Goal: Task Accomplishment & Management: Manage account settings

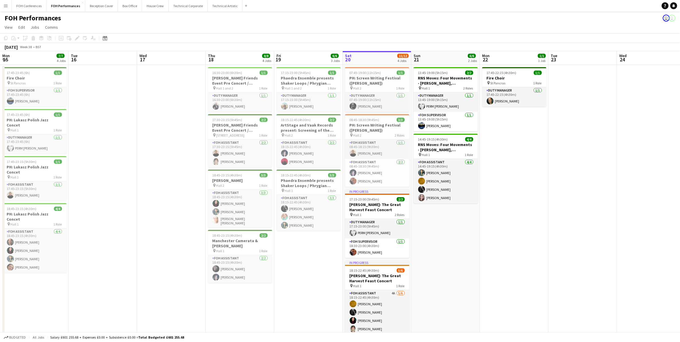
scroll to position [0, 153]
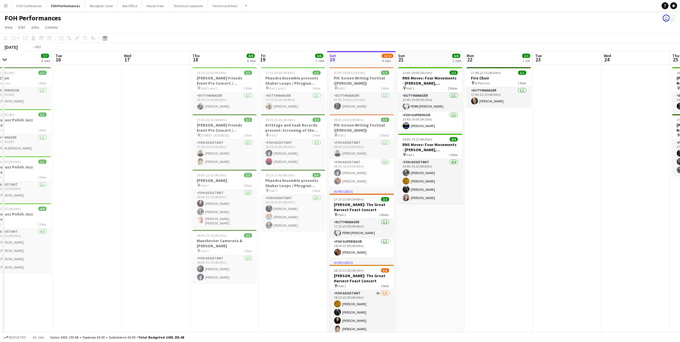
drag, startPoint x: 101, startPoint y: 61, endPoint x: 258, endPoint y: 73, distance: 158.0
click at [258, 73] on app-calendar-viewport "Sat 13 Sun 14 Mon 15 7/7 4 Jobs Tue 16 Wed 17 Thu 18 8/8 4 Jobs Fri 19 6/6 3 Jo…" at bounding box center [340, 209] width 680 height 316
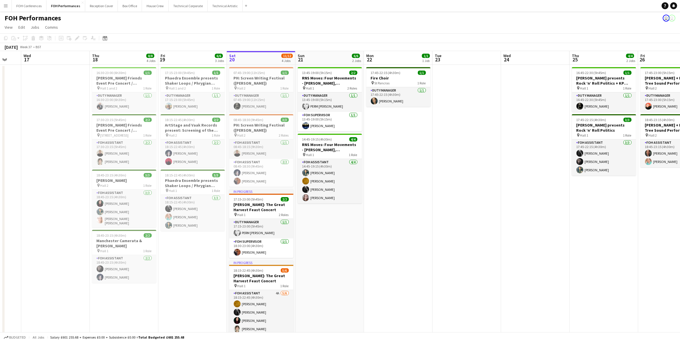
drag, startPoint x: 128, startPoint y: 63, endPoint x: 2, endPoint y: 65, distance: 126.0
click at [2, 65] on app-calendar-viewport "Sun 14 11/11 3 Jobs Mon 15 7/7 4 Jobs Tue 16 Wed 17 Thu 18 8/8 4 Jobs Fri 19 6/…" at bounding box center [340, 204] width 680 height 307
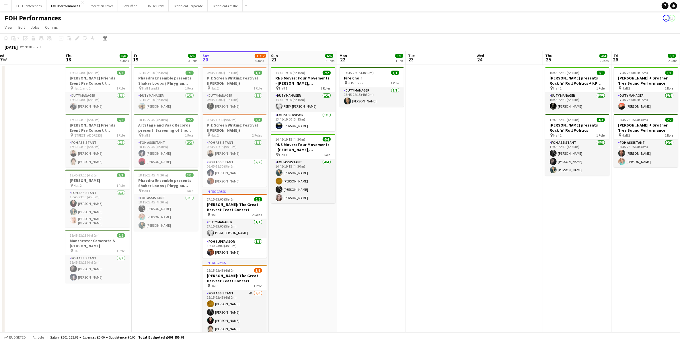
scroll to position [0, 213]
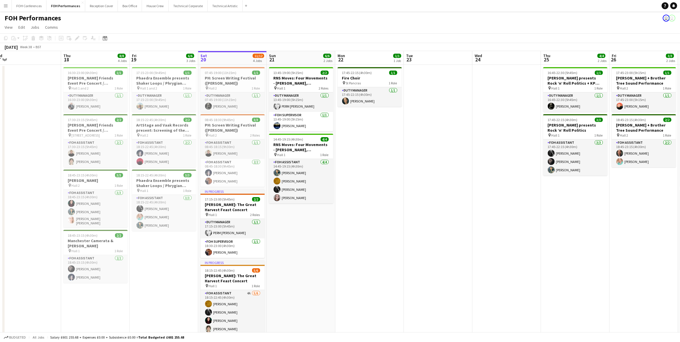
drag, startPoint x: 55, startPoint y: 62, endPoint x: 31, endPoint y: 63, distance: 23.8
click at [31, 63] on app-calendar-viewport "Sun 14 11/11 3 Jobs Mon 15 7/7 4 Jobs Tue 16 Wed 17 Thu 18 8/8 4 Jobs Fri 19 6/…" at bounding box center [340, 204] width 680 height 307
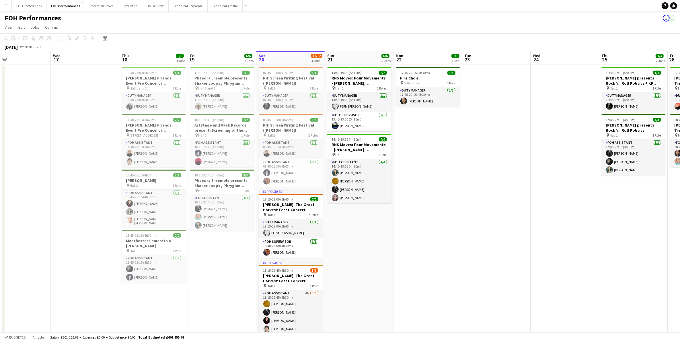
drag, startPoint x: 81, startPoint y: 57, endPoint x: 134, endPoint y: 70, distance: 54.6
click at [134, 70] on app-calendar-viewport "Sun 14 11/11 3 Jobs Mon 15 7/7 4 Jobs Tue 16 Wed 17 Thu 18 8/8 4 Jobs Fri 19 6/…" at bounding box center [340, 204] width 680 height 307
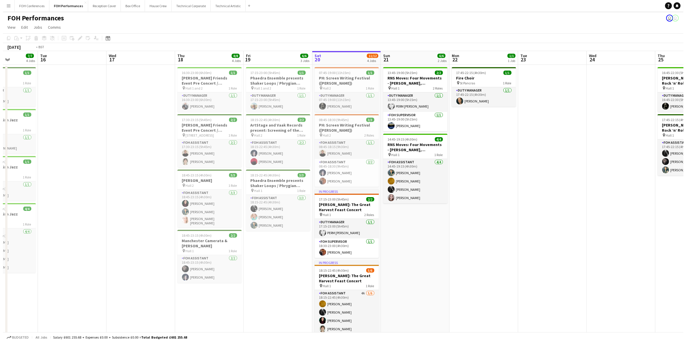
scroll to position [0, 143]
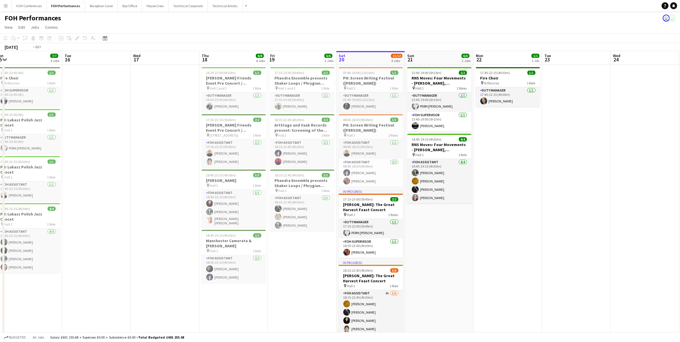
drag, startPoint x: 75, startPoint y: 60, endPoint x: 229, endPoint y: 79, distance: 155.3
click at [229, 79] on app-calendar-viewport "Sat 13 11/11 5 Jobs Sun 14 11/11 3 Jobs Mon 15 7/7 4 Jobs Tue 16 Wed 17 Thu 18 …" at bounding box center [340, 204] width 680 height 307
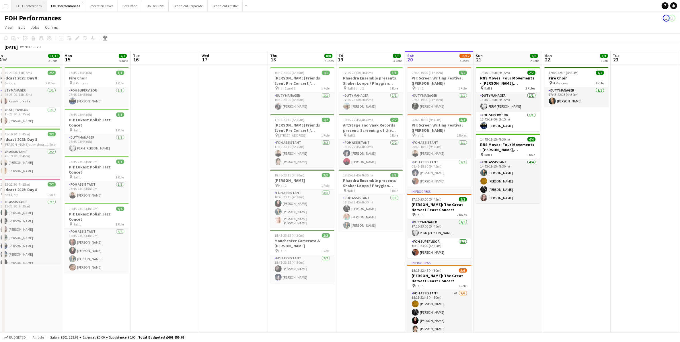
click at [24, 2] on button "FOH Conferences Close" at bounding box center [29, 5] width 35 height 11
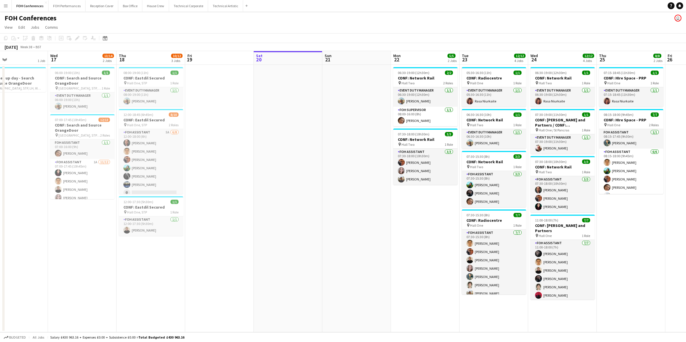
scroll to position [0, 168]
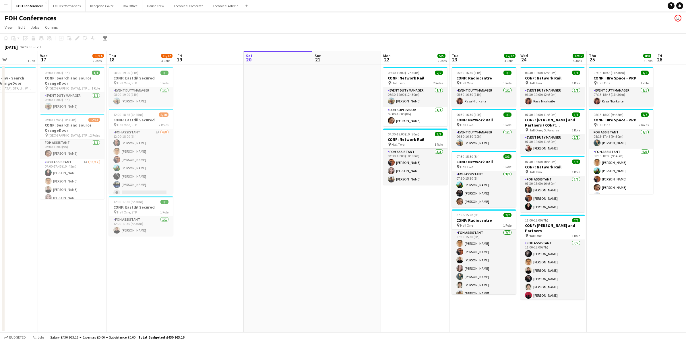
drag, startPoint x: 36, startPoint y: 57, endPoint x: 211, endPoint y: 98, distance: 179.3
click at [211, 98] on app-calendar-viewport "Sun 14 Mon 15 Tue 16 1 Job Wed 17 13/14 2 Jobs Thu 18 10/12 3 Jobs Fri 19 Sat 2…" at bounding box center [343, 191] width 686 height 281
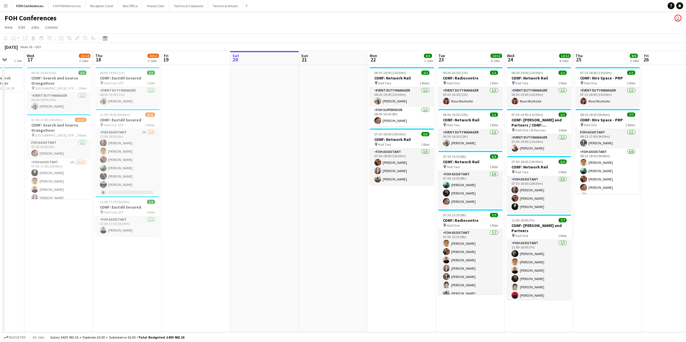
scroll to position [0, 185]
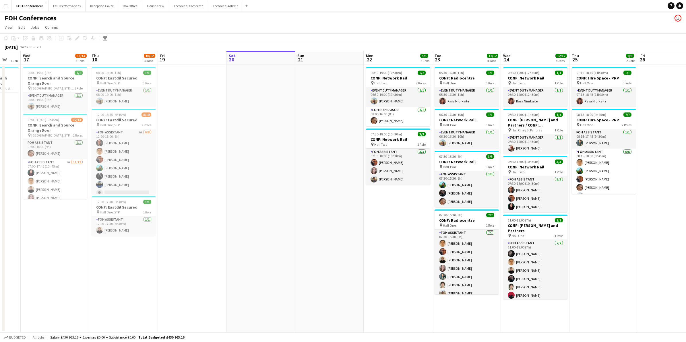
drag, startPoint x: 63, startPoint y: 61, endPoint x: 46, endPoint y: 60, distance: 17.2
click at [46, 60] on app-calendar-viewport "Sun 14 Mon 15 Tue 16 1 Job Wed 17 13/14 2 Jobs Thu 18 10/12 3 Jobs Fri 19 Sat 2…" at bounding box center [343, 191] width 686 height 281
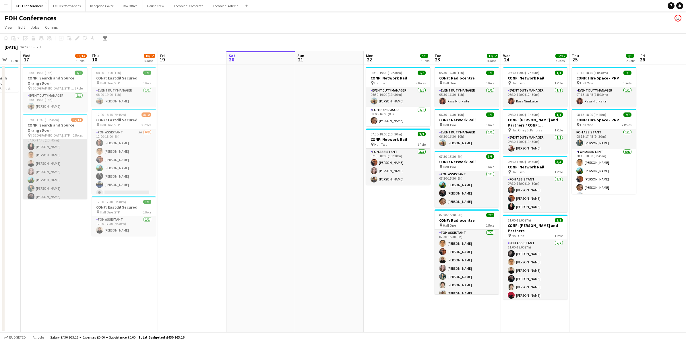
scroll to position [0, 0]
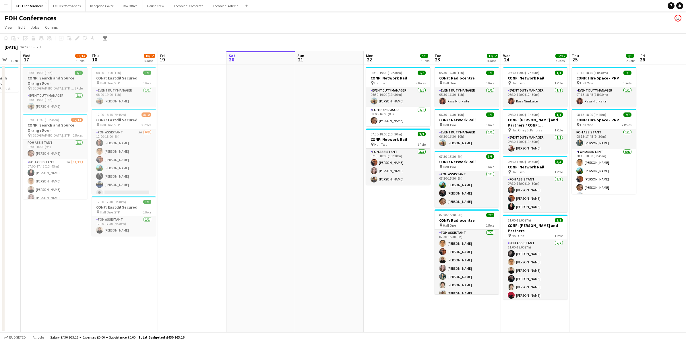
click at [53, 76] on h3 "CONF: Search and Source OrangeDoor" at bounding box center [55, 80] width 64 height 10
click at [78, 39] on icon "Edit" at bounding box center [77, 38] width 5 height 5
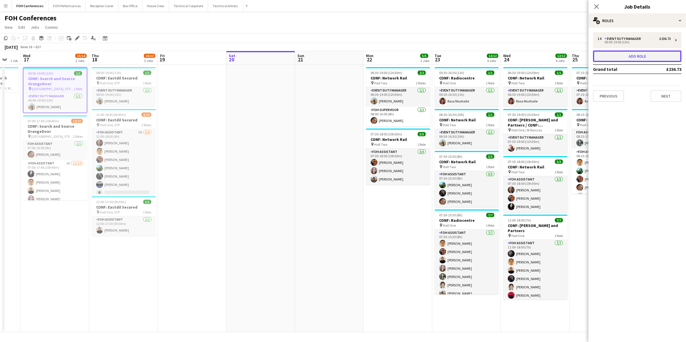
click at [664, 55] on button "Add role" at bounding box center [637, 55] width 88 height 11
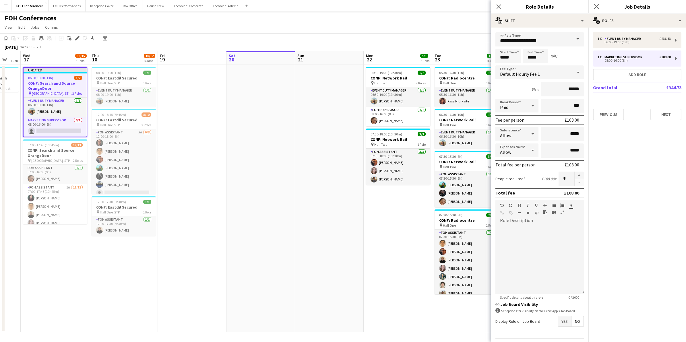
click at [573, 39] on span at bounding box center [577, 39] width 12 height 14
drag, startPoint x: 555, startPoint y: 38, endPoint x: 446, endPoint y: 30, distance: 108.7
click at [446, 30] on body "Menu Boards Boards Boards All jobs Status Workforce Workforce My Workforce Recr…" at bounding box center [343, 171] width 686 height 342
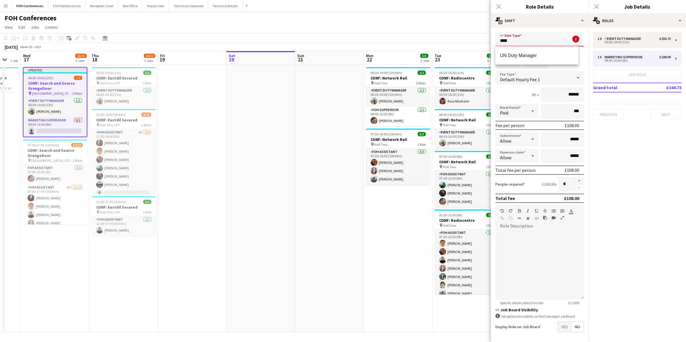
scroll to position [0, 0]
click at [514, 49] on mat-option "UN Duty Manager" at bounding box center [536, 55] width 83 height 14
type input "**********"
type input "******"
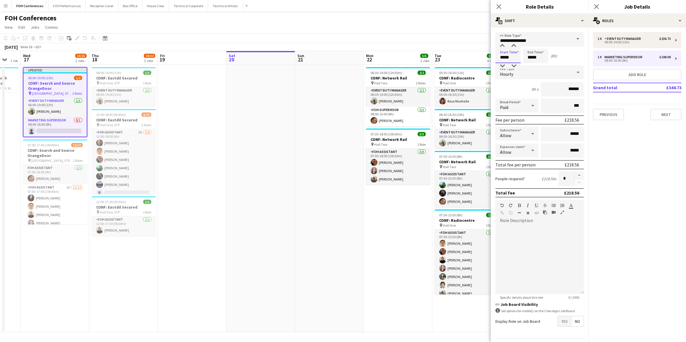
drag, startPoint x: 517, startPoint y: 57, endPoint x: 477, endPoint y: 51, distance: 40.5
click at [477, 51] on body "Menu Boards Boards Boards All jobs Status Workforce Workforce My Workforce Recr…" at bounding box center [343, 171] width 686 height 342
type input "*****"
drag, startPoint x: 544, startPoint y: 53, endPoint x: 484, endPoint y: 53, distance: 60.0
click at [484, 53] on body "Menu Boards Boards Boards All jobs Status Workforce Workforce My Workforce Recr…" at bounding box center [343, 171] width 686 height 342
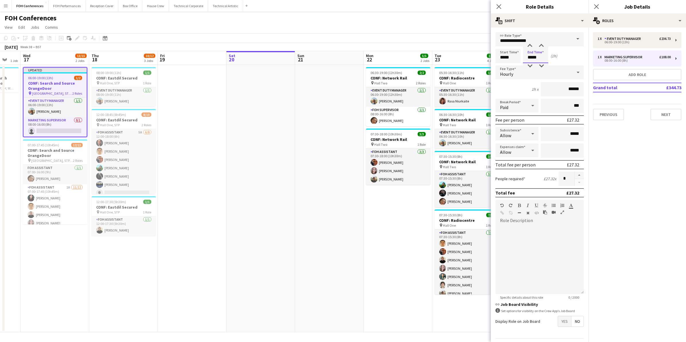
type input "*****"
click at [477, 29] on app-page-menu "View Day view expanded Day view collapsed Month view Date picker Jump to [DATE]…" at bounding box center [343, 27] width 686 height 11
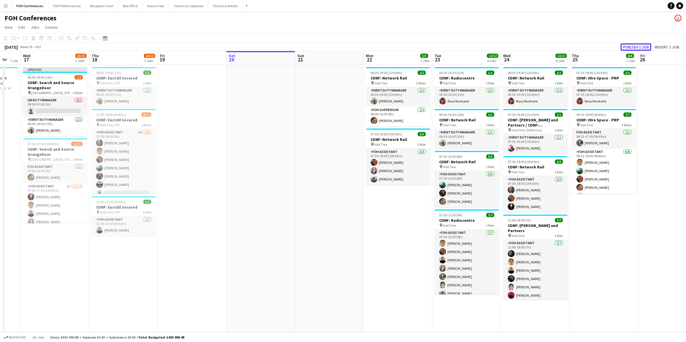
click at [637, 47] on button "Publish 1 job" at bounding box center [635, 46] width 31 height 7
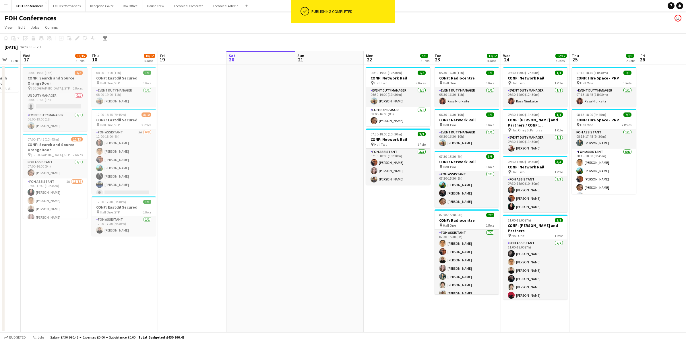
click at [42, 78] on h3 "CONF: Search and Source OrangeDoor" at bounding box center [55, 80] width 64 height 10
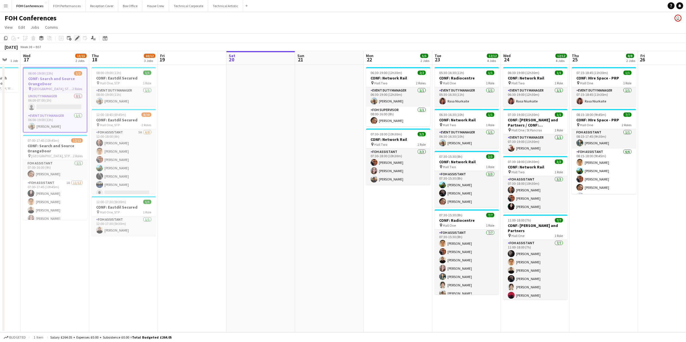
click at [78, 38] on icon "Edit" at bounding box center [77, 38] width 5 height 5
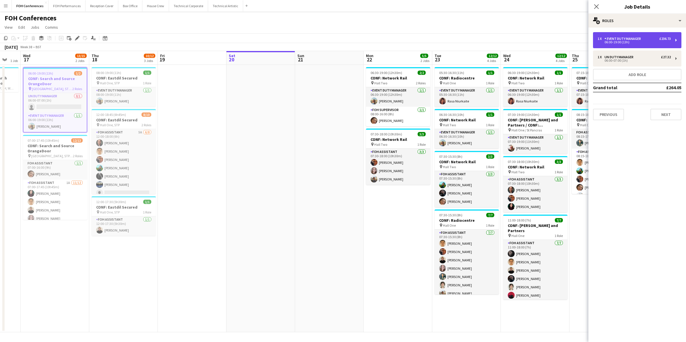
click at [630, 46] on div "1 x Event Duty Manager £236.73 06:00-19:00 (13h)" at bounding box center [637, 40] width 88 height 16
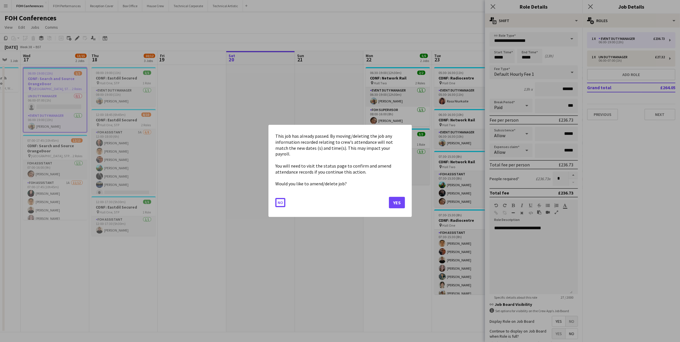
drag, startPoint x: 514, startPoint y: 57, endPoint x: 468, endPoint y: 52, distance: 46.1
click at [468, 52] on body "Menu Boards Boards Boards All jobs Status Workforce Workforce My Workforce Recr…" at bounding box center [340, 171] width 680 height 342
click at [390, 203] on button "Yes" at bounding box center [397, 202] width 16 height 11
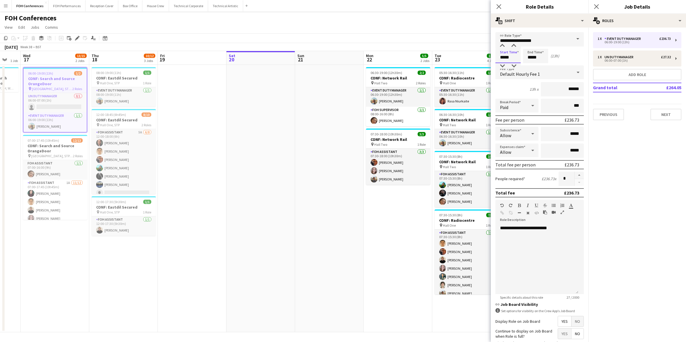
drag, startPoint x: 514, startPoint y: 54, endPoint x: 489, endPoint y: 48, distance: 25.4
click at [489, 48] on body "Menu Boards Boards Boards All jobs Status Workforce Workforce My Workforce Recr…" at bounding box center [343, 171] width 686 height 342
type input "*****"
click at [452, 16] on div "FOH Conferences user" at bounding box center [343, 16] width 686 height 11
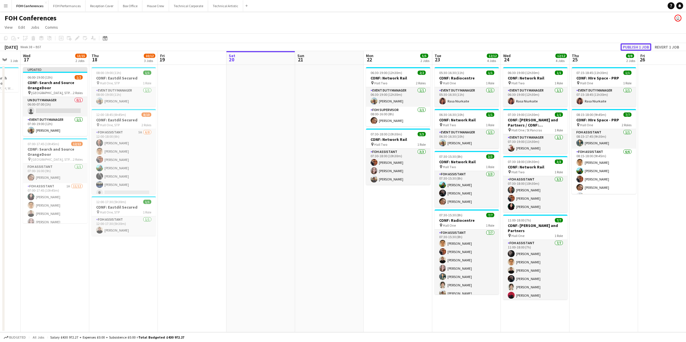
click at [637, 45] on button "Publish 1 job" at bounding box center [635, 46] width 31 height 7
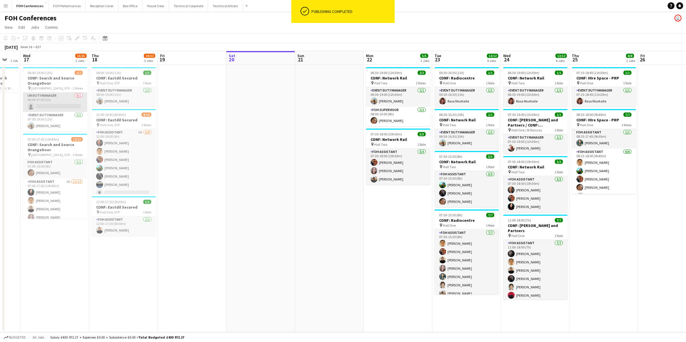
click at [52, 106] on app-card-role "UN Duty Manager 0/1 06:00-07:00 (1h) single-neutral-actions" at bounding box center [55, 102] width 64 height 20
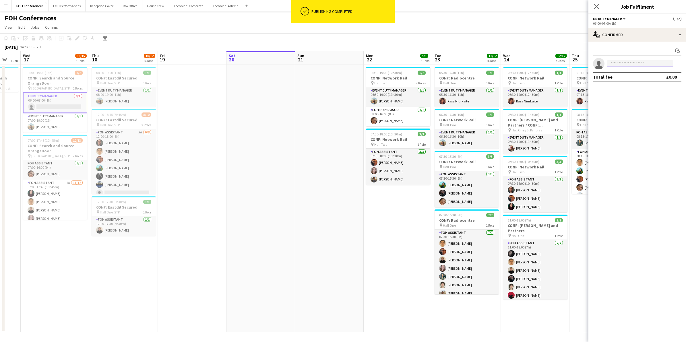
click at [624, 64] on input at bounding box center [639, 63] width 67 height 7
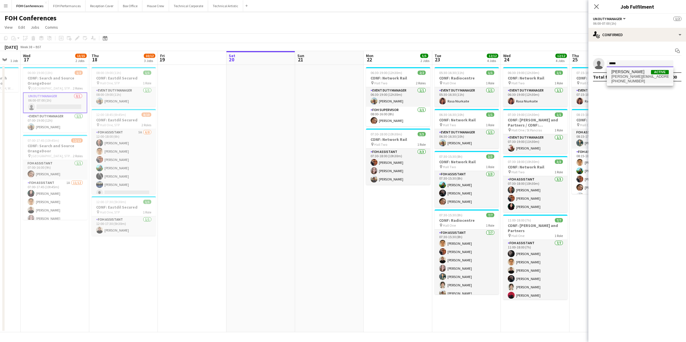
type input "*****"
click at [643, 76] on span "rebecca.hutchins28@gmail.com" at bounding box center [639, 76] width 57 height 5
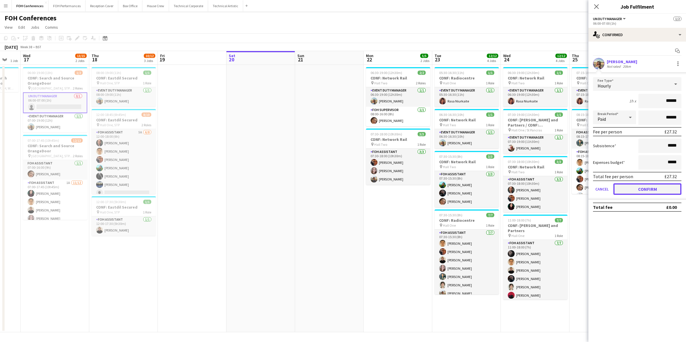
click at [650, 188] on button "Confirm" at bounding box center [647, 188] width 68 height 11
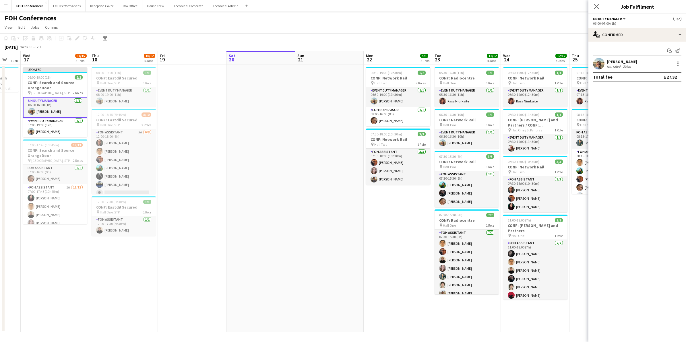
click at [535, 27] on app-page-menu "View Day view expanded Day view collapsed Month view Date picker Jump to [DATE]…" at bounding box center [343, 27] width 686 height 11
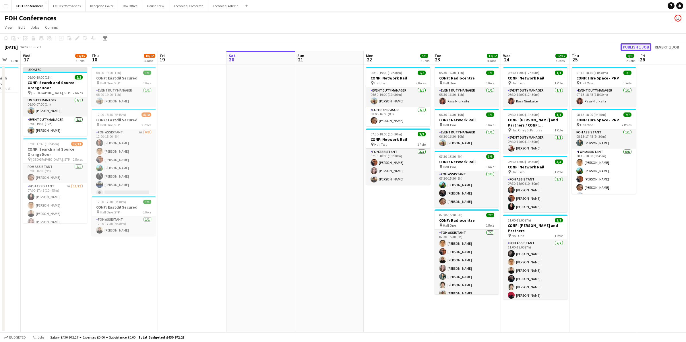
click at [633, 43] on button "Publish 1 job" at bounding box center [635, 46] width 31 height 7
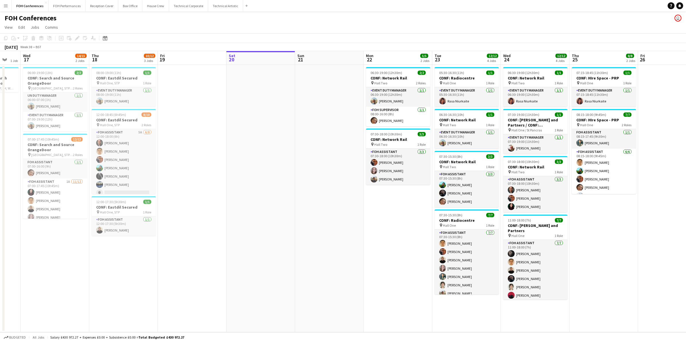
click at [262, 27] on app-page-menu "View Day view expanded Day view collapsed Month view Date picker Jump to [DATE]…" at bounding box center [343, 27] width 686 height 11
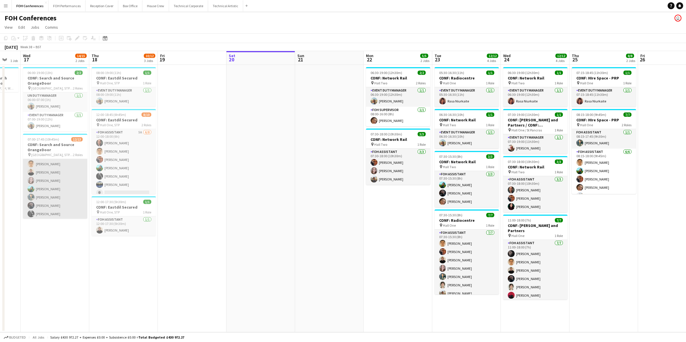
scroll to position [71, 0]
click at [47, 144] on h3 "CONF: Search and Source OrangeDoor" at bounding box center [55, 147] width 64 height 10
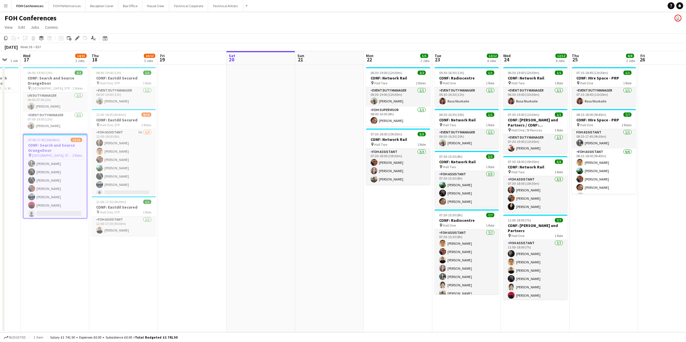
click at [42, 236] on app-date-cell "06:00-19:00 (13h) 2/2 CONF: Search and Source OrangeDoor pin Hall One, Hall Two…" at bounding box center [55, 198] width 69 height 267
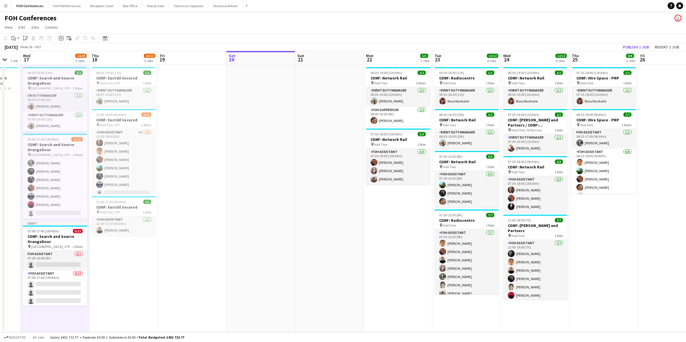
click at [42, 233] on app-job-card "Draft 07:00-17:45 (10h45m) 0/13 CONF: Search and Source OrangeDoor pin Hall One…" at bounding box center [55, 263] width 64 height 85
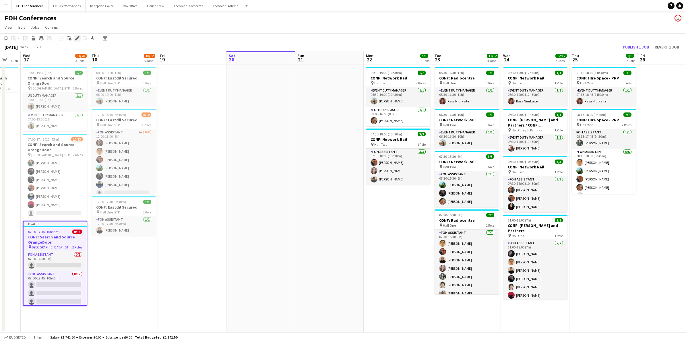
click at [76, 39] on icon at bounding box center [76, 38] width 3 height 3
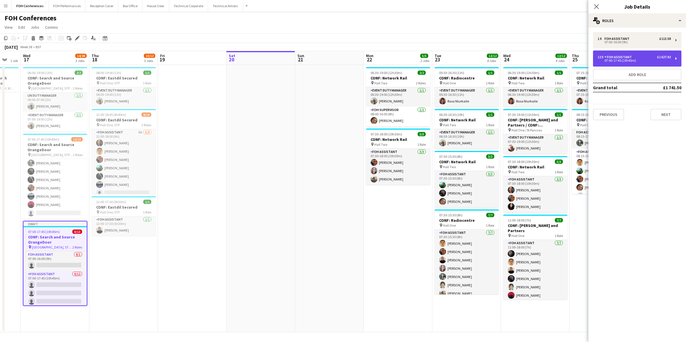
click at [646, 58] on div "12 x FOH Assistant £1 627.92" at bounding box center [633, 57] width 73 height 4
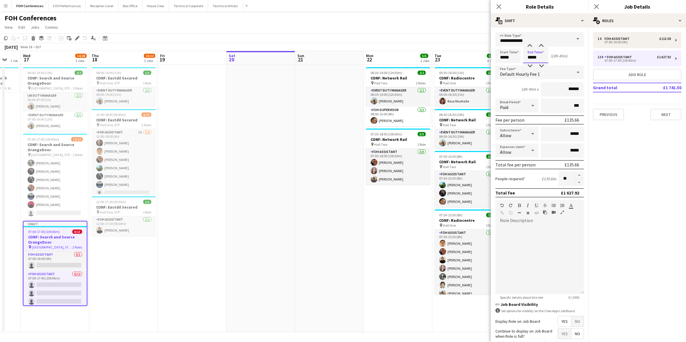
drag, startPoint x: 541, startPoint y: 60, endPoint x: 494, endPoint y: 60, distance: 47.3
click at [494, 60] on form "**********" at bounding box center [540, 210] width 98 height 357
type input "*****"
drag, startPoint x: 563, startPoint y: 176, endPoint x: 520, endPoint y: 177, distance: 43.3
click at [520, 177] on div "People required £113.58 x **" at bounding box center [539, 179] width 88 height 14
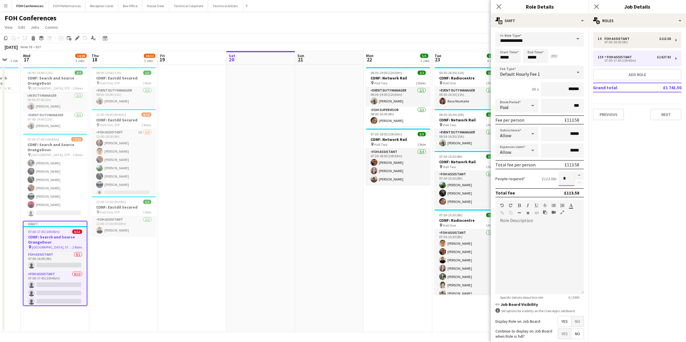
type input "*"
click at [476, 24] on app-page-menu "View Day view expanded Day view collapsed Month view Date picker Jump to [DATE]…" at bounding box center [343, 27] width 686 height 11
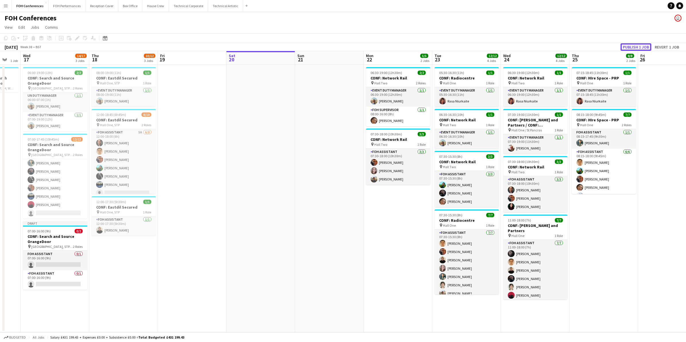
click at [628, 44] on button "Publish 1 job" at bounding box center [635, 46] width 31 height 7
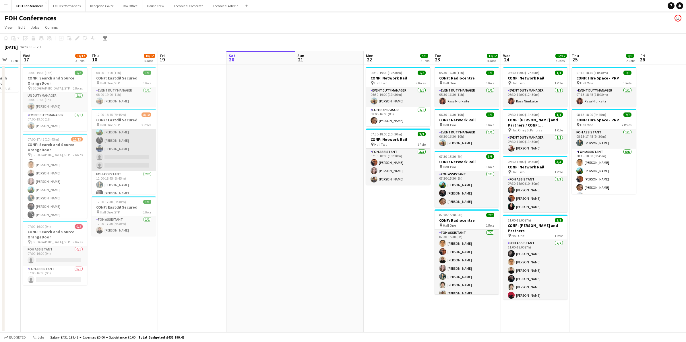
scroll to position [41, 0]
click at [133, 27] on app-page-menu "View Day view expanded Day view collapsed Month view Date picker Jump to [DATE]…" at bounding box center [343, 27] width 686 height 11
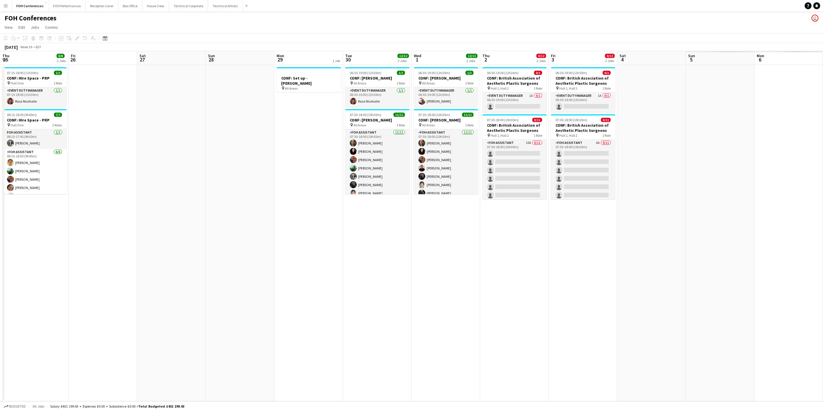
drag, startPoint x: 671, startPoint y: 60, endPoint x: 19, endPoint y: 52, distance: 651.5
click at [9, 55] on app-calendar-viewport "Sat 20 Sun 21 Mon 22 5/5 2 Jobs Tue 23 12/12 4 Jobs Wed 24 12/12 4 Jobs Thu 25 …" at bounding box center [411, 226] width 823 height 350
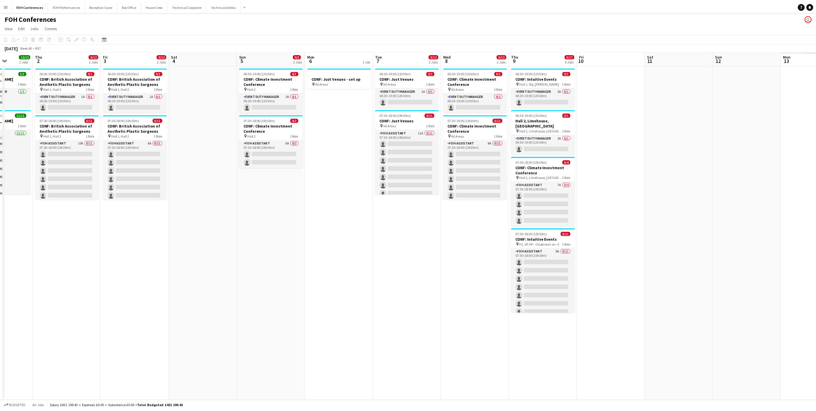
scroll to position [0, 161]
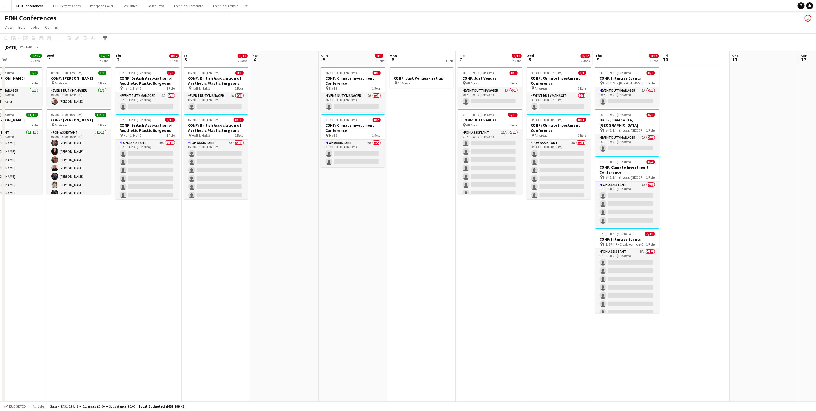
drag, startPoint x: 384, startPoint y: 60, endPoint x: 17, endPoint y: 54, distance: 366.9
click at [17, 54] on app-calendar-viewport "Sun 28 Mon 29 1 Job Tue 30 12/12 2 Jobs Wed 1 12/12 2 Jobs Thu 2 0/12 2 Jobs Fr…" at bounding box center [408, 255] width 816 height 409
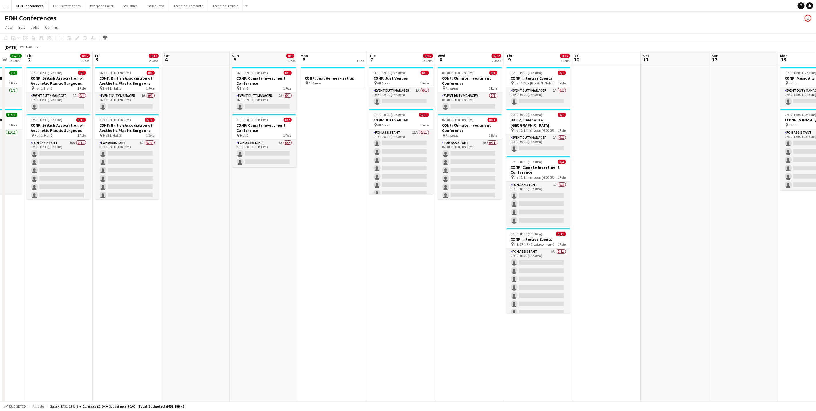
scroll to position [0, 188]
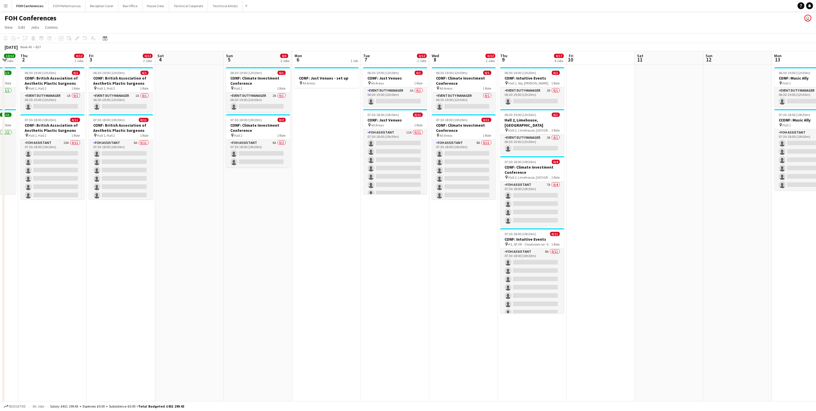
drag, startPoint x: 138, startPoint y: 57, endPoint x: 43, endPoint y: 65, distance: 95.0
click at [43, 65] on app-calendar-viewport "Mon 29 1 Job Tue 30 12/12 2 Jobs Wed 1 12/12 2 Jobs Thu 2 0/12 2 Jobs Fri 3 0/1…" at bounding box center [408, 255] width 816 height 409
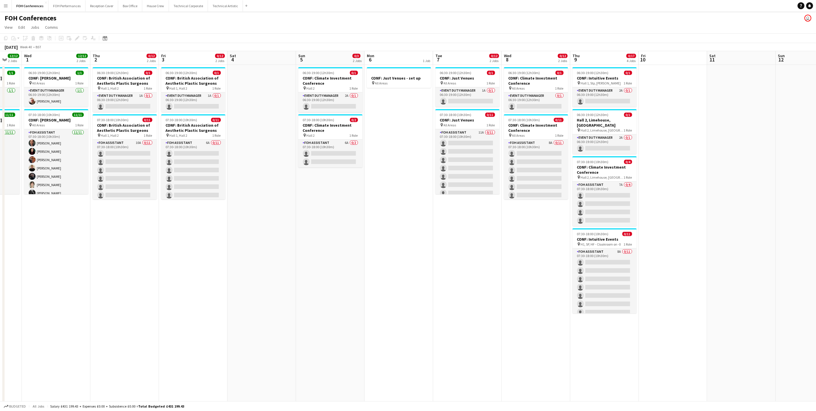
scroll to position [0, 115]
drag, startPoint x: 51, startPoint y: 59, endPoint x: 124, endPoint y: 67, distance: 73.4
click at [124, 67] on app-calendar-viewport "Mon 29 1 Job Tue 30 12/12 2 Jobs Wed 1 12/12 2 Jobs Thu 2 0/12 2 Jobs Fri 3 0/1…" at bounding box center [408, 255] width 816 height 409
click at [119, 106] on app-card-role "Event Duty Manager 1A 0/1 06:30-19:00 (12h30m) single-neutral-actions" at bounding box center [125, 102] width 64 height 20
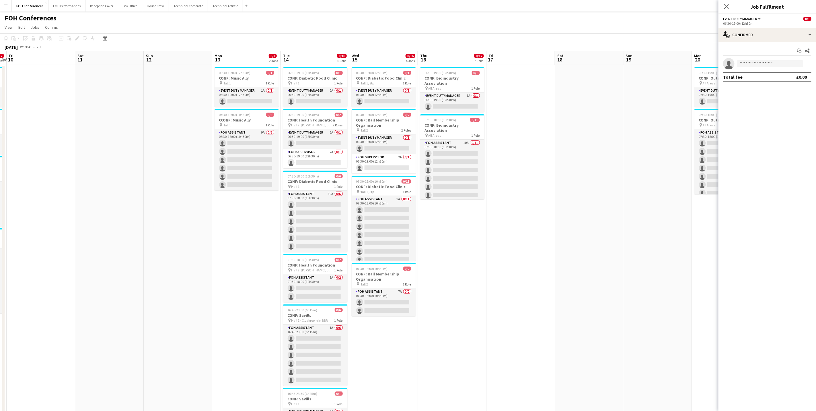
scroll to position [0, 203]
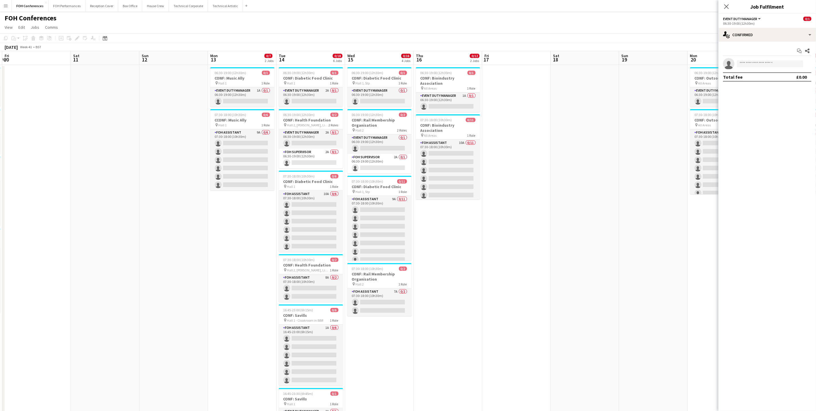
drag, startPoint x: 677, startPoint y: 63, endPoint x: -35, endPoint y: 101, distance: 712.7
click at [0, 101] on html "Menu Boards Boards Boards All jobs Status Workforce Workforce My Workforce Recr…" at bounding box center [408, 235] width 816 height 470
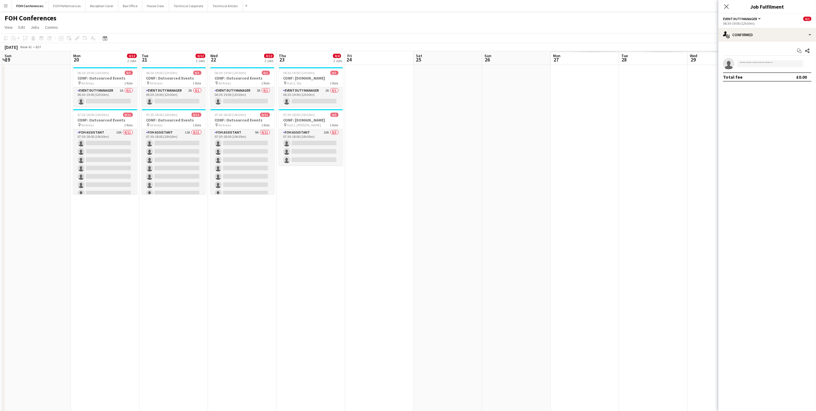
scroll to position [0, 144]
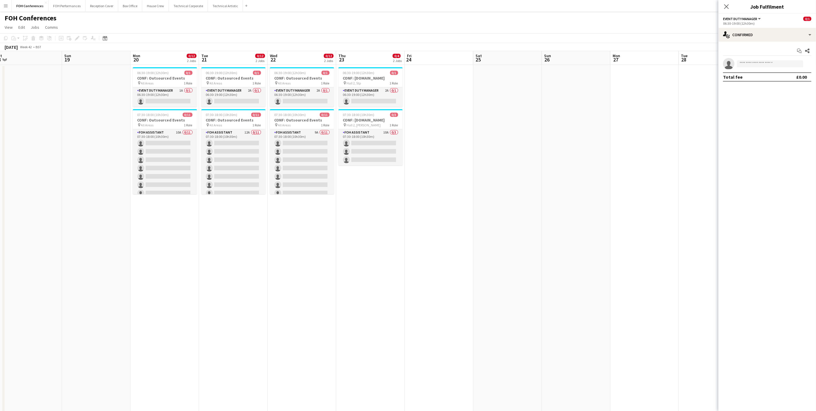
drag, startPoint x: 654, startPoint y: 57, endPoint x: -28, endPoint y: 113, distance: 683.9
click at [0, 113] on html "Menu Boards Boards Boards All jobs Status Workforce Workforce My Workforce Recr…" at bounding box center [408, 235] width 816 height 470
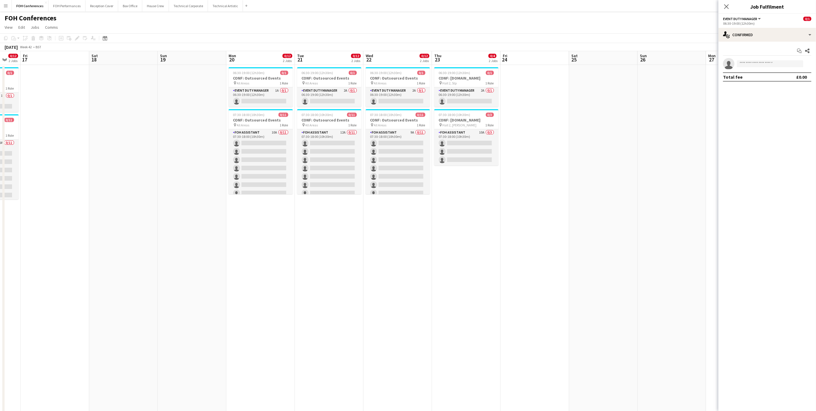
drag, startPoint x: 558, startPoint y: 56, endPoint x: 658, endPoint y: 64, distance: 100.4
click at [658, 64] on app-calendar-viewport "Wed 15 0/16 4 Jobs Thu 16 0/12 2 Jobs Fri 17 Sat 18 Sun 19 Mon 20 0/12 2 Jobs T…" at bounding box center [408, 255] width 816 height 409
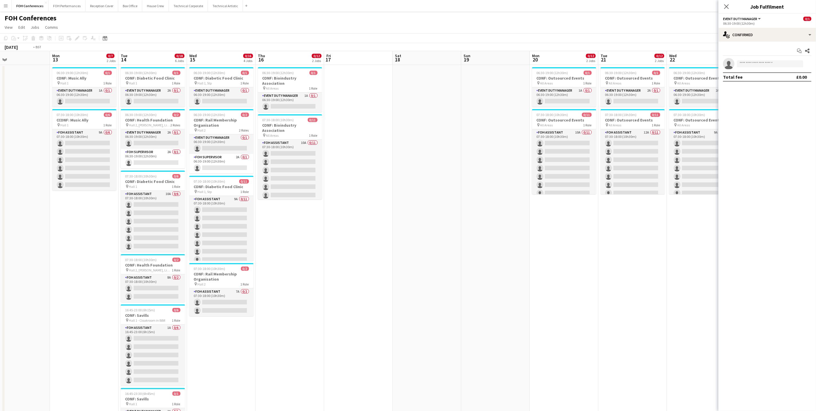
drag, startPoint x: 174, startPoint y: 54, endPoint x: 652, endPoint y: 86, distance: 478.7
click at [649, 86] on app-calendar-viewport "Sat 11 Sun 12 Mon 13 0/7 2 Jobs Tue 14 0/18 6 Jobs Wed 15 0/16 4 Jobs Thu 16 0/…" at bounding box center [408, 255] width 816 height 409
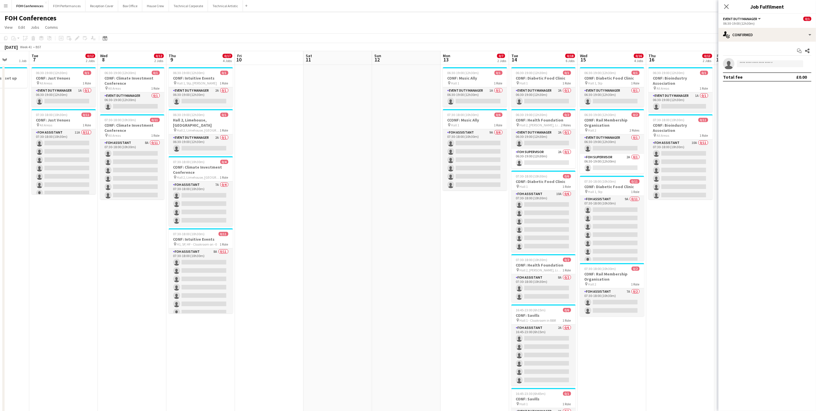
scroll to position [0, 161]
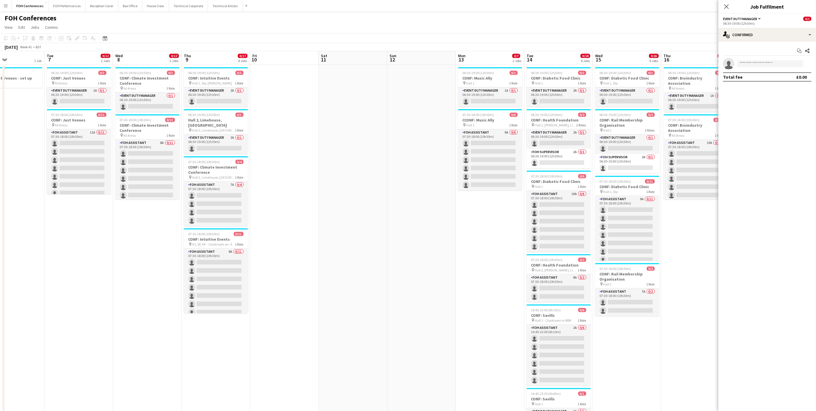
drag, startPoint x: 247, startPoint y: 64, endPoint x: 478, endPoint y: 73, distance: 231.1
click at [478, 73] on app-calendar-viewport "Sat 4 Sun 5 0/3 2 Jobs Mon 6 1 Job Tue 7 0/12 2 Jobs Wed 8 0/12 2 Jobs Thu 9 0/…" at bounding box center [408, 255] width 816 height 409
drag, startPoint x: 142, startPoint y: 49, endPoint x: 301, endPoint y: 46, distance: 158.7
click at [313, 46] on div "October 2025 Week 41 • BST" at bounding box center [408, 47] width 816 height 8
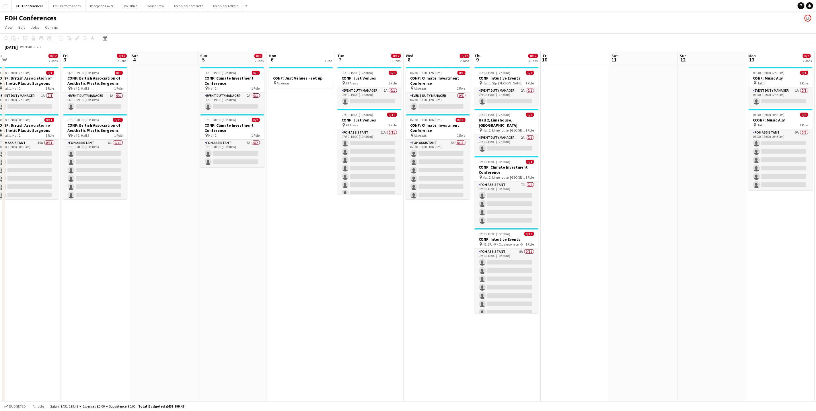
scroll to position [0, 145]
drag, startPoint x: 265, startPoint y: 58, endPoint x: 508, endPoint y: 68, distance: 242.9
click at [508, 68] on app-calendar-viewport "Tue 30 12/12 2 Jobs Wed 1 12/12 2 Jobs Thu 2 0/12 2 Jobs Fri 3 0/12 2 Jobs Sat …" at bounding box center [408, 255] width 816 height 409
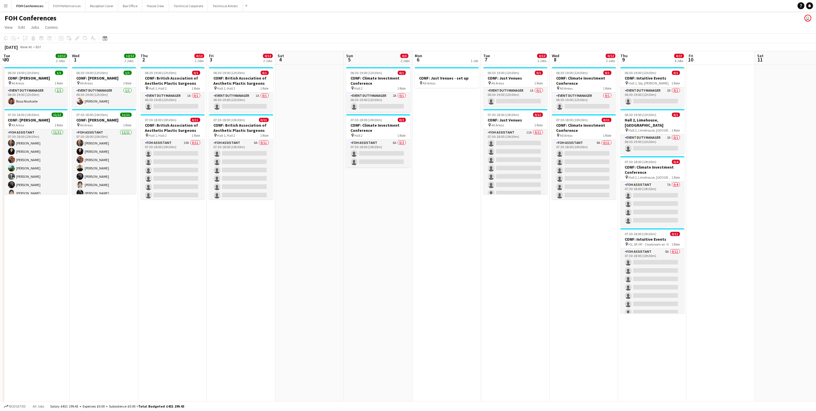
scroll to position [0, 128]
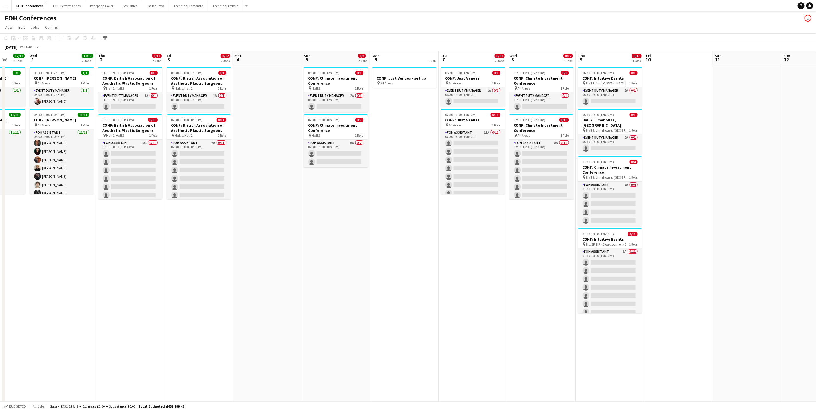
drag, startPoint x: 244, startPoint y: 58, endPoint x: 278, endPoint y: 59, distance: 34.2
click at [278, 59] on app-calendar-viewport "Sun 28 Mon 29 1 Job Tue 30 12/12 2 Jobs Wed 1 12/12 2 Jobs Thu 2 0/12 2 Jobs Fr…" at bounding box center [408, 255] width 816 height 409
click at [115, 112] on app-card-role "Event Duty Manager 1A 0/1 06:30-19:00 (12h30m) single-neutral-actions" at bounding box center [130, 102] width 64 height 20
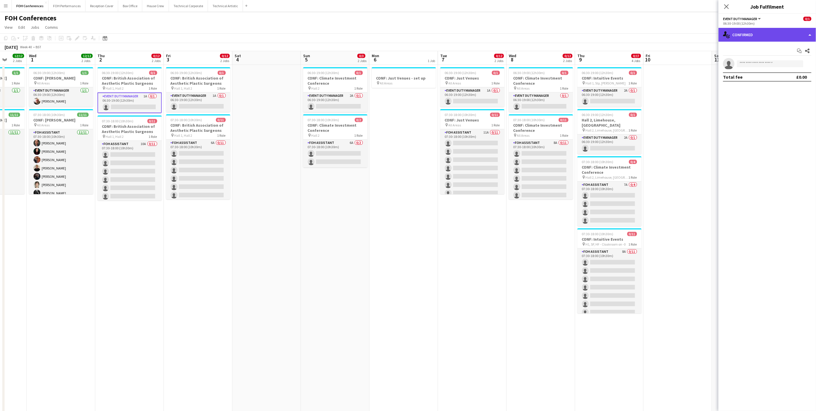
click at [680, 34] on div "single-neutral-actions-check-2 Confirmed" at bounding box center [768, 35] width 98 height 14
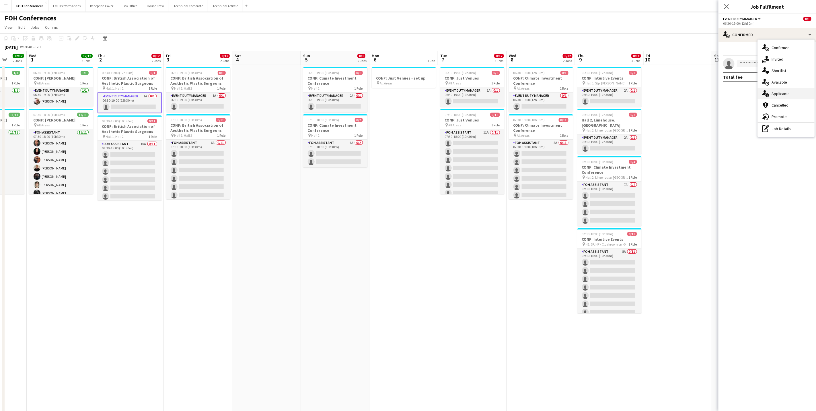
click at [680, 92] on span "Applicants" at bounding box center [781, 93] width 18 height 5
click at [680, 73] on app-icon "Confirm" at bounding box center [800, 75] width 5 height 5
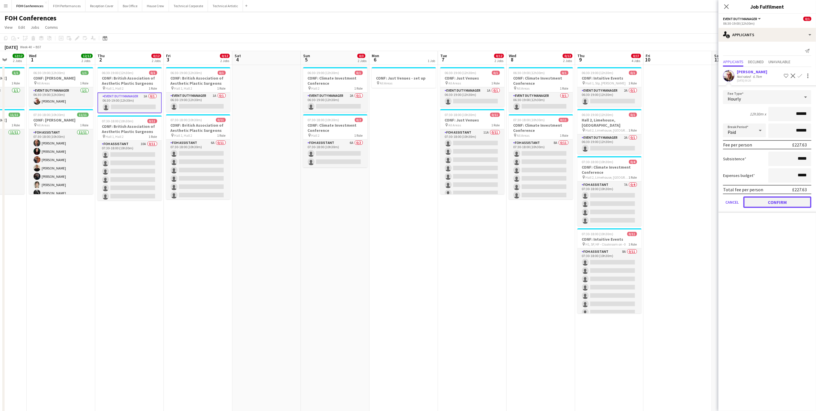
click at [680, 203] on button "Confirm" at bounding box center [778, 201] width 68 height 11
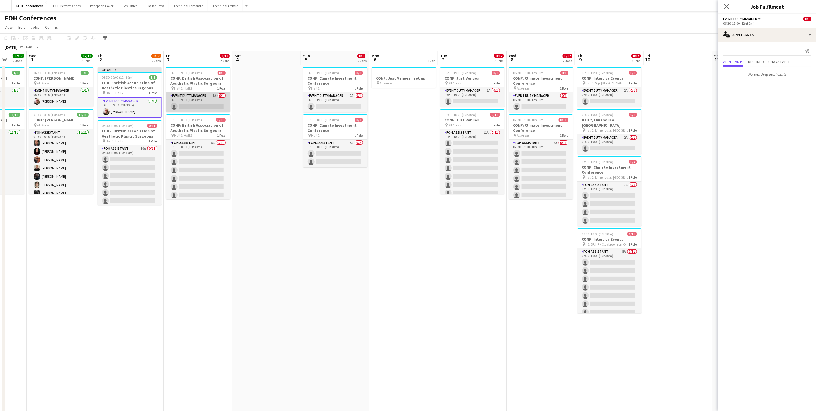
click at [190, 105] on app-card-role "Event Duty Manager 1A 0/1 06:30-19:00 (12h30m) single-neutral-actions" at bounding box center [198, 102] width 64 height 20
click at [680, 77] on app-icon "Confirm" at bounding box center [800, 75] width 5 height 5
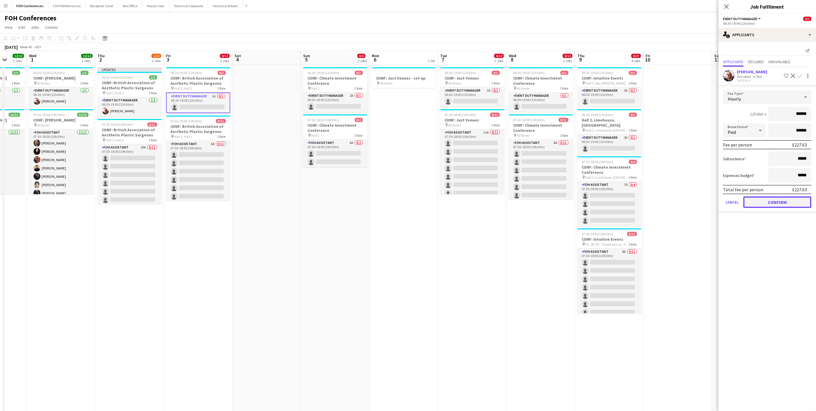
click at [680, 197] on button "Confirm" at bounding box center [778, 201] width 68 height 11
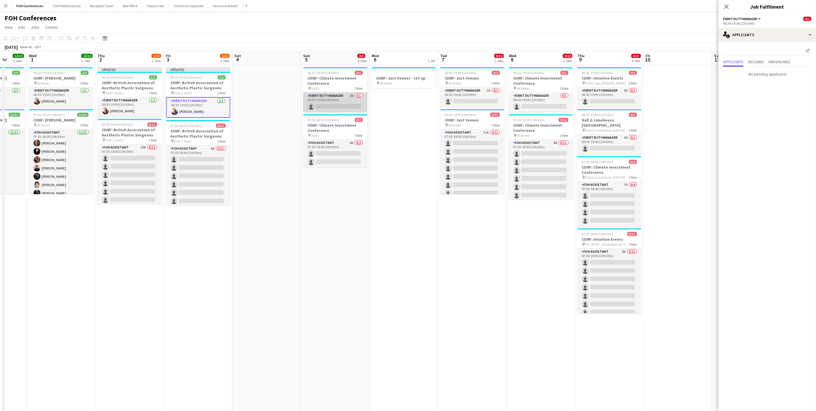
click at [323, 104] on app-card-role "Event Duty Manager 2A 0/1 06:30-19:00 (12h30m) single-neutral-actions" at bounding box center [335, 102] width 64 height 20
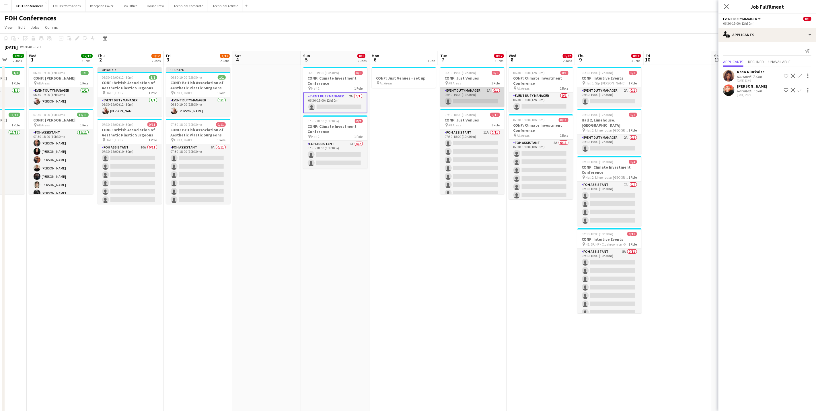
click at [469, 99] on app-card-role "Event Duty Manager 1A 0/1 06:30-19:00 (12h30m) single-neutral-actions" at bounding box center [472, 97] width 64 height 20
click at [680, 76] on app-icon "Confirm" at bounding box center [800, 75] width 5 height 5
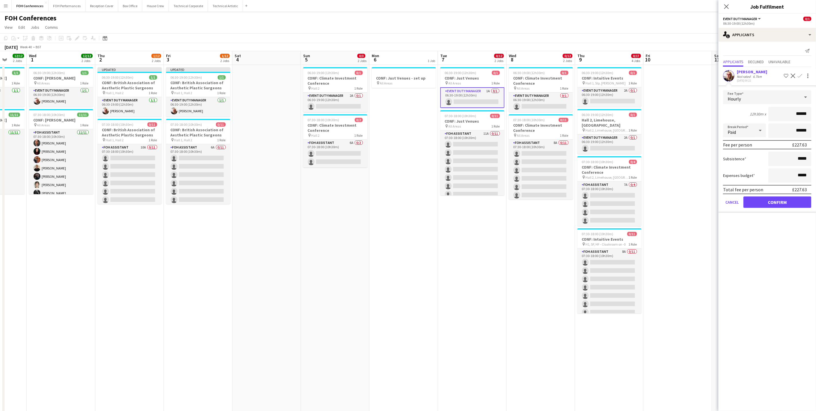
click at [680, 195] on form "Fee Type Hourly 12h30m x ****** Break Period Paid ****** Fee per person £227.63…" at bounding box center [768, 151] width 98 height 122
click at [680, 204] on button "Confirm" at bounding box center [778, 201] width 68 height 11
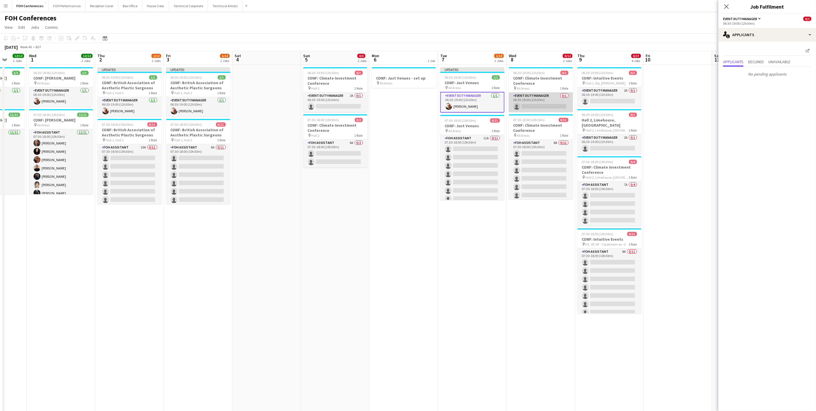
click at [546, 106] on app-card-role "Event Duty Manager 0/1 06:30-19:00 (12h30m) single-neutral-actions" at bounding box center [541, 102] width 64 height 20
click at [606, 99] on app-card-role "Event Duty Manager 2A 0/1 06:30-19:00 (12h30m) single-neutral-actions" at bounding box center [609, 97] width 64 height 20
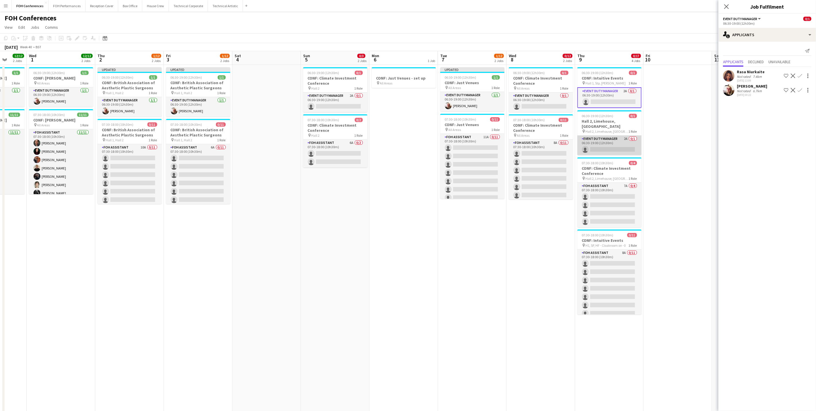
click at [605, 145] on app-card-role "Event Duty Manager 2A 0/1 06:30-19:00 (12h30m) single-neutral-actions" at bounding box center [609, 145] width 64 height 20
click at [606, 98] on app-card-role "Event Duty Manager 2A 0/1 06:30-19:00 (12h30m) single-neutral-actions" at bounding box center [609, 97] width 64 height 20
click at [680, 86] on div "Kirsty Dixon Not rated 6.7km 17-09-2025 00:22 Shortlist crew Decline Confirm" at bounding box center [768, 89] width 98 height 13
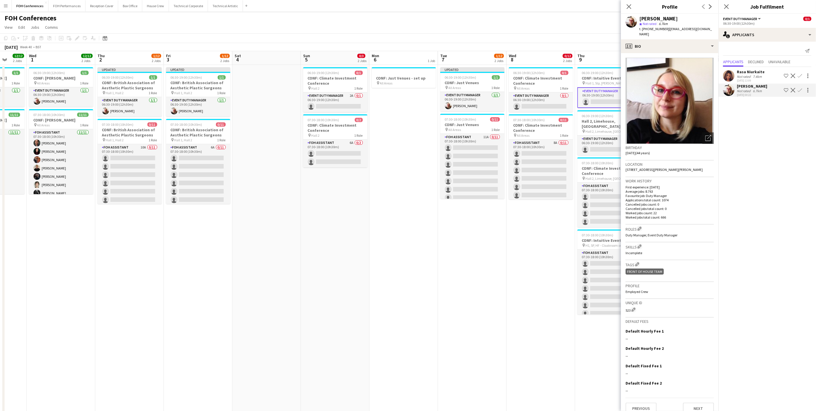
click at [680, 89] on div "Shortlist crew Decline Confirm" at bounding box center [797, 90] width 29 height 7
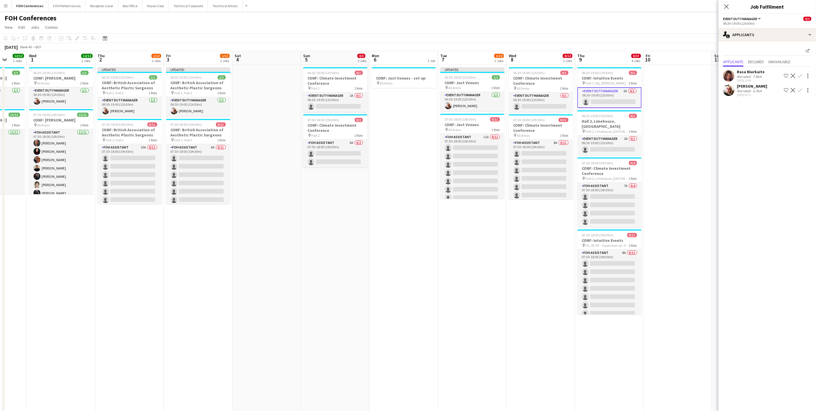
click at [680, 89] on div at bounding box center [808, 90] width 8 height 7
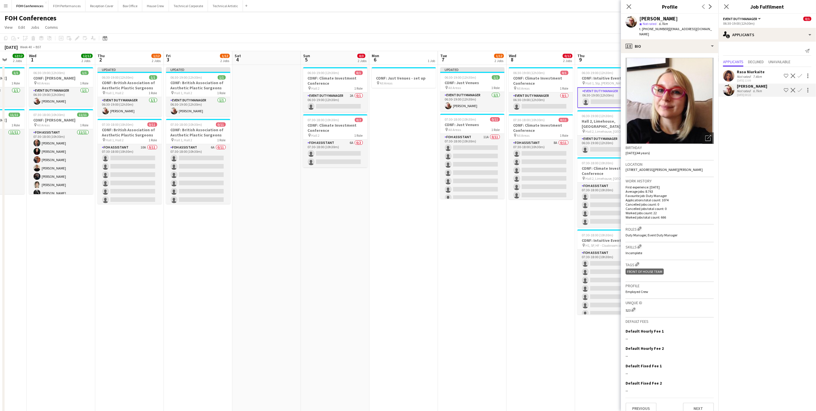
click at [680, 91] on app-icon "Confirm" at bounding box center [800, 90] width 5 height 5
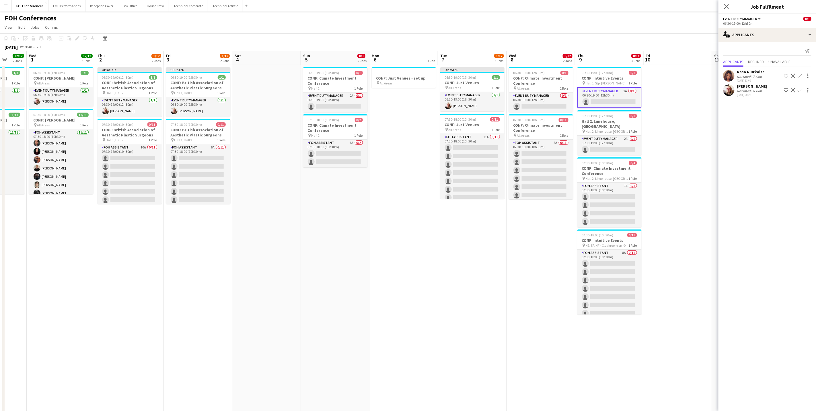
click at [612, 24] on app-page-menu "View Day view expanded Day view collapsed Month view Date picker Jump to [DATE]…" at bounding box center [408, 27] width 816 height 11
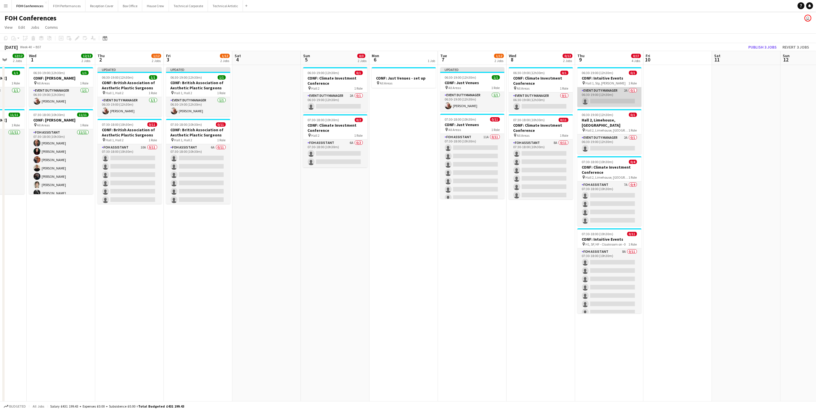
click at [611, 102] on app-card-role "Event Duty Manager 2A 0/1 06:30-19:00 (12h30m) single-neutral-actions" at bounding box center [609, 97] width 64 height 20
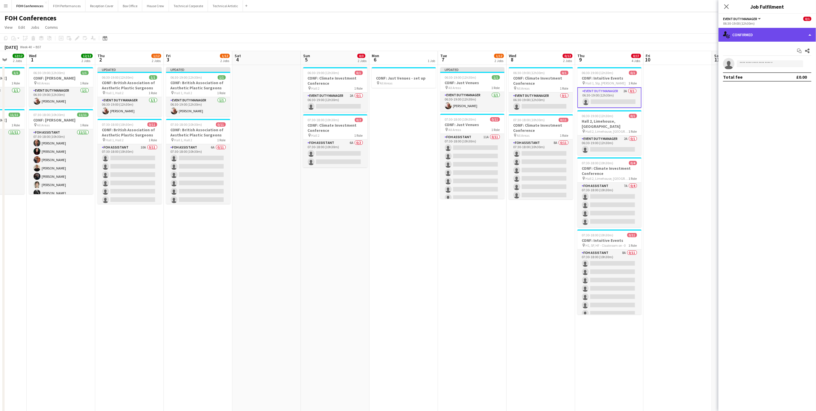
click at [680, 37] on div "single-neutral-actions-check-2 Confirmed" at bounding box center [768, 35] width 98 height 14
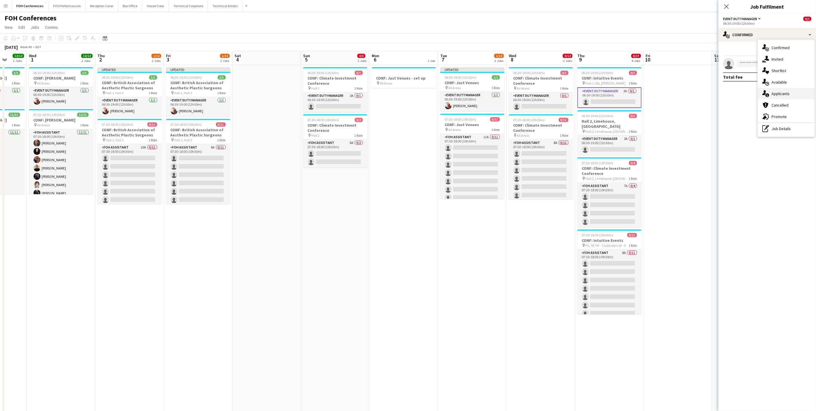
click at [680, 96] on span "Applicants" at bounding box center [781, 93] width 18 height 5
click at [680, 90] on app-icon "Confirm" at bounding box center [800, 90] width 5 height 5
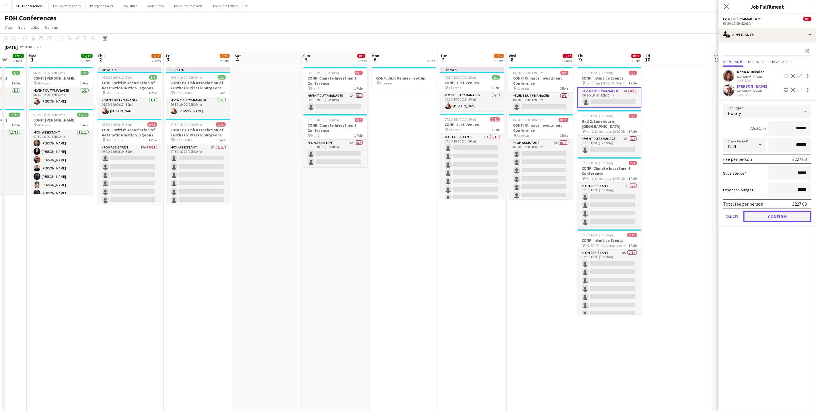
click at [680, 218] on button "Confirm" at bounding box center [778, 216] width 68 height 11
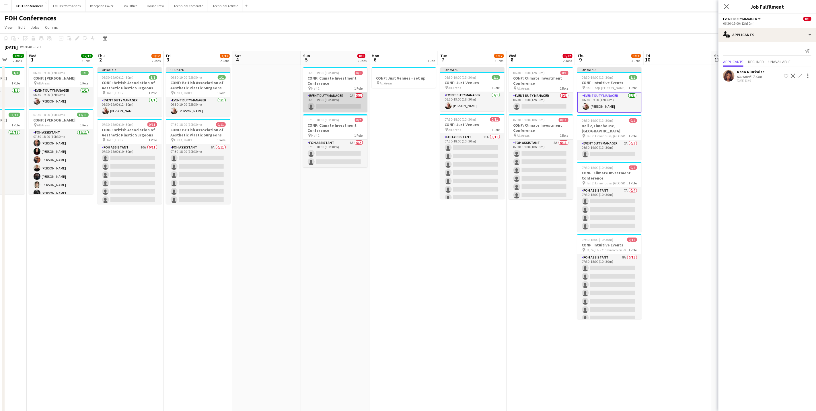
click at [318, 104] on app-card-role "Event Duty Manager 2A 0/1 06:30-19:00 (12h30m) single-neutral-actions" at bounding box center [335, 102] width 64 height 20
click at [553, 106] on app-card-role "Event Duty Manager 0/1 06:30-19:00 (12h30m) single-neutral-actions" at bounding box center [541, 102] width 64 height 20
click at [335, 104] on app-card-role "Event Duty Manager 2A 0/1 06:30-19:00 (12h30m) single-neutral-actions" at bounding box center [335, 102] width 64 height 20
click at [541, 108] on app-card-role "Event Duty Manager 0/1 06:30-19:00 (12h30m) single-neutral-actions" at bounding box center [541, 102] width 64 height 20
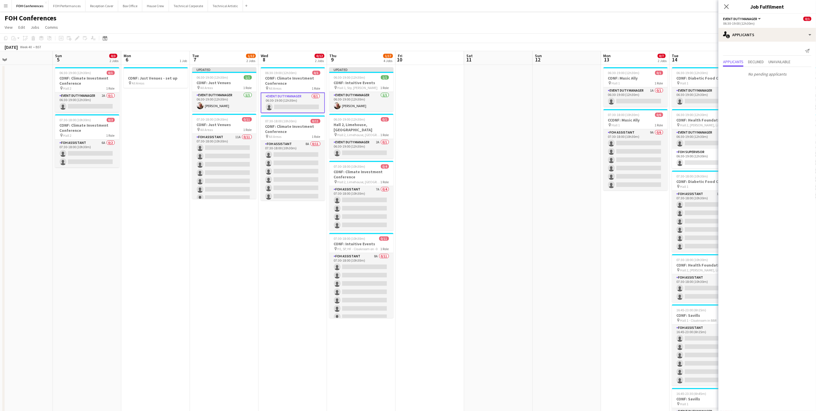
scroll to position [0, 191]
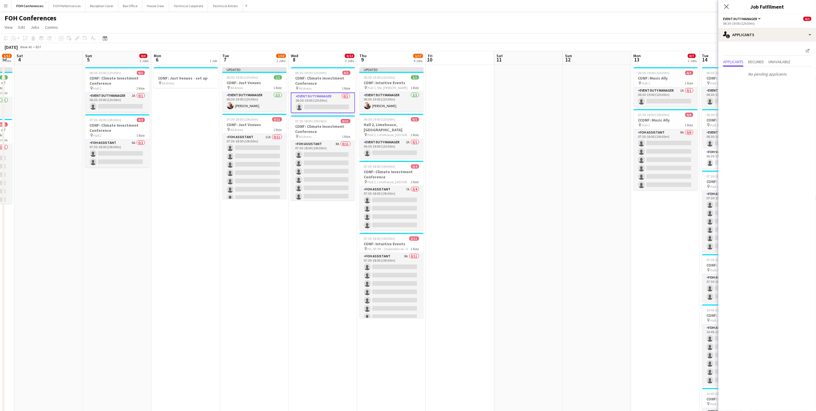
drag, startPoint x: 608, startPoint y: 57, endPoint x: 321, endPoint y: 59, distance: 286.6
click at [321, 59] on app-calendar-viewport "Wed 1 12/12 2 Jobs Thu 2 1/12 2 Jobs Fri 3 1/12 2 Jobs Sat 4 Sun 5 0/3 2 Jobs M…" at bounding box center [408, 255] width 816 height 409
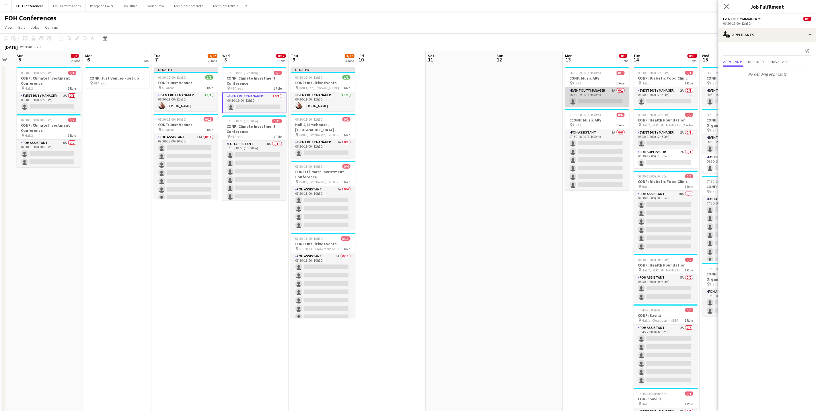
click at [586, 96] on app-card-role "Event Duty Manager 1A 0/1 06:30-19:00 (12h30m) single-neutral-actions" at bounding box center [597, 97] width 64 height 20
click at [680, 74] on app-icon "Confirm" at bounding box center [800, 75] width 5 height 5
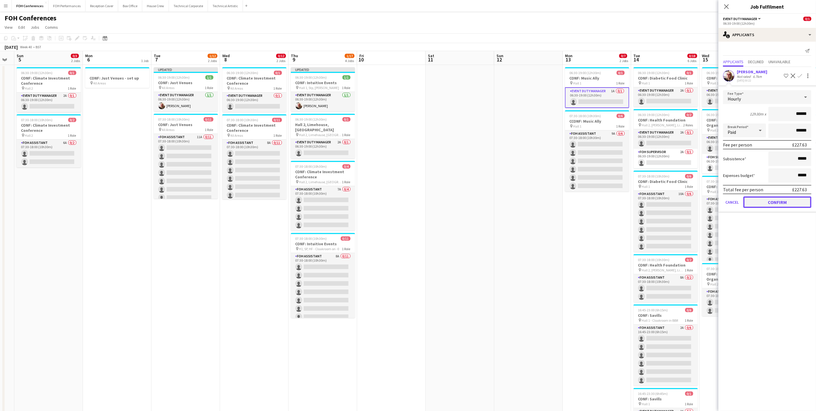
click at [680, 200] on button "Confirm" at bounding box center [778, 201] width 68 height 11
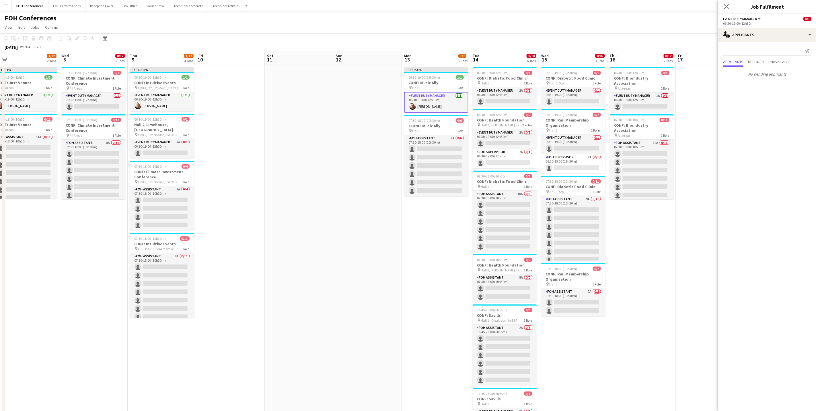
drag, startPoint x: 574, startPoint y: 60, endPoint x: 343, endPoint y: 90, distance: 232.6
click at [343, 90] on app-calendar-viewport "Sat 4 Sun 5 0/3 2 Jobs Mon 6 1 Job Tue 7 1/12 2 Jobs Wed 8 0/12 2 Jobs Thu 9 1/…" at bounding box center [408, 255] width 816 height 409
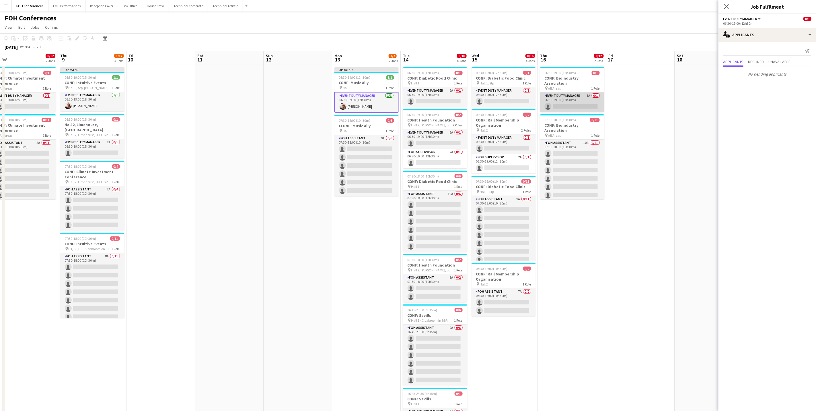
click at [560, 101] on app-card-role "Event Duty Manager 1A 0/1 06:30-19:00 (12h30m) single-neutral-actions" at bounding box center [572, 102] width 64 height 20
click at [680, 76] on app-icon "Confirm" at bounding box center [800, 75] width 5 height 5
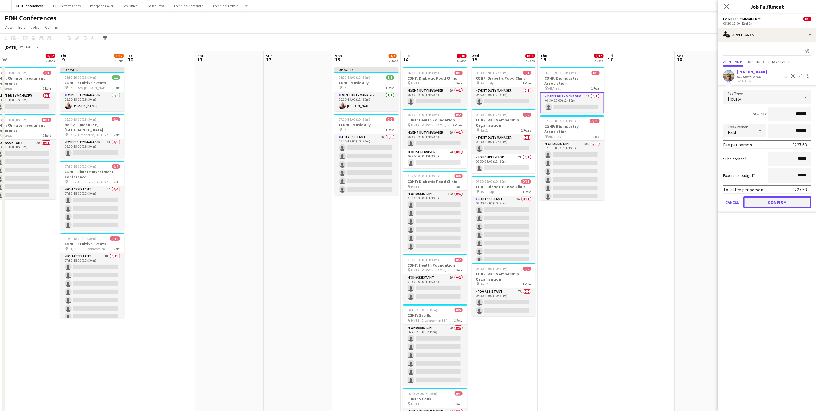
click at [680, 203] on button "Confirm" at bounding box center [778, 201] width 68 height 11
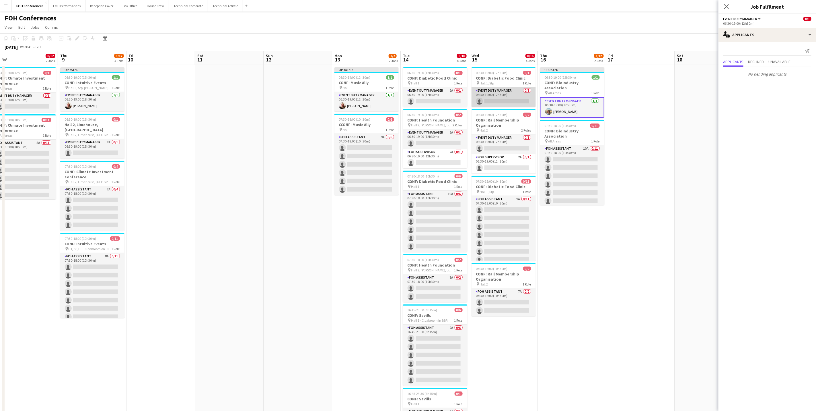
click at [488, 103] on app-card-role "Event Duty Manager 0/1 06:30-19:00 (12h30m) single-neutral-actions" at bounding box center [504, 97] width 64 height 20
click at [494, 154] on app-card-role "Event Duty Manager 0/1 06:30-19:00 (12h30m) single-neutral-actions" at bounding box center [504, 145] width 64 height 20
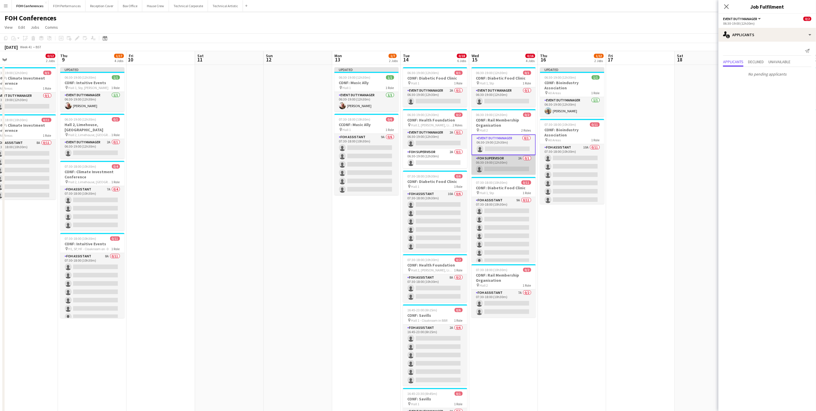
click at [494, 167] on app-card-role "FOH Supervisor 2A 0/1 06:30-19:00 (12h30m) single-neutral-actions" at bounding box center [504, 165] width 64 height 20
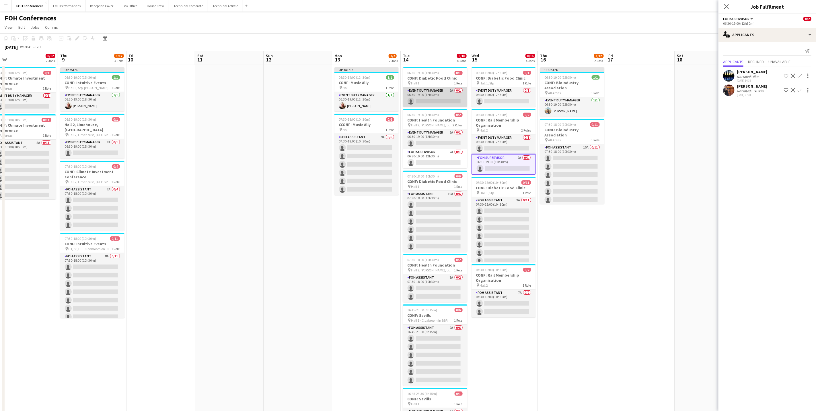
click at [430, 103] on app-card-role "Event Duty Manager 2A 0/1 06:30-19:00 (12h30m) single-neutral-actions" at bounding box center [435, 97] width 64 height 20
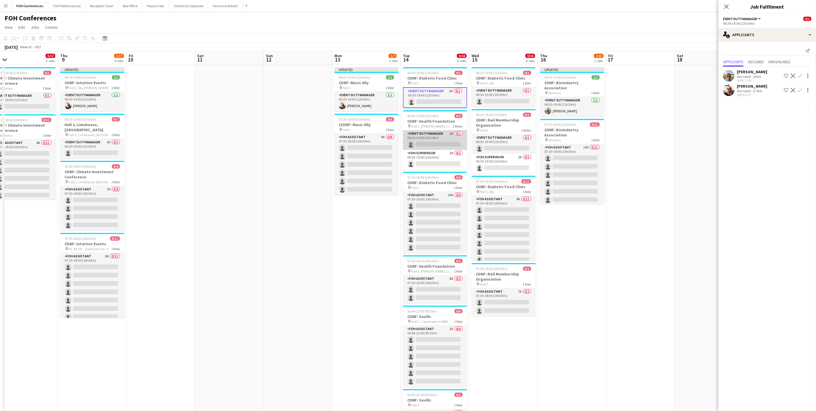
click at [430, 145] on app-card-role "Event Duty Manager 2A 0/1 06:30-19:00 (12h30m) single-neutral-actions" at bounding box center [435, 140] width 64 height 20
click at [427, 164] on app-card-role "FOH Supervisor 2A 0/1 06:30-19:00 (12h30m) single-neutral-actions" at bounding box center [435, 160] width 64 height 20
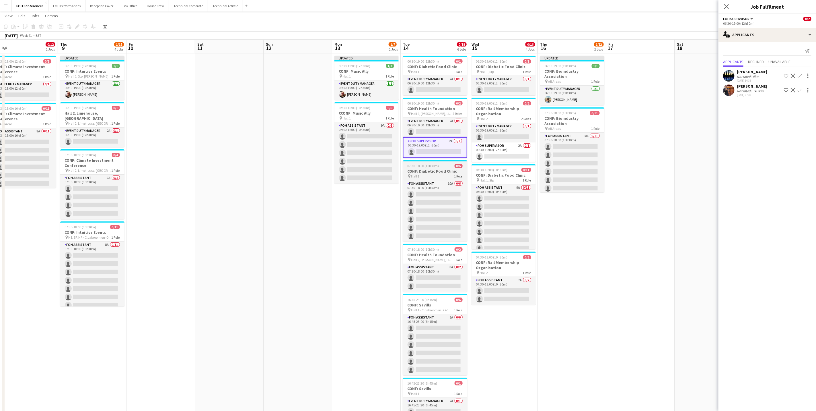
scroll to position [0, 0]
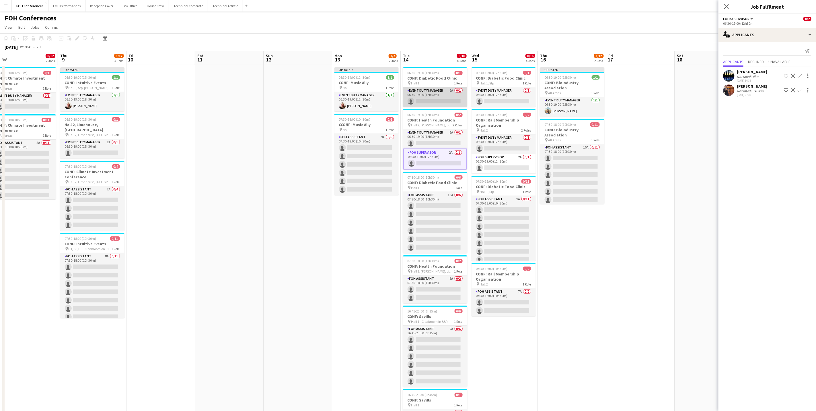
click at [419, 101] on app-card-role "Event Duty Manager 2A 0/1 06:30-19:00 (12h30m) single-neutral-actions" at bounding box center [435, 97] width 64 height 20
click at [422, 146] on app-card-role "Event Duty Manager 2A 0/1 06:30-19:00 (12h30m) single-neutral-actions" at bounding box center [435, 140] width 64 height 20
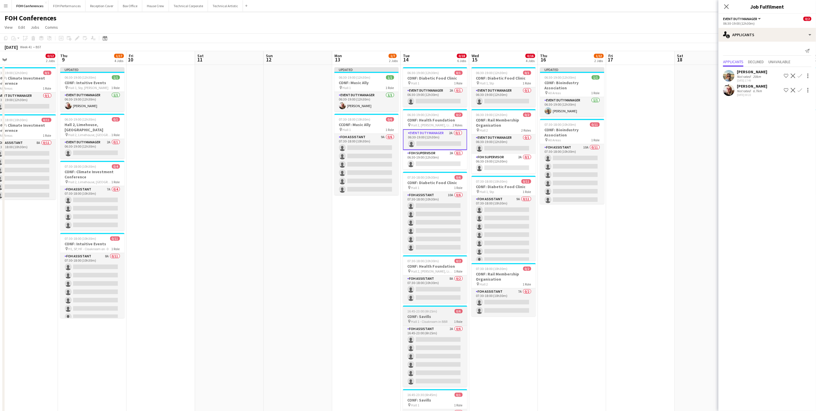
scroll to position [43, 0]
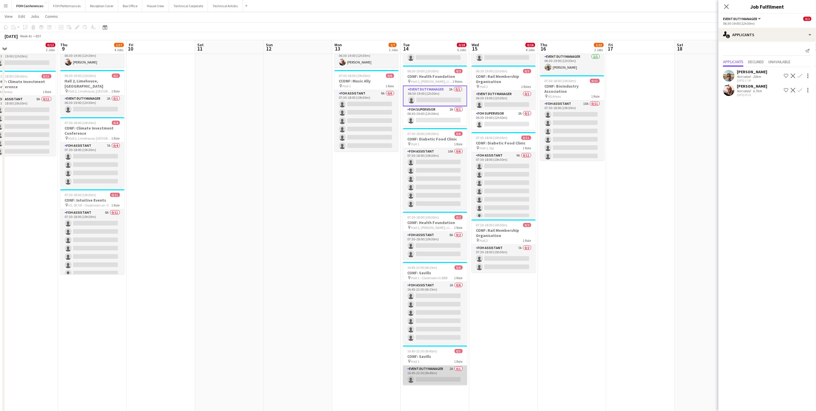
click at [439, 342] on app-card-role "Event Duty Manager 2A 0/1 16:45-23:30 (6h45m) single-neutral-actions" at bounding box center [435, 375] width 64 height 20
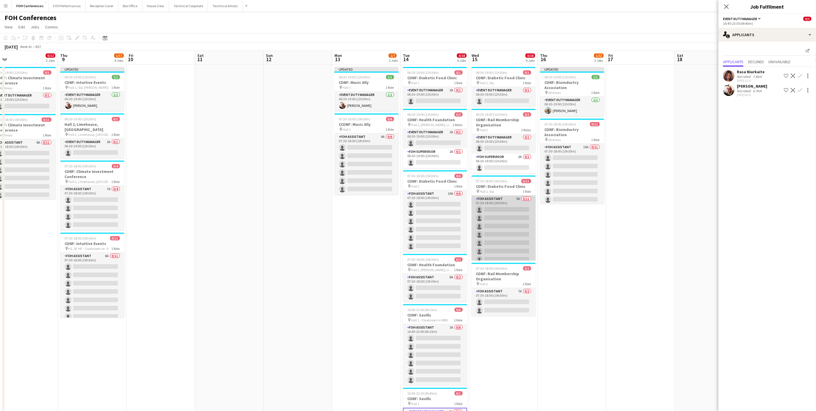
scroll to position [0, 0]
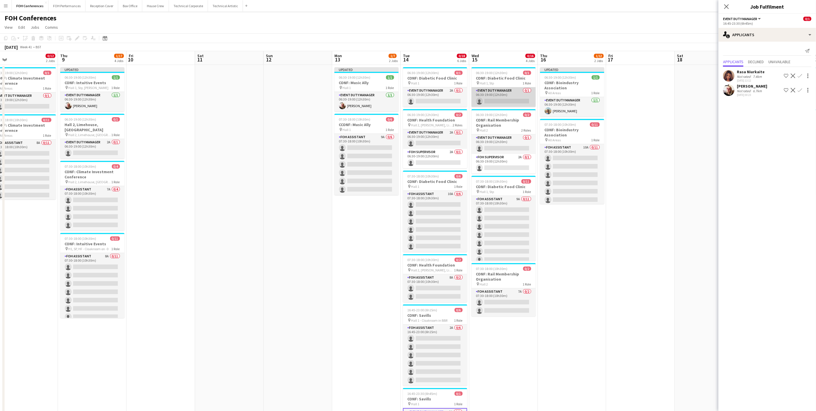
click at [493, 103] on app-card-role "Event Duty Manager 0/1 06:30-19:00 (12h30m) single-neutral-actions" at bounding box center [504, 97] width 64 height 20
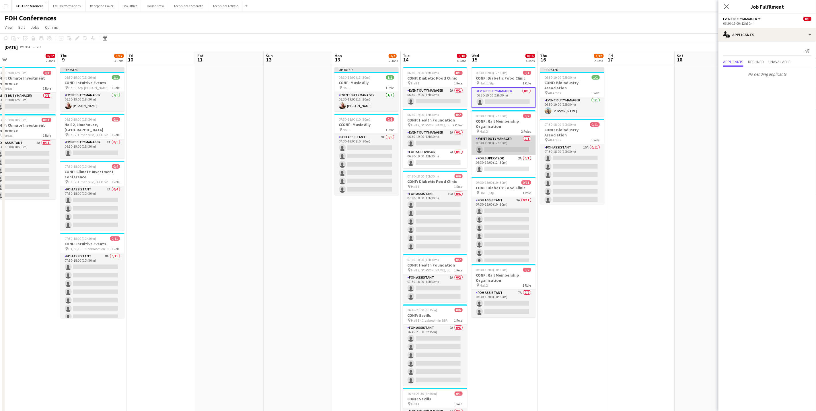
click at [497, 147] on app-card-role "Event Duty Manager 0/1 06:30-19:00 (12h30m) single-neutral-actions" at bounding box center [504, 145] width 64 height 20
click at [497, 169] on app-card-role "FOH Supervisor 2A 0/1 06:30-19:00 (12h30m) single-neutral-actions" at bounding box center [504, 165] width 64 height 20
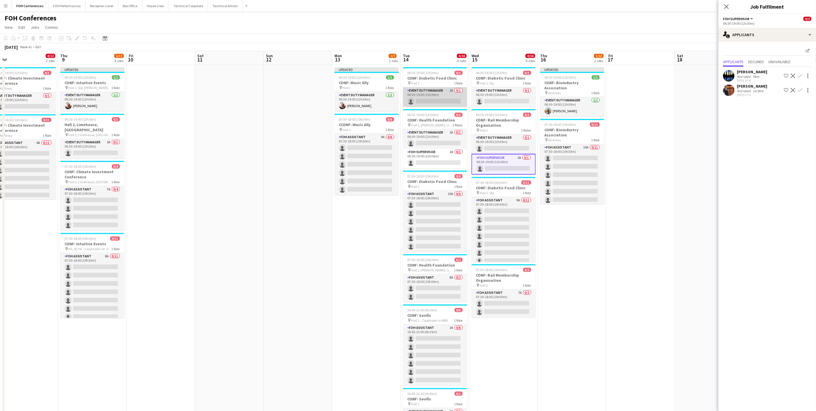
click at [425, 103] on app-card-role "Event Duty Manager 2A 0/1 06:30-19:00 (12h30m) single-neutral-actions" at bounding box center [435, 97] width 64 height 20
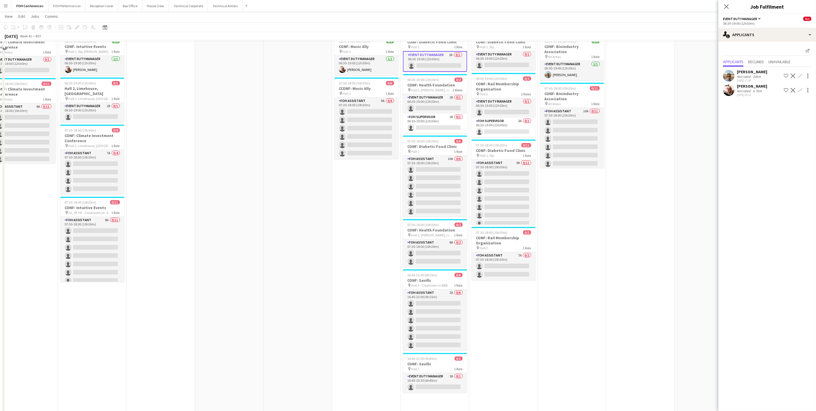
scroll to position [59, 0]
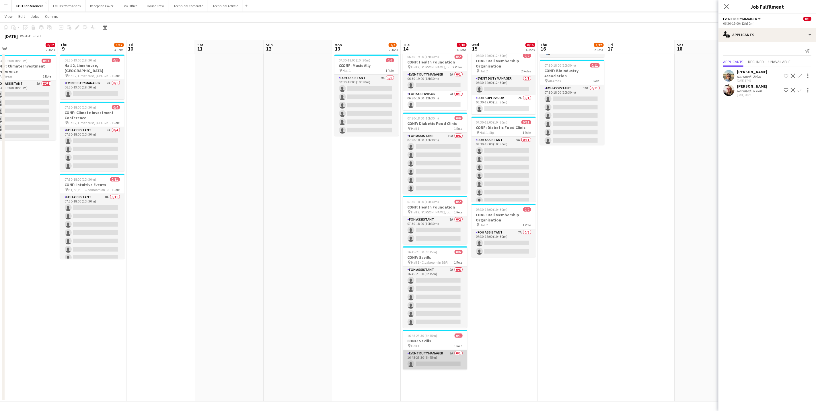
click at [432, 342] on app-card-role "Event Duty Manager 2A 0/1 16:45-23:30 (6h45m) single-neutral-actions" at bounding box center [435, 360] width 64 height 20
click at [680, 77] on app-icon "Confirm" at bounding box center [800, 75] width 5 height 5
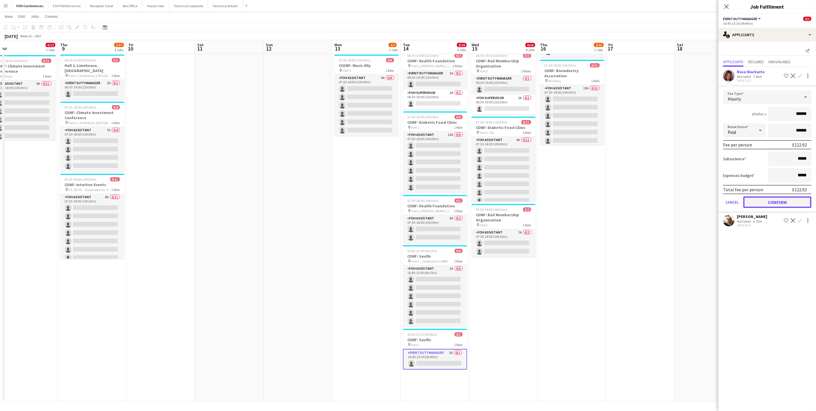
click at [680, 200] on button "Confirm" at bounding box center [778, 201] width 68 height 11
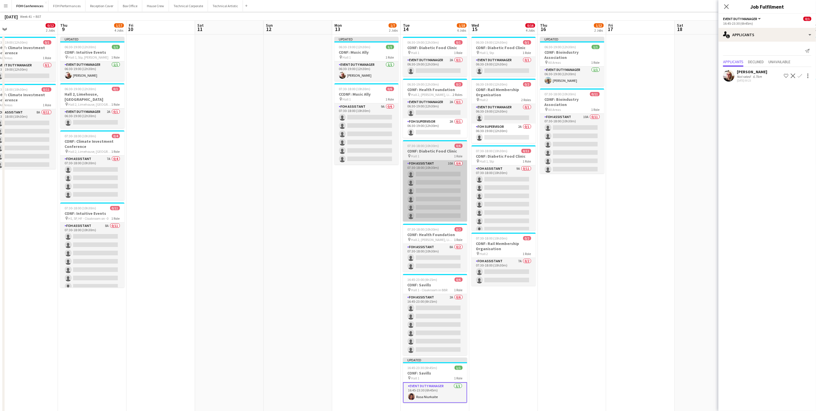
scroll to position [0, 0]
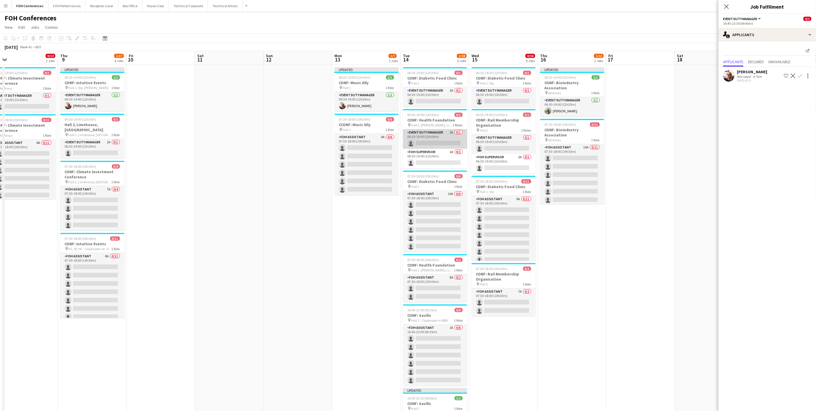
click at [428, 141] on app-card-role "Event Duty Manager 2A 0/1 06:30-19:00 (12h30m) single-neutral-actions" at bounding box center [435, 139] width 64 height 20
click at [680, 76] on app-icon "Confirm" at bounding box center [800, 75] width 5 height 5
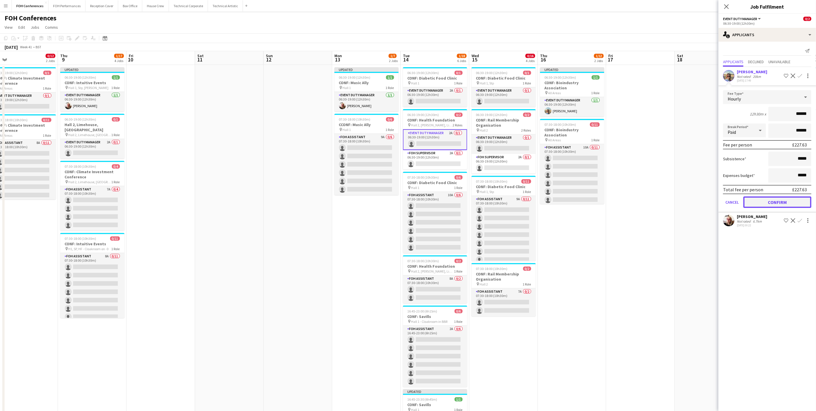
click at [680, 203] on button "Confirm" at bounding box center [778, 201] width 68 height 11
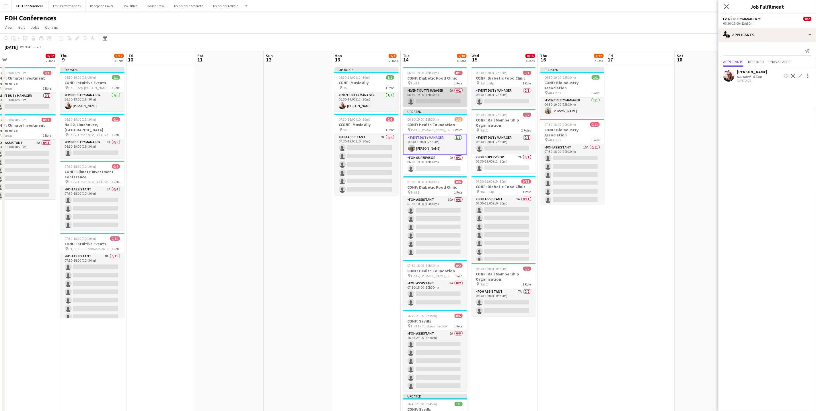
click at [425, 98] on app-card-role "Event Duty Manager 2A 0/1 06:30-19:00 (12h30m) single-neutral-actions" at bounding box center [435, 97] width 64 height 20
click at [680, 77] on app-icon "Confirm" at bounding box center [800, 75] width 5 height 5
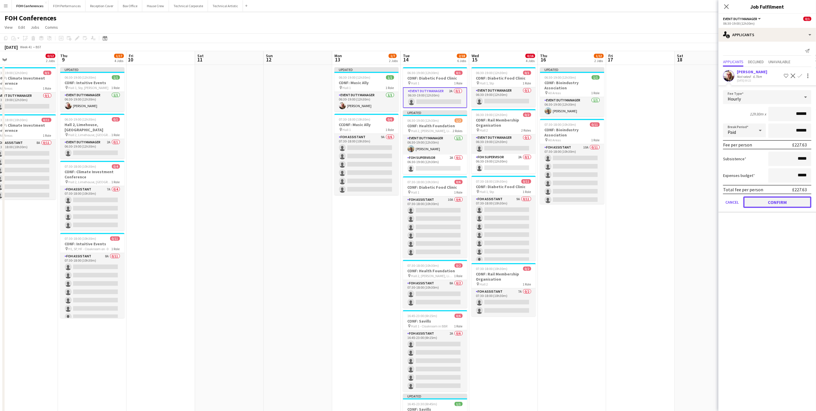
click at [680, 201] on button "Confirm" at bounding box center [778, 201] width 68 height 11
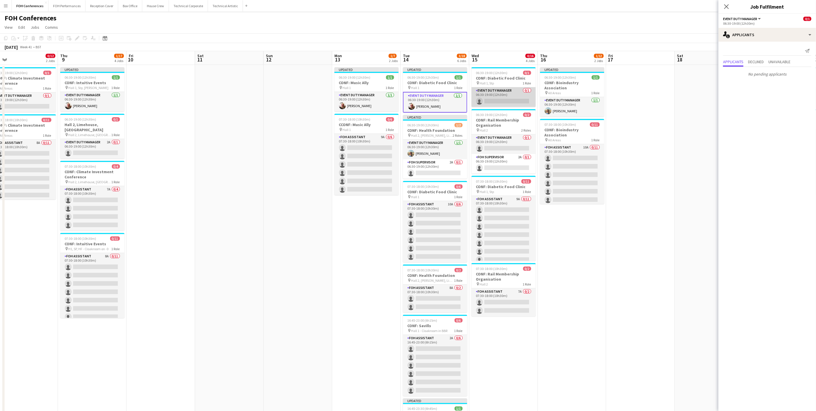
click at [508, 100] on app-card-role "Event Duty Manager 0/1 06:30-19:00 (12h30m) single-neutral-actions" at bounding box center [504, 97] width 64 height 20
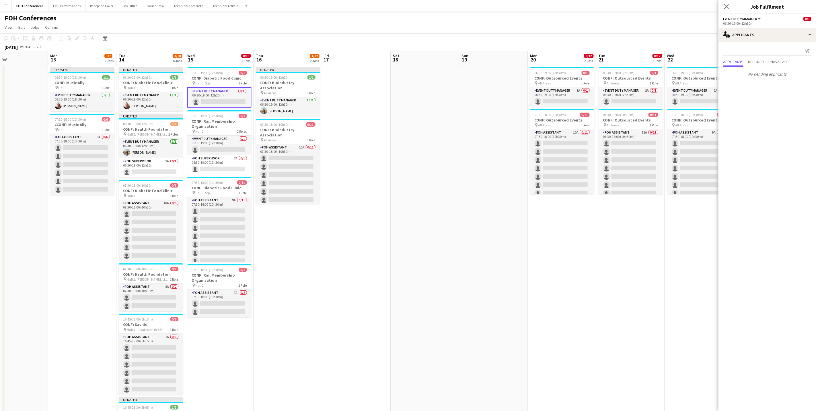
scroll to position [0, 180]
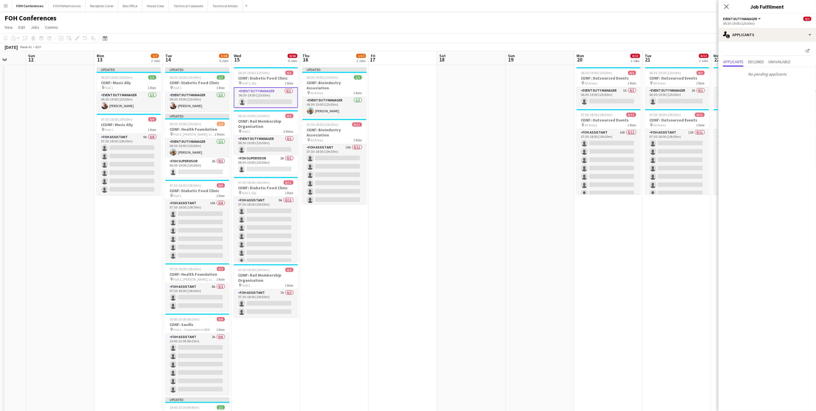
drag, startPoint x: 656, startPoint y: 59, endPoint x: 349, endPoint y: 67, distance: 306.5
click at [349, 67] on app-calendar-viewport "Thu 9 1/17 4 Jobs Fri 10 Sat 11 Sun 12 Mon 13 1/7 2 Jobs Tue 14 3/18 6 Jobs Wed…" at bounding box center [408, 262] width 816 height 423
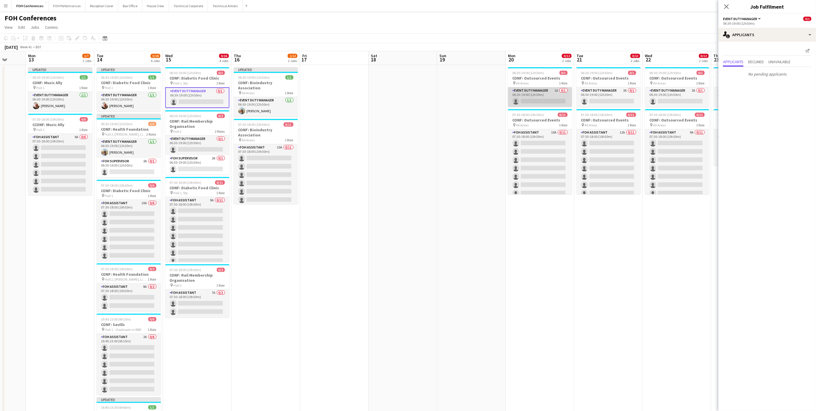
click at [527, 104] on app-card-role "Event Duty Manager 1A 0/1 06:30-19:00 (12h30m) single-neutral-actions" at bounding box center [540, 97] width 64 height 20
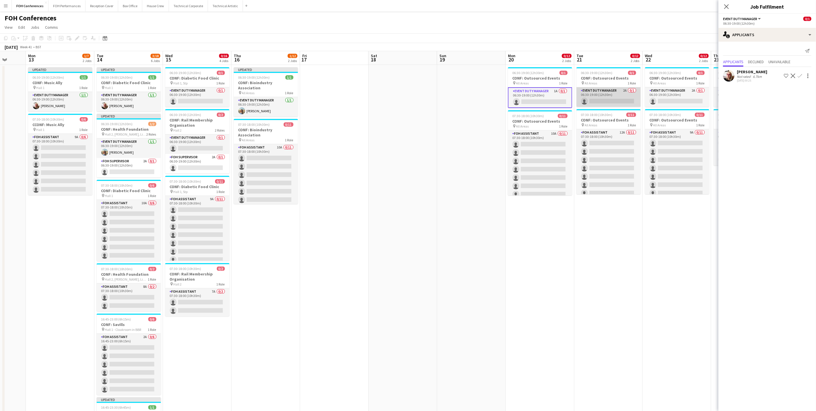
click at [613, 102] on app-card-role "Event Duty Manager 2A 0/1 06:30-19:00 (12h30m) single-neutral-actions" at bounding box center [609, 97] width 64 height 20
click at [680, 77] on app-icon "Confirm" at bounding box center [800, 75] width 5 height 5
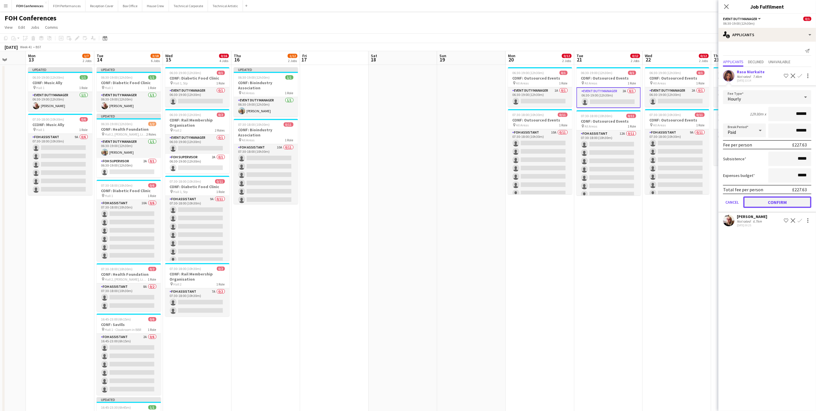
click at [680, 203] on button "Confirm" at bounding box center [778, 201] width 68 height 11
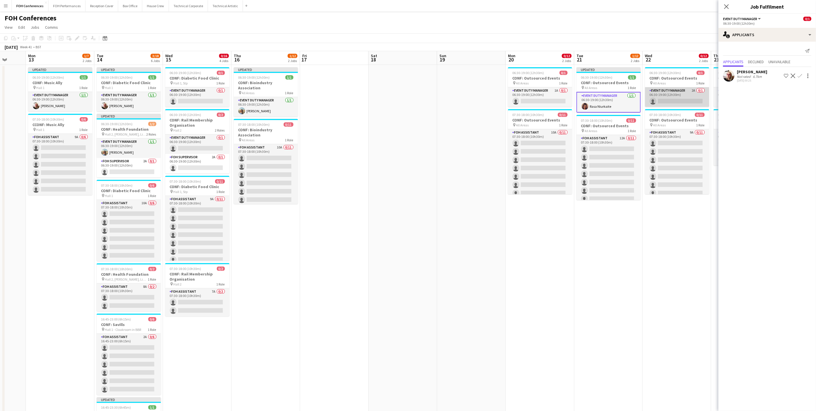
click at [673, 99] on app-card-role "Event Duty Manager 2A 0/1 06:30-19:00 (12h30m) single-neutral-actions" at bounding box center [677, 97] width 64 height 20
click at [680, 76] on button "Confirm" at bounding box center [800, 75] width 7 height 7
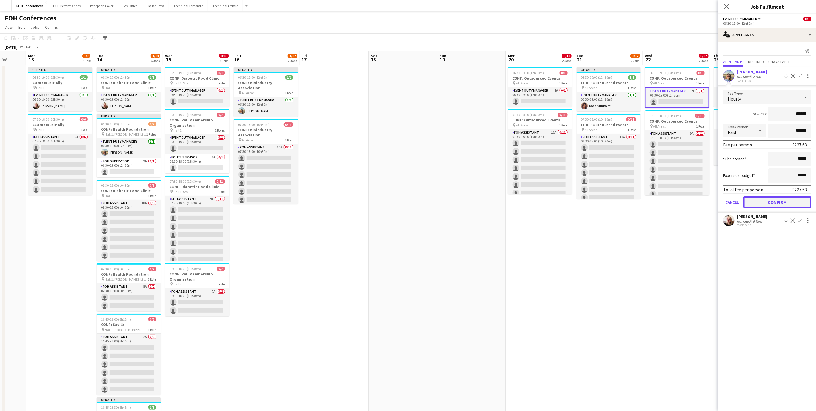
click at [680, 199] on button "Confirm" at bounding box center [778, 201] width 68 height 11
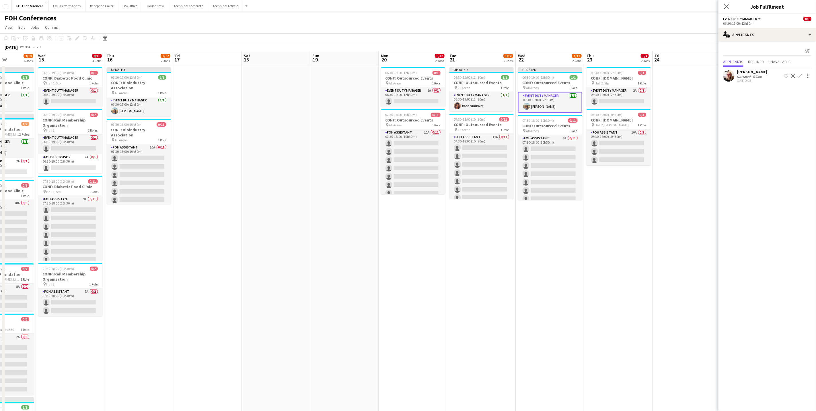
scroll to position [0, 173]
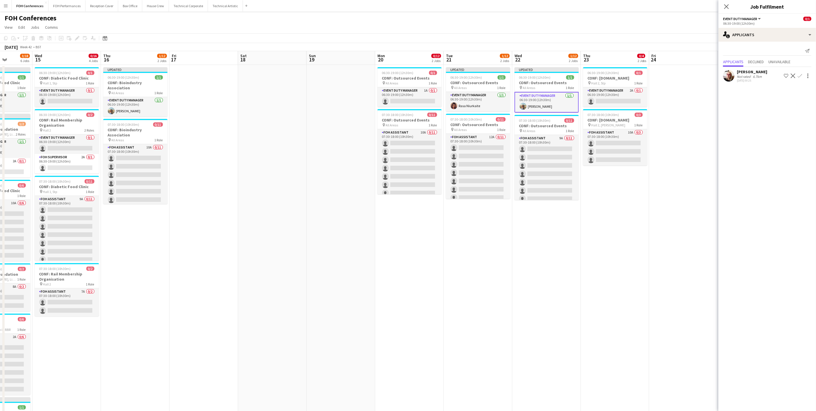
drag, startPoint x: 688, startPoint y: 61, endPoint x: 557, endPoint y: 77, distance: 131.8
click at [557, 77] on app-calendar-viewport "Sun 12 Mon 13 1/7 2 Jobs Tue 14 3/18 6 Jobs Wed 15 0/16 4 Jobs Thu 16 1/12 2 Jo…" at bounding box center [408, 262] width 816 height 423
click at [612, 103] on app-card-role "Event Duty Manager 2A 0/1 06:30-19:00 (12h30m) single-neutral-actions" at bounding box center [615, 97] width 64 height 20
click at [680, 78] on app-icon "Confirm" at bounding box center [800, 75] width 5 height 5
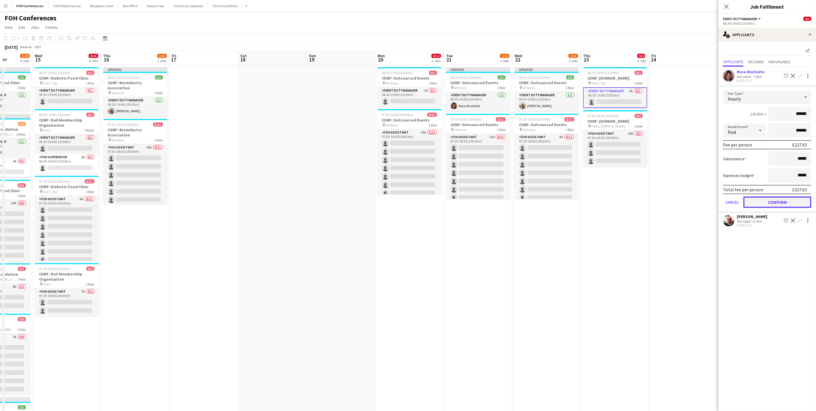
click at [680, 200] on button "Confirm" at bounding box center [778, 201] width 68 height 11
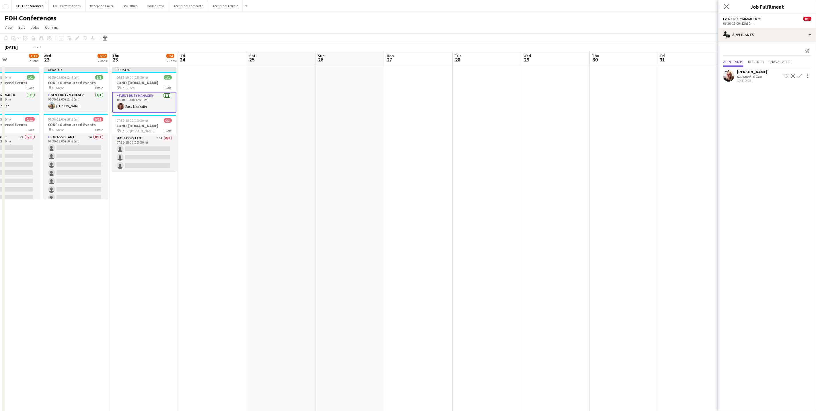
drag, startPoint x: 690, startPoint y: 55, endPoint x: 406, endPoint y: 83, distance: 285.7
click at [438, 84] on app-calendar-viewport "Sun 19 Mon 20 0/12 2 Jobs Tue 21 1/12 2 Jobs Wed 22 1/12 2 Jobs Thu 23 1/4 2 Jo…" at bounding box center [408, 262] width 816 height 423
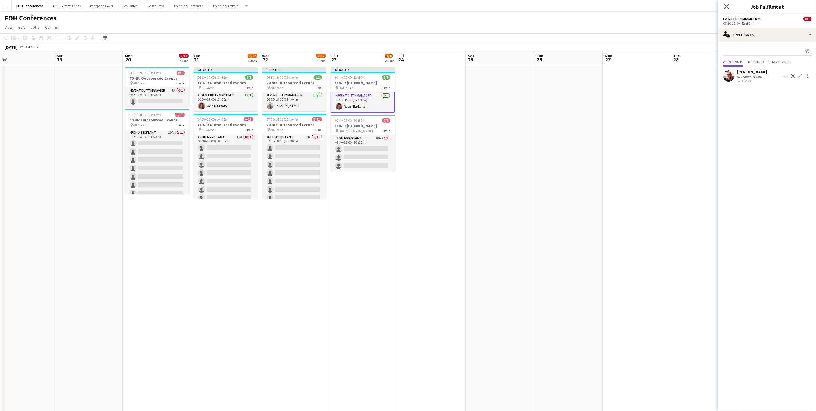
scroll to position [0, 0]
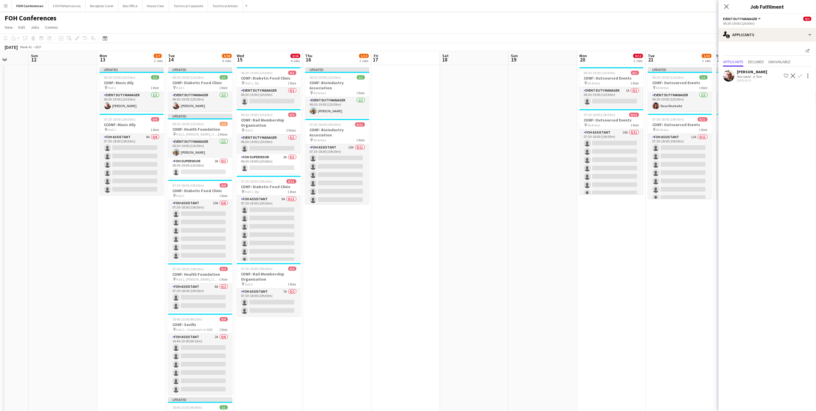
drag, startPoint x: 98, startPoint y: 59, endPoint x: 562, endPoint y: 97, distance: 465.1
click at [565, 97] on app-calendar-viewport "Fri 10 Sat 11 Sun 12 Mon 13 1/7 2 Jobs Tue 14 3/18 6 Jobs Wed 15 0/16 4 Jobs Th…" at bounding box center [408, 262] width 816 height 423
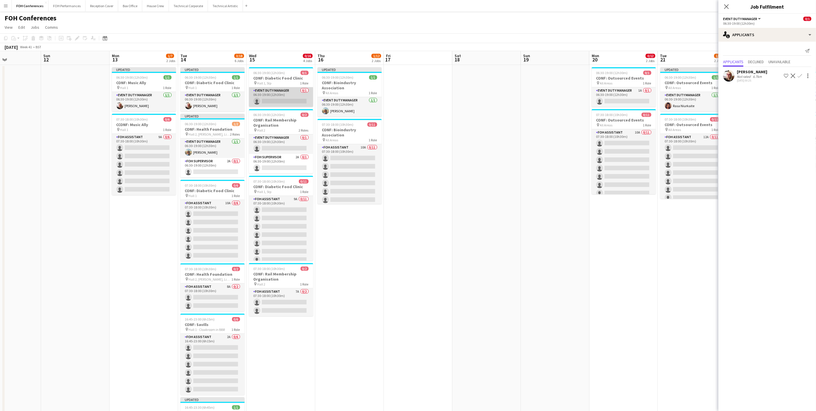
click at [275, 98] on app-card-role "Event Duty Manager 0/1 06:30-19:00 (12h30m) single-neutral-actions" at bounding box center [281, 97] width 64 height 20
click at [275, 171] on app-card-role "FOH Supervisor 2A 0/1 06:30-19:00 (12h30m) single-neutral-actions" at bounding box center [281, 165] width 64 height 20
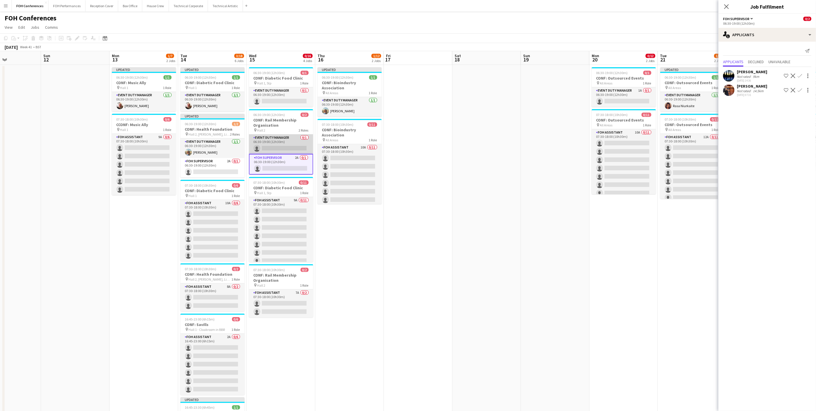
click at [275, 142] on app-card-role "Event Duty Manager 0/1 06:30-19:00 (12h30m) single-neutral-actions" at bounding box center [281, 144] width 64 height 20
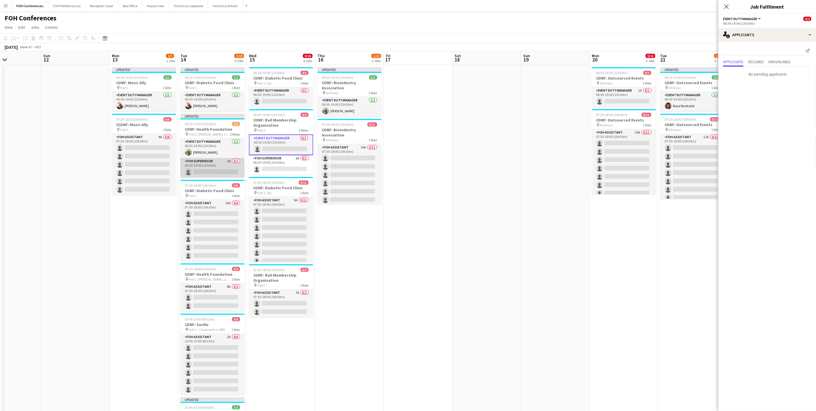
click at [211, 173] on app-card-role "FOH Supervisor 2A 0/1 06:30-19:00 (12h30m) single-neutral-actions" at bounding box center [212, 168] width 64 height 20
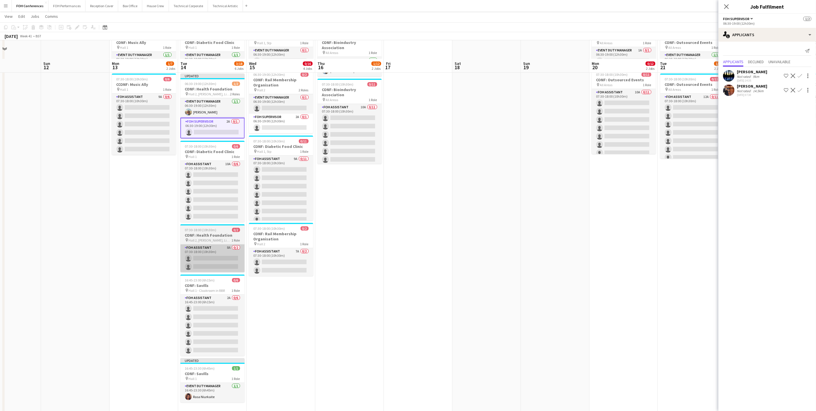
scroll to position [0, 0]
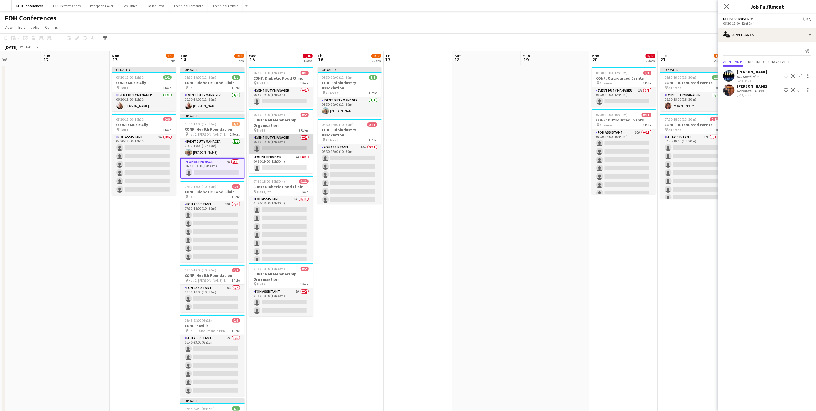
click at [284, 149] on app-card-role "Event Duty Manager 0/1 06:30-19:00 (12h30m) single-neutral-actions" at bounding box center [281, 144] width 64 height 20
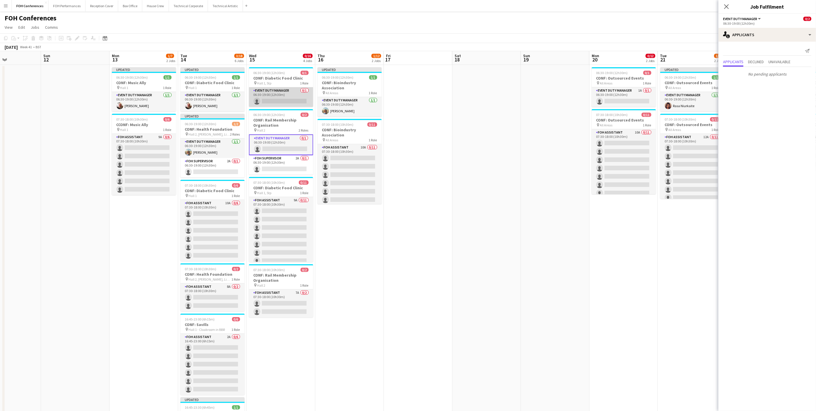
click at [277, 96] on app-card-role "Event Duty Manager 0/1 06:30-19:00 (12h30m) single-neutral-actions" at bounding box center [281, 97] width 64 height 20
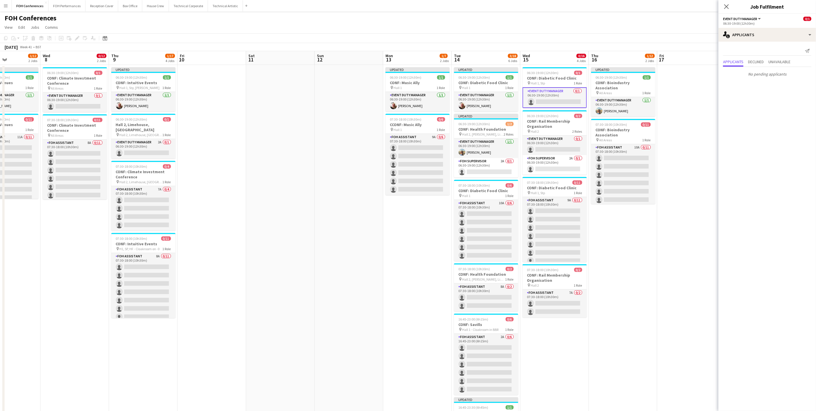
drag, startPoint x: 78, startPoint y: 59, endPoint x: 431, endPoint y: 66, distance: 352.9
click at [431, 66] on app-calendar-viewport "Sun 5 0/3 2 Jobs Mon 6 1 Job Tue 7 1/12 2 Jobs Wed 8 0/12 2 Jobs Thu 9 1/17 4 J…" at bounding box center [408, 262] width 816 height 423
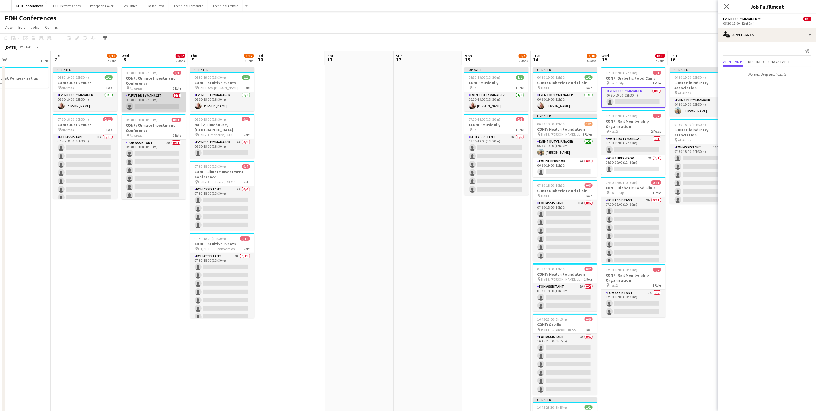
click at [141, 108] on app-card-role "Event Duty Manager 0/1 06:30-19:00 (12h30m) single-neutral-actions" at bounding box center [154, 102] width 64 height 20
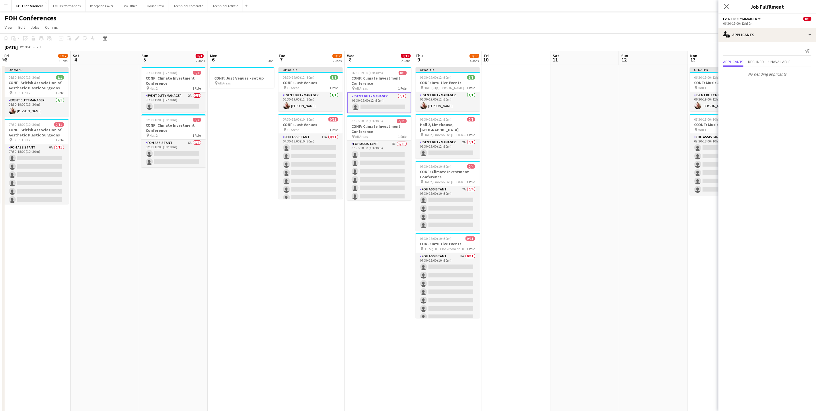
scroll to position [0, 170]
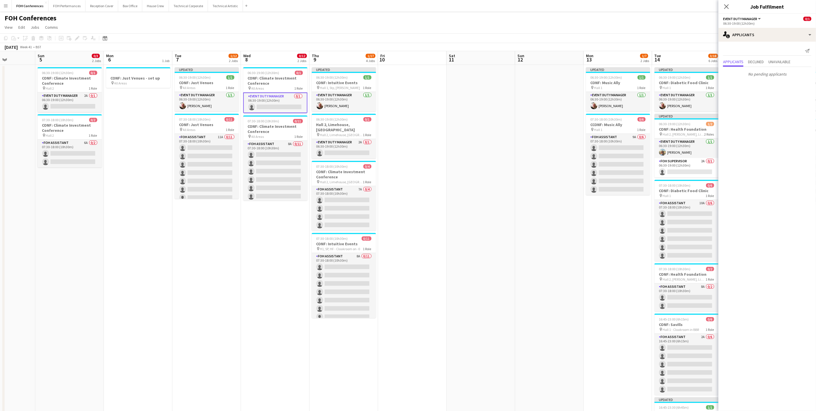
drag, startPoint x: 80, startPoint y: 51, endPoint x: 334, endPoint y: 61, distance: 254.1
click at [339, 62] on app-calendar-viewport "Thu 2 1/12 2 Jobs Fri 3 1/12 2 Jobs Sat 4 Sun 5 0/3 2 Jobs Mon 6 1 Job Tue 7 1/…" at bounding box center [408, 262] width 816 height 423
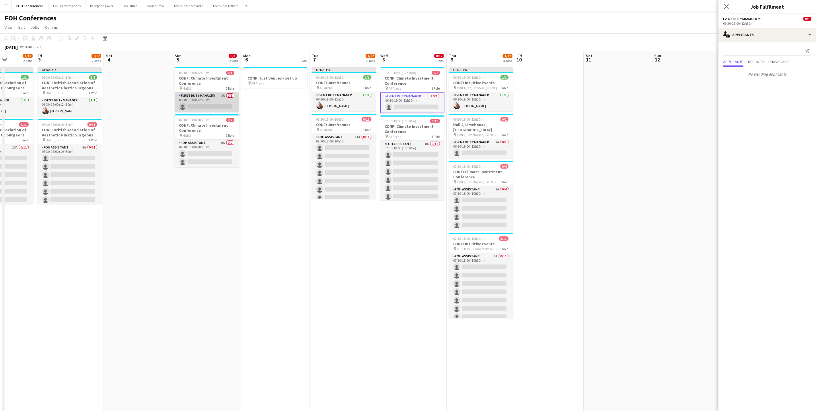
click at [194, 106] on app-card-role "Event Duty Manager 2A 0/1 06:30-19:00 (12h30m) single-neutral-actions" at bounding box center [207, 102] width 64 height 20
click at [680, 90] on app-icon "Confirm" at bounding box center [800, 90] width 5 height 5
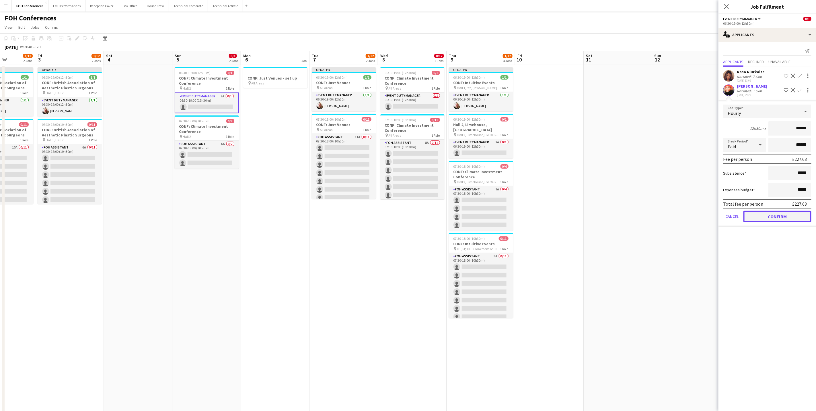
click at [680, 214] on button "Confirm" at bounding box center [778, 216] width 68 height 11
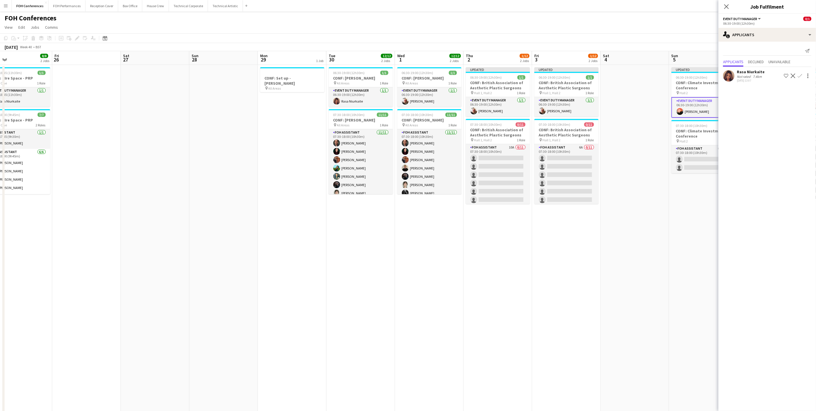
scroll to position [0, 153]
drag, startPoint x: 67, startPoint y: 59, endPoint x: 565, endPoint y: 73, distance: 497.9
click at [565, 73] on app-calendar-viewport "Tue 23 12/12 4 Jobs Wed 24 12/12 4 Jobs Thu 25 8/8 2 Jobs Fri 26 Sat 27 Sun 28 …" at bounding box center [408, 262] width 816 height 423
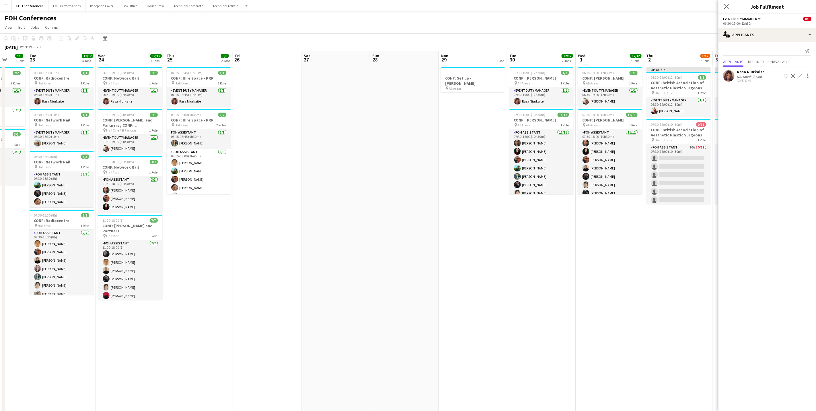
scroll to position [0, 205]
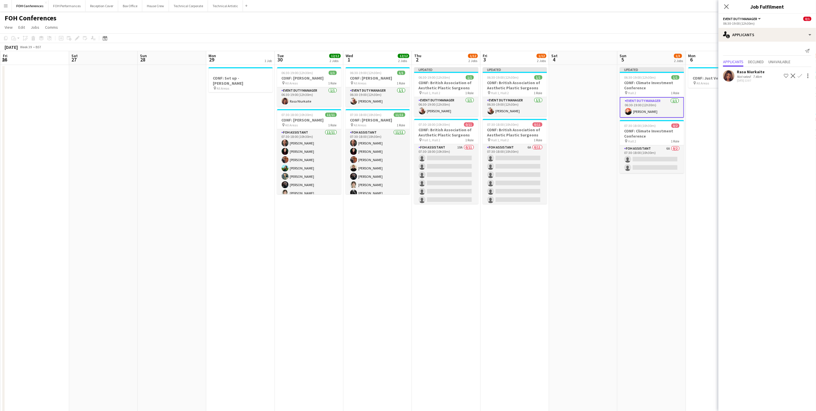
drag, startPoint x: 76, startPoint y: 65, endPoint x: -318, endPoint y: 39, distance: 395.3
click at [0, 39] on html "Menu Boards Boards Boards All jobs Status Workforce Workforce My Workforce Recr…" at bounding box center [408, 242] width 816 height 484
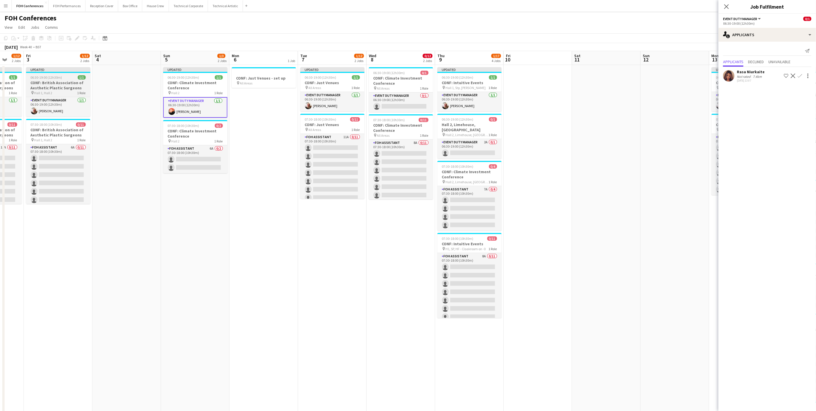
drag, startPoint x: 502, startPoint y: 57, endPoint x: 60, endPoint y: 83, distance: 442.5
click at [37, 84] on app-calendar-viewport "Mon 29 1 Job Tue 30 12/12 2 Jobs Wed 1 12/12 2 Jobs Thu 2 1/12 2 Jobs Fri 3 1/1…" at bounding box center [408, 262] width 816 height 423
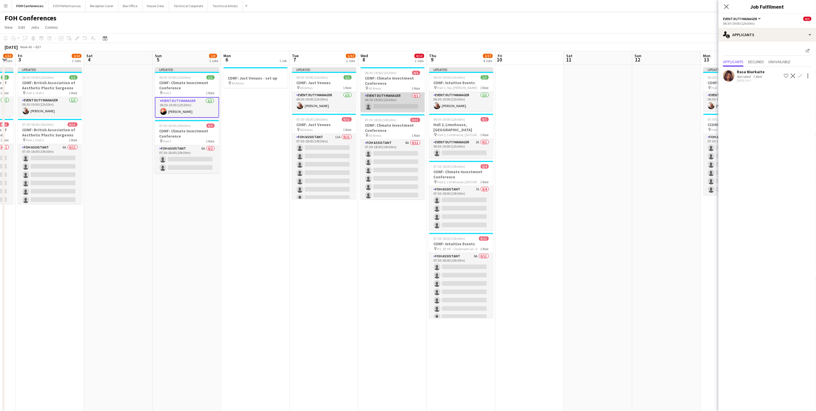
click at [392, 106] on app-card-role "Event Duty Manager 0/1 06:30-19:00 (12h30m) single-neutral-actions" at bounding box center [393, 102] width 64 height 20
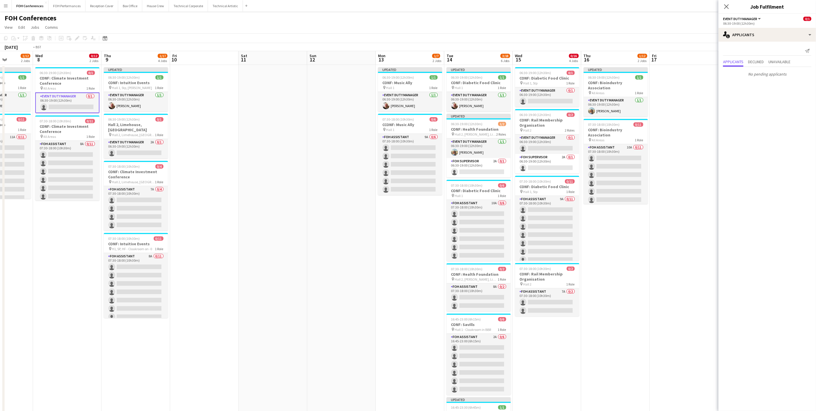
scroll to position [0, 207]
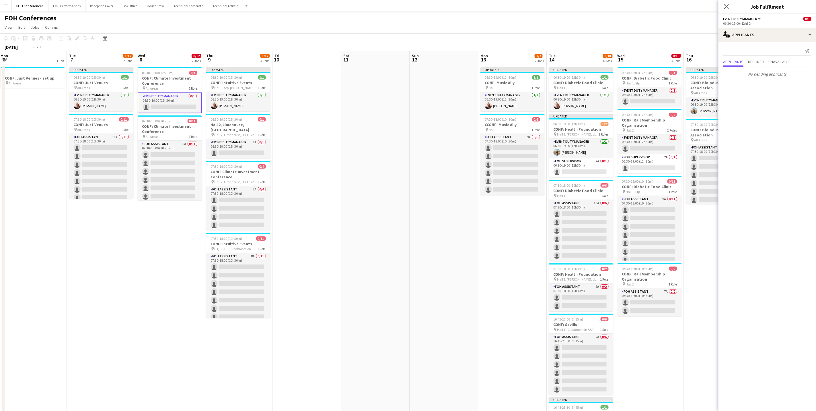
drag, startPoint x: 551, startPoint y: 59, endPoint x: 191, endPoint y: 75, distance: 360.4
click at [191, 75] on app-calendar-viewport "Fri 3 1/12 2 Jobs Sat 4 Sun 5 1/3 2 Jobs Mon 6 1 Job Tue 7 1/12 2 Jobs Wed 8 0/…" at bounding box center [408, 262] width 816 height 423
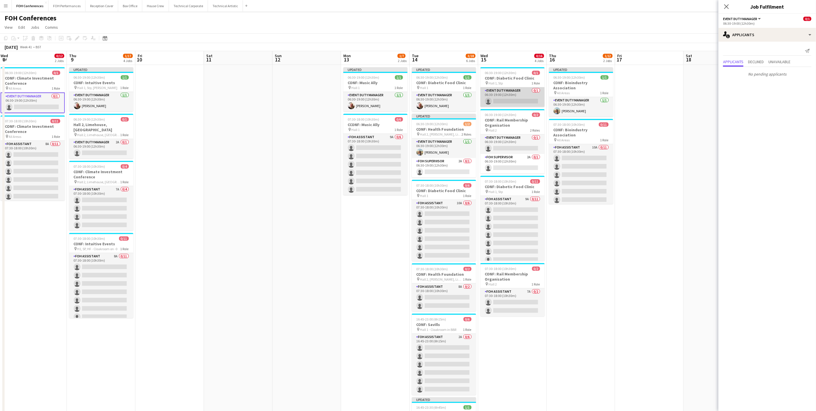
click at [521, 98] on app-card-role "Event Duty Manager 0/1 06:30-19:00 (12h30m) single-neutral-actions" at bounding box center [513, 97] width 64 height 20
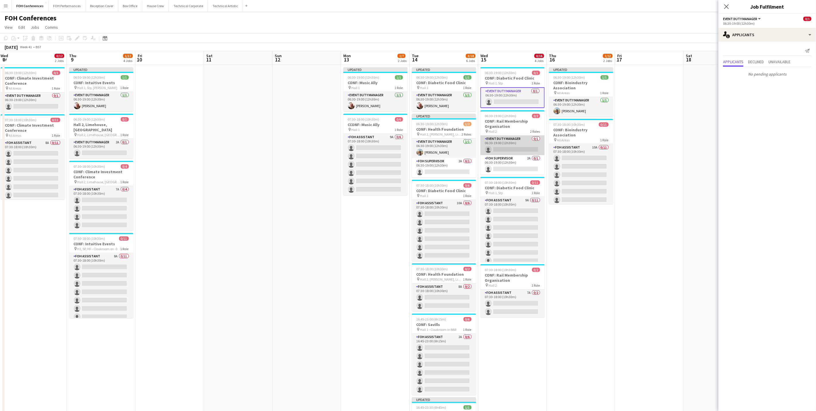
click at [501, 153] on app-card-role "Event Duty Manager 0/1 06:30-19:00 (12h30m) single-neutral-actions" at bounding box center [513, 145] width 64 height 20
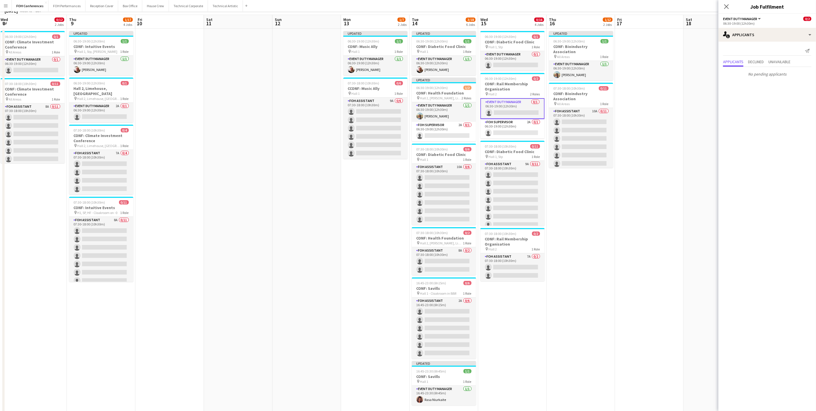
scroll to position [0, 0]
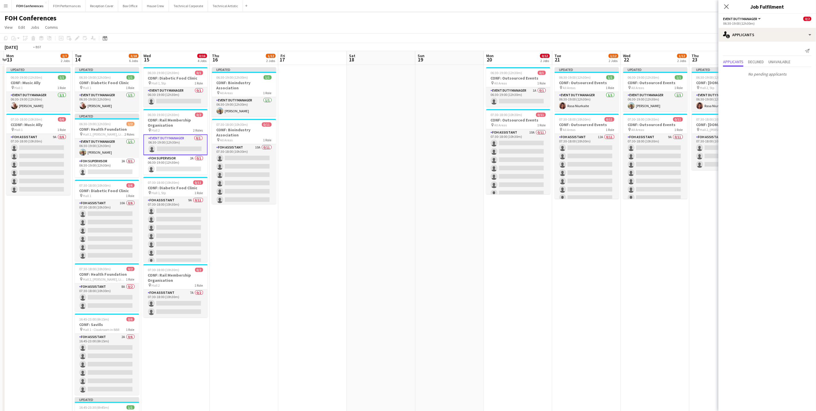
drag, startPoint x: 583, startPoint y: 61, endPoint x: 150, endPoint y: 77, distance: 433.2
click at [150, 77] on app-calendar-viewport "Thu 9 1/17 4 Jobs Fri 10 Sat 11 Sun 12 Mon 13 1/7 2 Jobs Tue 14 3/18 6 Jobs Wed…" at bounding box center [408, 262] width 816 height 423
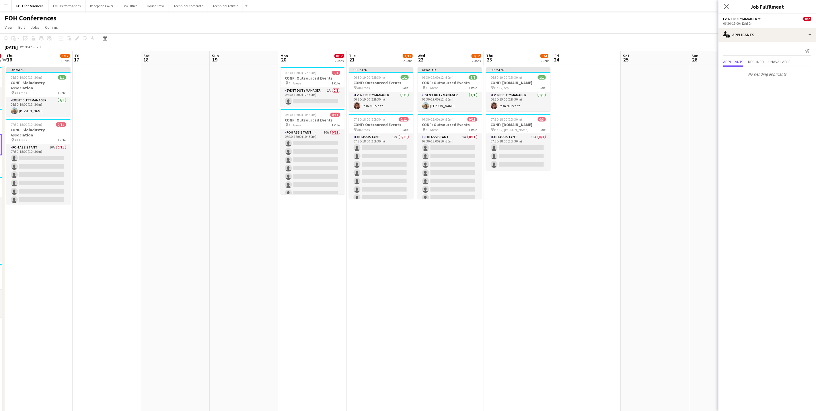
scroll to position [0, 160]
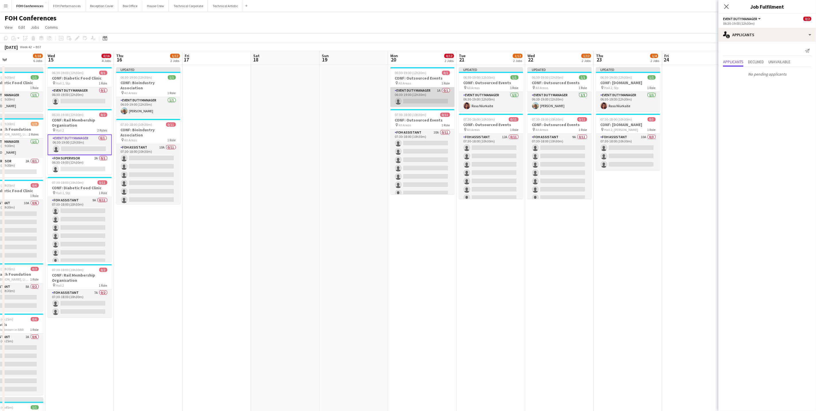
click at [414, 102] on app-card-role "Event Duty Manager 1A 0/1 06:30-19:00 (12h30m) single-neutral-actions" at bounding box center [422, 97] width 64 height 20
click at [680, 77] on app-icon "Confirm" at bounding box center [800, 75] width 5 height 5
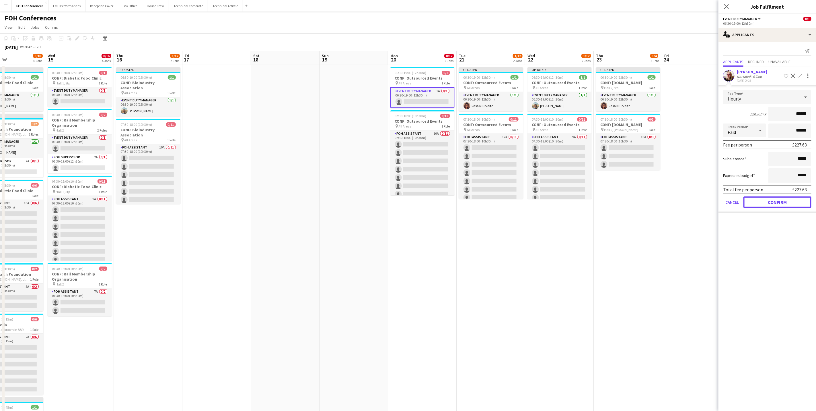
click at [680, 199] on button "Confirm" at bounding box center [778, 201] width 68 height 11
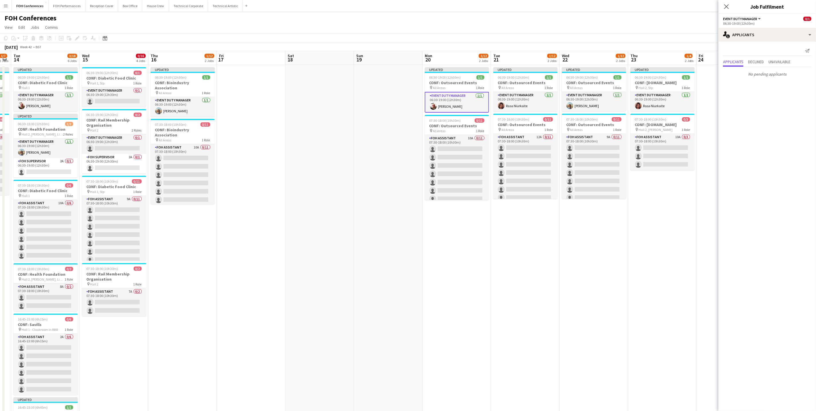
scroll to position [0, 200]
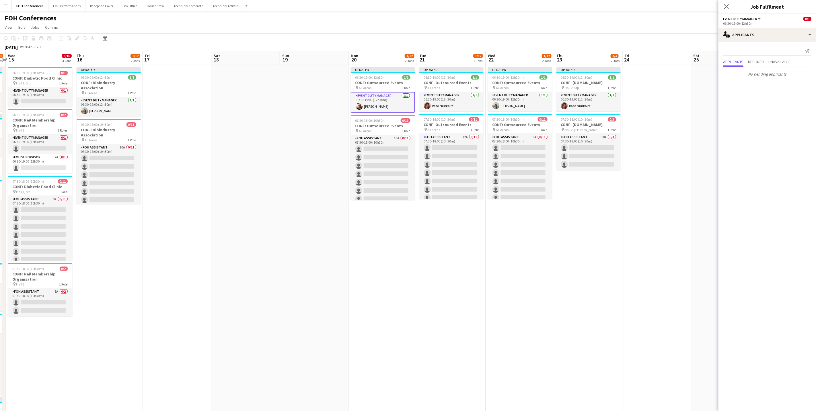
drag, startPoint x: 616, startPoint y: 59, endPoint x: 577, endPoint y: 73, distance: 42.2
click at [577, 73] on app-calendar-viewport "Sun 12 Mon 13 1/7 2 Jobs Tue 14 3/18 6 Jobs Wed 15 0/16 4 Jobs Thu 16 1/12 2 Jo…" at bounding box center [408, 262] width 816 height 423
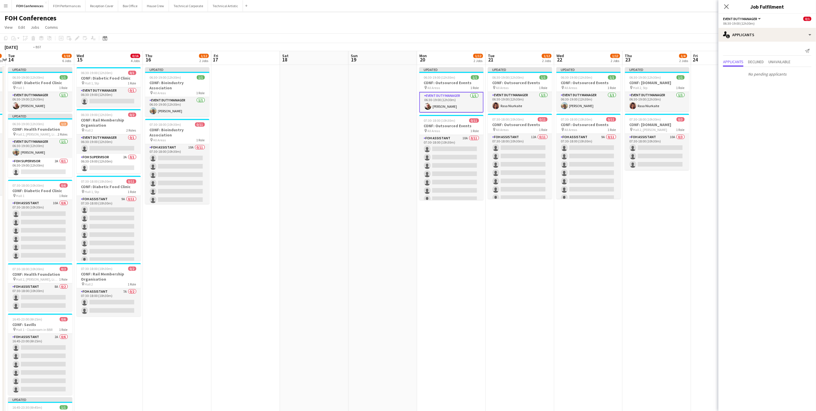
scroll to position [0, 0]
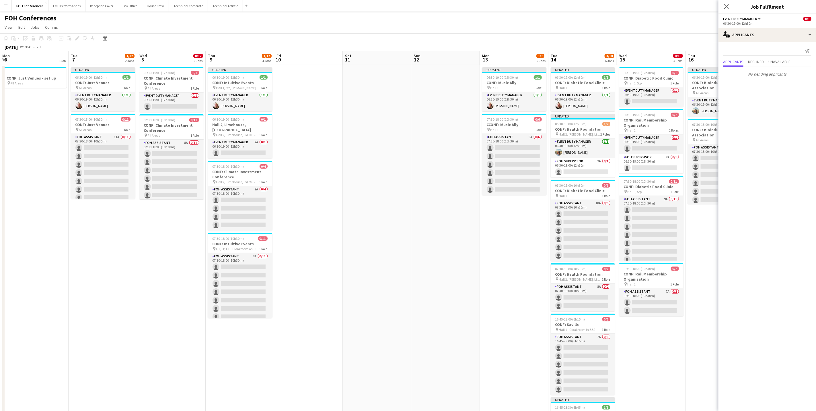
drag, startPoint x: 118, startPoint y: 62, endPoint x: 596, endPoint y: 90, distance: 478.7
click at [596, 90] on app-calendar-viewport "Mon 6 1 Job Tue 7 1/12 2 Jobs Wed 8 0/12 2 Jobs Thu 9 1/17 4 Jobs Fri 10 Sat 11…" at bounding box center [408, 262] width 816 height 423
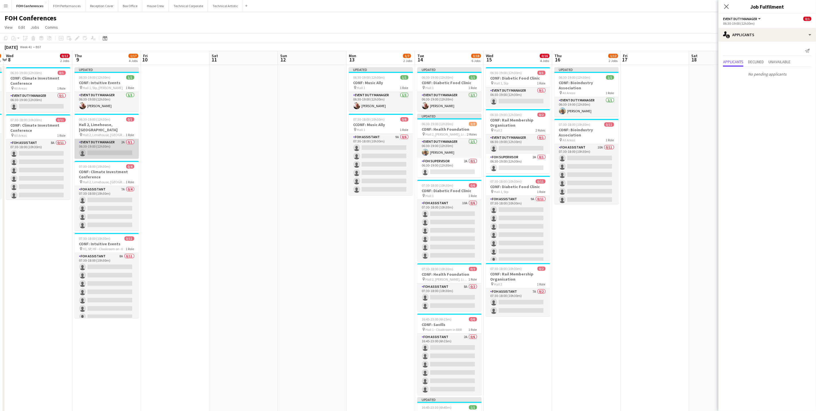
click at [99, 151] on app-card-role "Event Duty Manager 2A 0/1 06:30-19:00 (12h30m) single-neutral-actions" at bounding box center [107, 149] width 64 height 20
click at [680, 76] on app-icon "Confirm" at bounding box center [800, 75] width 5 height 5
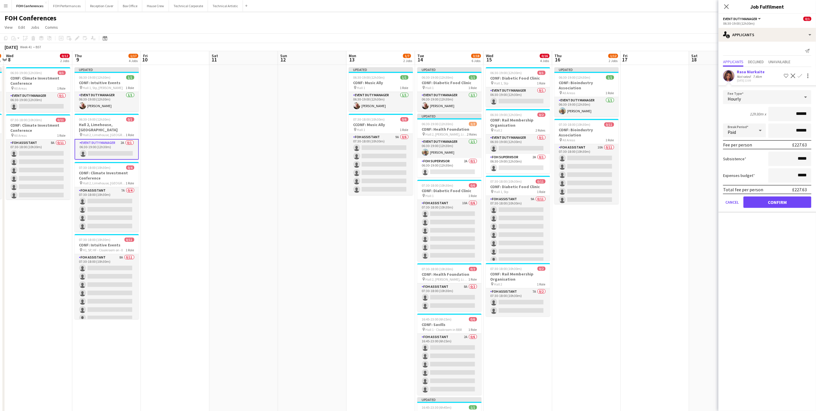
click at [680, 194] on form "Fee Type Hourly 12h30m x ****** Break Period Paid ****** Fee per person £227.63…" at bounding box center [768, 151] width 98 height 122
click at [680, 203] on button "Confirm" at bounding box center [778, 201] width 68 height 11
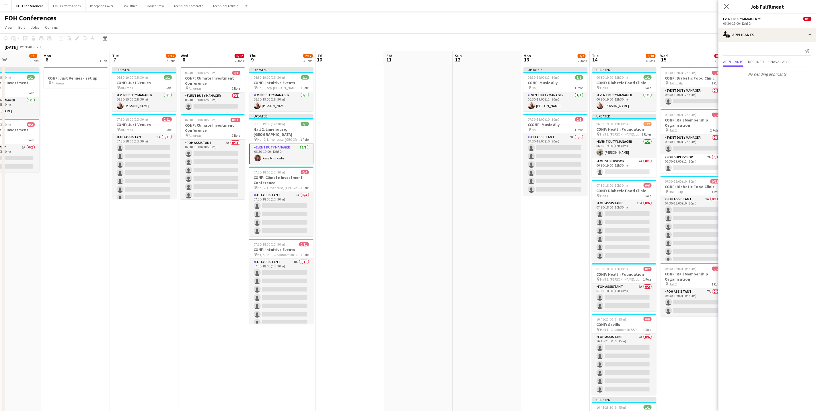
scroll to position [0, 149]
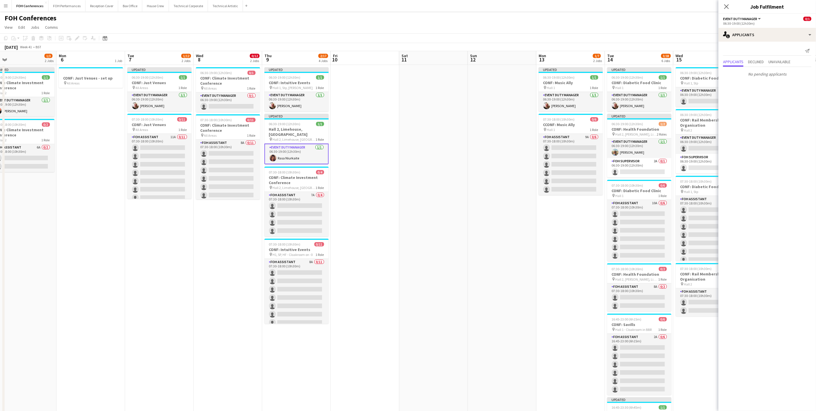
drag, startPoint x: 97, startPoint y: 63, endPoint x: 355, endPoint y: 71, distance: 258.3
click at [355, 71] on app-calendar-viewport "Fri 3 1/12 2 Jobs Sat 4 Sun 5 1/3 2 Jobs Mon 6 1 Job Tue 7 1/12 2 Jobs Wed 8 0/…" at bounding box center [408, 262] width 816 height 423
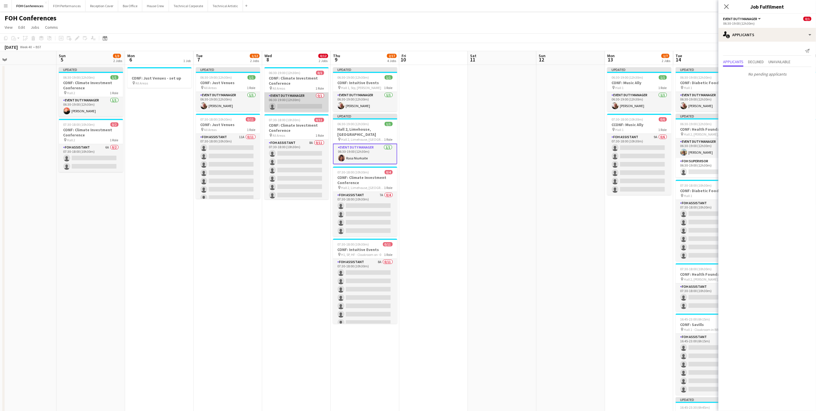
click at [293, 104] on app-card-role "Event Duty Manager 0/1 06:30-19:00 (12h30m) single-neutral-actions" at bounding box center [296, 102] width 64 height 20
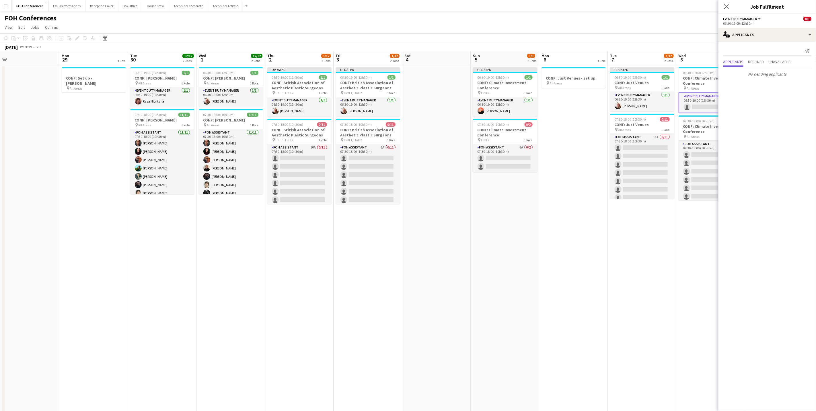
drag, startPoint x: 82, startPoint y: 52, endPoint x: 503, endPoint y: 81, distance: 421.9
click at [503, 81] on app-calendar-viewport "Fri 26 Sat 27 Sun 28 Mon 29 1 Job Tue 30 12/12 2 Jobs Wed 1 12/12 2 Jobs Thu 2 …" at bounding box center [408, 262] width 816 height 423
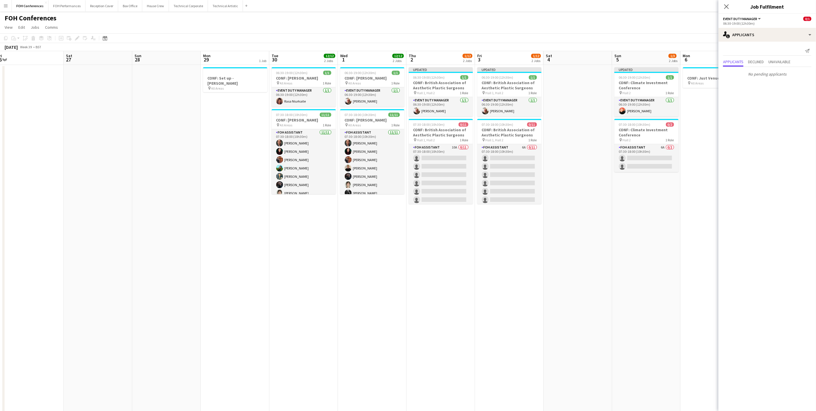
scroll to position [0, 184]
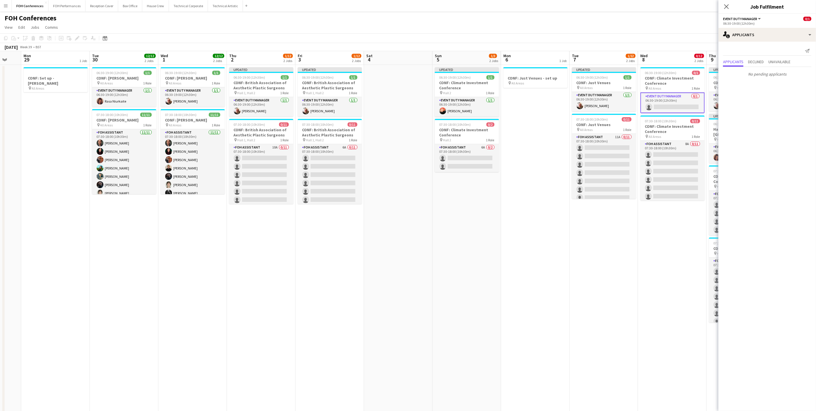
drag, startPoint x: 118, startPoint y: 61, endPoint x: -96, endPoint y: 77, distance: 215.2
click at [0, 77] on html "Menu Boards Boards Boards All jobs Status Workforce Workforce My Workforce Recr…" at bounding box center [408, 242] width 816 height 484
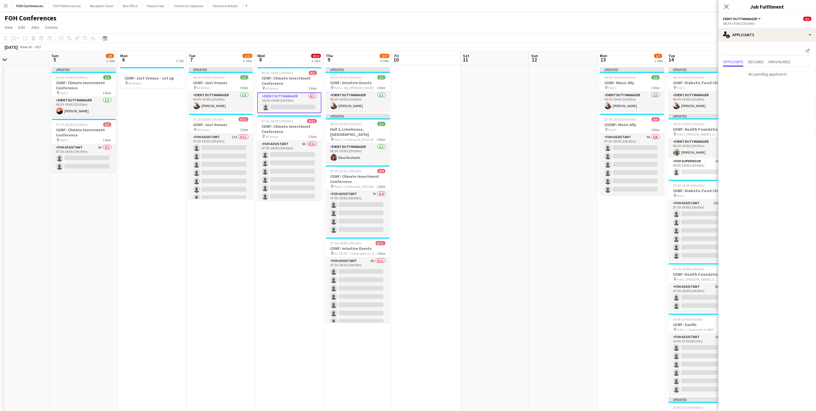
scroll to position [0, 188]
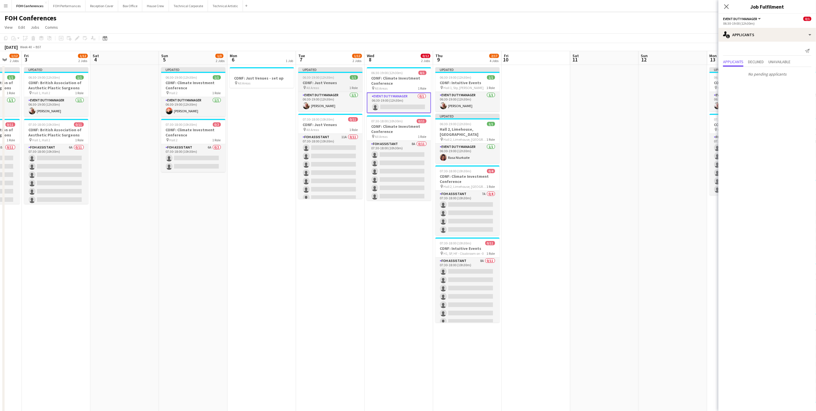
drag, startPoint x: 572, startPoint y: 61, endPoint x: 337, endPoint y: 74, distance: 234.7
click at [300, 69] on app-calendar-viewport "Tue 30 12/12 2 Jobs Wed 1 12/12 2 Jobs Thu 2 1/12 2 Jobs Fri 3 1/12 2 Jobs Sat …" at bounding box center [408, 262] width 816 height 423
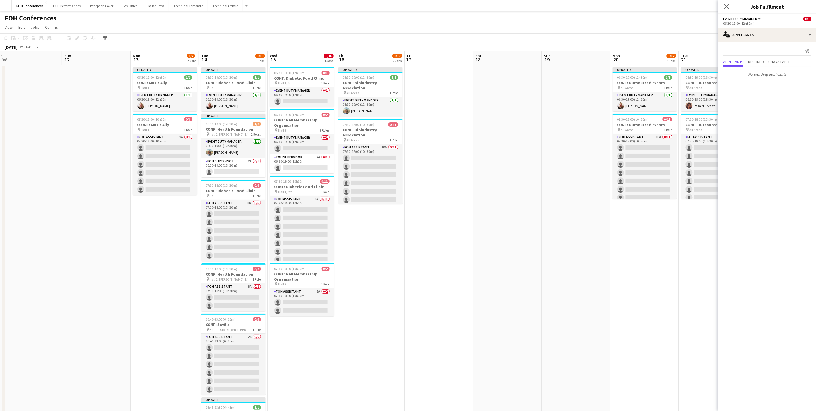
drag, startPoint x: 548, startPoint y: 71, endPoint x: 112, endPoint y: 65, distance: 436.4
click at [112, 65] on app-calendar-viewport "Mon 6 1 Job Tue 7 1/12 2 Jobs Wed 8 0/12 2 Jobs Thu 9 2/17 4 Jobs Fri 10 Sat 11…" at bounding box center [408, 262] width 816 height 423
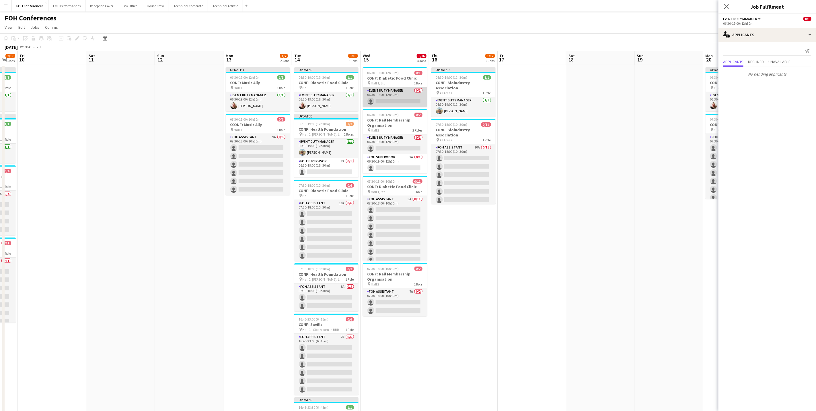
click at [395, 101] on app-card-role "Event Duty Manager 0/1 06:30-19:00 (12h30m) single-neutral-actions" at bounding box center [395, 97] width 64 height 20
click at [381, 150] on app-card-role "Event Duty Manager 0/1 06:30-19:00 (12h30m) single-neutral-actions" at bounding box center [395, 145] width 64 height 20
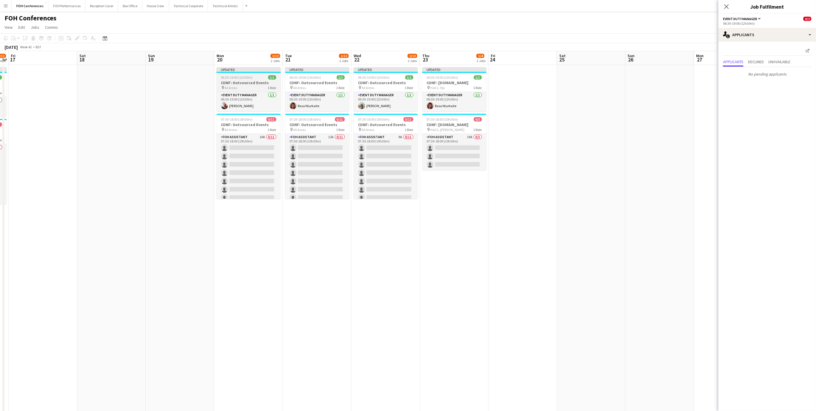
drag, startPoint x: 585, startPoint y: 54, endPoint x: 241, endPoint y: 71, distance: 344.7
click at [93, 85] on app-calendar-viewport "Tue 14 3/18 6 Jobs Wed 15 0/16 4 Jobs Thu 16 1/12 2 Jobs Fri 17 Sat 18 Sun 19 M…" at bounding box center [408, 262] width 816 height 423
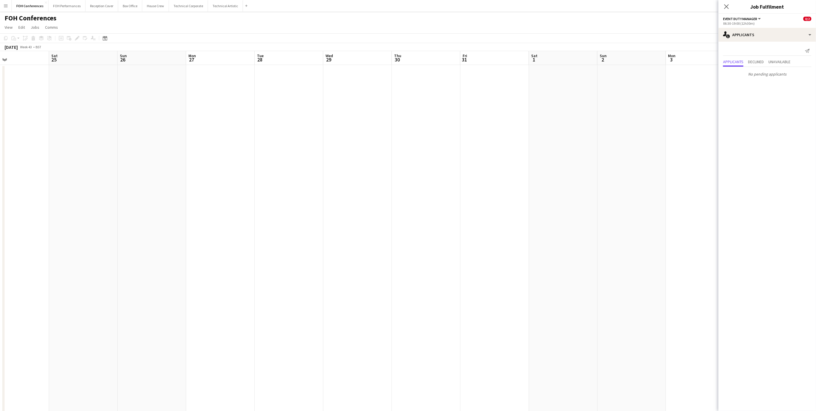
drag, startPoint x: 570, startPoint y: 53, endPoint x: 65, endPoint y: 55, distance: 505.2
click at [65, 55] on app-calendar-viewport "Wed 22 1/12 2 Jobs Thu 23 1/4 2 Jobs Fri 24 Sat 25 Sun 26 Mon 27 Tue 28 Wed 29 …" at bounding box center [408, 262] width 816 height 423
drag, startPoint x: 212, startPoint y: 61, endPoint x: 513, endPoint y: 67, distance: 301.0
click at [513, 67] on app-calendar-viewport "Wed 22 1/12 2 Jobs Thu 23 1/4 2 Jobs Fri 24 Sat 25 Sun 26 Mon 27 Tue 28 Wed 29 …" at bounding box center [408, 262] width 816 height 423
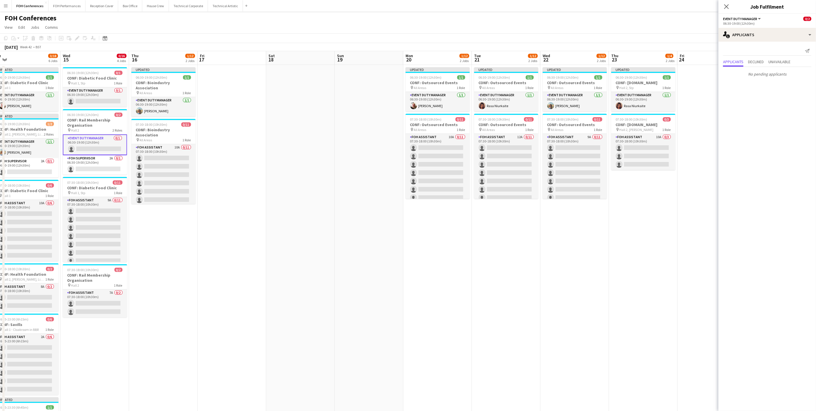
drag, startPoint x: 165, startPoint y: 60, endPoint x: 444, endPoint y: 65, distance: 279.2
click at [457, 68] on app-calendar-viewport "Mon 13 1/7 2 Jobs Tue 14 3/18 6 Jobs Wed 15 0/16 4 Jobs Thu 16 1/12 2 Jobs Fri …" at bounding box center [408, 262] width 816 height 423
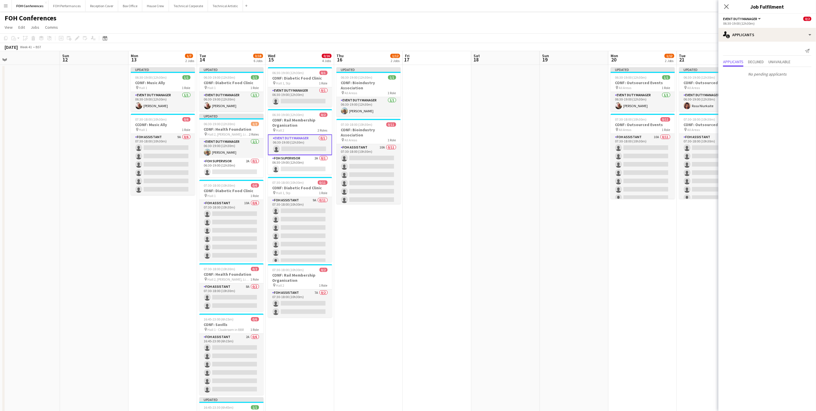
scroll to position [0, 123]
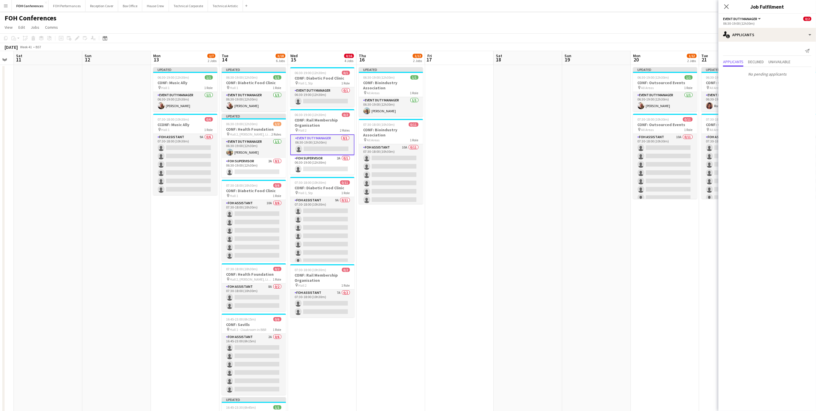
drag, startPoint x: 109, startPoint y: 59, endPoint x: 388, endPoint y: 67, distance: 279.2
click at [388, 67] on app-calendar-viewport "Thu 9 2/17 4 Jobs Fri 10 Sat 11 Sun 12 Mon 13 1/7 2 Jobs Tue 14 3/18 6 Jobs Wed…" at bounding box center [408, 262] width 816 height 423
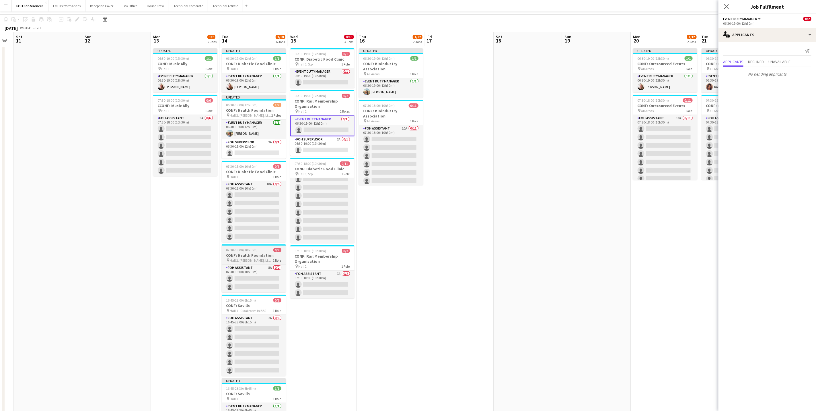
scroll to position [0, 0]
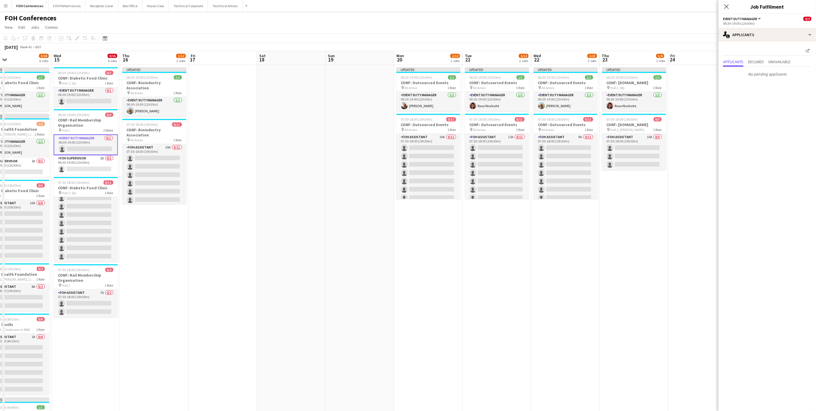
drag, startPoint x: 666, startPoint y: 59, endPoint x: 189, endPoint y: 77, distance: 477.4
click at [189, 77] on app-calendar-viewport "Sat 11 Sun 12 Mon 13 1/7 2 Jobs Tue 14 3/18 6 Jobs Wed 15 0/16 4 Jobs Thu 16 1/…" at bounding box center [408, 262] width 816 height 423
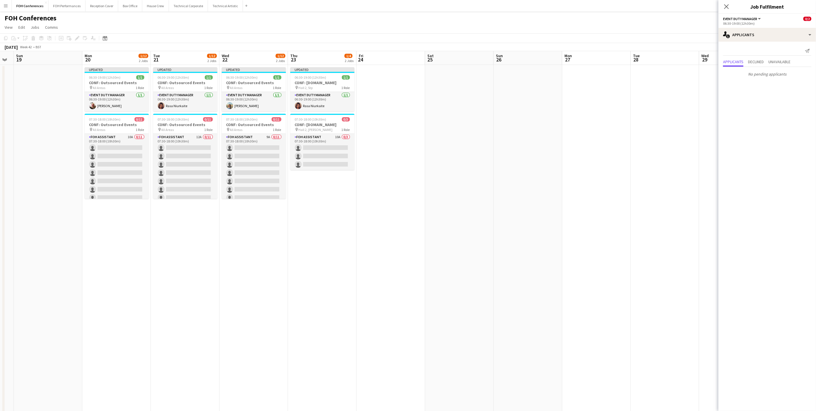
scroll to position [0, 117]
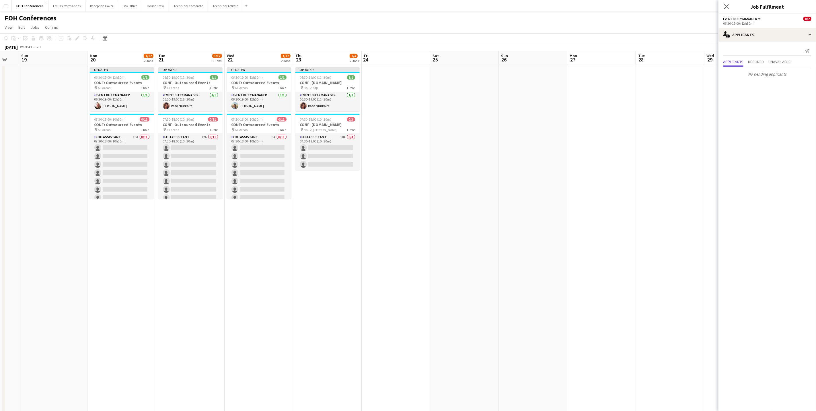
drag, startPoint x: 583, startPoint y: 61, endPoint x: 518, endPoint y: 69, distance: 65.0
click at [520, 69] on app-calendar-viewport "Fri 17 Sat 18 Sun 19 Mon 20 1/12 2 Jobs Tue 21 1/12 2 Jobs Wed 22 1/12 2 Jobs T…" at bounding box center [408, 262] width 816 height 423
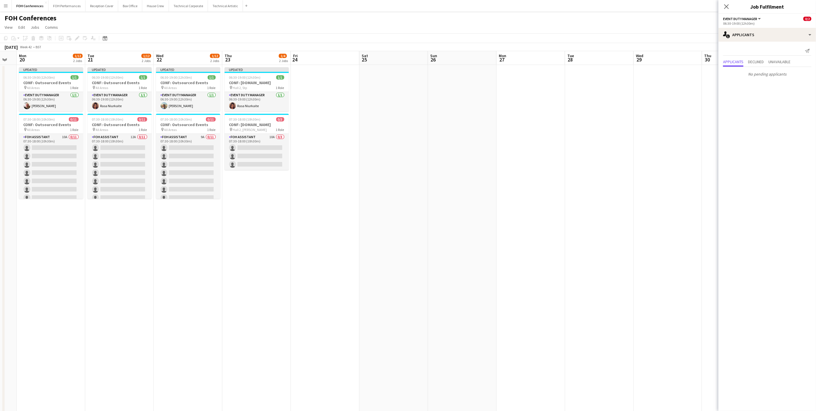
scroll to position [0, 120]
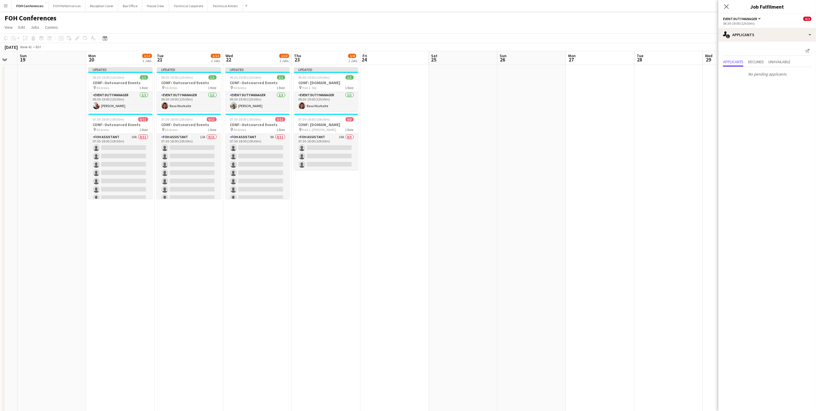
drag, startPoint x: 511, startPoint y: 59, endPoint x: 509, endPoint y: 66, distance: 6.8
click at [509, 66] on app-calendar-viewport "Fri 17 Sat 18 Sun 19 Mon 20 1/12 2 Jobs Tue 21 1/12 2 Jobs Wed 22 1/12 2 Jobs T…" at bounding box center [408, 262] width 816 height 423
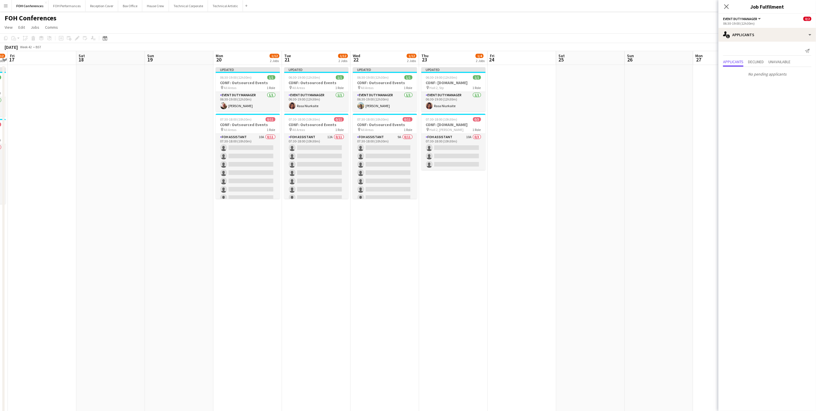
scroll to position [0, 121]
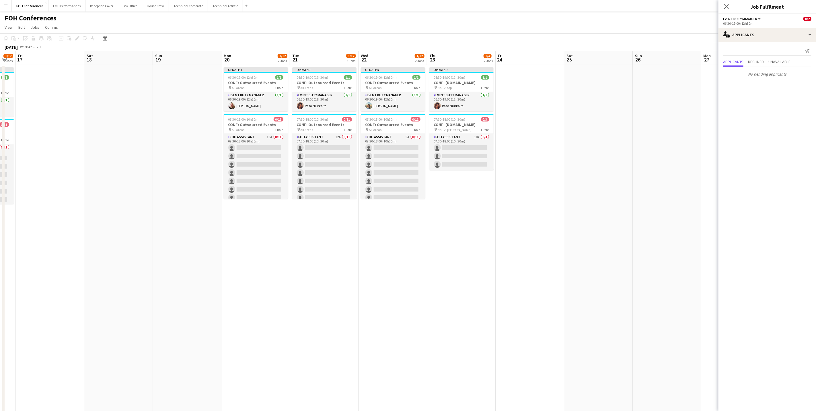
drag, startPoint x: 71, startPoint y: 61, endPoint x: 207, endPoint y: 79, distance: 136.5
click at [207, 79] on app-calendar-viewport "Wed 15 0/16 4 Jobs Thu 16 1/12 2 Jobs Fri 17 Sat 18 Sun 19 Mon 20 1/12 2 Jobs T…" at bounding box center [408, 262] width 816 height 423
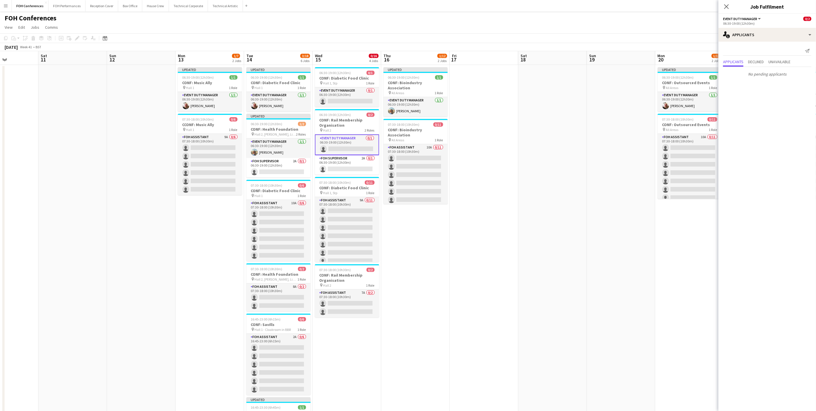
scroll to position [0, 171]
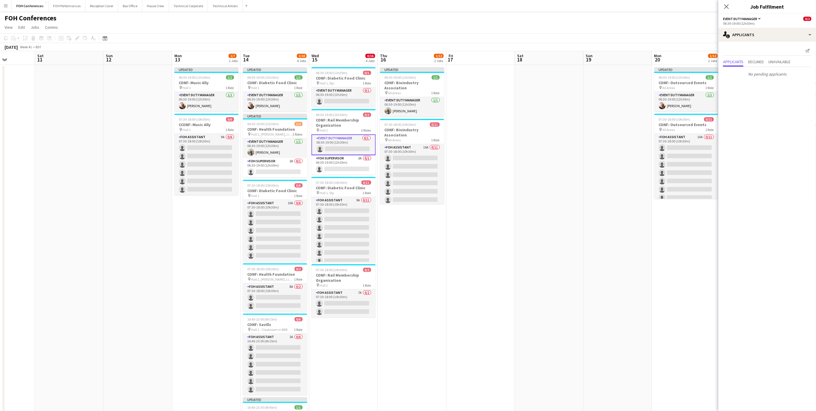
drag, startPoint x: 53, startPoint y: 61, endPoint x: 484, endPoint y: 89, distance: 431.5
click at [484, 89] on app-calendar-viewport "Wed 8 0/12 2 Jobs Thu 9 2/17 4 Jobs Fri 10 Sat 11 Sun 12 Mon 13 1/7 2 Jobs Tue …" at bounding box center [408, 262] width 816 height 423
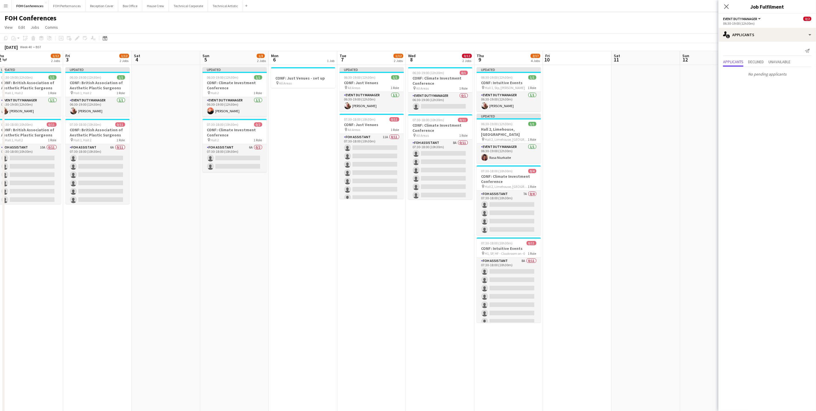
drag, startPoint x: 94, startPoint y: 64, endPoint x: 592, endPoint y: 58, distance: 497.5
click at [592, 58] on app-calendar-viewport "Thu 2 1/12 2 Jobs Fri 3 1/12 2 Jobs Sat 4 Sun 5 1/3 2 Jobs Mon 6 1 Job Tue 7 1/…" at bounding box center [408, 262] width 816 height 423
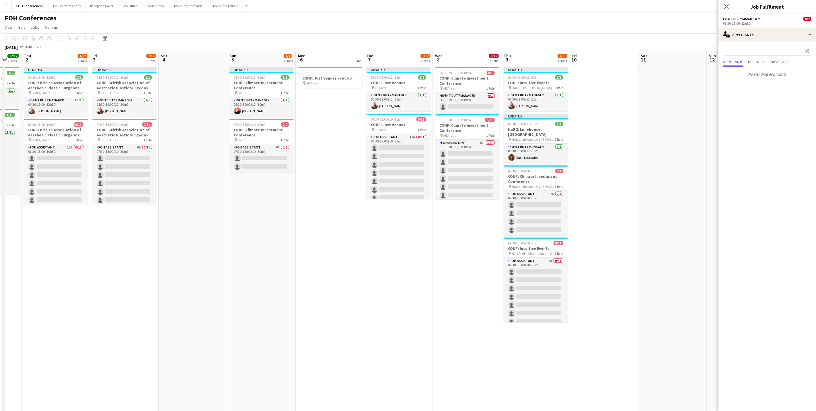
scroll to position [0, 136]
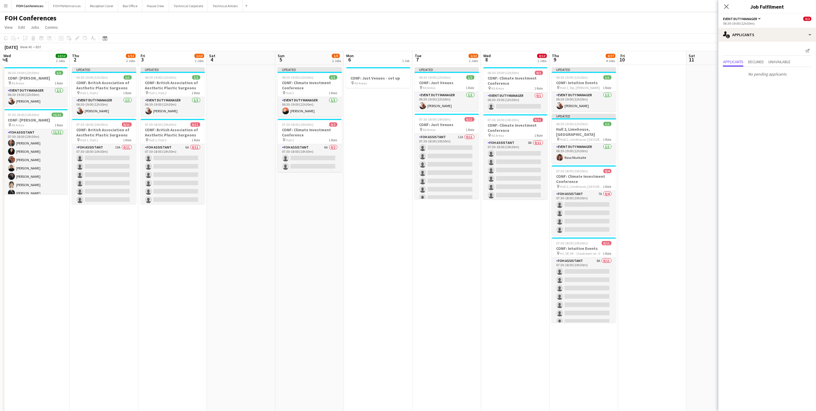
drag, startPoint x: 160, startPoint y: 59, endPoint x: 314, endPoint y: 55, distance: 154.4
click at [314, 55] on app-calendar-viewport "Mon 29 1 Job Tue 30 12/12 2 Jobs Wed 1 12/12 2 Jobs Thu 2 1/12 2 Jobs Fri 3 1/1…" at bounding box center [408, 262] width 816 height 423
click at [169, 112] on app-card-role "Event Duty Manager 1/1 06:30-19:00 (12h30m) Kirsty Dixon" at bounding box center [173, 107] width 64 height 20
click at [159, 79] on span "06:30-19:00 (12h30m)" at bounding box center [161, 77] width 32 height 4
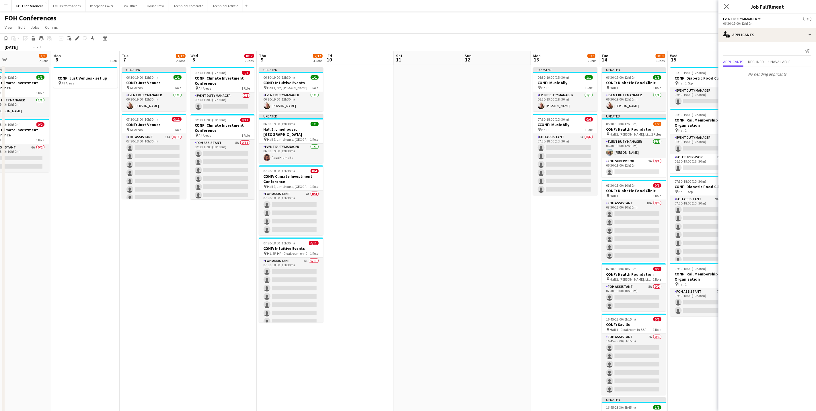
scroll to position [0, 173]
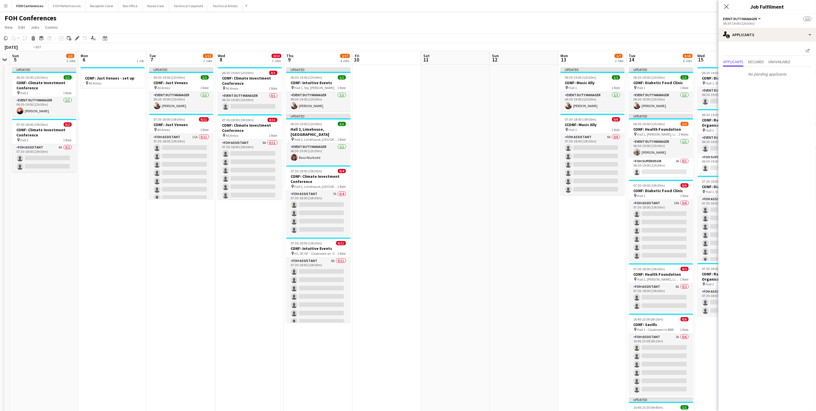
drag, startPoint x: 588, startPoint y: 56, endPoint x: 208, endPoint y: 64, distance: 380.5
click at [208, 64] on app-calendar-viewport "Thu 2 1/12 2 Jobs Fri 3 1/12 2 Jobs Sat 4 Sun 5 1/3 2 Jobs Mon 6 1 Job Tue 7 1/…" at bounding box center [408, 262] width 816 height 423
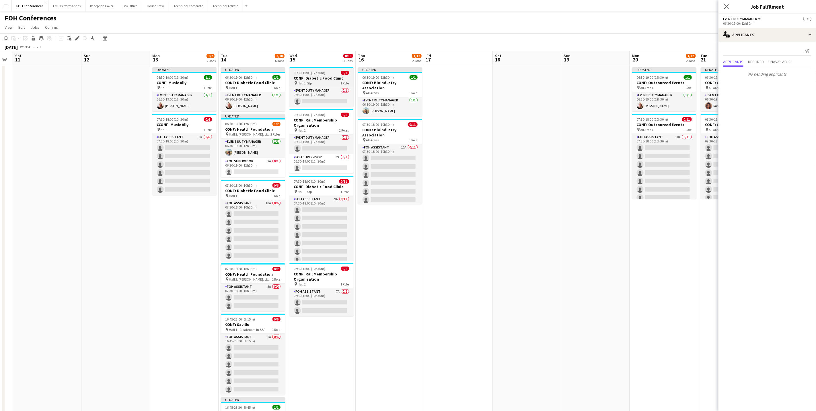
drag, startPoint x: 624, startPoint y: 62, endPoint x: 315, endPoint y: 71, distance: 309.1
click at [314, 71] on app-calendar-viewport "Wed 8 0/12 2 Jobs Thu 9 2/17 4 Jobs Fri 10 Sat 11 Sun 12 Mon 13 1/7 2 Jobs Tue …" at bounding box center [408, 262] width 816 height 423
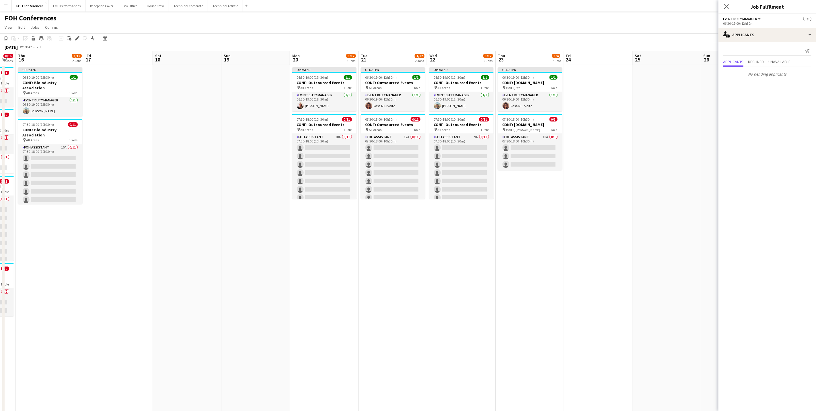
scroll to position [0, 216]
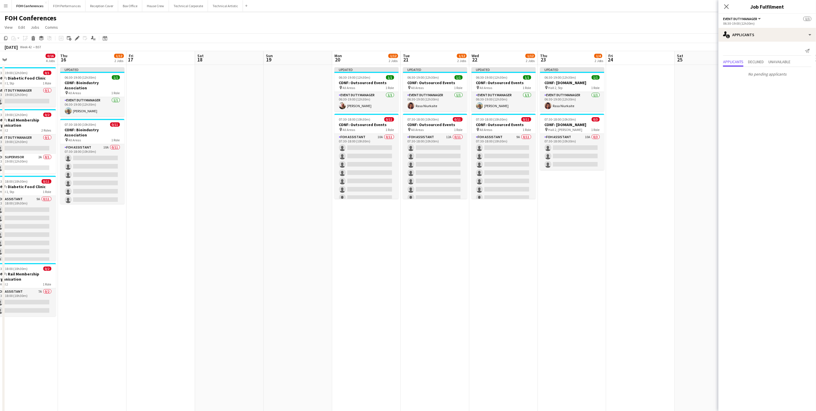
drag, startPoint x: 599, startPoint y: 59, endPoint x: 371, endPoint y: 62, distance: 228.4
click at [318, 65] on app-calendar-viewport "Sun 12 Mon 13 1/7 2 Jobs Tue 14 3/18 6 Jobs Wed 15 0/16 4 Jobs Thu 16 1/12 2 Jo…" at bounding box center [408, 262] width 816 height 423
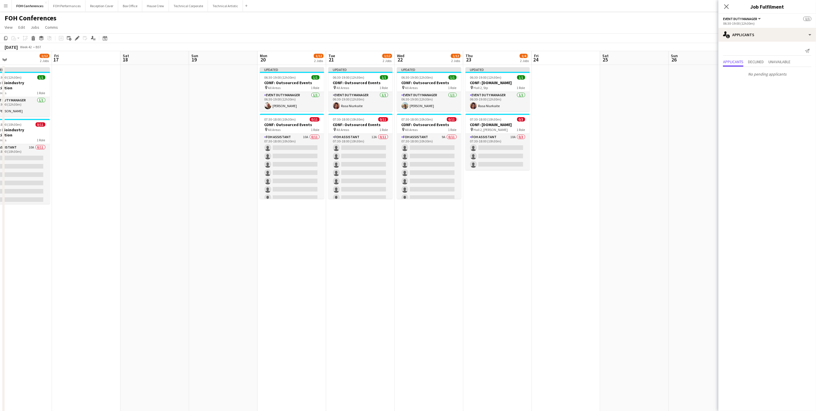
scroll to position [0, 180]
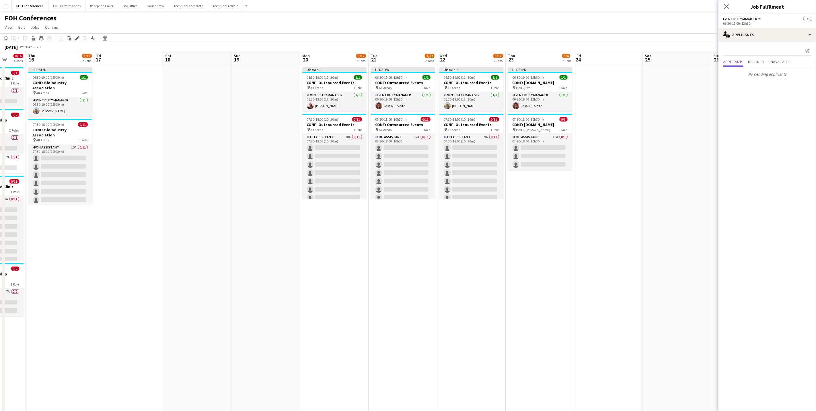
drag, startPoint x: 495, startPoint y: 57, endPoint x: 394, endPoint y: 58, distance: 100.7
click at [394, 58] on app-calendar-viewport "Mon 13 1/7 2 Jobs Tue 14 3/18 6 Jobs Wed 15 0/16 4 Jobs Thu 16 1/12 2 Jobs Fri …" at bounding box center [408, 262] width 816 height 423
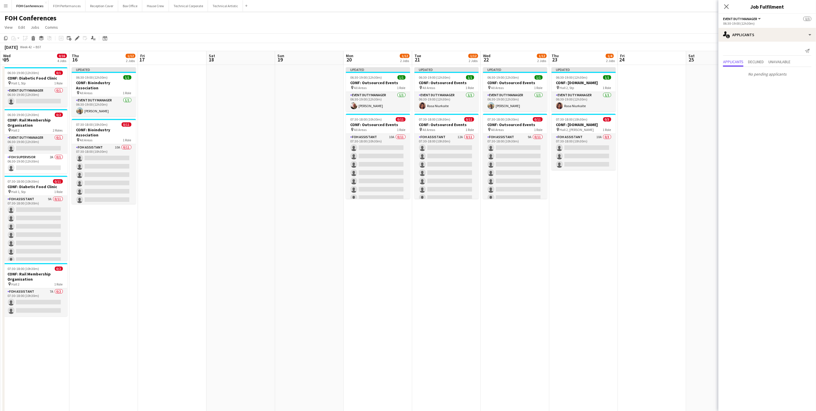
drag, startPoint x: 612, startPoint y: 55, endPoint x: 707, endPoint y: 91, distance: 101.0
click at [680, 91] on app-calendar-viewport "Mon 13 1/7 2 Jobs Tue 14 3/18 6 Jobs Wed 15 0/16 4 Jobs Thu 16 1/12 2 Jobs Fri …" at bounding box center [408, 262] width 816 height 423
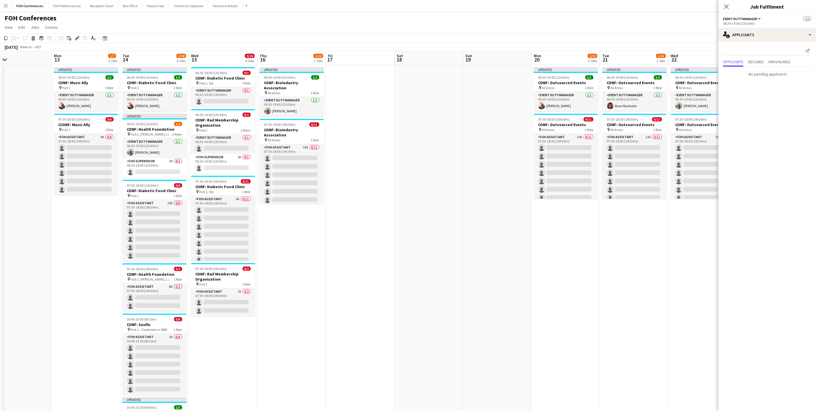
drag, startPoint x: 350, startPoint y: 61, endPoint x: 549, endPoint y: 60, distance: 199.7
click at [557, 63] on app-calendar-viewport "Fri 10 Sat 11 Sun 12 Mon 13 1/7 2 Jobs Tue 14 3/18 6 Jobs Wed 15 0/16 4 Jobs Th…" at bounding box center [408, 262] width 816 height 423
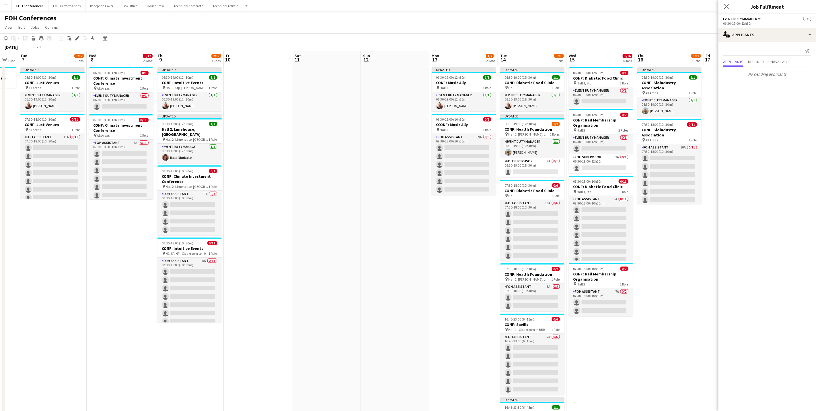
scroll to position [0, 172]
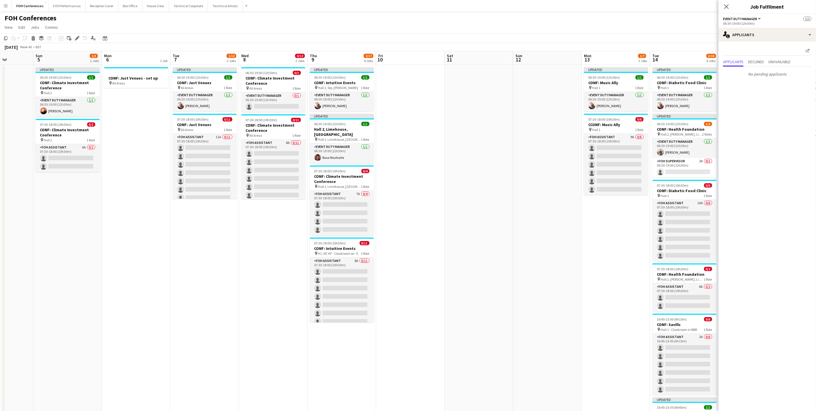
drag, startPoint x: 154, startPoint y: 53, endPoint x: 682, endPoint y: 110, distance: 531.5
click at [680, 110] on app-calendar-viewport "Thu 2 1/12 2 Jobs Fri 3 1/12 2 Jobs Sat 4 Sun 5 1/3 2 Jobs Mon 6 1 Job Tue 7 1/…" at bounding box center [408, 262] width 816 height 423
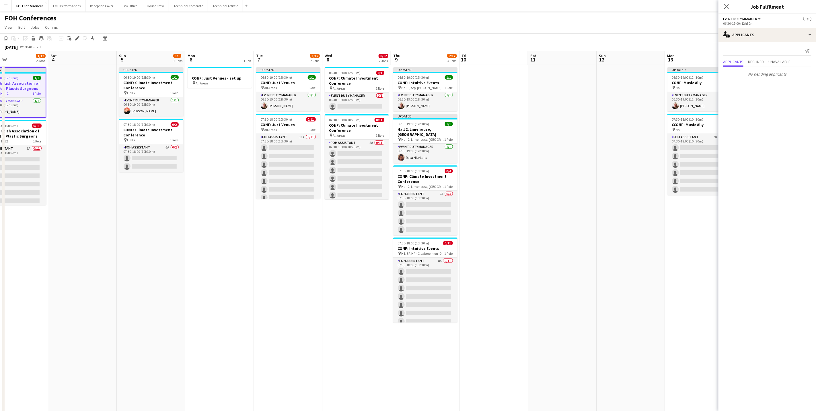
scroll to position [0, 140]
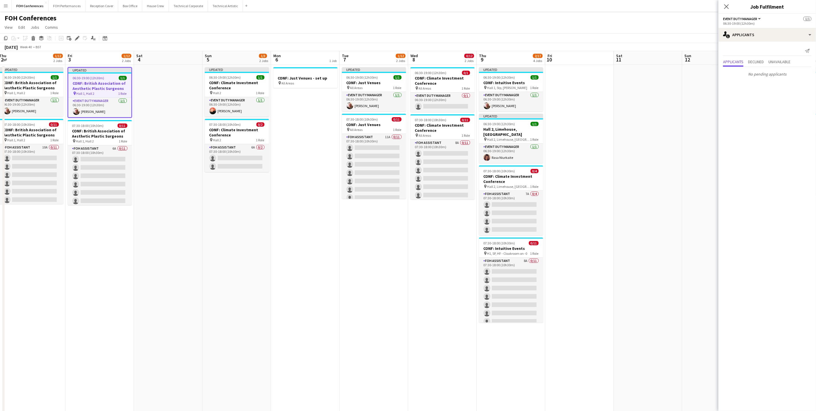
drag, startPoint x: 60, startPoint y: 63, endPoint x: 229, endPoint y: 62, distance: 169.3
click at [229, 62] on app-calendar-viewport "Tue 30 12/12 2 Jobs Wed 1 12/12 2 Jobs Thu 2 1/12 2 Jobs Fri 3 1/12 2 Jobs Sat …" at bounding box center [408, 262] width 816 height 423
click at [428, 109] on app-card-role "Event Duty Manager 0/1 06:30-19:00 (12h30m) single-neutral-actions" at bounding box center [443, 102] width 64 height 20
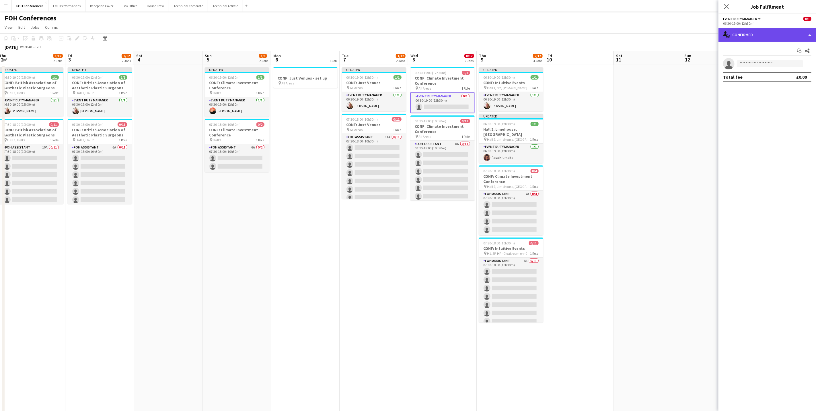
click at [680, 36] on div "single-neutral-actions-check-2 Confirmed" at bounding box center [768, 35] width 98 height 14
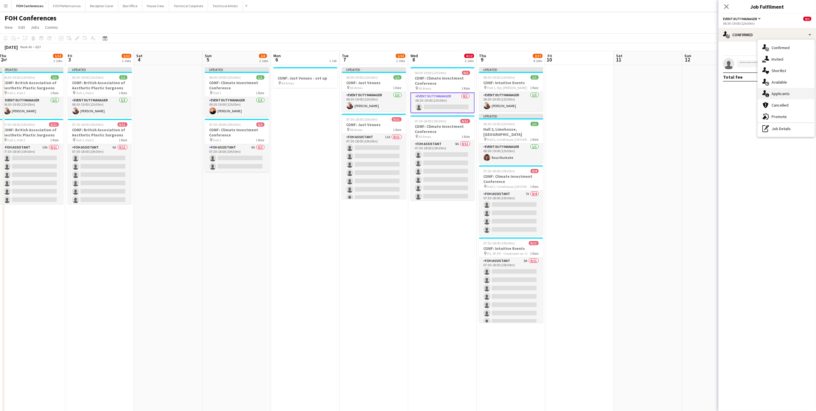
click at [680, 96] on span "Applicants" at bounding box center [781, 93] width 18 height 5
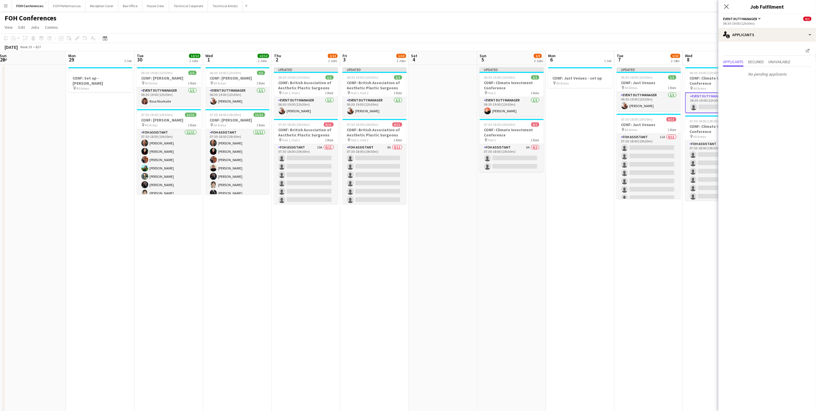
scroll to position [0, 138]
drag, startPoint x: 103, startPoint y: 55, endPoint x: 380, endPoint y: 67, distance: 276.5
click at [380, 67] on app-calendar-viewport "Fri 26 Sat 27 Sun 28 Mon 29 1 Job Tue 30 12/12 2 Jobs Wed 1 12/12 2 Jobs Thu 2 …" at bounding box center [408, 262] width 816 height 423
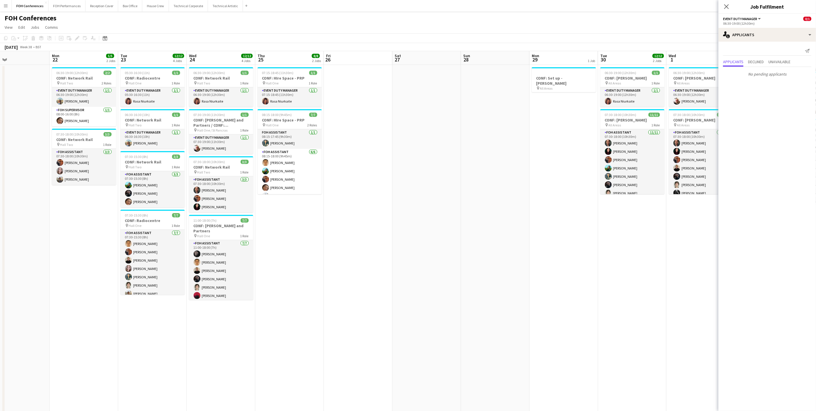
scroll to position [0, 147]
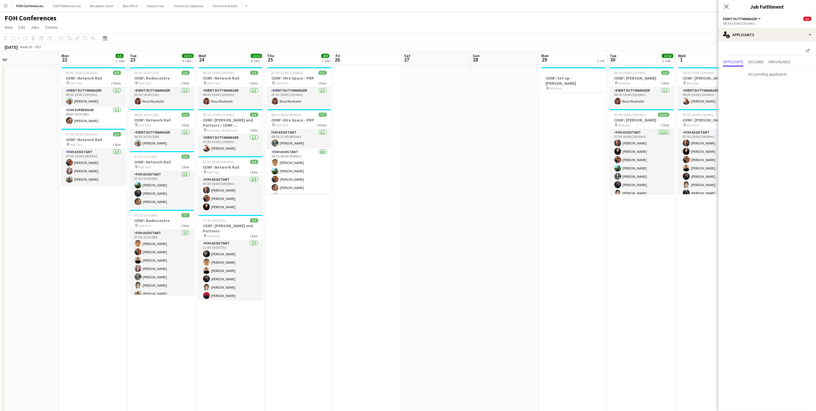
drag, startPoint x: 50, startPoint y: 57, endPoint x: 522, endPoint y: 56, distance: 471.3
click at [522, 56] on app-calendar-viewport "Fri 19 Sat 20 Sun 21 Mon 22 5/5 2 Jobs Tue 23 12/12 4 Jobs Wed 24 12/12 4 Jobs …" at bounding box center [408, 262] width 816 height 423
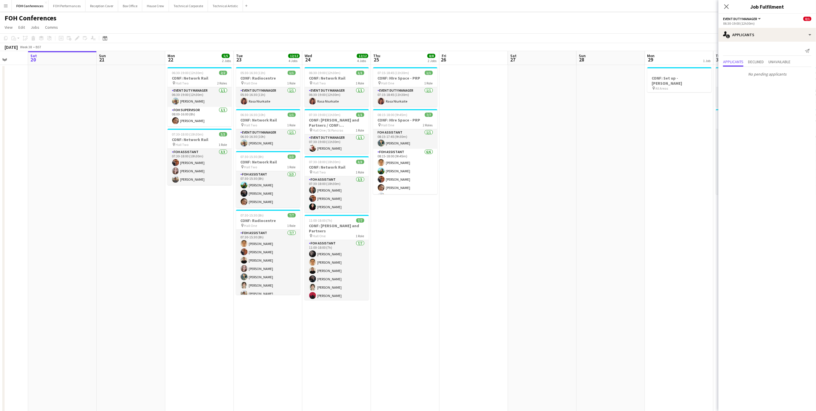
drag, startPoint x: 87, startPoint y: 56, endPoint x: 513, endPoint y: 40, distance: 426.3
click at [530, 46] on app-calendar "Copy Paste Paste Ctrl+V Paste with crew Ctrl+Shift+V Paste linked Job Delete Gr…" at bounding box center [408, 253] width 816 height 441
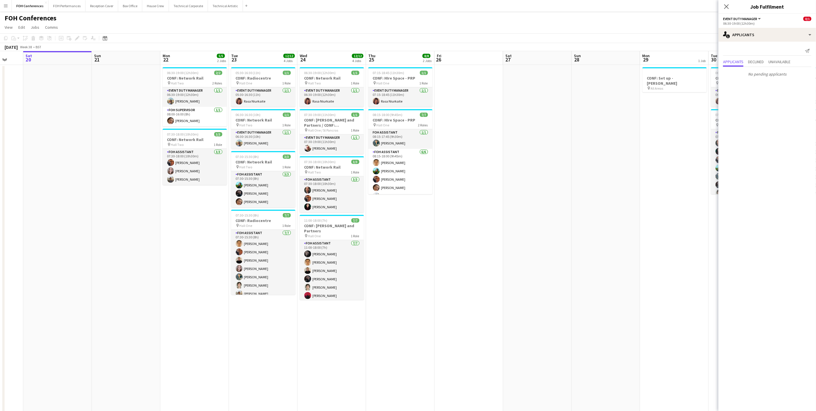
drag, startPoint x: 445, startPoint y: 51, endPoint x: 80, endPoint y: 47, distance: 364.6
click at [80, 47] on app-calendar "Copy Paste Paste Ctrl+V Paste with crew Ctrl+Shift+V Paste linked Job Delete Gr…" at bounding box center [408, 253] width 816 height 441
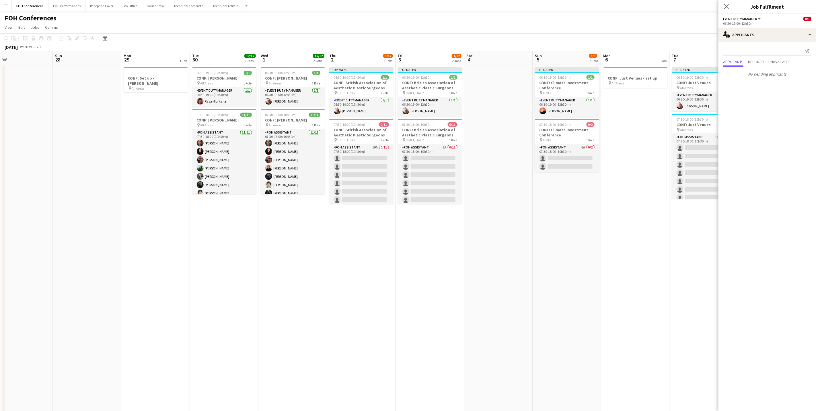
drag, startPoint x: 677, startPoint y: 56, endPoint x: 163, endPoint y: 62, distance: 514.1
click at [151, 64] on app-calendar-viewport "Wed 24 12/12 4 Jobs Thu 25 8/8 2 Jobs Fri 26 Sat 27 Sun 28 Mon 29 1 Job Tue 30 …" at bounding box center [408, 262] width 816 height 423
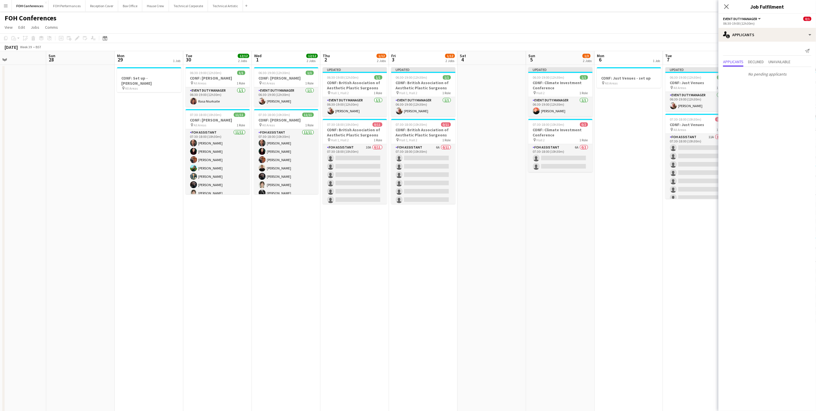
click at [662, 17] on div "FOH Conferences user" at bounding box center [408, 16] width 816 height 11
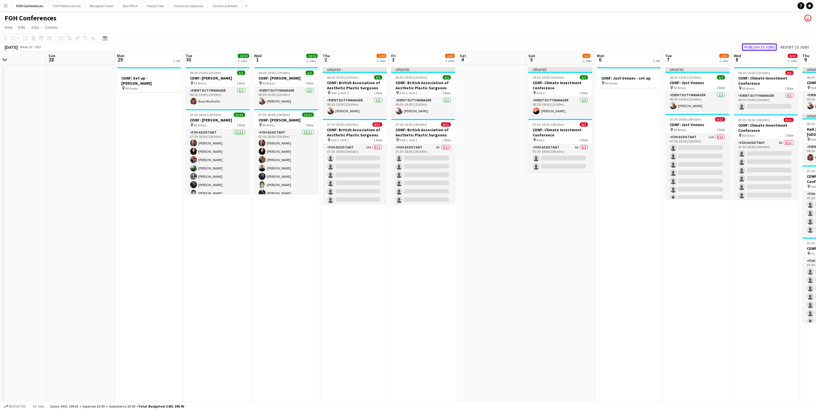
click at [680, 44] on button "Publish 15 jobs" at bounding box center [759, 46] width 35 height 7
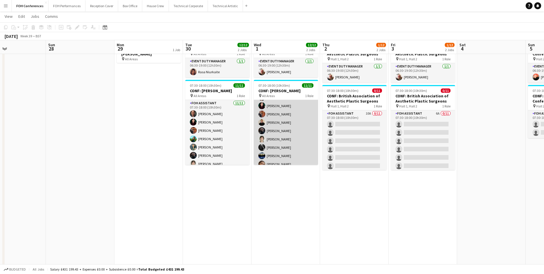
scroll to position [0, 0]
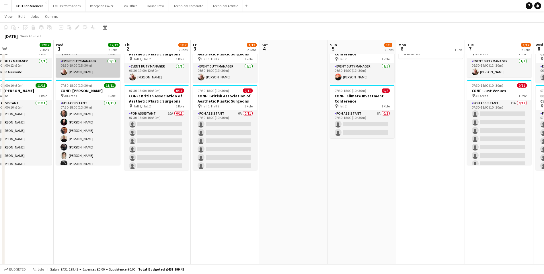
drag, startPoint x: 295, startPoint y: 45, endPoint x: 97, endPoint y: 70, distance: 199.2
click at [91, 79] on app-calendar-viewport "Sat 27 Sun 28 Mon 29 1 Job Tue 30 12/12 2 Jobs Wed 1 12/12 2 Jobs Thu 2 1/12 2 …" at bounding box center [272, 219] width 544 height 451
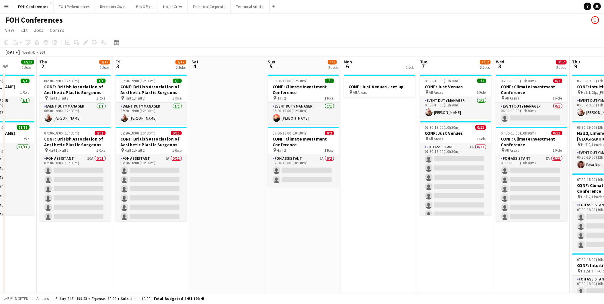
scroll to position [0, 173]
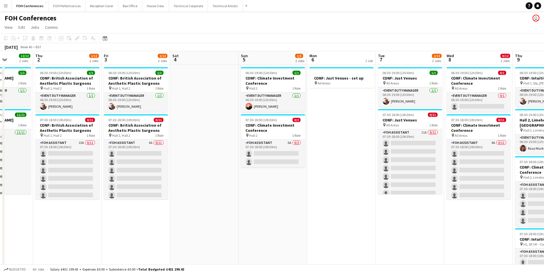
drag, startPoint x: 158, startPoint y: 58, endPoint x: 75, endPoint y: 61, distance: 83.3
click at [75, 61] on app-calendar-viewport "Mon 29 1 Job Tue 30 12/12 2 Jobs Wed 1 12/12 2 Jobs Thu 2 1/12 2 Jobs Fri 3 1/1…" at bounding box center [272, 262] width 544 height 423
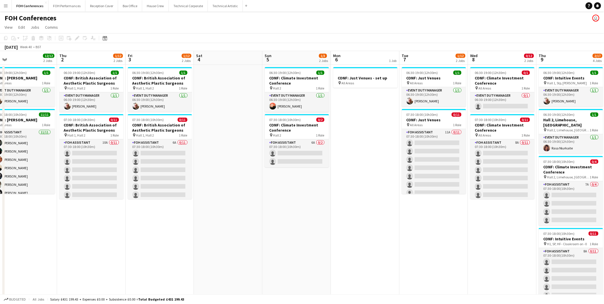
scroll to position [0, 230]
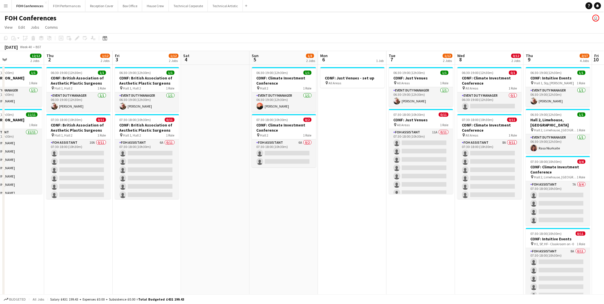
drag, startPoint x: 67, startPoint y: 58, endPoint x: 79, endPoint y: 59, distance: 11.2
click at [79, 59] on app-calendar-viewport "Sun 28 Mon 29 1 Job Tue 30 12/12 2 Jobs Wed 1 12/12 2 Jobs Thu 2 1/12 2 Jobs Fr…" at bounding box center [302, 262] width 604 height 423
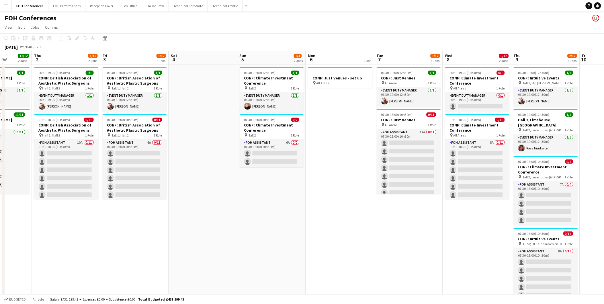
scroll to position [0, 179]
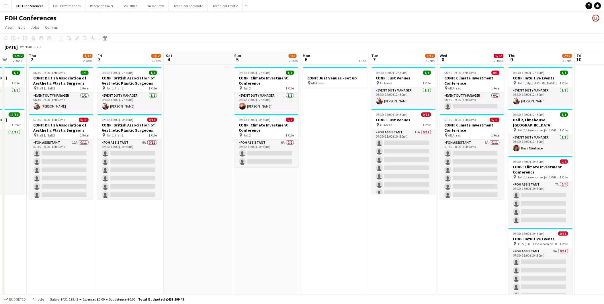
drag, startPoint x: 84, startPoint y: 58, endPoint x: 67, endPoint y: 68, distance: 20.2
click at [67, 68] on app-calendar-viewport "Mon 29 1 Job Tue 30 12/12 2 Jobs Wed 1 12/12 2 Jobs Thu 2 1/12 2 Jobs Fri 3 1/1…" at bounding box center [302, 262] width 604 height 423
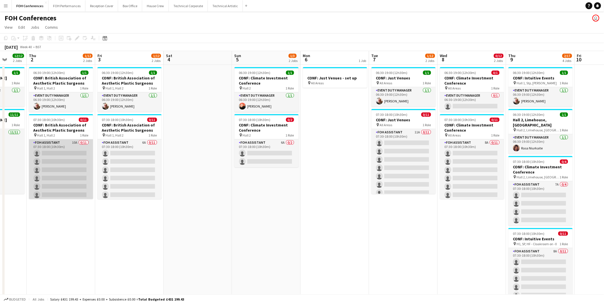
click at [48, 151] on app-card-role "FOH Assistant 10A 0/11 07:30-18:00 (10h30m) single-neutral-actions single-neutr…" at bounding box center [61, 190] width 64 height 103
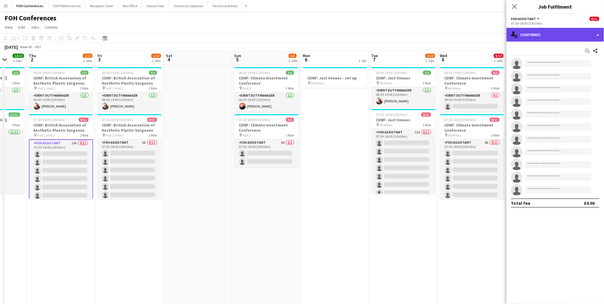
click at [547, 32] on div "single-neutral-actions-check-2 Confirmed" at bounding box center [556, 35] width 98 height 14
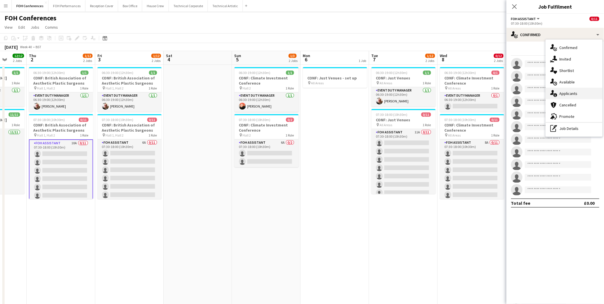
click at [575, 96] on span "Applicants" at bounding box center [569, 93] width 18 height 5
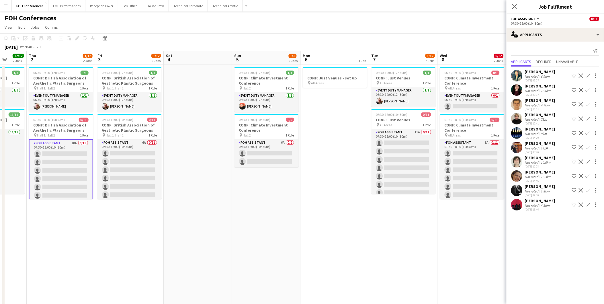
click at [586, 89] on app-icon "Confirm" at bounding box center [588, 90] width 5 height 5
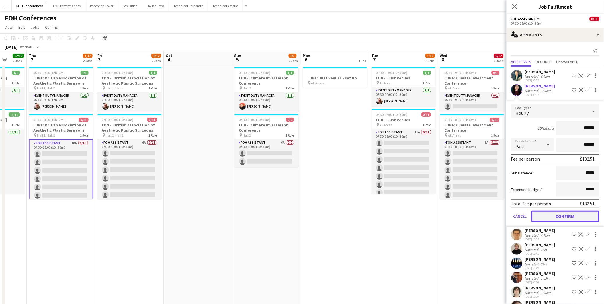
click at [574, 215] on button "Confirm" at bounding box center [566, 216] width 68 height 11
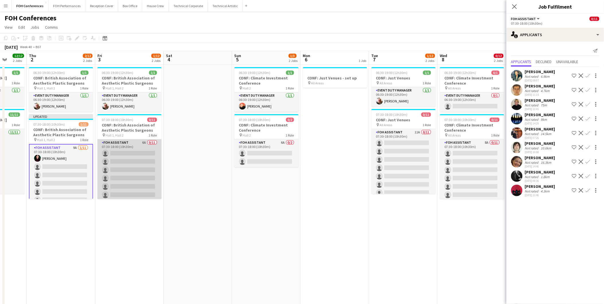
click at [129, 152] on app-card-role "FOH Assistant 6A 0/11 07:30-18:00 (10h30m) single-neutral-actions single-neutra…" at bounding box center [130, 190] width 64 height 103
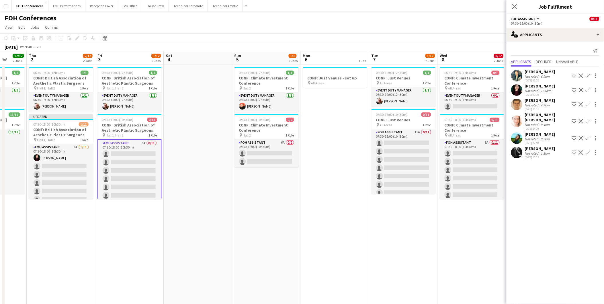
click at [588, 90] on app-icon "Confirm" at bounding box center [588, 90] width 5 height 5
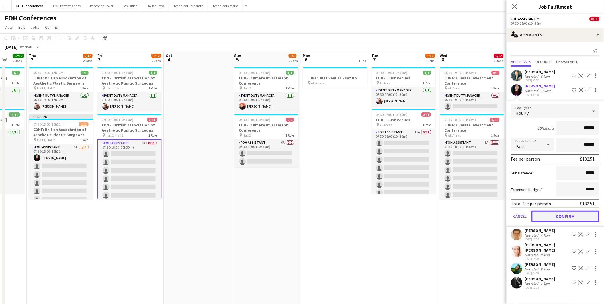
click at [584, 213] on button "Confirm" at bounding box center [566, 216] width 68 height 11
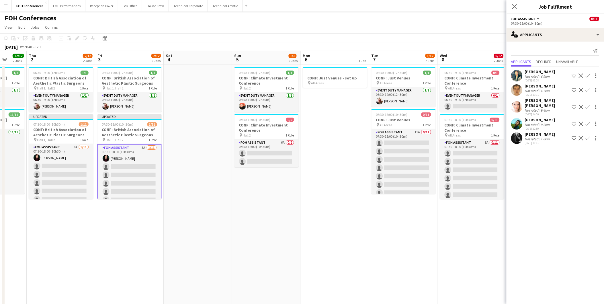
click at [117, 168] on app-card-role "FOH Assistant 5A 1/11 07:30-18:00 (10h30m) Pamela Sledzik single-neutral-action…" at bounding box center [130, 196] width 64 height 104
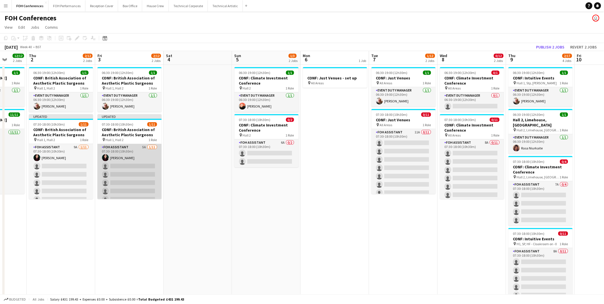
click at [117, 168] on app-card-role "FOH Assistant 5A 1/11 07:30-18:00 (10h30m) Pamela Sledzik single-neutral-action…" at bounding box center [130, 195] width 64 height 103
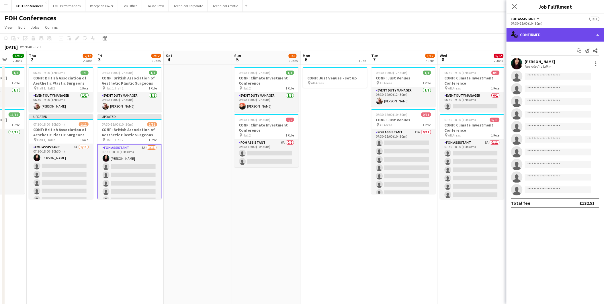
click at [550, 35] on div "single-neutral-actions-check-2 Confirmed" at bounding box center [556, 35] width 98 height 14
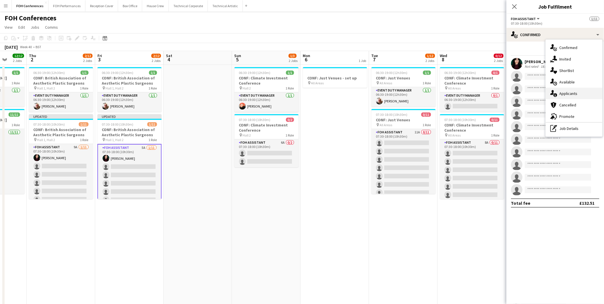
click at [575, 95] on span "Applicants" at bounding box center [569, 93] width 18 height 5
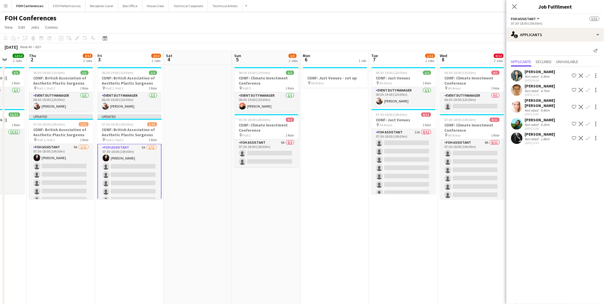
scroll to position [0, 0]
click at [590, 76] on app-icon "Confirm" at bounding box center [588, 75] width 5 height 5
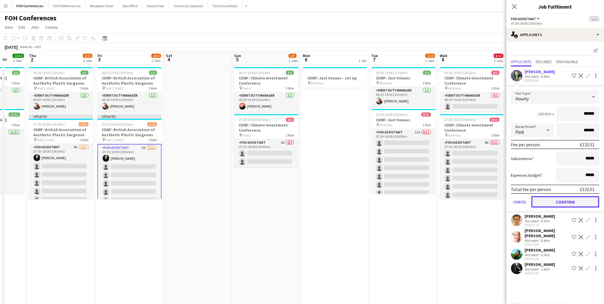
click at [566, 201] on button "Confirm" at bounding box center [566, 201] width 68 height 11
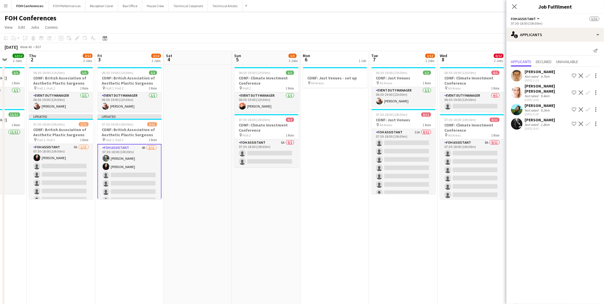
click at [590, 73] on button "Confirm" at bounding box center [588, 75] width 7 height 7
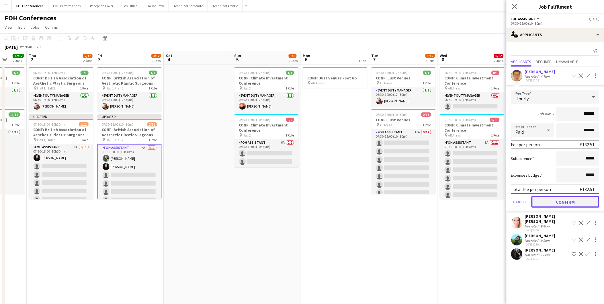
click at [578, 200] on button "Confirm" at bounding box center [566, 201] width 68 height 11
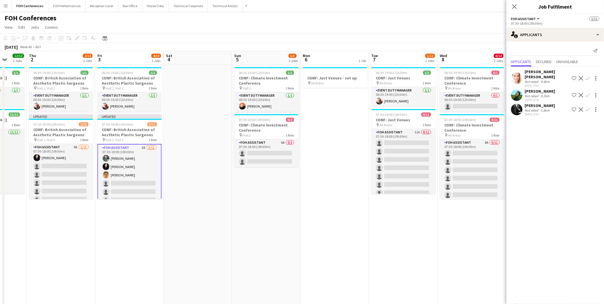
click at [589, 76] on app-icon "Confirm" at bounding box center [588, 78] width 5 height 5
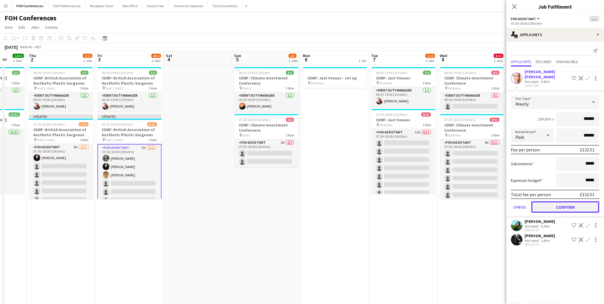
click at [560, 201] on button "Confirm" at bounding box center [566, 206] width 68 height 11
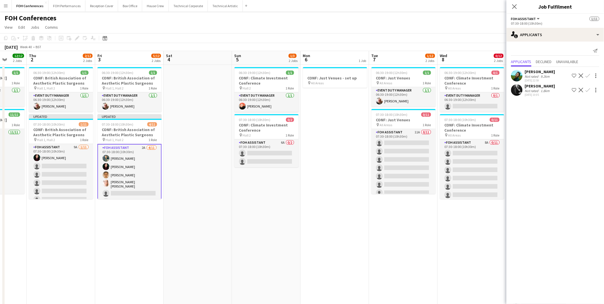
click at [590, 90] on app-icon "Confirm" at bounding box center [588, 90] width 5 height 5
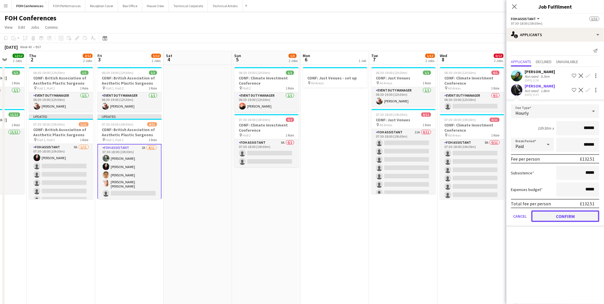
click at [575, 217] on button "Confirm" at bounding box center [566, 216] width 68 height 11
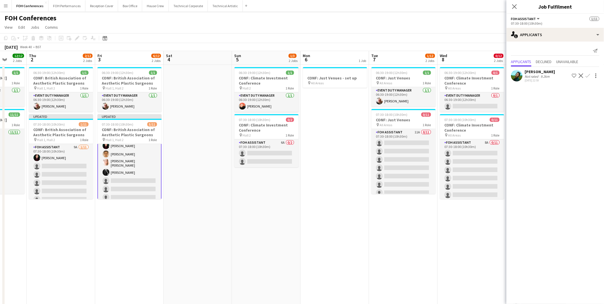
scroll to position [32, 0]
click at [590, 73] on app-icon "Confirm" at bounding box center [588, 75] width 5 height 5
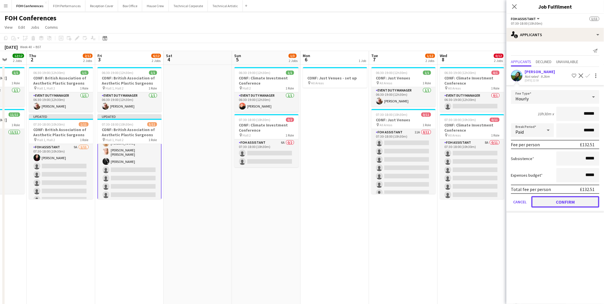
click at [567, 202] on button "Confirm" at bounding box center [566, 201] width 68 height 11
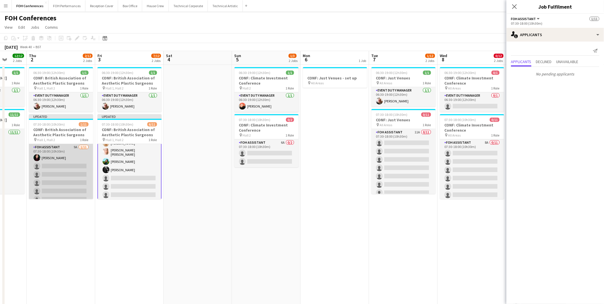
click at [70, 168] on app-card-role "FOH Assistant 9A 1/11 07:30-18:00 (10h30m) Pamela Sledzik single-neutral-action…" at bounding box center [61, 195] width 64 height 103
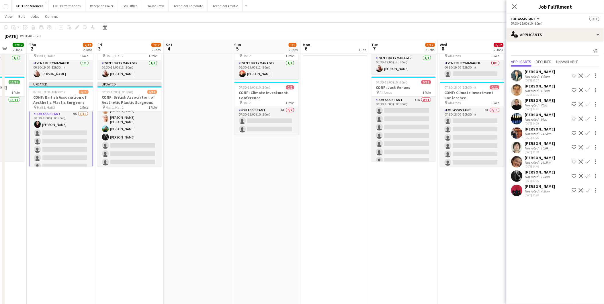
scroll to position [0, 0]
click at [587, 162] on app-icon "Confirm" at bounding box center [588, 161] width 5 height 5
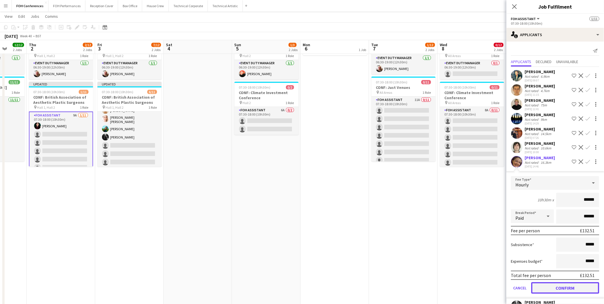
click at [553, 290] on button "Confirm" at bounding box center [566, 287] width 68 height 11
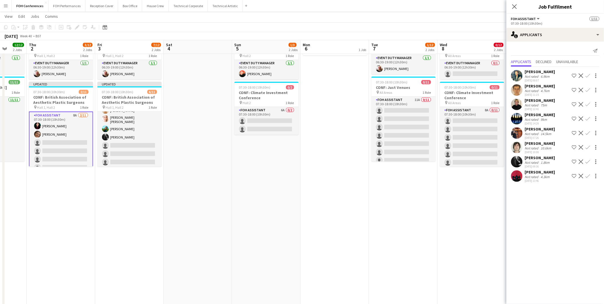
click at [589, 133] on app-icon "Confirm" at bounding box center [588, 133] width 5 height 5
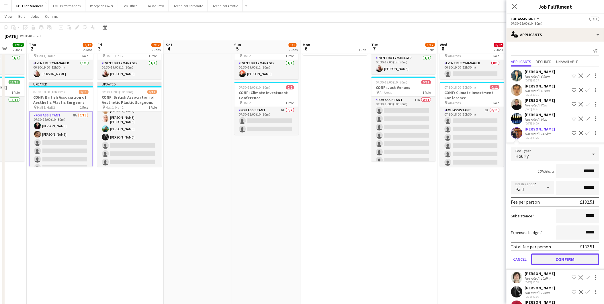
click at [556, 255] on button "Confirm" at bounding box center [566, 259] width 68 height 11
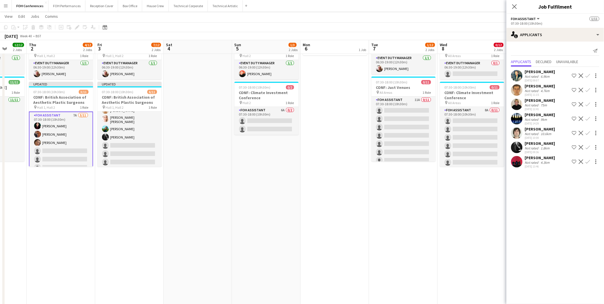
drag, startPoint x: 590, startPoint y: 161, endPoint x: 590, endPoint y: 165, distance: 3.7
click at [590, 165] on button "Confirm" at bounding box center [588, 161] width 7 height 7
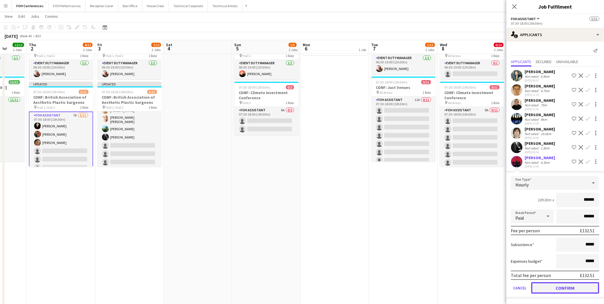
click at [548, 282] on button "Confirm" at bounding box center [566, 287] width 68 height 11
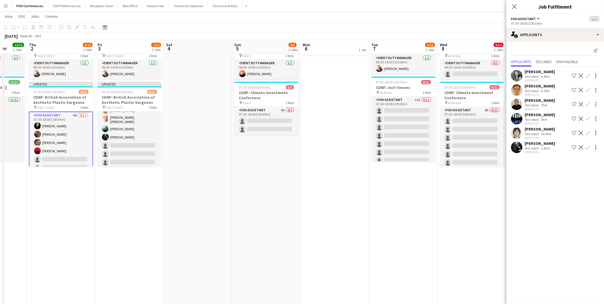
click at [590, 133] on app-icon "Confirm" at bounding box center [588, 133] width 5 height 5
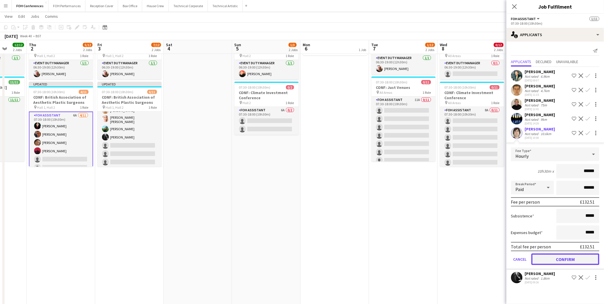
click at [566, 257] on button "Confirm" at bounding box center [566, 259] width 68 height 11
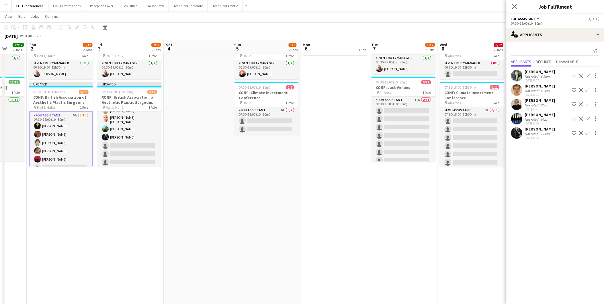
click at [587, 118] on app-icon "Confirm" at bounding box center [588, 118] width 5 height 5
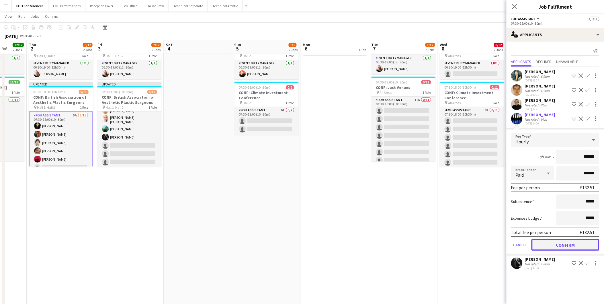
click at [549, 242] on button "Confirm" at bounding box center [566, 244] width 68 height 11
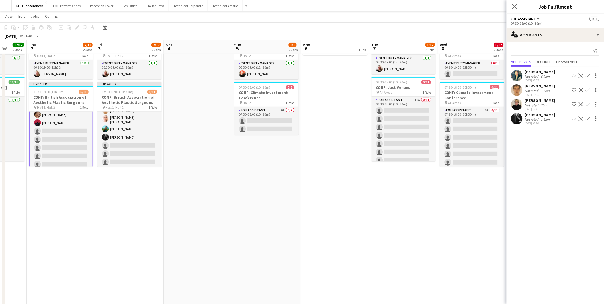
scroll to position [48, 0]
click at [588, 105] on app-icon "Confirm" at bounding box center [588, 104] width 5 height 5
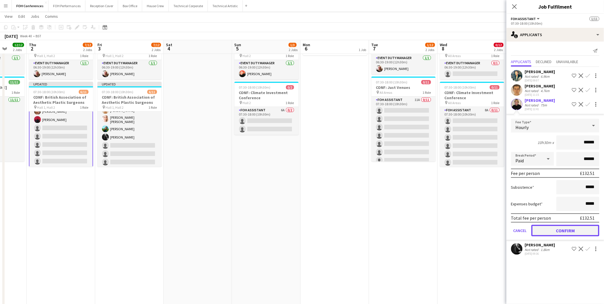
click at [551, 228] on button "Confirm" at bounding box center [566, 230] width 68 height 11
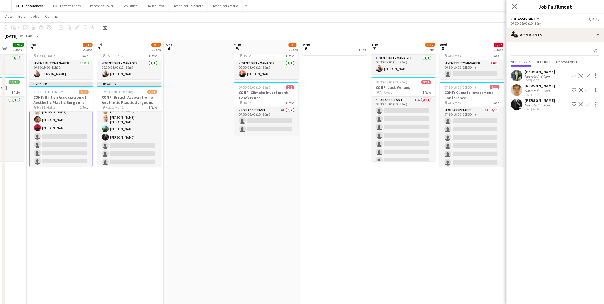
click at [591, 75] on button "Confirm" at bounding box center [588, 75] width 7 height 7
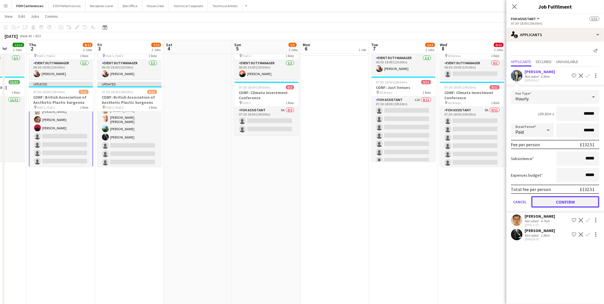
click at [569, 200] on button "Confirm" at bounding box center [566, 201] width 68 height 11
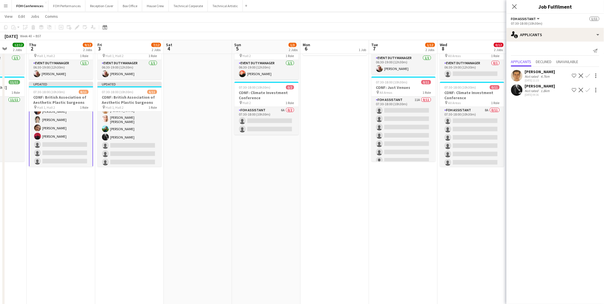
click at [589, 86] on div "Catriona Lockhart Not rated 1.8km 16-09-2025 09:36 Shortlist crew Decline Confi…" at bounding box center [556, 89] width 98 height 13
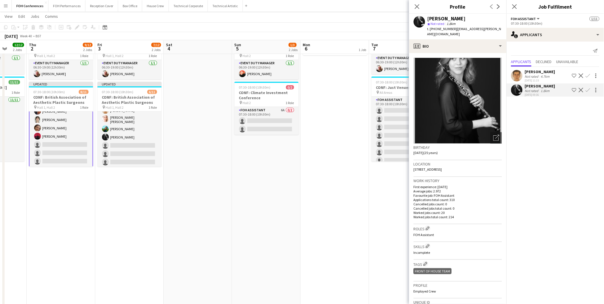
click at [588, 89] on app-icon "Confirm" at bounding box center [588, 90] width 5 height 5
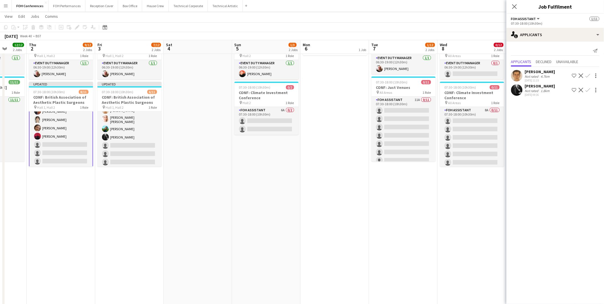
click at [588, 89] on app-icon "Confirm" at bounding box center [588, 90] width 5 height 5
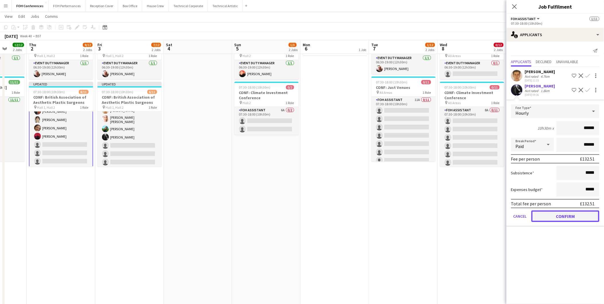
click at [557, 211] on button "Confirm" at bounding box center [566, 216] width 68 height 11
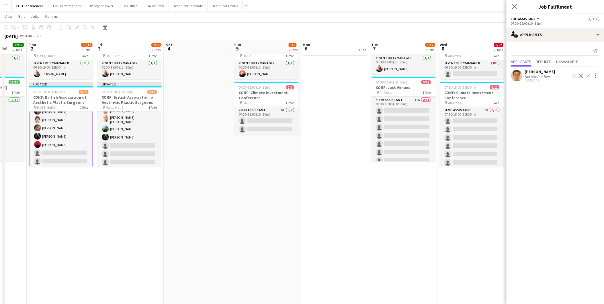
click at [588, 76] on app-icon "Confirm" at bounding box center [588, 75] width 5 height 5
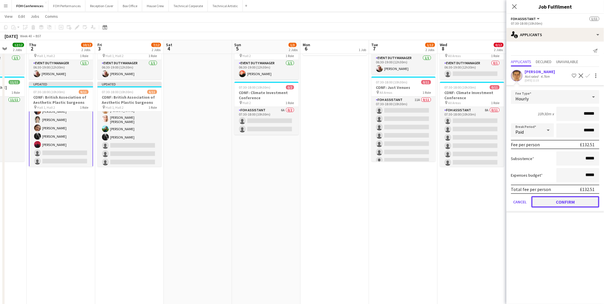
click at [568, 200] on button "Confirm" at bounding box center [566, 201] width 68 height 11
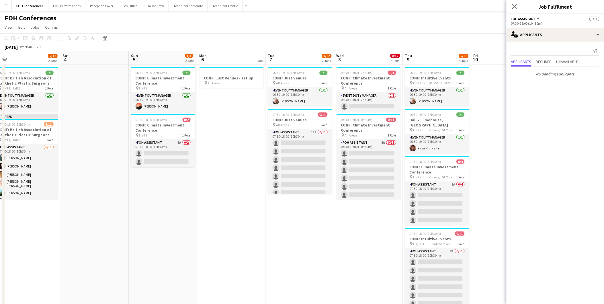
scroll to position [0, 222]
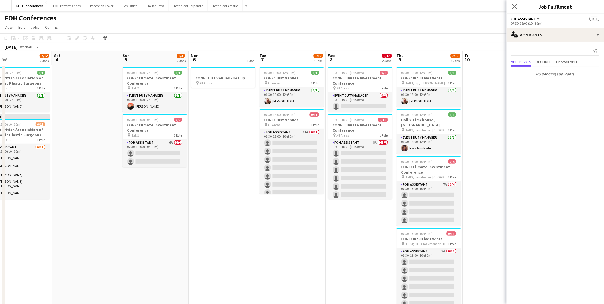
drag, startPoint x: 254, startPoint y: 57, endPoint x: 142, endPoint y: 70, distance: 112.7
click at [142, 70] on app-calendar-viewport "Tue 30 12/12 2 Jobs Wed 1 12/12 2 Jobs Thu 2 11/12 2 Jobs Fri 3 7/12 2 Jobs Sat…" at bounding box center [302, 255] width 604 height 409
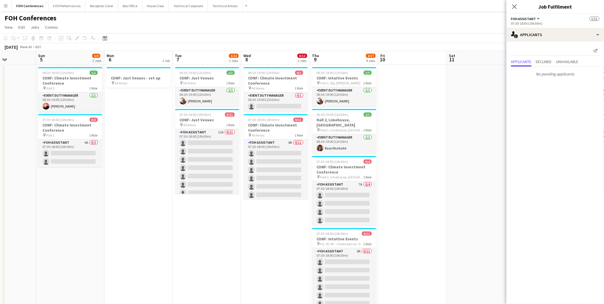
scroll to position [0, 177]
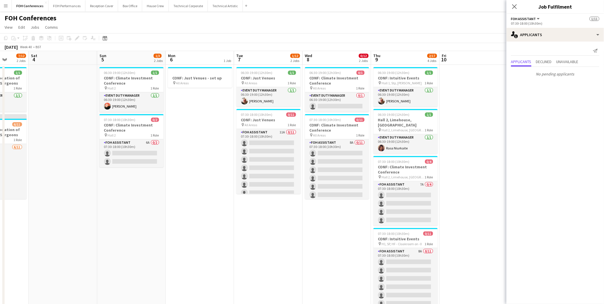
drag, startPoint x: 145, startPoint y: 62, endPoint x: 53, endPoint y: 63, distance: 91.8
click at [53, 63] on app-calendar-viewport "Wed 1 12/12 2 Jobs Thu 2 11/12 2 Jobs Fri 3 7/12 2 Jobs Sat 4 Sun 5 1/3 2 Jobs …" at bounding box center [302, 255] width 604 height 409
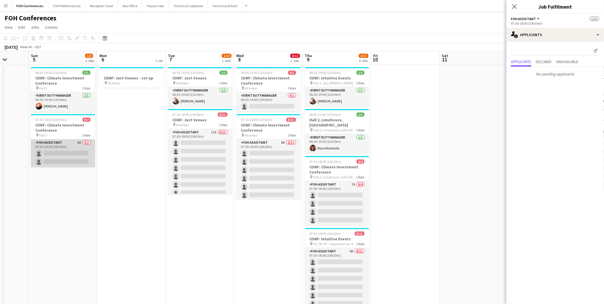
click at [62, 152] on app-card-role "FOH Assistant 6A 0/2 07:30-18:00 (10h30m) single-neutral-actions single-neutral…" at bounding box center [63, 153] width 64 height 28
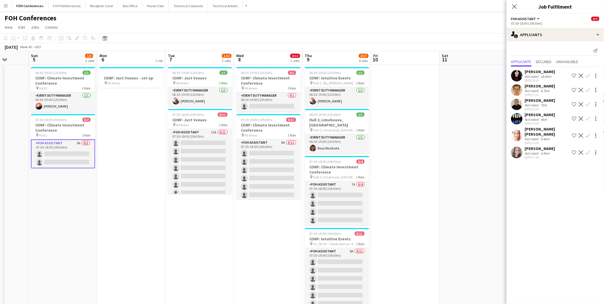
click at [590, 75] on app-icon "Confirm" at bounding box center [588, 75] width 5 height 5
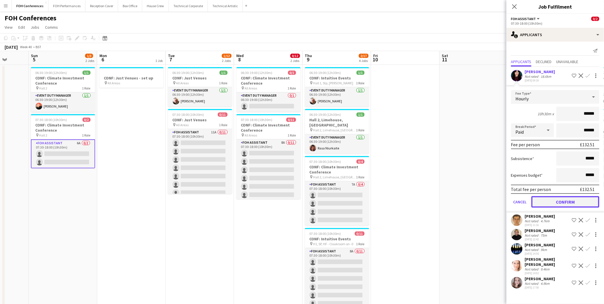
click at [567, 197] on button "Confirm" at bounding box center [566, 201] width 68 height 11
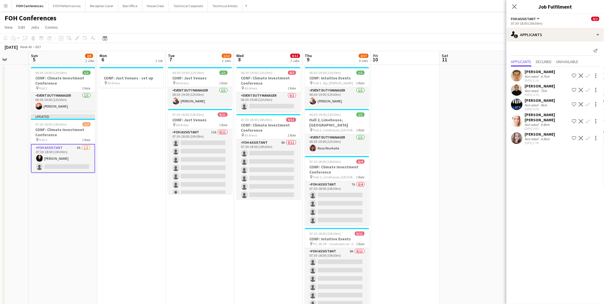
click at [588, 136] on app-icon "Confirm" at bounding box center [588, 138] width 5 height 5
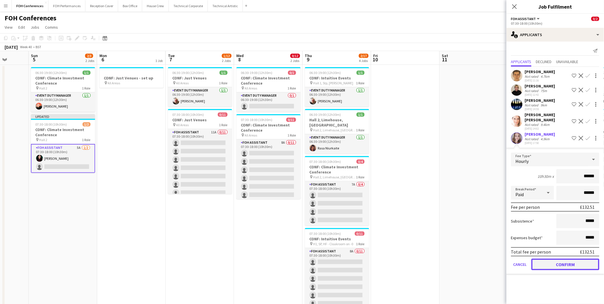
click at [555, 259] on button "Confirm" at bounding box center [566, 264] width 68 height 11
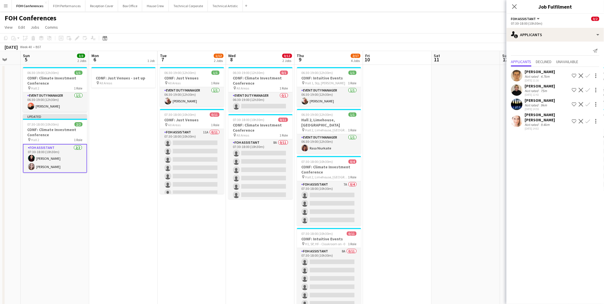
scroll to position [0, 219]
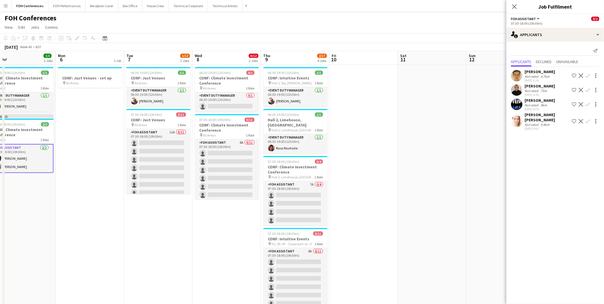
drag, startPoint x: 316, startPoint y: 58, endPoint x: 275, endPoint y: 51, distance: 41.9
click at [275, 51] on app-calendar-viewport "Thu 2 11/12 2 Jobs Fri 3 7/12 2 Jobs Sat 4 Sun 5 3/3 2 Jobs Mon 6 1 Job Tue 7 1…" at bounding box center [302, 255] width 604 height 409
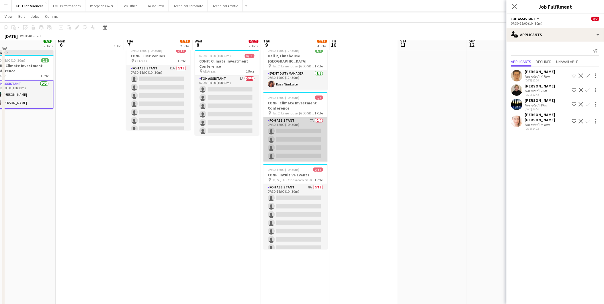
scroll to position [64, 0]
click at [283, 125] on app-card-role "FOH Assistant 7A 0/4 07:30-18:00 (10h30m) single-neutral-actions single-neutral…" at bounding box center [296, 139] width 64 height 44
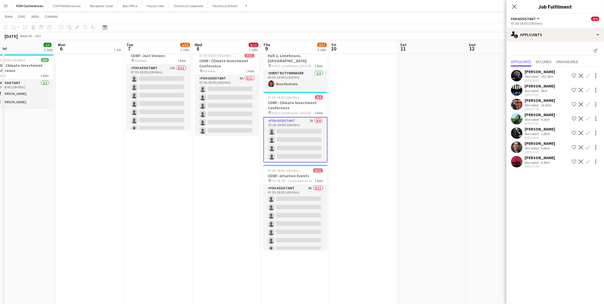
click at [589, 161] on app-icon "Confirm" at bounding box center [588, 161] width 5 height 5
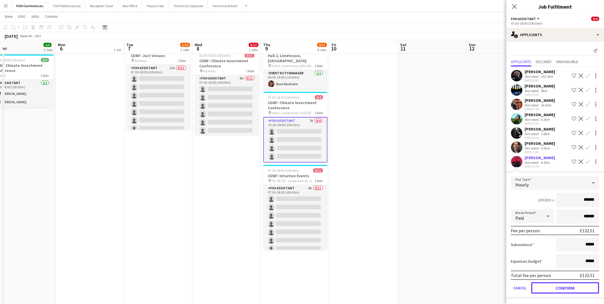
click at [565, 288] on button "Confirm" at bounding box center [566, 287] width 68 height 11
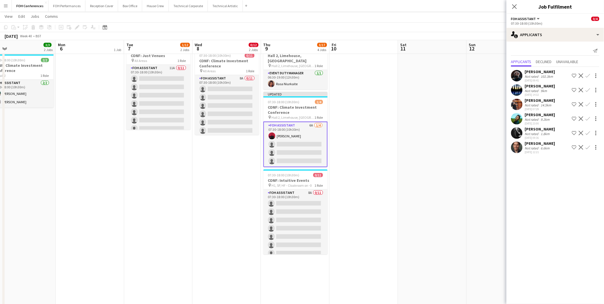
click at [588, 148] on app-icon "Confirm" at bounding box center [588, 147] width 5 height 5
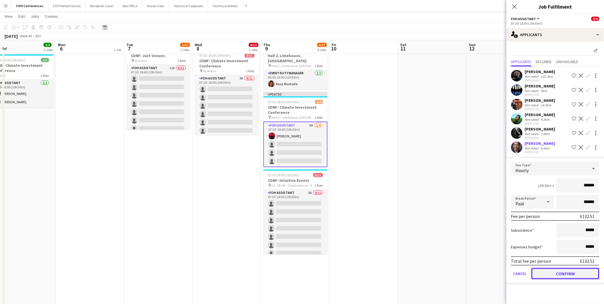
click at [545, 269] on button "Confirm" at bounding box center [566, 273] width 68 height 11
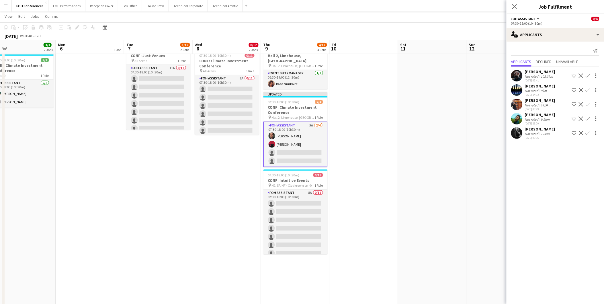
click at [591, 91] on button "Confirm" at bounding box center [588, 90] width 7 height 7
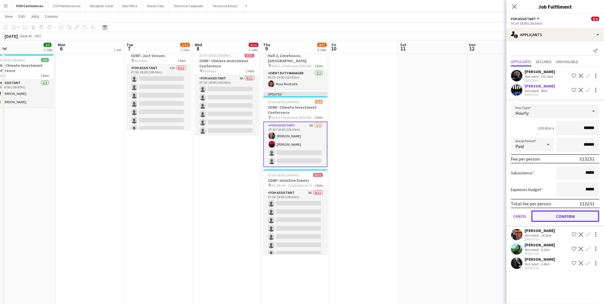
click at [566, 216] on button "Confirm" at bounding box center [566, 216] width 68 height 11
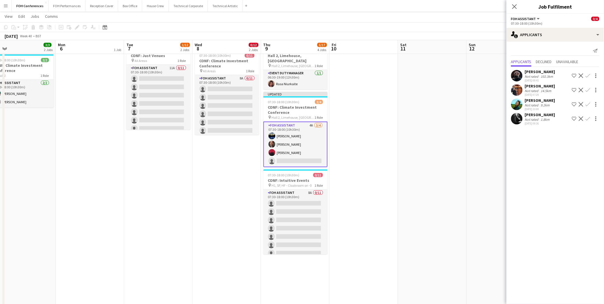
click at [589, 76] on app-icon "Confirm" at bounding box center [588, 75] width 5 height 5
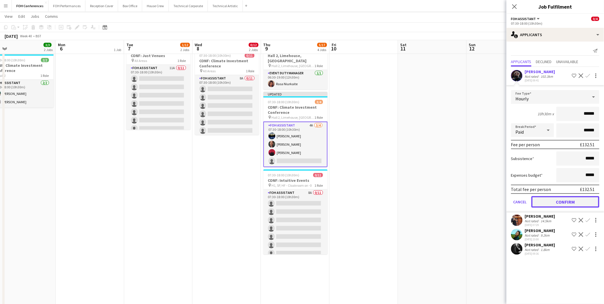
click at [569, 201] on button "Confirm" at bounding box center [566, 201] width 68 height 11
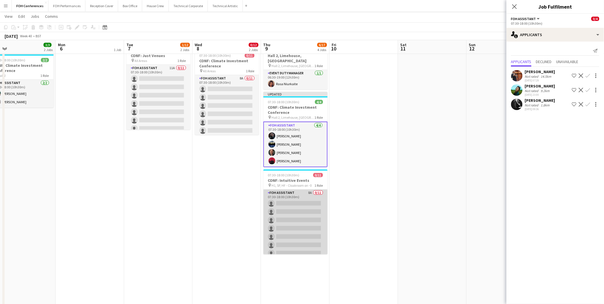
click at [300, 194] on app-card-role "FOH Assistant 8A 0/11 07:30-18:00 (10h30m) single-neutral-actions single-neutra…" at bounding box center [296, 241] width 64 height 103
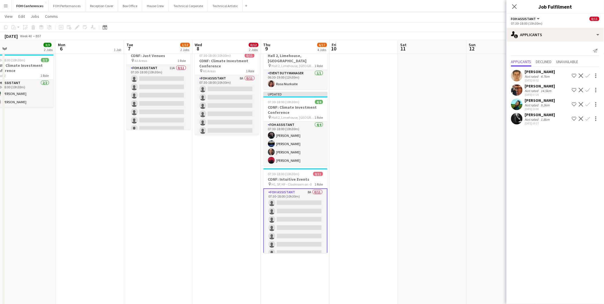
click at [591, 73] on button "Confirm" at bounding box center [588, 75] width 7 height 7
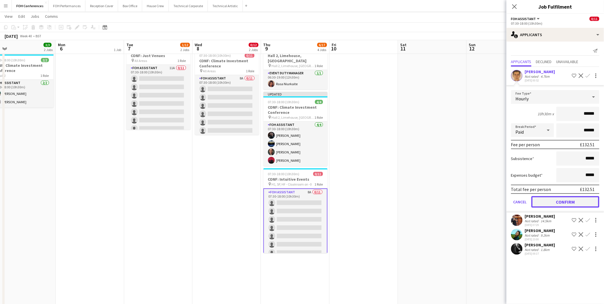
click at [578, 204] on button "Confirm" at bounding box center [566, 201] width 68 height 11
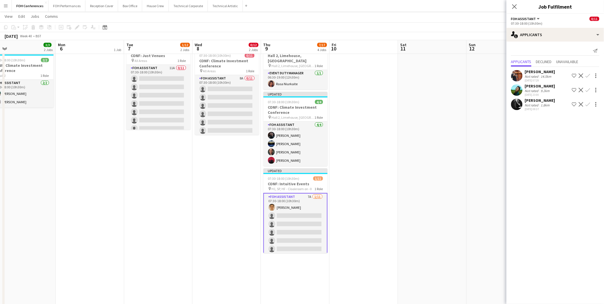
click at [591, 75] on button "Confirm" at bounding box center [588, 75] width 7 height 7
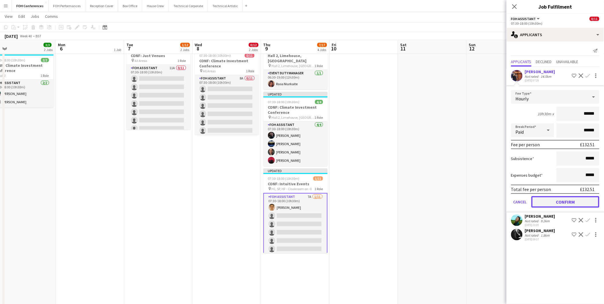
click at [572, 199] on button "Confirm" at bounding box center [566, 201] width 68 height 11
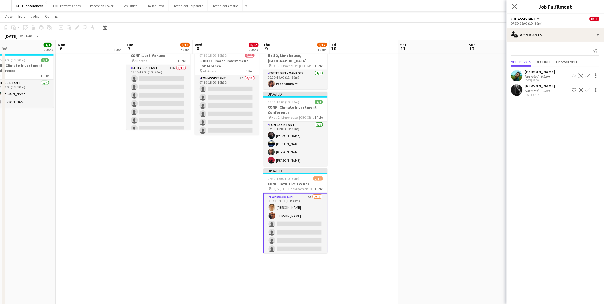
click at [589, 91] on app-icon "Confirm" at bounding box center [588, 90] width 5 height 5
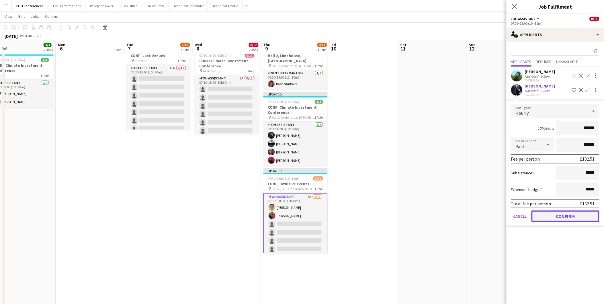
click at [581, 217] on button "Confirm" at bounding box center [566, 216] width 68 height 11
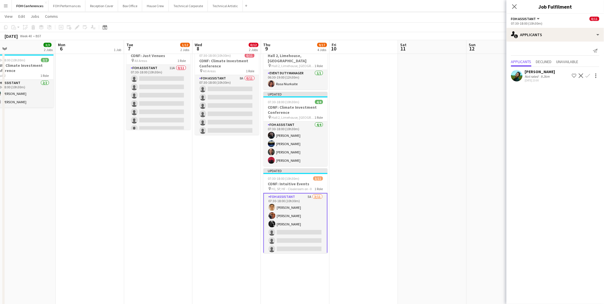
click at [589, 73] on app-icon "Confirm" at bounding box center [588, 75] width 5 height 5
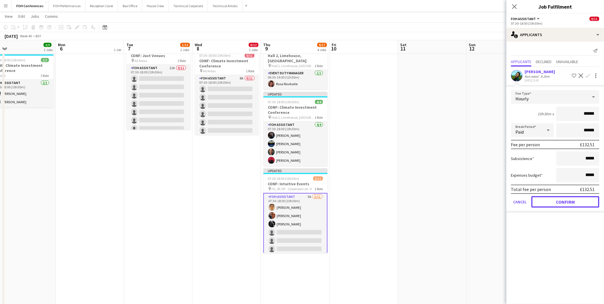
click at [567, 198] on button "Confirm" at bounding box center [566, 201] width 68 height 11
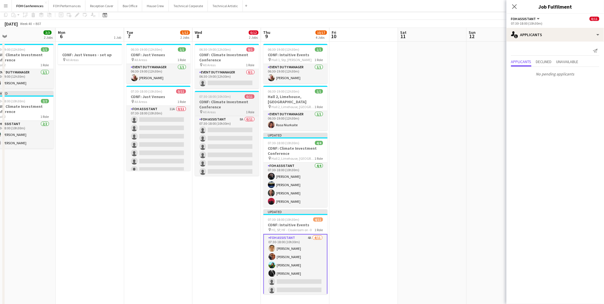
scroll to position [0, 0]
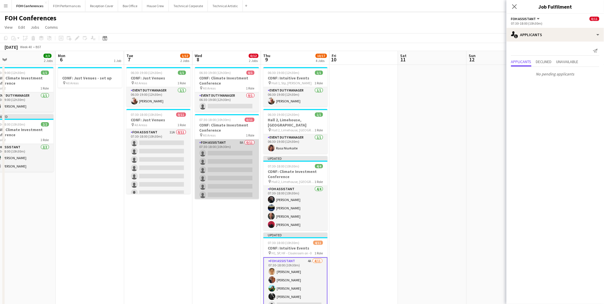
click at [223, 151] on app-card-role "FOH Assistant 8A 0/11 07:30-18:00 (10h30m) single-neutral-actions single-neutra…" at bounding box center [227, 190] width 64 height 103
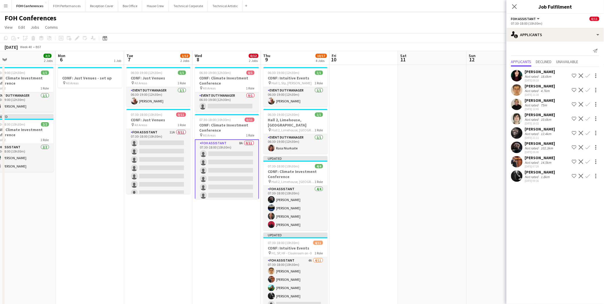
click at [590, 106] on app-icon "Confirm" at bounding box center [588, 104] width 5 height 5
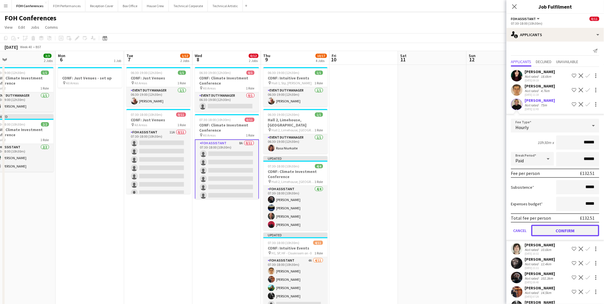
click at [548, 226] on button "Confirm" at bounding box center [566, 230] width 68 height 11
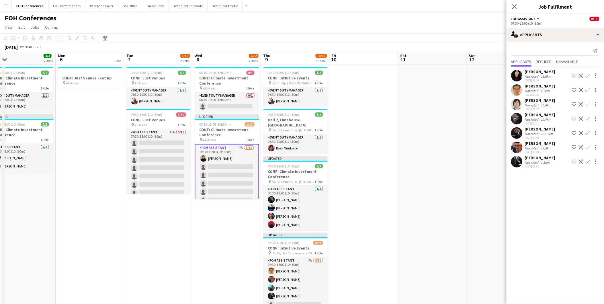
click at [590, 115] on div "Deborah Carew Not rated 12.4km 13-09-2025 21:11 Shortlist crew Decline Confirm" at bounding box center [556, 118] width 98 height 13
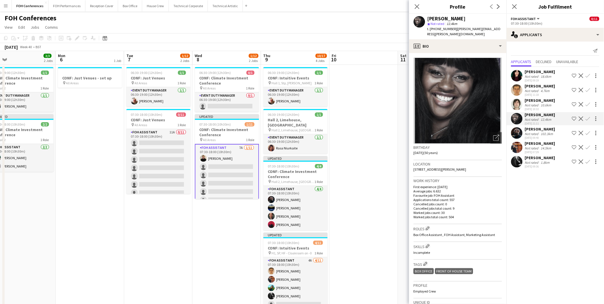
click at [590, 115] on button "Confirm" at bounding box center [588, 118] width 7 height 7
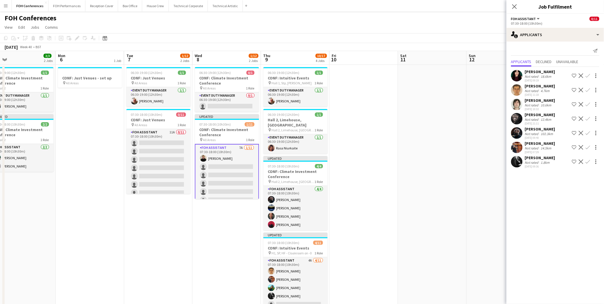
click at [590, 117] on app-icon "Confirm" at bounding box center [588, 118] width 5 height 5
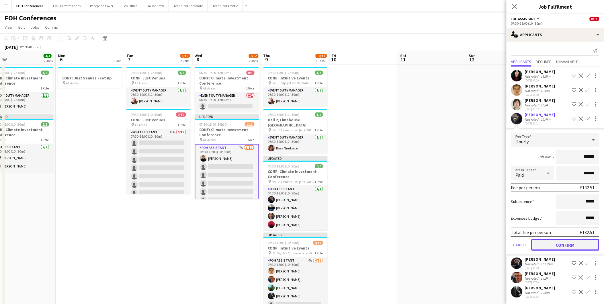
click at [543, 241] on button "Confirm" at bounding box center [566, 244] width 68 height 11
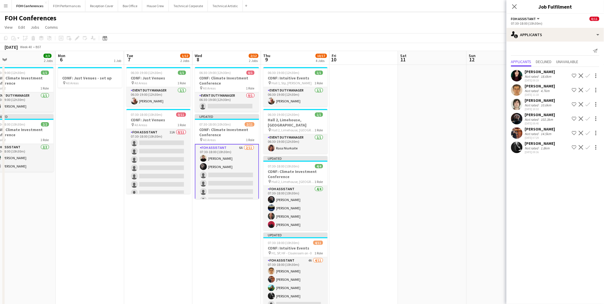
click at [588, 75] on app-icon "Confirm" at bounding box center [588, 75] width 5 height 5
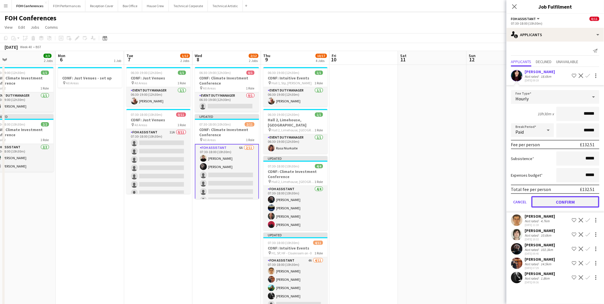
click at [570, 200] on button "Confirm" at bounding box center [566, 201] width 68 height 11
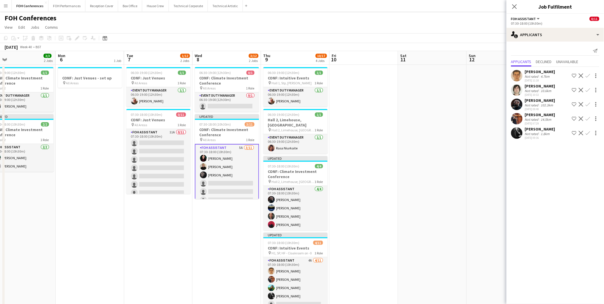
click at [587, 116] on button "Confirm" at bounding box center [588, 118] width 7 height 7
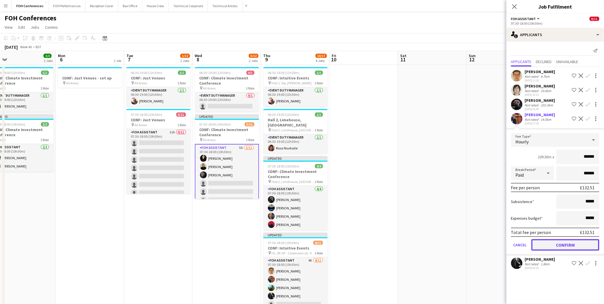
click at [573, 245] on button "Confirm" at bounding box center [566, 244] width 68 height 11
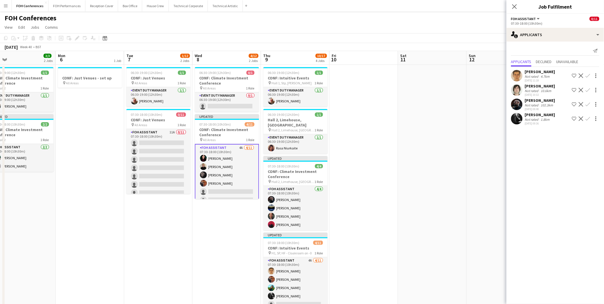
click at [590, 75] on app-icon "Confirm" at bounding box center [588, 75] width 5 height 5
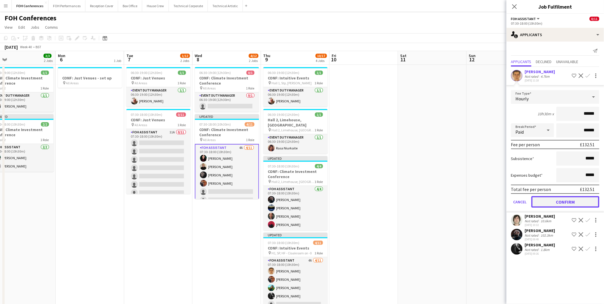
click at [567, 200] on button "Confirm" at bounding box center [566, 201] width 68 height 11
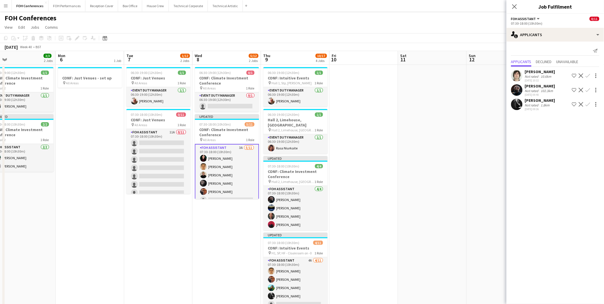
click at [588, 73] on app-icon "Confirm" at bounding box center [588, 75] width 5 height 5
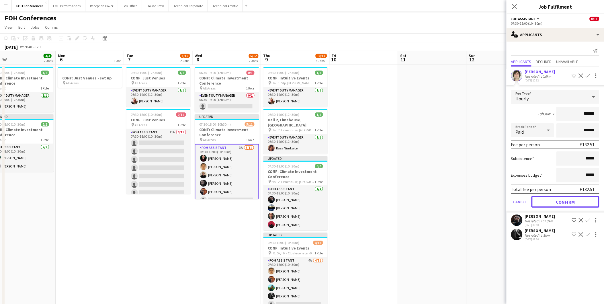
click at [575, 200] on button "Confirm" at bounding box center [566, 201] width 68 height 11
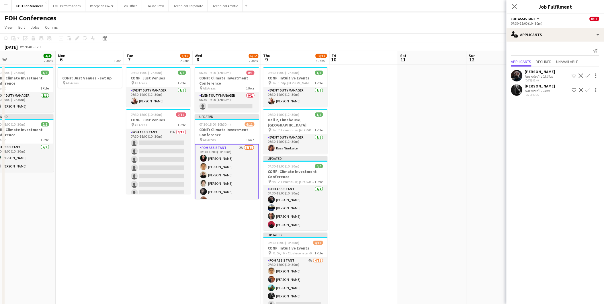
scroll to position [48, 0]
click at [587, 92] on app-icon "Confirm" at bounding box center [588, 90] width 5 height 5
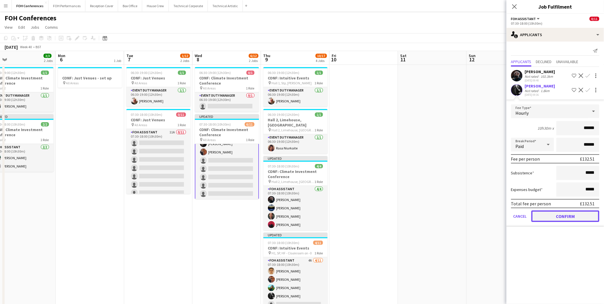
click at [562, 217] on button "Confirm" at bounding box center [566, 216] width 68 height 11
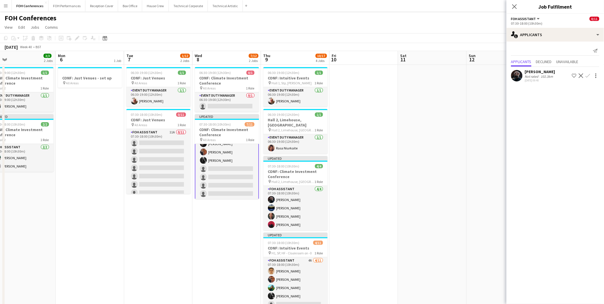
click at [588, 76] on app-icon "Confirm" at bounding box center [588, 75] width 5 height 5
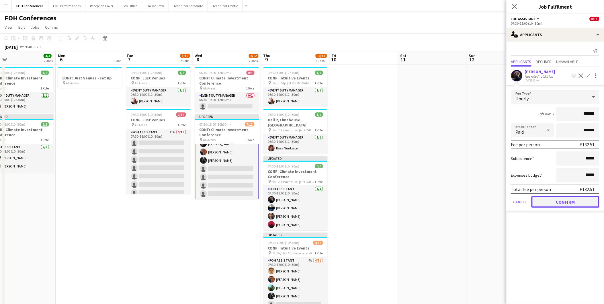
click at [546, 202] on button "Confirm" at bounding box center [566, 201] width 68 height 11
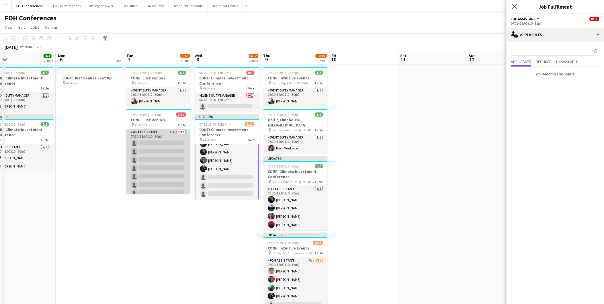
click at [148, 141] on app-card-role "FOH Assistant 11A 0/11 07:30-18:00 (10h30m) single-neutral-actions single-neutr…" at bounding box center [159, 180] width 64 height 103
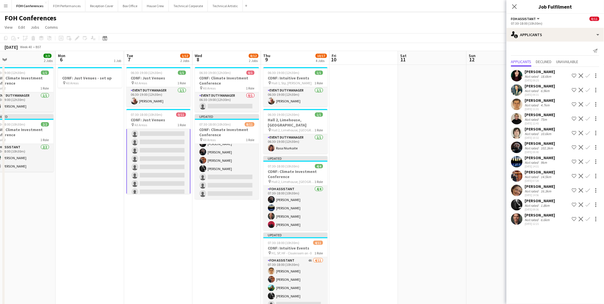
scroll to position [0, 0]
click at [591, 75] on button "Confirm" at bounding box center [588, 75] width 7 height 7
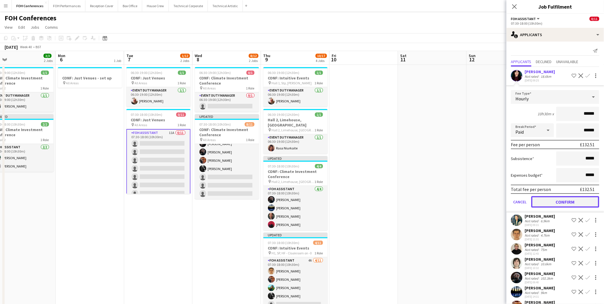
click at [565, 201] on button "Confirm" at bounding box center [566, 201] width 68 height 11
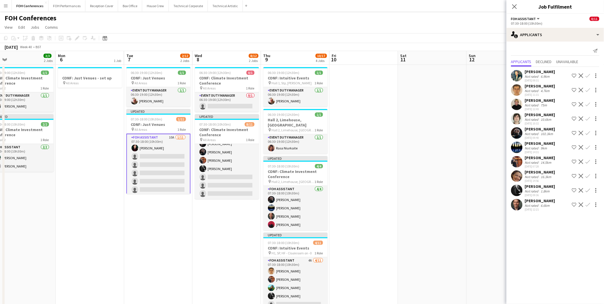
click at [588, 75] on app-icon "Confirm" at bounding box center [588, 75] width 5 height 5
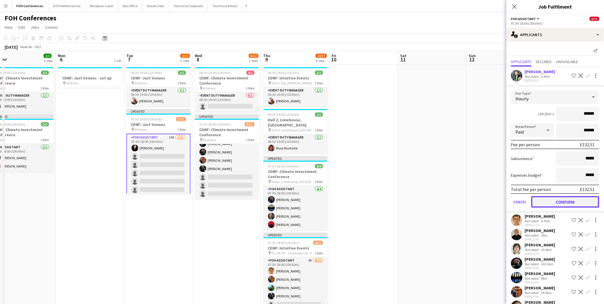
click at [563, 201] on button "Confirm" at bounding box center [566, 201] width 68 height 11
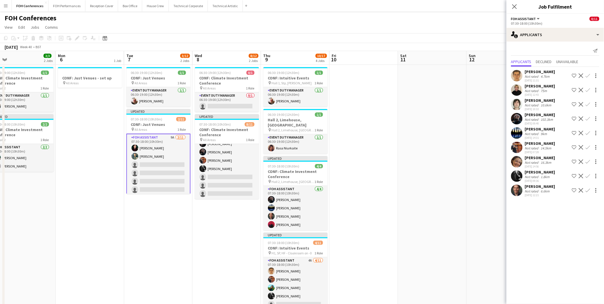
click at [587, 188] on button "Confirm" at bounding box center [588, 190] width 7 height 7
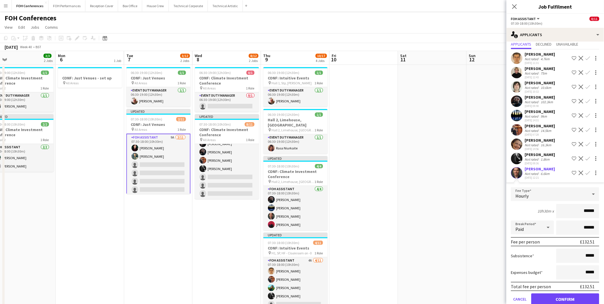
scroll to position [32, 0]
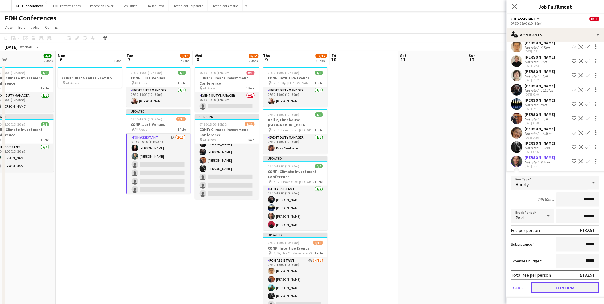
click at [549, 285] on button "Confirm" at bounding box center [566, 287] width 68 height 11
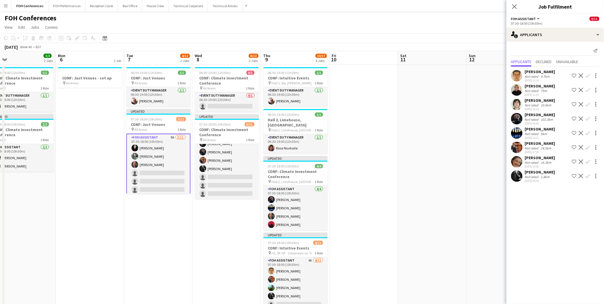
scroll to position [0, 0]
click at [588, 133] on app-icon "Confirm" at bounding box center [588, 133] width 5 height 5
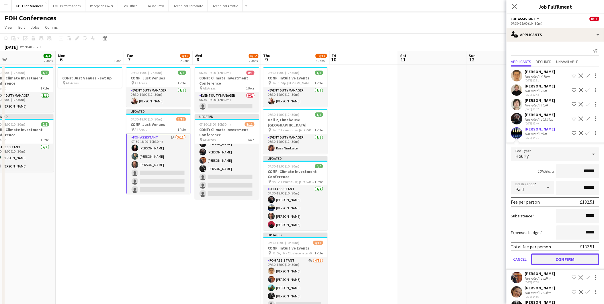
click at [582, 255] on button "Confirm" at bounding box center [566, 259] width 68 height 11
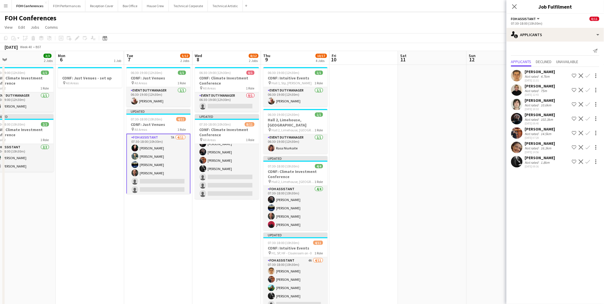
click at [591, 132] on button "Confirm" at bounding box center [588, 133] width 7 height 7
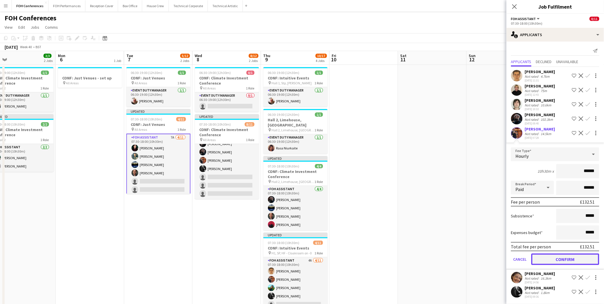
click at [578, 255] on button "Confirm" at bounding box center [566, 259] width 68 height 11
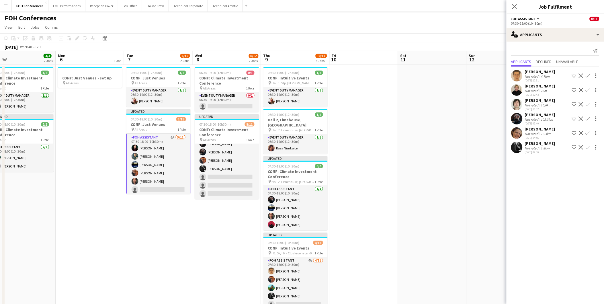
scroll to position [32, 0]
click at [590, 90] on app-icon "Confirm" at bounding box center [588, 90] width 5 height 5
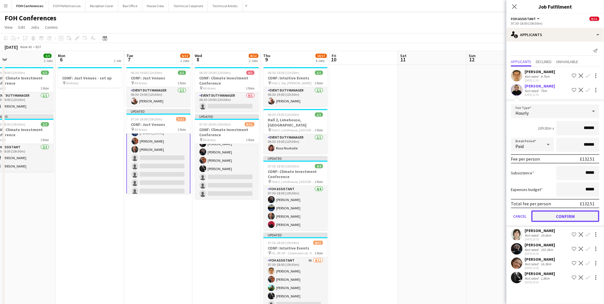
click at [552, 215] on button "Confirm" at bounding box center [566, 216] width 68 height 11
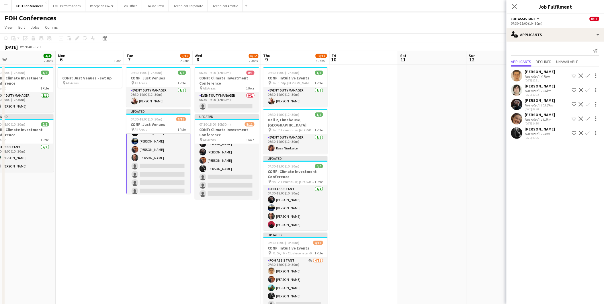
click at [591, 75] on button "Confirm" at bounding box center [588, 75] width 7 height 7
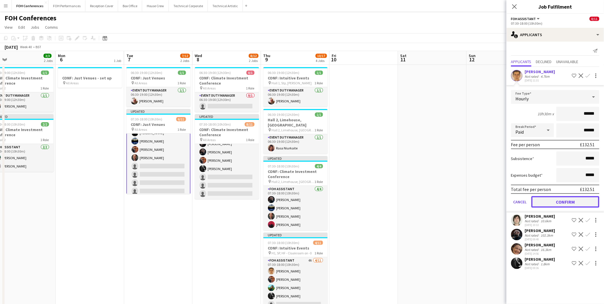
click at [562, 196] on button "Confirm" at bounding box center [566, 201] width 68 height 11
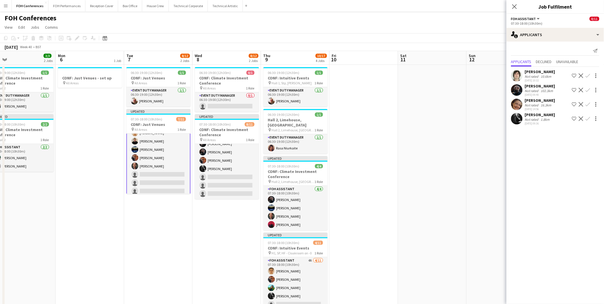
click at [588, 77] on app-icon "Confirm" at bounding box center [588, 75] width 5 height 5
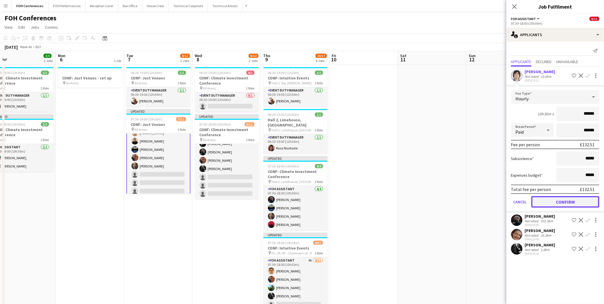
click at [556, 199] on button "Confirm" at bounding box center [566, 201] width 68 height 11
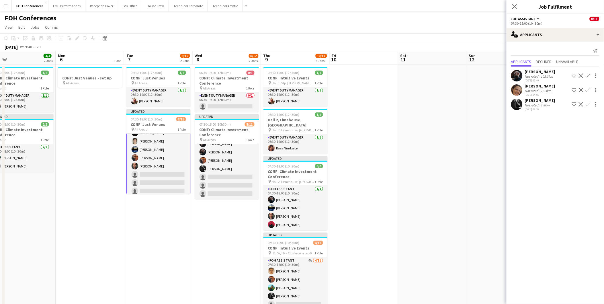
scroll to position [43, 0]
click at [589, 73] on app-icon "Confirm" at bounding box center [588, 75] width 5 height 5
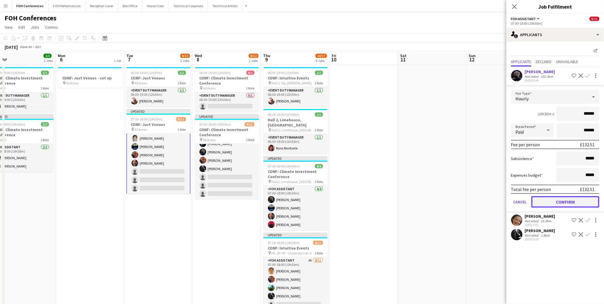
click at [550, 201] on button "Confirm" at bounding box center [566, 201] width 68 height 11
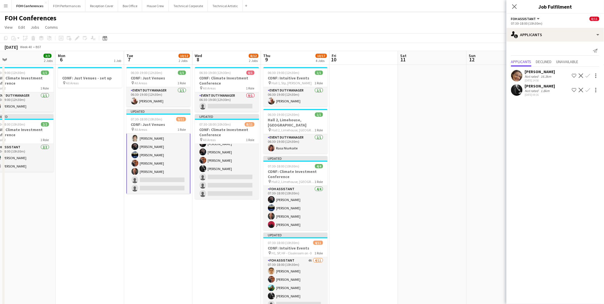
click at [590, 73] on button "Confirm" at bounding box center [588, 75] width 7 height 7
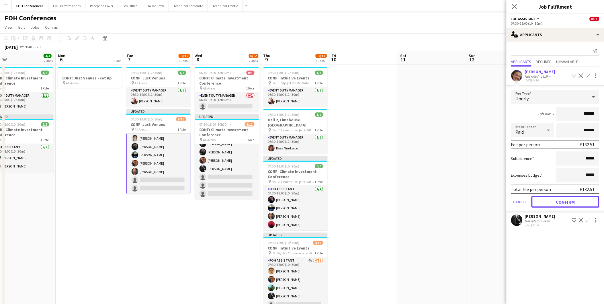
click at [556, 199] on button "Confirm" at bounding box center [566, 201] width 68 height 11
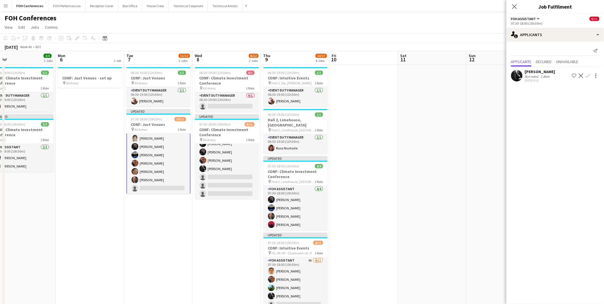
click at [589, 77] on app-icon "Confirm" at bounding box center [588, 75] width 5 height 5
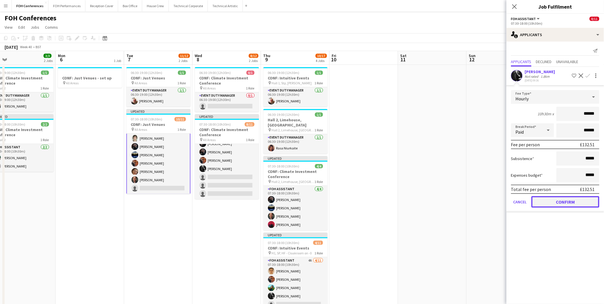
click at [564, 201] on button "Confirm" at bounding box center [566, 201] width 68 height 11
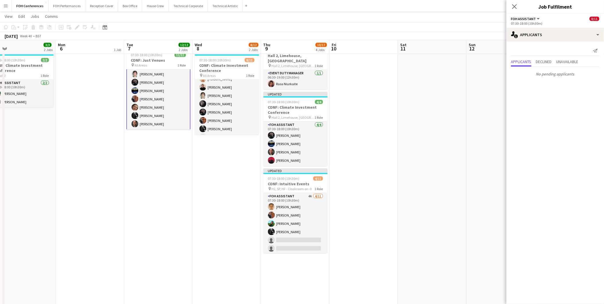
scroll to position [47, 0]
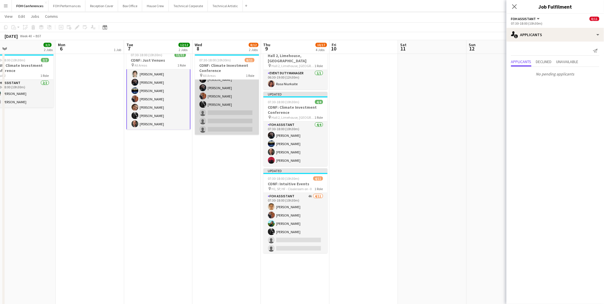
click at [233, 112] on app-card-role "FOH Assistant 8/11 07:30-18:00 (10h30m) Pamela Sledzik William Warren Jojo Ruta…" at bounding box center [227, 83] width 64 height 103
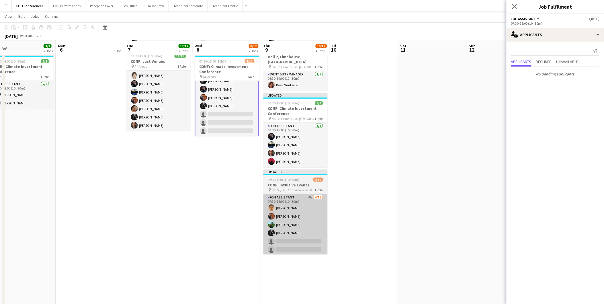
scroll to position [64, 0]
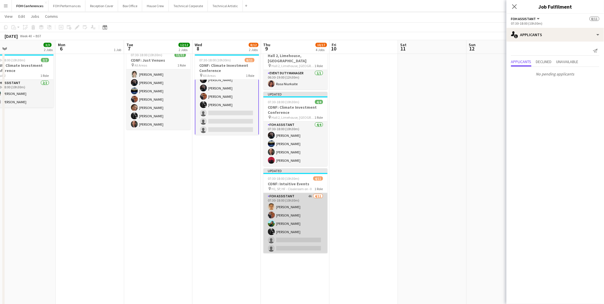
click at [285, 234] on app-card-role "FOH Assistant 4A 4/11 07:30-18:00 (10h30m) William Warren Leroy Bonsu Katrina S…" at bounding box center [296, 244] width 64 height 103
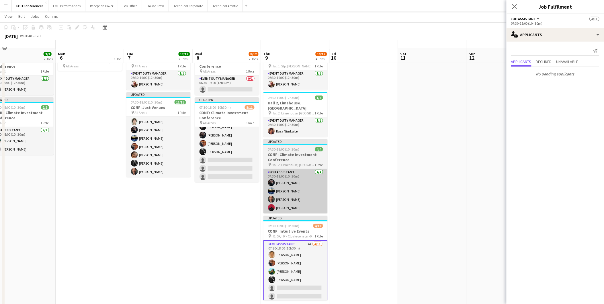
scroll to position [0, 0]
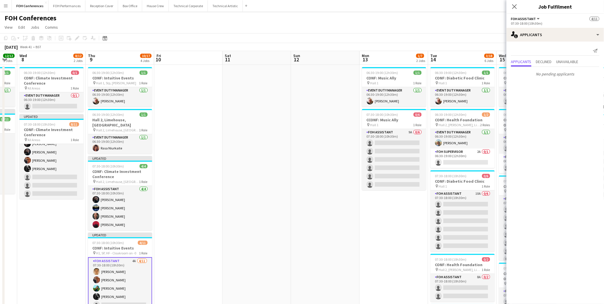
drag, startPoint x: 428, startPoint y: 62, endPoint x: 231, endPoint y: 64, distance: 196.8
click at [232, 64] on app-calendar-viewport "Sun 5 3/3 2 Jobs Mon 6 1 Job Tue 7 12/12 2 Jobs Wed 8 8/12 2 Jobs Thu 9 10/17 4…" at bounding box center [302, 255] width 604 height 409
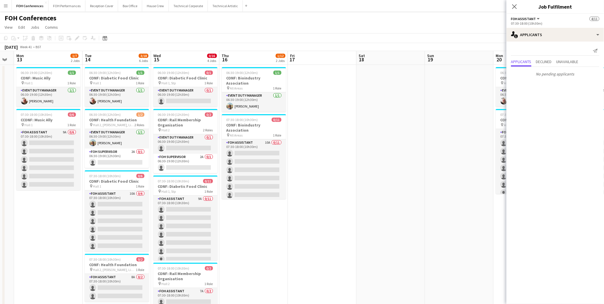
scroll to position [0, 192]
drag, startPoint x: 379, startPoint y: 58, endPoint x: 52, endPoint y: 65, distance: 326.3
click at [52, 65] on app-calendar-viewport "Fri 10 Sat 11 Sun 12 Mon 13 1/7 2 Jobs Tue 14 3/18 6 Jobs Wed 15 0/16 4 Jobs Th…" at bounding box center [302, 255] width 604 height 409
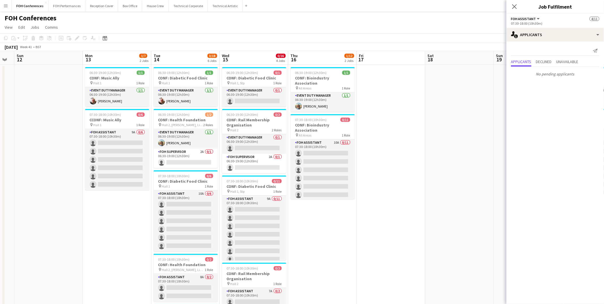
scroll to position [0, 194]
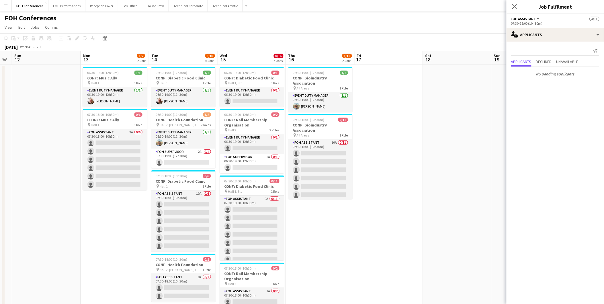
drag, startPoint x: 49, startPoint y: 61, endPoint x: 116, endPoint y: 63, distance: 67.1
click at [116, 63] on app-calendar-viewport "Thu 9 10/17 4 Jobs Fri 10 Sat 11 Sun 12 Mon 13 1/7 2 Jobs Tue 14 3/18 6 Jobs We…" at bounding box center [302, 255] width 604 height 409
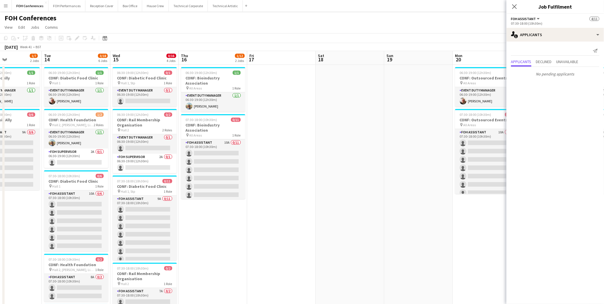
scroll to position [0, 174]
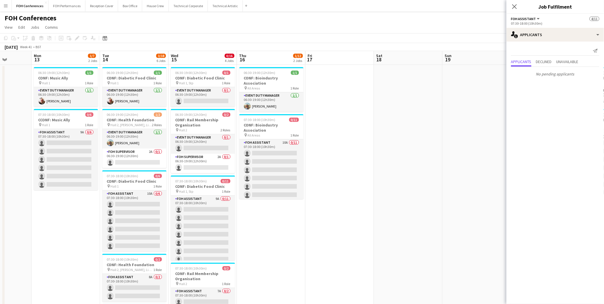
drag, startPoint x: 118, startPoint y: 58, endPoint x: 69, endPoint y: 58, distance: 49.1
click at [69, 58] on app-calendar-viewport "Fri 10 Sat 11 Sun 12 Mon 13 1/7 2 Jobs Tue 14 3/18 6 Jobs Wed 15 0/16 4 Jobs Th…" at bounding box center [302, 255] width 604 height 409
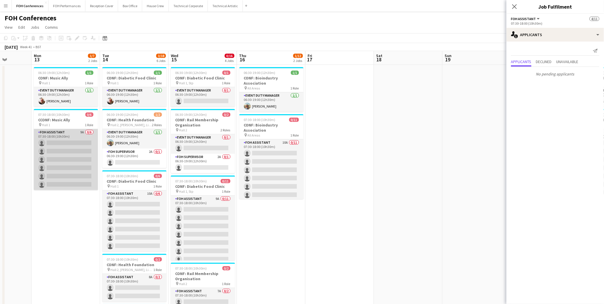
click at [55, 141] on app-card-role "FOH Assistant 9A 0/6 07:30-18:00 (10h30m) single-neutral-actions single-neutral…" at bounding box center [66, 159] width 64 height 61
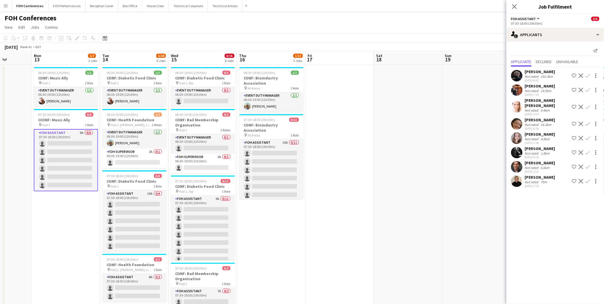
click at [590, 136] on app-icon "Confirm" at bounding box center [588, 138] width 5 height 5
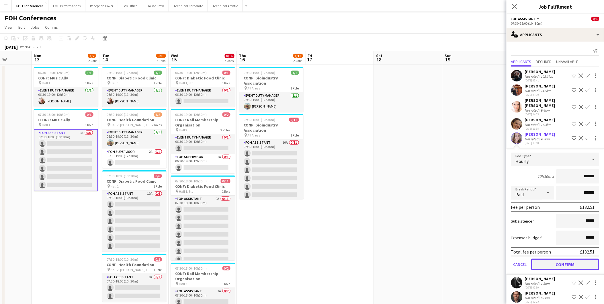
click at [546, 268] on button "Confirm" at bounding box center [566, 264] width 68 height 11
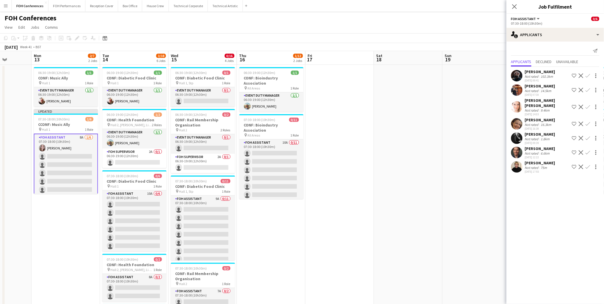
click at [590, 150] on app-icon "Confirm" at bounding box center [588, 152] width 5 height 5
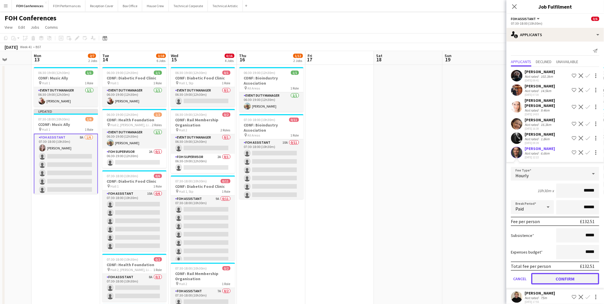
click at [560, 273] on button "Confirm" at bounding box center [566, 278] width 68 height 11
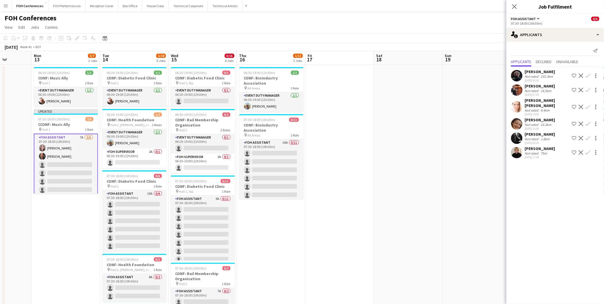
click at [586, 105] on app-icon "Confirm" at bounding box center [588, 107] width 5 height 5
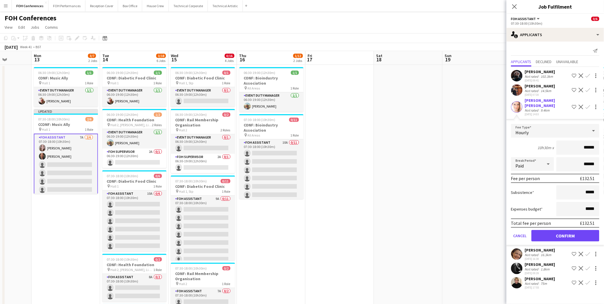
click at [565, 219] on div "Total fee per person £132.51" at bounding box center [555, 223] width 88 height 9
click at [563, 230] on button "Confirm" at bounding box center [566, 235] width 68 height 11
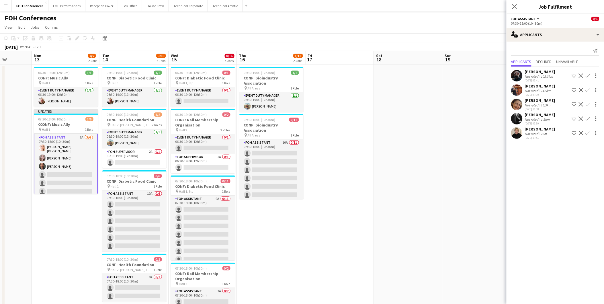
click at [590, 73] on app-icon "Confirm" at bounding box center [588, 75] width 5 height 5
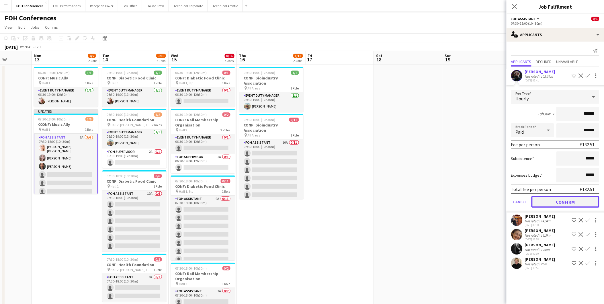
click at [542, 199] on button "Confirm" at bounding box center [566, 201] width 68 height 11
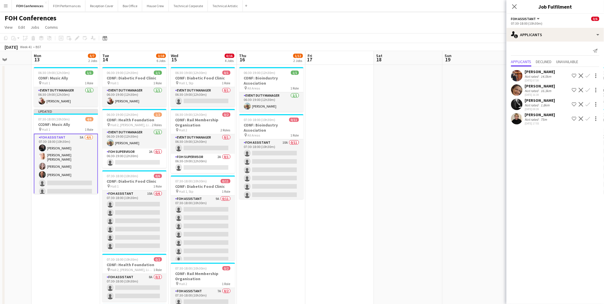
scroll to position [1, 0]
click at [589, 90] on app-icon "Confirm" at bounding box center [588, 90] width 5 height 5
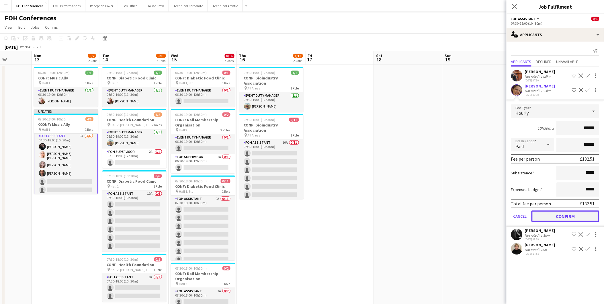
click at [564, 211] on button "Confirm" at bounding box center [566, 216] width 68 height 11
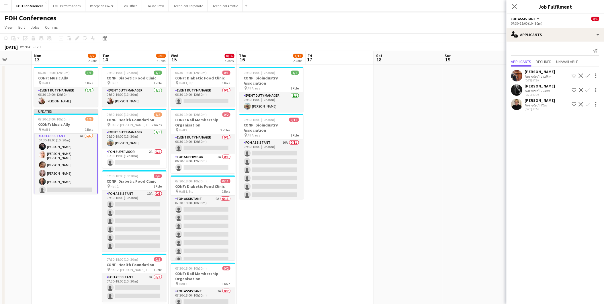
click at [590, 76] on app-icon "Confirm" at bounding box center [588, 75] width 5 height 5
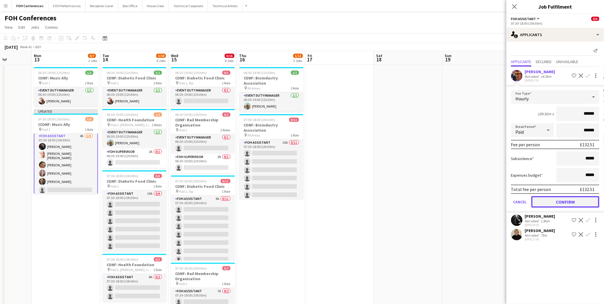
click at [572, 197] on button "Confirm" at bounding box center [566, 201] width 68 height 11
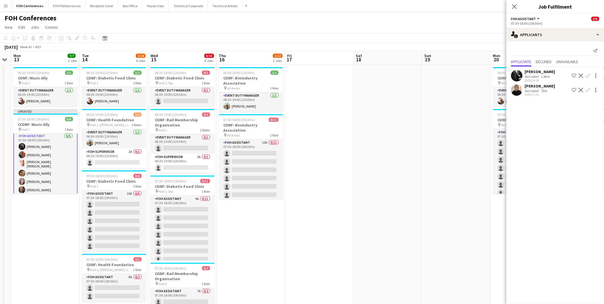
scroll to position [0, 188]
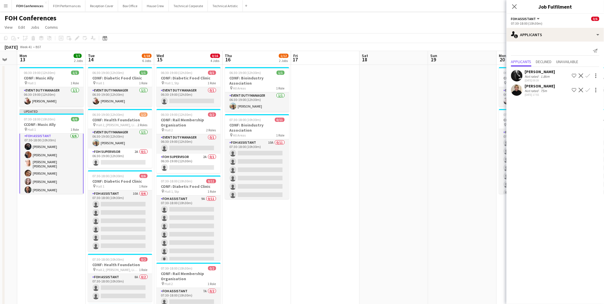
drag, startPoint x: 140, startPoint y: 64, endPoint x: 126, endPoint y: 64, distance: 14.4
click at [126, 64] on app-calendar-viewport "Fri 10 Sat 11 Sun 12 Mon 13 7/7 2 Jobs Tue 14 3/18 6 Jobs Wed 15 0/16 4 Jobs Th…" at bounding box center [302, 255] width 604 height 409
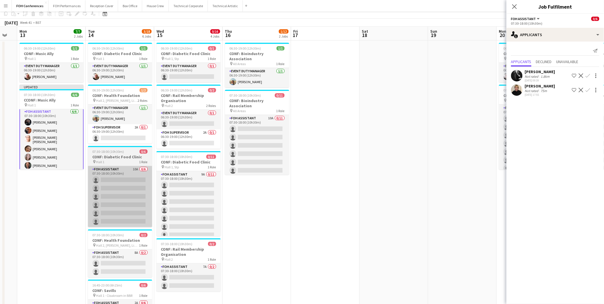
scroll to position [64, 0]
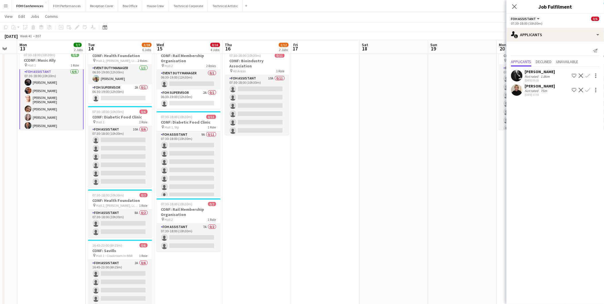
click at [175, 85] on app-calendar-viewport "Fri 10 Sat 11 Sun 12 Mon 13 7/7 2 Jobs Tue 14 3/18 6 Jobs Wed 15 0/16 4 Jobs Th…" at bounding box center [302, 177] width 604 height 437
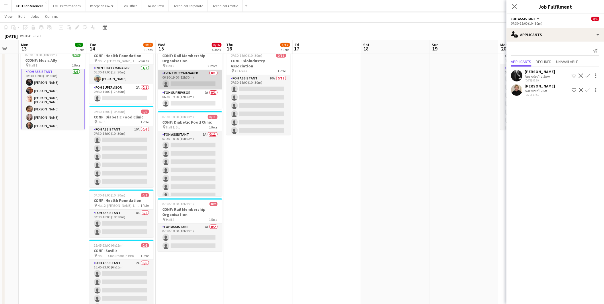
click at [174, 85] on app-card-role "Event Duty Manager 0/1 06:30-19:00 (12h30m) single-neutral-actions" at bounding box center [190, 80] width 64 height 20
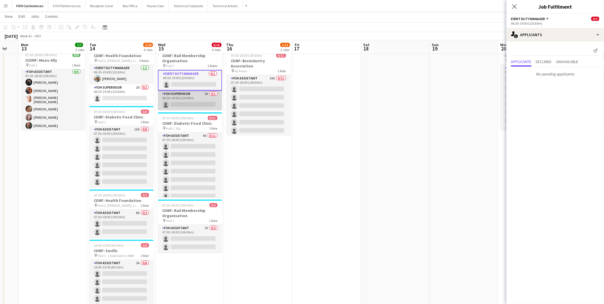
click at [177, 105] on app-card-role "FOH Supervisor 2A 0/1 06:30-19:00 (12h30m) single-neutral-actions" at bounding box center [190, 101] width 64 height 20
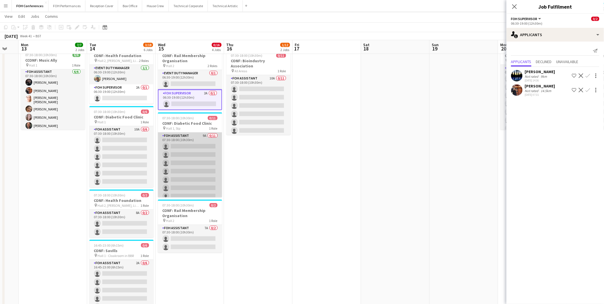
click at [179, 145] on app-card-role "FOH Assistant 9A 0/11 07:30-18:00 (10h30m) single-neutral-actions single-neutra…" at bounding box center [190, 184] width 64 height 103
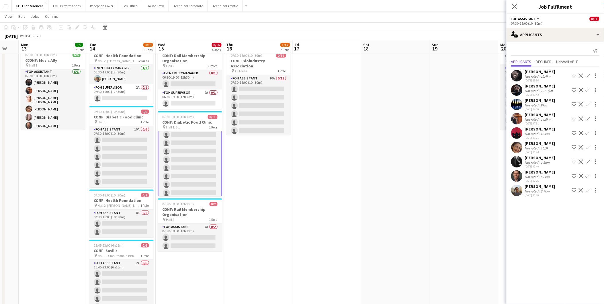
scroll to position [38, 0]
click at [198, 236] on app-card-role "FOH Assistant 7A 0/2 07:30-18:00 (10h30m) single-neutral-actions single-neutral…" at bounding box center [190, 238] width 64 height 28
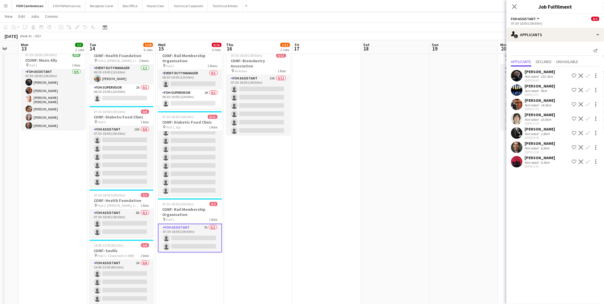
scroll to position [38, 0]
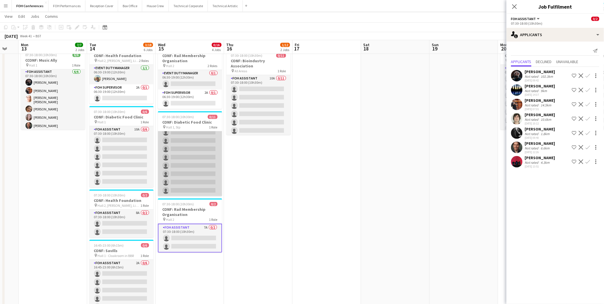
click at [191, 137] on app-card-role "FOH Assistant 9A 0/11 07:30-18:00 (10h30m) single-neutral-actions single-neutra…" at bounding box center [190, 145] width 64 height 103
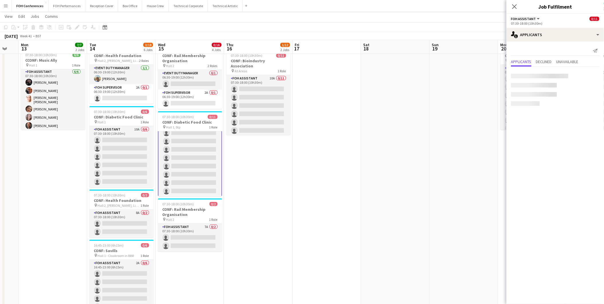
scroll to position [38, 0]
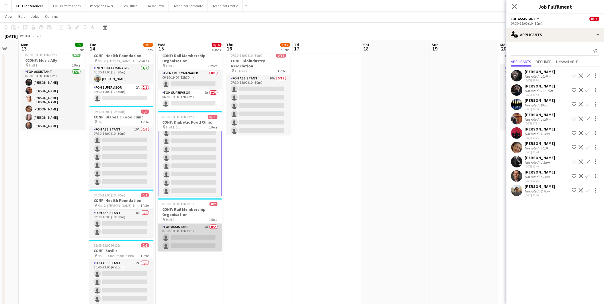
click at [177, 235] on app-card-role "FOH Assistant 7A 0/2 07:30-18:00 (10h30m) single-neutral-actions single-neutral…" at bounding box center [190, 238] width 64 height 28
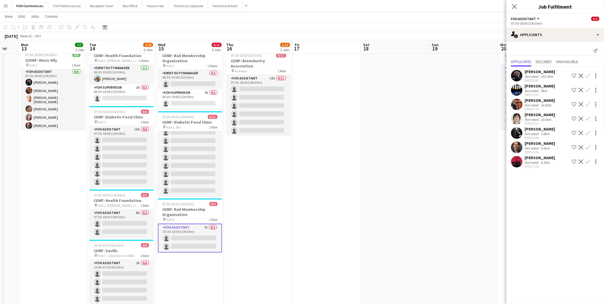
scroll to position [38, 0]
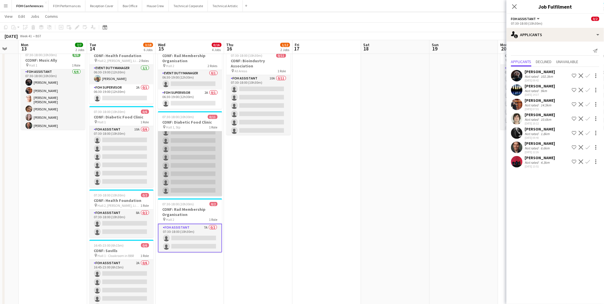
click at [176, 140] on app-card-role "FOH Assistant 9A 0/11 07:30-18:00 (10h30m) single-neutral-actions single-neutra…" at bounding box center [190, 145] width 64 height 103
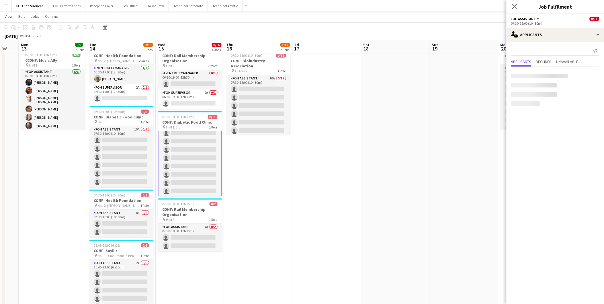
scroll to position [38, 0]
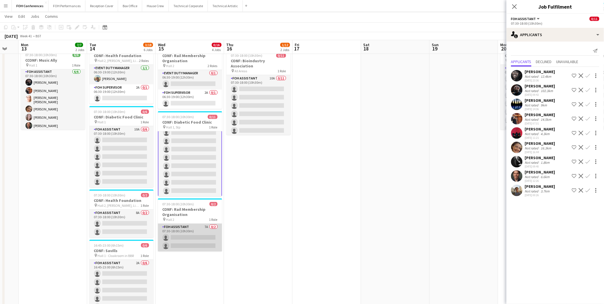
click at [185, 234] on app-card-role "FOH Assistant 7A 0/2 07:30-18:00 (10h30m) single-neutral-actions single-neutral…" at bounding box center [190, 238] width 64 height 28
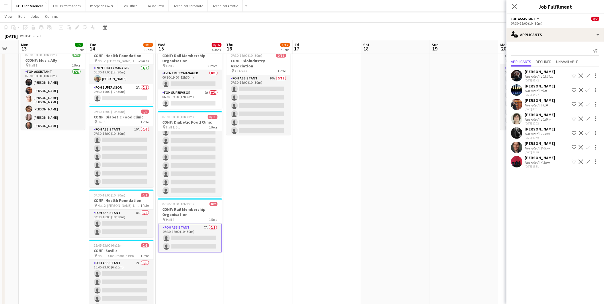
scroll to position [38, 0]
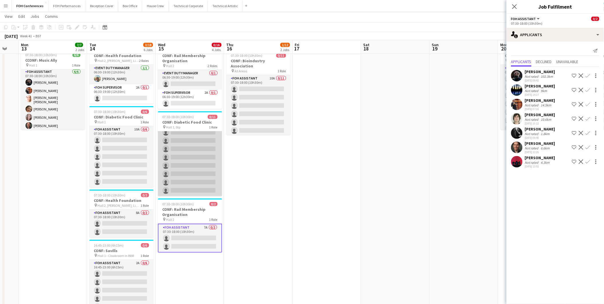
click at [185, 166] on app-card-role "FOH Assistant 9A 0/11 07:30-18:00 (10h30m) single-neutral-actions single-neutra…" at bounding box center [190, 145] width 64 height 103
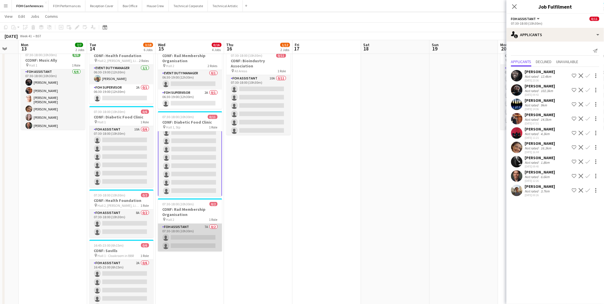
click at [184, 239] on app-card-role "FOH Assistant 7A 0/2 07:30-18:00 (10h30m) single-neutral-actions single-neutral…" at bounding box center [190, 238] width 64 height 28
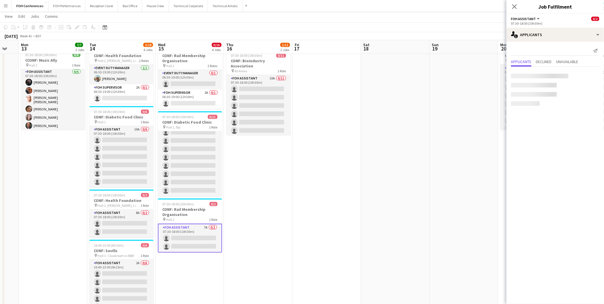
scroll to position [38, 0]
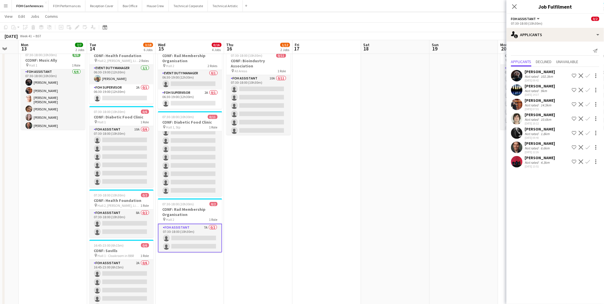
click at [587, 77] on app-icon "Confirm" at bounding box center [588, 75] width 5 height 5
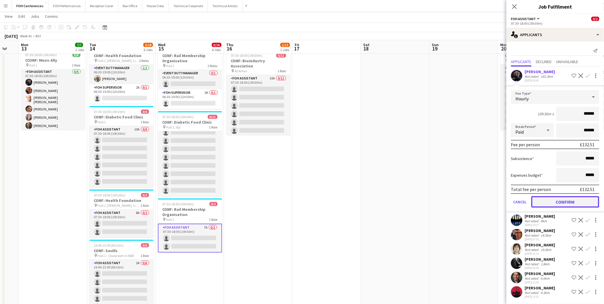
click at [560, 199] on button "Confirm" at bounding box center [566, 201] width 68 height 11
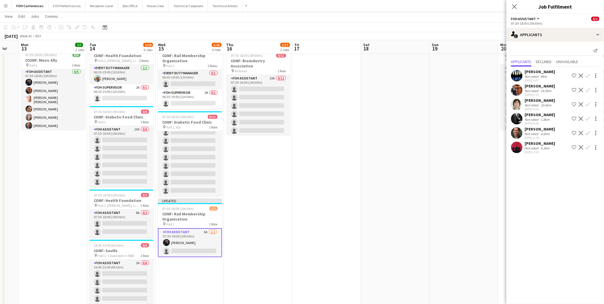
click at [589, 75] on app-icon "Confirm" at bounding box center [588, 75] width 5 height 5
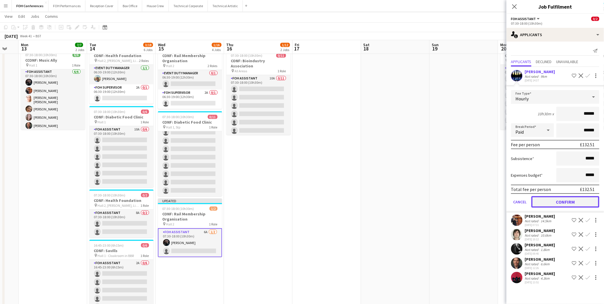
click at [558, 201] on button "Confirm" at bounding box center [566, 201] width 68 height 11
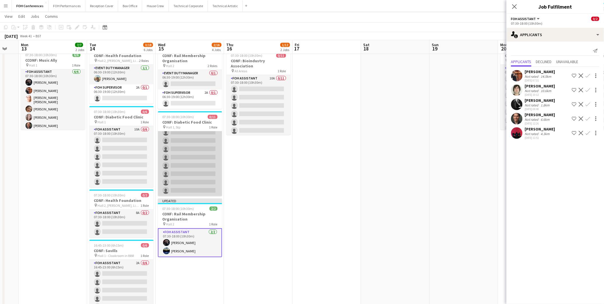
click at [186, 138] on app-card-role "FOH Assistant 9A 0/11 07:30-18:00 (10h30m) single-neutral-actions single-neutra…" at bounding box center [190, 145] width 64 height 103
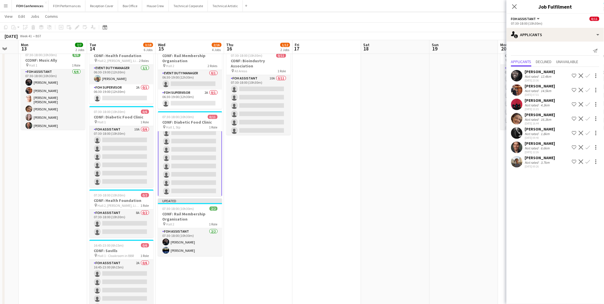
scroll to position [38, 0]
click at [590, 162] on app-icon "Confirm" at bounding box center [588, 161] width 5 height 5
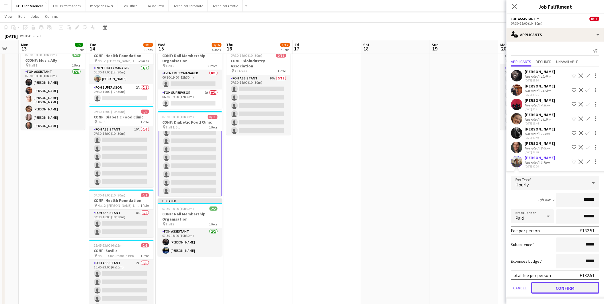
click at [577, 285] on button "Confirm" at bounding box center [566, 287] width 68 height 11
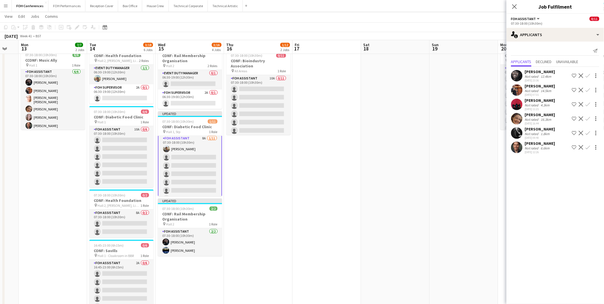
scroll to position [0, 0]
click at [589, 146] on app-icon "Confirm" at bounding box center [588, 147] width 5 height 5
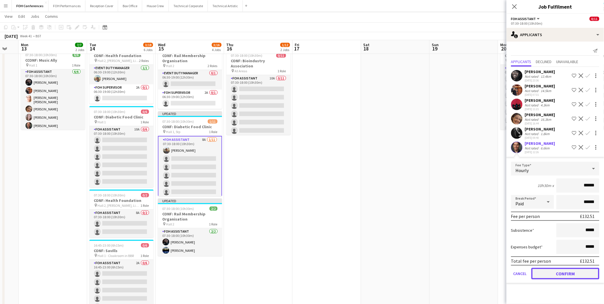
click at [555, 274] on button "Confirm" at bounding box center [566, 273] width 68 height 11
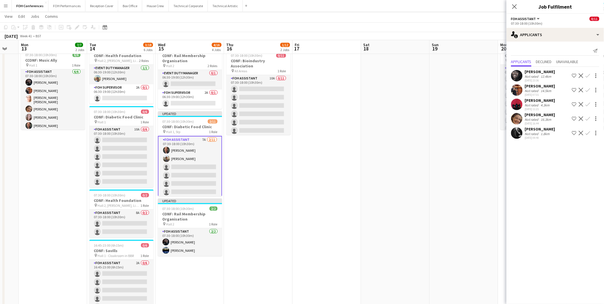
click at [590, 131] on app-icon "Confirm" at bounding box center [588, 133] width 5 height 5
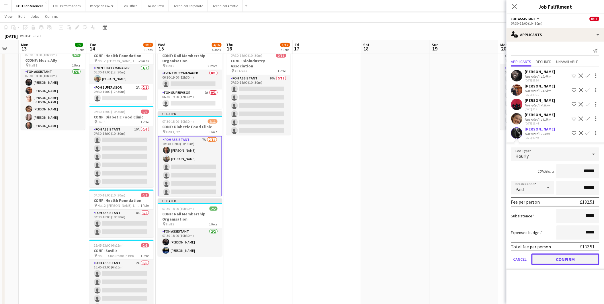
click at [578, 256] on button "Confirm" at bounding box center [566, 259] width 68 height 11
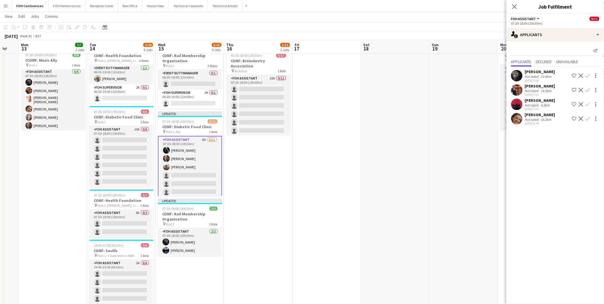
click at [590, 120] on app-icon "Confirm" at bounding box center [588, 118] width 5 height 5
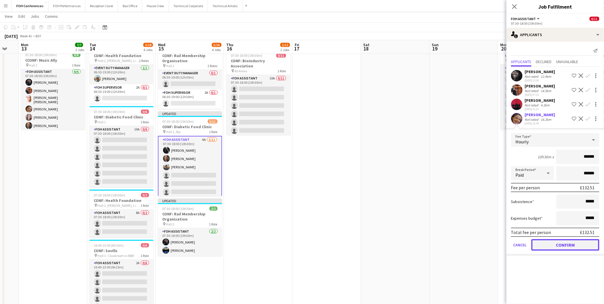
click at [564, 240] on button "Confirm" at bounding box center [566, 244] width 68 height 11
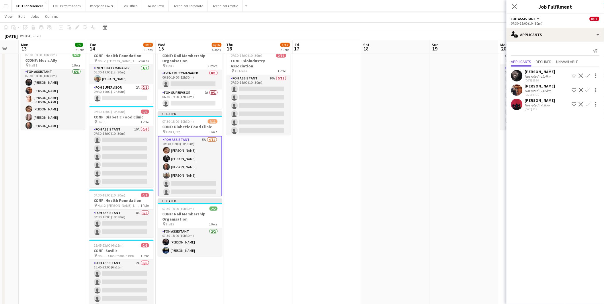
click at [589, 104] on app-icon "Confirm" at bounding box center [588, 104] width 5 height 5
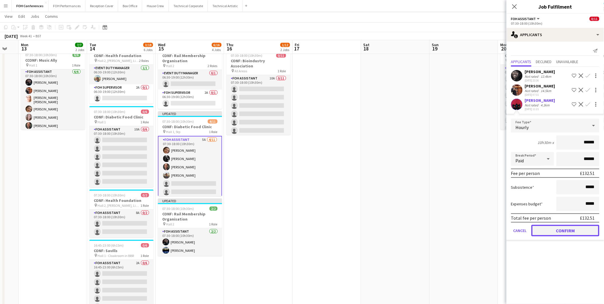
click at [565, 228] on button "Confirm" at bounding box center [566, 230] width 68 height 11
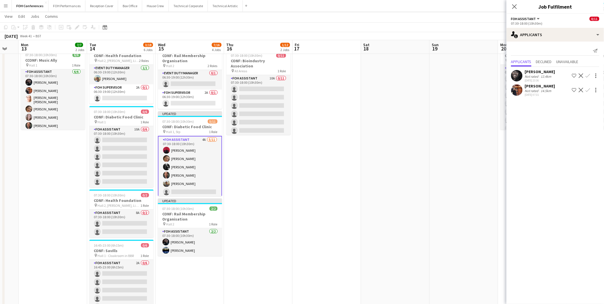
click at [589, 89] on app-icon "Confirm" at bounding box center [588, 90] width 5 height 5
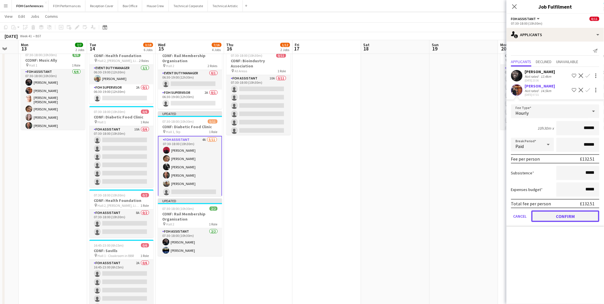
click at [561, 215] on button "Confirm" at bounding box center [566, 216] width 68 height 11
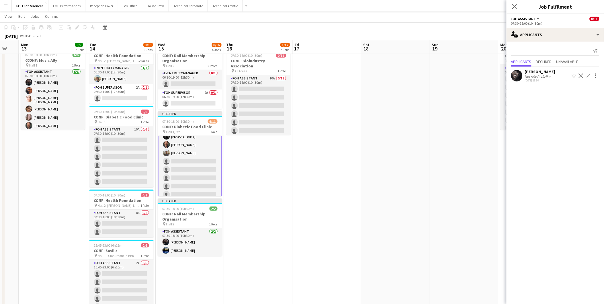
scroll to position [43, 0]
click at [588, 76] on app-icon "Confirm" at bounding box center [588, 75] width 5 height 5
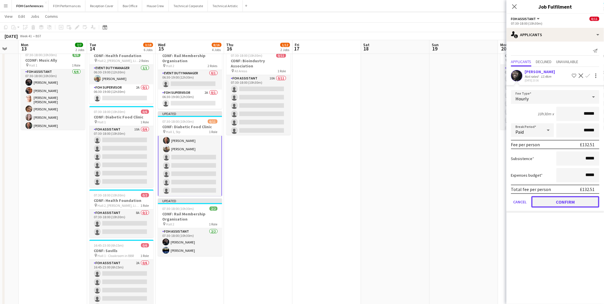
click at [559, 202] on button "Confirm" at bounding box center [566, 201] width 68 height 11
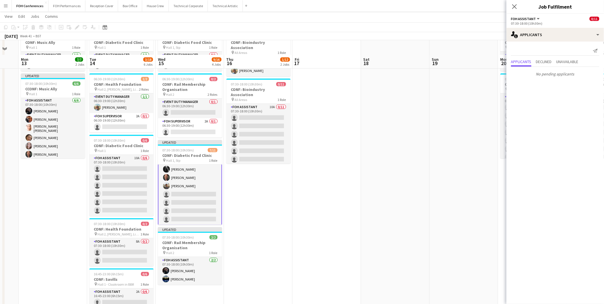
scroll to position [0, 0]
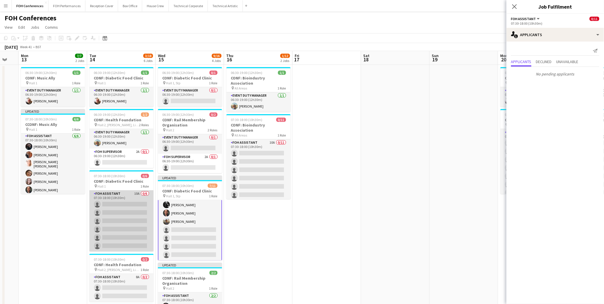
click at [115, 205] on app-card-role "FOH Assistant 10A 0/6 07:30-18:00 (10h30m) single-neutral-actions single-neutra…" at bounding box center [122, 220] width 64 height 61
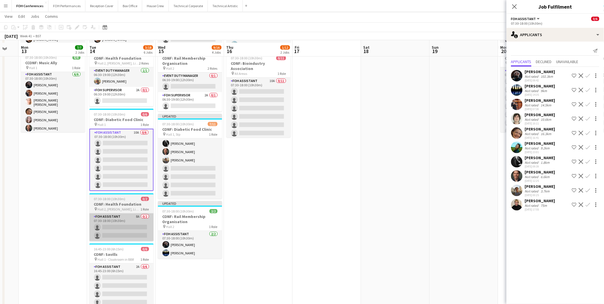
scroll to position [64, 0]
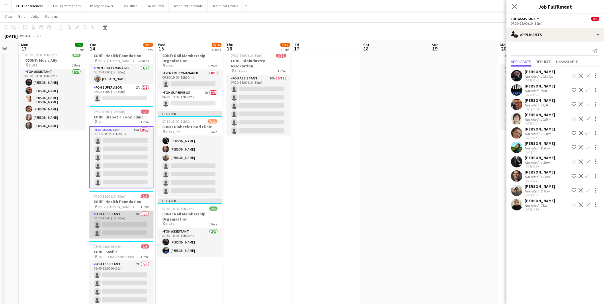
click at [117, 223] on app-card-role "FOH Assistant 8A 0/2 07:30-18:00 (10h30m) single-neutral-actions single-neutral…" at bounding box center [122, 225] width 64 height 28
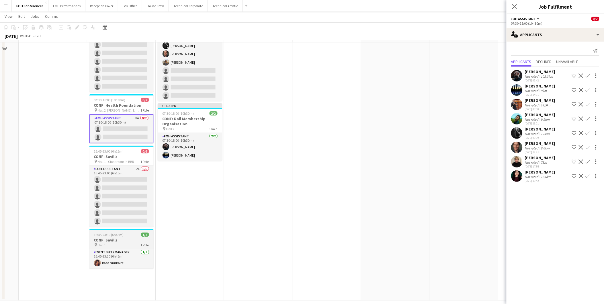
scroll to position [159, 0]
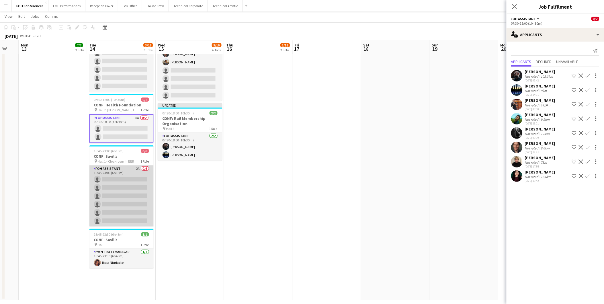
click at [108, 179] on app-card-role "FOH Assistant 2A 0/6 16:45-23:00 (6h15m) single-neutral-actions single-neutral-…" at bounding box center [122, 196] width 64 height 61
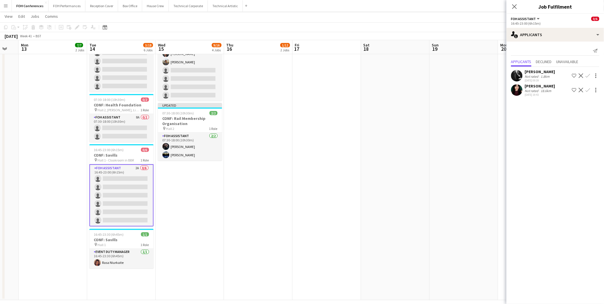
click at [588, 74] on app-icon "Confirm" at bounding box center [588, 75] width 5 height 5
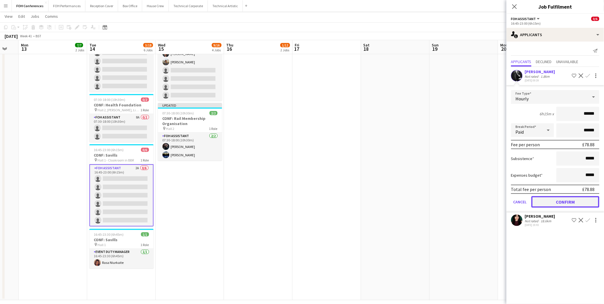
click at [555, 197] on button "Confirm" at bounding box center [566, 201] width 68 height 11
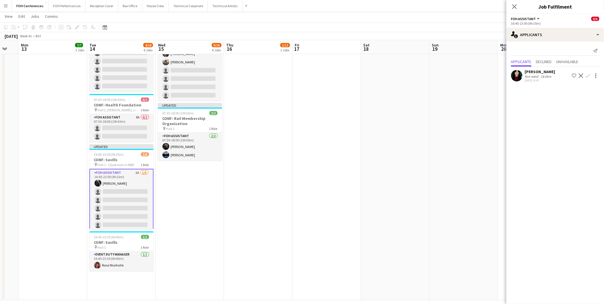
click at [586, 74] on app-icon "Confirm" at bounding box center [588, 75] width 5 height 5
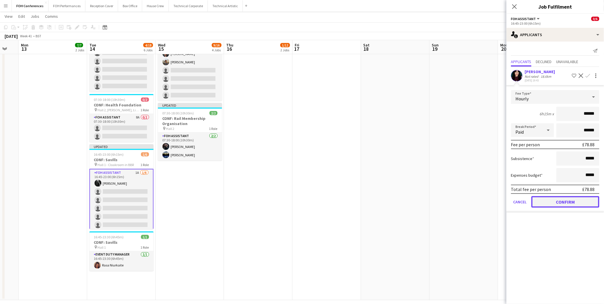
click at [570, 200] on button "Confirm" at bounding box center [566, 201] width 68 height 11
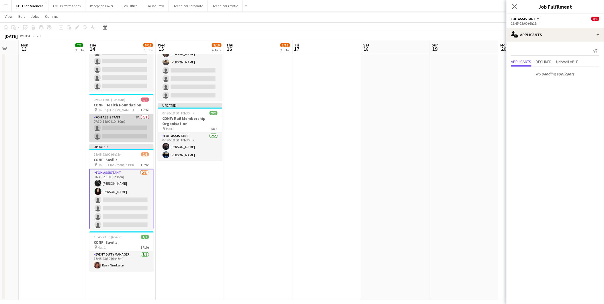
click at [115, 125] on app-card-role "FOH Assistant 8A 0/2 07:30-18:00 (10h30m) single-neutral-actions single-neutral…" at bounding box center [122, 128] width 64 height 28
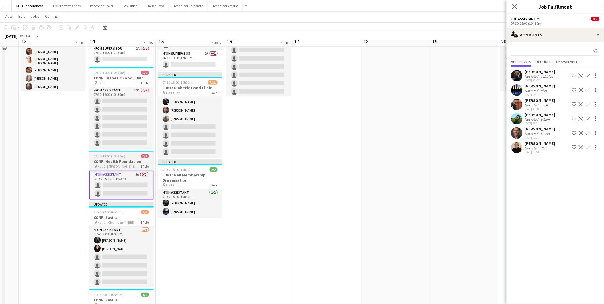
scroll to position [96, 0]
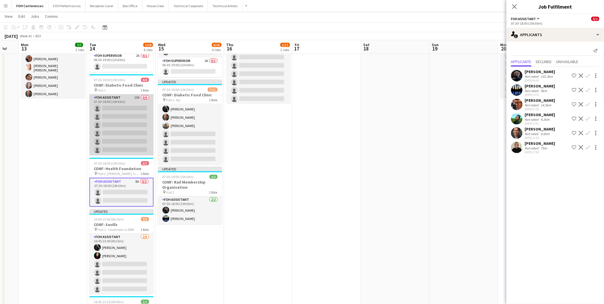
click at [115, 105] on app-card-role "FOH Assistant 10A 0/6 07:30-18:00 (10h30m) single-neutral-actions single-neutra…" at bounding box center [122, 124] width 64 height 61
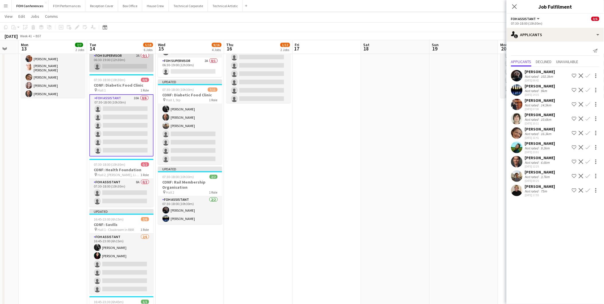
click at [116, 65] on app-card-role "FOH Supervisor 2A 0/1 06:30-19:00 (12h30m) single-neutral-actions" at bounding box center [122, 62] width 64 height 20
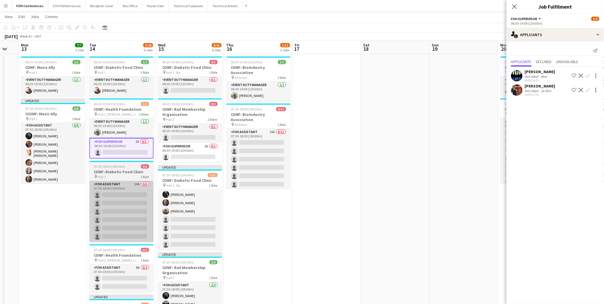
scroll to position [0, 0]
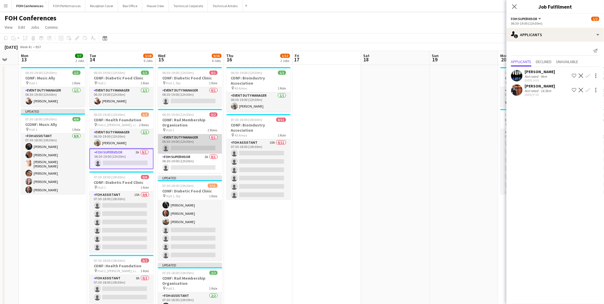
click at [184, 145] on app-card-role "Event Duty Manager 0/1 06:30-19:00 (12h30m) single-neutral-actions" at bounding box center [190, 144] width 64 height 20
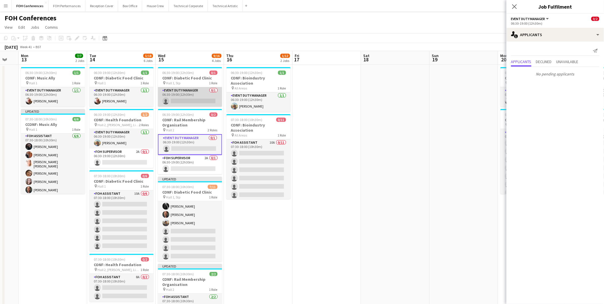
click at [178, 98] on app-card-role "Event Duty Manager 0/1 06:30-19:00 (12h30m) single-neutral-actions" at bounding box center [190, 97] width 64 height 20
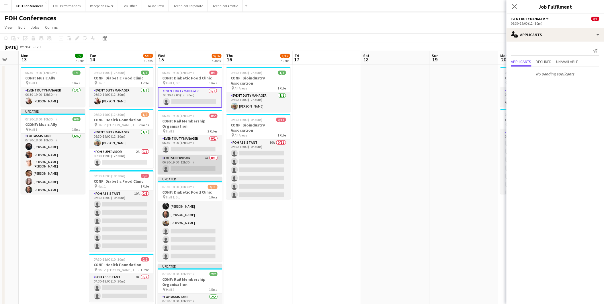
click at [188, 166] on app-card-role "FOH Supervisor 2A 0/1 06:30-19:00 (12h30m) single-neutral-actions" at bounding box center [190, 165] width 64 height 20
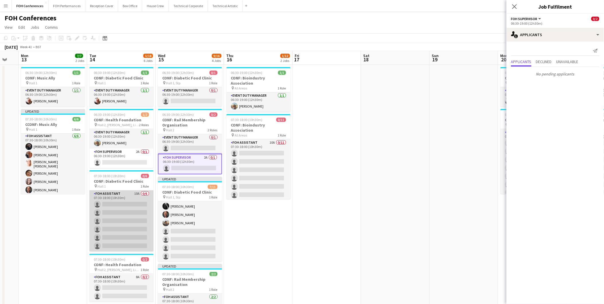
click at [110, 205] on app-card-role "FOH Assistant 10A 0/6 07:30-18:00 (10h30m) single-neutral-actions single-neutra…" at bounding box center [122, 220] width 64 height 61
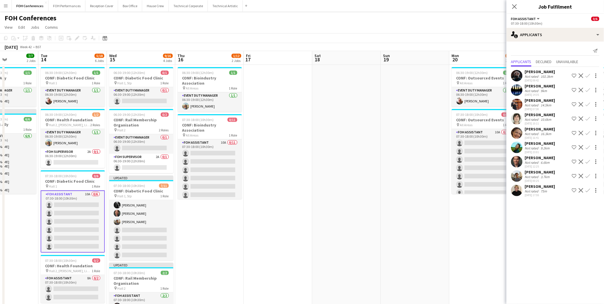
scroll to position [0, 239]
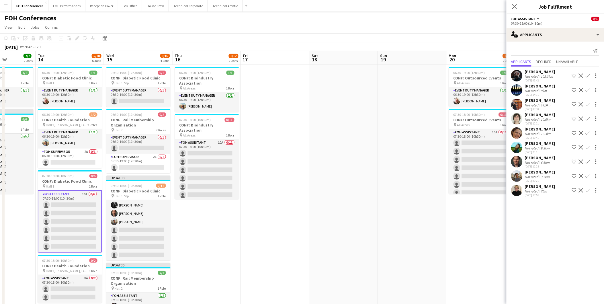
drag, startPoint x: 136, startPoint y: 56, endPoint x: 84, endPoint y: 67, distance: 52.8
click at [84, 67] on app-calendar-viewport "Fri 10 Sat 11 Sun 12 Mon 13 7/7 2 Jobs Tue 14 5/18 6 Jobs Wed 15 9/16 4 Jobs Th…" at bounding box center [302, 257] width 604 height 412
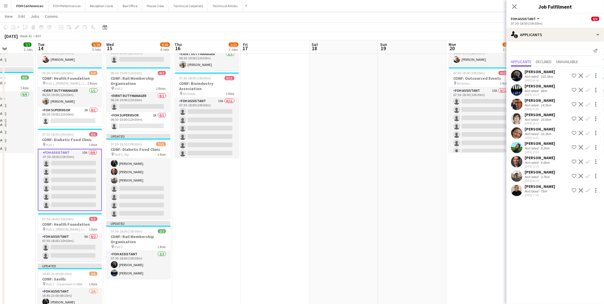
scroll to position [41, 0]
click at [61, 119] on app-card-role "FOH Supervisor 2A 0/1 06:30-19:00 (12h30m) single-neutral-actions" at bounding box center [70, 117] width 64 height 20
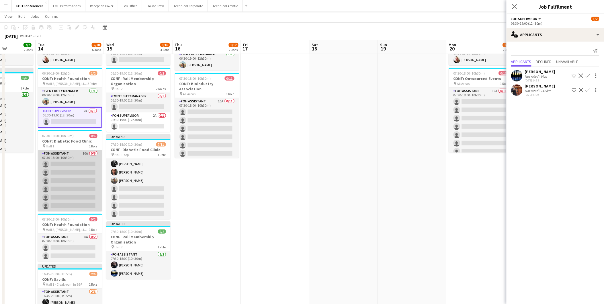
click at [61, 164] on app-card-role "FOH Assistant 10A 0/6 07:30-18:00 (10h30m) single-neutral-actions single-neutra…" at bounding box center [70, 180] width 64 height 61
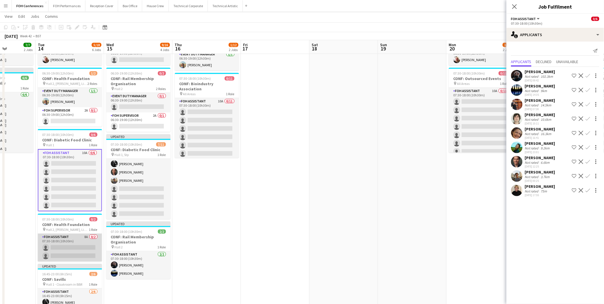
click at [63, 246] on app-card-role "FOH Assistant 8A 0/2 07:30-18:00 (10h30m) single-neutral-actions single-neutral…" at bounding box center [70, 248] width 64 height 28
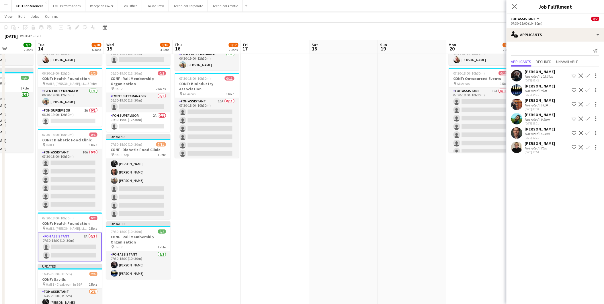
click at [588, 133] on app-icon "Confirm" at bounding box center [588, 133] width 5 height 5
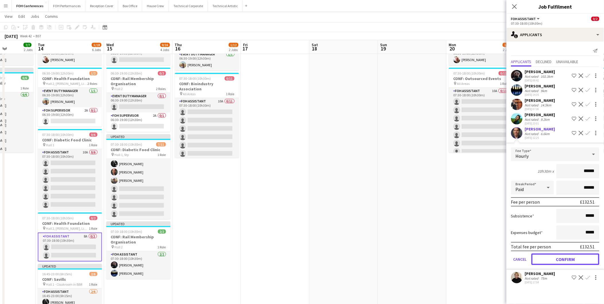
click at [581, 254] on button "Confirm" at bounding box center [566, 259] width 68 height 11
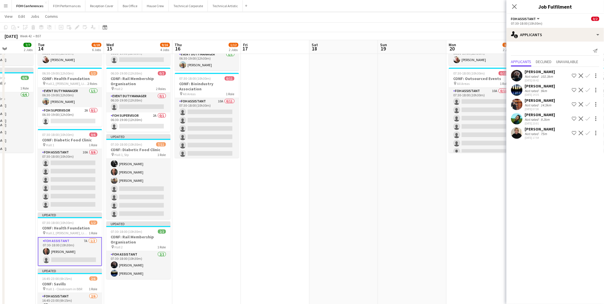
click at [587, 133] on app-icon "Confirm" at bounding box center [588, 133] width 5 height 5
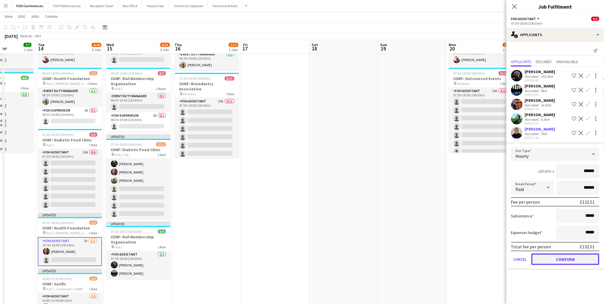
click at [577, 255] on button "Confirm" at bounding box center [566, 259] width 68 height 11
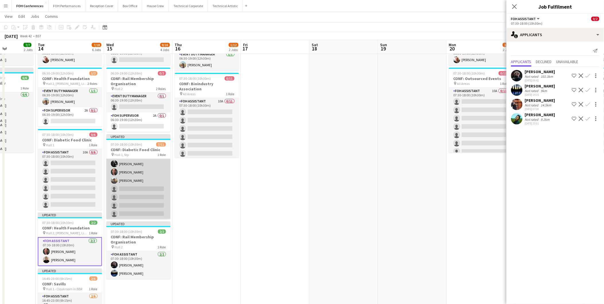
click at [138, 188] on app-card-role "FOH Assistant 2A 7/11 07:30-18:00 (10h30m) Deborah Carew Leroy Bonsu Graeme Wil…" at bounding box center [138, 168] width 64 height 103
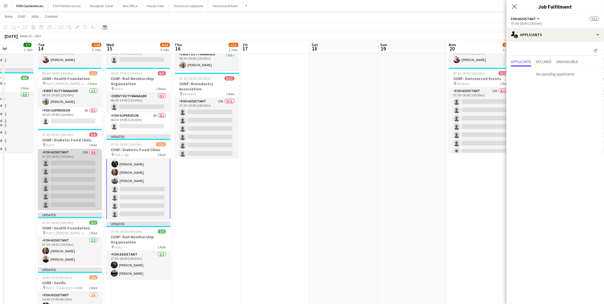
click at [69, 158] on app-card-role "FOH Assistant 10A 0/6 07:30-18:00 (10h30m) single-neutral-actions single-neutra…" at bounding box center [70, 179] width 64 height 61
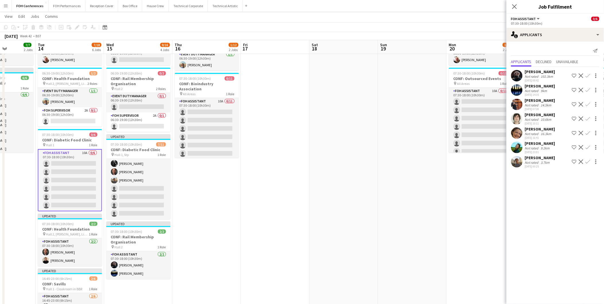
scroll to position [42, 0]
click at [589, 162] on app-icon "Confirm" at bounding box center [588, 161] width 5 height 5
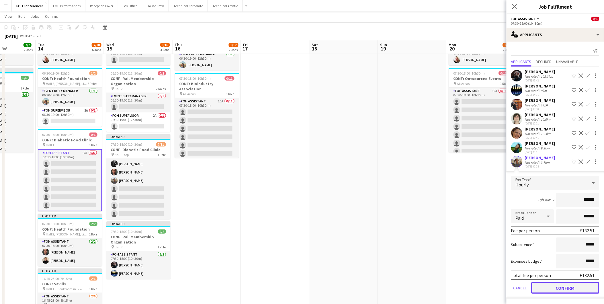
click at [546, 283] on button "Confirm" at bounding box center [566, 287] width 68 height 11
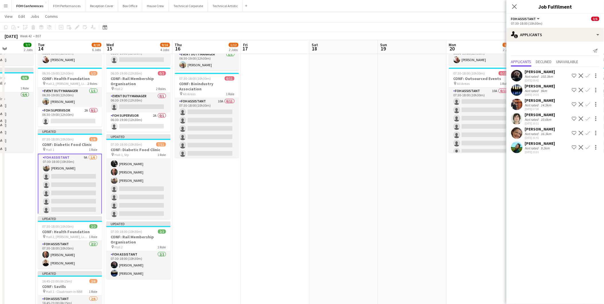
click at [589, 75] on app-icon "Confirm" at bounding box center [588, 75] width 5 height 5
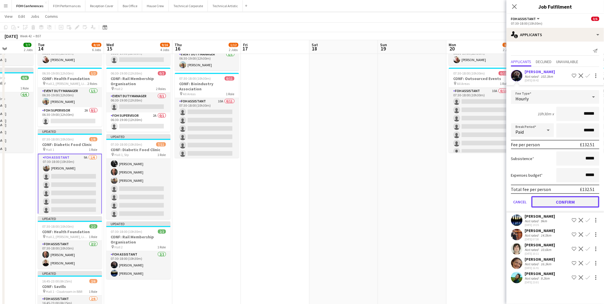
click at [574, 199] on button "Confirm" at bounding box center [566, 201] width 68 height 11
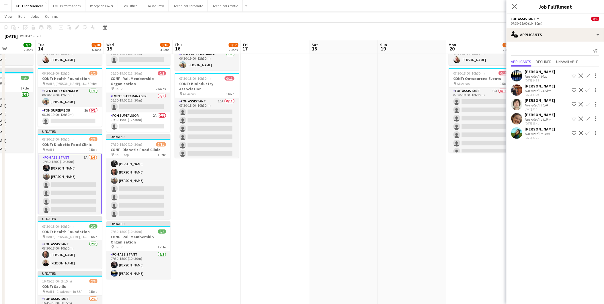
click at [588, 76] on app-icon "Confirm" at bounding box center [588, 75] width 5 height 5
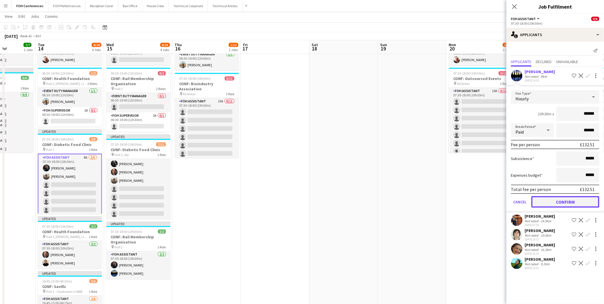
click at [566, 199] on button "Confirm" at bounding box center [566, 201] width 68 height 11
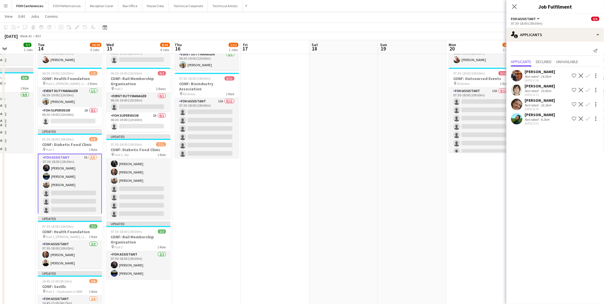
click at [589, 75] on app-icon "Confirm" at bounding box center [588, 75] width 5 height 5
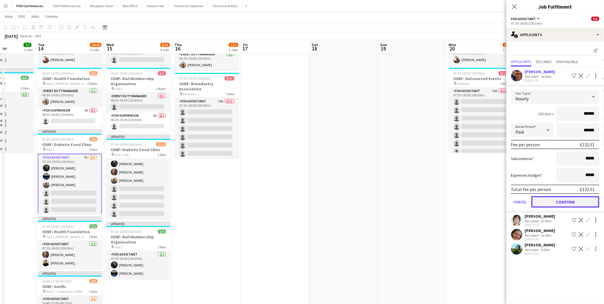
click at [544, 202] on button "Confirm" at bounding box center [566, 201] width 68 height 11
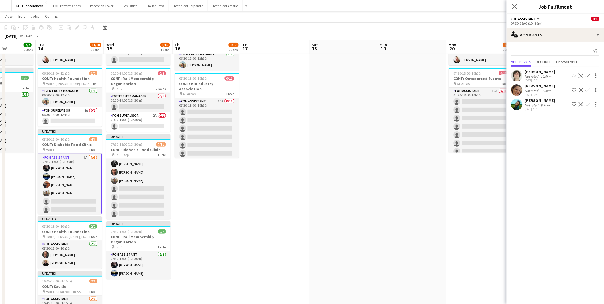
click at [588, 75] on app-icon "Confirm" at bounding box center [588, 75] width 5 height 5
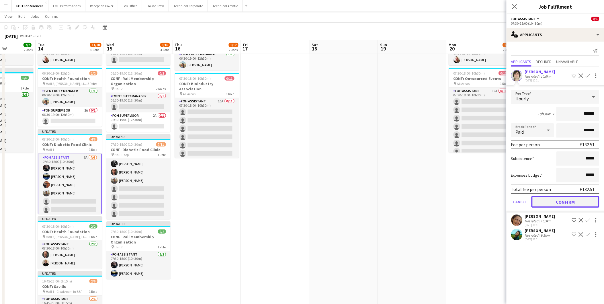
click at [568, 202] on button "Confirm" at bounding box center [566, 201] width 68 height 11
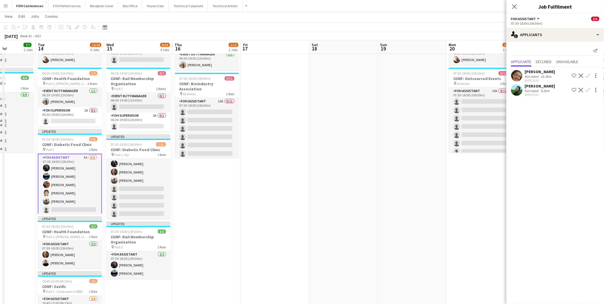
click at [589, 77] on app-icon "Confirm" at bounding box center [588, 75] width 5 height 5
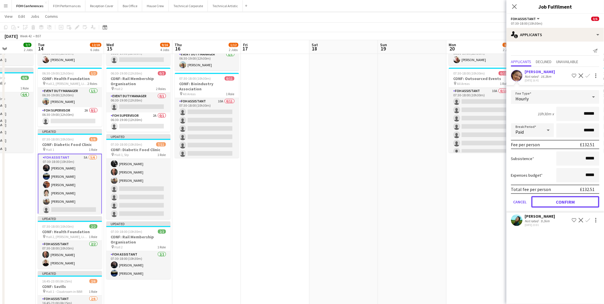
click at [561, 198] on button "Confirm" at bounding box center [566, 201] width 68 height 11
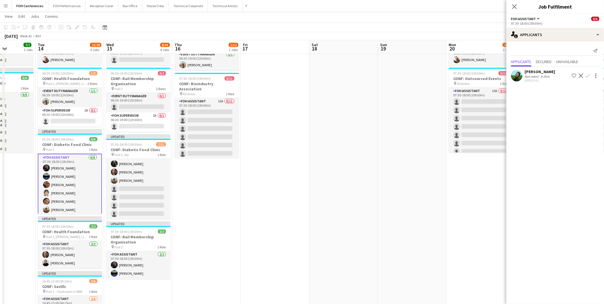
click at [589, 75] on app-icon "Confirm" at bounding box center [588, 75] width 5 height 5
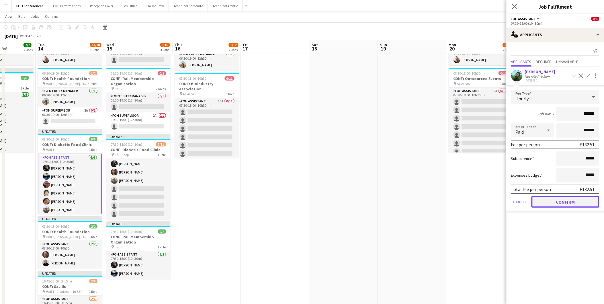
click at [564, 199] on button "Confirm" at bounding box center [566, 201] width 68 height 11
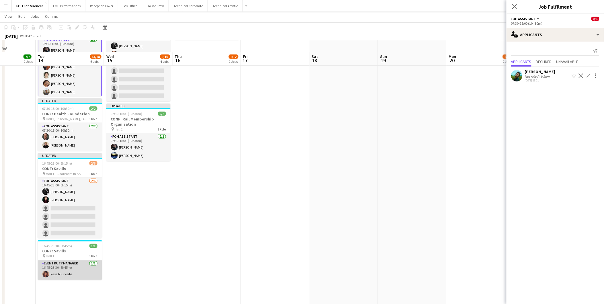
scroll to position [173, 0]
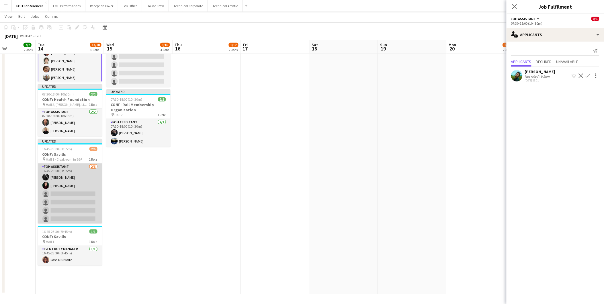
click at [63, 193] on app-card-role "FOH Assistant 2/6 16:45-23:00 (6h15m) Catriona Lockhart Pamela Sledzik single-n…" at bounding box center [70, 194] width 64 height 61
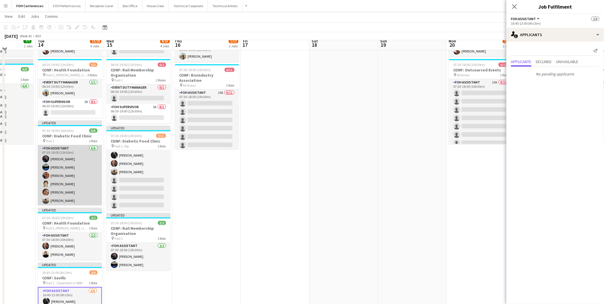
scroll to position [45, 0]
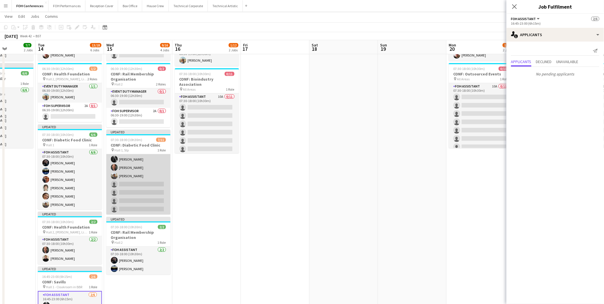
click at [126, 187] on app-card-role "FOH Assistant 2A 7/11 07:30-18:00 (10h30m) Deborah Carew Leroy Bonsu Graeme Wil…" at bounding box center [138, 163] width 64 height 103
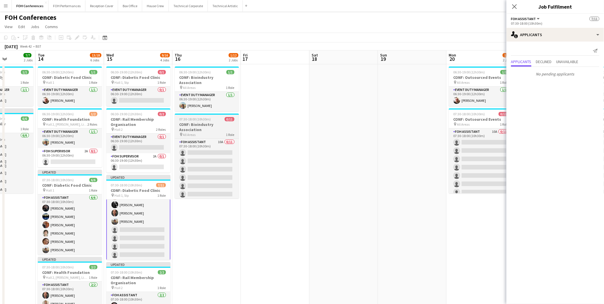
scroll to position [0, 0]
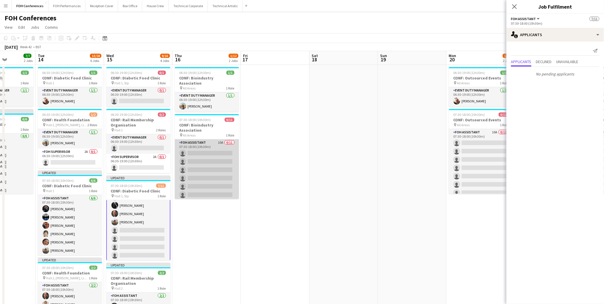
click at [204, 140] on app-card-role "FOH Assistant 10A 0/11 07:30-18:00 (10h30m) single-neutral-actions single-neutr…" at bounding box center [207, 190] width 64 height 103
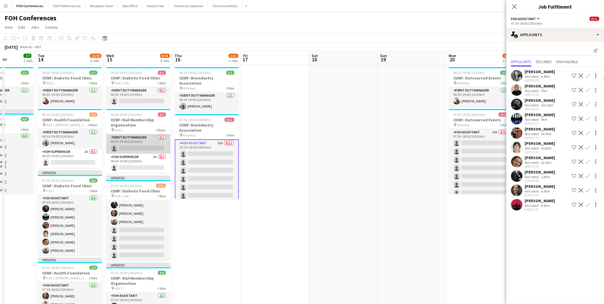
click at [130, 145] on app-card-role "Event Duty Manager 0/1 06:30-19:00 (12h30m) single-neutral-actions" at bounding box center [138, 144] width 64 height 20
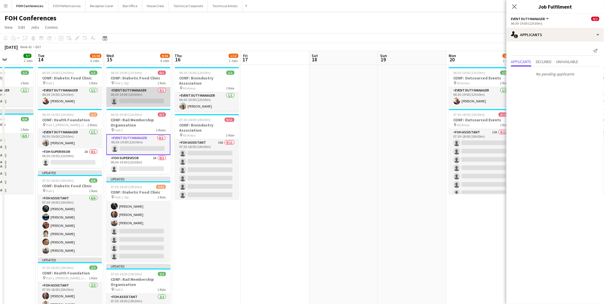
click at [128, 101] on app-card-role "Event Duty Manager 0/1 06:30-19:00 (12h30m) single-neutral-actions" at bounding box center [138, 97] width 64 height 20
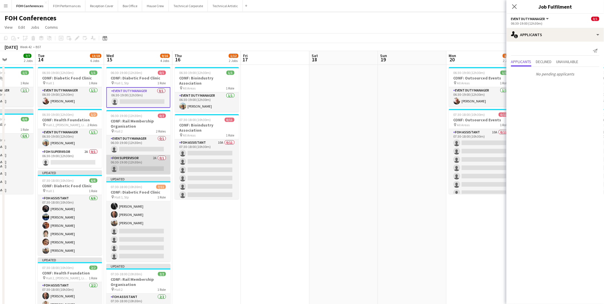
click at [128, 169] on app-card-role "FOH Supervisor 2A 0/1 06:30-19:00 (12h30m) single-neutral-actions" at bounding box center [138, 165] width 64 height 20
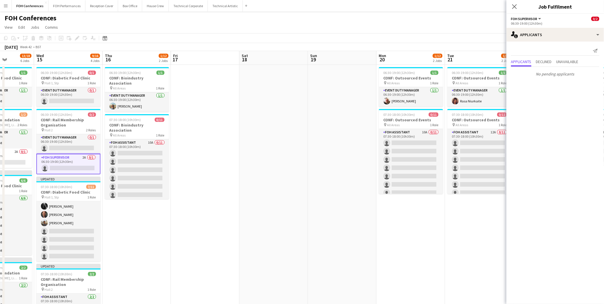
scroll to position [0, 177]
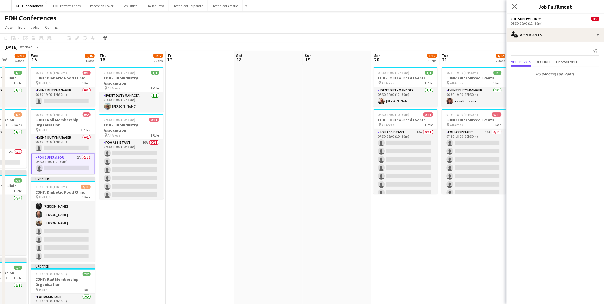
drag, startPoint x: 189, startPoint y: 59, endPoint x: 114, endPoint y: 61, distance: 75.5
click at [114, 61] on app-calendar-viewport "Sun 12 Mon 13 7/7 2 Jobs Tue 14 13/18 6 Jobs Wed 15 9/16 4 Jobs Thu 16 1/12 2 J…" at bounding box center [302, 259] width 604 height 417
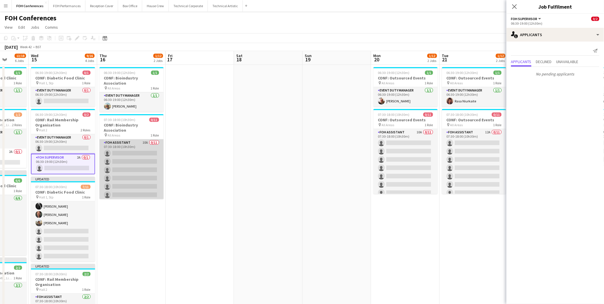
click at [118, 143] on app-card-role "FOH Assistant 10A 0/11 07:30-18:00 (10h30m) single-neutral-actions single-neutr…" at bounding box center [132, 190] width 64 height 103
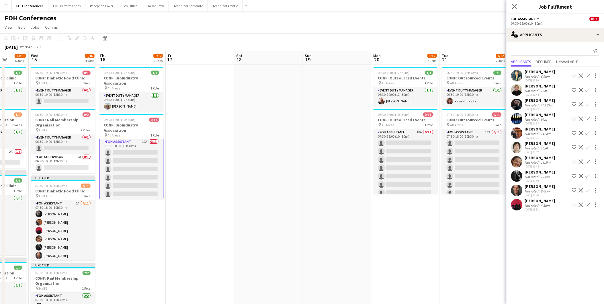
scroll to position [0, 0]
click at [589, 106] on app-icon "Confirm" at bounding box center [588, 104] width 5 height 5
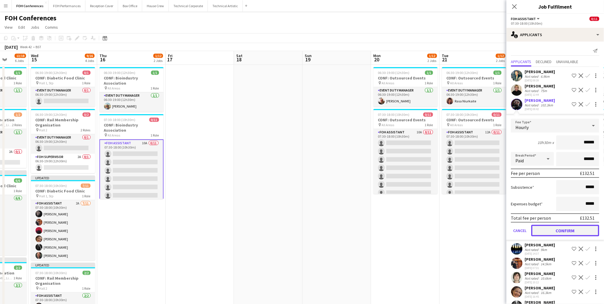
click at [563, 228] on button "Confirm" at bounding box center [566, 230] width 68 height 11
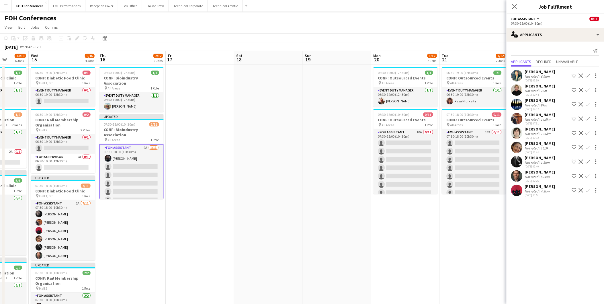
click at [589, 192] on app-icon "Confirm" at bounding box center [588, 190] width 5 height 5
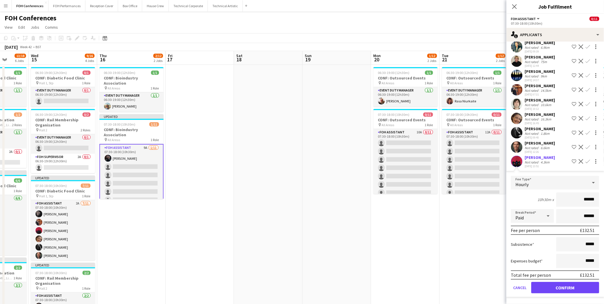
scroll to position [32, 0]
click at [570, 289] on button "Confirm" at bounding box center [566, 287] width 68 height 11
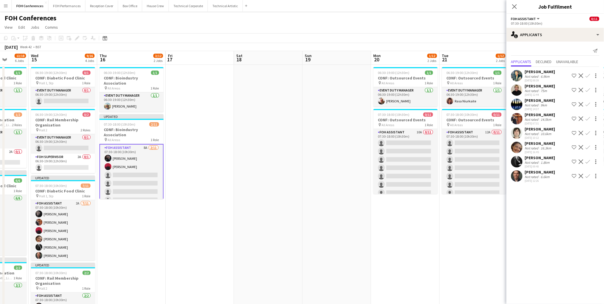
click at [588, 174] on app-icon "Confirm" at bounding box center [588, 176] width 5 height 5
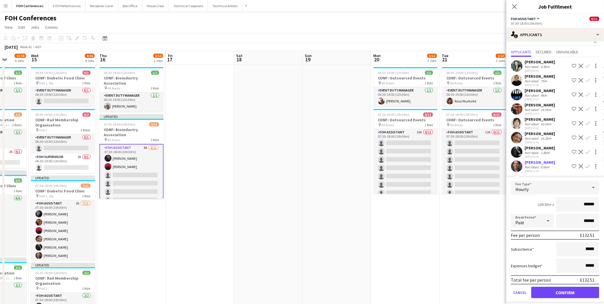
scroll to position [18, 0]
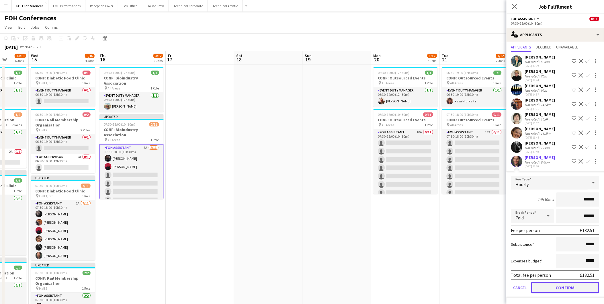
click at [576, 287] on button "Confirm" at bounding box center [566, 287] width 68 height 11
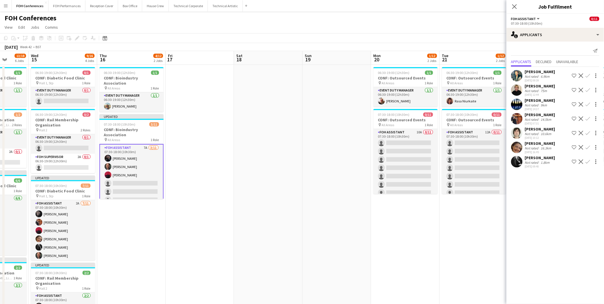
click at [591, 161] on button "Confirm" at bounding box center [588, 161] width 7 height 7
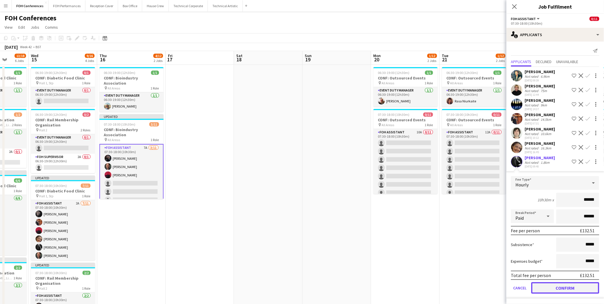
click at [563, 285] on button "Confirm" at bounding box center [566, 287] width 68 height 11
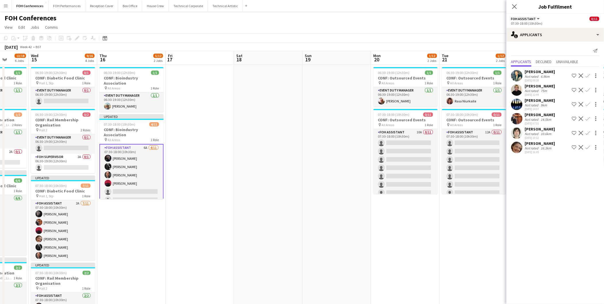
click at [590, 75] on app-icon "Confirm" at bounding box center [588, 75] width 5 height 5
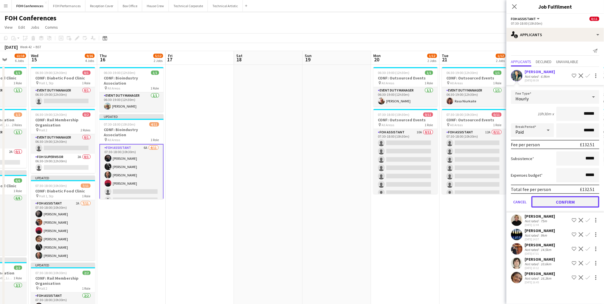
click at [567, 198] on button "Confirm" at bounding box center [566, 201] width 68 height 11
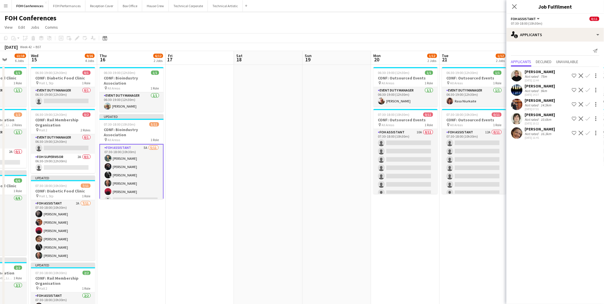
click at [589, 91] on app-icon "Confirm" at bounding box center [588, 90] width 5 height 5
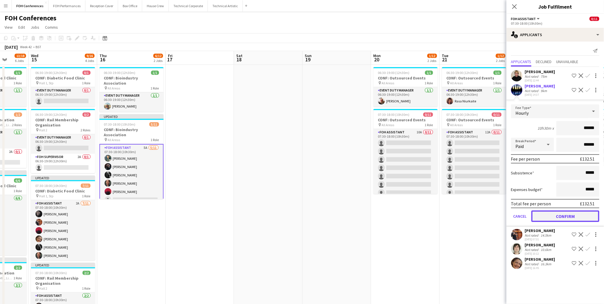
click at [567, 213] on button "Confirm" at bounding box center [566, 216] width 68 height 11
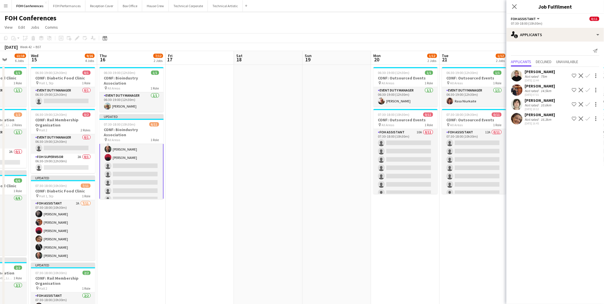
scroll to position [43, 0]
click at [587, 118] on app-icon "Confirm" at bounding box center [588, 118] width 5 height 5
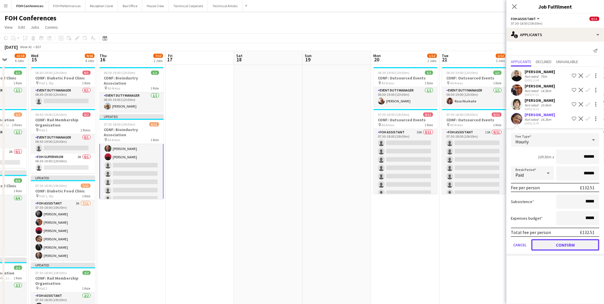
click at [542, 247] on button "Confirm" at bounding box center [566, 244] width 68 height 11
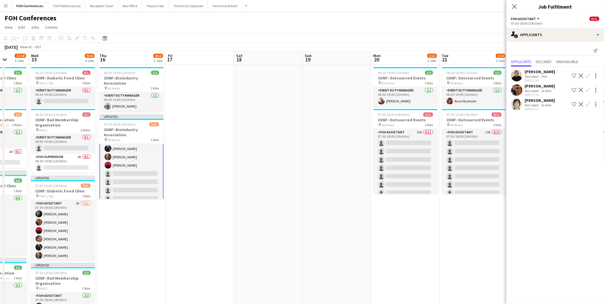
click at [586, 104] on app-icon "Confirm" at bounding box center [588, 104] width 5 height 5
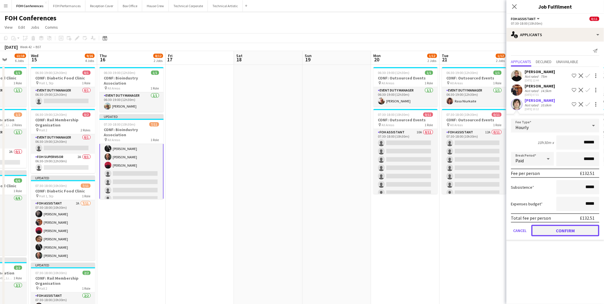
click at [549, 230] on button "Confirm" at bounding box center [566, 230] width 68 height 11
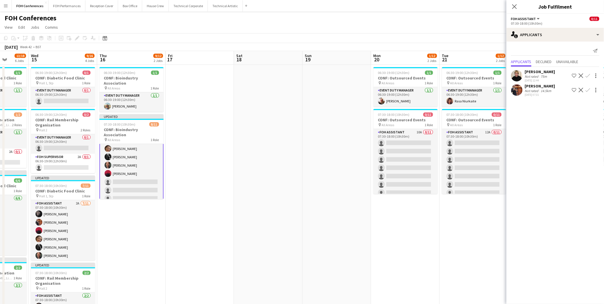
click at [590, 88] on app-icon "Confirm" at bounding box center [588, 90] width 5 height 5
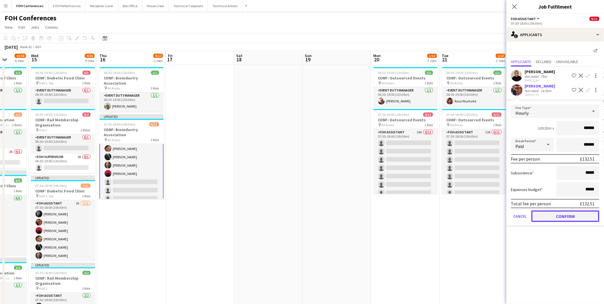
click at [560, 212] on button "Confirm" at bounding box center [566, 216] width 68 height 11
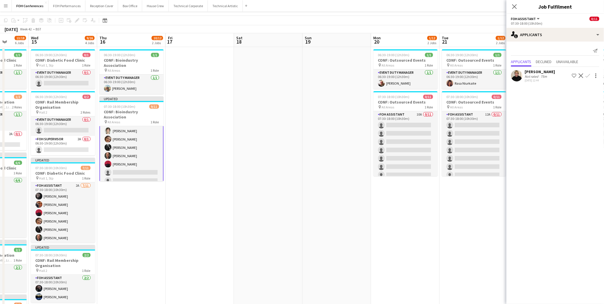
scroll to position [0, 0]
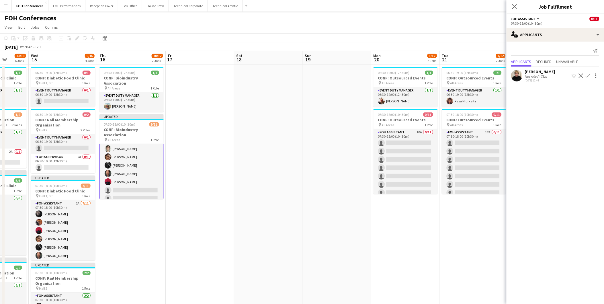
drag, startPoint x: 323, startPoint y: 50, endPoint x: 291, endPoint y: 53, distance: 31.7
click at [291, 53] on app-calendar "Copy Paste Paste Ctrl+V Paste with crew Ctrl+Shift+V Paste linked Job Delete Gr…" at bounding box center [302, 250] width 604 height 435
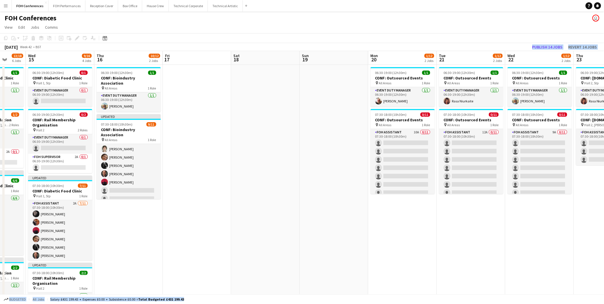
scroll to position [0, 186]
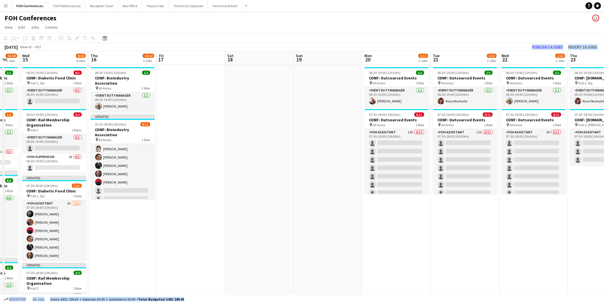
click at [286, 104] on app-date-cell at bounding box center [259, 266] width 69 height 403
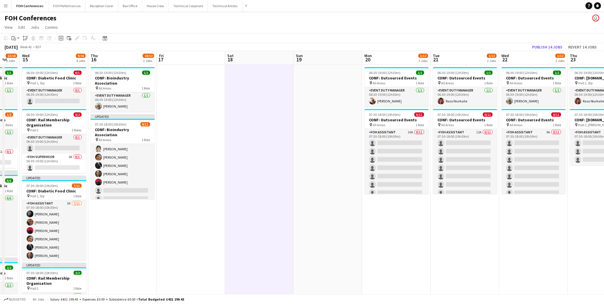
click at [344, 27] on app-page-menu "View Day view expanded Day view collapsed Month view Date picker Jump to [DATE]…" at bounding box center [302, 27] width 604 height 11
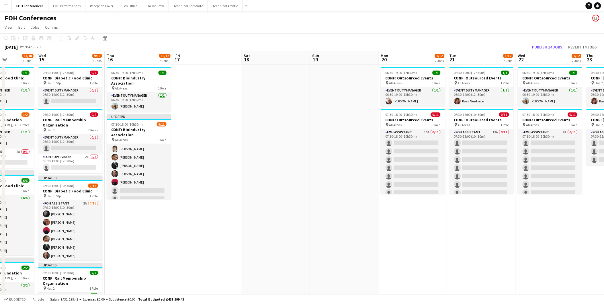
scroll to position [0, 139]
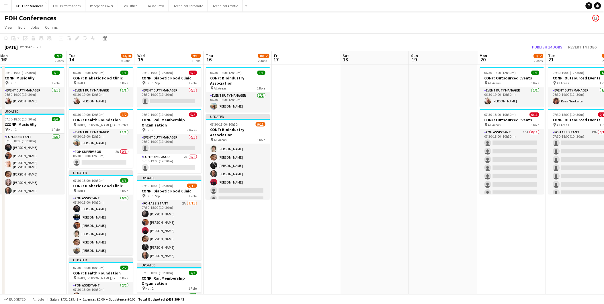
drag, startPoint x: 353, startPoint y: 63, endPoint x: 468, endPoint y: 59, distance: 115.4
click at [468, 59] on app-calendar-viewport "Sat 11 Sun 12 Mon 13 7/7 2 Jobs Tue 14 13/18 6 Jobs Wed 15 9/16 4 Jobs Thu 16 1…" at bounding box center [302, 259] width 604 height 417
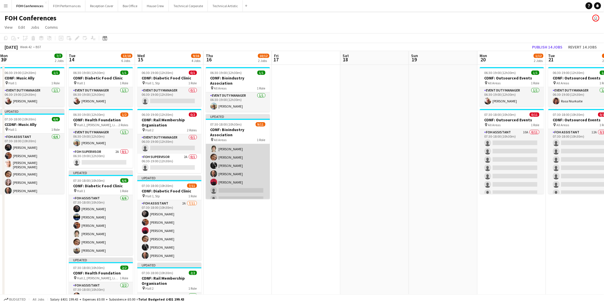
click at [249, 183] on app-card-role "FOH Assistant 1A 9/11 07:30-18:00 (10h30m) Jonathan Woods Nathan Cable Annabell…" at bounding box center [238, 153] width 64 height 103
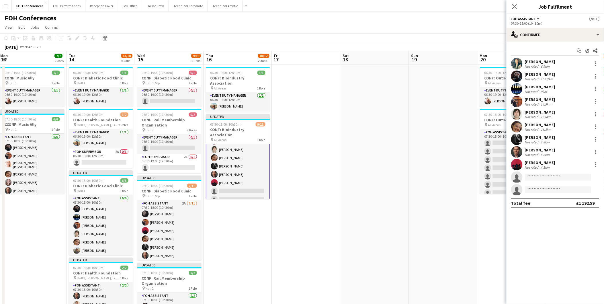
scroll to position [42, 0]
click at [568, 39] on div "single-neutral-actions-check-2 Confirmed" at bounding box center [556, 35] width 98 height 14
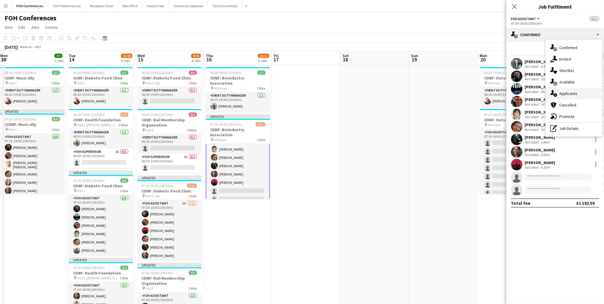
click at [568, 94] on span "Applicants" at bounding box center [569, 93] width 18 height 5
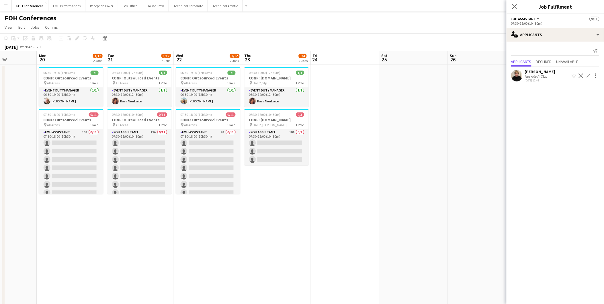
scroll to position [0, 173]
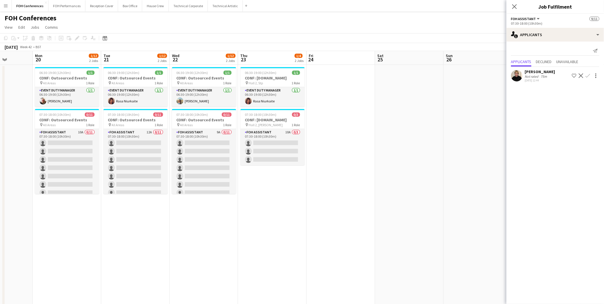
drag, startPoint x: 454, startPoint y: 65, endPoint x: 9, endPoint y: 68, distance: 445.2
click at [9, 68] on app-calendar-viewport "Fri 17 Sat 18 Sun 19 Mon 20 1/12 2 Jobs Tue 21 1/12 2 Jobs Wed 22 1/12 2 Jobs T…" at bounding box center [302, 259] width 604 height 417
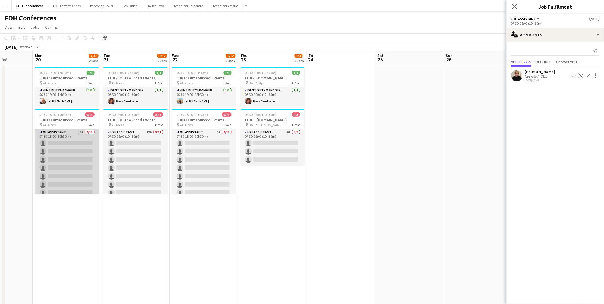
click at [58, 143] on app-card-role "FOH Assistant 10A 0/11 07:30-18:00 (10h30m) single-neutral-actions single-neutr…" at bounding box center [67, 180] width 64 height 103
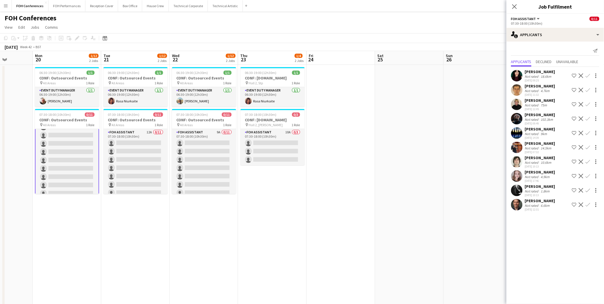
scroll to position [0, 0]
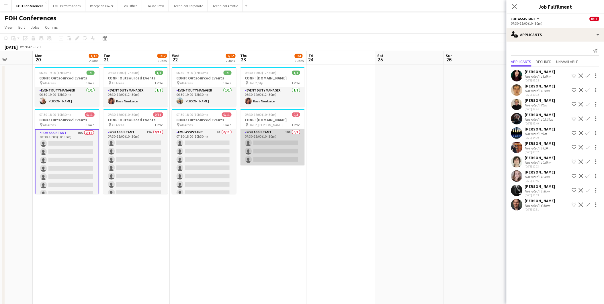
click at [268, 141] on app-card-role "FOH Assistant 10A 0/3 07:30-18:00 (10h30m) single-neutral-actions single-neutra…" at bounding box center [273, 147] width 64 height 36
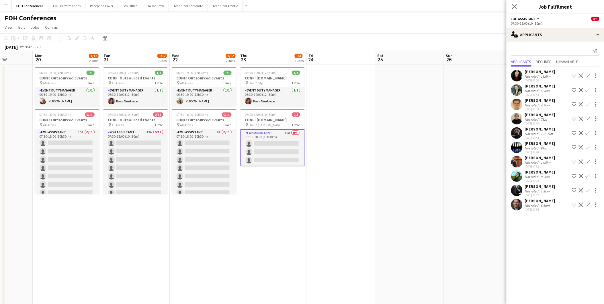
click at [588, 76] on app-icon "Confirm" at bounding box center [588, 75] width 5 height 5
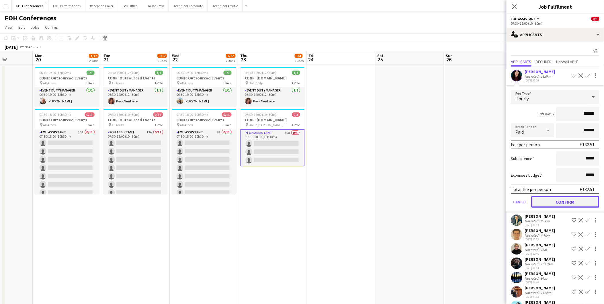
click at [568, 199] on button "Confirm" at bounding box center [566, 201] width 68 height 11
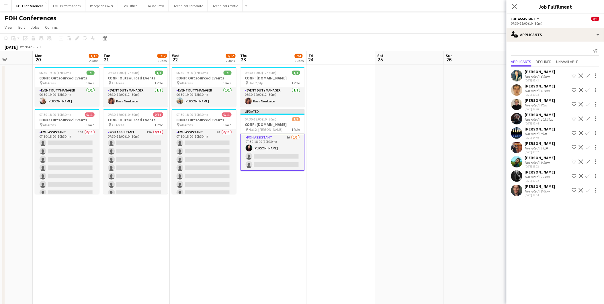
click at [587, 185] on div "James Bibby Not rated 6.6km 16-09-2025 12:34 Shortlist crew Decline Confirm" at bounding box center [556, 190] width 98 height 13
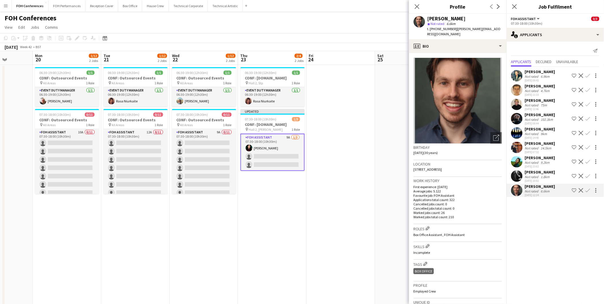
click at [589, 192] on app-icon "Confirm" at bounding box center [588, 190] width 5 height 5
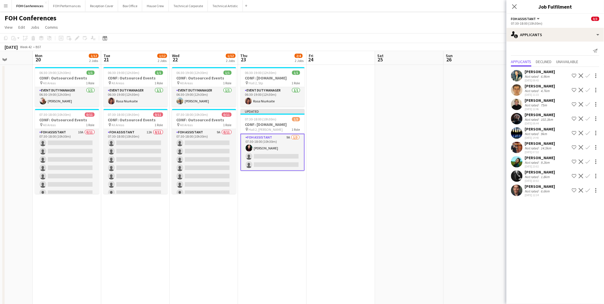
click at [589, 192] on app-icon "Confirm" at bounding box center [588, 190] width 5 height 5
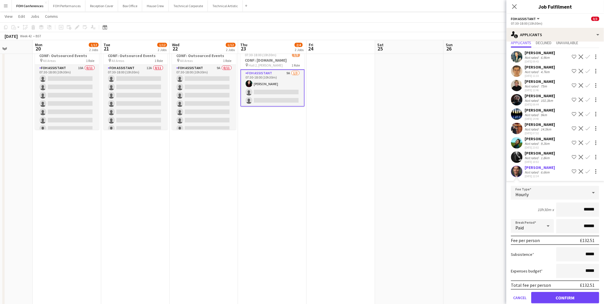
scroll to position [27, 0]
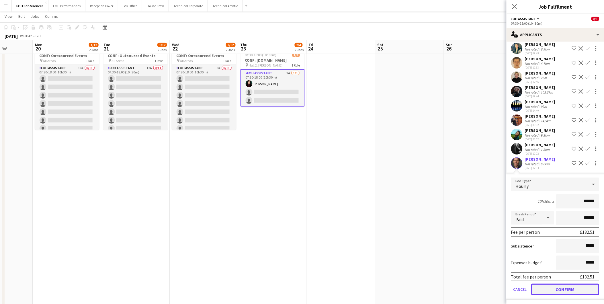
click at [577, 284] on button "Confirm" at bounding box center [566, 289] width 68 height 11
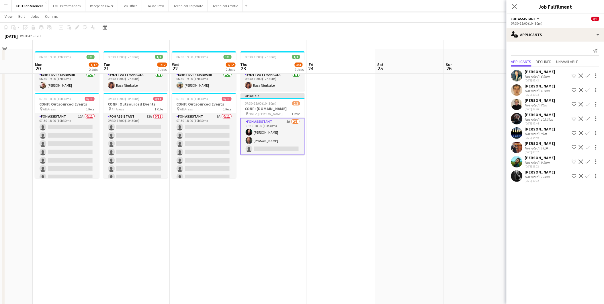
scroll to position [0, 0]
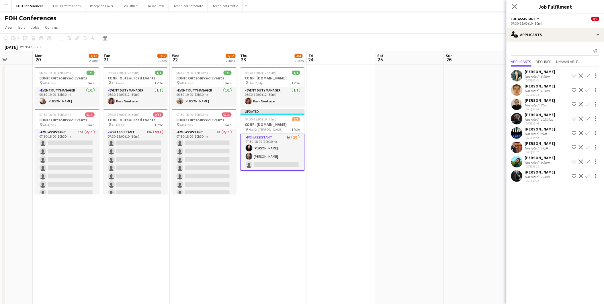
click at [588, 92] on app-icon "Confirm" at bounding box center [588, 90] width 5 height 5
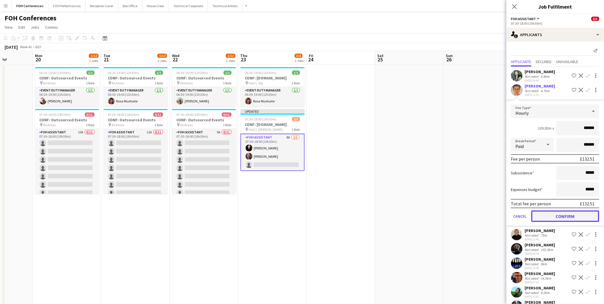
click at [567, 215] on button "Confirm" at bounding box center [566, 216] width 68 height 11
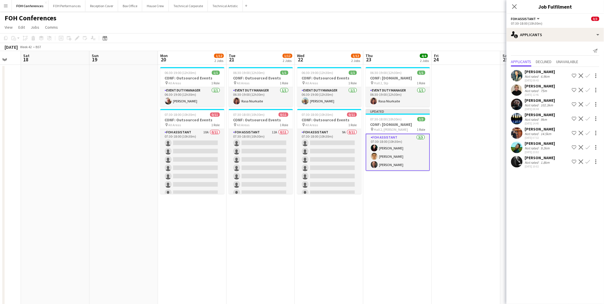
scroll to position [0, 164]
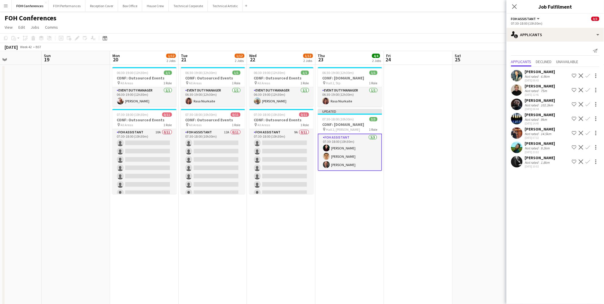
drag, startPoint x: 371, startPoint y: 57, endPoint x: 448, endPoint y: 58, distance: 77.5
click at [448, 58] on app-calendar-viewport "Thu 16 10/12 2 Jobs Fri 17 Sat 18 Sun 19 Mon 20 1/12 2 Jobs Tue 21 1/12 2 Jobs …" at bounding box center [302, 259] width 604 height 417
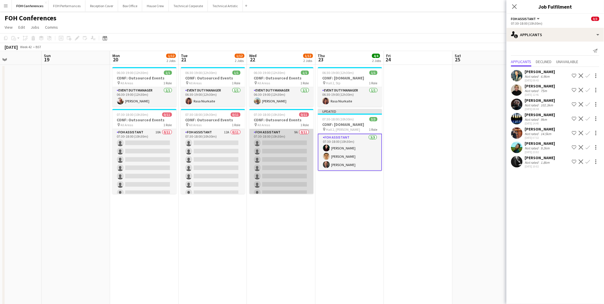
click at [295, 143] on app-card-role "FOH Assistant 9A 0/11 07:30-18:00 (10h30m) single-neutral-actions single-neutra…" at bounding box center [282, 180] width 64 height 103
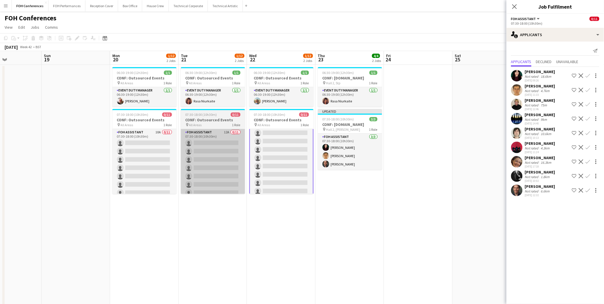
scroll to position [38, 0]
click at [199, 141] on app-card-role "FOH Assistant 12A 0/11 07:30-18:00 (10h30m) single-neutral-actions single-neutr…" at bounding box center [213, 180] width 64 height 103
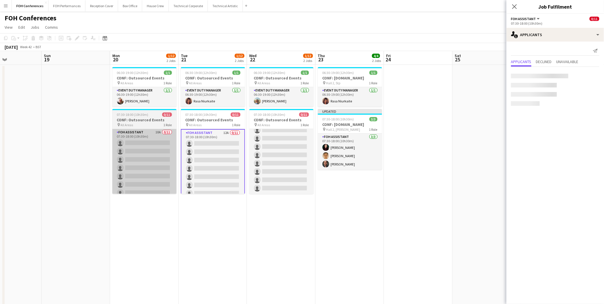
scroll to position [38, 0]
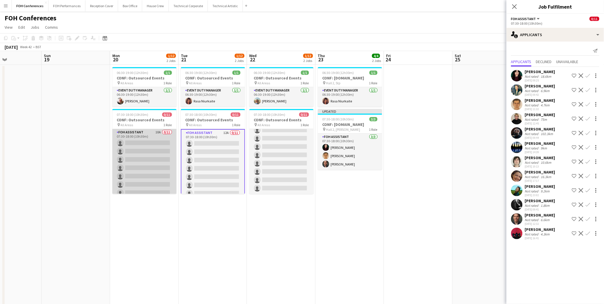
click at [146, 142] on app-card-role "FOH Assistant 10A 0/11 07:30-18:00 (10h30m) single-neutral-actions single-neutr…" at bounding box center [144, 180] width 64 height 103
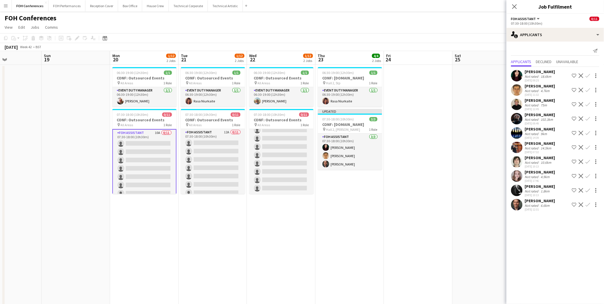
click at [142, 143] on app-card-role "FOH Assistant 10A 0/11 07:30-18:00 (10h30m) single-neutral-actions single-neutr…" at bounding box center [144, 181] width 64 height 104
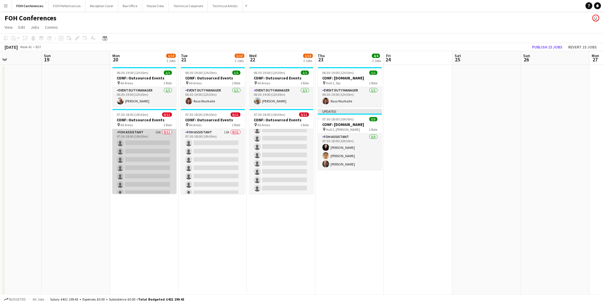
click at [142, 143] on app-card-role "FOH Assistant 10A 0/11 07:30-18:00 (10h30m) single-neutral-actions single-neutr…" at bounding box center [144, 180] width 64 height 103
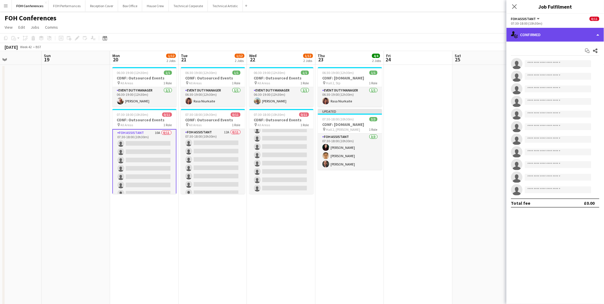
click at [562, 35] on div "single-neutral-actions-check-2 Confirmed" at bounding box center [556, 35] width 98 height 14
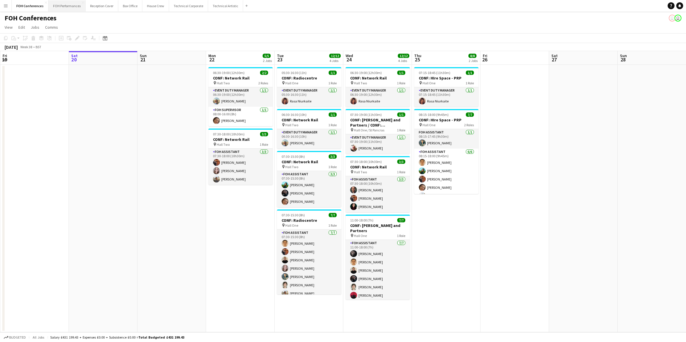
click at [63, 7] on button "FOH Performances Close" at bounding box center [66, 5] width 37 height 11
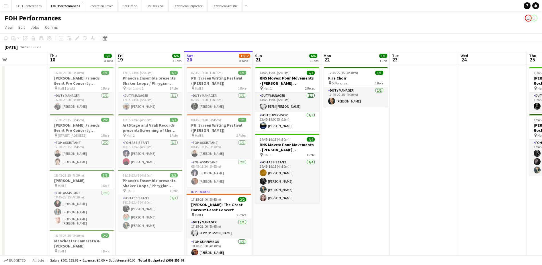
scroll to position [0, 185]
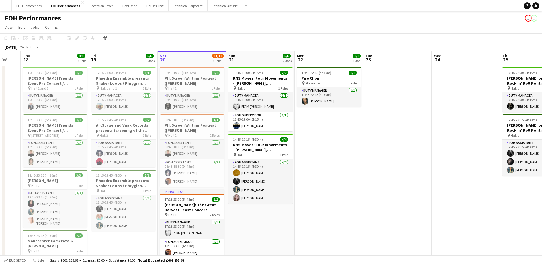
drag, startPoint x: 98, startPoint y: 55, endPoint x: 50, endPoint y: 62, distance: 48.5
click at [50, 62] on app-calendar-viewport "Mon 15 7/7 4 Jobs Tue 16 Wed 17 Thu 18 8/8 4 Jobs Fri 19 6/6 3 Jobs Sat 20 11/1…" at bounding box center [271, 204] width 542 height 307
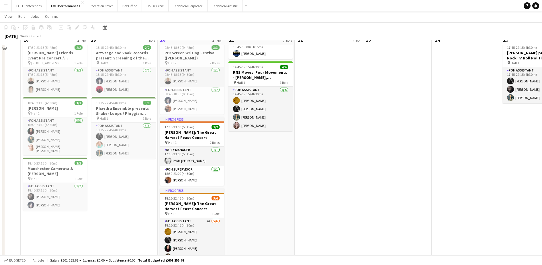
scroll to position [0, 0]
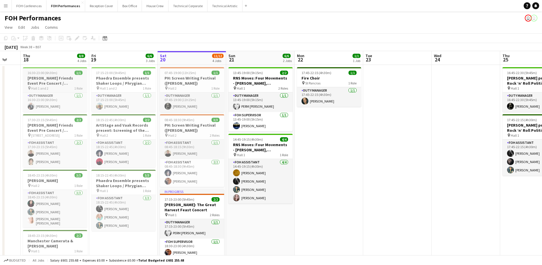
click at [51, 78] on h3 "[PERSON_NAME] Friends Event Pre Concert / Manchester Camerata & [PERSON_NAME] /…" at bounding box center [55, 80] width 64 height 10
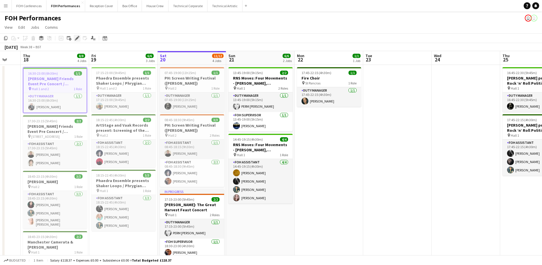
click at [75, 40] on div "Edit" at bounding box center [77, 38] width 7 height 7
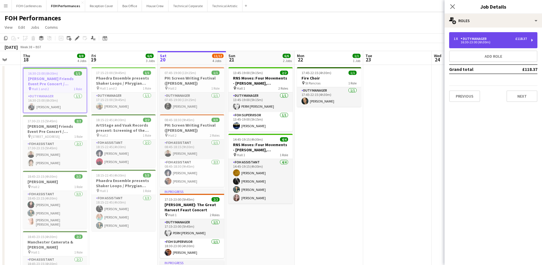
click at [472, 42] on div "16:30-23:00 (6h30m)" at bounding box center [490, 42] width 73 height 3
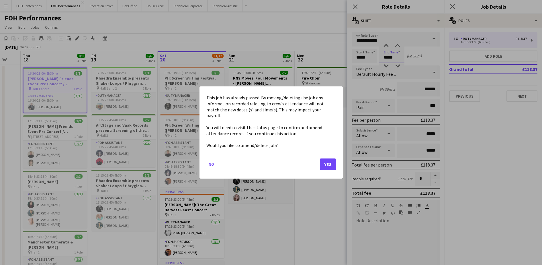
click at [395, 57] on body "Menu Boards Boards Boards All jobs Status Workforce Workforce My Workforce Recr…" at bounding box center [271, 184] width 542 height 368
click at [329, 154] on mat-dialog-actions "No Yes" at bounding box center [272, 166] width 130 height 24
click at [331, 158] on button "Yes" at bounding box center [328, 163] width 16 height 11
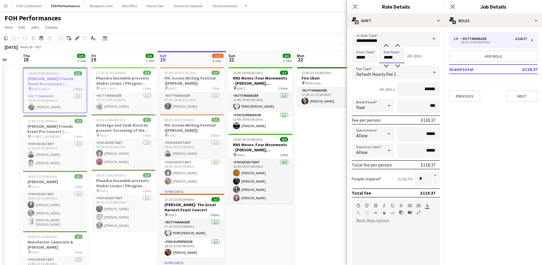
click at [395, 56] on input "*****" at bounding box center [392, 56] width 25 height 14
type input "*****"
click at [301, 26] on app-page-menu "View Day view expanded Day view collapsed Month view Date picker Jump to [DATE]…" at bounding box center [271, 27] width 542 height 11
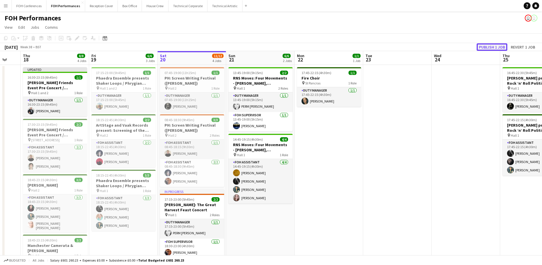
click at [494, 48] on button "Publish 1 job" at bounding box center [492, 46] width 31 height 7
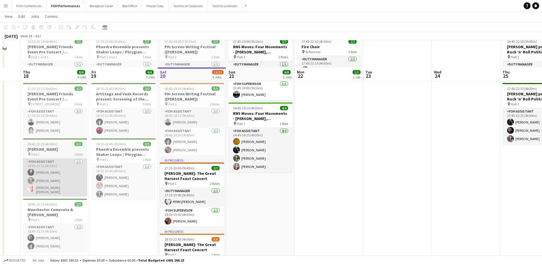
scroll to position [72, 0]
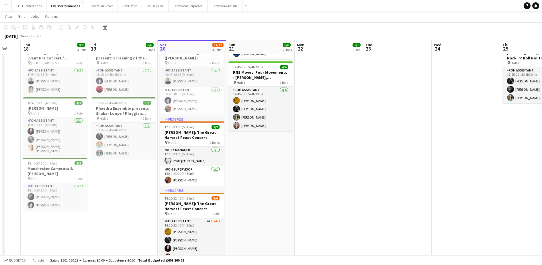
click at [111, 190] on app-date-cell "17:15-23:00 (5h45m) 1/1 Phaedra Ensemble presents Shaker Loops / Phrygian Gates…" at bounding box center [123, 139] width 69 height 293
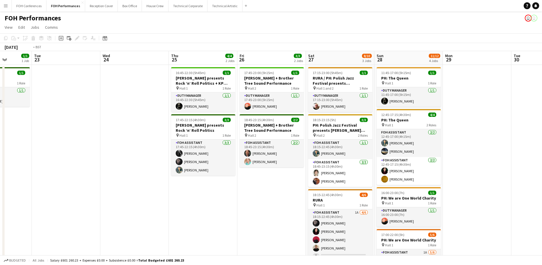
scroll to position [0, 150]
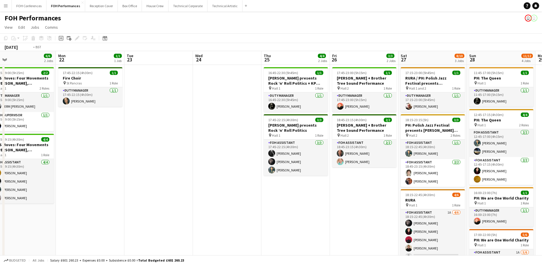
drag, startPoint x: 445, startPoint y: 58, endPoint x: 72, endPoint y: 58, distance: 372.4
click at [0, 57] on html "Menu Boards Boards Boards All jobs Status Workforce Workforce My Workforce Recr…" at bounding box center [271, 184] width 542 height 368
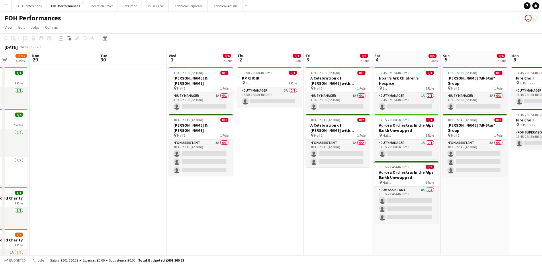
scroll to position [0, 196]
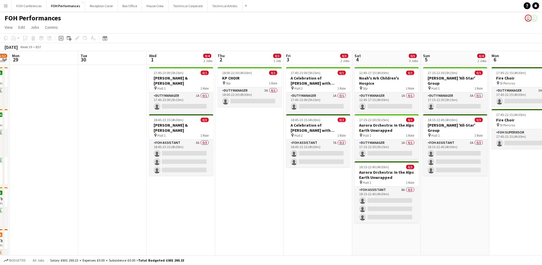
drag, startPoint x: 353, startPoint y: 54, endPoint x: -1, endPoint y: 61, distance: 354.9
click at [0, 61] on html "Menu Boards Boards Boards All jobs Status Workforce Workforce My Workforce Recr…" at bounding box center [271, 184] width 542 height 368
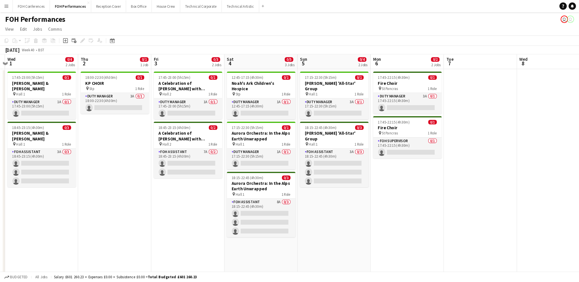
scroll to position [0, 194]
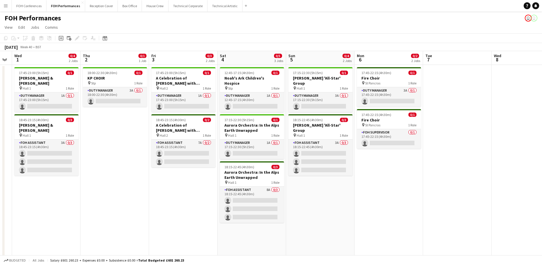
drag, startPoint x: 190, startPoint y: 58, endPoint x: 55, endPoint y: 58, distance: 134.8
click at [55, 58] on app-calendar-viewport "Sun 28 11/12 4 Jobs Mon 29 Tue 30 Wed 1 0/4 2 Jobs Thu 2 0/1 1 Job Fri 3 0/3 2 …" at bounding box center [271, 204] width 542 height 307
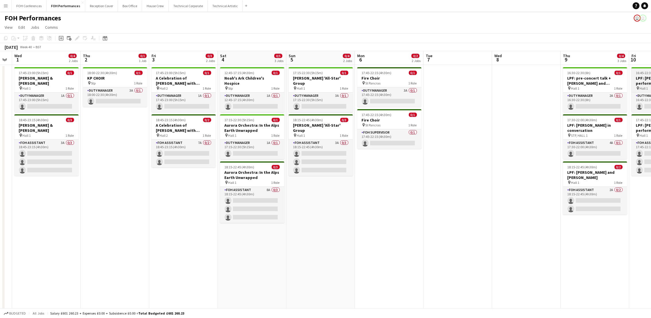
click at [633, 74] on div "16:45-22:30 (5h45m) 0/1" at bounding box center [663, 73] width 64 height 4
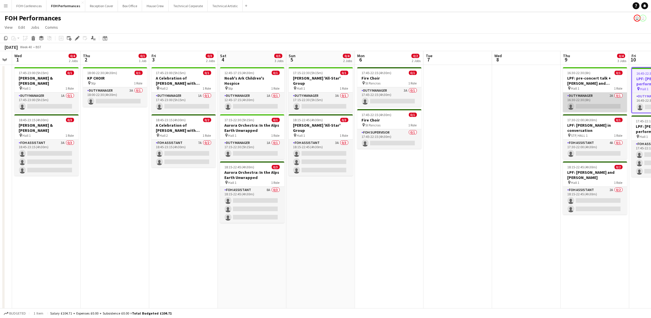
drag, startPoint x: 596, startPoint y: 104, endPoint x: 596, endPoint y: 92, distance: 11.2
click at [596, 104] on app-card-role "Duty Manager 2A 0/1 16:30-22:30 (6h) single-neutral-actions" at bounding box center [595, 102] width 64 height 20
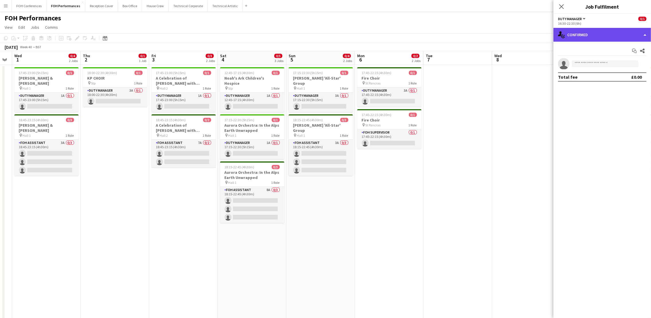
click at [603, 38] on div "single-neutral-actions-check-2 Confirmed" at bounding box center [602, 35] width 98 height 14
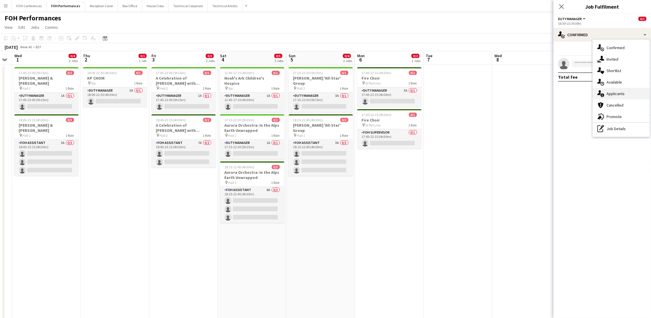
click at [618, 91] on span "Applicants" at bounding box center [615, 93] width 18 height 5
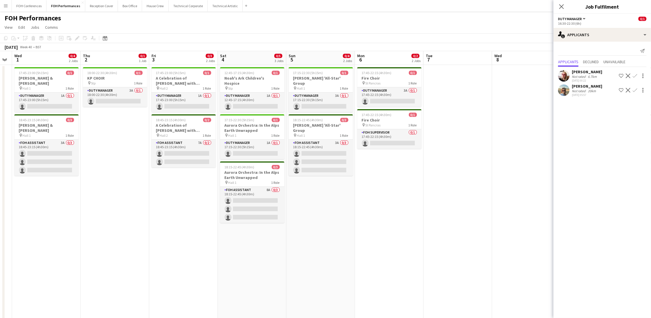
click at [634, 91] on app-icon "Confirm" at bounding box center [635, 90] width 5 height 5
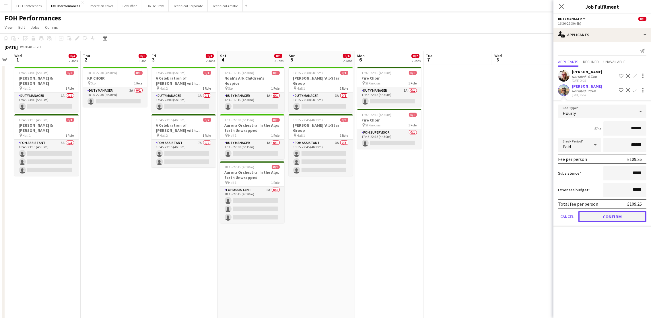
click at [615, 212] on button "Confirm" at bounding box center [612, 216] width 68 height 11
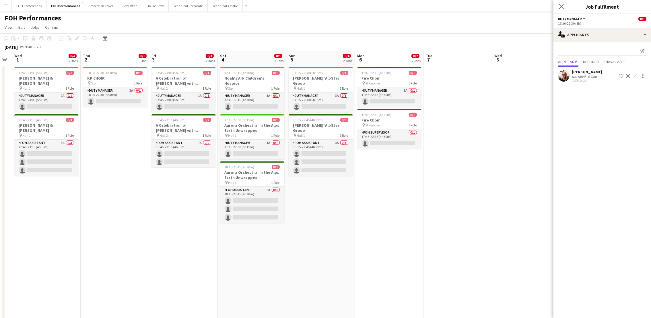
click at [530, 13] on div "FOH Performances user user" at bounding box center [325, 16] width 651 height 11
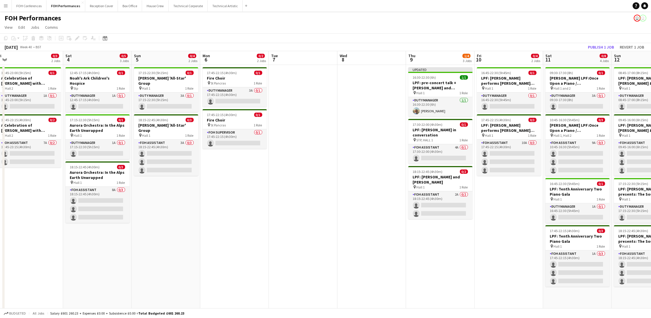
scroll to position [0, 224]
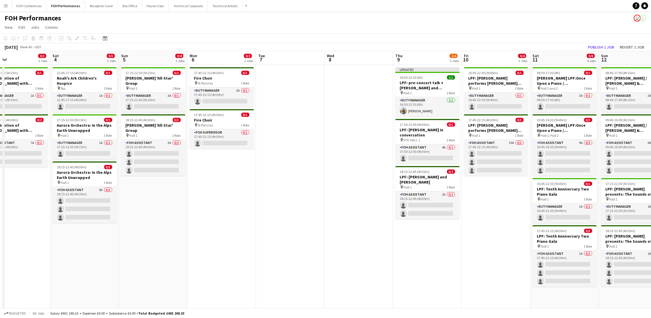
drag, startPoint x: 583, startPoint y: 58, endPoint x: 415, endPoint y: 66, distance: 167.7
click at [415, 66] on app-calendar-viewport "Tue 30 Wed 1 0/4 2 Jobs Thu 2 0/1 1 Job Fri 3 0/3 2 Jobs Sat 4 0/5 3 Jobs Sun 5…" at bounding box center [325, 204] width 651 height 307
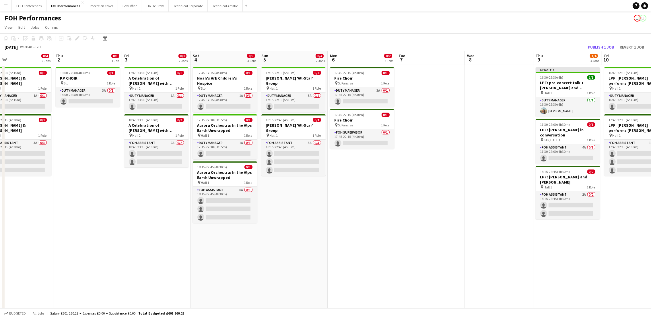
scroll to position [0, 148]
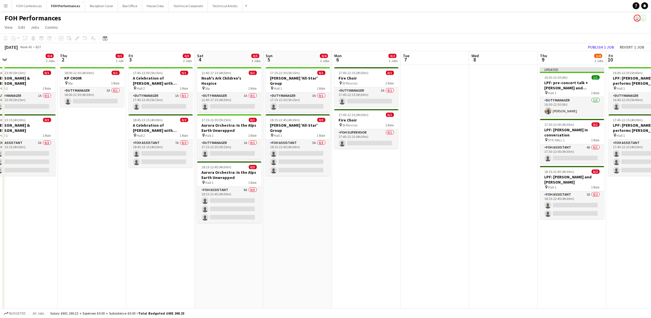
drag, startPoint x: 207, startPoint y: 57, endPoint x: 352, endPoint y: 62, distance: 144.7
click at [352, 62] on app-calendar-viewport "Mon 29 Tue 30 Wed 1 0/4 2 Jobs Thu 2 0/1 1 Job Fri 3 0/3 2 Jobs Sat 4 0/5 3 Job…" at bounding box center [325, 204] width 651 height 307
click at [357, 98] on app-card-role "Duty Manager 3A 0/1 17:45-22:15 (4h30m) single-neutral-actions" at bounding box center [366, 97] width 64 height 20
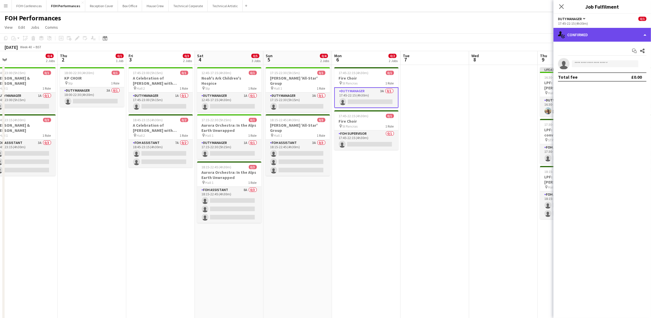
click at [577, 36] on div "single-neutral-actions-check-2 Confirmed" at bounding box center [602, 35] width 98 height 14
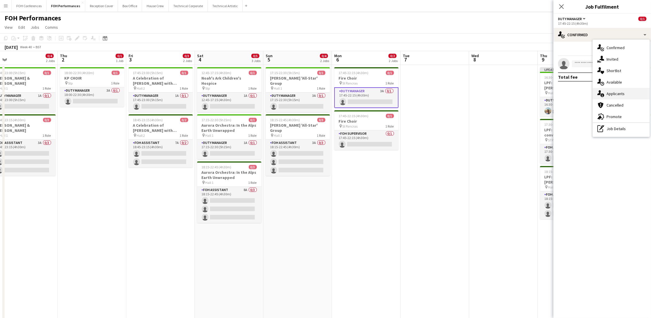
click at [616, 94] on span "Applicants" at bounding box center [615, 93] width 18 height 5
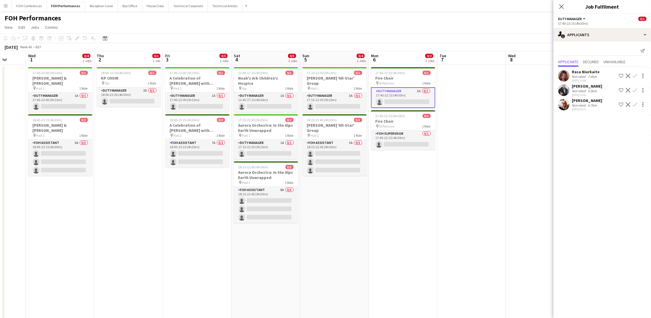
scroll to position [0, 181]
drag, startPoint x: 83, startPoint y: 62, endPoint x: 119, endPoint y: 60, distance: 35.9
click at [119, 60] on app-calendar-viewport "Sun 28 11/12 4 Jobs Mon 29 Tue 30 Wed 1 0/4 2 Jobs Thu 2 0/1 1 Job Fri 3 0/3 2 …" at bounding box center [325, 204] width 651 height 307
click at [120, 101] on app-card-role "Duty Manager 3A 0/1 18:00-22:30 (4h30m) single-neutral-actions" at bounding box center [128, 97] width 64 height 20
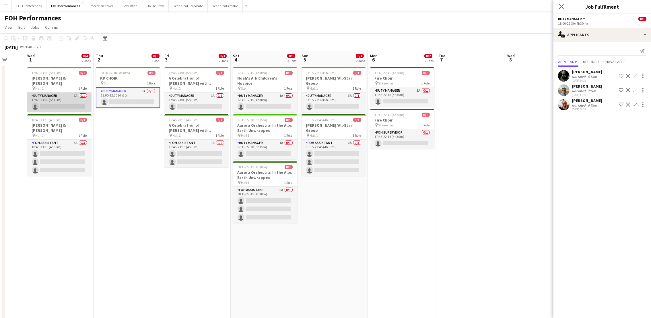
click at [56, 100] on app-card-role "Duty Manager 1A 0/1 17:45-23:00 (5h15m) single-neutral-actions" at bounding box center [59, 102] width 64 height 20
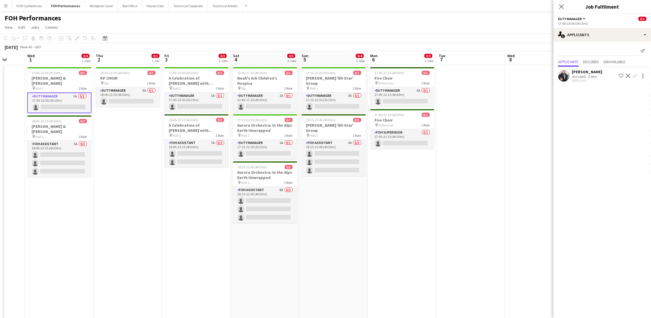
click at [636, 76] on app-icon "Confirm" at bounding box center [635, 75] width 5 height 5
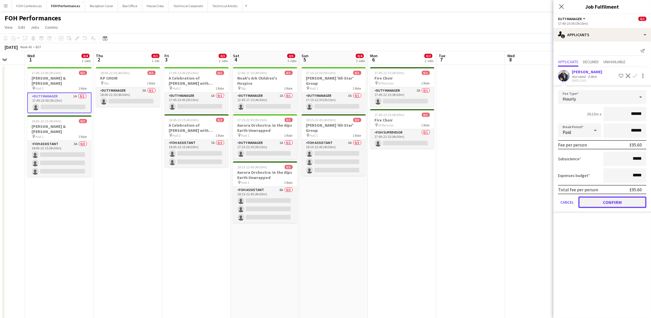
click at [617, 197] on button "Confirm" at bounding box center [612, 201] width 68 height 11
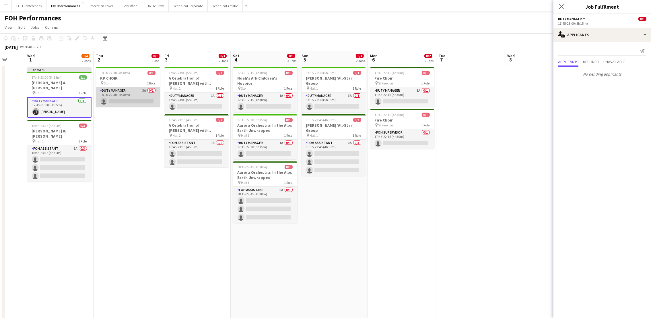
click at [112, 98] on app-card-role "Duty Manager 3A 0/1 18:00-22:30 (4h30m) single-neutral-actions" at bounding box center [128, 97] width 64 height 20
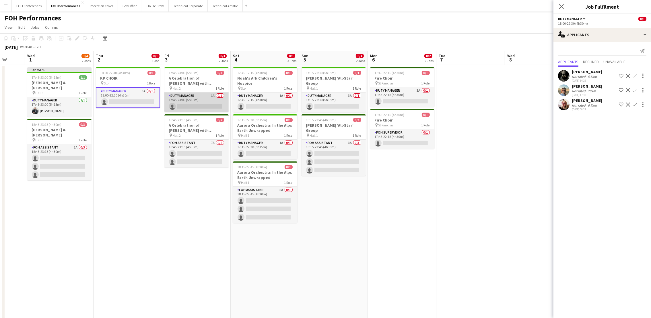
click at [190, 106] on app-card-role "Duty Manager 1A 0/1 17:45-23:00 (5h15m) single-neutral-actions" at bounding box center [196, 102] width 64 height 20
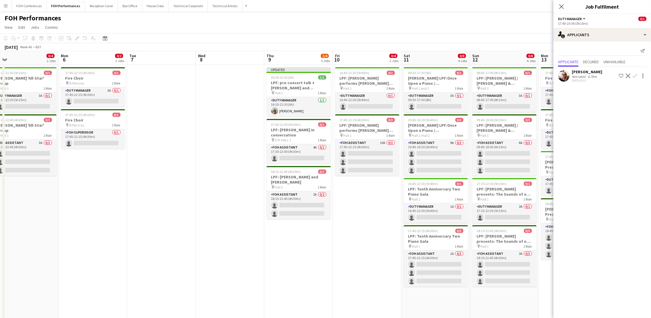
drag, startPoint x: 512, startPoint y: 55, endPoint x: 193, endPoint y: 55, distance: 318.4
click at [193, 55] on app-calendar-viewport "Thu 2 0/1 1 Job Fri 3 0/3 2 Jobs Sat 4 0/5 3 Jobs Sun 5 0/4 2 Jobs Mon 6 0/2 2 …" at bounding box center [325, 204] width 651 height 307
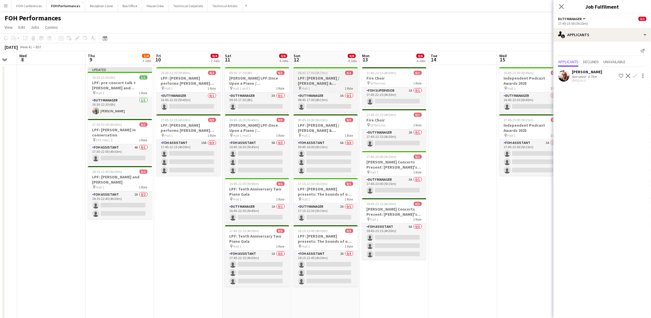
drag, startPoint x: 502, startPoint y: 58, endPoint x: 330, endPoint y: 67, distance: 172.4
click at [330, 67] on app-calendar-viewport "Sat 4 0/5 3 Jobs Sun 5 0/4 2 Jobs Mon 6 0/2 2 Jobs Tue 7 Wed 8 Thu 9 1/4 3 Jobs…" at bounding box center [325, 204] width 651 height 307
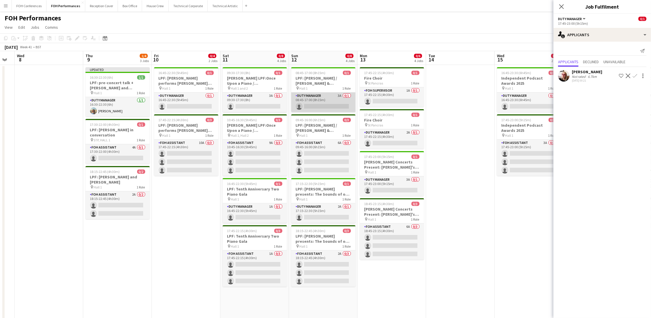
click at [310, 104] on app-card-role "Duty Manager 3A 0/1 08:45-17:00 (8h15m) single-neutral-actions" at bounding box center [323, 102] width 64 height 20
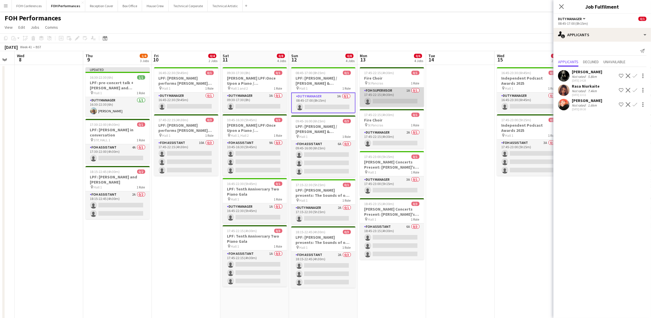
click at [381, 99] on app-card-role "FOH Supervisor 1A 0/1 17:45-22:15 (4h30m) single-neutral-actions" at bounding box center [392, 97] width 64 height 20
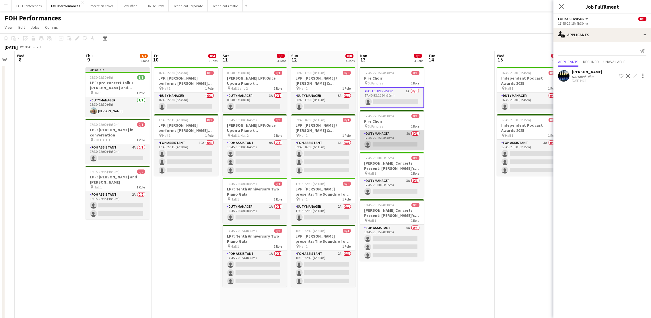
click at [382, 138] on app-card-role "Duty Manager 2A 0/1 17:45-22:15 (4h30m) single-neutral-actions" at bounding box center [392, 140] width 64 height 20
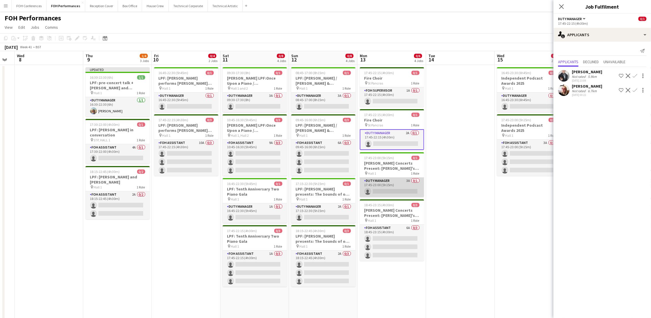
click at [382, 191] on app-card-role "Duty Manager 3A 0/1 17:45-23:00 (5h15m) single-neutral-actions" at bounding box center [392, 187] width 64 height 20
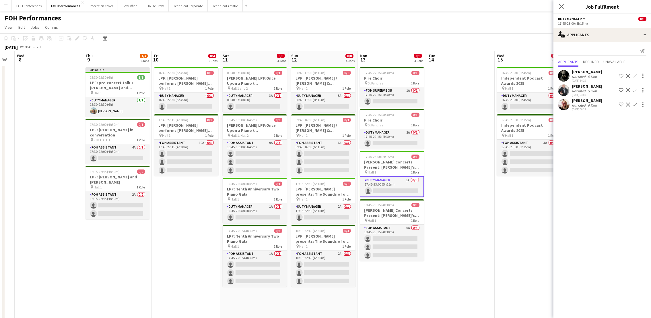
click at [634, 74] on app-icon "Confirm" at bounding box center [635, 75] width 5 height 5
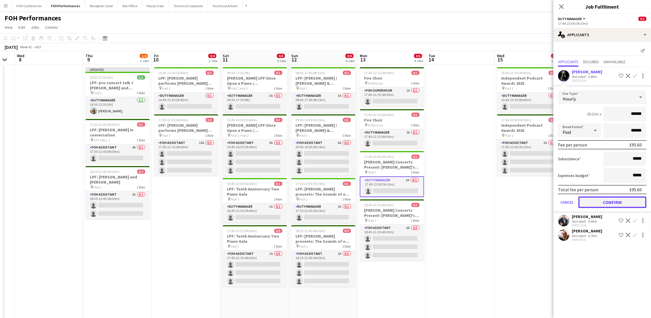
click at [617, 197] on button "Confirm" at bounding box center [612, 201] width 68 height 11
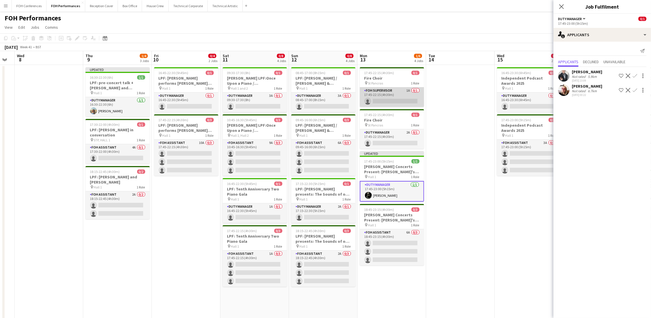
click at [378, 100] on app-card-role "FOH Supervisor 1A 0/1 17:45-22:15 (4h30m) single-neutral-actions" at bounding box center [392, 97] width 64 height 20
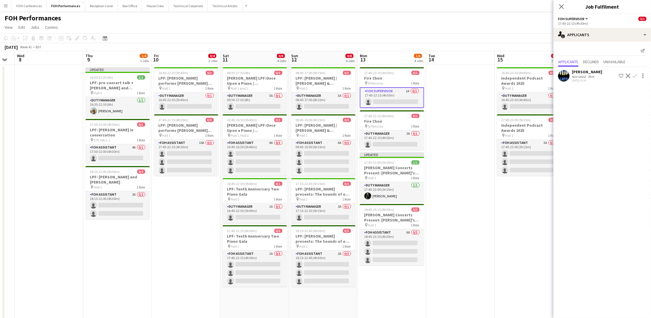
click at [634, 74] on app-icon "Confirm" at bounding box center [635, 75] width 5 height 5
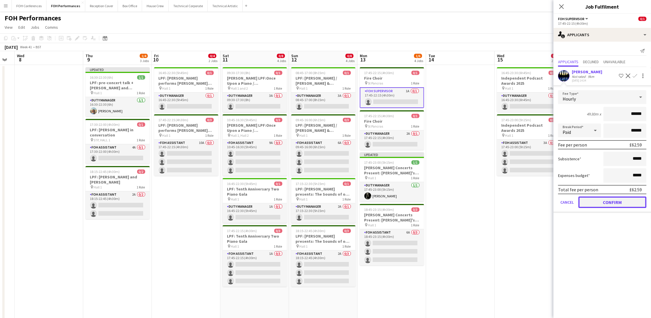
click at [610, 197] on button "Confirm" at bounding box center [612, 201] width 68 height 11
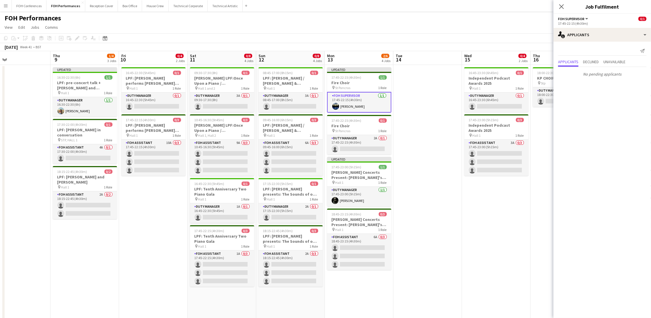
scroll to position [0, 162]
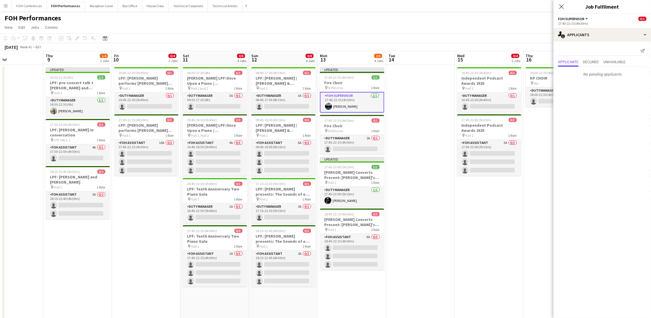
drag, startPoint x: 464, startPoint y: 56, endPoint x: 424, endPoint y: 62, distance: 40.0
click at [424, 62] on app-calendar-viewport "Mon 6 0/2 2 Jobs Tue 7 Wed 8 Thu 9 1/4 3 Jobs Fri 10 0/4 2 Jobs Sat 11 0/8 4 Jo…" at bounding box center [325, 204] width 651 height 307
click at [483, 106] on app-card-role "Duty Manager 0/1 16:45-23:30 (6h45m) single-neutral-actions" at bounding box center [489, 102] width 64 height 20
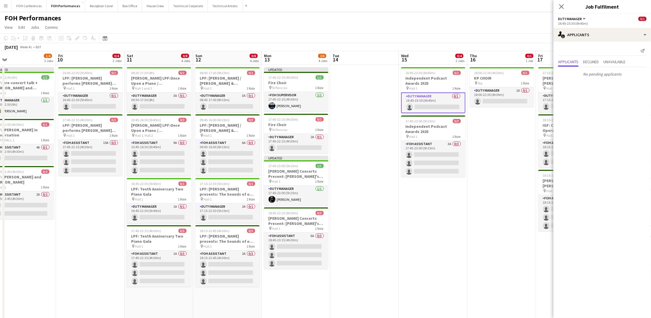
drag, startPoint x: 478, startPoint y: 60, endPoint x: 417, endPoint y: 69, distance: 62.0
click at [417, 69] on app-calendar-viewport "Mon 6 0/2 2 Jobs Tue 7 Wed 8 Thu 9 1/4 3 Jobs Fri 10 0/4 2 Jobs Sat 11 0/8 4 Jo…" at bounding box center [325, 204] width 651 height 307
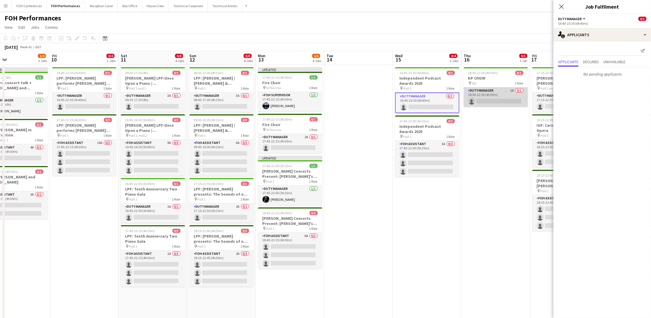
click at [487, 100] on app-card-role "Duty Manager 1A 0/1 18:00-22:30 (4h30m) single-neutral-actions" at bounding box center [496, 97] width 64 height 20
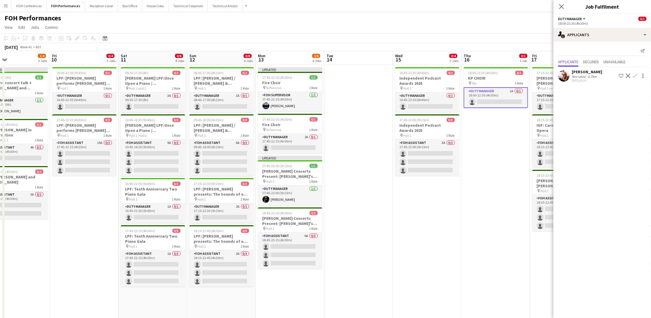
click at [636, 76] on app-icon "Confirm" at bounding box center [635, 75] width 5 height 5
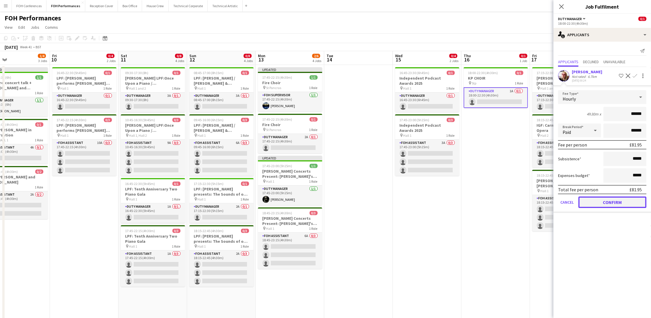
click at [617, 202] on button "Confirm" at bounding box center [612, 201] width 68 height 11
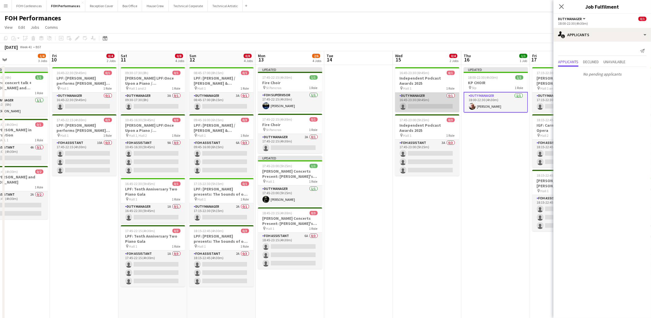
click at [417, 106] on app-card-role "Duty Manager 0/1 16:45-23:30 (6h45m) single-neutral-actions" at bounding box center [427, 102] width 64 height 20
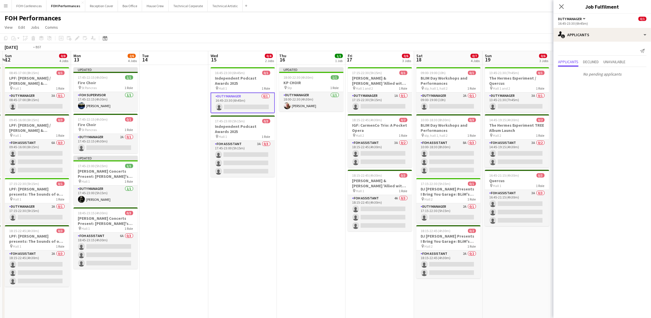
drag, startPoint x: 491, startPoint y: 57, endPoint x: 87, endPoint y: 81, distance: 405.2
click at [85, 81] on app-calendar-viewport "Wed 8 Thu 9 1/4 3 Jobs Fri 10 0/4 2 Jobs Sat 11 0/8 4 Jobs Sun 12 0/8 4 Jobs Mo…" at bounding box center [325, 204] width 651 height 307
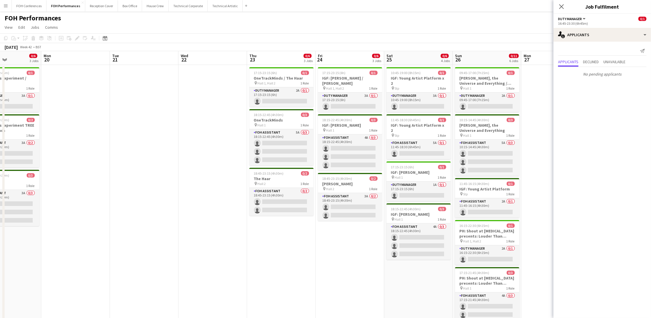
scroll to position [0, 262]
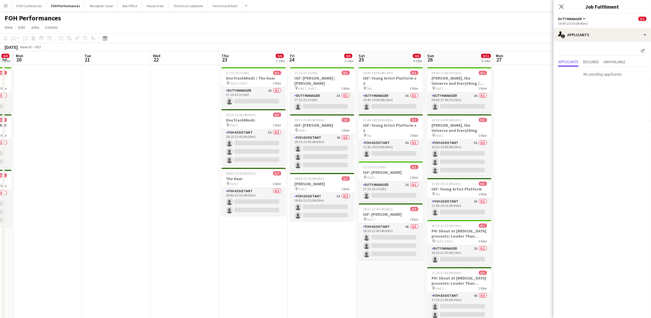
drag, startPoint x: 472, startPoint y: 65, endPoint x: 217, endPoint y: 91, distance: 256.7
click at [184, 92] on app-calendar-viewport "Thu 16 1/1 1 Job Fri 17 0/6 3 Jobs Sat 18 0/7 4 Jobs Sun 19 0/6 3 Jobs Mon 20 T…" at bounding box center [325, 227] width 651 height 352
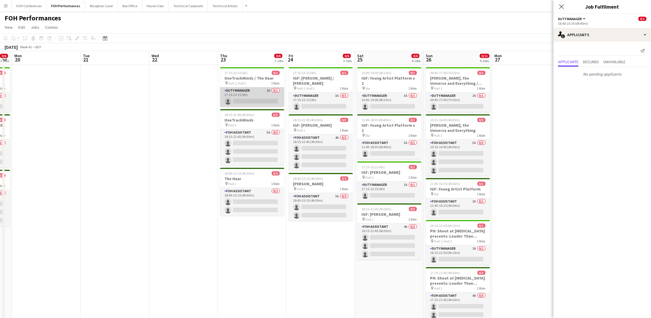
click at [250, 98] on app-card-role "Duty Manager 2A 0/1 17:15-23:15 (6h) single-neutral-actions" at bounding box center [252, 97] width 64 height 20
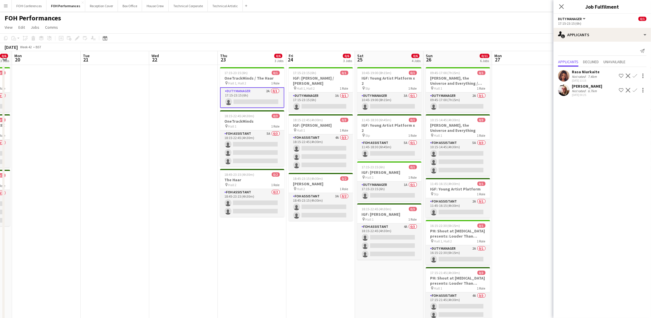
click at [636, 90] on app-icon "Confirm" at bounding box center [635, 90] width 5 height 5
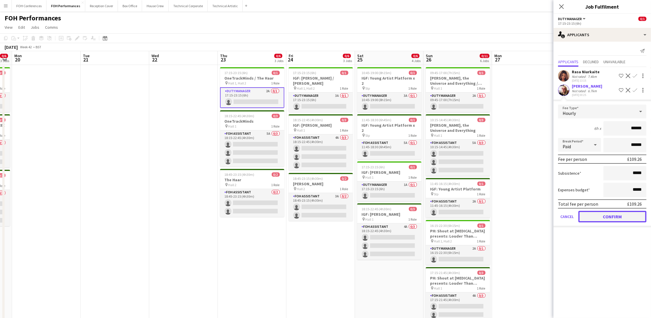
click at [629, 218] on button "Confirm" at bounding box center [612, 216] width 68 height 11
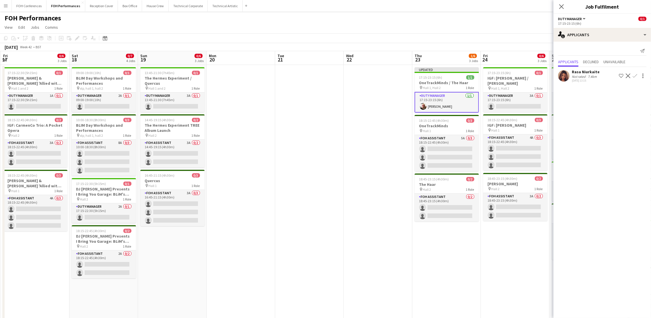
drag, startPoint x: 117, startPoint y: 63, endPoint x: 502, endPoint y: 57, distance: 385.0
click at [504, 57] on app-calendar-viewport "Thu 16 1/1 1 Job Fri 17 0/6 3 Jobs Sat 18 0/7 4 Jobs Sun 19 0/6 3 Jobs Mon 20 T…" at bounding box center [325, 227] width 651 height 352
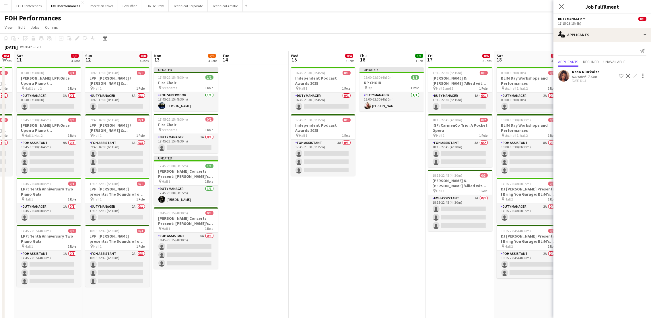
scroll to position [0, 180]
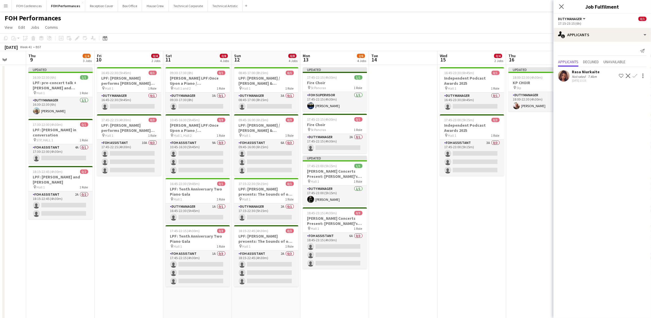
drag, startPoint x: 66, startPoint y: 53, endPoint x: 391, endPoint y: 66, distance: 325.3
click at [391, 66] on app-calendar-viewport "Mon 6 0/2 2 Jobs Tue 7 Wed 8 Thu 9 1/4 3 Jobs Fri 10 0/4 2 Jobs Sat 11 0/8 4 Jo…" at bounding box center [325, 227] width 651 height 352
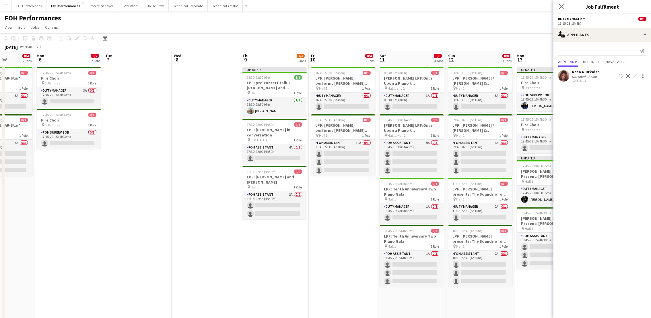
scroll to position [0, 159]
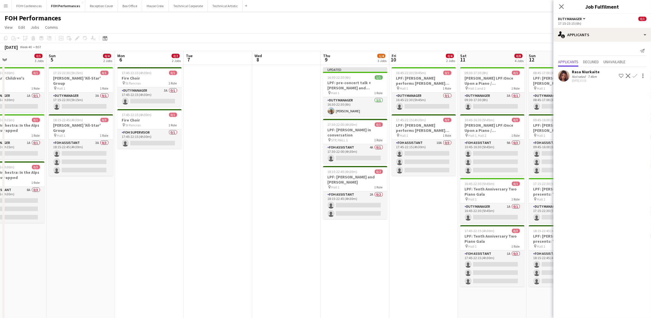
drag, startPoint x: 128, startPoint y: 61, endPoint x: 423, endPoint y: 65, distance: 294.7
click at [423, 65] on app-calendar-viewport "Thu 2 0/1 1 Job Fri 3 0/3 2 Jobs Sat 4 0/5 3 Jobs Sun 5 0/4 2 Jobs Mon 6 0/2 2 …" at bounding box center [325, 227] width 651 height 352
click at [88, 100] on app-card-role "Duty Manager 3A 0/1 17:15-22:30 (5h15m) single-neutral-actions" at bounding box center [81, 102] width 64 height 20
click at [636, 75] on app-icon "Confirm" at bounding box center [635, 75] width 5 height 5
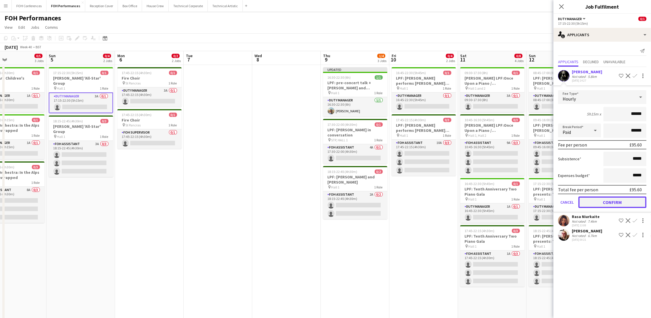
click at [610, 197] on button "Confirm" at bounding box center [612, 201] width 68 height 11
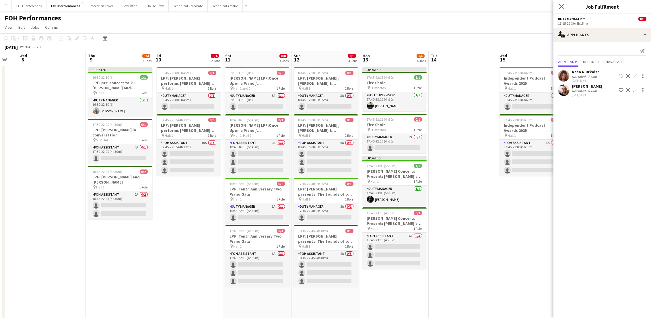
scroll to position [0, 172]
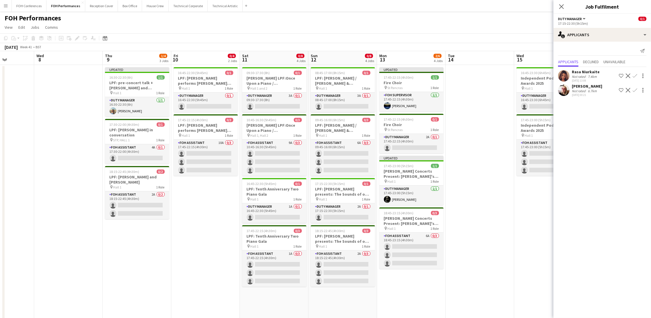
drag, startPoint x: 475, startPoint y: 59, endPoint x: 0, endPoint y: 75, distance: 475.0
click at [0, 75] on html "Menu Boards Boards Boards All jobs Status Workforce Workforce My Workforce Recr…" at bounding box center [325, 206] width 651 height 413
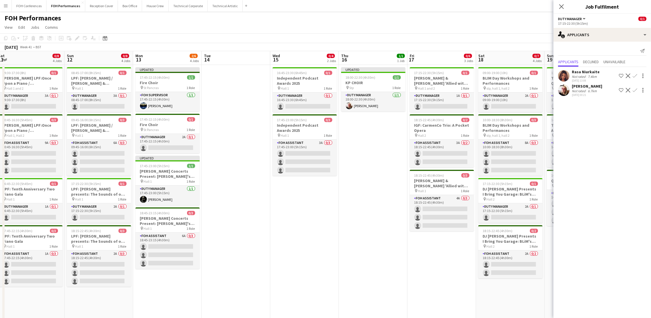
drag, startPoint x: 506, startPoint y: 54, endPoint x: 173, endPoint y: 75, distance: 334.3
click at [173, 75] on app-calendar-viewport "Wed 8 Thu 9 1/4 3 Jobs Fri 10 0/4 2 Jobs Sat 11 0/8 4 Jobs Sun 12 0/8 4 Jobs Mo…" at bounding box center [325, 227] width 651 height 352
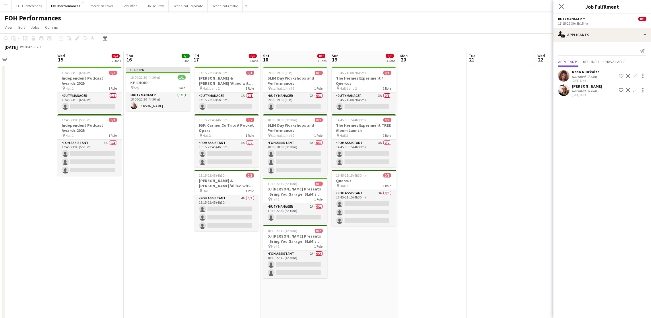
scroll to position [0, 259]
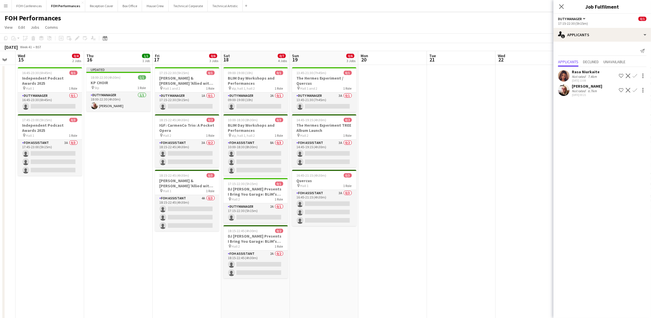
drag, startPoint x: 376, startPoint y: 68, endPoint x: 257, endPoint y: 72, distance: 118.5
click at [257, 72] on app-calendar-viewport "Sat 11 0/8 4 Jobs Sun 12 0/8 4 Jobs Mon 13 2/6 4 Jobs Tue 14 Wed 15 0/4 2 Jobs …" at bounding box center [325, 227] width 651 height 352
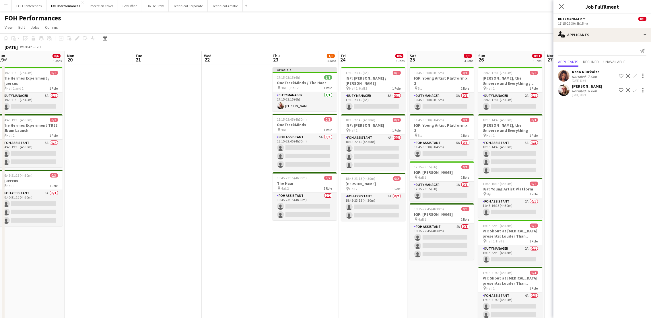
scroll to position [0, 211]
drag, startPoint x: 419, startPoint y: 55, endPoint x: 125, endPoint y: 76, distance: 295.7
click at [125, 76] on app-calendar-viewport "Thu 16 1/1 1 Job Fri 17 0/6 3 Jobs Sat 18 0/7 4 Jobs Sun 19 0/6 3 Jobs Mon 20 T…" at bounding box center [325, 227] width 651 height 352
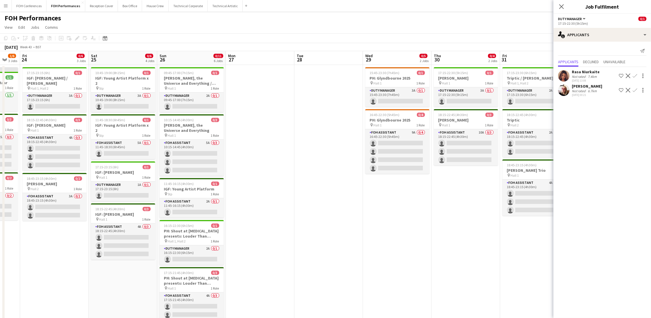
drag, startPoint x: 512, startPoint y: 56, endPoint x: 192, endPoint y: 61, distance: 319.9
click at [192, 61] on app-calendar-viewport "Mon 20 Tue 21 Wed 22 Thu 23 1/6 3 Jobs Fri 24 0/6 3 Jobs Sat 25 0/6 4 Jobs Sun …" at bounding box center [325, 227] width 651 height 352
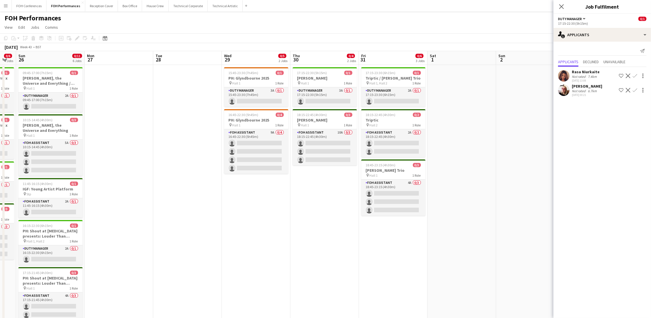
scroll to position [0, 198]
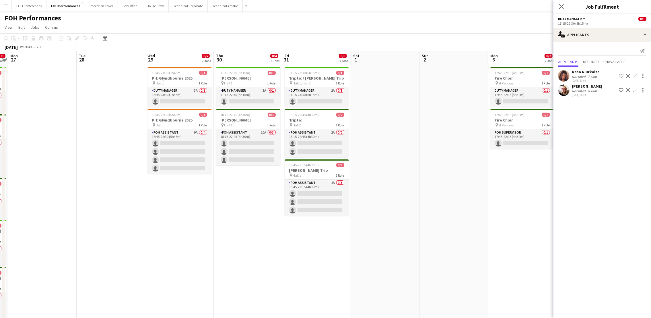
drag, startPoint x: 480, startPoint y: 57, endPoint x: 264, endPoint y: 59, distance: 215.5
click at [264, 59] on app-calendar-viewport "Fri 24 0/6 3 Jobs Sat 25 0/6 4 Jobs Sun 26 0/11 6 Jobs Mon 27 Tue 28 Wed 29 0/5…" at bounding box center [325, 227] width 651 height 352
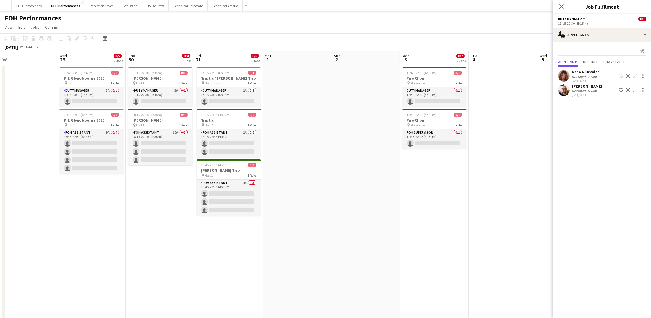
scroll to position [0, 131]
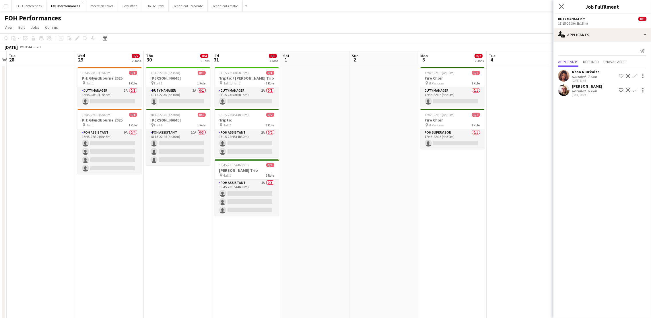
drag, startPoint x: 472, startPoint y: 55, endPoint x: 402, endPoint y: 79, distance: 73.9
click at [402, 79] on app-calendar-viewport "Sun 26 0/11 6 Jobs Mon 27 Tue 28 Wed 29 0/5 2 Jobs Thu 30 0/4 2 Jobs Fri 31 0/6…" at bounding box center [325, 227] width 651 height 352
click at [236, 100] on app-card-role "Duty Manager 2A 0/1 17:15-23:30 (6h15m) single-neutral-actions" at bounding box center [247, 97] width 64 height 20
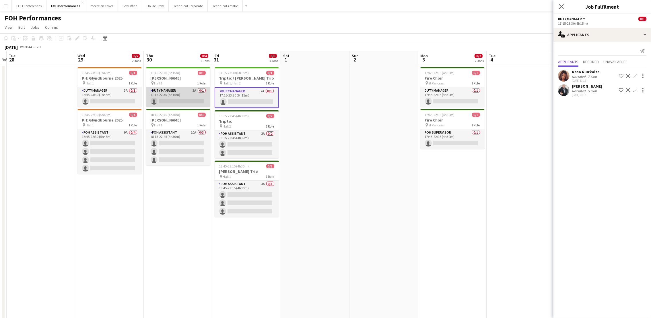
click at [169, 98] on app-card-role "Duty Manager 3A 0/1 17:15-22:30 (5h15m) single-neutral-actions" at bounding box center [178, 97] width 64 height 20
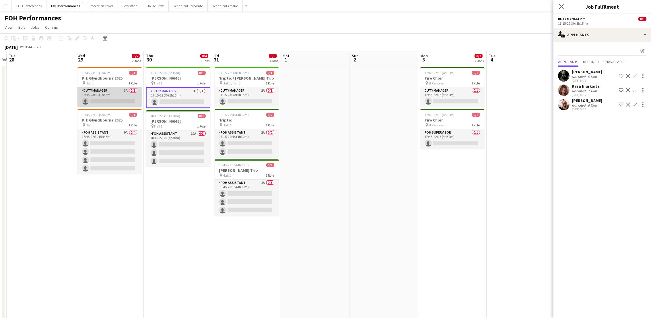
click at [110, 101] on app-card-role "Duty Manager 3A 0/1 15:45-23:30 (7h45m) single-neutral-actions" at bounding box center [109, 97] width 64 height 20
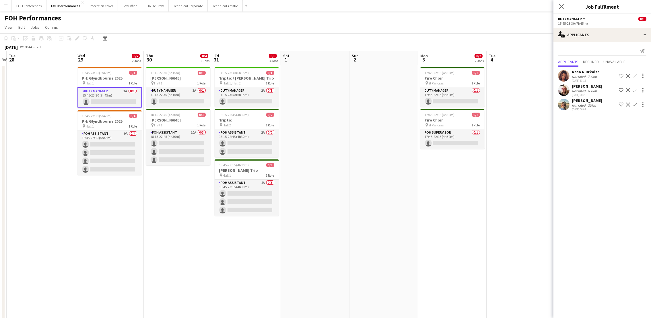
click at [634, 105] on app-icon "Confirm" at bounding box center [635, 104] width 5 height 5
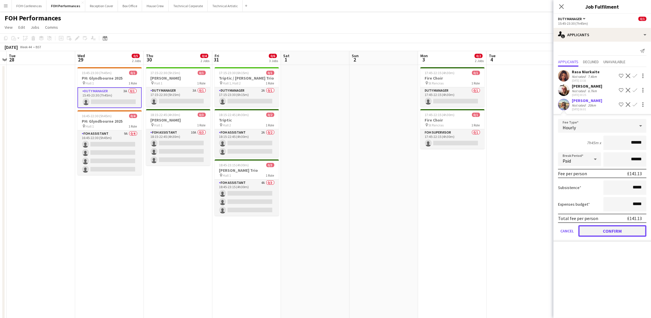
click at [626, 229] on button "Confirm" at bounding box center [612, 230] width 68 height 11
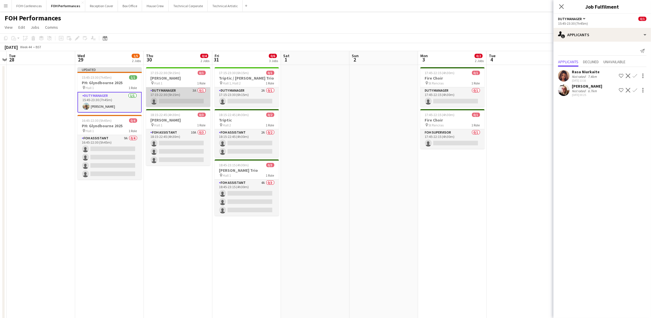
click at [171, 99] on app-card-role "Duty Manager 3A 0/1 17:15-22:30 (5h15m) single-neutral-actions" at bounding box center [178, 97] width 64 height 20
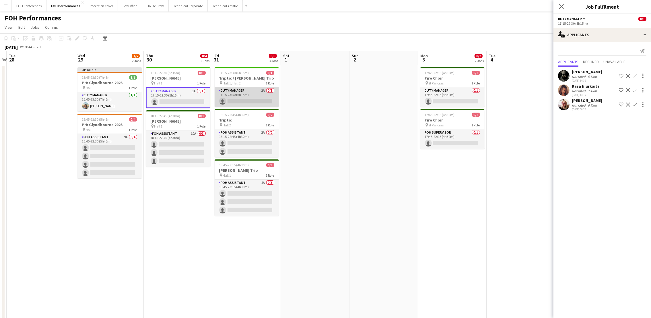
click at [232, 98] on app-card-role "Duty Manager 2A 0/1 17:15-23:30 (6h15m) single-neutral-actions" at bounding box center [247, 97] width 64 height 20
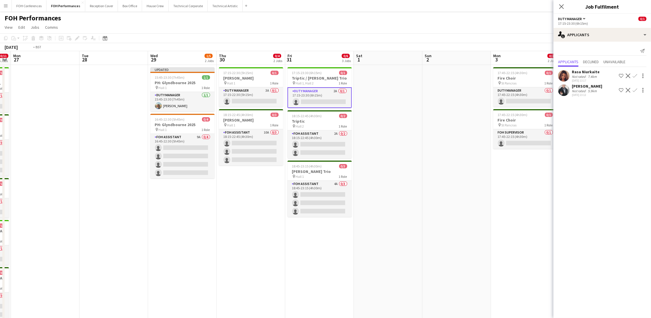
drag, startPoint x: 441, startPoint y: 57, endPoint x: 502, endPoint y: 65, distance: 61.1
click at [504, 65] on app-calendar-viewport "Sat 25 0/6 4 Jobs Sun 26 0/11 6 Jobs Mon 27 Tue 28 Wed 29 1/5 2 Jobs Thu 30 0/4…" at bounding box center [325, 227] width 651 height 352
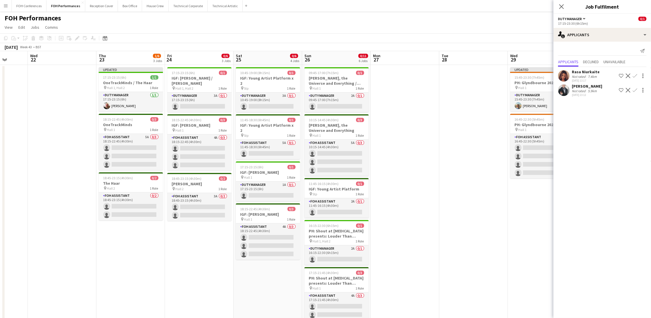
scroll to position [0, 157]
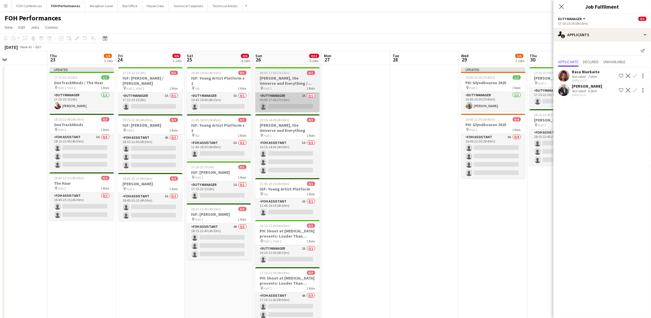
drag, startPoint x: 30, startPoint y: 57, endPoint x: 365, endPoint y: 100, distance: 337.2
click at [422, 81] on app-calendar-viewport "Mon 20 Tue 21 Wed 22 Thu 23 1/6 3 Jobs Fri 24 0/6 3 Jobs Sat 25 0/6 4 Jobs Sun …" at bounding box center [325, 227] width 651 height 352
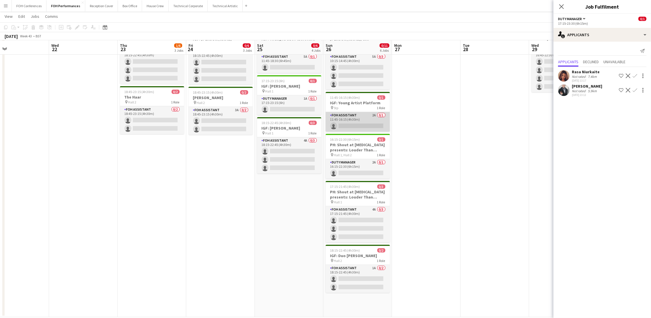
scroll to position [86, 0]
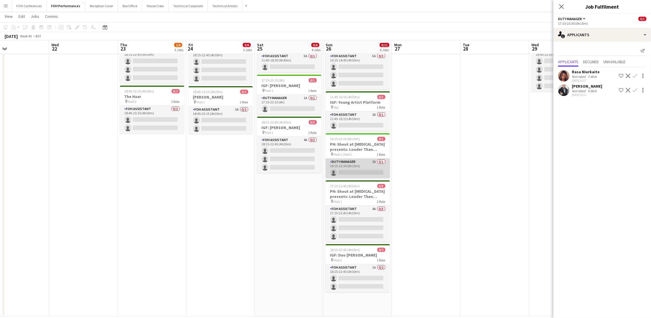
click at [353, 173] on app-card-role "Duty Manager 2A 0/1 16:15-22:30 (6h15m) single-neutral-actions" at bounding box center [358, 168] width 64 height 20
click at [633, 76] on app-icon "Confirm" at bounding box center [635, 75] width 5 height 5
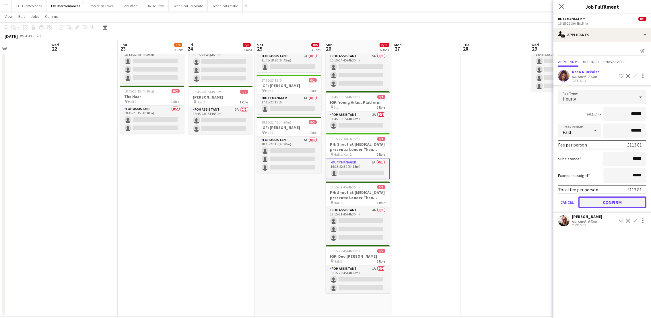
click at [608, 198] on button "Confirm" at bounding box center [612, 201] width 68 height 11
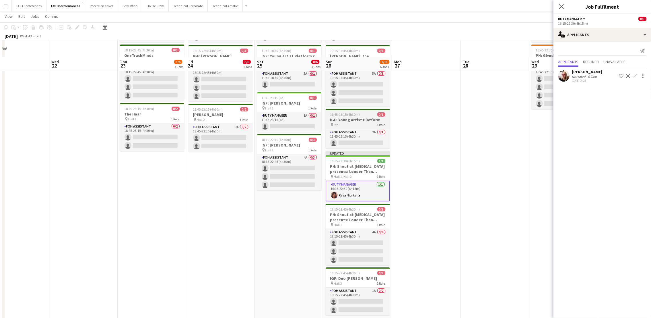
scroll to position [0, 0]
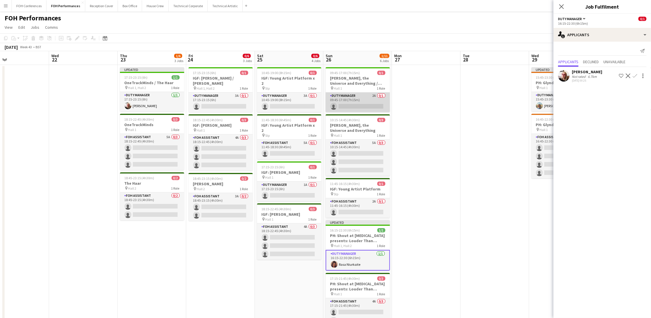
click at [350, 105] on app-card-role "Duty Manager 2A 0/1 09:45-17:00 (7h15m) single-neutral-actions" at bounding box center [358, 102] width 64 height 20
click at [634, 73] on button "Confirm" at bounding box center [634, 75] width 7 height 7
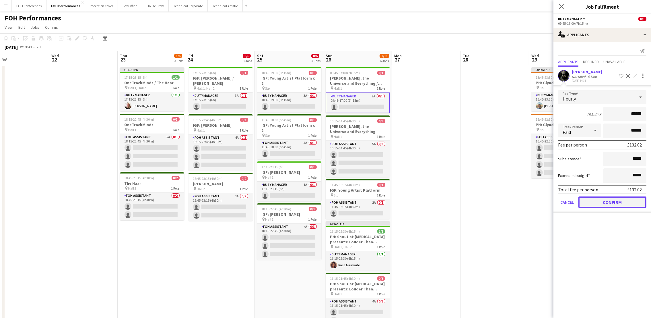
click at [609, 203] on button "Confirm" at bounding box center [612, 201] width 68 height 11
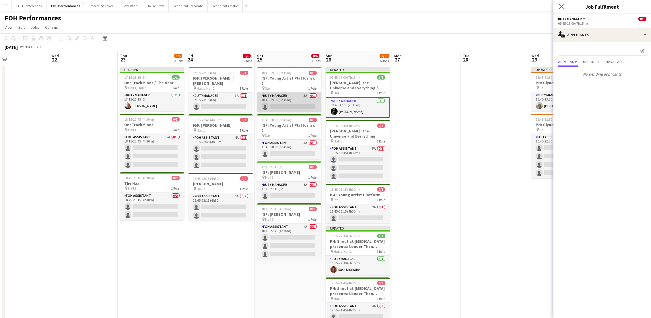
click at [288, 100] on app-card-role "Duty Manager 3A 0/1 10:45-19:00 (8h15m) single-neutral-actions" at bounding box center [289, 102] width 64 height 20
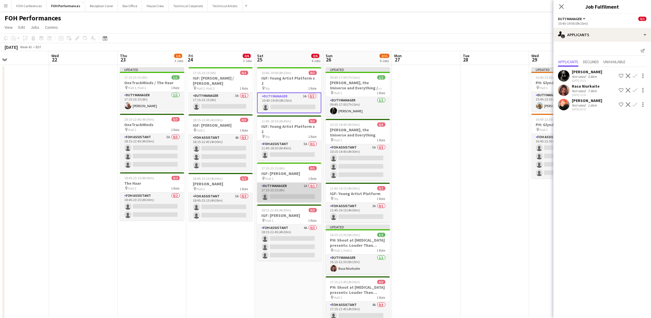
click at [277, 186] on app-card-role "Duty Manager 1A 0/1 17:15-23:15 (6h) single-neutral-actions" at bounding box center [289, 192] width 64 height 20
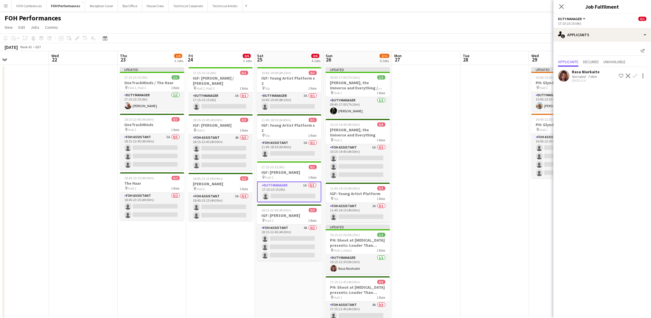
click at [633, 79] on button "Confirm" at bounding box center [634, 75] width 7 height 7
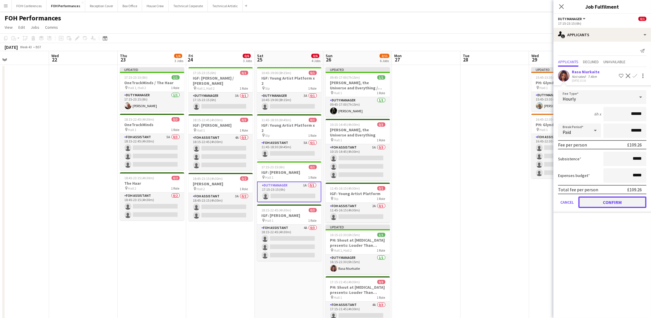
click at [605, 198] on button "Confirm" at bounding box center [612, 201] width 68 height 11
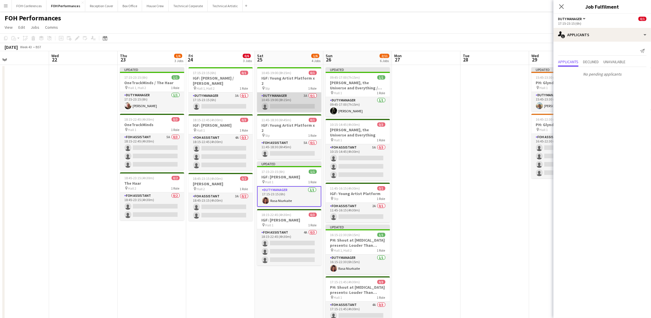
click at [273, 98] on app-card-role "Duty Manager 3A 0/1 10:45-19:00 (8h15m) single-neutral-actions" at bounding box center [289, 102] width 64 height 20
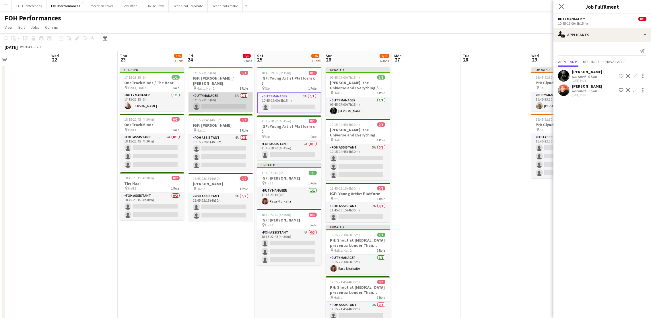
click at [211, 106] on app-card-role "Duty Manager 3A 0/1 17:15-23:15 (6h) single-neutral-actions" at bounding box center [220, 102] width 64 height 20
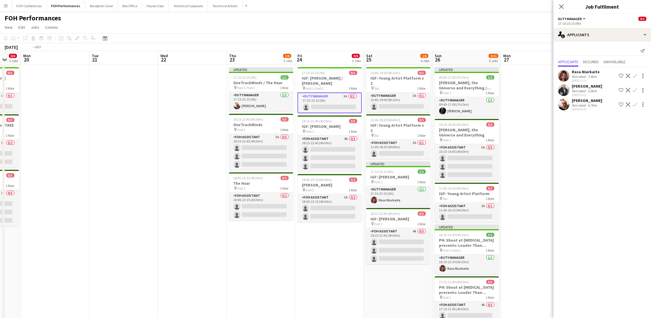
scroll to position [0, 171]
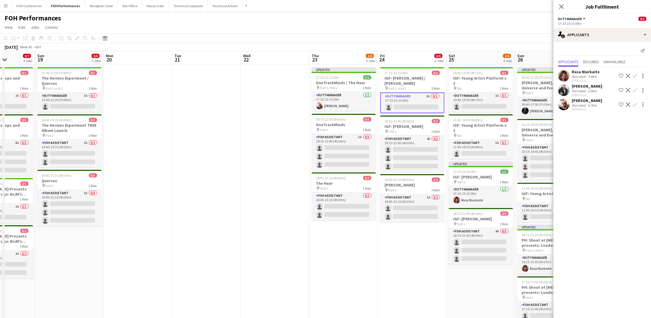
drag, startPoint x: 78, startPoint y: 59, endPoint x: 368, endPoint y: 49, distance: 290.2
click at [398, 49] on app-calendar "Copy Paste Paste Ctrl+V Paste with crew Ctrl+Shift+V Paste linked Job [GEOGRAPH…" at bounding box center [325, 222] width 651 height 379
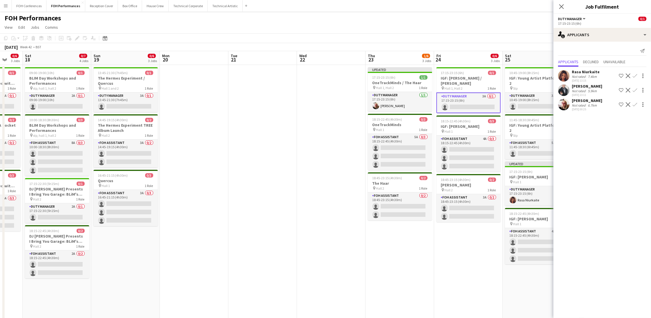
scroll to position [0, 149]
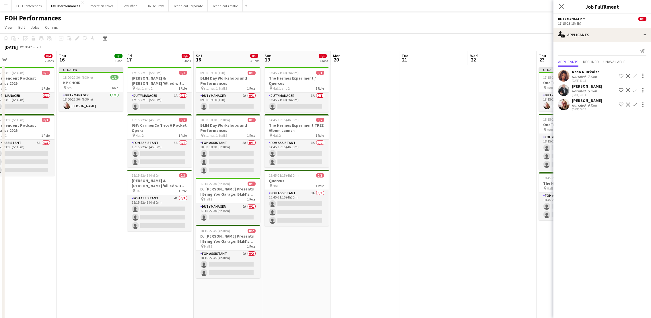
drag, startPoint x: 74, startPoint y: 57, endPoint x: 301, endPoint y: 57, distance: 226.9
click at [301, 57] on app-calendar-viewport "Mon 13 2/6 4 Jobs Tue 14 Wed 15 0/4 2 Jobs Thu 16 1/1 1 Job Fri 17 0/6 3 Jobs S…" at bounding box center [325, 231] width 651 height 361
click at [148, 106] on app-card-role "Duty Manager 1A 0/1 17:15-22:30 (5h15m) single-neutral-actions" at bounding box center [159, 102] width 64 height 20
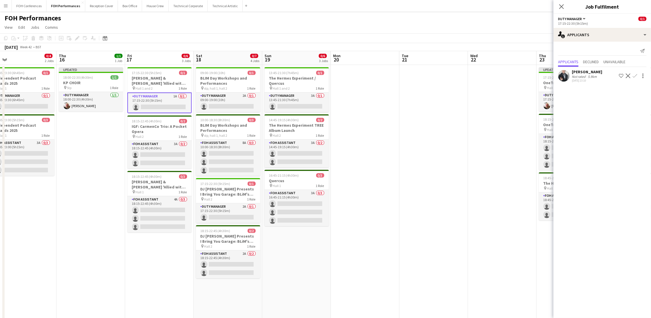
click at [636, 74] on app-icon "Confirm" at bounding box center [635, 75] width 5 height 5
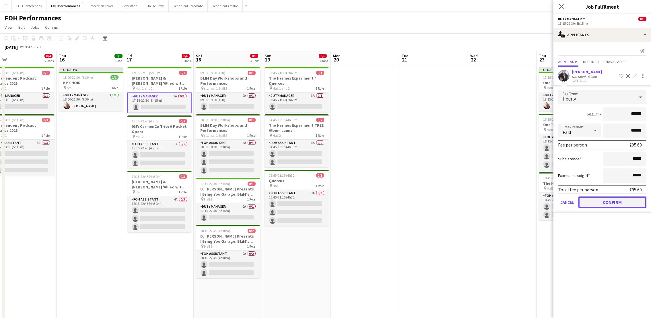
click at [604, 199] on button "Confirm" at bounding box center [612, 201] width 68 height 11
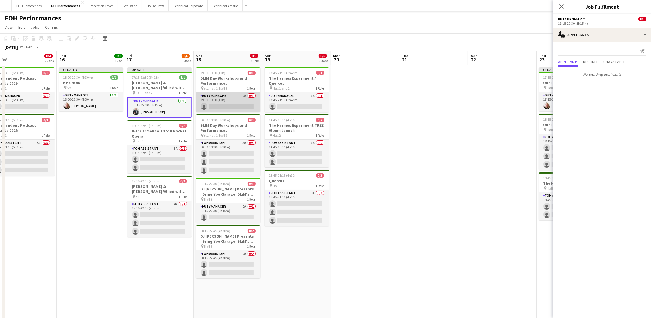
click at [232, 109] on app-card-role "Duty Manager 2A 0/1 09:00-19:00 (10h) single-neutral-actions" at bounding box center [228, 102] width 64 height 20
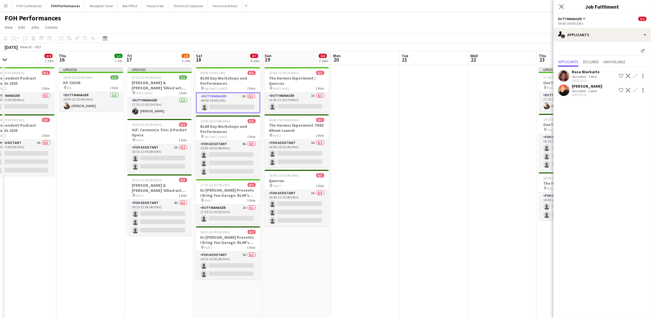
click at [637, 90] on button "Confirm" at bounding box center [634, 90] width 7 height 7
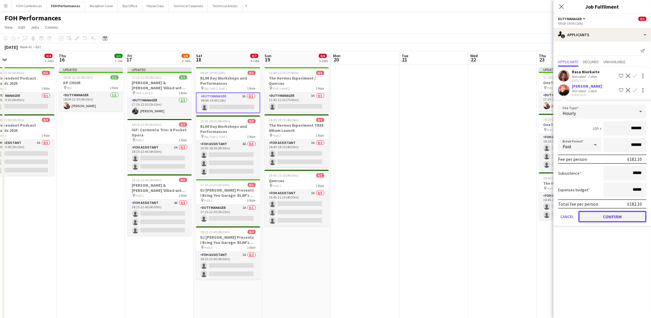
click at [598, 212] on button "Confirm" at bounding box center [612, 216] width 68 height 11
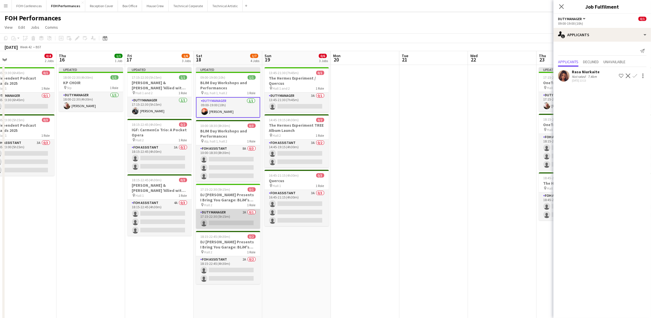
click at [226, 221] on app-card-role "Duty Manager 2A 0/1 17:15-22:30 (5h15m) single-neutral-actions" at bounding box center [228, 219] width 64 height 20
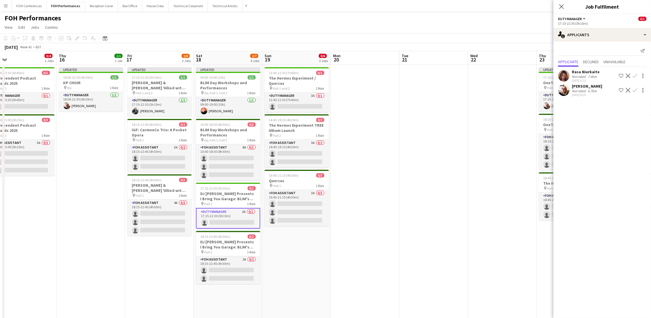
click at [635, 73] on app-icon "Confirm" at bounding box center [635, 75] width 5 height 5
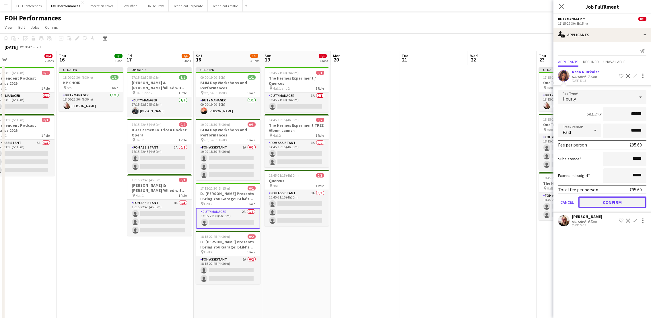
click at [598, 197] on button "Confirm" at bounding box center [612, 201] width 68 height 11
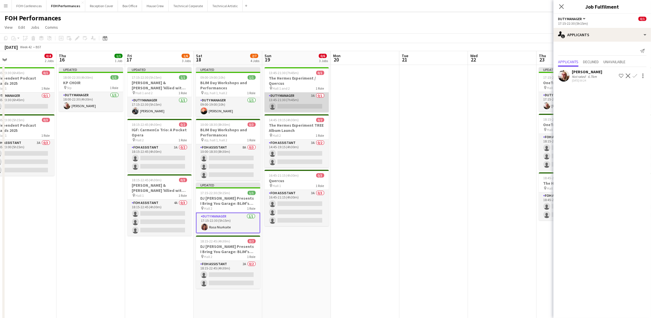
click at [288, 105] on app-card-role "Duty Manager 3A 0/1 13:45-21:30 (7h45m) single-neutral-actions" at bounding box center [296, 102] width 64 height 20
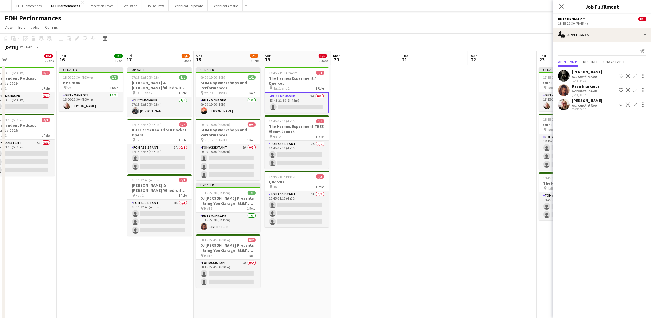
click at [636, 75] on app-icon "Confirm" at bounding box center [635, 75] width 5 height 5
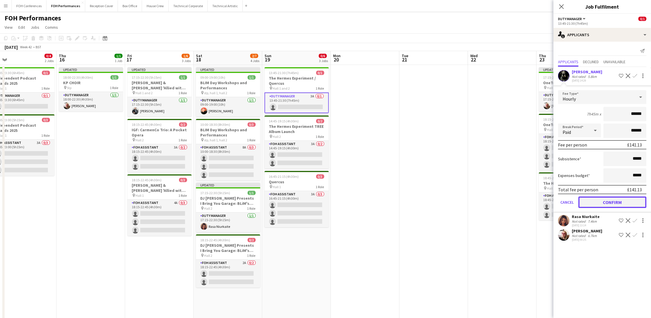
click at [612, 200] on button "Confirm" at bounding box center [612, 201] width 68 height 11
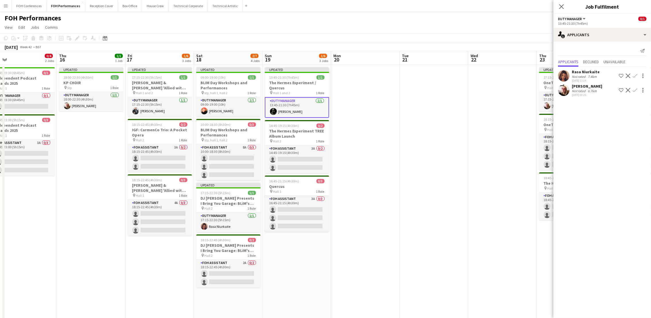
scroll to position [0, 174]
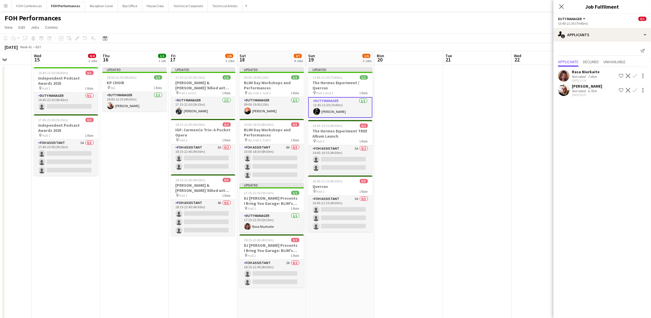
drag, startPoint x: 483, startPoint y: 56, endPoint x: 527, endPoint y: 55, distance: 43.6
click at [527, 55] on app-calendar-viewport "Sun 12 0/8 4 Jobs Mon 13 2/6 4 Jobs Tue 14 Wed 15 0/4 2 Jobs Thu 16 1/1 1 Job F…" at bounding box center [325, 231] width 651 height 361
click at [54, 103] on app-card-role "Duty Manager 0/1 16:45-23:30 (6h45m) single-neutral-actions" at bounding box center [66, 102] width 64 height 20
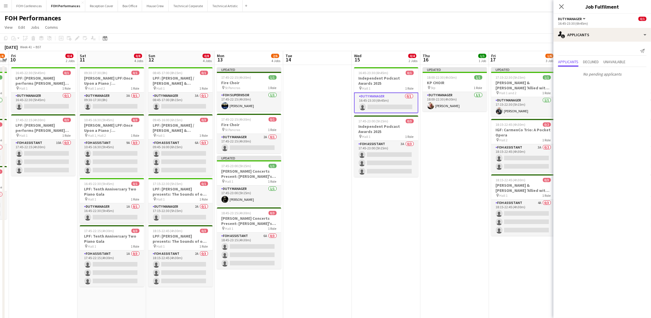
scroll to position [0, 127]
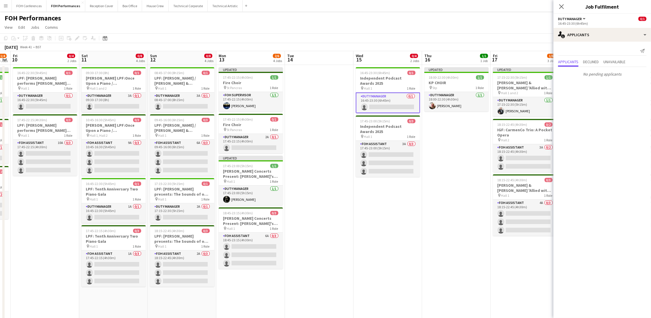
drag, startPoint x: 54, startPoint y: 53, endPoint x: 376, endPoint y: 72, distance: 322.4
click at [376, 72] on app-calendar-viewport "Wed 8 Thu 9 1/4 3 Jobs Fri 10 0/4 2 Jobs Sat 11 0/8 4 Jobs Sun 12 0/8 4 Jobs Mo…" at bounding box center [325, 231] width 651 height 361
click at [237, 145] on app-card-role "Duty Manager 2A 0/1 17:45-22:15 (4h30m) single-neutral-actions" at bounding box center [251, 144] width 64 height 20
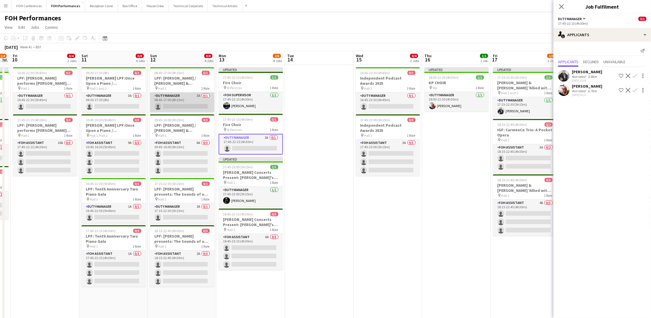
click at [181, 105] on app-card-role "Duty Manager 3A 0/1 08:45-17:00 (8h15m) single-neutral-actions" at bounding box center [182, 102] width 64 height 20
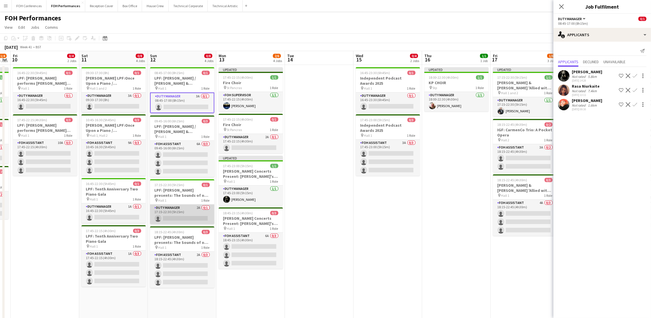
click at [169, 215] on app-card-role "Duty Manager 2A 0/1 17:15-22:30 (5h15m) single-neutral-actions" at bounding box center [182, 214] width 64 height 20
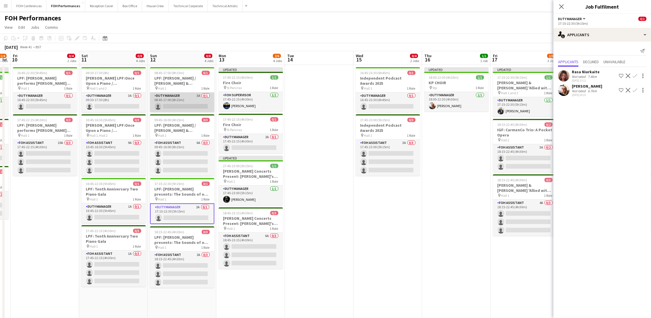
click at [166, 107] on app-card-role "Duty Manager 3A 0/1 08:45-17:00 (8h15m) single-neutral-actions" at bounding box center [182, 102] width 64 height 20
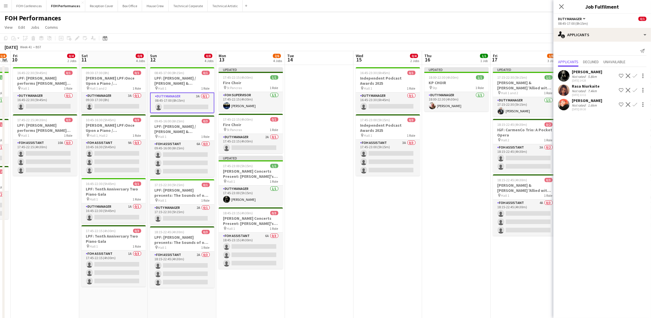
click at [636, 76] on app-icon "Confirm" at bounding box center [635, 75] width 5 height 5
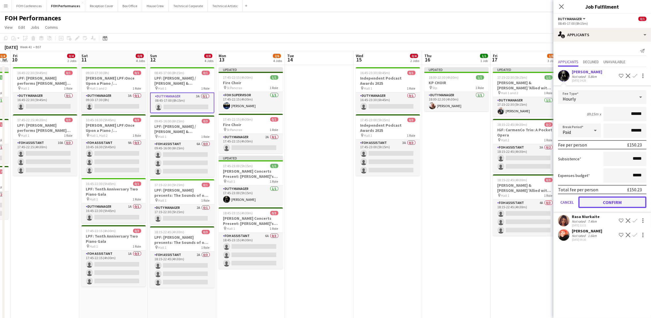
click at [605, 196] on button "Confirm" at bounding box center [612, 201] width 68 height 11
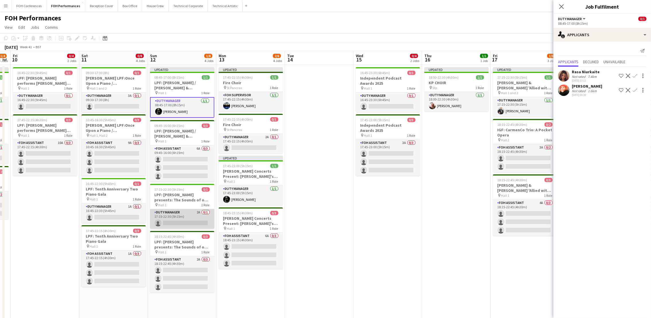
click at [174, 221] on app-card-role "Duty Manager 2A 0/1 17:15-22:30 (5h15m) single-neutral-actions" at bounding box center [182, 219] width 64 height 20
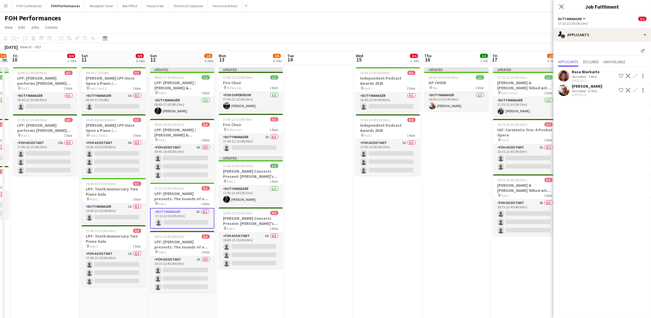
click at [638, 77] on button "Confirm" at bounding box center [634, 75] width 7 height 7
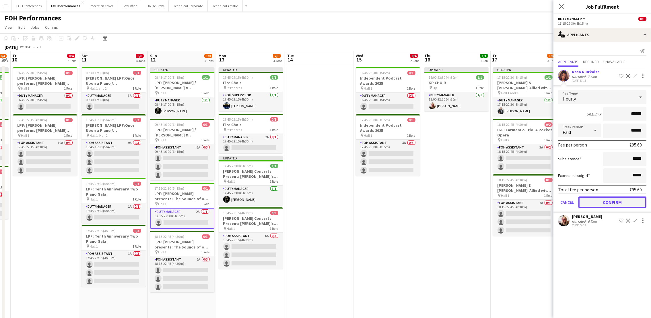
click at [612, 199] on button "Confirm" at bounding box center [612, 201] width 68 height 11
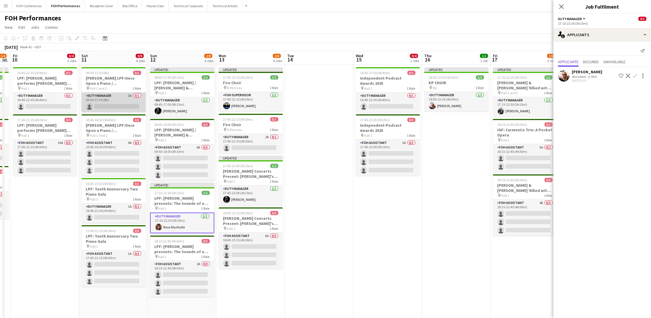
click at [97, 106] on app-card-role "Duty Manager 3A 0/1 09:30-17:30 (8h) single-neutral-actions" at bounding box center [113, 102] width 64 height 20
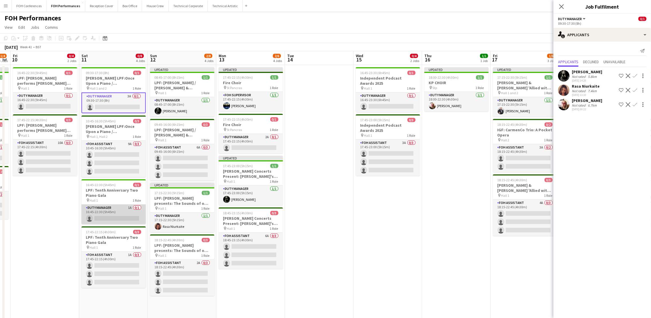
click at [97, 214] on app-card-role "Duty Manager 1A 0/1 16:45-22:30 (5h45m) single-neutral-actions" at bounding box center [113, 214] width 64 height 20
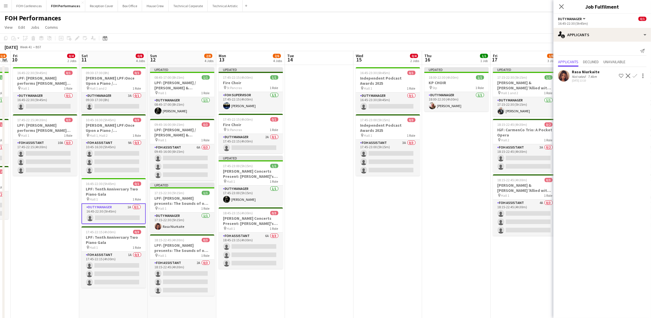
click at [637, 77] on button "Confirm" at bounding box center [634, 75] width 7 height 7
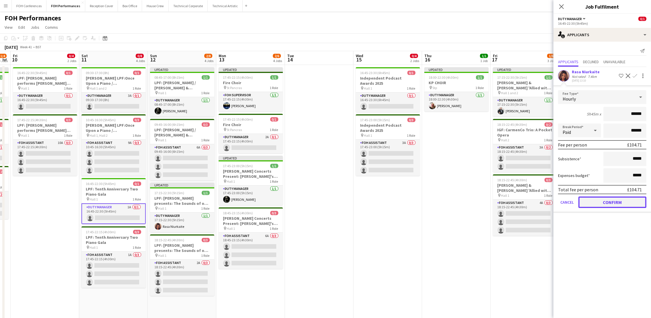
click at [605, 197] on button "Confirm" at bounding box center [612, 201] width 68 height 11
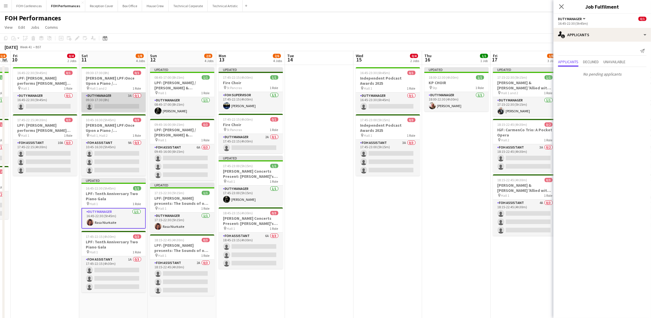
click at [102, 107] on app-card-role "Duty Manager 3A 0/1 09:30-17:30 (8h) single-neutral-actions" at bounding box center [113, 102] width 64 height 20
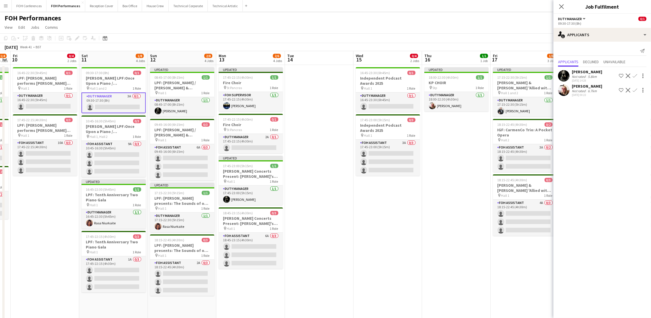
click at [638, 73] on button "Confirm" at bounding box center [634, 75] width 7 height 7
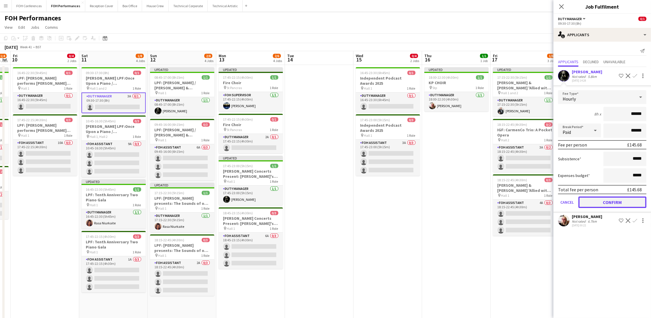
click at [624, 197] on button "Confirm" at bounding box center [612, 201] width 68 height 11
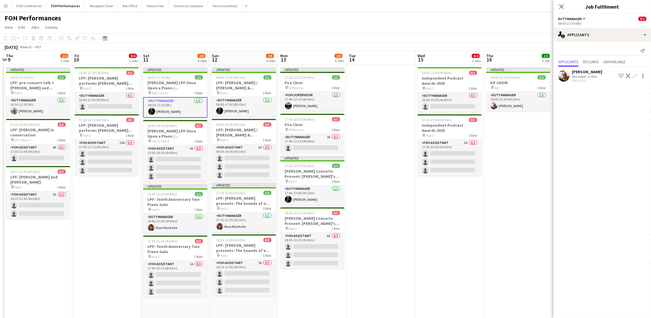
scroll to position [0, 152]
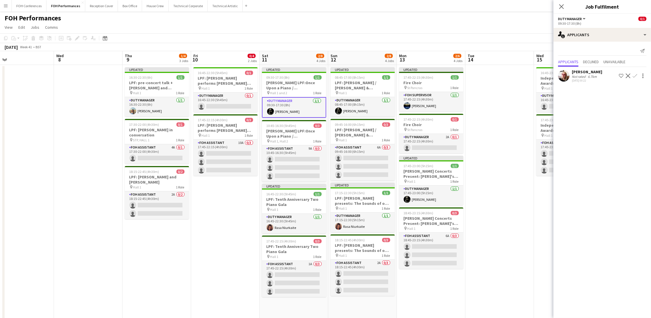
drag, startPoint x: 26, startPoint y: 63, endPoint x: 206, endPoint y: 51, distance: 181.1
click at [206, 51] on app-calendar-viewport "Sun 5 1/4 2 Jobs Mon 6 0/2 2 Jobs Tue 7 Wed 8 Thu 9 1/4 3 Jobs Fri 10 0/4 2 Job…" at bounding box center [325, 231] width 651 height 361
click at [220, 105] on app-card-role "Duty Manager 0/1 16:45-22:30 (5h45m) single-neutral-actions" at bounding box center [225, 102] width 64 height 20
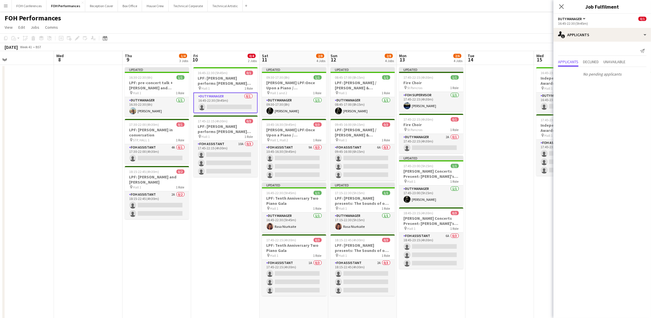
scroll to position [0, 151]
drag, startPoint x: 44, startPoint y: 55, endPoint x: 217, endPoint y: 48, distance: 173.4
click at [217, 48] on app-calendar "Copy Paste Paste Ctrl+V Paste with crew Ctrl+Shift+V Paste linked Job [GEOGRAPH…" at bounding box center [325, 222] width 651 height 379
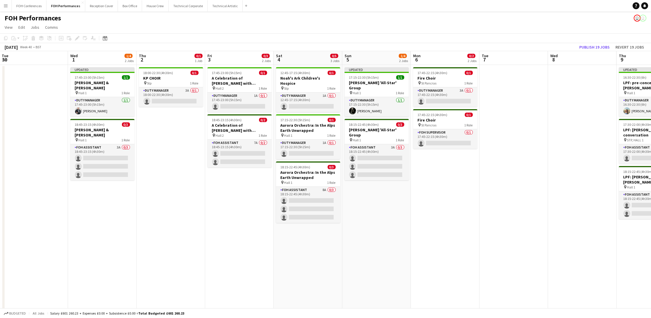
drag, startPoint x: 20, startPoint y: 60, endPoint x: 512, endPoint y: 71, distance: 492.4
click at [512, 71] on app-calendar-viewport "Sat 27 8/10 3 Jobs Sun 28 11/12 4 Jobs Mon 29 Tue 30 Wed 1 1/4 2 Jobs Thu 2 0/1…" at bounding box center [325, 231] width 651 height 361
click at [160, 102] on app-card-role "Duty Manager 3A 0/1 18:00-22:30 (4h30m) single-neutral-actions" at bounding box center [170, 97] width 64 height 20
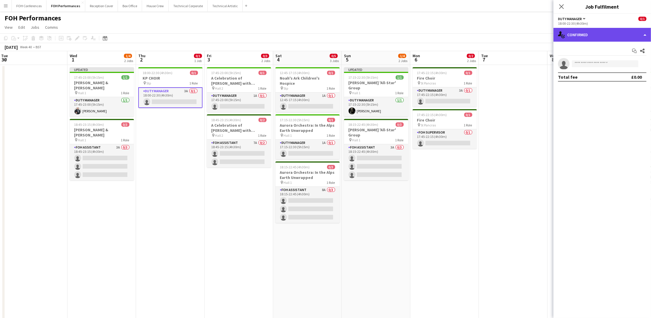
click at [630, 36] on div "single-neutral-actions-check-2 Confirmed" at bounding box center [602, 35] width 98 height 14
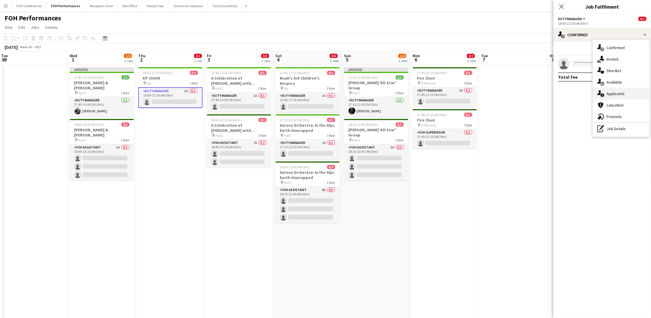
click at [612, 93] on span "Applicants" at bounding box center [615, 93] width 18 height 5
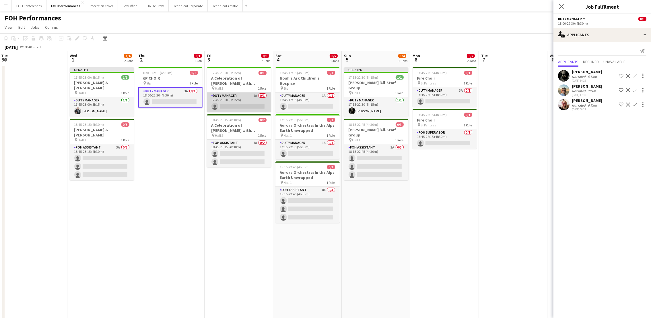
click at [238, 106] on app-card-role "Duty Manager 1A 0/1 17:45-23:00 (5h15m) single-neutral-actions" at bounding box center [239, 102] width 64 height 20
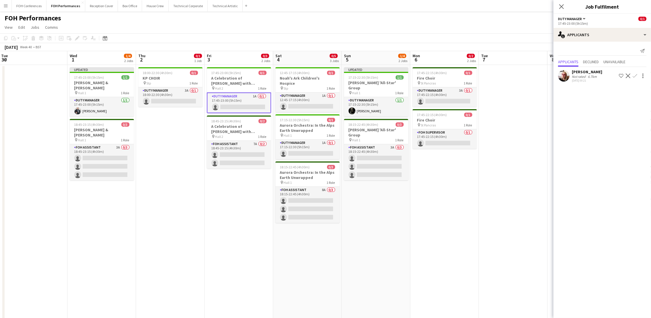
click at [228, 108] on app-card-role "Duty Manager 1A 0/1 17:45-23:00 (5h15m) single-neutral-actions" at bounding box center [239, 102] width 64 height 21
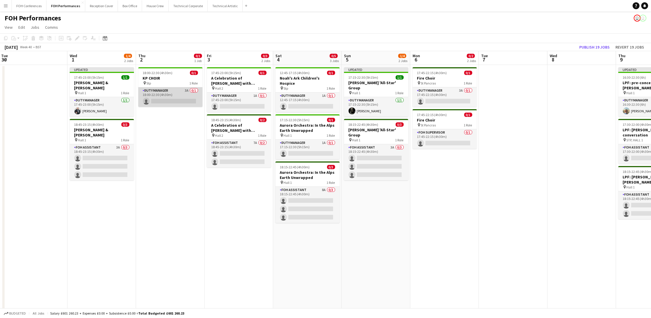
click at [172, 99] on app-card-role "Duty Manager 3A 0/1 18:00-22:30 (4h30m) single-neutral-actions" at bounding box center [170, 97] width 64 height 20
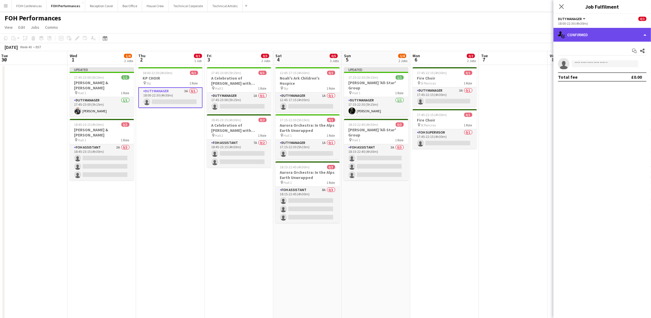
click at [627, 38] on div "single-neutral-actions-check-2 Confirmed" at bounding box center [602, 35] width 98 height 14
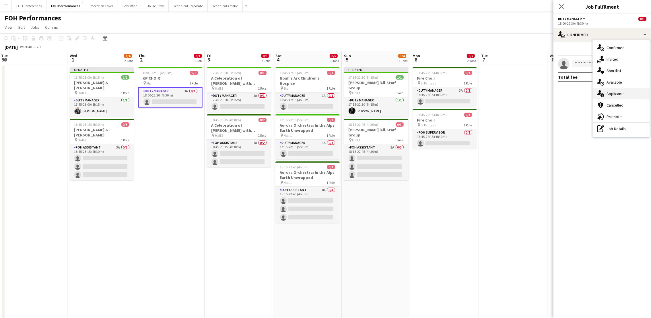
click at [622, 94] on span "Applicants" at bounding box center [615, 93] width 18 height 5
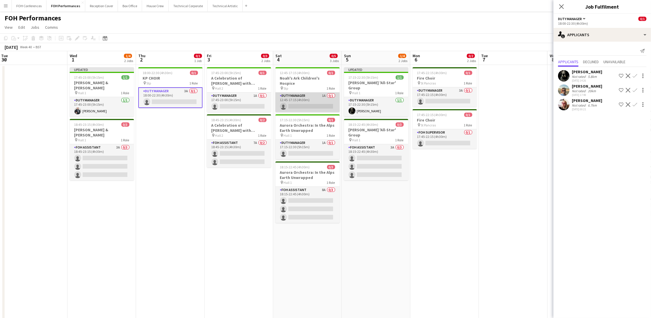
click at [308, 101] on app-card-role "Duty Manager 1A 0/1 12:45-17:15 (4h30m) single-neutral-actions" at bounding box center [307, 102] width 64 height 20
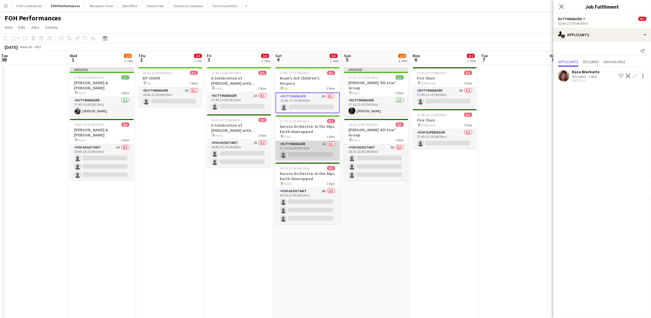
click at [292, 147] on app-card-role "Duty Manager 1A 0/1 17:15-22:30 (5h15m) single-neutral-actions" at bounding box center [307, 151] width 64 height 20
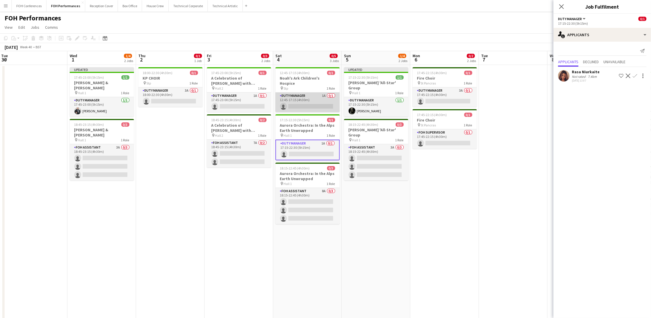
click at [300, 100] on app-card-role "Duty Manager 1A 0/1 12:45-17:15 (4h30m) single-neutral-actions" at bounding box center [307, 102] width 64 height 20
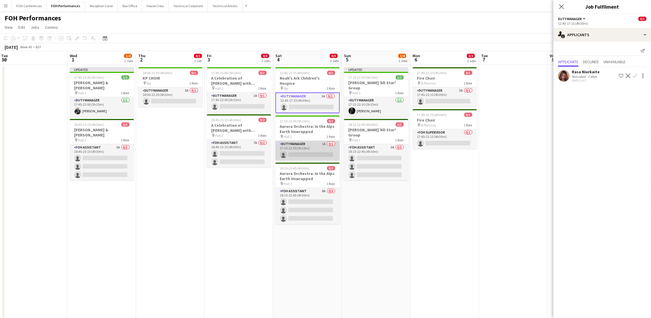
click at [303, 147] on app-card-role "Duty Manager 1A 0/1 17:15-22:30 (5h15m) single-neutral-actions" at bounding box center [307, 151] width 64 height 20
click at [634, 74] on app-icon "Confirm" at bounding box center [635, 75] width 5 height 5
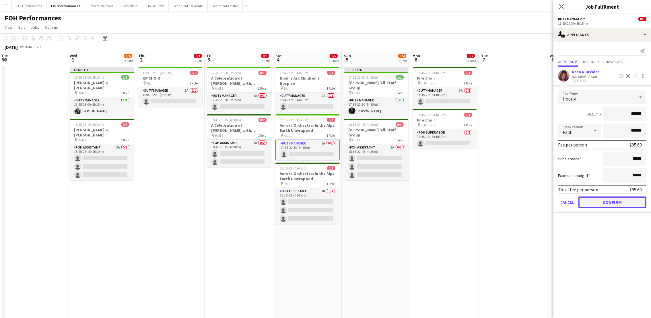
click at [598, 198] on button "Confirm" at bounding box center [612, 201] width 68 height 11
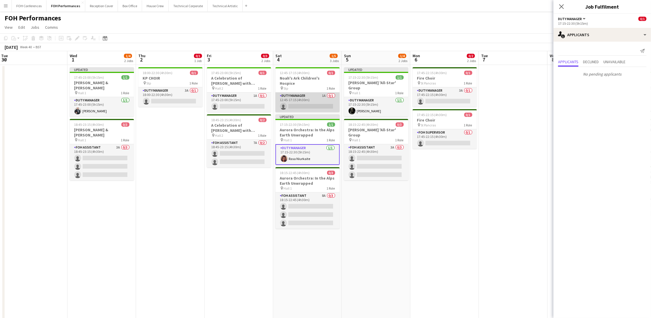
click at [297, 100] on app-card-role "Duty Manager 1A 0/1 12:45-17:15 (4h30m) single-neutral-actions" at bounding box center [307, 102] width 64 height 20
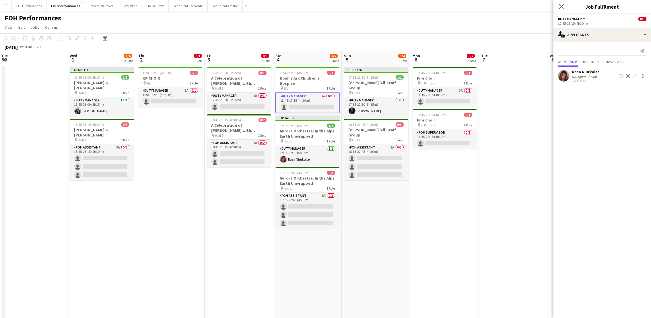
click at [633, 75] on app-icon "Confirm" at bounding box center [635, 75] width 5 height 5
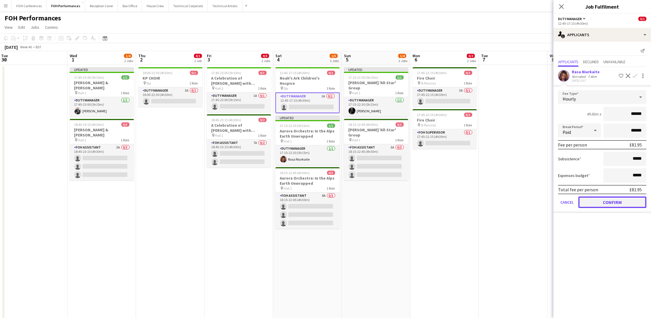
click at [583, 203] on button "Confirm" at bounding box center [612, 201] width 68 height 11
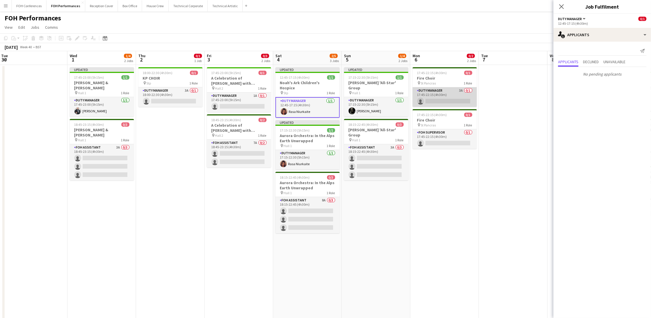
click at [451, 98] on app-card-role "Duty Manager 3A 0/1 17:45-22:15 (4h30m) single-neutral-actions" at bounding box center [445, 97] width 64 height 20
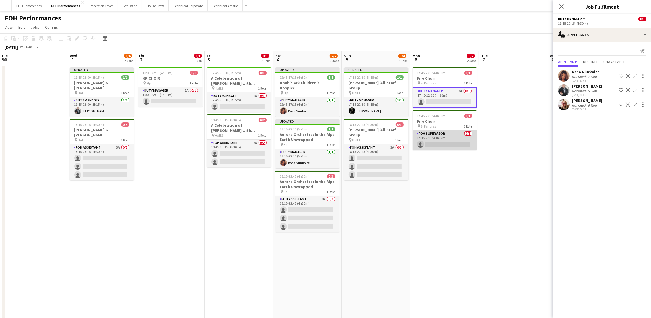
click at [443, 141] on app-card-role "FOH Supervisor 0/1 17:45-22:15 (4h30m) single-neutral-actions" at bounding box center [445, 140] width 64 height 20
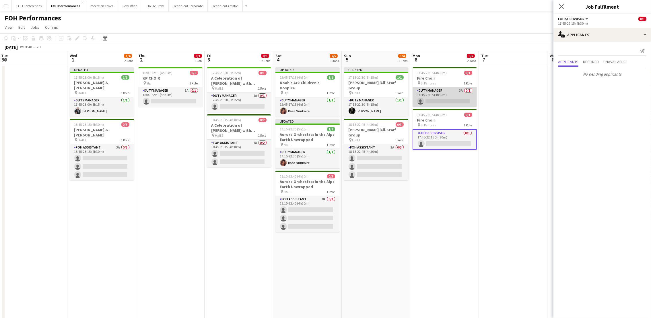
click at [452, 101] on app-card-role "Duty Manager 3A 0/1 17:45-22:15 (4h30m) single-neutral-actions" at bounding box center [445, 97] width 64 height 20
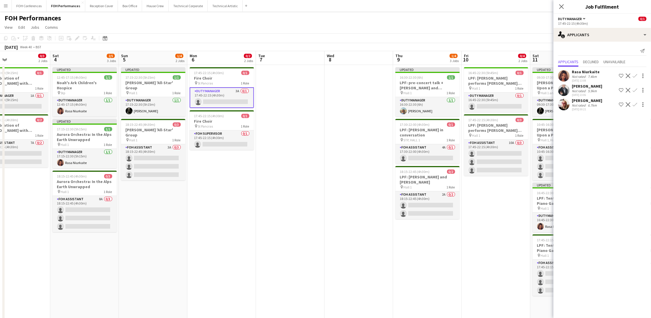
scroll to position [0, 156]
drag, startPoint x: 450, startPoint y: 55, endPoint x: 227, endPoint y: 53, distance: 222.9
click at [227, 53] on app-calendar-viewport "Wed 1 1/4 2 Jobs Thu 2 0/1 1 Job Fri 3 0/3 2 Jobs Sat 4 2/5 3 Jobs Sun 5 1/4 2 …" at bounding box center [325, 231] width 651 height 361
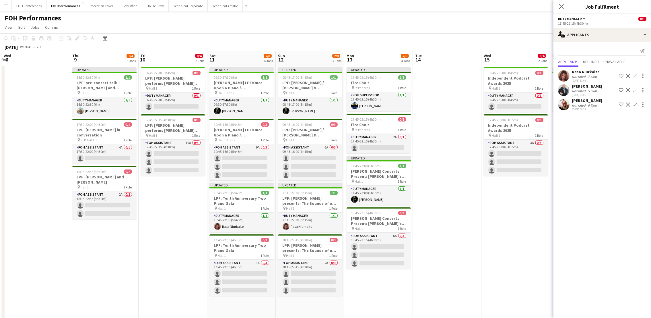
scroll to position [0, 205]
drag, startPoint x: 426, startPoint y: 58, endPoint x: 103, endPoint y: 101, distance: 326.2
click at [103, 101] on app-calendar-viewport "Sun 5 1/4 2 Jobs Mon 6 0/2 2 Jobs Tue 7 Wed 8 Thu 9 1/4 3 Jobs Fri 10 0/4 2 Job…" at bounding box center [325, 231] width 651 height 361
click at [165, 102] on app-card-role "Duty Manager 0/1 16:45-22:30 (5h45m) single-neutral-actions" at bounding box center [172, 102] width 64 height 20
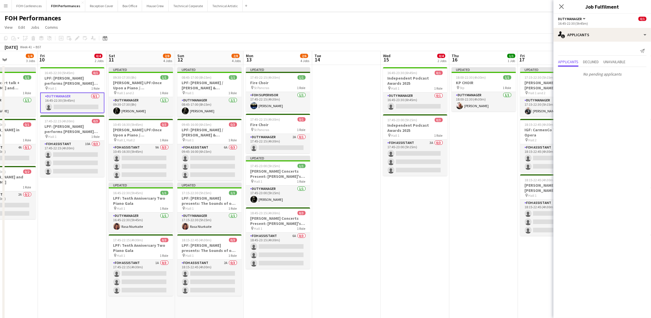
scroll to position [0, 201]
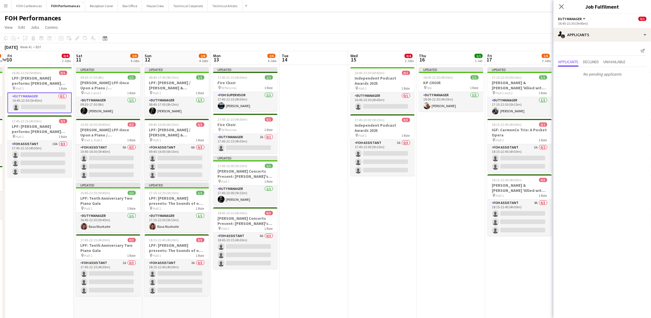
drag, startPoint x: 460, startPoint y: 57, endPoint x: 327, endPoint y: 71, distance: 133.3
click at [327, 71] on app-calendar-viewport "Tue 7 Wed 8 Thu 9 1/4 3 Jobs Fri 10 0/4 2 Jobs Sat 11 2/8 4 Jobs Sun 12 2/8 4 J…" at bounding box center [325, 231] width 651 height 361
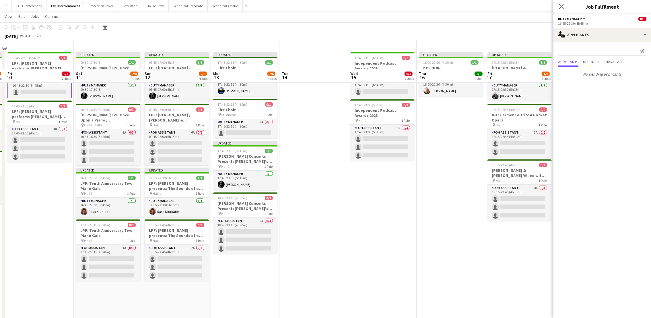
scroll to position [0, 0]
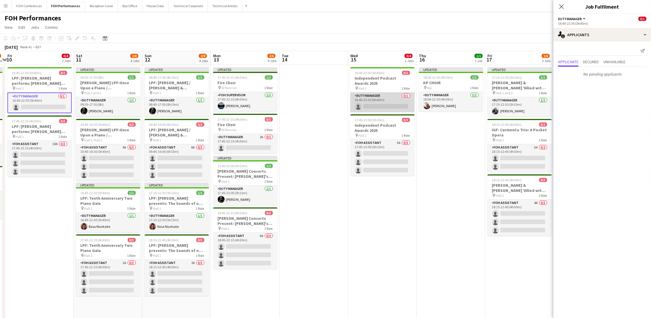
click at [386, 107] on app-card-role "Duty Manager 0/1 16:45-23:30 (6h45m) single-neutral-actions" at bounding box center [382, 102] width 64 height 20
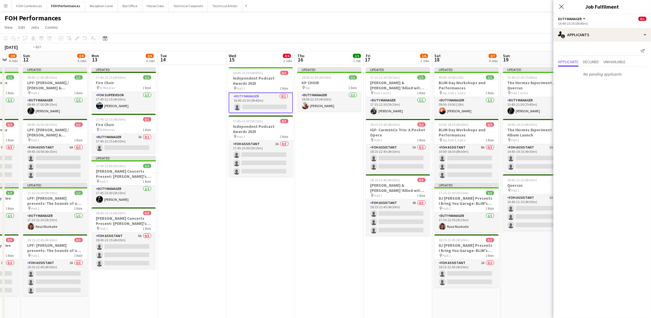
scroll to position [0, 202]
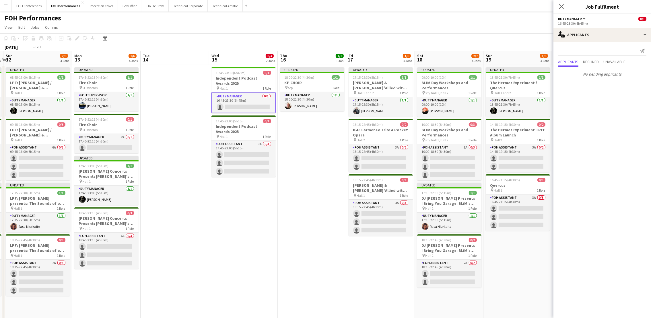
drag, startPoint x: 449, startPoint y: 58, endPoint x: 173, endPoint y: 70, distance: 276.2
click at [173, 70] on app-calendar-viewport "Thu 9 1/4 3 Jobs Fri 10 0/4 2 Jobs Sat 11 2/8 4 Jobs Sun 12 2/8 4 Jobs Mon 13 2…" at bounding box center [325, 231] width 651 height 361
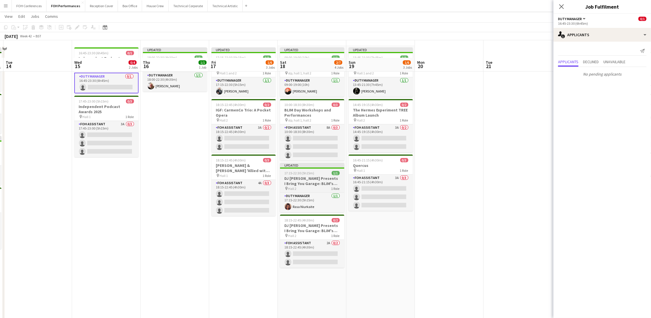
scroll to position [0, 0]
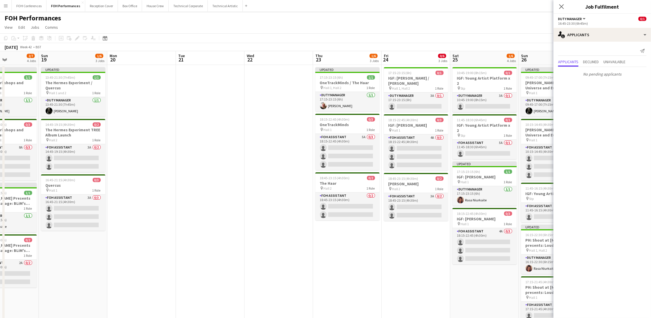
drag, startPoint x: 441, startPoint y: 57, endPoint x: 119, endPoint y: 60, distance: 321.9
click at [119, 60] on app-calendar-viewport "Thu 16 1/1 1 Job Fri 17 1/6 3 Jobs Sat 18 2/7 4 Jobs Sun 19 1/6 3 Jobs Mon 20 T…" at bounding box center [325, 231] width 651 height 361
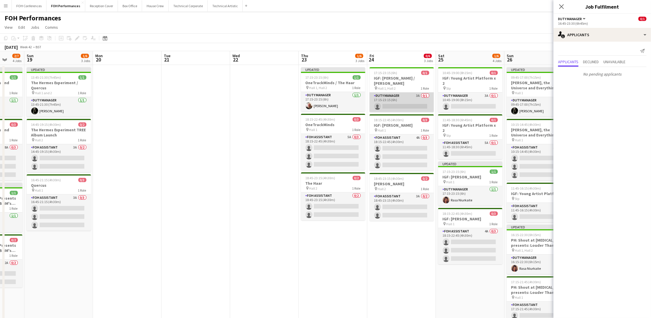
click at [391, 108] on app-card-role "Duty Manager 3A 0/1 17:15-23:15 (6h) single-neutral-actions" at bounding box center [401, 102] width 64 height 20
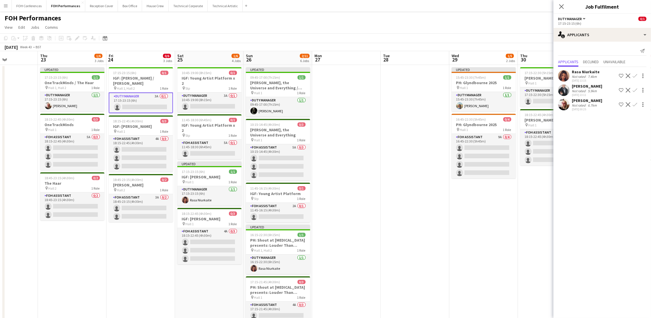
scroll to position [0, 248]
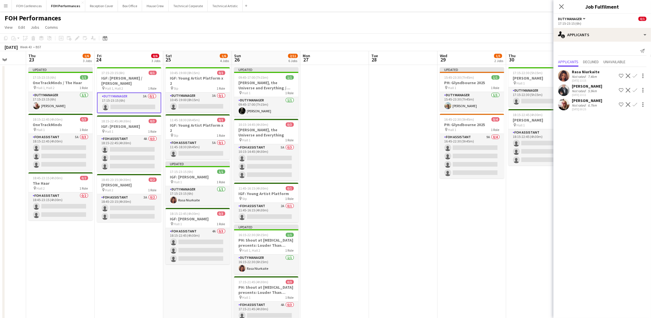
drag, startPoint x: 376, startPoint y: 60, endPoint x: 131, endPoint y: 70, distance: 244.9
click at [131, 70] on app-calendar-viewport "Sun 19 1/6 3 Jobs Mon 20 Tue 21 Wed 22 Thu 23 1/6 3 Jobs Fri 24 0/6 3 Jobs Sat …" at bounding box center [325, 231] width 651 height 361
click at [193, 98] on app-card-role "Duty Manager 3A 0/1 10:45-19:00 (8h15m) single-neutral-actions" at bounding box center [197, 102] width 64 height 20
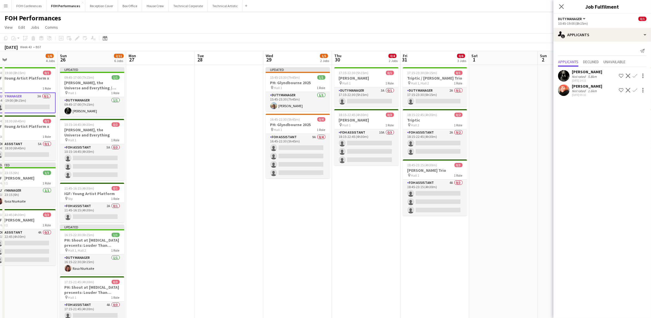
drag, startPoint x: 466, startPoint y: 59, endPoint x: 258, endPoint y: 77, distance: 208.8
click at [258, 77] on app-calendar-viewport "Wed 22 Thu 23 1/6 3 Jobs Fri 24 0/6 3 Jobs Sat 25 1/6 4 Jobs Sun 26 2/11 6 Jobs…" at bounding box center [325, 231] width 651 height 361
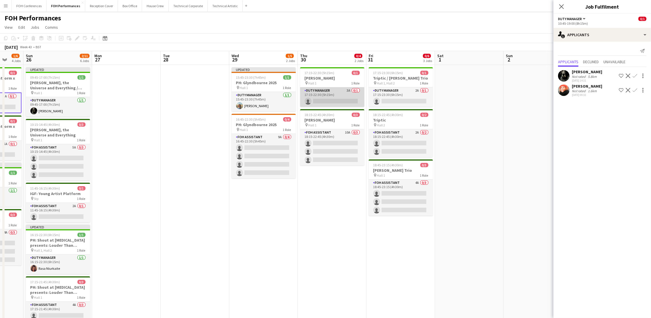
click at [334, 100] on app-card-role "Duty Manager 3A 0/1 17:15-22:30 (5h15m) single-neutral-actions" at bounding box center [332, 97] width 64 height 20
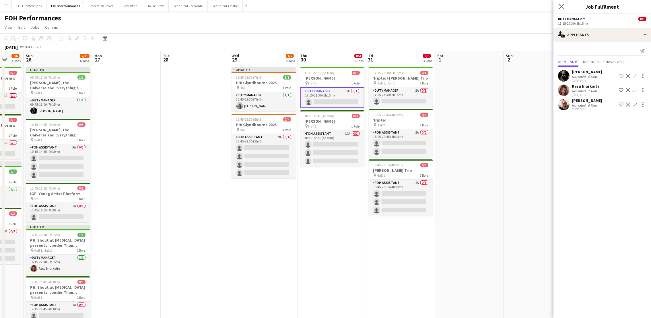
click at [636, 75] on app-icon "Confirm" at bounding box center [635, 75] width 5 height 5
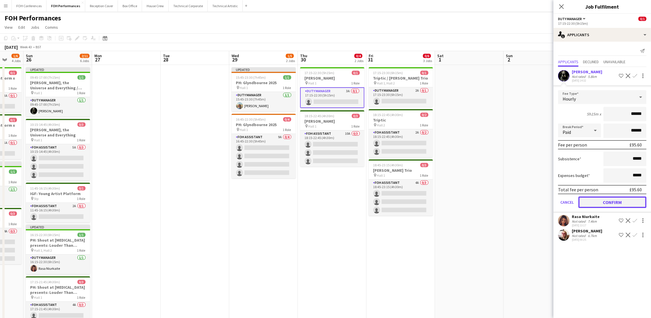
click at [626, 202] on button "Confirm" at bounding box center [612, 201] width 68 height 11
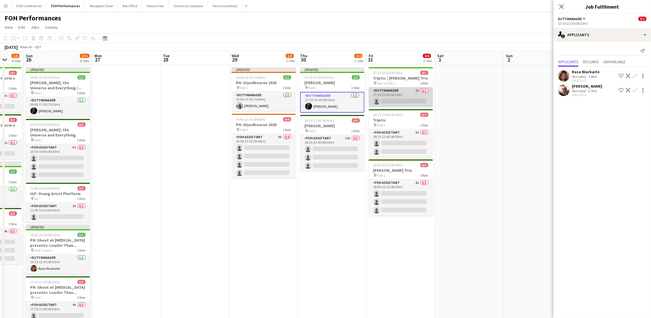
click at [390, 100] on app-card-role "Duty Manager 2A 0/1 17:15-23:30 (6h15m) single-neutral-actions" at bounding box center [401, 97] width 64 height 20
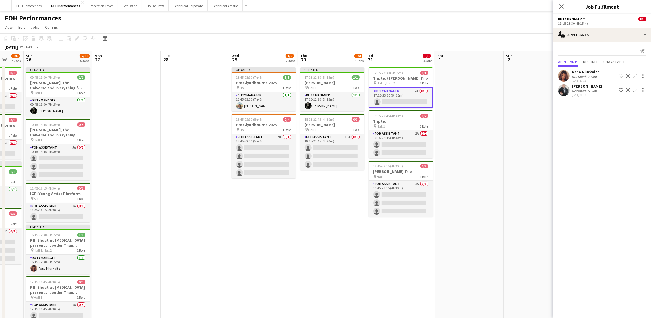
click at [635, 88] on app-icon "Confirm" at bounding box center [635, 90] width 5 height 5
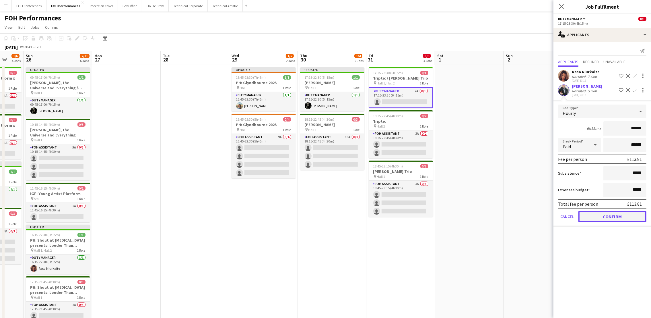
click at [614, 214] on button "Confirm" at bounding box center [612, 216] width 68 height 11
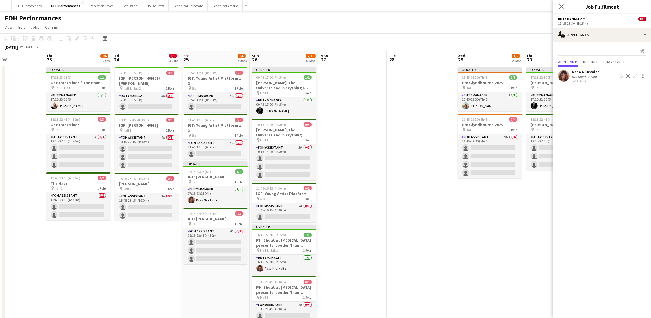
scroll to position [0, 158]
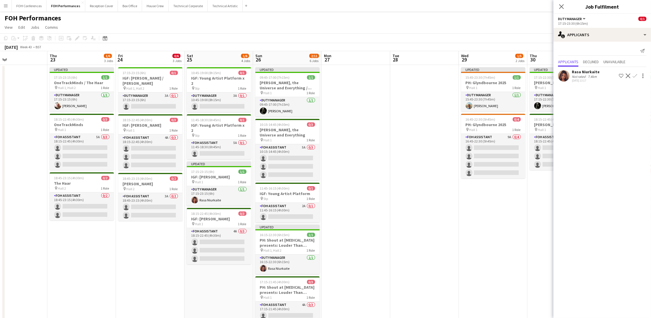
drag, startPoint x: 123, startPoint y: 67, endPoint x: 353, endPoint y: 72, distance: 229.8
click at [353, 72] on app-calendar-viewport "Mon 20 Tue 21 Wed 22 Thu 23 1/6 3 Jobs Fri 24 0/6 3 Jobs Sat 25 1/6 4 Jobs Sun …" at bounding box center [325, 231] width 651 height 361
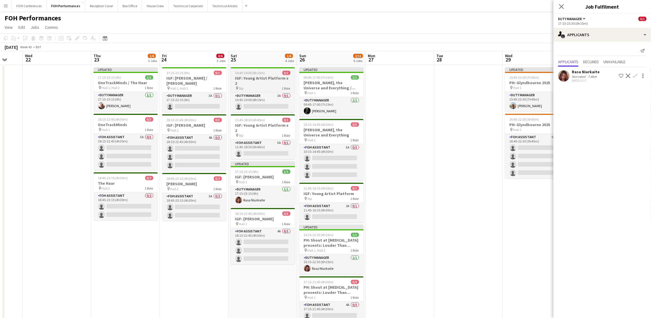
drag, startPoint x: 216, startPoint y: 63, endPoint x: 266, endPoint y: 72, distance: 50.0
click at [266, 63] on app-calendar-viewport "Mon 20 Tue 21 Wed 22 Thu 23 1/6 3 Jobs Fri 24 0/6 3 Jobs Sat 25 1/6 4 Jobs Sun …" at bounding box center [325, 231] width 651 height 361
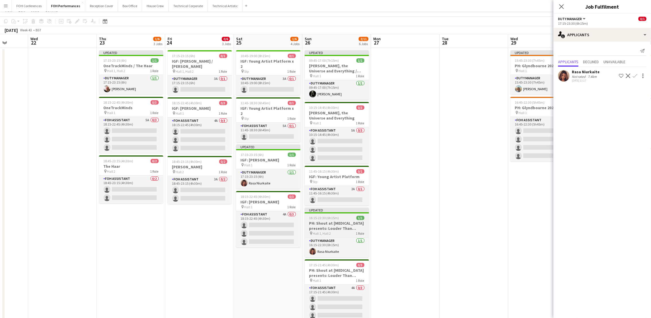
scroll to position [0, 0]
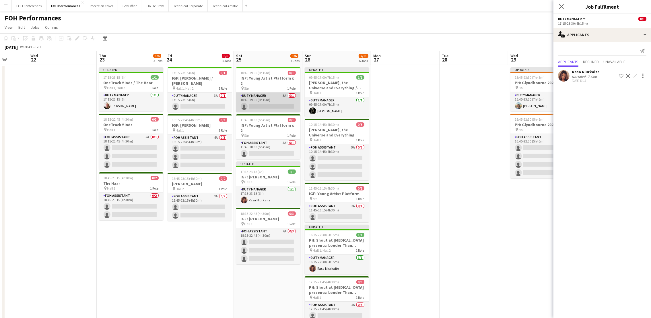
click at [262, 100] on app-card-role "Duty Manager 3A 0/1 10:45-19:00 (8h15m) single-neutral-actions" at bounding box center [268, 102] width 64 height 20
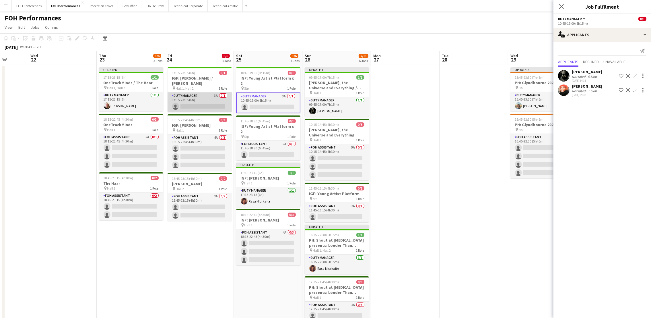
click at [182, 106] on app-card-role "Duty Manager 3A 0/1 17:15-23:15 (6h) single-neutral-actions" at bounding box center [200, 102] width 64 height 20
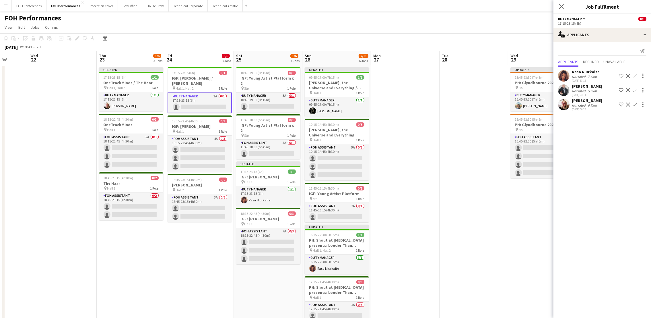
click at [635, 106] on app-icon "Confirm" at bounding box center [635, 104] width 5 height 5
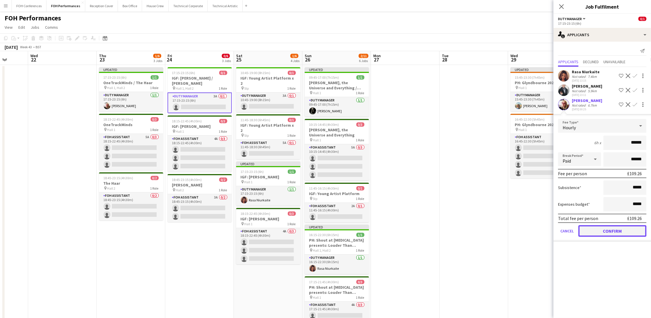
click at [606, 230] on button "Confirm" at bounding box center [612, 230] width 68 height 11
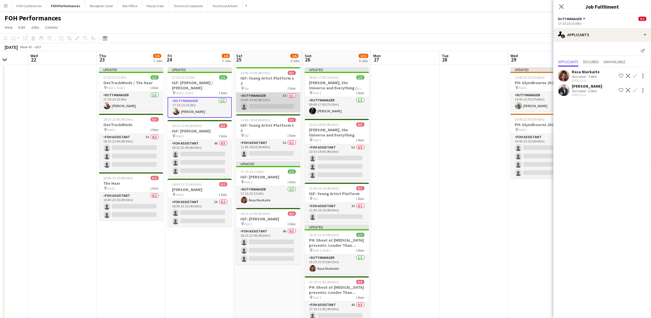
click at [269, 103] on app-card-role "Duty Manager 3A 0/1 10:45-19:00 (8h15m) single-neutral-actions" at bounding box center [268, 102] width 64 height 20
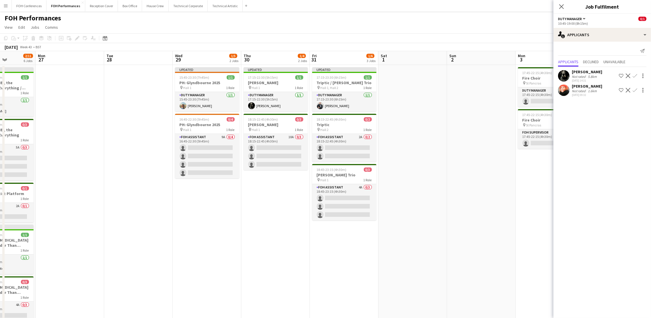
scroll to position [0, 240]
drag, startPoint x: 431, startPoint y: 54, endPoint x: 94, endPoint y: 84, distance: 338.1
click at [94, 84] on app-calendar-viewport "Thu 23 1/6 3 Jobs Fri 24 1/6 3 Jobs Sat 25 1/6 4 Jobs Sun 26 2/11 6 Jobs Mon 27…" at bounding box center [325, 231] width 651 height 361
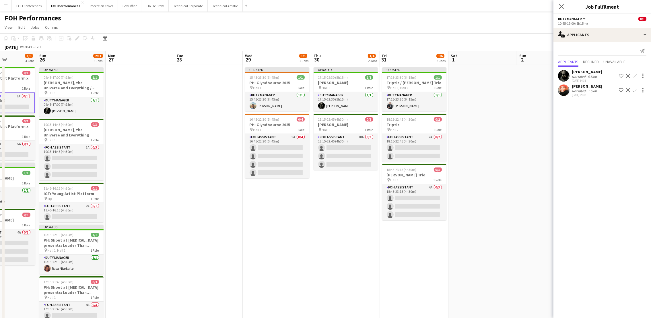
drag, startPoint x: 476, startPoint y: 59, endPoint x: 554, endPoint y: 67, distance: 77.6
click at [554, 67] on body "Menu Boards Boards Boards All jobs Status Workforce Workforce My Workforce Recr…" at bounding box center [325, 211] width 651 height 422
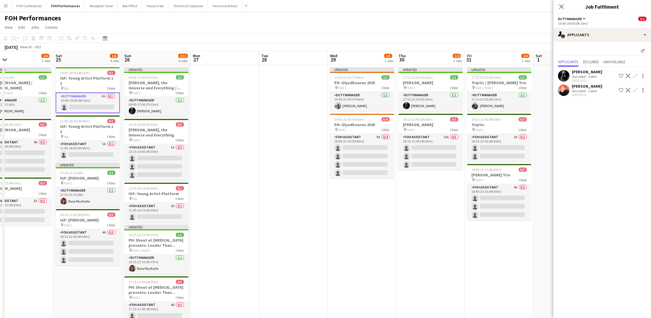
scroll to position [0, 142]
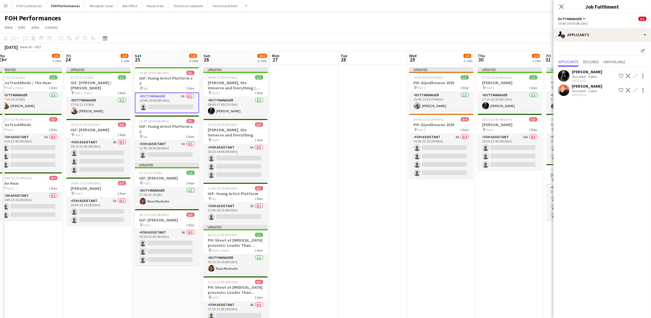
drag, startPoint x: 135, startPoint y: 58, endPoint x: 294, endPoint y: 76, distance: 160.2
click at [294, 76] on app-calendar-viewport "Tue 21 Wed 22 Thu 23 1/6 3 Jobs Fri 24 1/6 3 Jobs Sat 25 1/6 4 Jobs Sun 26 2/11…" at bounding box center [325, 231] width 651 height 361
click at [637, 74] on app-icon "Confirm" at bounding box center [635, 75] width 5 height 5
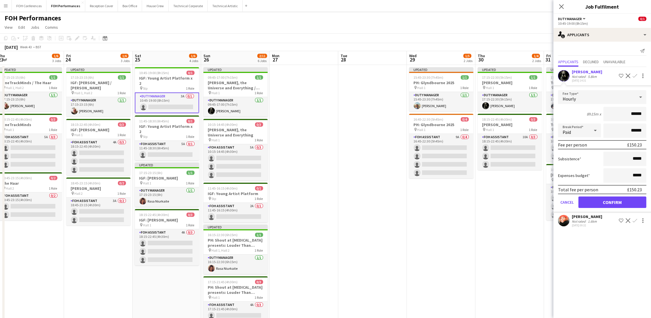
click at [610, 192] on div "Total fee per person £150.23" at bounding box center [602, 189] width 88 height 9
click at [610, 205] on button "Confirm" at bounding box center [612, 201] width 68 height 11
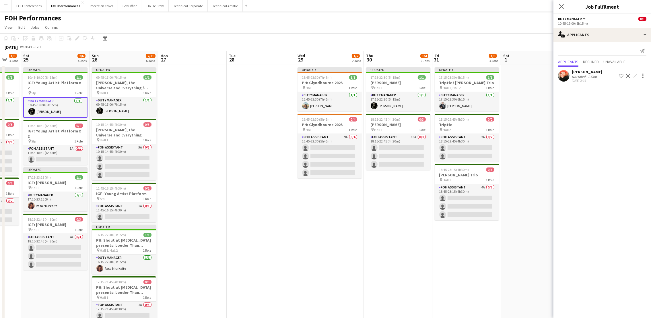
drag, startPoint x: 506, startPoint y: 63, endPoint x: 247, endPoint y: 108, distance: 263.4
click at [385, 108] on app-calendar-viewport "Thu 23 1/6 3 Jobs Fri 24 1/6 3 Jobs Sat 25 2/6 4 Jobs Sun 26 2/11 6 Jobs Mon 27…" at bounding box center [325, 231] width 651 height 361
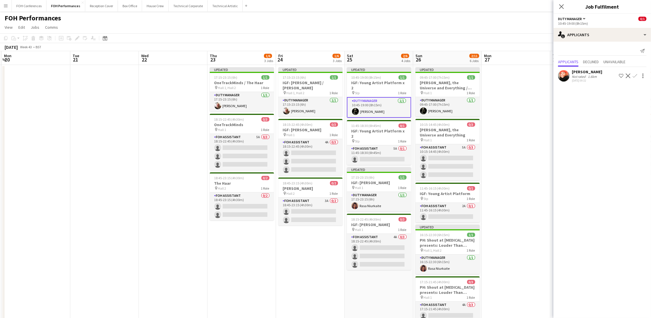
drag, startPoint x: 44, startPoint y: 60, endPoint x: 363, endPoint y: 83, distance: 318.9
click at [363, 83] on app-calendar-viewport "Sat 18 2/7 4 Jobs Sun 19 1/6 3 Jobs Mon 20 Tue 21 Wed 22 Thu 23 1/6 3 Jobs Fri …" at bounding box center [325, 231] width 651 height 361
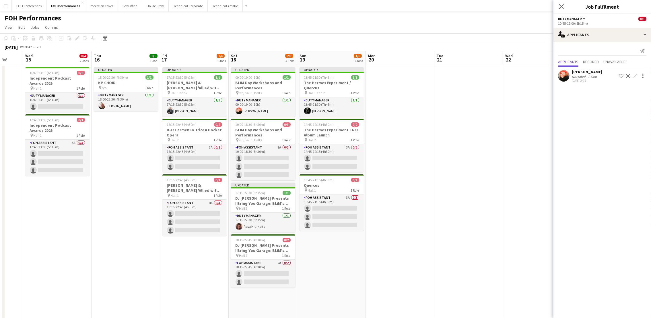
drag, startPoint x: 67, startPoint y: 64, endPoint x: 394, endPoint y: 90, distance: 327.7
click at [394, 90] on app-calendar-viewport "Mon 13 2/6 4 Jobs Tue 14 Wed 15 0/4 2 Jobs Thu 16 1/1 1 Job Fri 17 1/6 3 Jobs S…" at bounding box center [325, 231] width 651 height 361
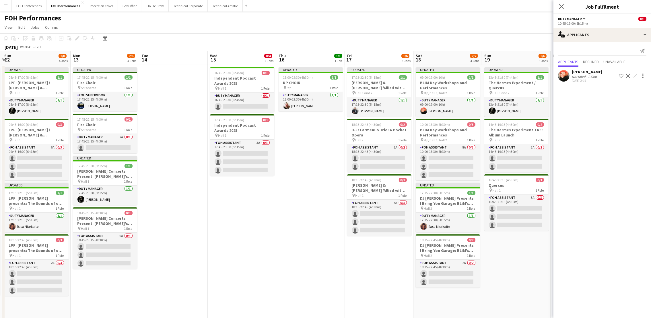
scroll to position [0, 179]
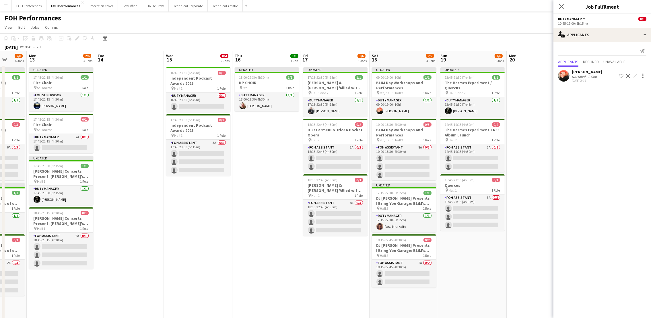
drag, startPoint x: 120, startPoint y: 58, endPoint x: 396, endPoint y: 63, distance: 275.7
click at [396, 63] on app-calendar-viewport "Fri 10 0/4 2 Jobs Sat 11 2/8 4 Jobs Sun 12 2/8 4 Jobs Mon 13 2/6 4 Jobs Tue 14 …" at bounding box center [325, 231] width 651 height 361
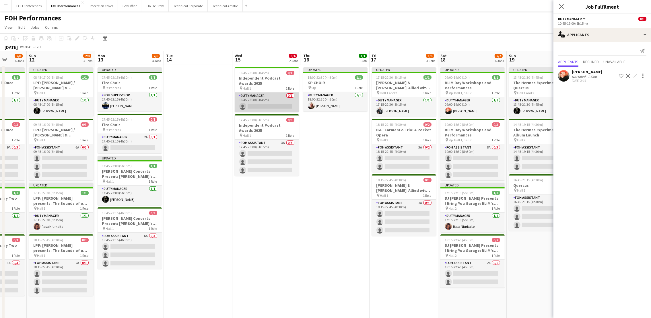
click at [253, 107] on app-card-role "Duty Manager 0/1 16:45-23:30 (6h45m) single-neutral-actions" at bounding box center [267, 102] width 64 height 20
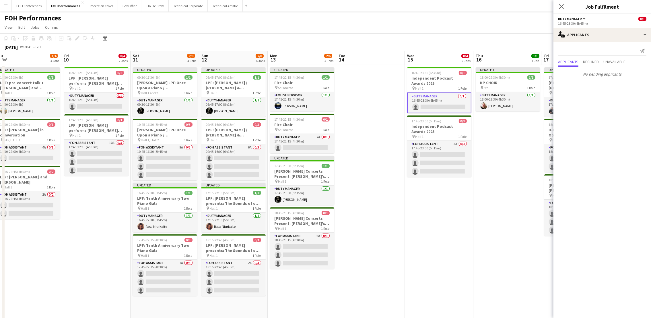
scroll to position [0, 157]
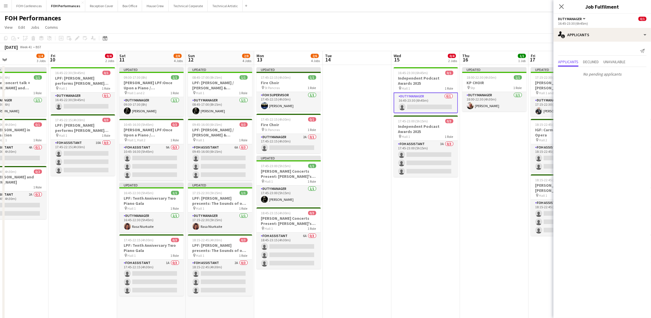
drag, startPoint x: 120, startPoint y: 59, endPoint x: 348, endPoint y: 69, distance: 228.3
click at [348, 69] on app-calendar-viewport "Tue 7 Wed 8 Thu 9 1/4 3 Jobs Fri 10 0/4 2 Jobs Sat 11 2/8 4 Jobs Sun 12 2/8 4 J…" at bounding box center [325, 231] width 651 height 361
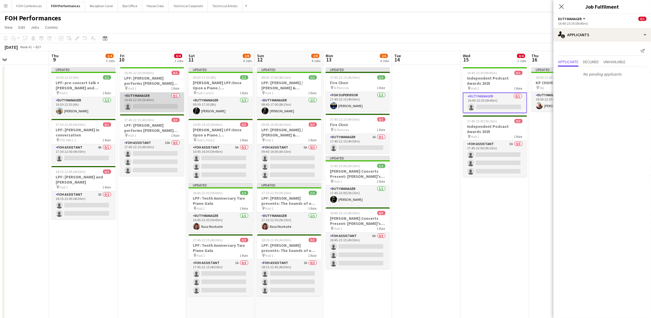
click at [145, 106] on app-card-role "Duty Manager 0/1 16:45-22:30 (5h45m) single-neutral-actions" at bounding box center [152, 102] width 64 height 20
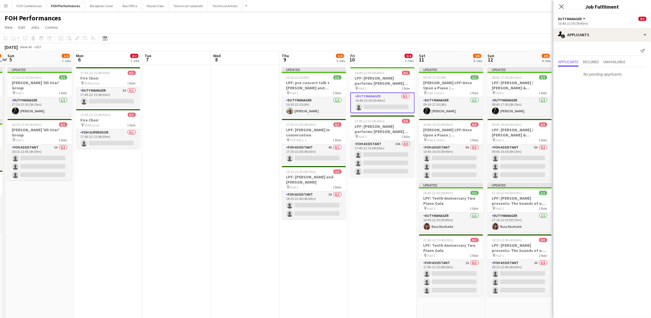
scroll to position [0, 125]
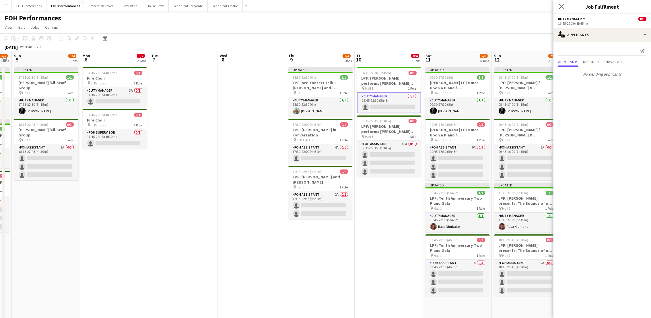
drag, startPoint x: 96, startPoint y: 64, endPoint x: 332, endPoint y: 71, distance: 236.8
click at [332, 71] on app-calendar-viewport "Fri 3 0/3 2 Jobs Sat 4 2/5 3 Jobs Sun 5 1/4 2 Jobs Mon 6 0/2 2 Jobs Tue 7 Wed 8…" at bounding box center [325, 231] width 651 height 361
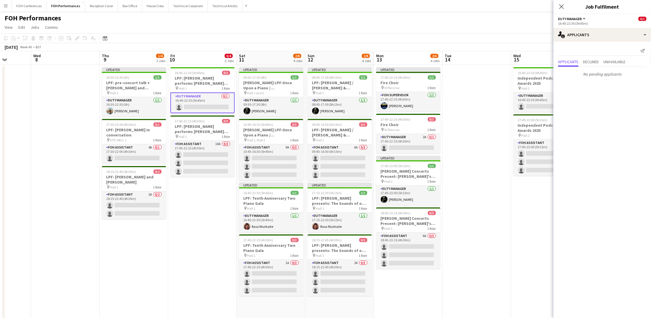
scroll to position [0, 244]
drag, startPoint x: 468, startPoint y: 57, endPoint x: 281, endPoint y: 60, distance: 186.8
click at [281, 60] on app-calendar-viewport "Sat 4 2/5 3 Jobs Sun 5 1/4 2 Jobs Mon 6 0/2 2 Jobs Tue 7 Wed 8 Thu 9 1/4 3 Jobs…" at bounding box center [325, 231] width 651 height 361
click at [398, 146] on app-card-role "Duty Manager 2A 0/1 17:45-22:15 (4h30m) single-neutral-actions" at bounding box center [408, 144] width 64 height 20
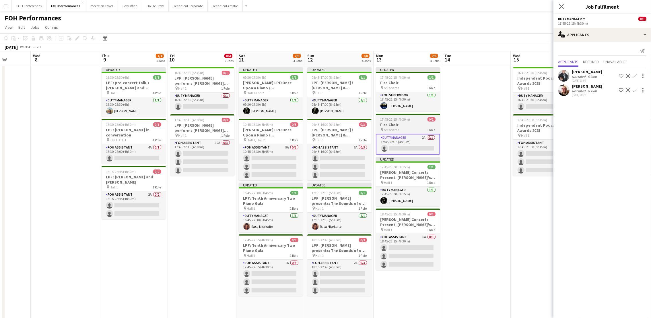
click at [398, 127] on h3 "Fire Choir" at bounding box center [408, 124] width 64 height 5
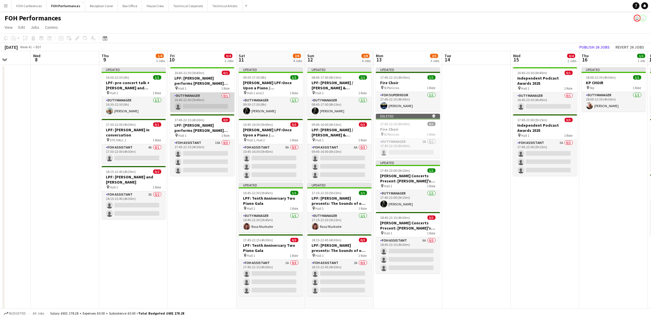
click at [195, 104] on app-card-role "Duty Manager 0/1 16:45-22:30 (5h45m) single-neutral-actions" at bounding box center [202, 102] width 64 height 20
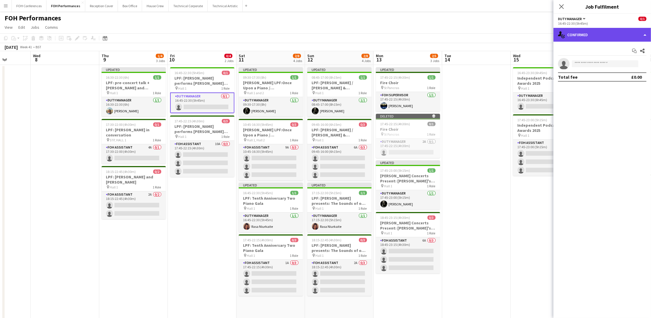
click at [615, 33] on div "single-neutral-actions-check-2 Confirmed" at bounding box center [602, 35] width 98 height 14
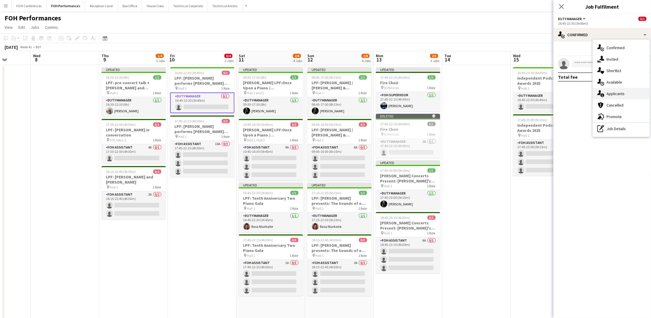
click at [613, 97] on div "single-neutral-actions-information Applicants" at bounding box center [621, 93] width 57 height 11
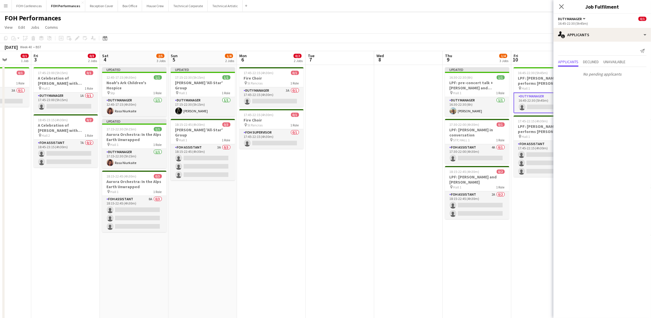
scroll to position [0, 162]
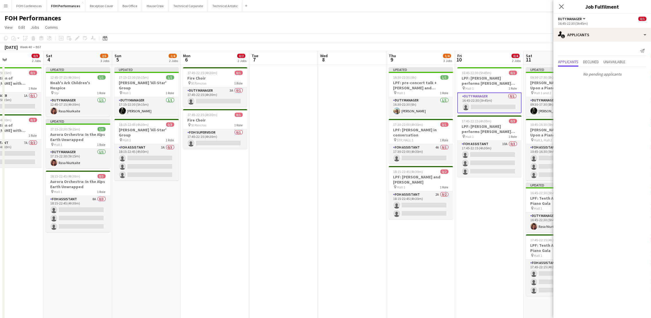
drag, startPoint x: 53, startPoint y: 57, endPoint x: 336, endPoint y: 69, distance: 283.7
click at [336, 69] on app-calendar-viewport "Wed 1 1/4 2 Jobs Thu 2 0/1 1 Job Fri 3 0/3 2 Jobs Sat 4 2/5 3 Jobs Sun 5 1/4 2 …" at bounding box center [325, 231] width 651 height 361
click at [214, 99] on app-card-role "Duty Manager 3A 0/1 17:45-22:15 (4h30m) single-neutral-actions" at bounding box center [215, 97] width 64 height 20
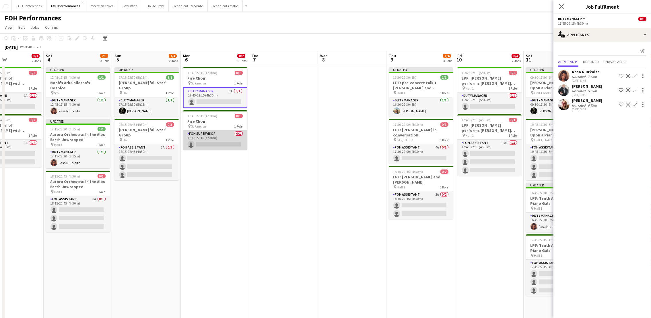
click at [208, 142] on app-card-role "FOH Supervisor 0/1 17:45-22:15 (4h30m) single-neutral-actions" at bounding box center [215, 140] width 64 height 20
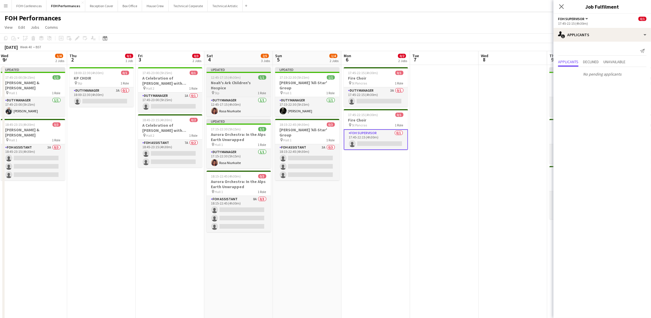
drag, startPoint x: 61, startPoint y: 59, endPoint x: 213, endPoint y: 86, distance: 154.2
click at [226, 68] on app-calendar-viewport "Mon 29 Tue 30 Wed 1 1/4 2 Jobs Thu 2 0/1 1 Job Fri 3 0/3 2 Jobs Sat 4 2/5 3 Job…" at bounding box center [325, 231] width 651 height 361
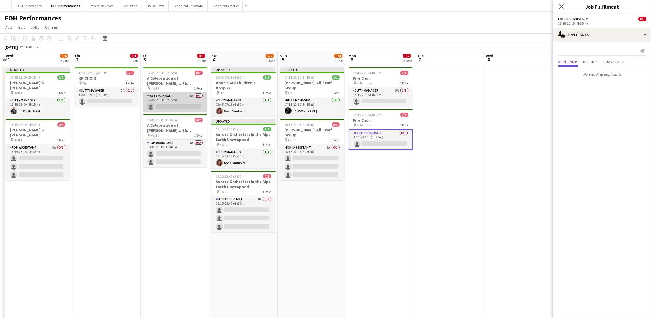
click at [167, 107] on app-card-role "Duty Manager 1A 0/1 17:45-23:00 (5h15m) single-neutral-actions" at bounding box center [175, 102] width 64 height 20
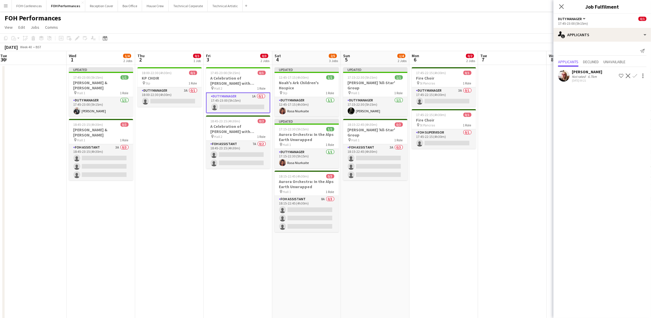
scroll to position [0, 139]
drag, startPoint x: 103, startPoint y: 61, endPoint x: 166, endPoint y: 57, distance: 63.6
click at [166, 57] on app-calendar-viewport "Sun 28 11/12 4 Jobs Mon 29 Tue 30 Wed 1 1/4 2 Jobs Thu 2 0/1 1 Job Fri 3 0/3 2 …" at bounding box center [325, 231] width 651 height 361
click at [155, 102] on app-card-role "Duty Manager 3A 0/1 18:00-22:30 (4h30m) single-neutral-actions" at bounding box center [170, 97] width 64 height 20
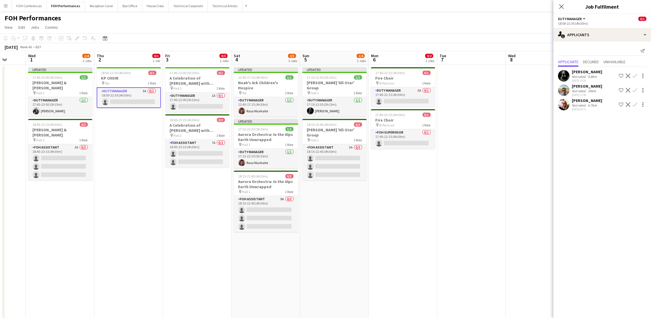
scroll to position [0, 153]
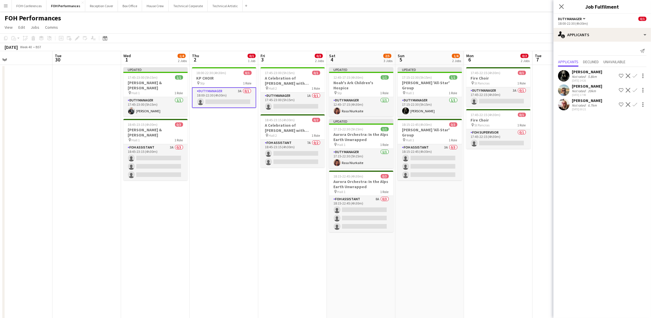
drag, startPoint x: 94, startPoint y: 59, endPoint x: -2, endPoint y: 93, distance: 101.1
click at [0, 93] on html "Menu Boards Boards Boards All jobs Status Workforce Workforce My Workforce Recr…" at bounding box center [325, 211] width 651 height 422
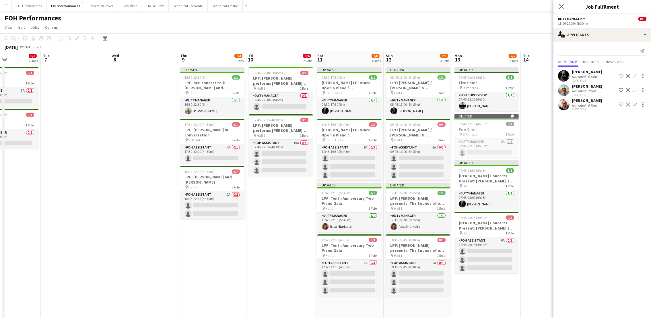
drag, startPoint x: 503, startPoint y: 68, endPoint x: 211, endPoint y: 61, distance: 291.8
click at [155, 62] on app-calendar-viewport "Fri 3 0/3 2 Jobs Sat 4 2/5 3 Jobs Sun 5 1/4 2 Jobs Mon 6 0/2 2 Jobs Tue 7 Wed 8…" at bounding box center [325, 231] width 651 height 361
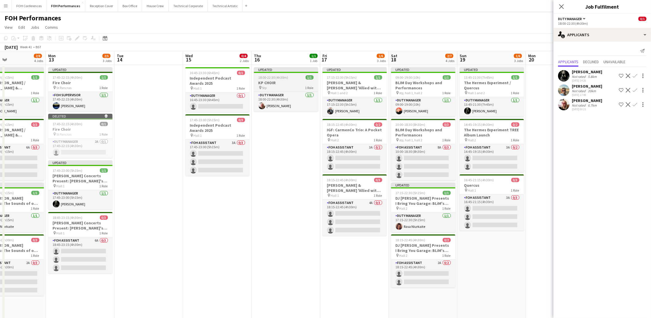
drag, startPoint x: 499, startPoint y: 62, endPoint x: 261, endPoint y: 78, distance: 238.9
click at [78, 66] on app-calendar-viewport "Thu 9 1/4 3 Jobs Fri 10 0/4 2 Jobs Sat 11 2/8 4 Jobs Sun 12 2/8 4 Jobs Mon 13 2…" at bounding box center [325, 231] width 651 height 361
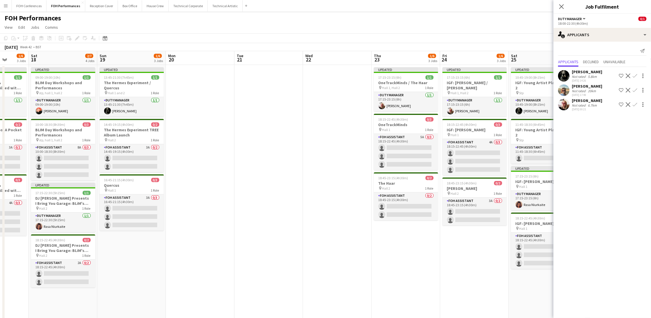
scroll to position [0, 247]
drag, startPoint x: 485, startPoint y: 59, endPoint x: 139, endPoint y: 62, distance: 345.4
click at [139, 62] on app-calendar-viewport "Tue 14 Wed 15 0/4 2 Jobs Thu 16 1/1 1 Job Fri 17 1/6 3 Jobs Sat 18 2/7 4 Jobs S…" at bounding box center [325, 231] width 651 height 361
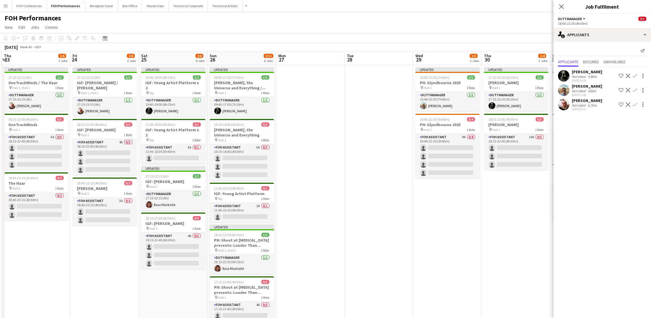
scroll to position [0, 216]
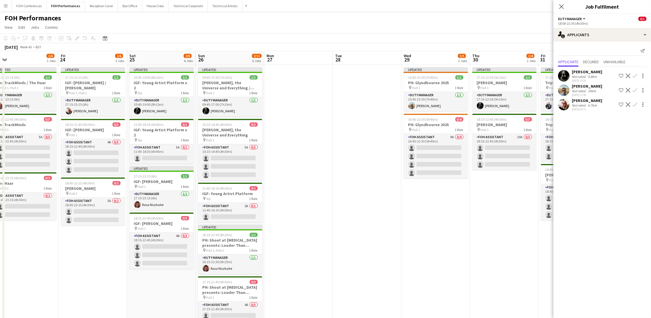
drag, startPoint x: 483, startPoint y: 57, endPoint x: 102, endPoint y: 64, distance: 380.2
click at [102, 64] on app-calendar-viewport "Mon 20 Tue 21 Wed 22 Thu 23 1/6 3 Jobs Fri 24 1/6 3 Jobs Sat 25 2/6 4 Jobs Sun …" at bounding box center [325, 231] width 651 height 361
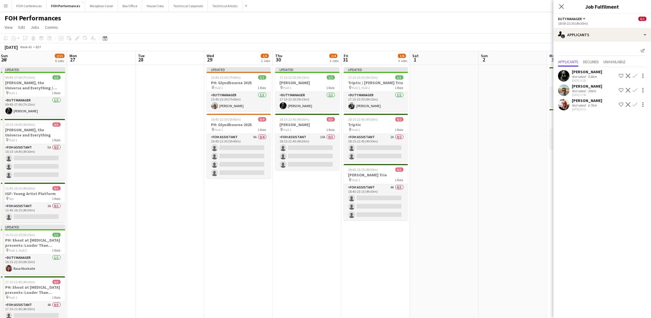
scroll to position [0, 209]
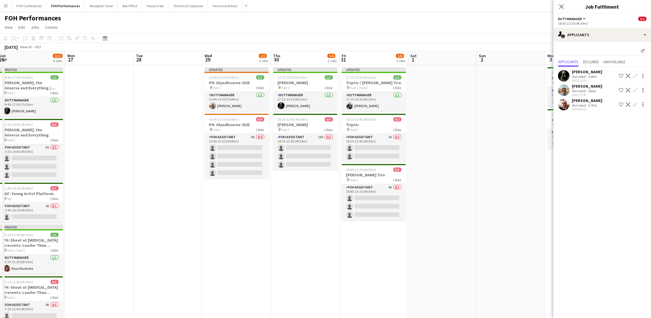
drag, startPoint x: 509, startPoint y: 58, endPoint x: 205, endPoint y: 35, distance: 305.5
click at [205, 35] on app-calendar "Copy Paste Paste Ctrl+V Paste with crew Ctrl+Shift+V Paste linked Job [GEOGRAPH…" at bounding box center [325, 222] width 651 height 379
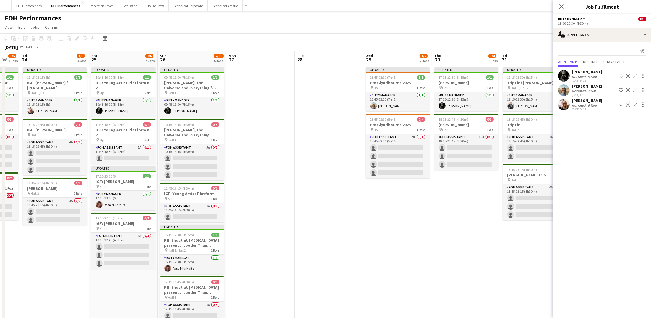
drag, startPoint x: 99, startPoint y: 62, endPoint x: 488, endPoint y: 71, distance: 389.7
click at [488, 71] on app-calendar-viewport "Wed 22 Thu 23 1/6 3 Jobs Fri 24 1/6 3 Jobs Sat 25 2/6 4 Jobs Sun 26 2/11 6 Jobs…" at bounding box center [325, 231] width 651 height 361
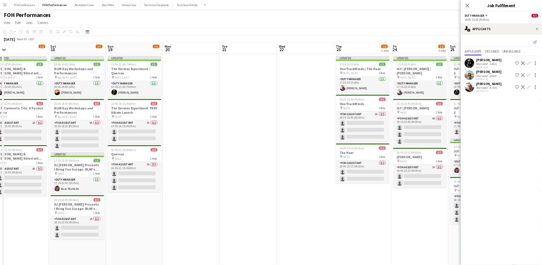
scroll to position [0, 121]
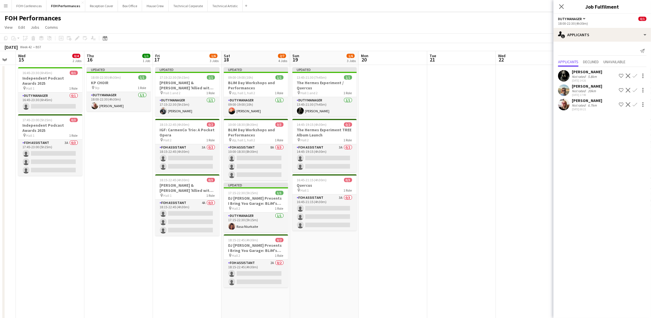
drag, startPoint x: 85, startPoint y: 61, endPoint x: 469, endPoint y: 57, distance: 383.8
click at [469, 57] on app-calendar-viewport "Mon 13 2/5 3 Jobs Tue 14 Wed 15 0/4 2 Jobs Thu 16 1/1 1 Job Fri 17 1/6 3 Jobs S…" at bounding box center [325, 231] width 651 height 361
click at [493, 17] on div "FOH Performances user user" at bounding box center [325, 16] width 651 height 11
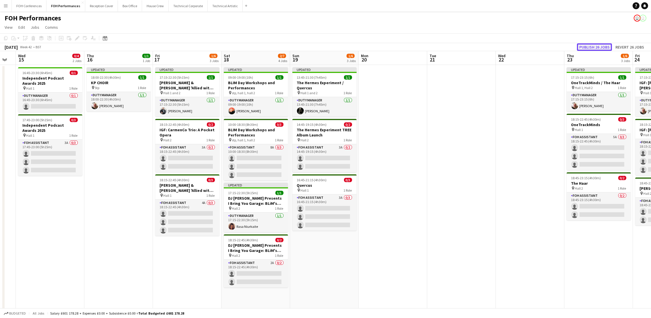
click at [598, 44] on button "Publish 26 jobs" at bounding box center [594, 46] width 35 height 7
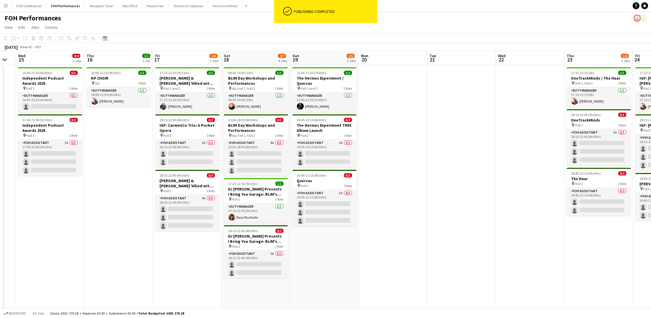
click at [574, 11] on app-navbar "Menu Boards Boards Boards All jobs Status Workforce Workforce My Workforce Recr…" at bounding box center [325, 5] width 651 height 11
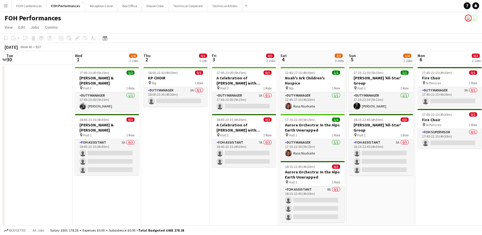
scroll to position [0, 158]
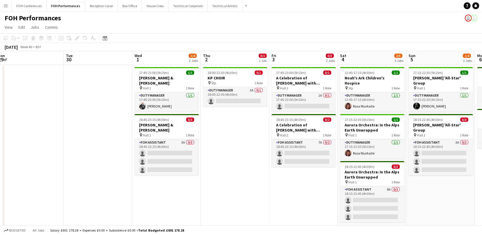
drag, startPoint x: 50, startPoint y: 60, endPoint x: 372, endPoint y: 75, distance: 322.5
click at [372, 75] on app-calendar-viewport "Thu 25 4/4 2 Jobs Fri 26 3/3 2 Jobs Sat 27 8/10 3 Jobs Sun 28 11/12 4 Jobs Mon …" at bounding box center [241, 229] width 482 height 356
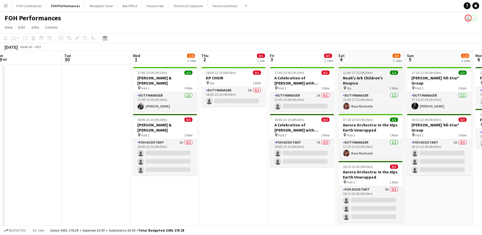
click at [369, 75] on app-calendar-viewport "Thu 25 4/4 2 Jobs Fri 26 3/3 2 Jobs Sat 27 8/10 3 Jobs Sun 28 11/12 4 Jobs Mon …" at bounding box center [241, 229] width 482 height 356
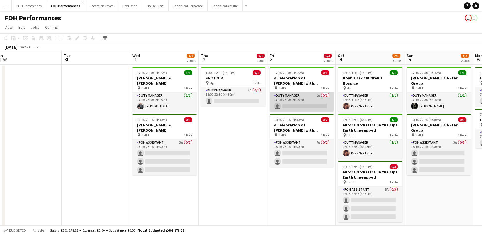
click at [293, 104] on app-card-role "Duty Manager 1A 0/1 17:45-23:00 (5h15m) single-neutral-actions" at bounding box center [302, 102] width 64 height 20
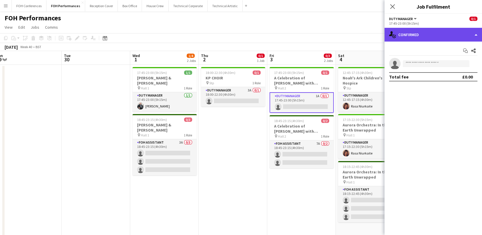
click at [425, 32] on div "single-neutral-actions-check-2 Confirmed" at bounding box center [434, 35] width 98 height 14
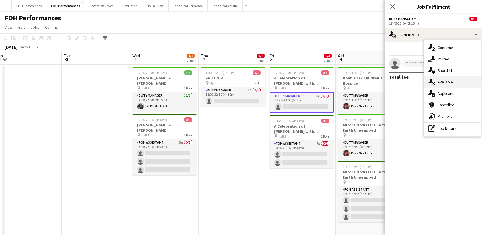
click at [451, 86] on div "single-neutral-actions-upload Available" at bounding box center [452, 81] width 57 height 11
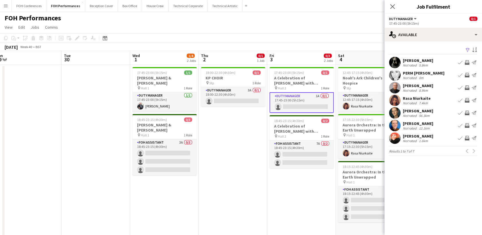
drag, startPoint x: 328, startPoint y: 19, endPoint x: 338, endPoint y: 20, distance: 9.5
click at [329, 20] on div "FOH Performances user user" at bounding box center [241, 16] width 482 height 11
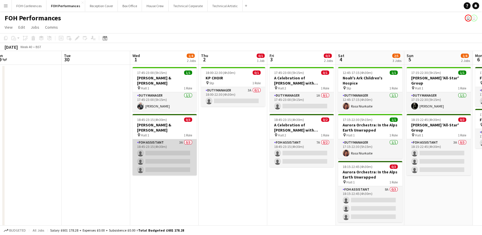
click at [165, 141] on app-card-role "FOH Assistant 3A 0/3 18:45-23:15 (4h30m) single-neutral-actions single-neutral-…" at bounding box center [165, 157] width 64 height 36
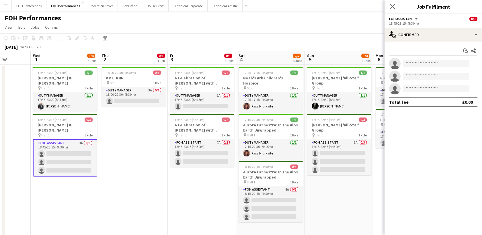
scroll to position [0, 243]
drag, startPoint x: 170, startPoint y: 60, endPoint x: 71, endPoint y: 59, distance: 99.3
click at [71, 59] on app-calendar-viewport "Sat 27 8/10 3 Jobs Sun 28 11/12 4 Jobs Mon 29 Tue 30 Wed 1 1/4 2 Jobs Thu 2 0/1…" at bounding box center [241, 227] width 482 height 352
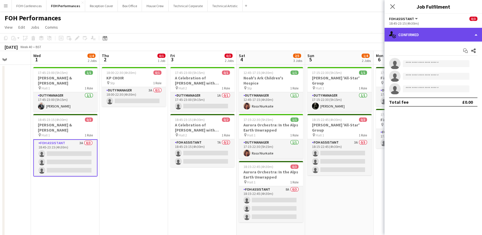
click at [412, 38] on div "single-neutral-actions-check-2 Confirmed" at bounding box center [434, 35] width 98 height 14
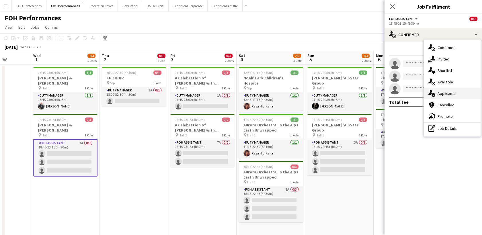
click at [448, 91] on div "single-neutral-actions-information Applicants" at bounding box center [452, 93] width 57 height 11
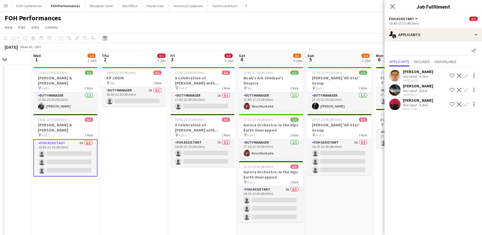
click at [466, 76] on app-icon "Confirm" at bounding box center [466, 75] width 5 height 5
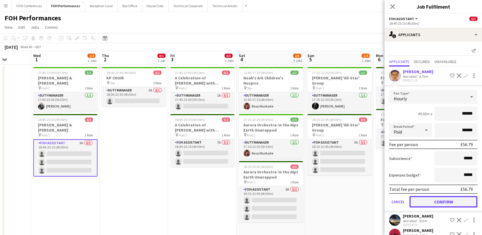
click at [433, 202] on button "Confirm" at bounding box center [444, 201] width 68 height 11
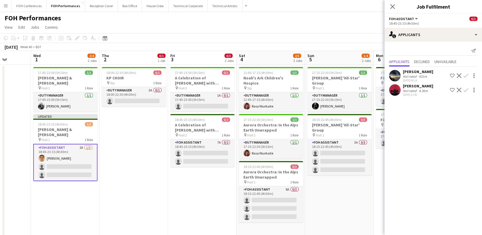
click at [466, 76] on app-icon "Confirm" at bounding box center [466, 75] width 5 height 5
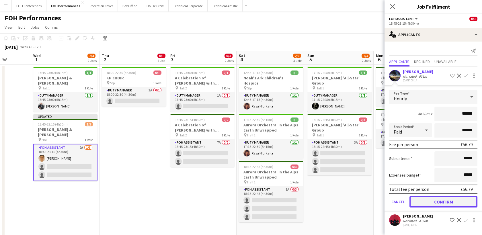
click at [439, 203] on button "Confirm" at bounding box center [444, 201] width 68 height 11
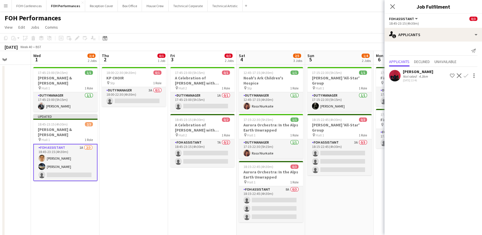
click at [468, 74] on app-icon "Confirm" at bounding box center [466, 75] width 5 height 5
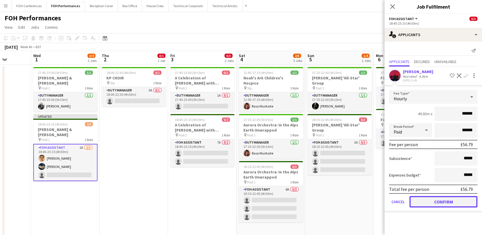
click at [453, 199] on button "Confirm" at bounding box center [444, 201] width 68 height 11
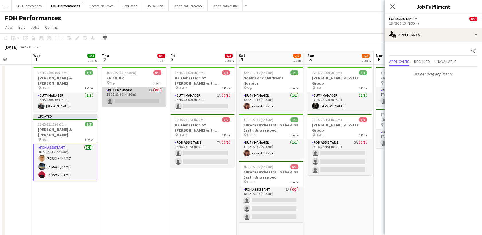
click at [121, 100] on app-card-role "Duty Manager 3A 0/1 18:00-22:30 (4h30m) single-neutral-actions" at bounding box center [134, 97] width 64 height 20
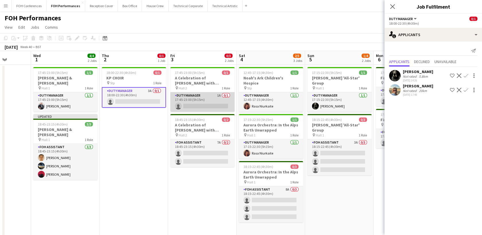
click at [188, 106] on app-card-role "Duty Manager 1A 0/1 17:45-23:00 (5h15m) single-neutral-actions" at bounding box center [202, 102] width 64 height 20
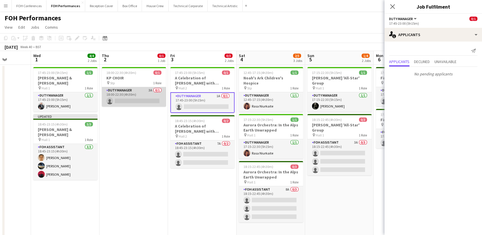
click at [129, 99] on app-card-role "Duty Manager 3A 0/1 18:00-22:30 (4h30m) single-neutral-actions" at bounding box center [134, 97] width 64 height 20
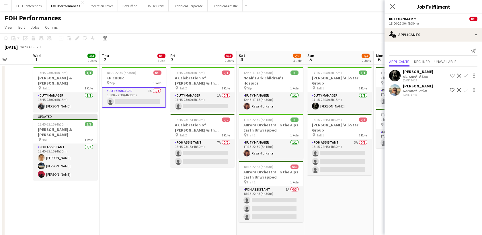
click at [135, 100] on app-card-role "Duty Manager 3A 0/1 18:00-22:30 (4h30m) single-neutral-actions" at bounding box center [134, 97] width 64 height 21
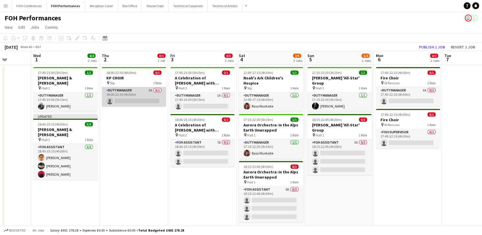
click at [135, 100] on app-card-role "Duty Manager 3A 0/1 18:00-22:30 (4h30m) single-neutral-actions" at bounding box center [134, 97] width 64 height 20
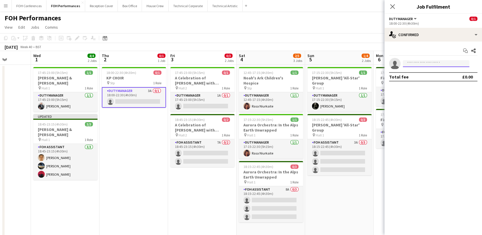
click at [428, 66] on input at bounding box center [436, 63] width 67 height 7
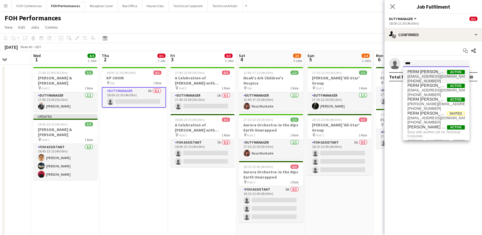
type input "****"
click at [431, 74] on span "[EMAIL_ADDRESS][DOMAIN_NAME]" at bounding box center [436, 76] width 57 height 5
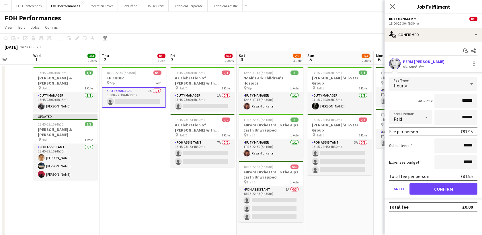
click at [269, 25] on app-page-menu "View Day view expanded Day view collapsed Month view Date picker Jump to [DATE]…" at bounding box center [241, 27] width 482 height 11
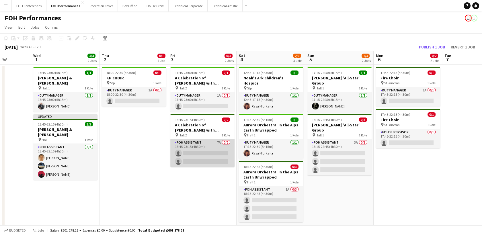
click at [192, 150] on app-card-role "FOH Assistant 7A 0/2 18:45-23:15 (4h30m) single-neutral-actions single-neutral-…" at bounding box center [202, 153] width 64 height 28
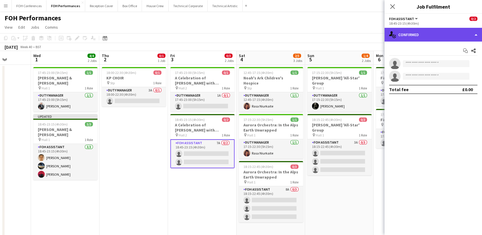
click at [417, 37] on div "single-neutral-actions-check-2 Confirmed" at bounding box center [434, 35] width 98 height 14
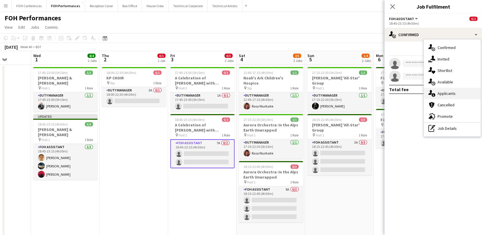
click at [444, 95] on span "Applicants" at bounding box center [447, 93] width 18 height 5
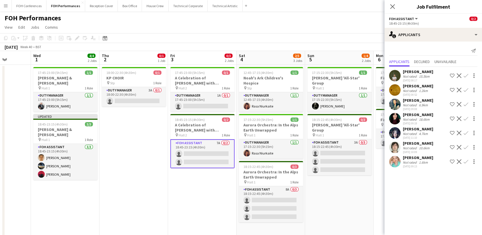
click at [468, 117] on app-icon "Confirm" at bounding box center [466, 118] width 5 height 5
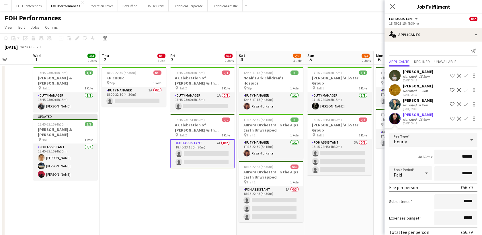
click at [362, 24] on app-page-menu "View Day view expanded Day view collapsed Month view Date picker Jump to [DATE]…" at bounding box center [241, 27] width 482 height 11
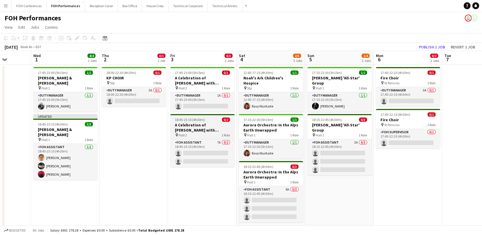
click at [197, 125] on h3 "A Celebration of [PERSON_NAME] with [PERSON_NAME] and [PERSON_NAME]" at bounding box center [202, 127] width 64 height 10
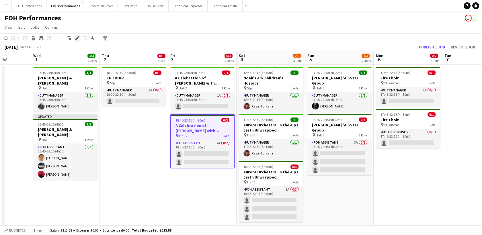
click at [78, 38] on icon "Edit" at bounding box center [77, 38] width 5 height 5
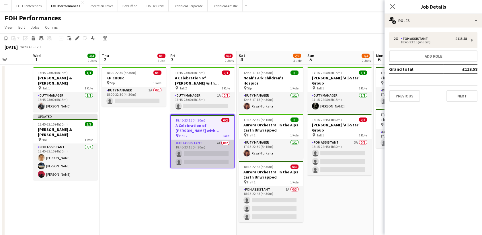
click at [196, 152] on app-card-role "FOH Assistant 7A 0/2 18:45-23:15 (4h30m) single-neutral-actions single-neutral-…" at bounding box center [202, 154] width 63 height 28
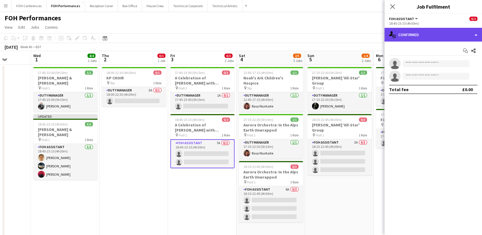
click at [411, 36] on div "single-neutral-actions-check-2 Confirmed" at bounding box center [434, 35] width 98 height 14
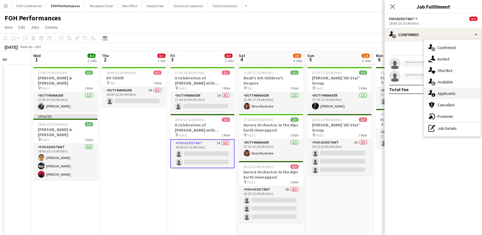
click at [448, 91] on span "Applicants" at bounding box center [447, 93] width 18 height 5
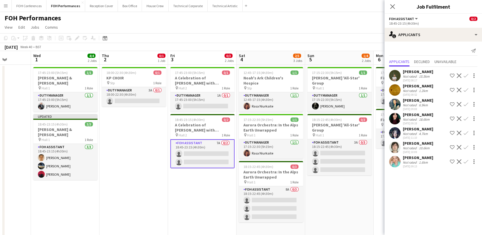
click at [471, 117] on div at bounding box center [474, 118] width 7 height 7
click at [469, 116] on div at bounding box center [241, 117] width 482 height 235
click at [469, 116] on button "Confirm" at bounding box center [466, 118] width 7 height 7
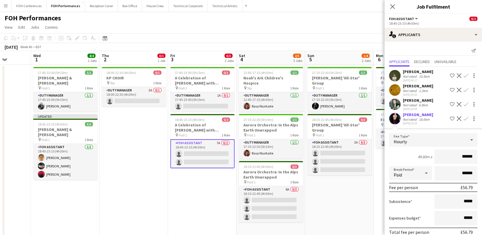
scroll to position [68, 0]
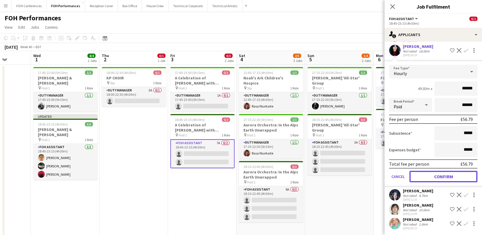
click at [437, 168] on form "Fee Type Hourly 4h30m x ****** Break Period Paid ****** Fee per person £56.79 S…" at bounding box center [434, 126] width 98 height 122
click at [446, 175] on button "Confirm" at bounding box center [444, 176] width 68 height 11
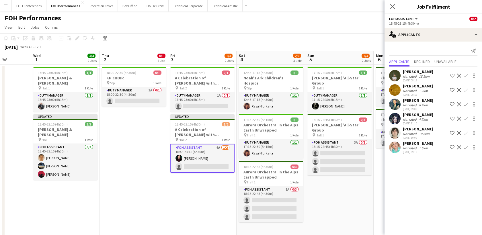
scroll to position [0, 0]
click at [207, 164] on app-card-role "FOH Assistant 6A [DATE] 18:45-23:15 (4h30m) [PERSON_NAME] single-neutral-actions" at bounding box center [202, 158] width 64 height 29
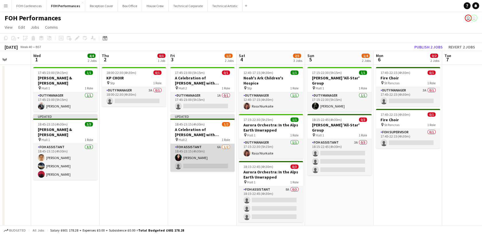
click at [207, 164] on app-card-role "FOH Assistant 6A [DATE] 18:45-23:15 (4h30m) [PERSON_NAME] single-neutral-actions" at bounding box center [202, 158] width 64 height 28
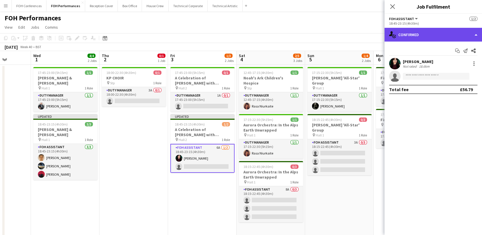
click at [417, 31] on div "single-neutral-actions-check-2 Confirmed" at bounding box center [434, 35] width 98 height 14
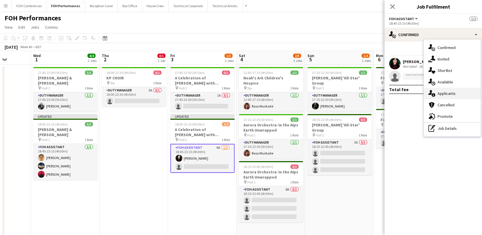
click at [441, 94] on span "Applicants" at bounding box center [447, 93] width 18 height 5
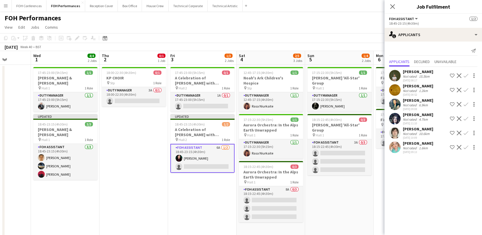
click at [466, 88] on app-icon "Confirm" at bounding box center [466, 90] width 5 height 5
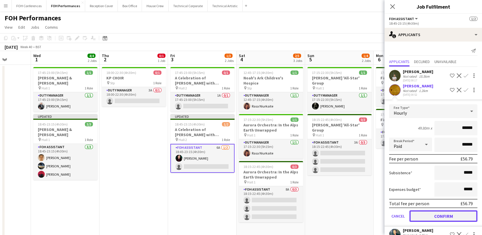
click at [441, 215] on button "Confirm" at bounding box center [444, 216] width 68 height 11
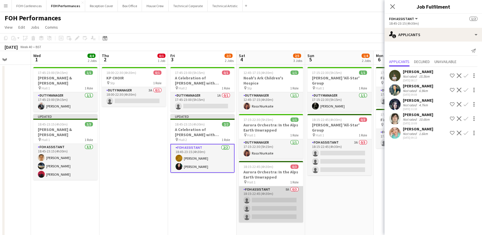
click at [256, 193] on app-card-role "FOH Assistant 8A 0/3 18:15-22:45 (4h30m) single-neutral-actions single-neutral-…" at bounding box center [271, 204] width 64 height 36
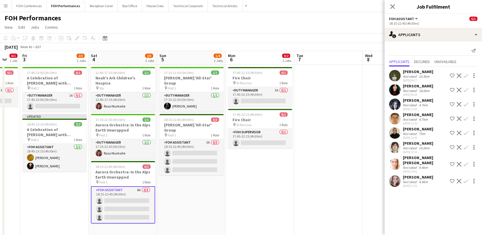
drag, startPoint x: 277, startPoint y: 56, endPoint x: 117, endPoint y: 68, distance: 160.5
click at [117, 68] on app-calendar-viewport "Mon 29 Tue 30 Wed 1 4/4 2 Jobs Thu 2 0/1 1 Job Fri 3 2/3 2 Jobs Sat 4 2/5 3 Job…" at bounding box center [241, 227] width 482 height 352
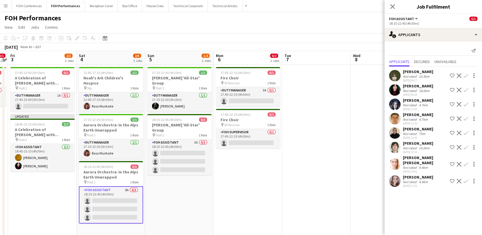
click at [468, 161] on button "Confirm" at bounding box center [466, 164] width 7 height 7
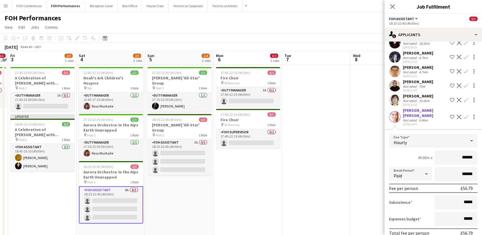
scroll to position [83, 0]
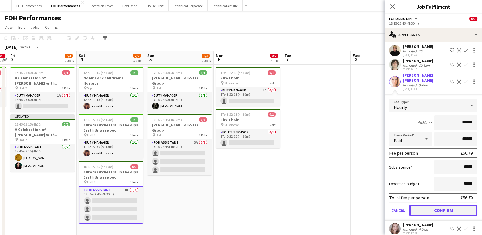
click at [460, 205] on button "Confirm" at bounding box center [444, 210] width 68 height 11
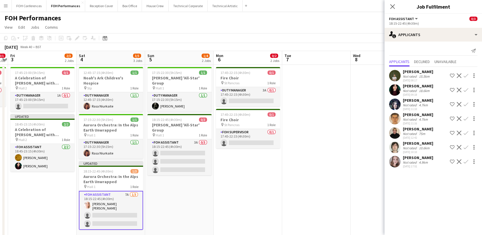
click at [468, 159] on button "Confirm" at bounding box center [466, 161] width 7 height 7
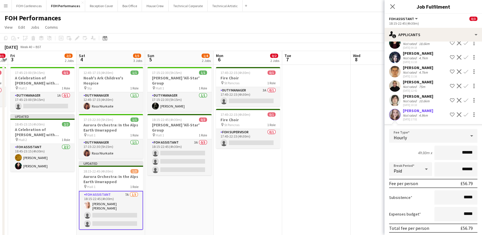
scroll to position [68, 0]
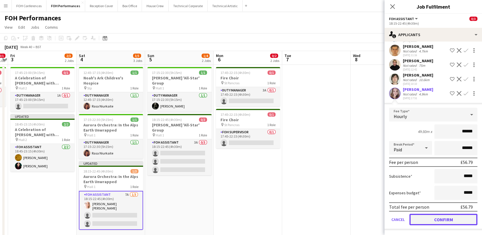
click at [437, 219] on button "Confirm" at bounding box center [444, 219] width 68 height 11
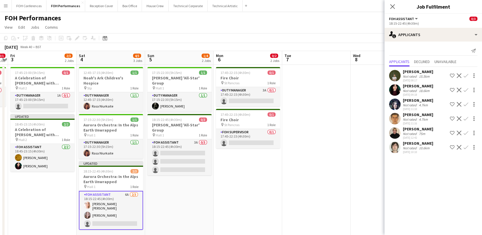
scroll to position [0, 0]
click at [466, 102] on app-icon "Confirm" at bounding box center [466, 104] width 5 height 5
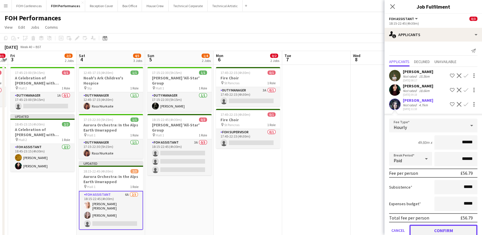
click at [452, 231] on button "Confirm" at bounding box center [444, 230] width 68 height 11
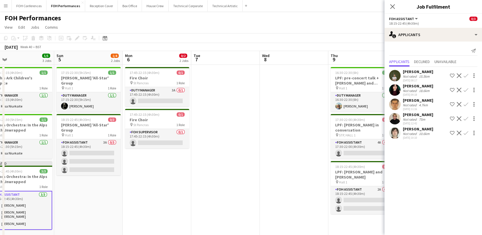
scroll to position [0, 219]
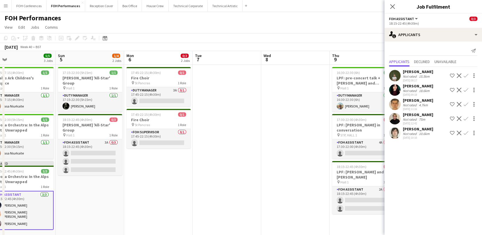
drag, startPoint x: 179, startPoint y: 61, endPoint x: 90, endPoint y: 79, distance: 91.2
click at [90, 79] on app-calendar-viewport "Wed 1 4/4 2 Jobs Thu 2 0/1 1 Job Fri 3 2/3 2 Jobs Sat 4 5/5 3 Jobs Sun 5 1/4 2 …" at bounding box center [241, 227] width 482 height 352
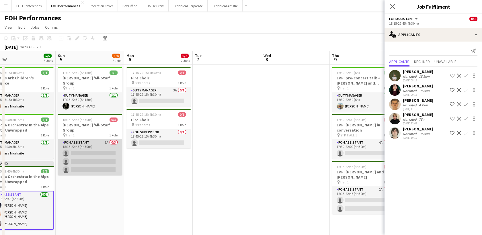
click at [76, 141] on app-card-role "FOH Assistant 3A 0/3 18:15-22:45 (4h30m) single-neutral-actions single-neutral-…" at bounding box center [90, 157] width 64 height 36
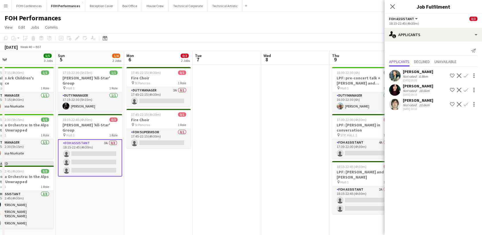
click at [467, 91] on app-icon "Confirm" at bounding box center [466, 90] width 5 height 5
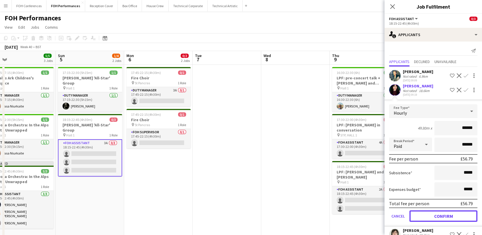
click at [436, 216] on button "Confirm" at bounding box center [444, 216] width 68 height 11
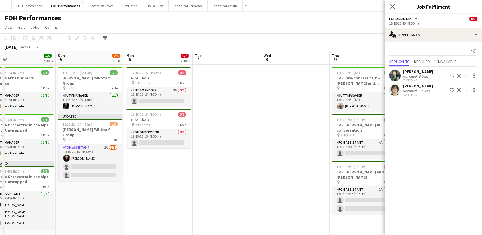
click at [466, 76] on app-icon "Confirm" at bounding box center [466, 75] width 5 height 5
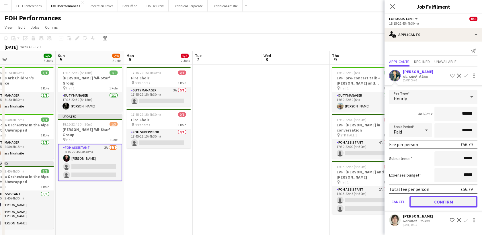
click at [439, 199] on button "Confirm" at bounding box center [444, 201] width 68 height 11
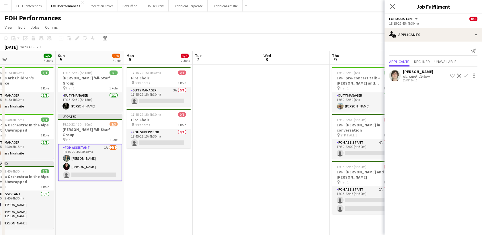
click at [466, 75] on app-icon "Confirm" at bounding box center [466, 75] width 5 height 5
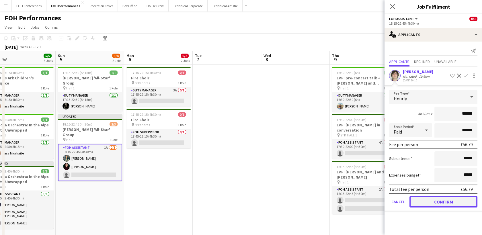
click at [430, 201] on button "Confirm" at bounding box center [444, 201] width 68 height 11
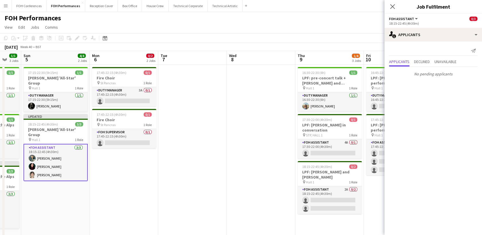
scroll to position [0, 164]
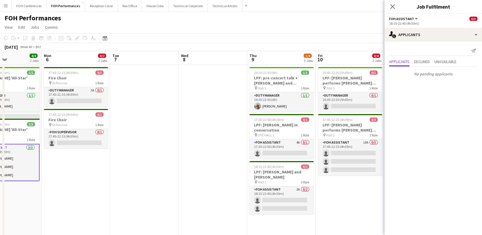
drag, startPoint x: 289, startPoint y: 62, endPoint x: 207, endPoint y: 74, distance: 83.4
click at [207, 74] on app-calendar-viewport "Fri 3 2/3 2 Jobs Sat 4 5/5 3 Jobs Sun 5 4/4 2 Jobs Mon 6 0/2 2 Jobs Tue 7 Wed 8…" at bounding box center [241, 227] width 482 height 352
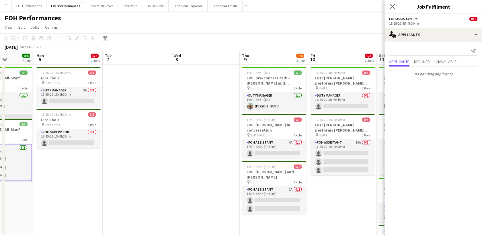
drag, startPoint x: 279, startPoint y: 58, endPoint x: 272, endPoint y: 58, distance: 7.5
click at [272, 58] on app-calendar-viewport "Fri 3 2/3 2 Jobs Sat 4 5/5 3 Jobs Sun 5 4/4 2 Jobs Mon 6 0/2 2 Jobs Tue 7 Wed 8…" at bounding box center [241, 227] width 482 height 352
click at [259, 148] on app-card-role "FOH Assistant 4A 0/1 17:30-22:00 (4h30m) single-neutral-actions" at bounding box center [274, 149] width 64 height 20
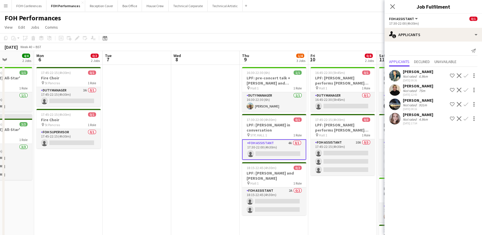
click at [464, 104] on app-icon "Confirm" at bounding box center [466, 104] width 5 height 5
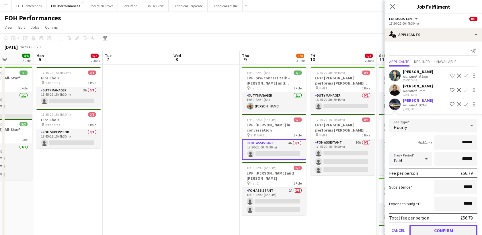
click at [440, 225] on button "Confirm" at bounding box center [444, 230] width 68 height 11
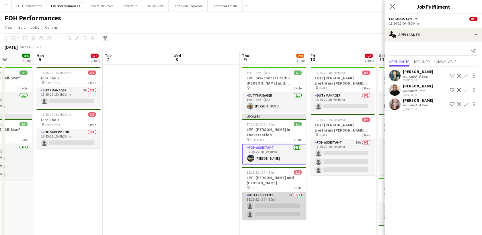
click at [267, 198] on app-card-role "FOH Assistant 2A 0/2 18:15-22:45 (4h30m) single-neutral-actions single-neutral-…" at bounding box center [274, 206] width 64 height 28
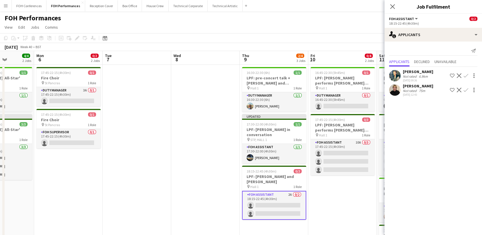
click at [468, 75] on app-icon "Confirm" at bounding box center [466, 75] width 5 height 5
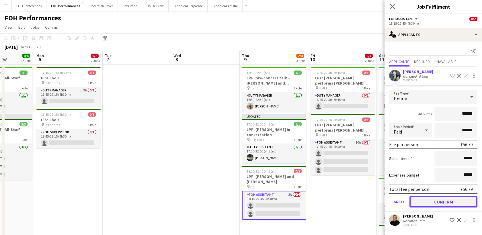
click at [447, 203] on button "Confirm" at bounding box center [444, 201] width 68 height 11
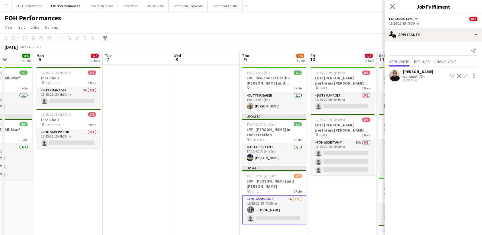
click at [468, 75] on app-icon "Confirm" at bounding box center [466, 75] width 5 height 5
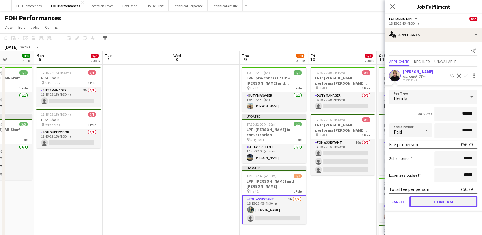
click at [455, 203] on button "Confirm" at bounding box center [444, 201] width 68 height 11
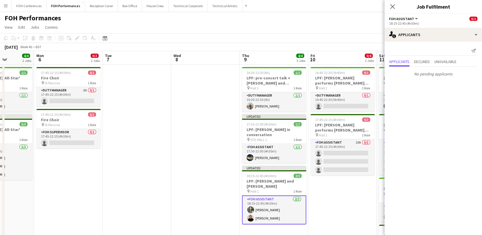
click at [310, 31] on app-page-menu "View Day view expanded Day view collapsed Month view Date picker Jump to [DATE]…" at bounding box center [241, 27] width 482 height 11
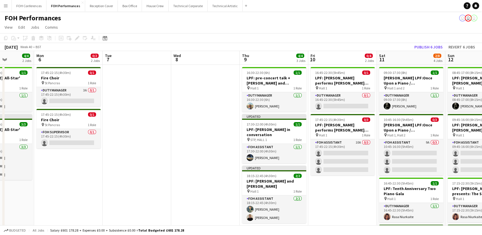
click at [357, 8] on app-navbar "Menu Boards Boards Boards All jobs Status Workforce Workforce My Workforce Recr…" at bounding box center [241, 5] width 482 height 11
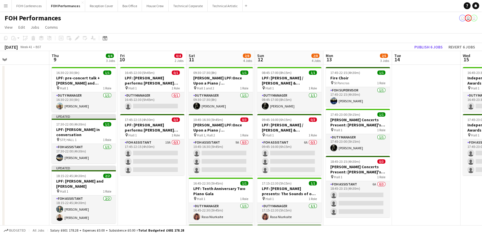
scroll to position [0, 229]
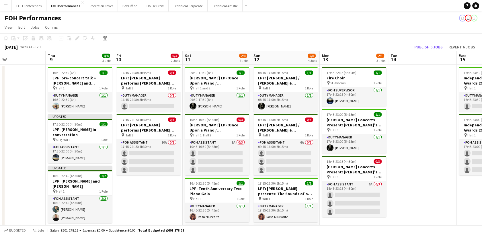
drag, startPoint x: 293, startPoint y: 59, endPoint x: 99, endPoint y: 62, distance: 194.2
click at [99, 62] on app-calendar-viewport "Sun 5 4/4 2 Jobs Mon 6 0/2 2 Jobs Tue 7 Wed 8 Thu 9 4/4 3 Jobs Fri 10 0/4 2 Job…" at bounding box center [241, 227] width 482 height 352
click at [138, 107] on app-card-role "Duty Manager 0/1 16:45-22:30 (5h45m) single-neutral-actions" at bounding box center [148, 102] width 64 height 20
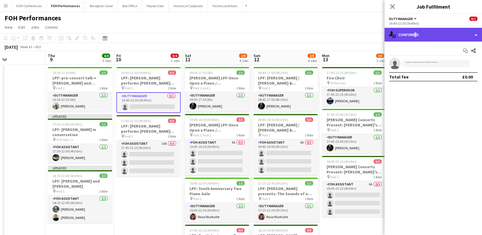
click at [414, 34] on div "single-neutral-actions-check-2 Confirmed" at bounding box center [434, 35] width 98 height 14
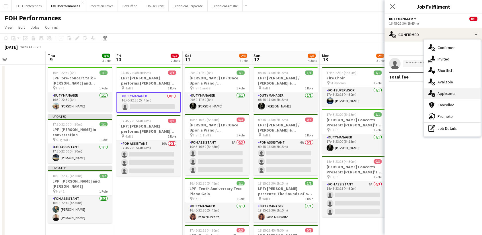
click at [441, 94] on span "Applicants" at bounding box center [447, 93] width 18 height 5
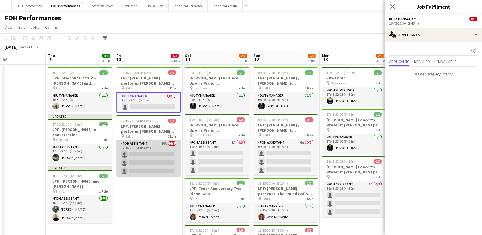
click at [142, 153] on app-card-role "FOH Assistant 10A 0/3 17:45-22:15 (4h30m) single-neutral-actions single-neutral…" at bounding box center [148, 159] width 64 height 36
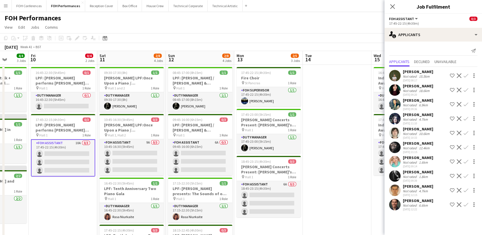
scroll to position [0, 181]
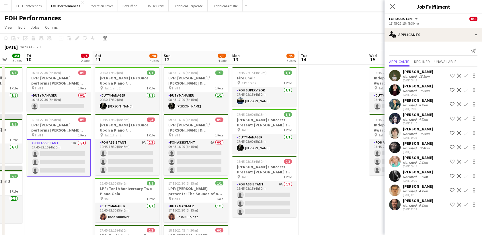
drag, startPoint x: 144, startPoint y: 57, endPoint x: 54, endPoint y: 72, distance: 91.0
click at [54, 72] on app-calendar-viewport "Tue 7 Wed 8 Thu 9 4/4 3 Jobs Fri 10 0/4 2 Jobs Sat 11 2/8 4 Jobs Sun 12 2/8 4 J…" at bounding box center [241, 227] width 482 height 352
click at [467, 203] on app-icon "Confirm" at bounding box center [466, 205] width 5 height 5
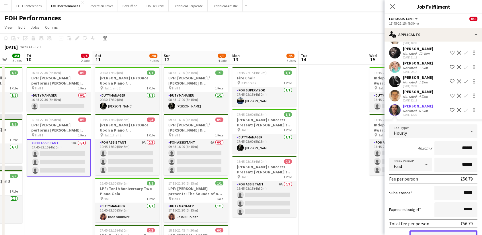
click at [452, 231] on button "Confirm" at bounding box center [444, 236] width 68 height 11
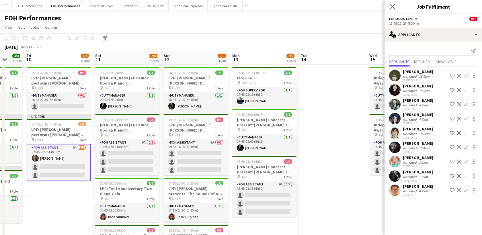
click at [467, 143] on div "[PERSON_NAME] Not rated 12.4km [DATE] 21:15 Shortlist crew Decline Confirm" at bounding box center [434, 147] width 98 height 13
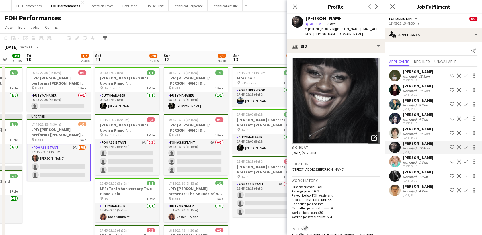
click at [466, 146] on app-icon "Confirm" at bounding box center [466, 147] width 5 height 5
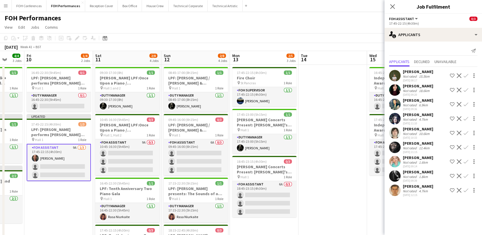
click at [467, 146] on app-icon "Confirm" at bounding box center [466, 147] width 5 height 5
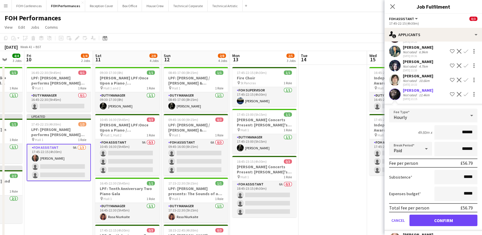
scroll to position [64, 0]
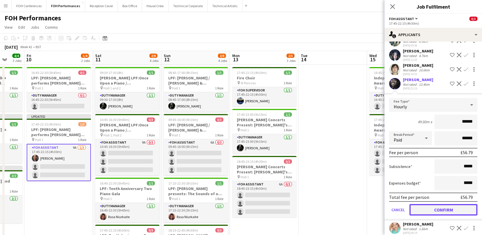
click at [437, 210] on button "Confirm" at bounding box center [444, 209] width 68 height 11
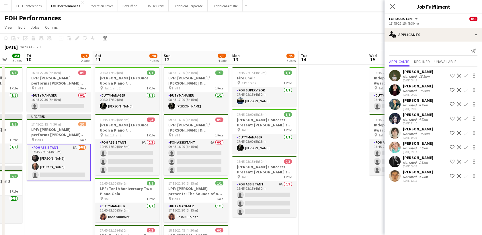
scroll to position [0, 0]
click at [467, 147] on app-icon "Confirm" at bounding box center [466, 147] width 5 height 5
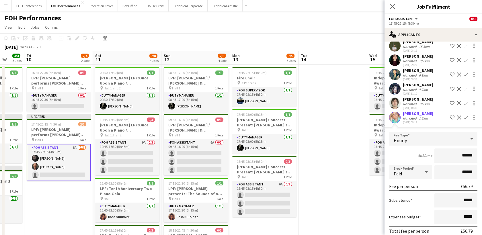
scroll to position [64, 0]
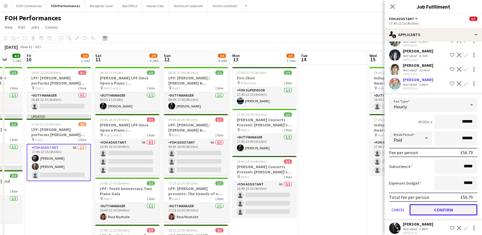
click at [457, 207] on button "Confirm" at bounding box center [444, 209] width 68 height 11
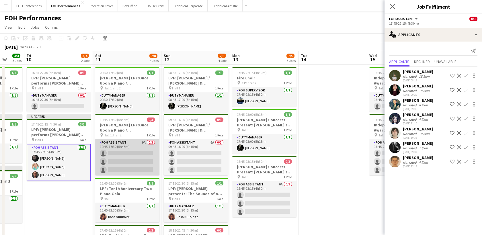
click at [115, 154] on app-card-role "FOH Assistant 9A 0/3 10:45-16:30 (5h45m) single-neutral-actions single-neutral-…" at bounding box center [127, 157] width 64 height 36
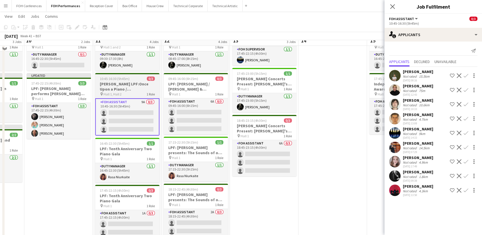
scroll to position [32, 0]
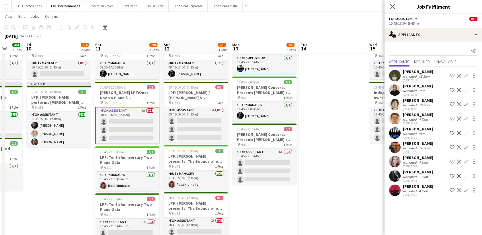
click at [466, 192] on app-icon "Confirm" at bounding box center [466, 190] width 5 height 5
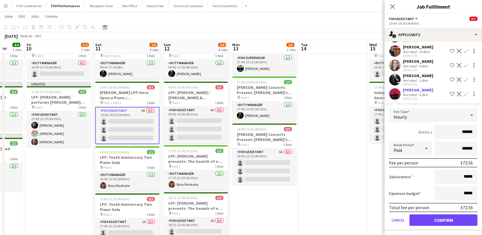
scroll to position [97, 0]
click at [446, 218] on button "Confirm" at bounding box center [444, 219] width 68 height 11
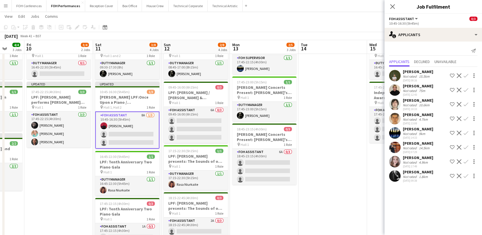
scroll to position [0, 0]
click at [466, 134] on app-icon "Confirm" at bounding box center [466, 133] width 5 height 5
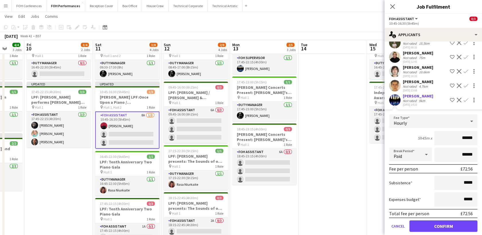
scroll to position [83, 0]
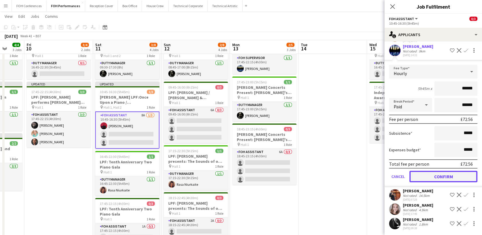
click at [439, 175] on button "Confirm" at bounding box center [444, 176] width 68 height 11
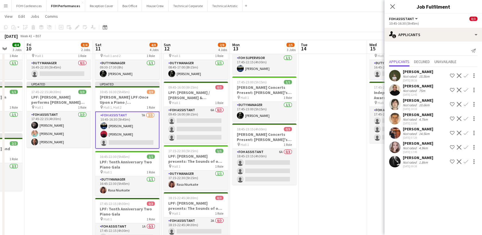
scroll to position [0, 0]
click at [466, 133] on app-icon "Confirm" at bounding box center [466, 133] width 5 height 5
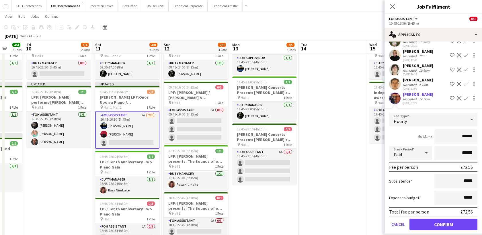
scroll to position [68, 0]
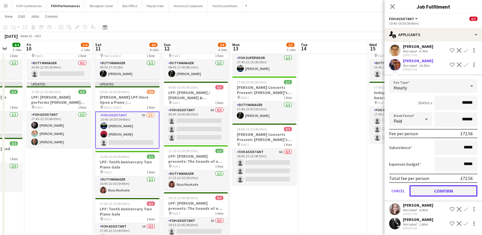
click at [443, 187] on button "Confirm" at bounding box center [444, 190] width 68 height 11
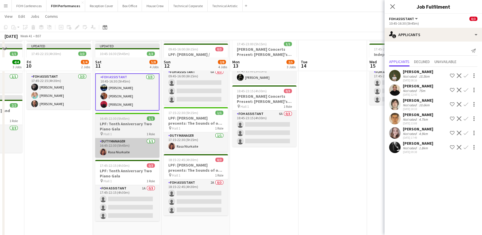
scroll to position [96, 0]
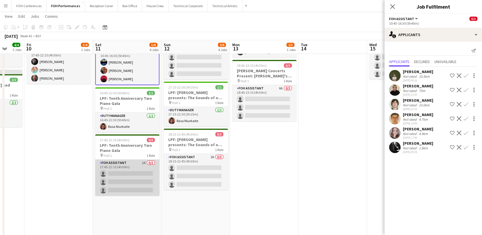
click at [117, 174] on app-card-role "FOH Assistant 1A 0/3 17:45-22:15 (4h30m) single-neutral-actions single-neutral-…" at bounding box center [127, 178] width 64 height 36
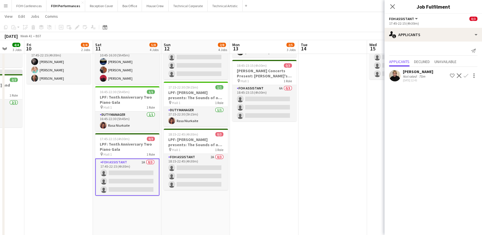
click at [466, 75] on app-icon "Confirm" at bounding box center [466, 75] width 5 height 5
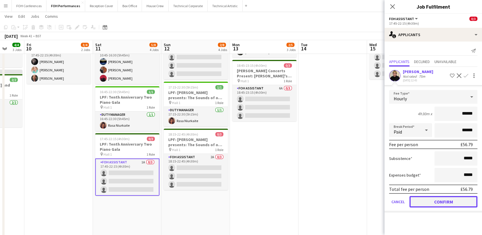
click at [436, 201] on button "Confirm" at bounding box center [444, 201] width 68 height 11
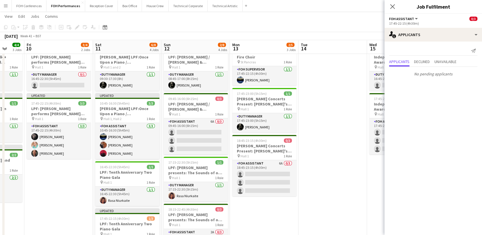
scroll to position [0, 0]
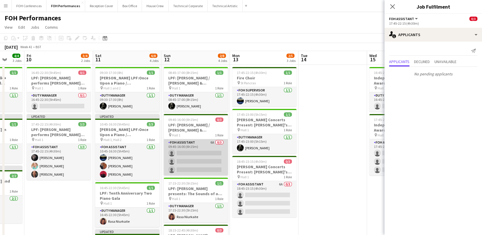
drag, startPoint x: 195, startPoint y: 150, endPoint x: 197, endPoint y: 153, distance: 3.2
click at [197, 153] on app-card-role "FOH Assistant 6A 0/3 09:45-16:00 (6h15m) single-neutral-actions single-neutral-…" at bounding box center [196, 157] width 64 height 36
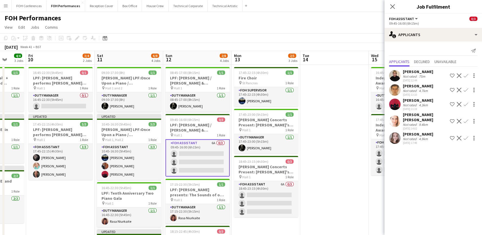
click at [467, 119] on app-icon "Confirm" at bounding box center [466, 121] width 5 height 5
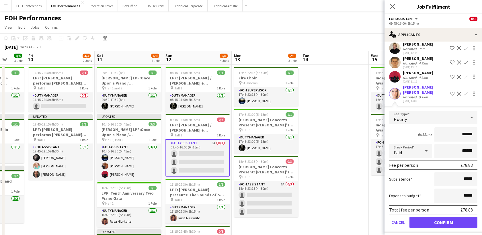
scroll to position [39, 0]
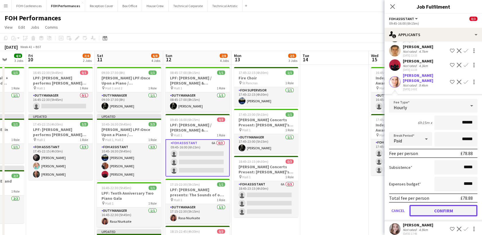
click at [449, 205] on button "Confirm" at bounding box center [444, 210] width 68 height 11
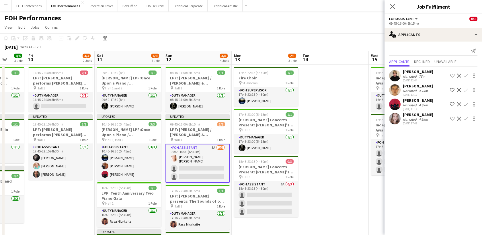
scroll to position [0, 0]
click at [468, 118] on app-icon "Confirm" at bounding box center [466, 118] width 5 height 5
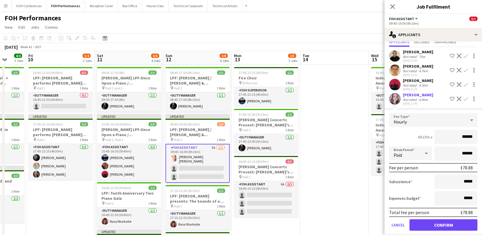
scroll to position [25, 0]
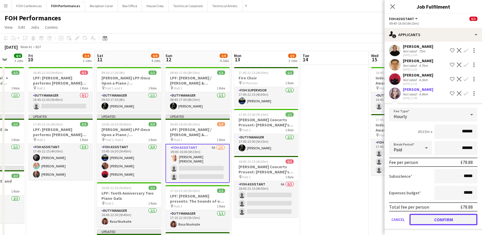
click at [446, 214] on button "Confirm" at bounding box center [444, 219] width 68 height 11
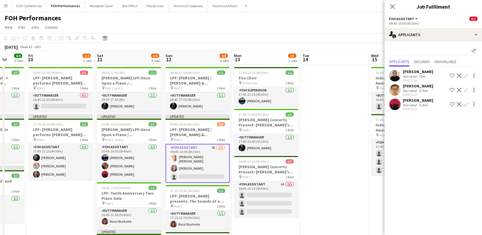
click at [465, 77] on app-icon "Confirm" at bounding box center [466, 75] width 5 height 5
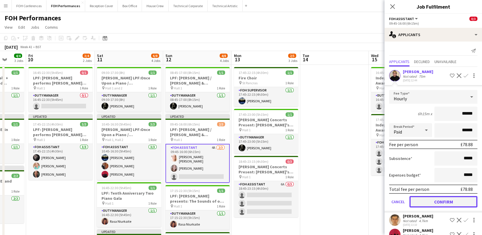
click at [453, 199] on button "Confirm" at bounding box center [444, 201] width 68 height 11
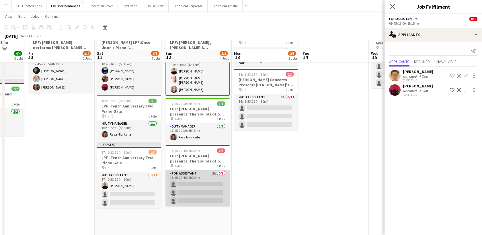
scroll to position [96, 0]
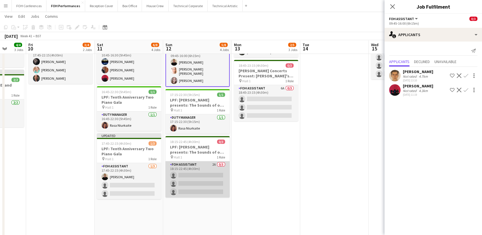
click at [192, 172] on app-card-role "FOH Assistant 2A 0/3 18:15-22:45 (4h30m) single-neutral-actions single-neutral-…" at bounding box center [198, 180] width 64 height 36
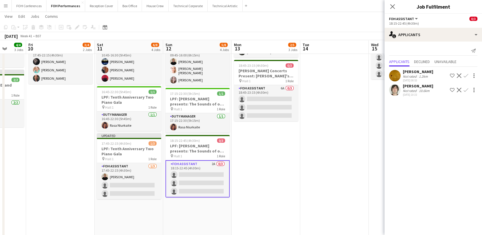
click at [469, 74] on button "Confirm" at bounding box center [466, 75] width 7 height 7
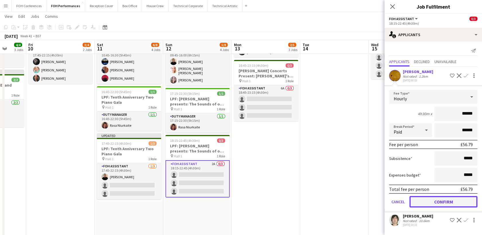
click at [449, 201] on button "Confirm" at bounding box center [444, 201] width 68 height 11
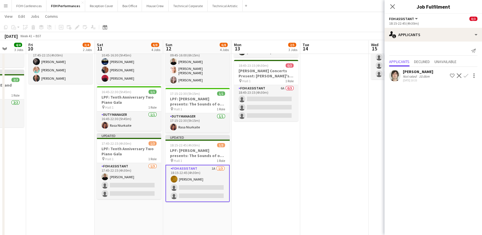
click at [466, 75] on app-icon "Confirm" at bounding box center [466, 75] width 5 height 5
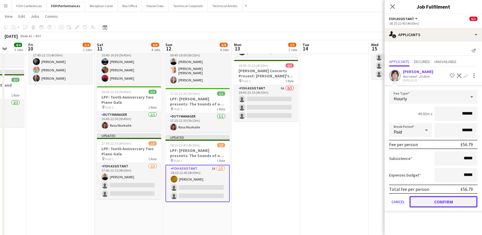
click at [421, 201] on button "Confirm" at bounding box center [444, 201] width 68 height 11
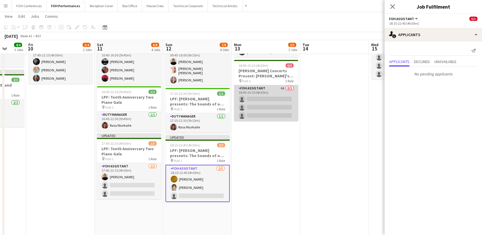
click at [281, 97] on app-card-role "FOH Assistant 6A 0/3 18:45-23:15 (4h30m) single-neutral-actions single-neutral-…" at bounding box center [266, 103] width 64 height 36
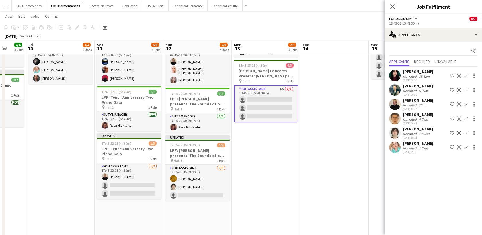
click at [466, 145] on app-icon "Confirm" at bounding box center [466, 147] width 5 height 5
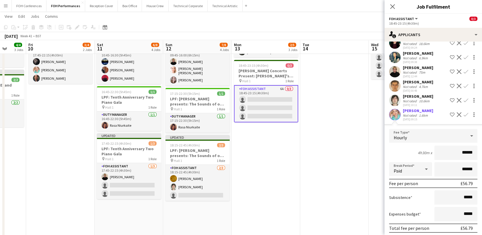
scroll to position [54, 0]
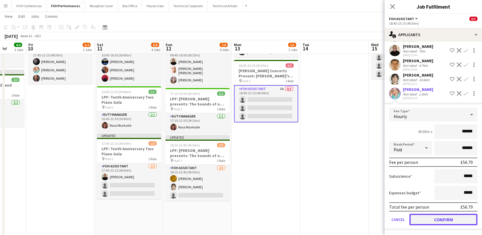
click at [454, 218] on button "Confirm" at bounding box center [444, 219] width 68 height 11
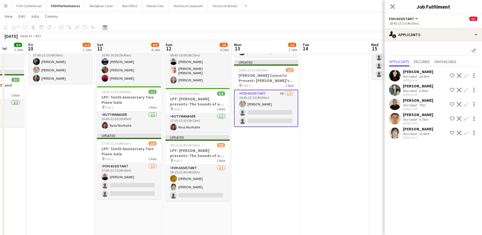
click at [467, 104] on app-icon "Confirm" at bounding box center [466, 104] width 5 height 5
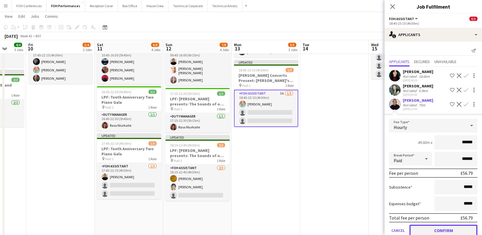
click at [433, 231] on button "Confirm" at bounding box center [444, 230] width 68 height 11
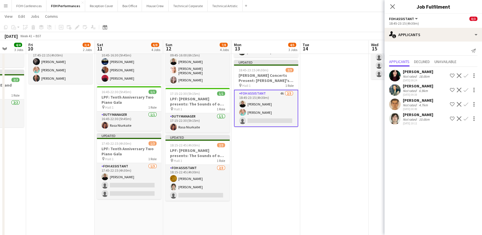
click at [467, 90] on app-icon "Confirm" at bounding box center [466, 90] width 5 height 5
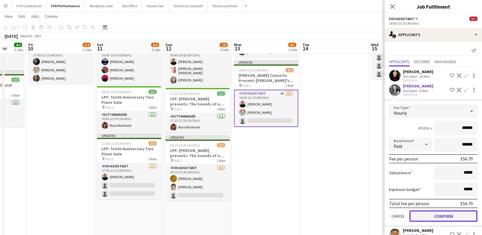
click at [431, 211] on button "Confirm" at bounding box center [444, 216] width 68 height 11
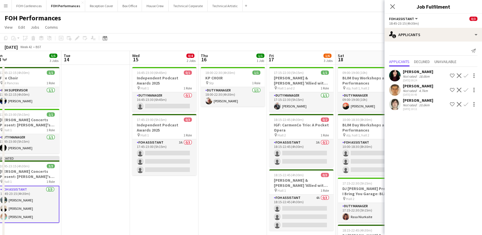
drag, startPoint x: 340, startPoint y: 61, endPoint x: 100, endPoint y: 67, distance: 239.3
click at [100, 67] on app-calendar-viewport "Thu 9 4/4 3 Jobs Fri 10 3/4 2 Jobs Sat 11 6/8 4 Jobs Sun 12 7/8 4 Jobs Mon 13 5…" at bounding box center [241, 227] width 482 height 352
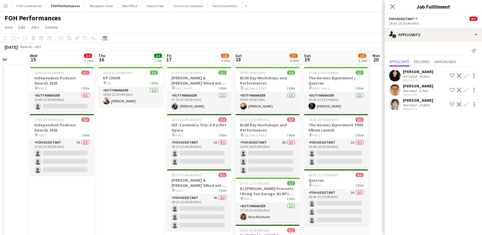
scroll to position [0, 251]
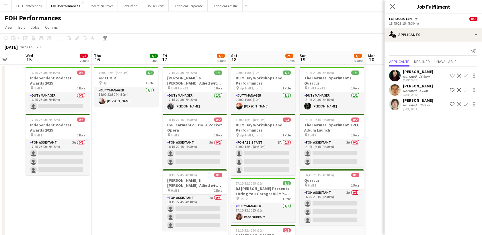
drag, startPoint x: 168, startPoint y: 60, endPoint x: 62, endPoint y: 58, distance: 106.2
click at [62, 58] on app-calendar-viewport "Sat 11 6/8 4 Jobs Sun 12 7/8 4 Jobs Mon 13 5/5 3 Jobs Tue 14 Wed 15 0/4 2 Jobs …" at bounding box center [241, 227] width 482 height 352
click at [59, 108] on app-card-role "Duty Manager 0/1 16:45-23:30 (6h45m) single-neutral-actions" at bounding box center [58, 102] width 64 height 20
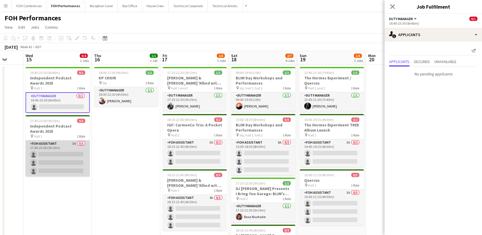
click at [45, 151] on app-card-role "FOH Assistant 3A 0/3 17:45-23:00 (5h15m) single-neutral-actions single-neutral-…" at bounding box center [58, 159] width 64 height 36
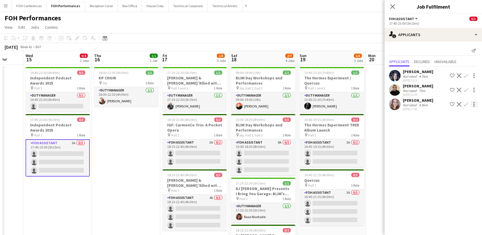
click at [467, 102] on app-icon "Confirm" at bounding box center [466, 104] width 5 height 5
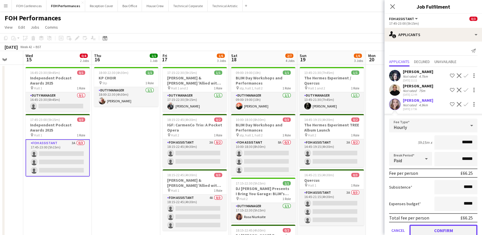
click at [442, 225] on button "Confirm" at bounding box center [444, 230] width 68 height 11
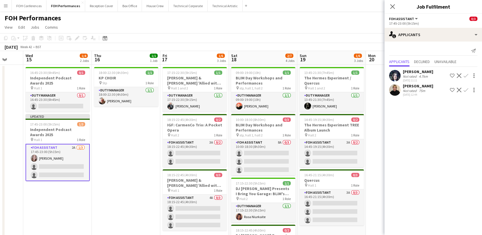
click at [466, 89] on app-icon "Confirm" at bounding box center [466, 90] width 5 height 5
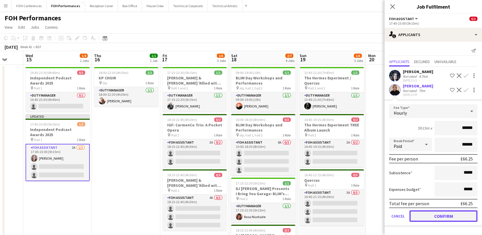
click at [455, 212] on button "Confirm" at bounding box center [444, 216] width 68 height 11
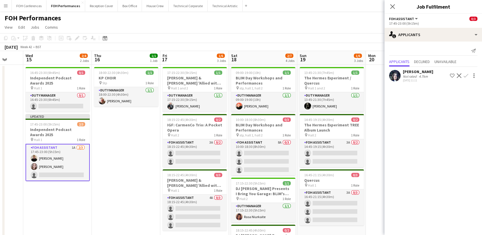
click at [466, 72] on button "Confirm" at bounding box center [466, 75] width 7 height 7
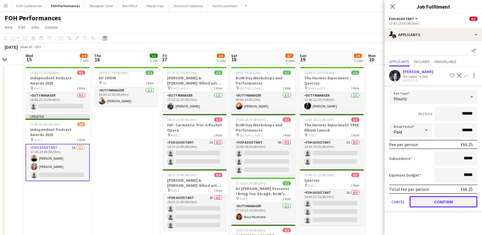
click at [453, 203] on button "Confirm" at bounding box center [444, 201] width 68 height 11
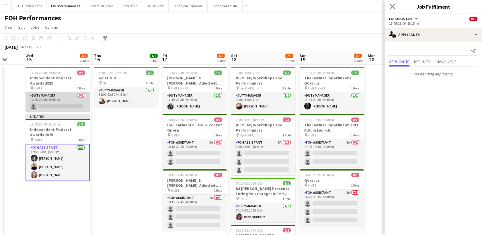
click at [40, 105] on app-card-role "Duty Manager 0/1 16:45-23:30 (6h45m) single-neutral-actions" at bounding box center [58, 102] width 64 height 20
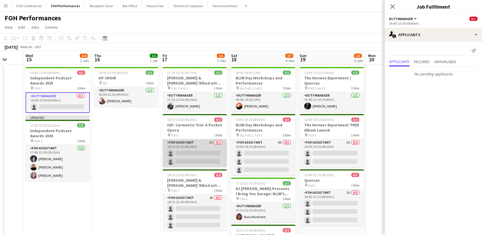
click at [184, 153] on app-card-role "FOH Assistant 3A 0/2 18:15-22:45 (4h30m) single-neutral-actions single-neutral-…" at bounding box center [195, 153] width 64 height 28
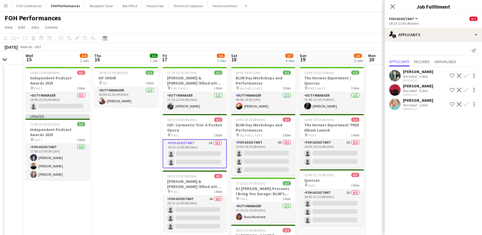
scroll to position [0, 208]
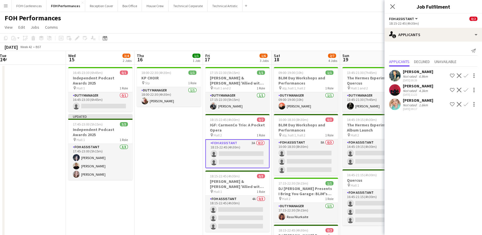
drag, startPoint x: 56, startPoint y: 59, endPoint x: 99, endPoint y: 58, distance: 42.8
click at [99, 58] on app-calendar-viewport "Sat 11 6/8 4 Jobs Sun 12 7/8 4 Jobs Mon 13 5/5 3 Jobs Tue 14 Wed 15 3/4 2 Jobs …" at bounding box center [241, 227] width 482 height 352
click at [469, 104] on button "Confirm" at bounding box center [466, 104] width 7 height 7
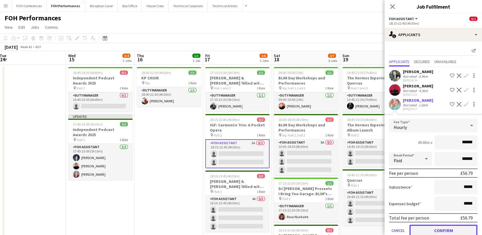
click at [441, 229] on button "Confirm" at bounding box center [444, 230] width 68 height 11
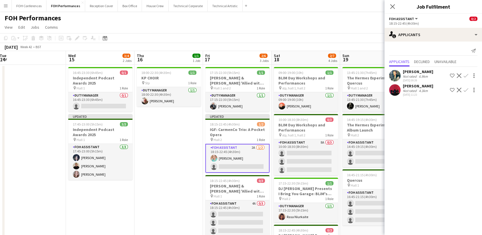
click at [467, 88] on app-icon "Confirm" at bounding box center [466, 90] width 5 height 5
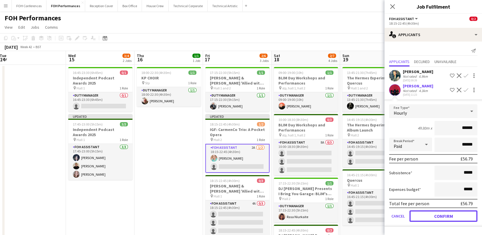
click at [436, 215] on button "Confirm" at bounding box center [444, 216] width 68 height 11
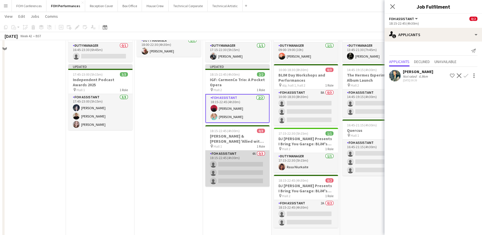
scroll to position [64, 0]
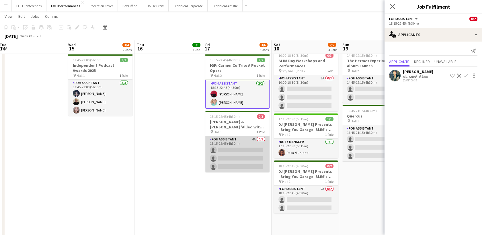
click at [240, 146] on app-card-role "FOH Assistant 4A 0/3 18:15-22:45 (4h30m) single-neutral-actions single-neutral-…" at bounding box center [237, 154] width 64 height 36
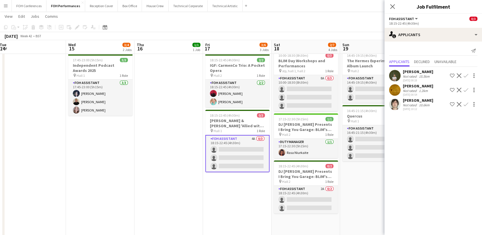
click at [467, 73] on button "Confirm" at bounding box center [466, 75] width 7 height 7
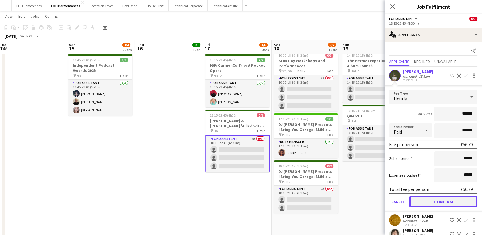
click at [447, 196] on button "Confirm" at bounding box center [444, 201] width 68 height 11
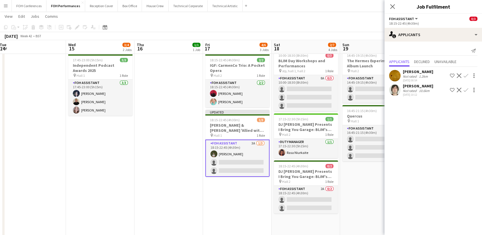
click at [466, 77] on app-icon "Confirm" at bounding box center [466, 75] width 5 height 5
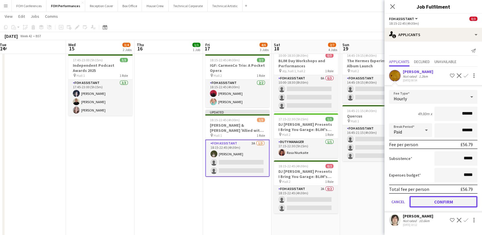
click at [443, 202] on button "Confirm" at bounding box center [444, 201] width 68 height 11
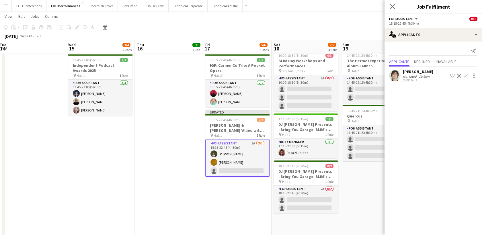
click at [469, 75] on button "Confirm" at bounding box center [466, 75] width 7 height 7
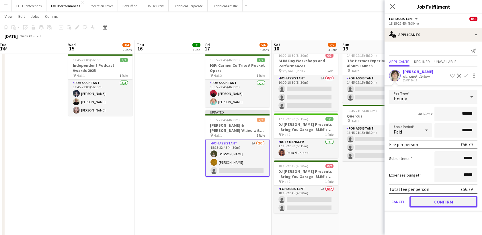
click at [439, 200] on button "Confirm" at bounding box center [444, 201] width 68 height 11
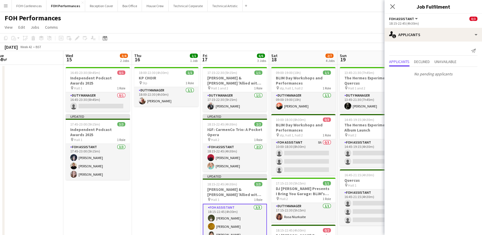
scroll to position [0, 142]
drag, startPoint x: 297, startPoint y: 56, endPoint x: 294, endPoint y: 78, distance: 22.8
click at [294, 78] on app-calendar-viewport "Sun 12 7/8 4 Jobs Mon 13 5/5 3 Jobs Tue 14 Wed 15 3/4 2 Jobs Thu 16 1/1 1 Job F…" at bounding box center [241, 227] width 482 height 352
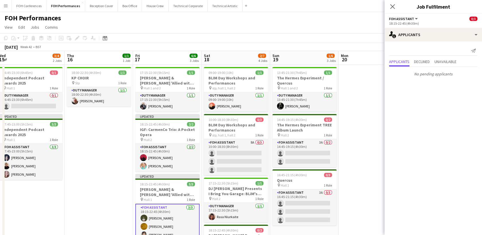
scroll to position [0, 241]
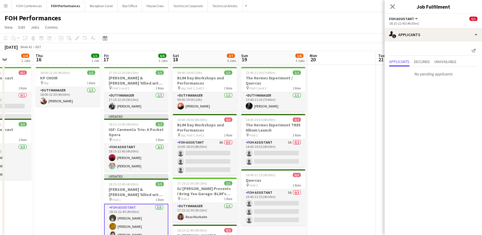
drag, startPoint x: 239, startPoint y: 55, endPoint x: 140, endPoint y: 52, distance: 99.3
click at [140, 52] on app-calendar-viewport "Sun 12 7/8 4 Jobs Mon 13 5/5 3 Jobs Tue 14 Wed 15 3/4 2 Jobs Thu 16 1/1 1 Job F…" at bounding box center [241, 227] width 482 height 352
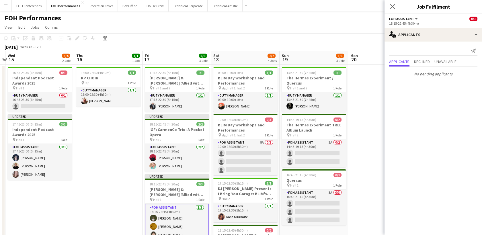
scroll to position [0, 243]
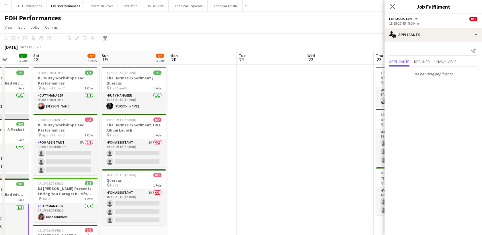
drag, startPoint x: 176, startPoint y: 56, endPoint x: 61, endPoint y: 51, distance: 115.7
click at [61, 51] on app-calendar-viewport "Tue 14 Wed 15 3/4 2 Jobs Thu 16 1/1 1 Job Fri 17 6/6 3 Jobs Sat 18 2/7 4 Jobs S…" at bounding box center [241, 227] width 482 height 352
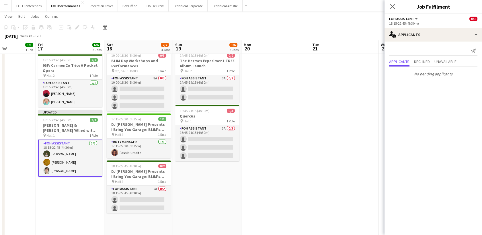
scroll to position [0, 168]
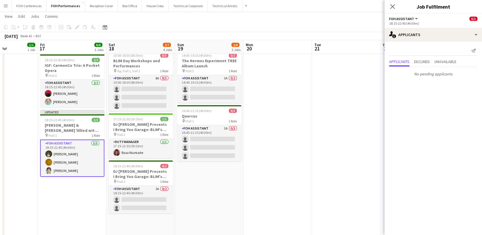
drag, startPoint x: 64, startPoint y: 47, endPoint x: 139, endPoint y: 44, distance: 75.2
click at [139, 44] on app-calendar-viewport "Tue 14 Wed 15 3/4 2 Jobs Thu 16 1/1 1 Job Fri 17 6/6 3 Jobs Sat 18 2/7 4 Jobs S…" at bounding box center [241, 149] width 482 height 380
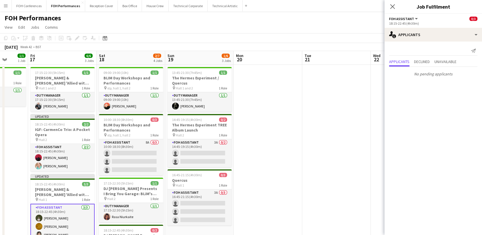
scroll to position [0, 180]
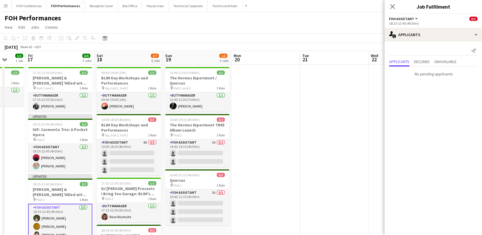
drag, startPoint x: 205, startPoint y: 55, endPoint x: 193, endPoint y: 56, distance: 12.1
click at [193, 56] on app-calendar-viewport "Tue 14 Wed 15 3/4 2 Jobs Thu 16 1/1 1 Job Fri 17 6/6 3 Jobs Sat 18 2/7 4 Jobs S…" at bounding box center [241, 227] width 482 height 352
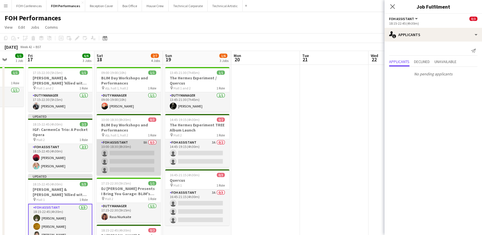
click at [120, 151] on app-card-role "FOH Assistant 8A 0/3 10:00-18:30 (8h30m) single-neutral-actions single-neutral-…" at bounding box center [129, 157] width 64 height 36
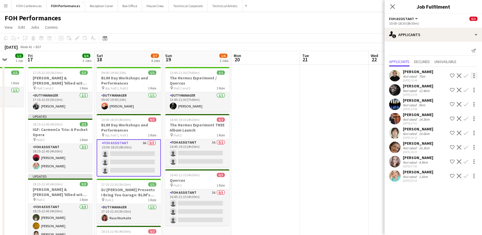
click at [466, 72] on button "Confirm" at bounding box center [466, 75] width 7 height 7
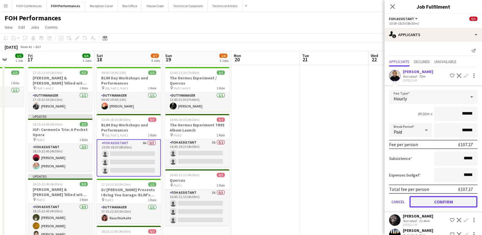
click at [446, 203] on button "Confirm" at bounding box center [444, 201] width 68 height 11
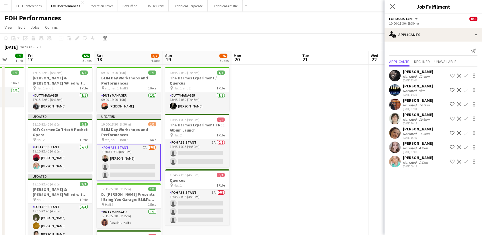
click at [465, 77] on app-icon "Confirm" at bounding box center [466, 75] width 5 height 5
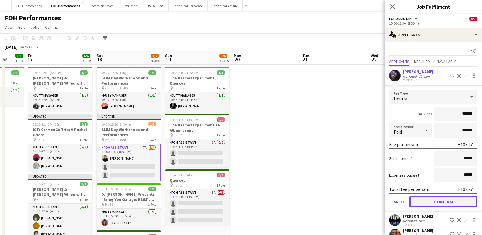
click at [444, 203] on button "Confirm" at bounding box center [444, 201] width 68 height 11
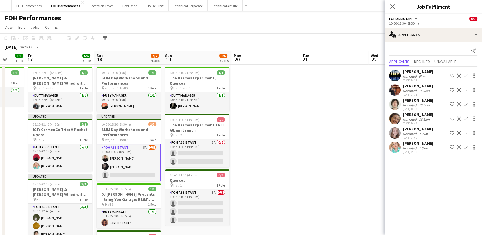
click at [467, 91] on app-icon "Confirm" at bounding box center [466, 90] width 5 height 5
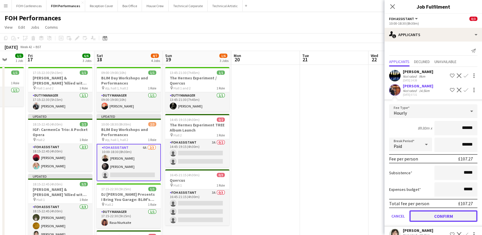
click at [436, 212] on button "Confirm" at bounding box center [444, 216] width 68 height 11
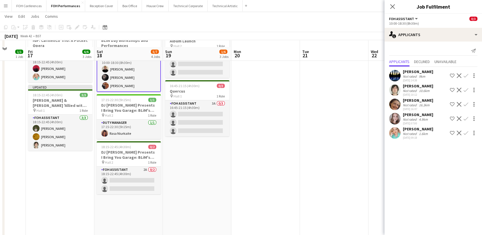
scroll to position [96, 0]
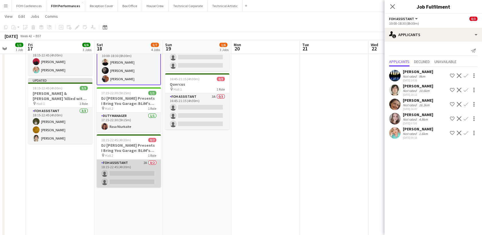
click at [123, 169] on app-card-role "FOH Assistant 2A 0/2 18:15-22:45 (4h30m) single-neutral-actions single-neutral-…" at bounding box center [129, 174] width 64 height 28
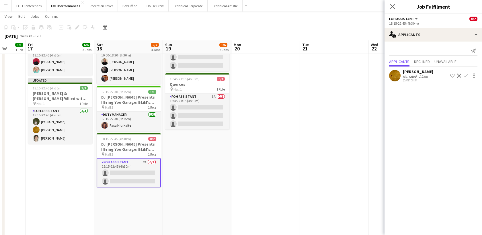
click at [466, 77] on app-icon "Confirm" at bounding box center [466, 75] width 5 height 5
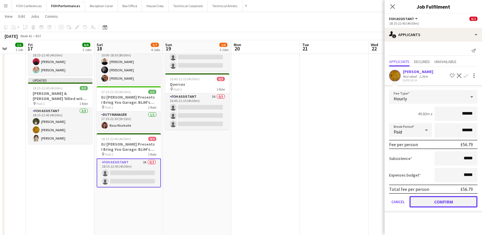
click at [458, 200] on button "Confirm" at bounding box center [444, 201] width 68 height 11
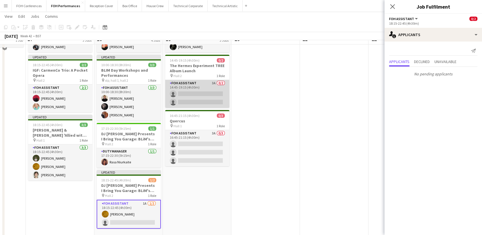
scroll to position [0, 0]
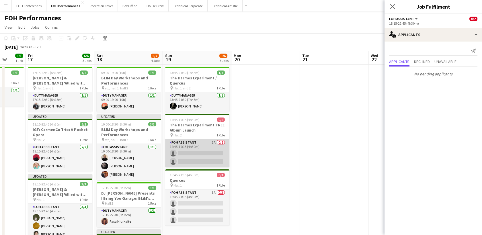
click at [191, 154] on app-card-role "FOH Assistant 3A 0/2 14:45-19:15 (4h30m) single-neutral-actions single-neutral-…" at bounding box center [197, 153] width 64 height 28
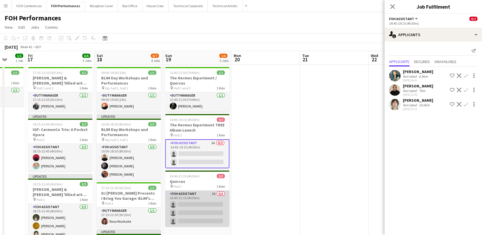
click at [199, 203] on app-card-role "FOH Assistant 3A 0/3 16:45-21:15 (4h30m) single-neutral-actions single-neutral-…" at bounding box center [197, 209] width 64 height 36
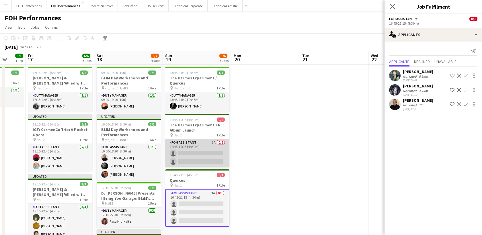
click at [193, 153] on app-card-role "FOH Assistant 3A 0/2 14:45-19:15 (4h30m) single-neutral-actions single-neutral-…" at bounding box center [197, 153] width 64 height 28
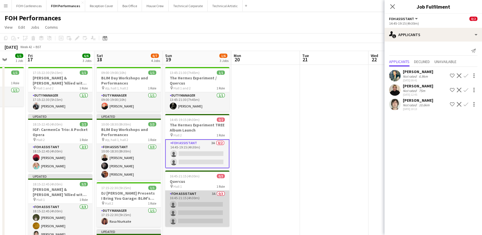
click at [188, 199] on app-card-role "FOH Assistant 3A 0/3 16:45-21:15 (4h30m) single-neutral-actions single-neutral-…" at bounding box center [197, 209] width 64 height 36
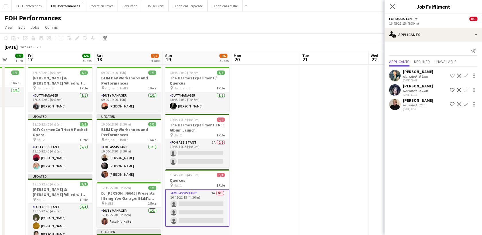
click at [465, 87] on button "Confirm" at bounding box center [466, 90] width 7 height 7
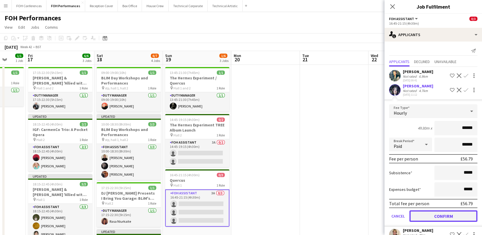
click at [427, 212] on button "Confirm" at bounding box center [444, 216] width 68 height 11
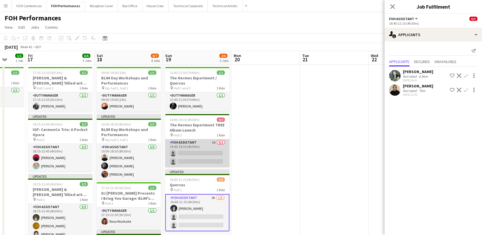
click at [203, 153] on app-card-role "FOH Assistant 3A 0/2 14:45-19:15 (4h30m) single-neutral-actions single-neutral-…" at bounding box center [197, 153] width 64 height 28
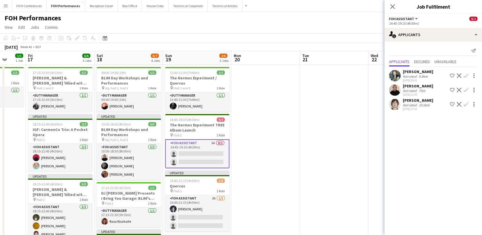
click at [464, 105] on app-icon "Confirm" at bounding box center [466, 104] width 5 height 5
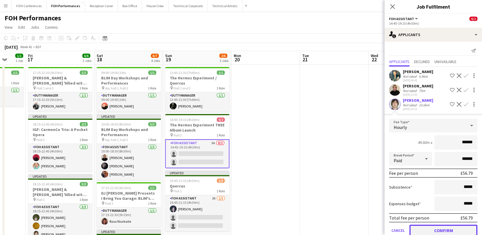
click at [447, 228] on button "Confirm" at bounding box center [444, 230] width 68 height 11
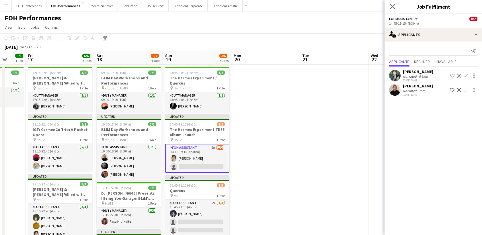
click at [202, 164] on app-card-role "FOH Assistant 2A [DATE] 14:45-19:15 (4h30m) [PERSON_NAME] single-neutral-actions" at bounding box center [197, 158] width 64 height 29
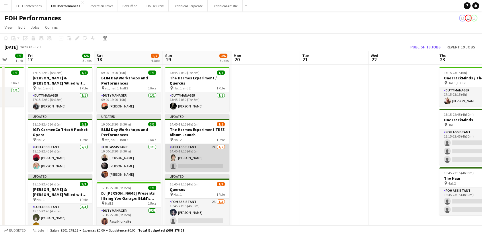
click at [202, 166] on app-card-role "FOH Assistant 2A [DATE] 14:45-19:15 (4h30m) [PERSON_NAME] single-neutral-actions" at bounding box center [197, 158] width 64 height 28
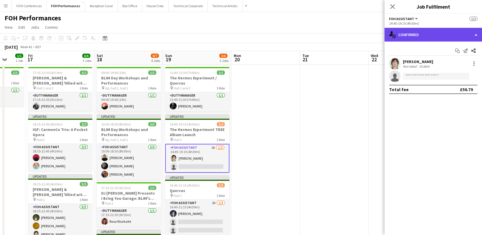
click at [425, 39] on div "single-neutral-actions-check-2 Confirmed" at bounding box center [434, 35] width 98 height 14
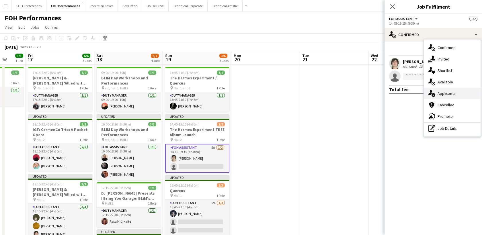
click at [450, 96] on span "Applicants" at bounding box center [447, 93] width 18 height 5
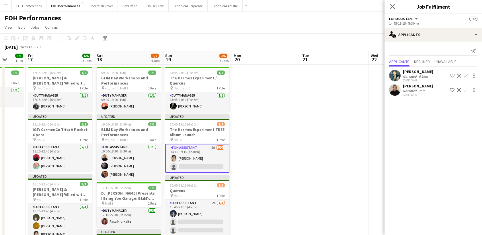
click at [466, 74] on app-icon "Confirm" at bounding box center [466, 75] width 5 height 5
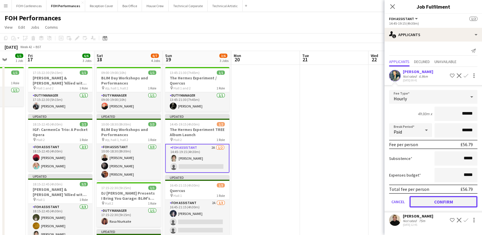
click at [454, 198] on button "Confirm" at bounding box center [444, 201] width 68 height 11
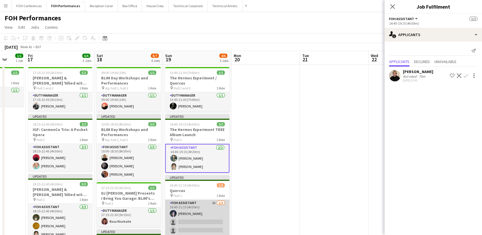
click at [184, 221] on app-card-role "FOH Assistant 2A [DATE] 16:45-21:15 (4h30m) [PERSON_NAME] single-neutral-action…" at bounding box center [197, 218] width 64 height 36
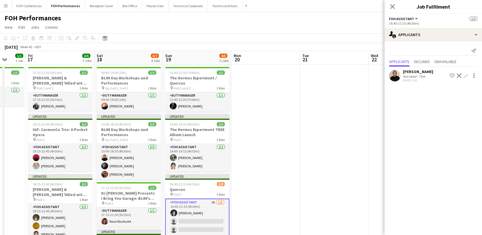
click at [471, 76] on div at bounding box center [474, 75] width 7 height 7
click at [469, 75] on div at bounding box center [241, 117] width 482 height 235
click at [468, 75] on app-icon "Confirm" at bounding box center [466, 75] width 5 height 5
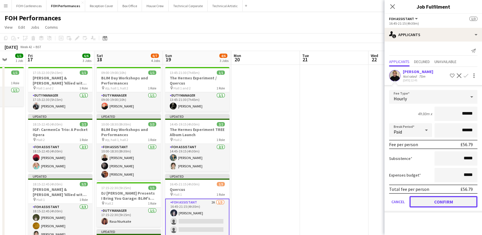
click at [437, 199] on button "Confirm" at bounding box center [444, 201] width 68 height 11
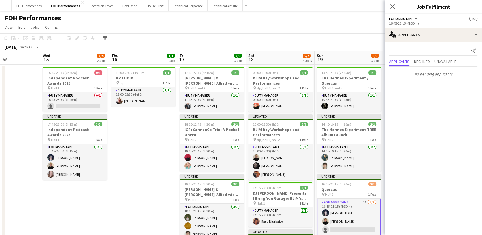
scroll to position [0, 184]
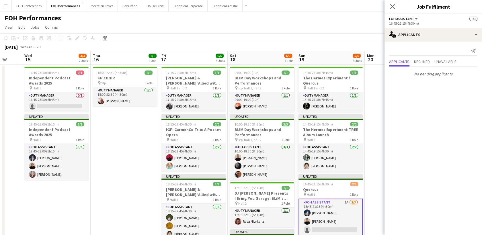
drag, startPoint x: 176, startPoint y: 53, endPoint x: 310, endPoint y: 58, distance: 133.8
click at [310, 58] on app-calendar-viewport "Sun 12 7/8 4 Jobs Mon 13 5/5 3 Jobs Tue 14 Wed 15 3/4 2 Jobs Thu 16 1/1 1 Job F…" at bounding box center [241, 227] width 482 height 352
click at [70, 106] on app-card-role "Duty Manager 0/1 16:45-23:30 (6h45m) single-neutral-actions" at bounding box center [56, 102] width 64 height 20
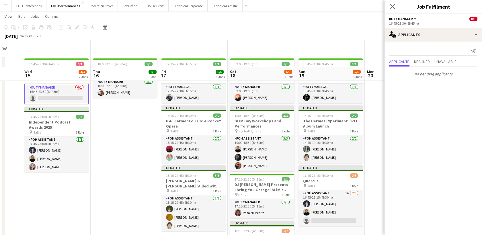
scroll to position [0, 0]
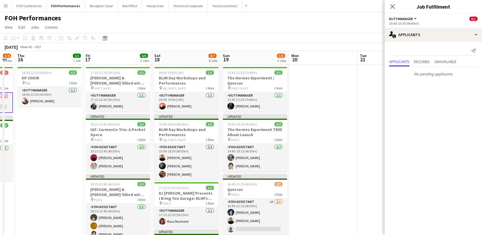
drag, startPoint x: 269, startPoint y: 59, endPoint x: 193, endPoint y: 58, distance: 76.3
click at [193, 58] on app-calendar-viewport "Sun 12 7/8 4 Jobs Mon 13 5/5 3 Jobs Tue 14 Wed 15 3/4 2 Jobs Thu 16 1/1 1 Job F…" at bounding box center [241, 227] width 482 height 352
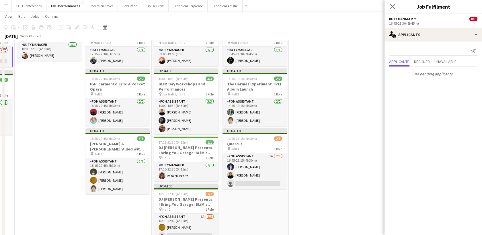
scroll to position [32, 0]
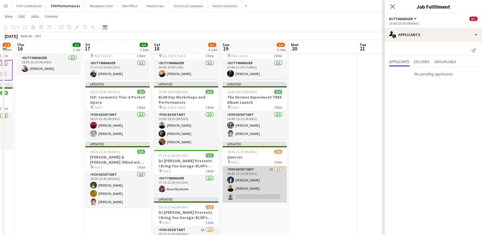
click at [246, 196] on app-card-role "FOH Assistant 1A [DATE] 16:45-21:15 (4h30m) [PERSON_NAME] [PERSON_NAME] single-…" at bounding box center [255, 184] width 64 height 36
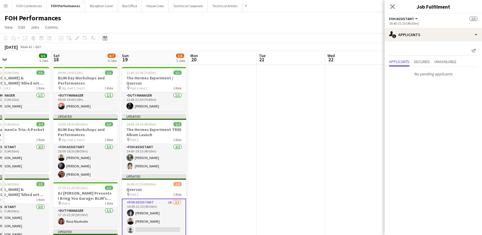
scroll to position [0, 151]
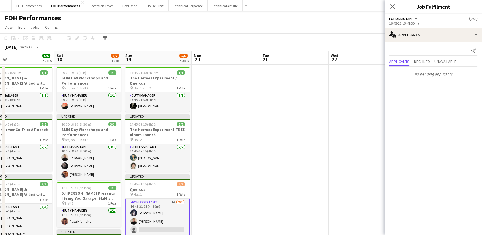
drag, startPoint x: 321, startPoint y: 59, endPoint x: 224, endPoint y: 69, distance: 97.5
click at [224, 69] on app-calendar-viewport "Wed 15 3/4 2 Jobs Thu 16 1/1 1 Job Fri 17 6/6 3 Jobs Sat 18 6/7 4 Jobs Sun 19 5…" at bounding box center [241, 227] width 482 height 352
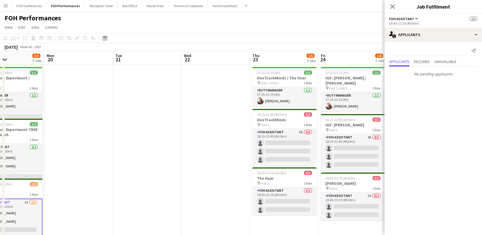
drag, startPoint x: 360, startPoint y: 56, endPoint x: 53, endPoint y: 77, distance: 307.7
click at [54, 77] on app-calendar-viewport "Fri 17 6/6 3 Jobs Sat 18 6/7 4 Jobs Sun 19 5/6 3 Jobs Mon 20 Tue 21 Wed 22 Thu …" at bounding box center [241, 227] width 482 height 352
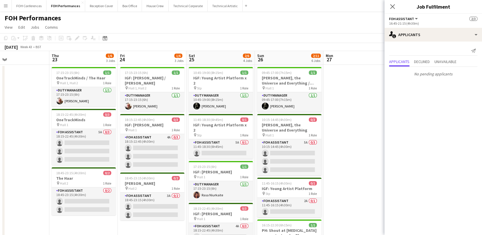
scroll to position [0, 226]
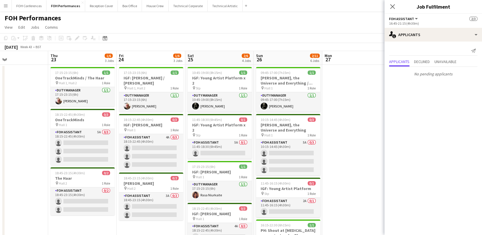
drag, startPoint x: 125, startPoint y: 62, endPoint x: 83, endPoint y: 63, distance: 42.8
click at [83, 63] on app-calendar-viewport "Sun 19 5/6 3 Jobs Mon 20 Tue 21 Wed 22 Thu 23 1/6 3 Jobs Fri 24 1/6 3 Jobs Sat …" at bounding box center [241, 227] width 482 height 352
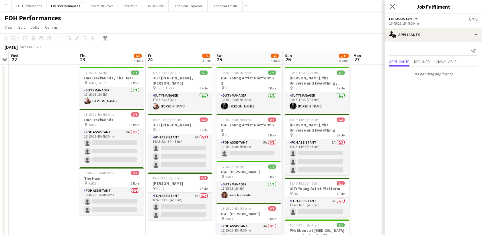
scroll to position [0, 145]
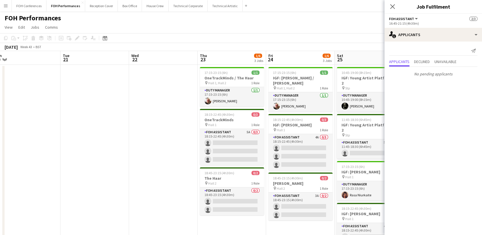
drag, startPoint x: 28, startPoint y: 60, endPoint x: 192, endPoint y: 48, distance: 165.1
click at [192, 48] on app-calendar "Copy Paste Paste Ctrl+V Paste with crew Ctrl+Shift+V Paste linked Job [GEOGRAPH…" at bounding box center [241, 217] width 482 height 369
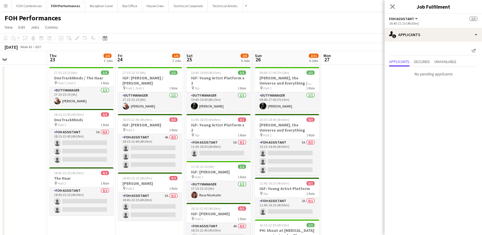
scroll to position [0, 164]
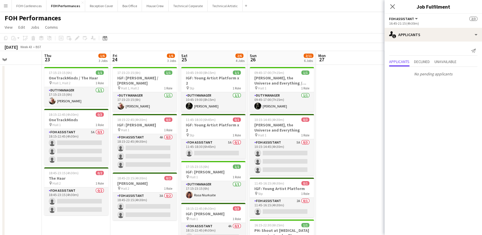
drag, startPoint x: 252, startPoint y: 56, endPoint x: 97, endPoint y: 65, distance: 156.1
click at [97, 65] on app-calendar-viewport "Mon 20 Tue 21 Wed 22 Thu 23 1/6 3 Jobs Fri 24 1/6 3 Jobs Sat 25 2/6 4 Jobs Sun …" at bounding box center [241, 227] width 482 height 352
drag, startPoint x: 67, startPoint y: 139, endPoint x: 72, endPoint y: 139, distance: 5.2
click at [70, 139] on app-calendar-viewport "Mon 20 Tue 21 Wed 22 Thu 23 1/6 3 Jobs Fri 24 1/6 3 Jobs Sat 25 2/6 4 Jobs Sun …" at bounding box center [241, 227] width 482 height 352
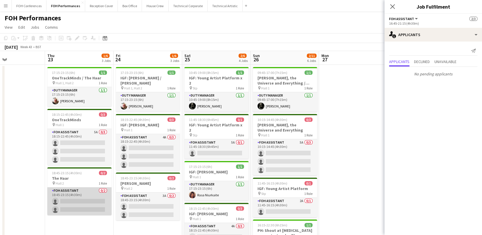
click at [70, 200] on app-card-role "FOH Assistant 0/2 18:45-23:15 (4h30m) single-neutral-actions single-neutral-act…" at bounding box center [79, 202] width 64 height 28
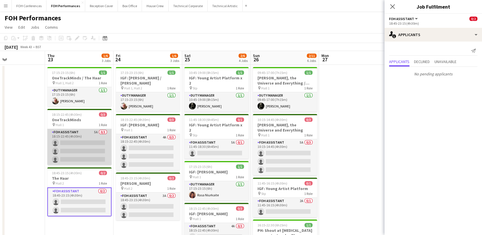
click at [71, 141] on app-card-role "FOH Assistant 5A 0/3 18:15-22:45 (4h30m) single-neutral-actions single-neutral-…" at bounding box center [79, 147] width 64 height 36
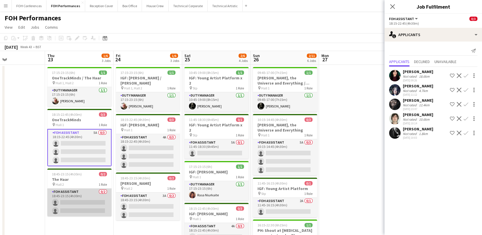
click at [67, 197] on app-card-role "FOH Assistant 0/2 18:45-23:15 (4h30m) single-neutral-actions single-neutral-act…" at bounding box center [79, 203] width 64 height 28
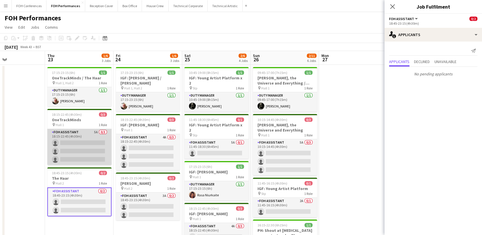
click at [69, 141] on app-card-role "FOH Assistant 5A 0/3 18:15-22:45 (4h30m) single-neutral-actions single-neutral-…" at bounding box center [79, 147] width 64 height 36
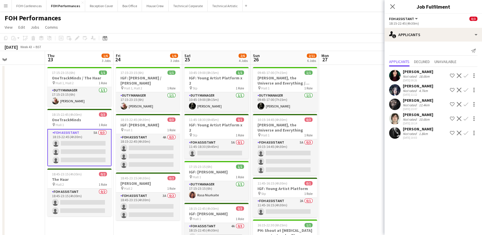
click at [468, 77] on button "Confirm" at bounding box center [466, 75] width 7 height 7
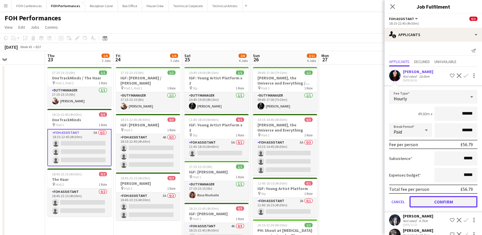
click at [464, 203] on button "Confirm" at bounding box center [444, 201] width 68 height 11
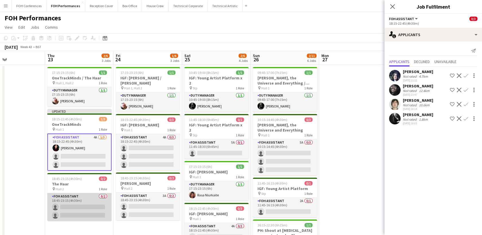
click at [81, 207] on app-card-role "FOH Assistant 0/2 18:45-23:15 (4h30m) single-neutral-actions single-neutral-act…" at bounding box center [79, 207] width 64 height 28
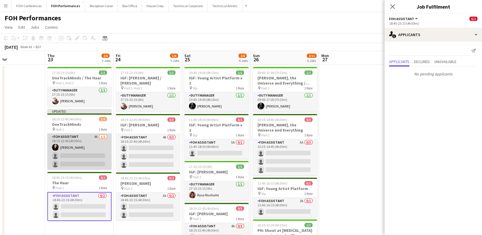
click at [71, 155] on app-card-role "FOH Assistant 4A [DATE] 18:15-22:45 (4h30m) [PERSON_NAME] single-neutral-action…" at bounding box center [79, 152] width 64 height 36
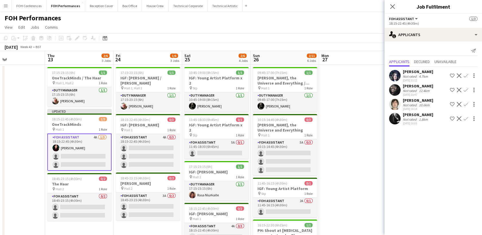
click at [466, 75] on app-icon "Confirm" at bounding box center [466, 75] width 5 height 5
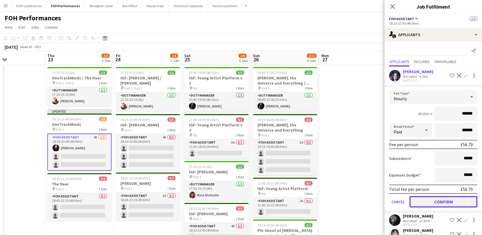
click at [436, 201] on button "Confirm" at bounding box center [444, 201] width 68 height 11
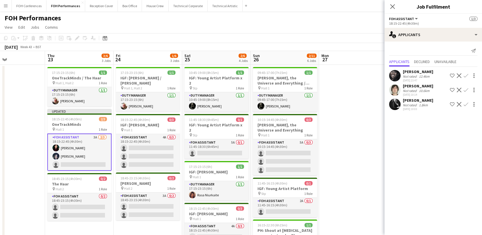
click at [466, 75] on app-icon "Confirm" at bounding box center [466, 75] width 5 height 5
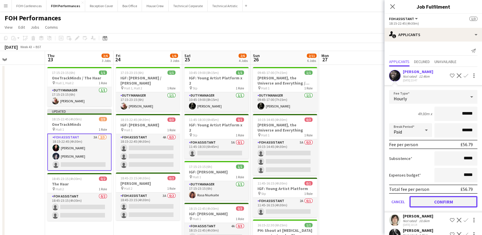
click at [439, 197] on button "Confirm" at bounding box center [444, 201] width 68 height 11
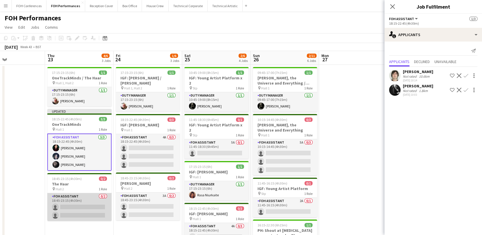
click at [69, 209] on app-card-role "FOH Assistant 0/2 18:45-23:15 (4h30m) single-neutral-actions single-neutral-act…" at bounding box center [79, 207] width 64 height 28
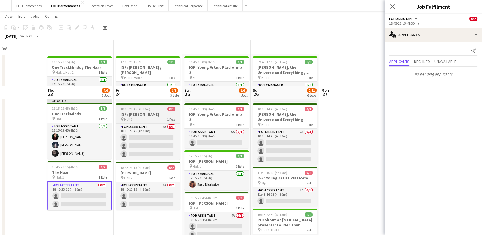
scroll to position [0, 0]
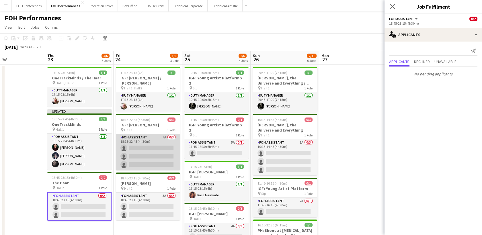
click at [134, 147] on app-card-role "FOH Assistant 4A 0/3 18:15-22:45 (4h30m) single-neutral-actions single-neutral-…" at bounding box center [148, 152] width 64 height 36
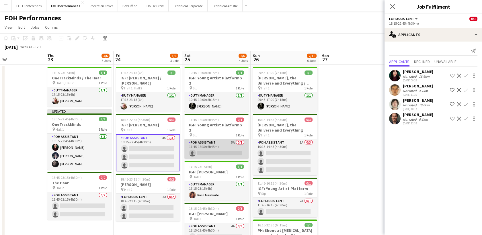
click at [208, 142] on app-card-role "FOH Assistant 5A 0/1 11:45-18:30 (6h45m) single-neutral-actions" at bounding box center [216, 149] width 64 height 20
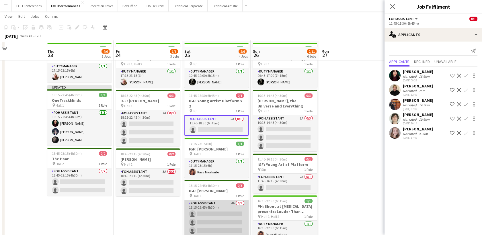
scroll to position [32, 0]
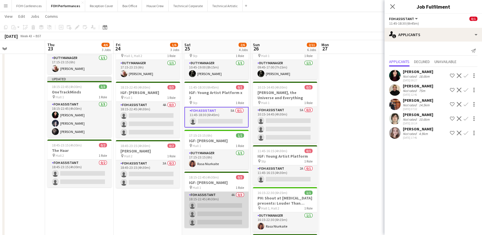
click at [202, 192] on app-card-role "FOH Assistant 4A 0/3 18:15-22:45 (4h30m) single-neutral-actions single-neutral-…" at bounding box center [216, 210] width 64 height 36
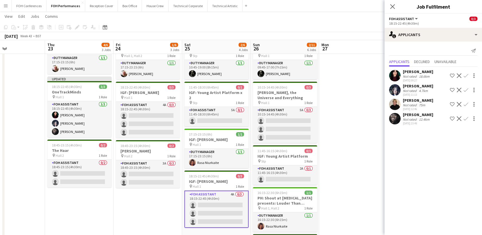
click at [467, 118] on app-icon "Confirm" at bounding box center [466, 118] width 5 height 5
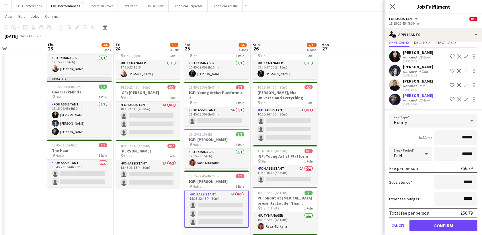
scroll to position [25, 0]
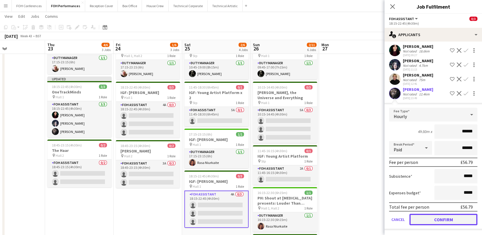
click at [431, 215] on button "Confirm" at bounding box center [444, 219] width 68 height 11
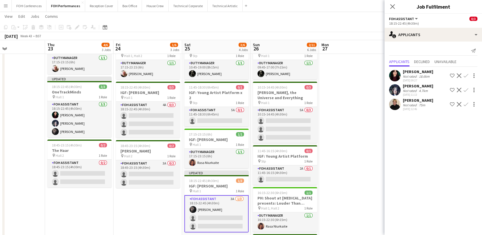
click at [468, 90] on app-icon "Confirm" at bounding box center [466, 90] width 5 height 5
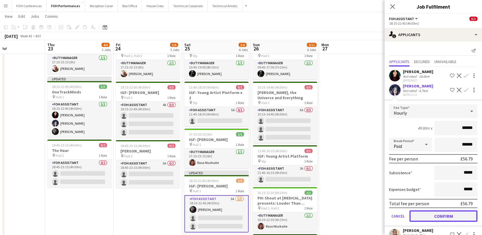
click at [448, 218] on button "Confirm" at bounding box center [444, 216] width 68 height 11
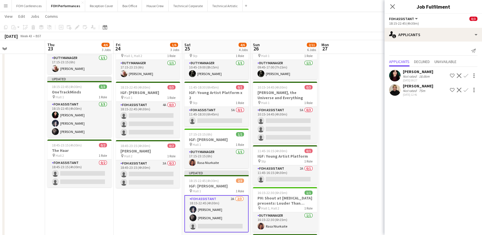
click at [208, 214] on app-card-role "FOH Assistant 2A [DATE] 18:15-22:45 (4h30m) [PERSON_NAME] [PERSON_NAME] single-…" at bounding box center [216, 213] width 64 height 37
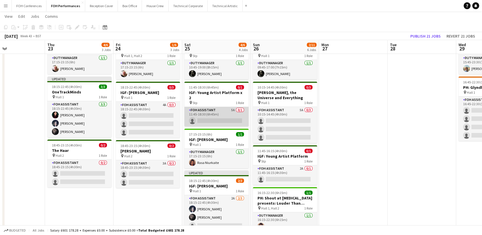
click at [211, 107] on app-card-role "FOH Assistant 5A 0/1 11:45-18:30 (6h45m) single-neutral-actions" at bounding box center [216, 117] width 64 height 20
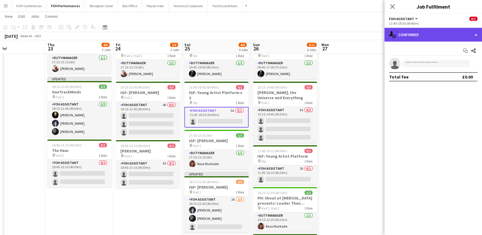
click at [407, 33] on div "single-neutral-actions-check-2 Confirmed" at bounding box center [434, 35] width 98 height 14
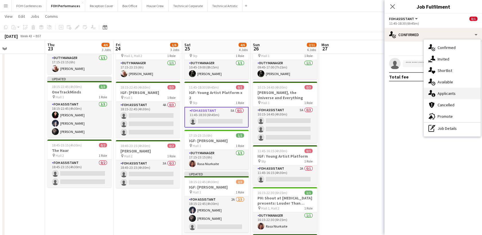
click at [444, 92] on span "Applicants" at bounding box center [447, 93] width 18 height 5
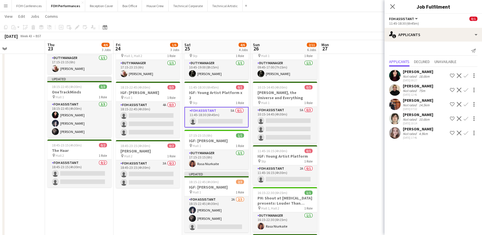
click at [465, 134] on app-icon "Confirm" at bounding box center [466, 133] width 5 height 5
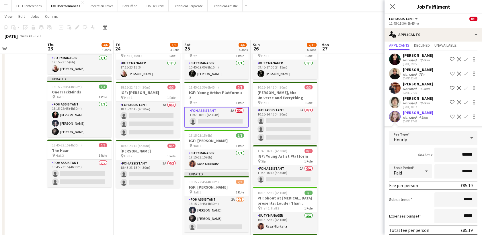
scroll to position [39, 0]
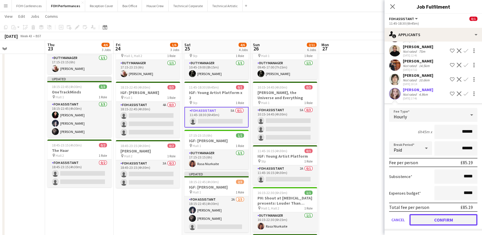
click at [443, 217] on button "Confirm" at bounding box center [444, 219] width 68 height 11
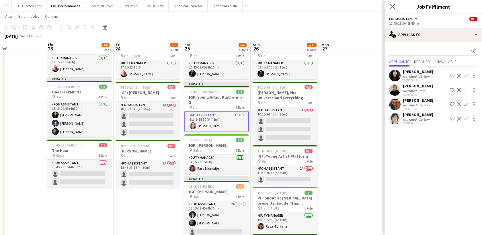
scroll to position [0, 0]
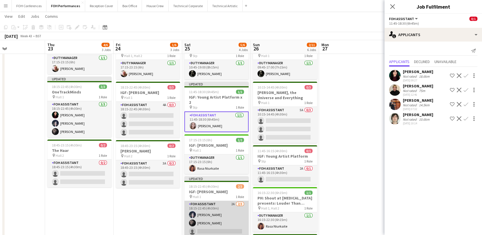
click at [218, 221] on app-card-role "FOH Assistant 2A [DATE] 18:15-22:45 (4h30m) [PERSON_NAME] [PERSON_NAME] single-…" at bounding box center [216, 219] width 64 height 36
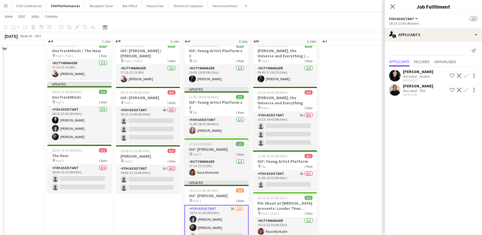
scroll to position [32, 0]
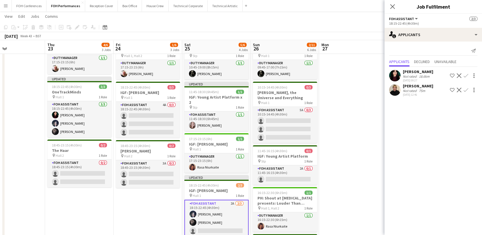
click at [466, 91] on app-icon "Confirm" at bounding box center [466, 90] width 5 height 5
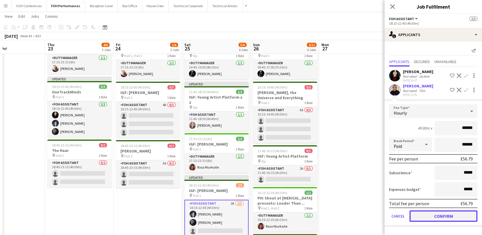
click at [447, 211] on button "Confirm" at bounding box center [444, 216] width 68 height 11
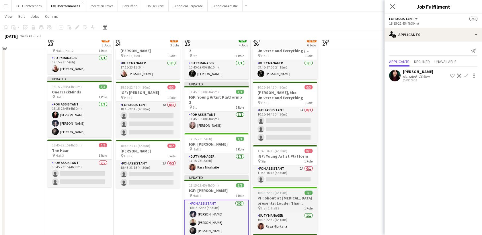
scroll to position [0, 0]
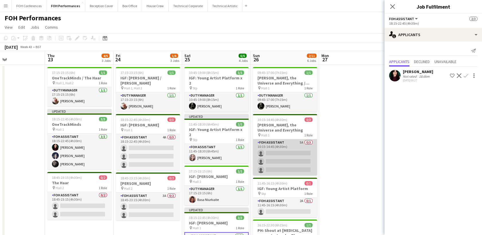
click at [280, 155] on app-card-role "FOH Assistant 5A 0/3 10:15-14:45 (4h30m) single-neutral-actions single-neutral-…" at bounding box center [285, 157] width 64 height 36
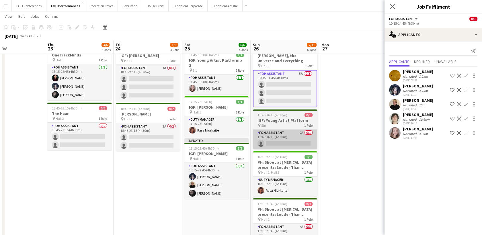
scroll to position [32, 0]
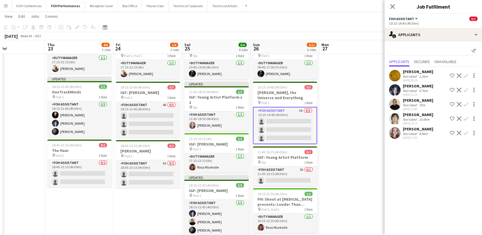
click at [467, 73] on app-icon "Confirm" at bounding box center [466, 75] width 5 height 5
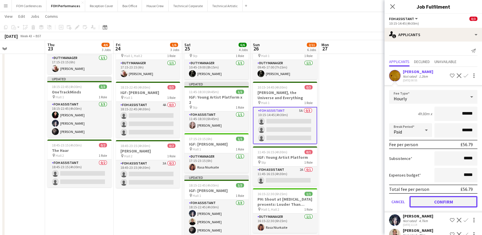
click at [433, 200] on button "Confirm" at bounding box center [444, 201] width 68 height 11
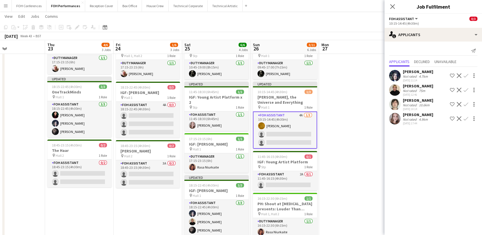
click at [466, 117] on app-icon "Confirm" at bounding box center [466, 118] width 5 height 5
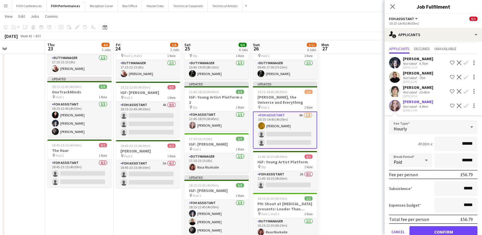
scroll to position [25, 0]
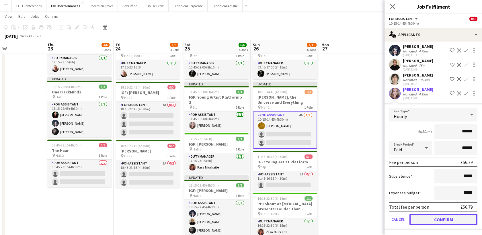
click at [443, 219] on button "Confirm" at bounding box center [444, 219] width 68 height 11
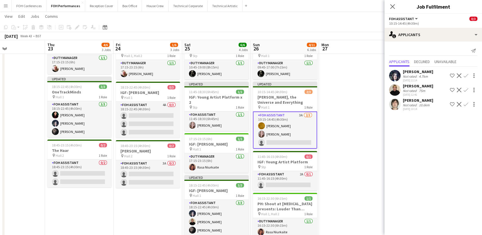
scroll to position [0, 0]
click at [468, 75] on app-icon "Confirm" at bounding box center [466, 75] width 5 height 5
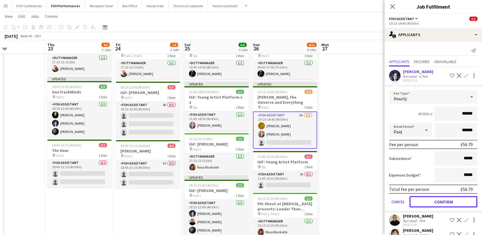
click at [456, 201] on button "Confirm" at bounding box center [444, 201] width 68 height 11
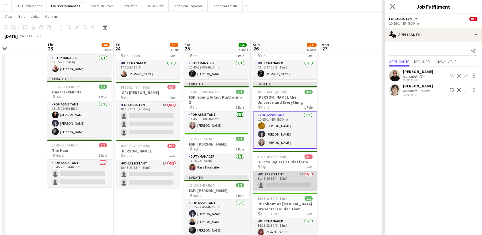
click at [301, 186] on app-card-role "FOH Assistant 2A 0/1 11:45-16:15 (4h30m) single-neutral-actions" at bounding box center [285, 181] width 64 height 20
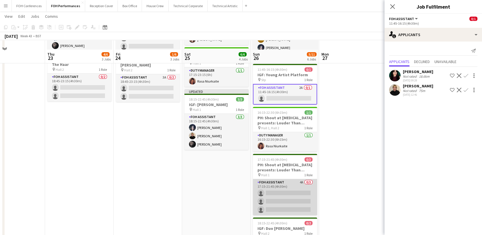
scroll to position [127, 0]
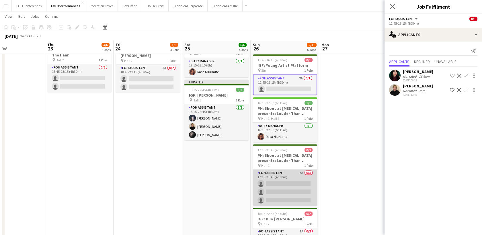
click at [286, 180] on app-card-role "FOH Assistant 4A 0/3 17:15-21:45 (4h30m) single-neutral-actions single-neutral-…" at bounding box center [285, 188] width 64 height 36
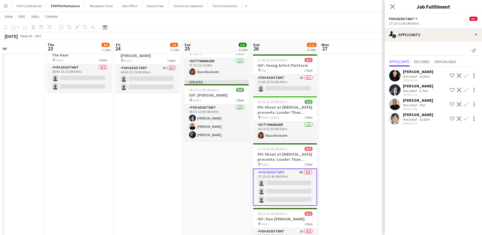
click at [464, 75] on app-icon "Confirm" at bounding box center [466, 75] width 5 height 5
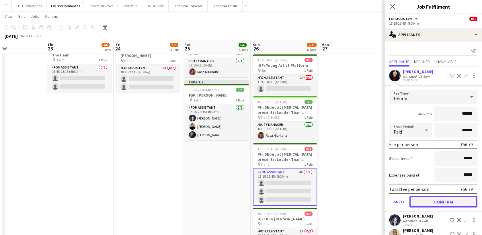
click at [420, 205] on button "Confirm" at bounding box center [444, 201] width 68 height 11
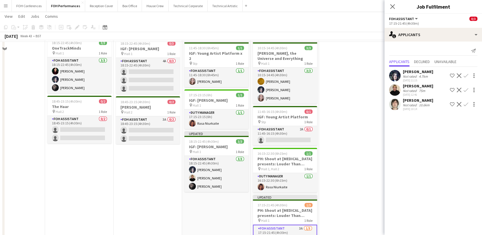
scroll to position [64, 0]
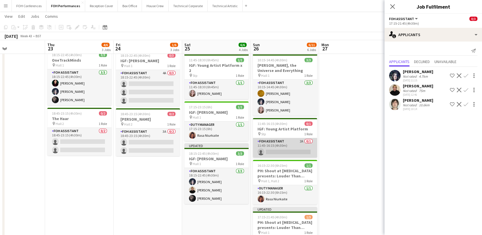
click at [281, 149] on app-card-role "FOH Assistant 2A 0/1 11:45-16:15 (4h30m) single-neutral-actions" at bounding box center [285, 148] width 64 height 20
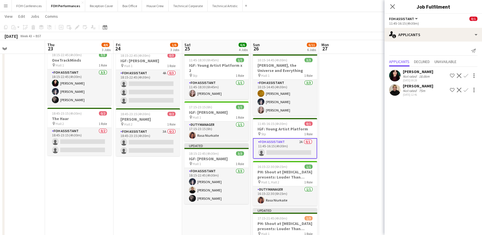
click at [470, 75] on div at bounding box center [474, 75] width 8 height 7
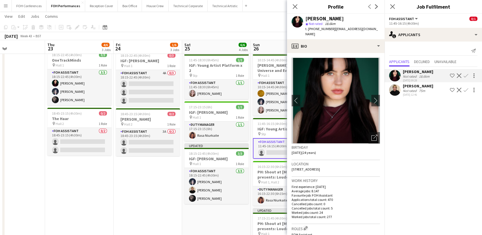
click at [465, 76] on app-icon "Confirm" at bounding box center [466, 75] width 5 height 5
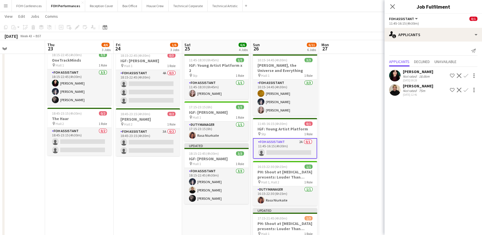
click at [465, 76] on app-icon "Confirm" at bounding box center [466, 75] width 5 height 5
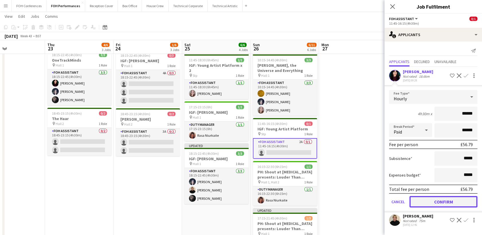
click at [439, 201] on button "Confirm" at bounding box center [444, 201] width 68 height 11
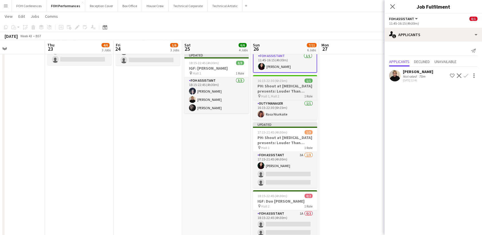
scroll to position [159, 0]
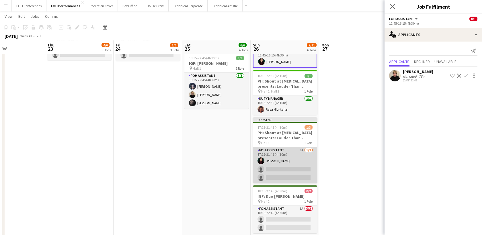
click at [289, 167] on app-card-role "FOH Assistant 3A [DATE] 17:15-21:45 (4h30m) [PERSON_NAME] single-neutral-action…" at bounding box center [285, 165] width 64 height 36
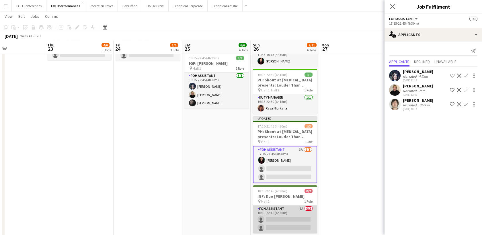
click at [297, 217] on app-card-role "FOH Assistant 1A 0/2 18:15-22:45 (4h30m) single-neutral-actions single-neutral-…" at bounding box center [285, 220] width 64 height 28
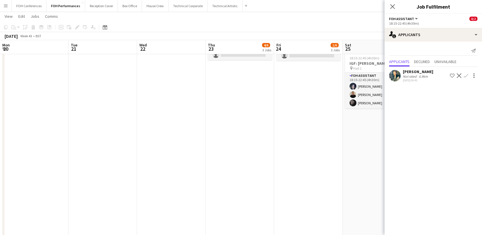
scroll to position [0, 161]
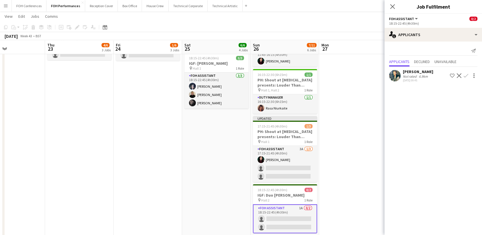
click at [467, 77] on app-icon "Confirm" at bounding box center [466, 75] width 5 height 5
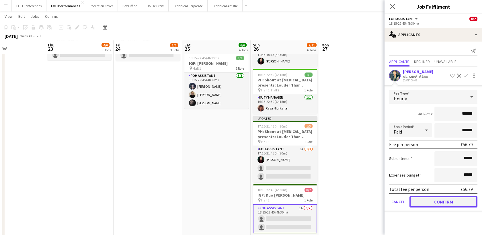
click at [445, 201] on button "Confirm" at bounding box center [444, 201] width 68 height 11
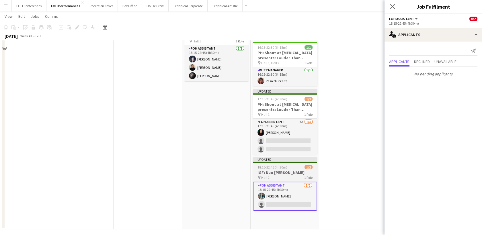
scroll to position [190, 0]
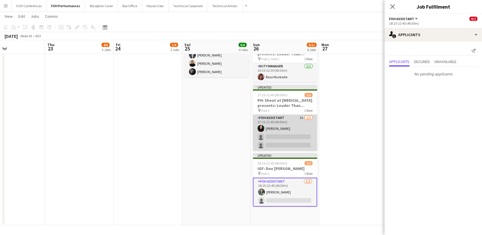
click at [272, 137] on app-card-role "FOH Assistant 3A [DATE] 17:15-21:45 (4h30m) [PERSON_NAME] single-neutral-action…" at bounding box center [285, 133] width 64 height 36
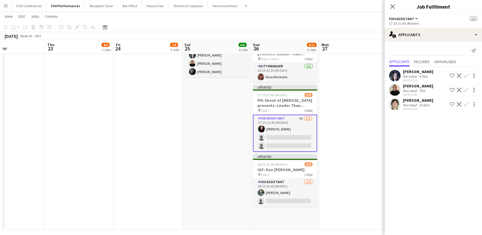
click at [466, 104] on app-icon "Confirm" at bounding box center [466, 104] width 5 height 5
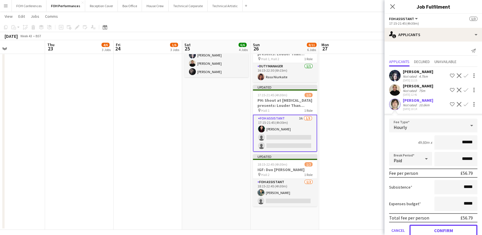
click at [435, 229] on button "Confirm" at bounding box center [444, 230] width 68 height 11
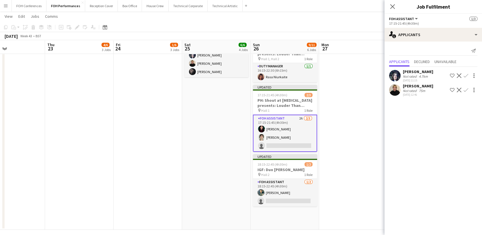
click at [465, 75] on app-icon "Confirm" at bounding box center [466, 75] width 5 height 5
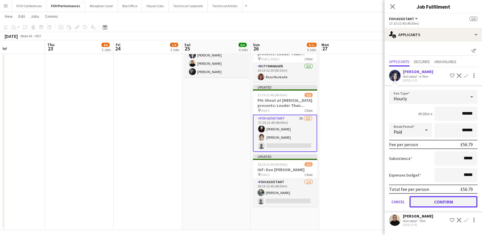
click at [445, 206] on button "Confirm" at bounding box center [444, 201] width 68 height 11
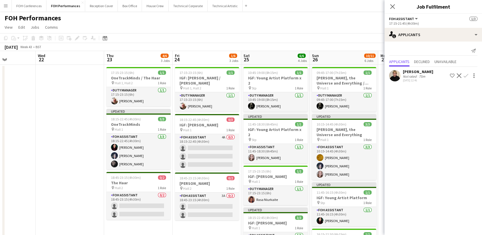
scroll to position [0, 131]
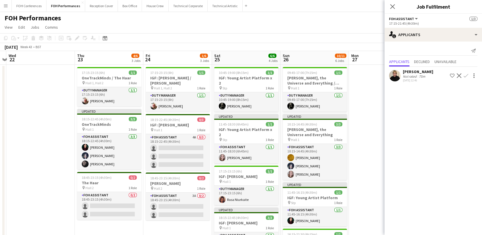
drag, startPoint x: 353, startPoint y: 61, endPoint x: 395, endPoint y: 81, distance: 46.6
click at [395, 81] on body "Menu Boards Boards Boards All jobs Status Workforce Workforce My Workforce Recr…" at bounding box center [241, 215] width 482 height 431
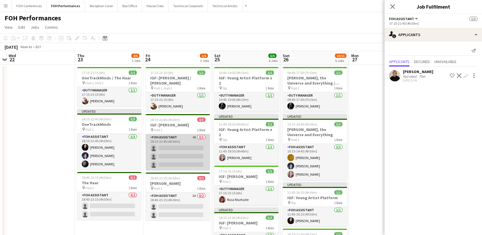
click at [168, 147] on app-card-role "FOH Assistant 4A 0/3 18:15-22:45 (4h30m) single-neutral-actions single-neutral-…" at bounding box center [178, 152] width 64 height 36
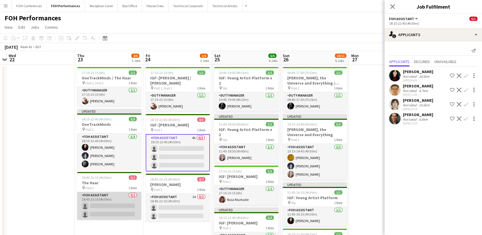
click at [108, 205] on app-card-role "FOH Assistant 0/2 18:45-23:15 (4h30m) single-neutral-actions single-neutral-act…" at bounding box center [109, 206] width 64 height 28
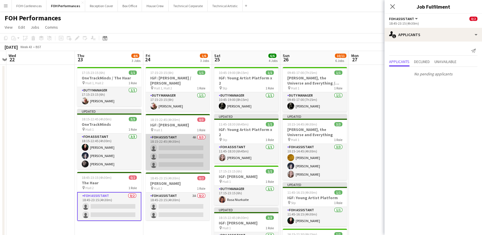
click at [169, 148] on app-card-role "FOH Assistant 4A 0/3 18:15-22:45 (4h30m) single-neutral-actions single-neutral-…" at bounding box center [178, 152] width 64 height 36
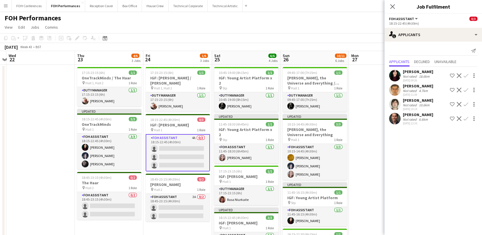
click at [466, 118] on app-icon "Confirm" at bounding box center [466, 118] width 5 height 5
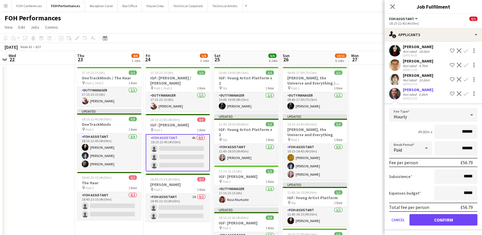
scroll to position [25, 0]
click at [455, 217] on button "Confirm" at bounding box center [444, 219] width 68 height 11
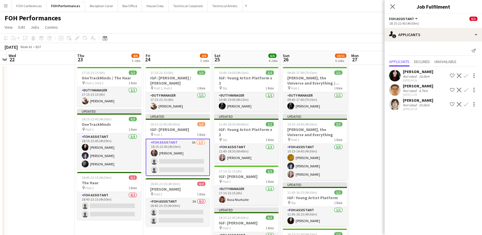
click at [466, 90] on app-icon "Confirm" at bounding box center [466, 90] width 5 height 5
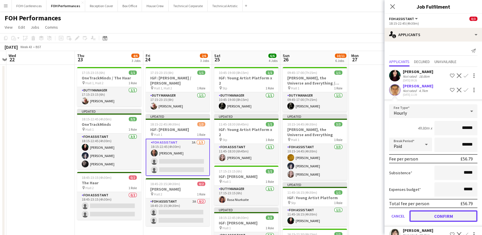
click at [441, 213] on button "Confirm" at bounding box center [444, 216] width 68 height 11
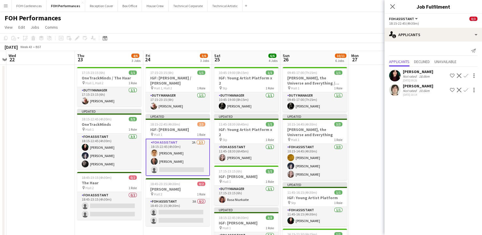
click at [468, 88] on app-icon "Confirm" at bounding box center [466, 90] width 5 height 5
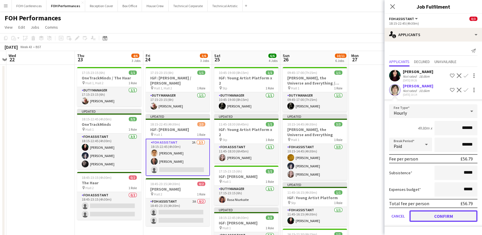
click at [458, 215] on button "Confirm" at bounding box center [444, 216] width 68 height 11
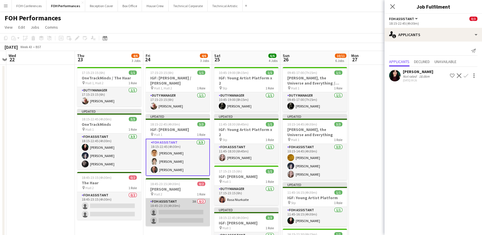
click at [180, 214] on app-card-role "FOH Assistant 3A 0/2 18:45-23:15 (4h30m) single-neutral-actions single-neutral-…" at bounding box center [178, 213] width 64 height 28
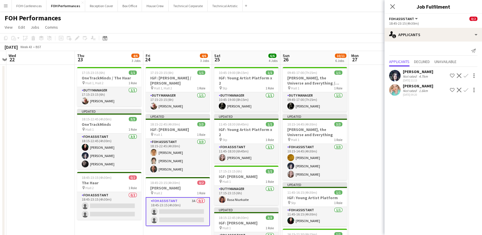
click at [467, 90] on app-icon "Confirm" at bounding box center [466, 90] width 5 height 5
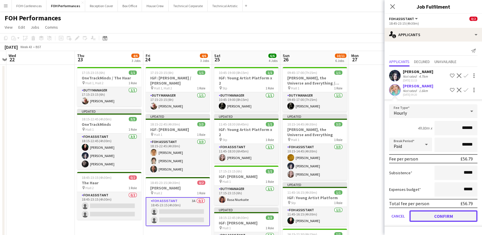
click at [447, 215] on button "Confirm" at bounding box center [444, 216] width 68 height 11
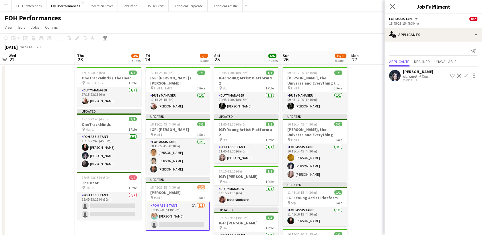
click at [466, 75] on app-icon "Confirm" at bounding box center [466, 75] width 5 height 5
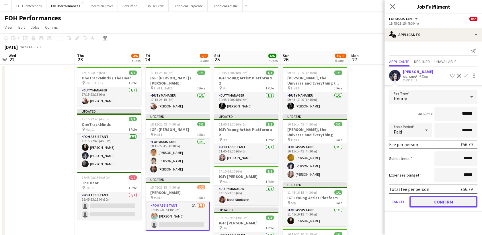
click at [434, 201] on button "Confirm" at bounding box center [444, 201] width 68 height 11
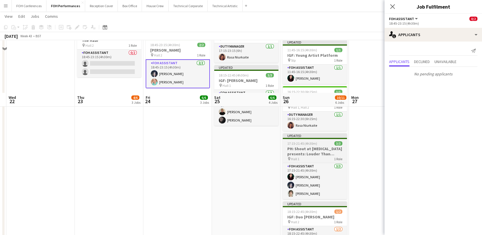
scroll to position [195, 0]
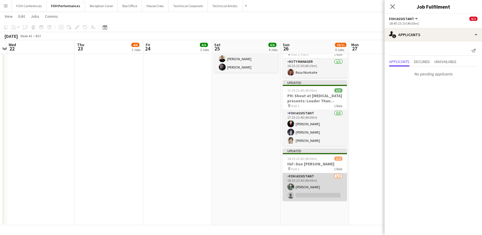
click at [310, 195] on app-card-role "FOH Assistant 1/2 18:15-22:45 (4h30m) Jonathan Woods single-neutral-actions" at bounding box center [315, 187] width 64 height 28
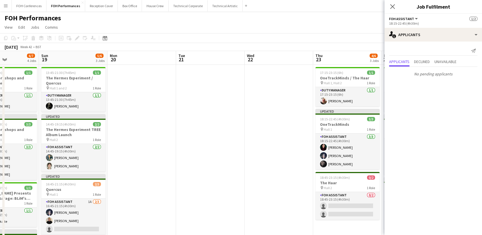
scroll to position [0, 152]
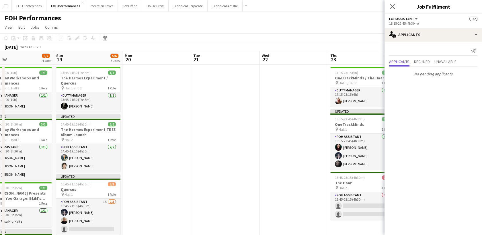
drag, startPoint x: 22, startPoint y: 60, endPoint x: 275, endPoint y: 72, distance: 253.3
click at [275, 72] on app-calendar-viewport "Thu 16 1/1 1 Job Fri 17 6/6 3 Jobs Sat 18 6/7 4 Jobs Sun 19 5/6 3 Jobs Mon 20 T…" at bounding box center [241, 236] width 482 height 370
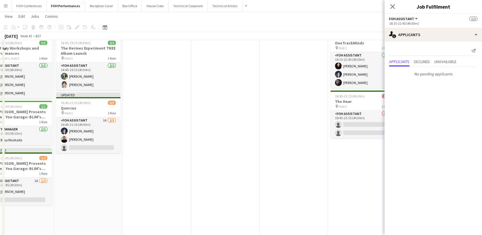
scroll to position [96, 0]
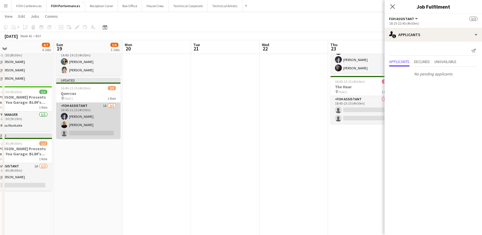
click at [81, 133] on app-card-role "FOH Assistant 1A [DATE] 16:45-21:15 (4h30m) [PERSON_NAME] [PERSON_NAME] single-…" at bounding box center [88, 121] width 64 height 36
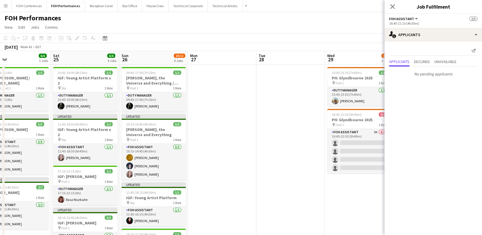
scroll to position [0, 159]
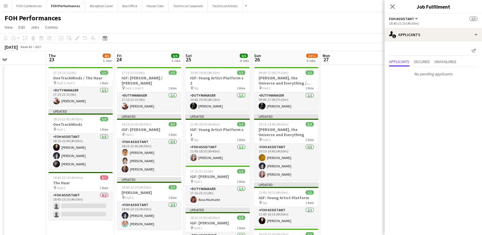
drag, startPoint x: 282, startPoint y: 57, endPoint x: 0, endPoint y: 52, distance: 282.0
click at [0, 52] on app-calendar-viewport "Mon 20 Tue 21 Wed 22 Thu 23 4/6 3 Jobs Fri 24 6/6 3 Jobs Sat 25 6/6 4 Jobs Sun …" at bounding box center [241, 236] width 482 height 370
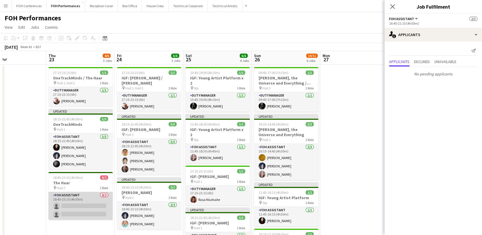
click at [79, 206] on app-card-role "FOH Assistant 0/2 18:45-23:15 (4h30m) single-neutral-actions single-neutral-act…" at bounding box center [80, 206] width 64 height 28
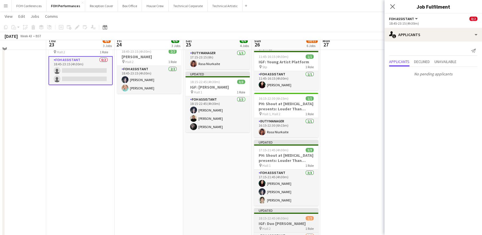
scroll to position [195, 0]
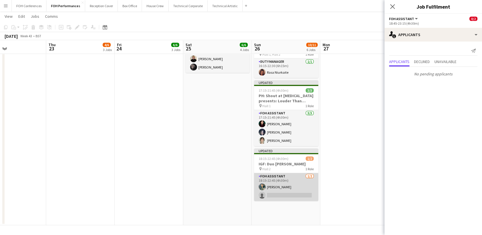
click at [285, 200] on app-card-role "FOH Assistant 1/2 18:15-22:45 (4h30m) Jonathan Woods single-neutral-actions" at bounding box center [286, 187] width 64 height 28
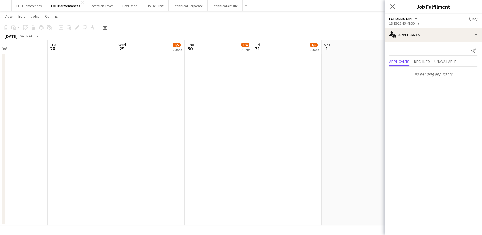
scroll to position [0, 239]
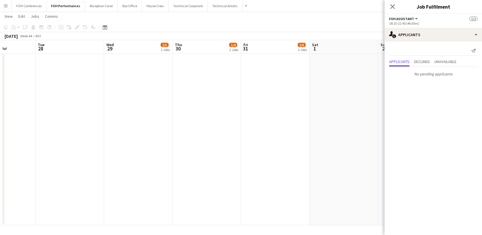
drag, startPoint x: 358, startPoint y: 45, endPoint x: 0, endPoint y: 55, distance: 357.9
click at [0, 55] on html "Menu Boards Boards Boards All jobs Status Workforce Workforce My Workforce Recr…" at bounding box center [241, 20] width 482 height 430
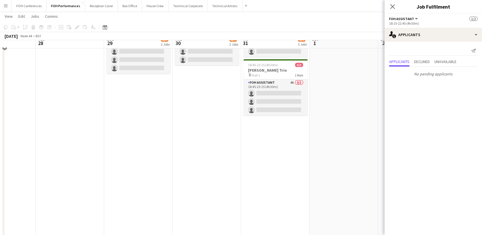
scroll to position [0, 0]
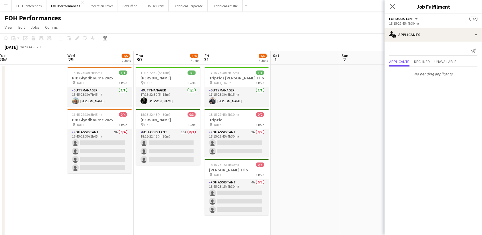
drag, startPoint x: 79, startPoint y: 60, endPoint x: 39, endPoint y: 92, distance: 51.3
click at [34, 77] on app-calendar-viewport "Fri 24 6/6 3 Jobs Sat 25 6/6 4 Jobs Sun 26 10/11 6 Jobs Mon 27 Tue 28 Wed 29 1/…" at bounding box center [241, 236] width 482 height 370
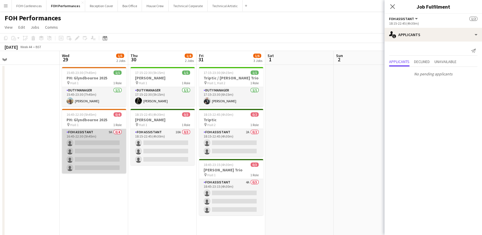
click at [84, 143] on app-card-role "FOH Assistant 9A 0/4 16:45-22:30 (5h45m) single-neutral-actions single-neutral-…" at bounding box center [94, 151] width 64 height 44
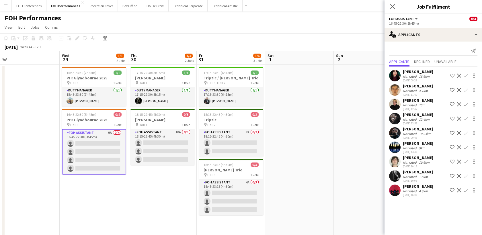
click at [466, 118] on app-icon "Confirm" at bounding box center [466, 118] width 5 height 5
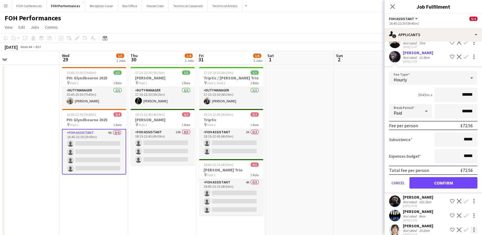
scroll to position [64, 0]
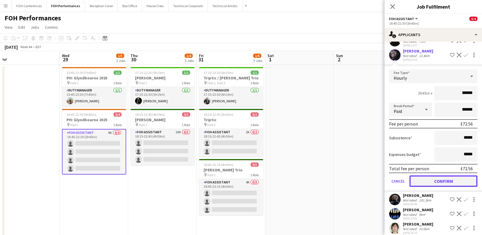
click at [450, 177] on button "Confirm" at bounding box center [444, 181] width 68 height 11
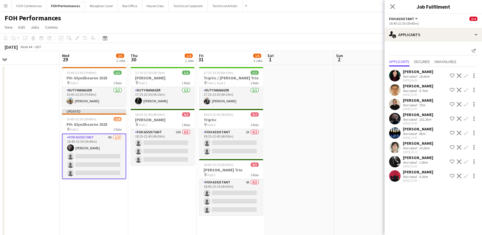
scroll to position [0, 0]
click at [466, 178] on app-icon "Confirm" at bounding box center [466, 176] width 5 height 5
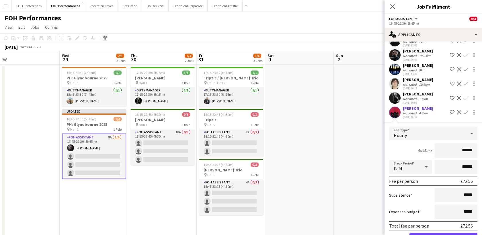
scroll to position [83, 0]
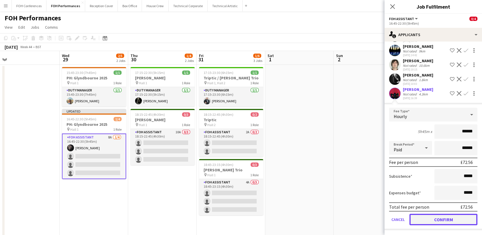
click at [433, 216] on button "Confirm" at bounding box center [444, 219] width 68 height 11
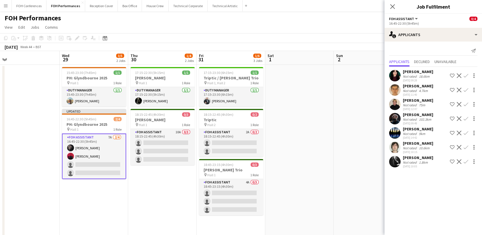
click at [467, 90] on app-icon "Confirm" at bounding box center [466, 90] width 5 height 5
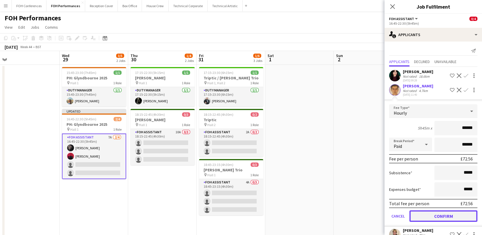
click at [442, 212] on button "Confirm" at bounding box center [444, 216] width 68 height 11
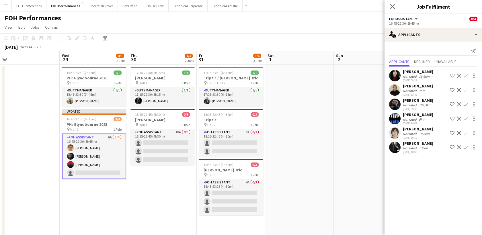
click at [466, 118] on app-icon "Confirm" at bounding box center [466, 118] width 5 height 5
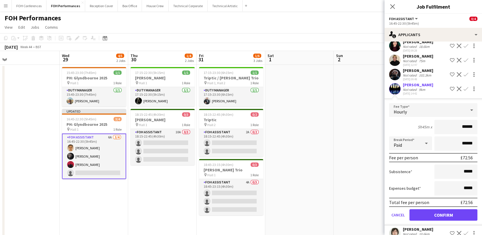
scroll to position [54, 0]
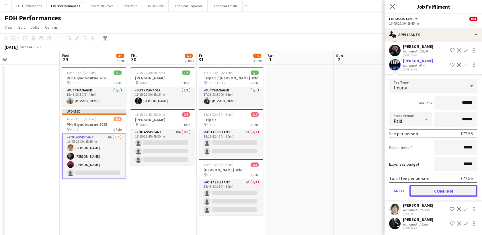
click at [442, 187] on button "Confirm" at bounding box center [444, 190] width 68 height 11
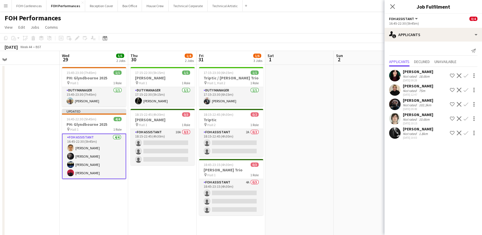
scroll to position [0, 0]
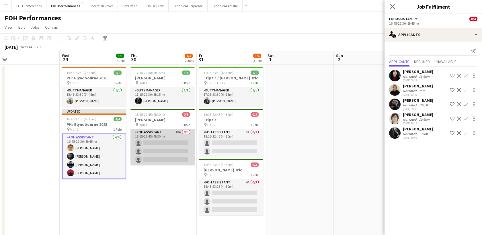
click at [153, 145] on app-card-role "FOH Assistant 10A 0/3 18:15-22:45 (4h30m) single-neutral-actions single-neutral…" at bounding box center [163, 147] width 64 height 36
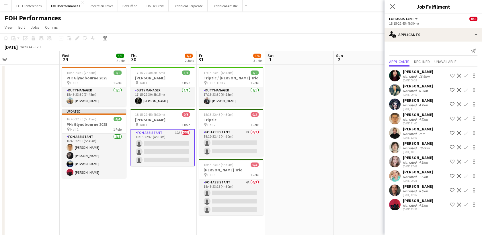
click at [468, 118] on app-icon "Confirm" at bounding box center [466, 118] width 5 height 5
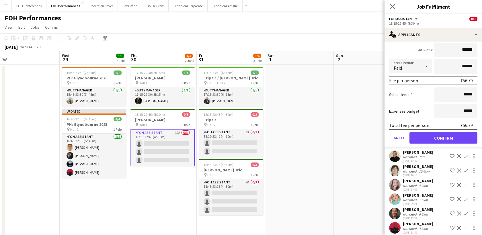
scroll to position [111, 0]
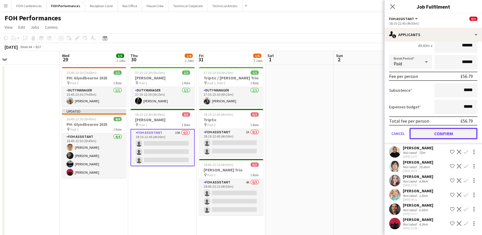
click at [443, 130] on button "Confirm" at bounding box center [444, 133] width 68 height 11
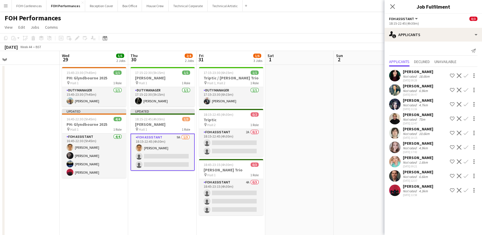
scroll to position [0, 0]
click at [466, 160] on app-icon "Confirm" at bounding box center [466, 161] width 5 height 5
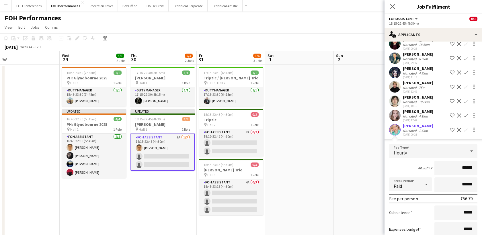
scroll to position [97, 0]
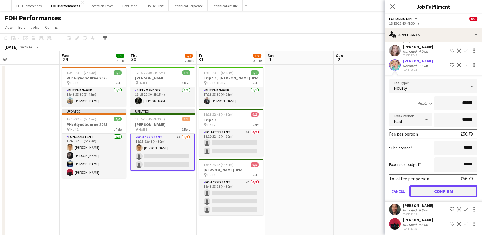
click at [452, 189] on button "Confirm" at bounding box center [444, 191] width 68 height 11
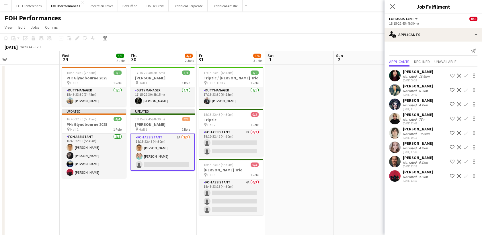
click at [467, 147] on app-icon "Confirm" at bounding box center [466, 147] width 5 height 5
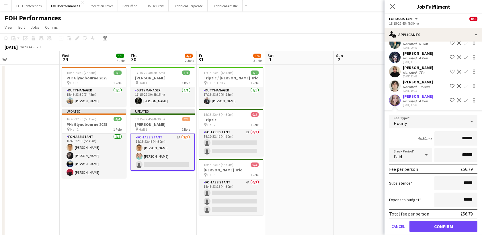
scroll to position [83, 0]
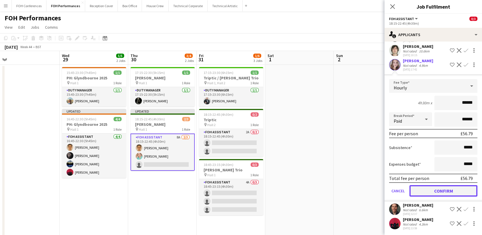
click at [449, 189] on button "Confirm" at bounding box center [444, 190] width 68 height 11
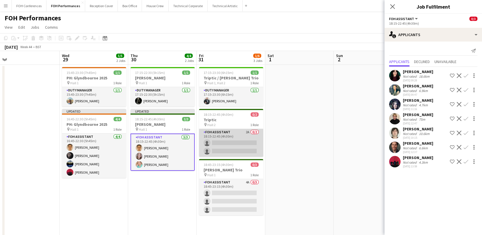
click at [222, 142] on app-card-role "FOH Assistant 2A 0/2 18:15-22:45 (4h30m) single-neutral-actions single-neutral-…" at bounding box center [231, 143] width 64 height 28
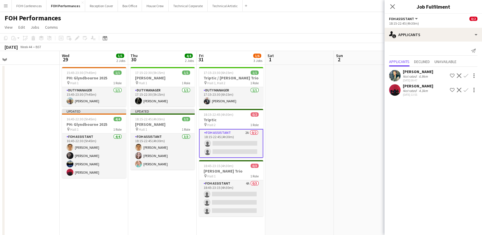
click at [465, 88] on app-icon "Confirm" at bounding box center [466, 90] width 5 height 5
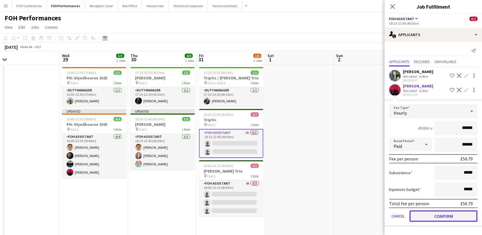
click at [444, 212] on button "Confirm" at bounding box center [444, 216] width 68 height 11
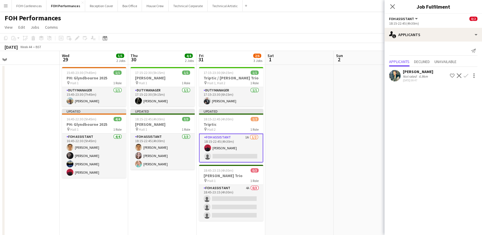
click at [465, 77] on app-icon "Confirm" at bounding box center [466, 75] width 5 height 5
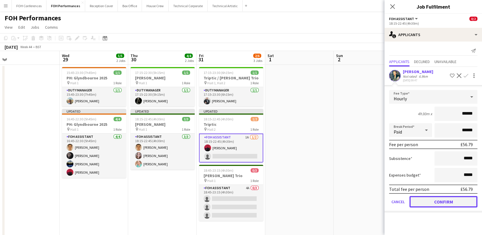
click at [458, 202] on button "Confirm" at bounding box center [444, 201] width 68 height 11
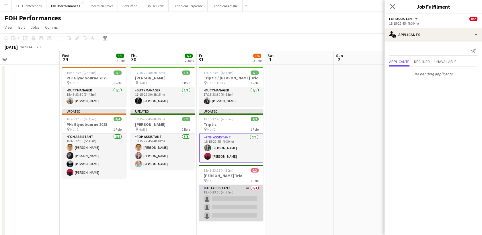
click at [224, 195] on app-card-role "FOH Assistant 4A 0/3 18:45-23:15 (4h30m) single-neutral-actions single-neutral-…" at bounding box center [231, 203] width 64 height 36
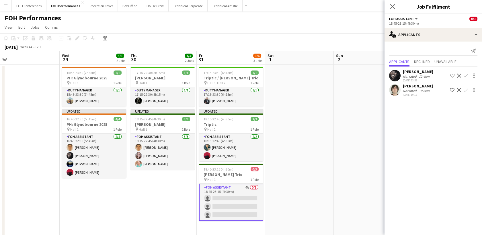
click at [466, 76] on app-icon "Confirm" at bounding box center [466, 75] width 5 height 5
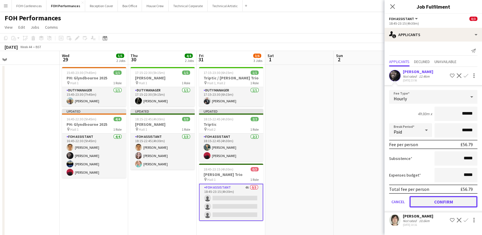
click at [438, 201] on button "Confirm" at bounding box center [444, 201] width 68 height 11
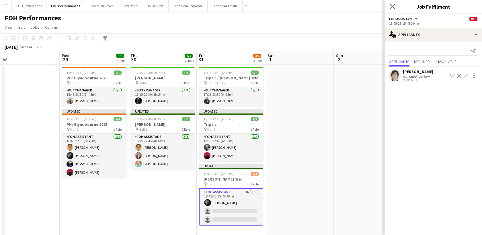
click at [466, 75] on app-icon "Confirm" at bounding box center [466, 75] width 5 height 5
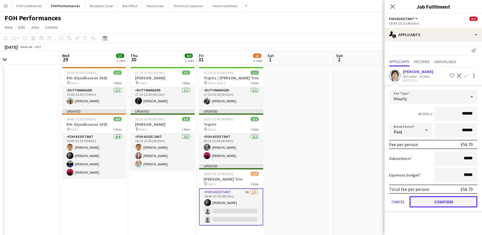
click at [441, 198] on button "Confirm" at bounding box center [444, 201] width 68 height 11
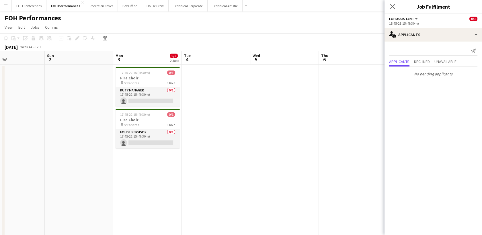
scroll to position [0, 228]
drag, startPoint x: 345, startPoint y: 62, endPoint x: 57, endPoint y: 56, distance: 288.1
click at [57, 56] on app-calendar-viewport "Wed 29 5/5 2 Jobs Thu 30 4/4 2 Jobs Fri 31 5/6 3 Jobs Sat 1 Sun 2 Mon 3 0/2 2 J…" at bounding box center [241, 236] width 482 height 370
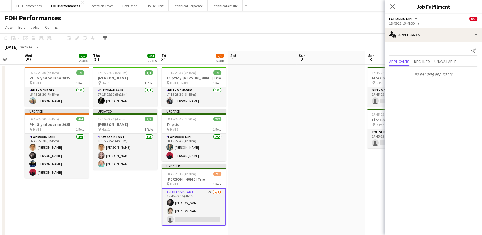
drag, startPoint x: 30, startPoint y: 61, endPoint x: 298, endPoint y: 70, distance: 268.7
click at [311, 73] on app-calendar-viewport "Mon 27 Tue 28 Wed 29 5/5 2 Jobs Thu 30 4/4 2 Jobs Fri 31 5/6 3 Jobs Sat 1 Sun 2…" at bounding box center [241, 236] width 482 height 370
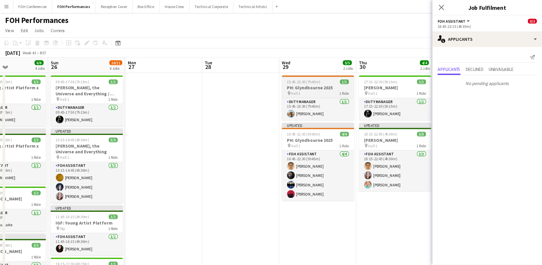
scroll to position [0, 131]
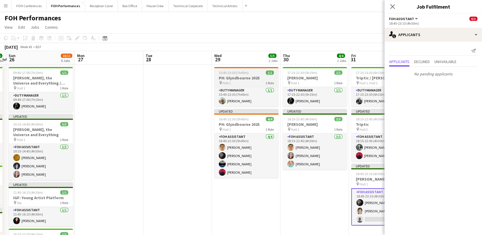
drag, startPoint x: 80, startPoint y: 62, endPoint x: 306, endPoint y: 81, distance: 226.8
click at [307, 81] on app-calendar-viewport "Fri 24 6/6 3 Jobs Sat 25 6/6 4 Jobs Sun 26 10/11 6 Jobs Mon 27 Tue 28 Wed 29 5/…" at bounding box center [241, 236] width 482 height 370
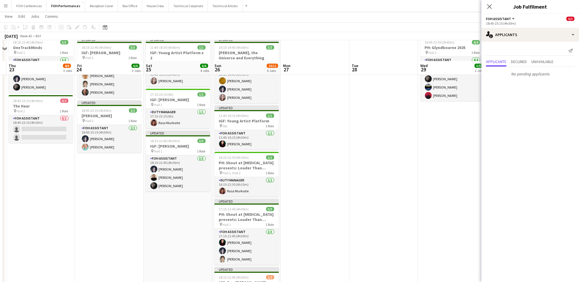
scroll to position [148, 0]
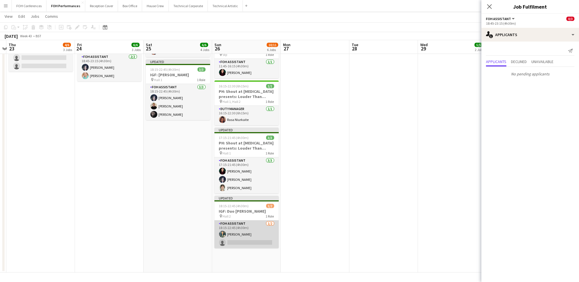
click at [242, 235] on app-card-role "FOH Assistant 1/2 18:15-22:45 (4h30m) Jonathan Woods single-neutral-actions" at bounding box center [246, 235] width 64 height 28
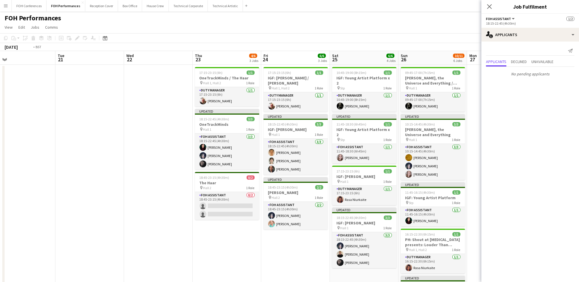
scroll to position [0, 147]
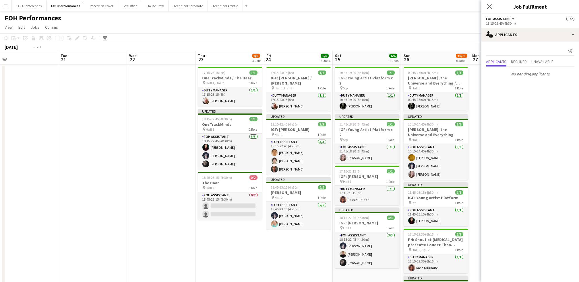
drag, startPoint x: 166, startPoint y: 60, endPoint x: 421, endPoint y: 88, distance: 256.3
click at [421, 88] on app-calendar-viewport "Sat 18 6/7 4 Jobs Sun 19 5/6 3 Jobs Mon 20 Tue 21 Wed 22 Thu 23 4/6 3 Jobs Fri …" at bounding box center [289, 236] width 579 height 370
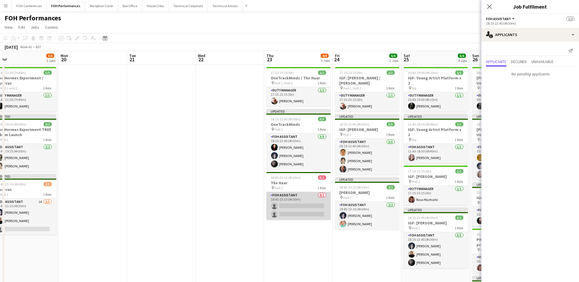
click at [297, 203] on app-card-role "FOH Assistant 0/2 18:45-23:15 (4h30m) single-neutral-actions single-neutral-act…" at bounding box center [298, 206] width 64 height 28
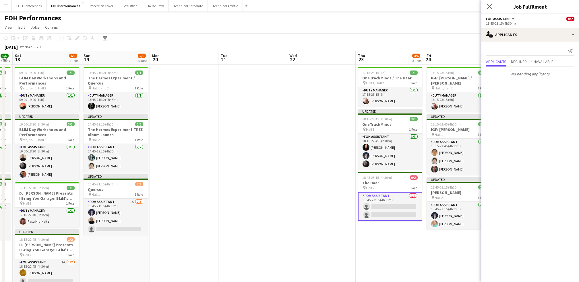
drag, startPoint x: 139, startPoint y: 55, endPoint x: 320, endPoint y: 73, distance: 182.3
click at [320, 73] on app-calendar-viewport "Thu 16 1/1 1 Job Fri 17 6/6 3 Jobs Sat 18 6/7 4 Jobs Sun 19 5/6 3 Jobs Mon 20 T…" at bounding box center [289, 236] width 579 height 370
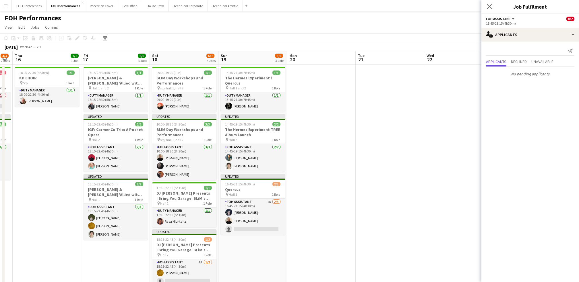
scroll to position [0, 172]
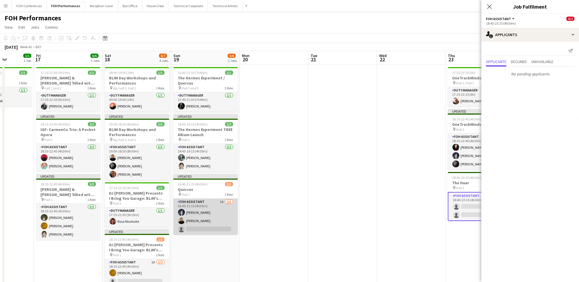
click at [192, 232] on app-card-role "FOH Assistant 1A [DATE] 16:45-21:15 (4h30m) [PERSON_NAME] [PERSON_NAME] single-…" at bounding box center [205, 217] width 64 height 36
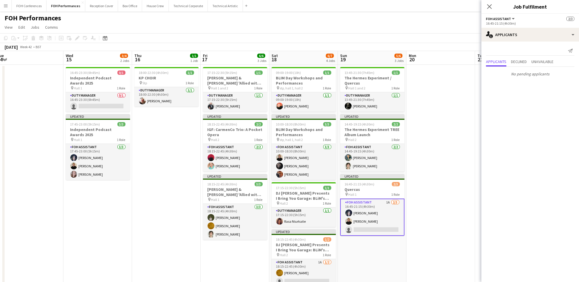
scroll to position [0, 142]
drag, startPoint x: 129, startPoint y: 63, endPoint x: 296, endPoint y: 69, distance: 167.3
click at [296, 69] on app-calendar-viewport "Sun 12 7/8 4 Jobs Mon 13 5/5 3 Jobs Tue 14 Wed 15 3/4 2 Jobs Thu 16 1/1 1 Job F…" at bounding box center [289, 236] width 579 height 370
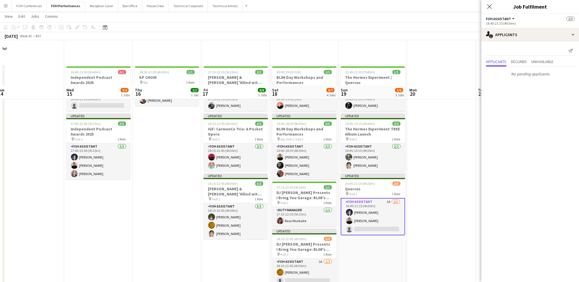
scroll to position [115, 0]
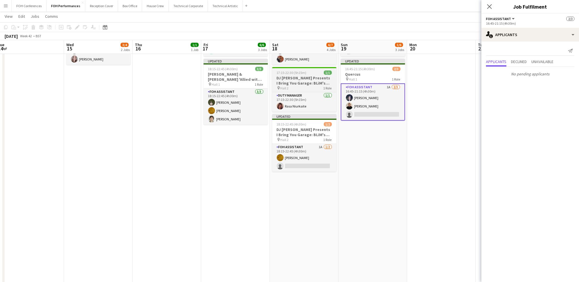
click at [311, 163] on app-card-role "FOH Assistant 1A 1/2 18:15-22:45 (4h30m) Ike Egbetola single-neutral-actions" at bounding box center [304, 158] width 64 height 28
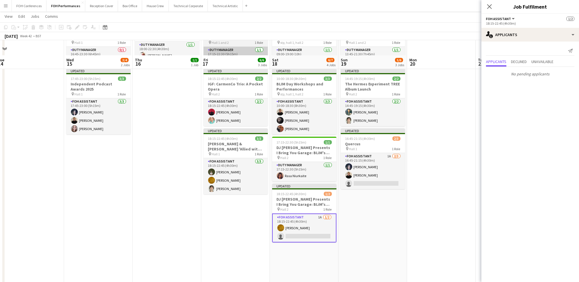
scroll to position [0, 0]
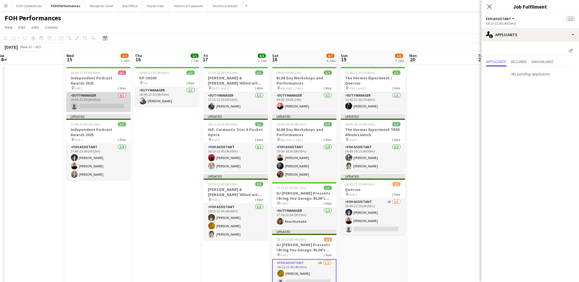
click at [92, 107] on app-card-role "Duty Manager 0/1 16:45-23:30 (6h45m) single-neutral-actions" at bounding box center [98, 102] width 64 height 20
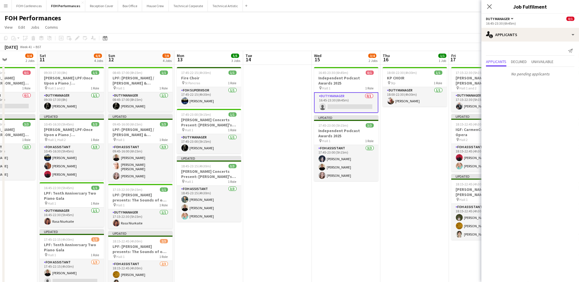
scroll to position [0, 148]
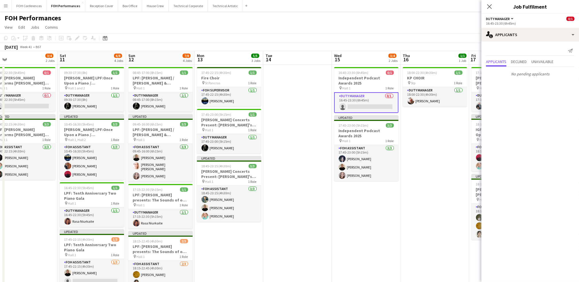
drag, startPoint x: 88, startPoint y: 57, endPoint x: 356, endPoint y: 76, distance: 268.9
click at [356, 76] on app-calendar-viewport "Wed 8 Thu 9 4/4 3 Jobs Fri 10 3/4 2 Jobs Sat 11 6/8 4 Jobs Sun 12 7/8 4 Jobs Mo…" at bounding box center [289, 236] width 579 height 370
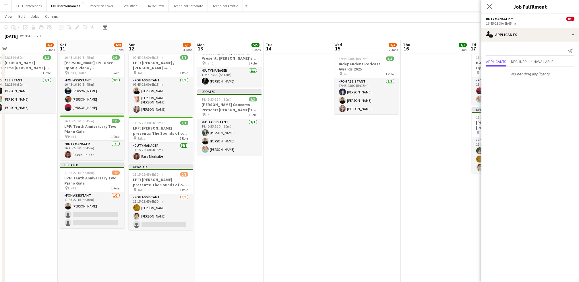
scroll to position [76, 0]
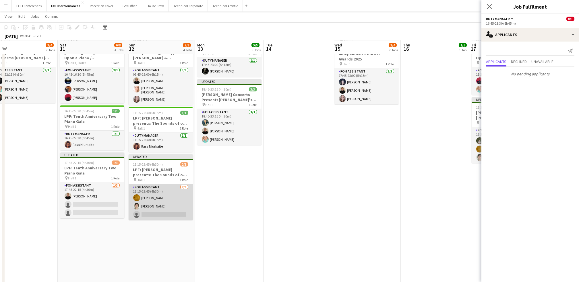
click at [180, 211] on app-card-role "FOH Assistant 2/3 18:15-22:45 (4h30m) Ike Egbetola Hani Abbasi single-neutral-a…" at bounding box center [161, 202] width 64 height 36
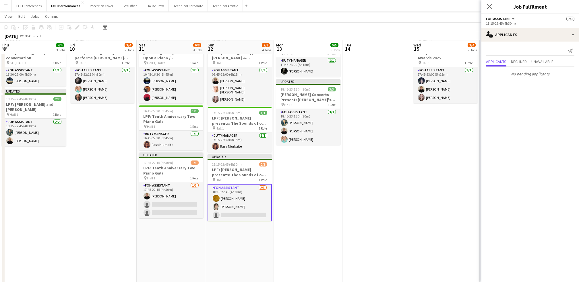
drag, startPoint x: 74, startPoint y: 43, endPoint x: 179, endPoint y: 59, distance: 105.9
click at [179, 59] on app-calendar-viewport "Tue 7 Wed 8 Thu 9 4/4 3 Jobs Fri 10 3/4 2 Jobs Sat 11 6/8 4 Jobs Sun 12 7/8 4 J…" at bounding box center [289, 145] width 579 height 398
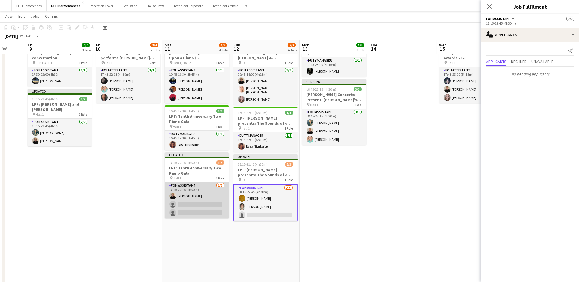
click at [192, 205] on app-card-role "FOH Assistant 1/3 17:45-22:15 (4h30m) Jojo Ruta single-neutral-actions single-n…" at bounding box center [197, 200] width 64 height 36
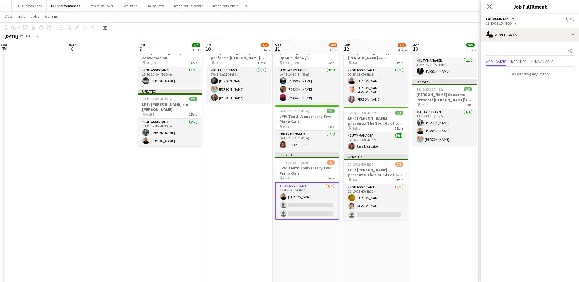
drag, startPoint x: 120, startPoint y: 44, endPoint x: 253, endPoint y: 45, distance: 133.1
click at [250, 45] on app-calendar-viewport "Sun 5 4/4 2 Jobs Mon 6 0/2 2 Jobs Tue 7 Wed 8 Thu 9 4/4 3 Jobs Fri 10 3/4 2 Job…" at bounding box center [289, 145] width 579 height 398
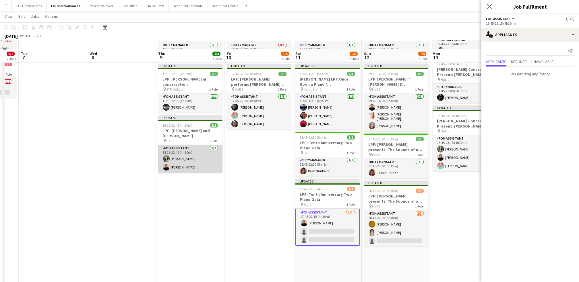
scroll to position [0, 0]
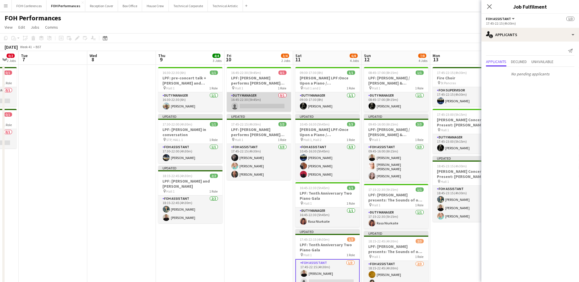
click at [261, 107] on app-card-role "Duty Manager 0/1 16:45-22:30 (5h45m) single-neutral-actions" at bounding box center [259, 102] width 64 height 20
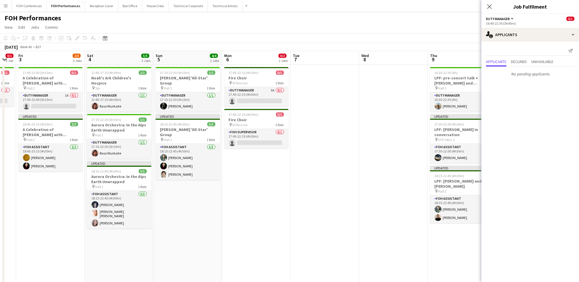
scroll to position [0, 141]
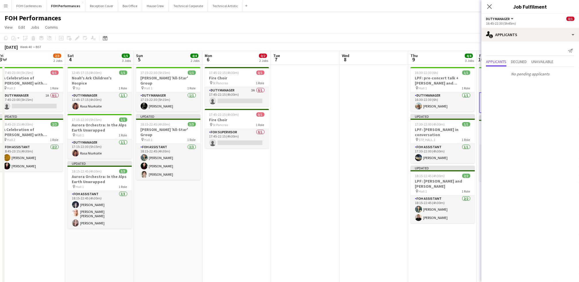
drag, startPoint x: 54, startPoint y: 62, endPoint x: 306, endPoint y: 69, distance: 252.3
click at [306, 69] on app-calendar-viewport "Wed 1 4/4 2 Jobs Thu 2 0/1 1 Job Fri 3 2/3 2 Jobs Sat 4 5/5 3 Jobs Sun 5 4/4 2 …" at bounding box center [289, 236] width 579 height 370
click at [224, 104] on app-card-role "Duty Manager 3A 0/1 17:45-22:15 (4h30m) single-neutral-actions" at bounding box center [237, 97] width 64 height 20
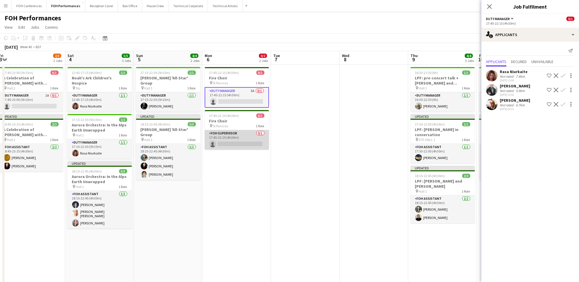
click at [223, 141] on app-card-role "FOH Supervisor 0/1 17:45-22:15 (4h30m) single-neutral-actions" at bounding box center [237, 140] width 64 height 20
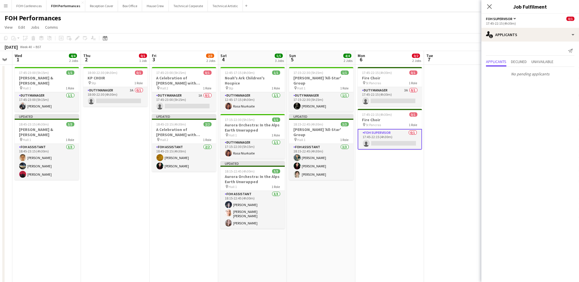
scroll to position [0, 125]
drag, startPoint x: 85, startPoint y: 55, endPoint x: 238, endPoint y: 59, distance: 153.5
click at [238, 59] on app-calendar-viewport "Mon 29 Tue 30 Wed 1 4/4 2 Jobs Thu 2 0/1 1 Job Fri 3 2/3 2 Jobs Sat 4 5/5 3 Job…" at bounding box center [289, 236] width 579 height 370
click at [104, 102] on app-card-role "Duty Manager 3A 0/1 18:00-22:30 (4h30m) single-neutral-actions" at bounding box center [115, 97] width 64 height 20
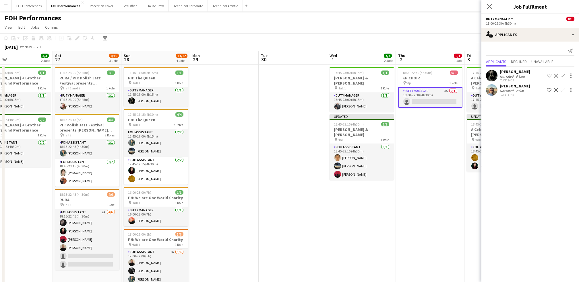
scroll to position [0, 153]
drag, startPoint x: 34, startPoint y: 55, endPoint x: 348, endPoint y: 83, distance: 315.9
click at [348, 83] on app-calendar-viewport "Wed 24 Thu 25 4/4 2 Jobs Fri 26 3/3 2 Jobs Sat 27 8/10 3 Jobs Sun 28 11/12 4 Jo…" at bounding box center [289, 236] width 579 height 370
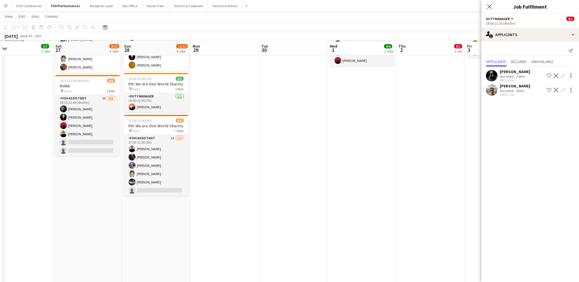
scroll to position [115, 0]
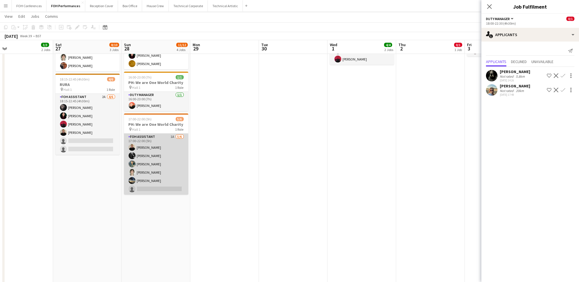
click at [154, 190] on app-card-role "FOH Assistant 1A 5/6 17:00-22:00 (5h) Jojo Ruta Catriona Lockhart Jonathan Wood…" at bounding box center [156, 164] width 64 height 61
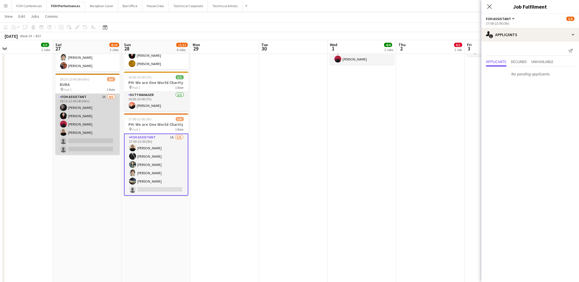
click at [86, 138] on app-card-role "FOH Assistant 2A 4/6 18:15-22:45 (4h30m) Deborah Carew Pamela Sledzik Graeme Wi…" at bounding box center [87, 124] width 64 height 61
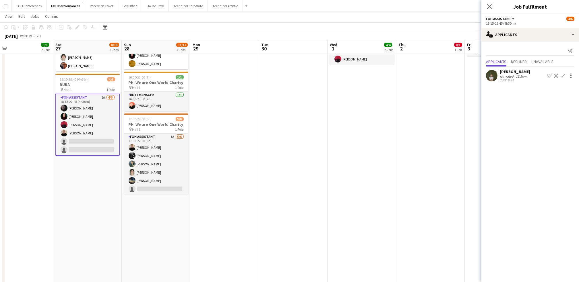
click at [482, 75] on app-icon "Confirm" at bounding box center [562, 75] width 5 height 5
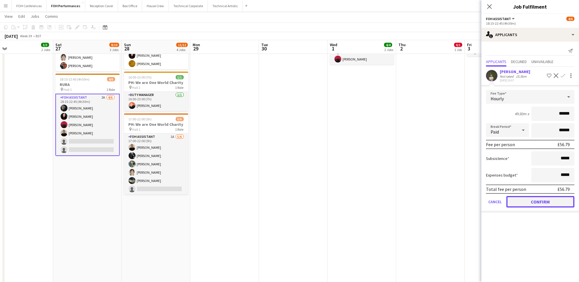
click at [482, 201] on button "Confirm" at bounding box center [540, 201] width 68 height 11
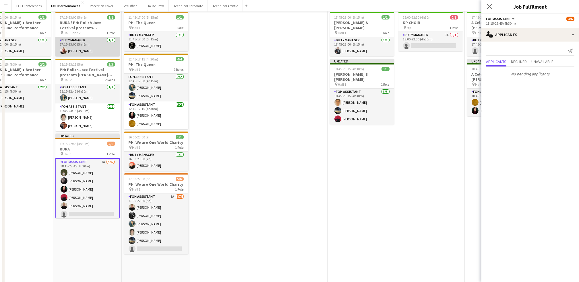
scroll to position [0, 0]
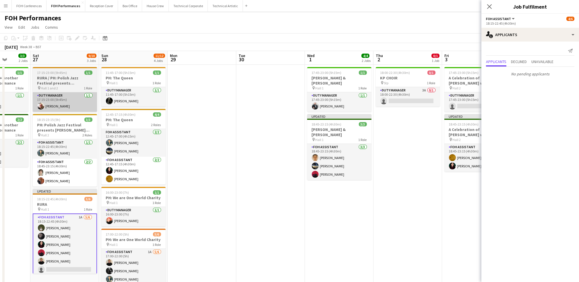
drag, startPoint x: 79, startPoint y: 58, endPoint x: 21, endPoint y: 95, distance: 68.8
click at [27, 95] on app-calendar-viewport "Tue 23 Wed 24 Thu 25 4/4 2 Jobs Fri 26 3/3 2 Jobs Sat 27 9/10 3 Jobs Sun 28 11/…" at bounding box center [289, 236] width 579 height 370
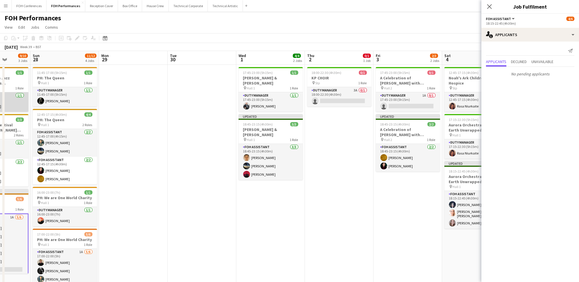
scroll to position [0, 205]
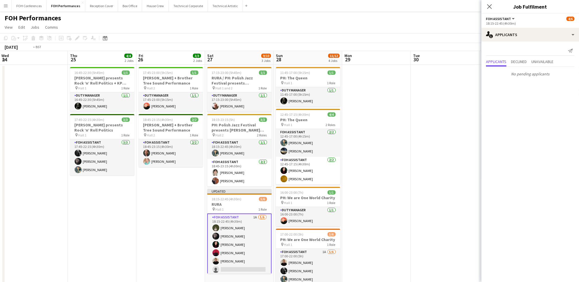
drag, startPoint x: 26, startPoint y: 60, endPoint x: 437, endPoint y: 84, distance: 410.9
click at [437, 84] on app-calendar-viewport "Mon 22 1/1 1 Job Tue 23 Wed 24 Thu 25 4/4 2 Jobs Fri 26 3/3 2 Jobs Sat 27 9/10 …" at bounding box center [289, 236] width 579 height 370
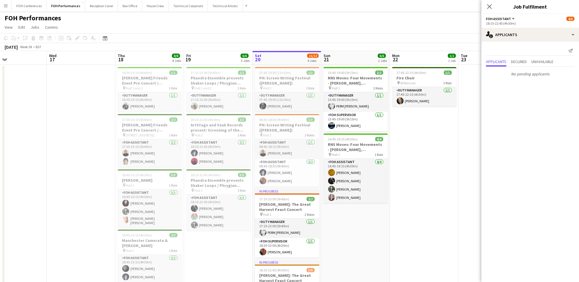
scroll to position [0, 243]
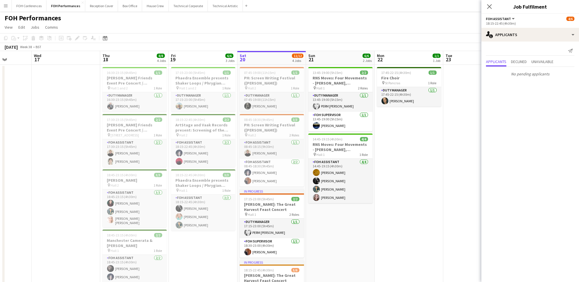
drag, startPoint x: 85, startPoint y: 59, endPoint x: 391, endPoint y: 120, distance: 312.1
click at [391, 120] on app-calendar-viewport "Sat 13 11/11 5 Jobs Sun 14 11/11 3 Jobs Mon 15 7/7 4 Jobs Tue 16 Wed 17 Thu 18 …" at bounding box center [289, 236] width 579 height 370
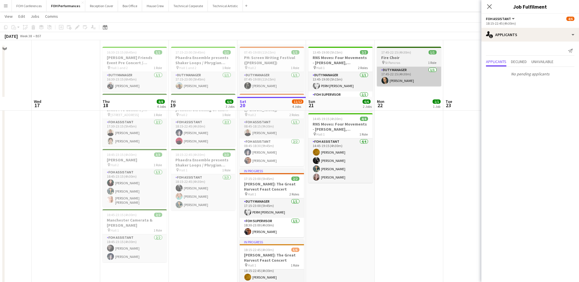
scroll to position [0, 0]
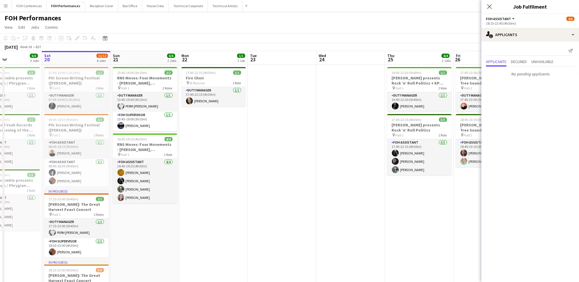
drag, startPoint x: 423, startPoint y: 61, endPoint x: 0, endPoint y: 39, distance: 423.4
click at [0, 47] on html "Menu Boards Boards Boards All jobs Status Workforce Workforce My Workforce Recr…" at bounding box center [289, 215] width 579 height 431
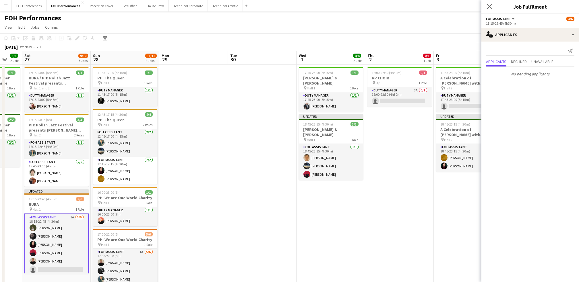
drag, startPoint x: 399, startPoint y: 58, endPoint x: 14, endPoint y: 64, distance: 385.3
click at [15, 64] on app-calendar-viewport "Wed 24 Thu 25 4/4 2 Jobs Fri 26 3/3 2 Jobs Sat 27 9/10 3 Jobs Sun 28 11/12 4 Jo…" at bounding box center [289, 236] width 579 height 370
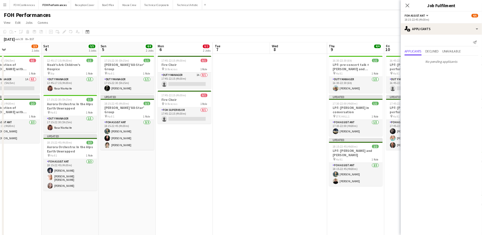
scroll to position [0, 143]
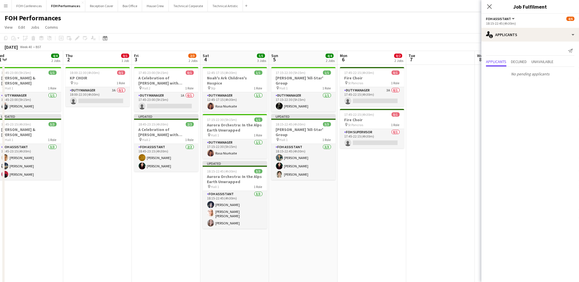
drag, startPoint x: 240, startPoint y: 62, endPoint x: -2, endPoint y: 59, distance: 241.6
click at [0, 59] on html "Menu Boards Boards Boards All jobs Status Workforce Workforce My Workforce Recr…" at bounding box center [289, 215] width 579 height 431
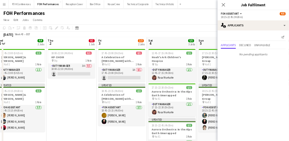
scroll to position [0, 142]
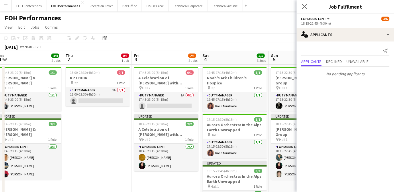
click at [333, 46] on div "Send notification" at bounding box center [345, 50] width 88 height 9
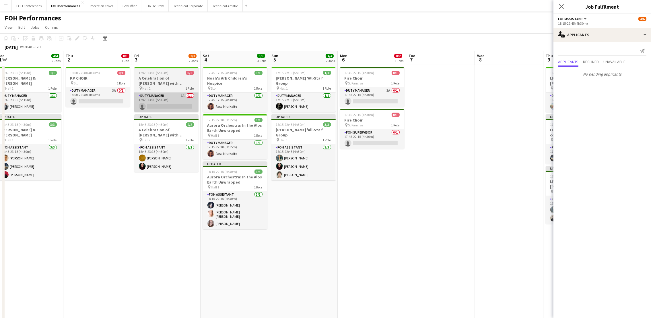
drag, startPoint x: 464, startPoint y: 57, endPoint x: 186, endPoint y: 103, distance: 282.1
click at [186, 103] on app-calendar "Copy Paste Paste Ctrl+V Paste with crew Ctrl+Shift+V Paste linked Job Delete Gr…" at bounding box center [325, 227] width 651 height 388
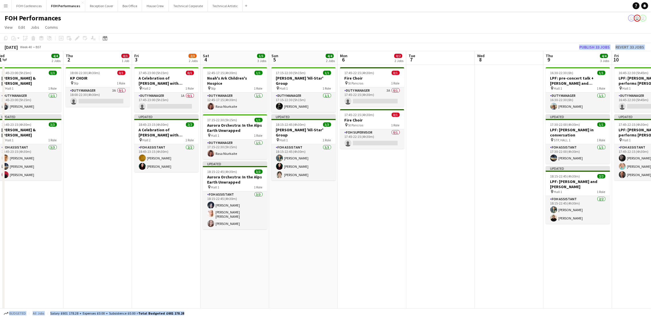
scroll to position [0, 141]
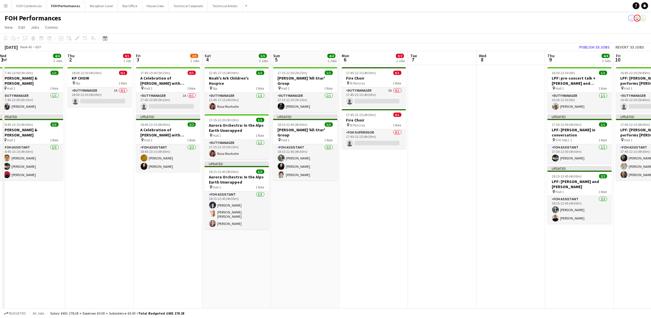
click at [396, 40] on app-toolbar "Copy Paste Paste Ctrl+V Paste with crew Ctrl+Shift+V Paste linked Job Delete Gr…" at bounding box center [325, 38] width 651 height 10
click at [482, 31] on app-page-menu "View Day view expanded Day view collapsed Month view Date picker Jump to [DATE]…" at bounding box center [325, 27] width 651 height 11
click at [482, 55] on app-board-header-date "Wed 8" at bounding box center [510, 58] width 69 height 14
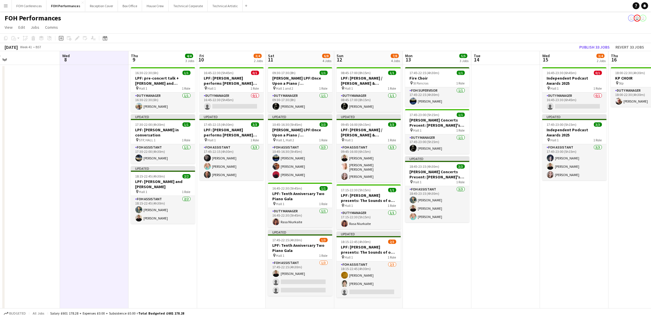
drag, startPoint x: 526, startPoint y: 60, endPoint x: 109, endPoint y: 113, distance: 420.1
click at [109, 113] on app-calendar-viewport "Sat 4 5/5 3 Jobs Sun 5 4/4 2 Jobs Mon 6 0/2 2 Jobs Tue 7 Wed 8 Thu 9 4/4 3 Jobs…" at bounding box center [325, 236] width 651 height 370
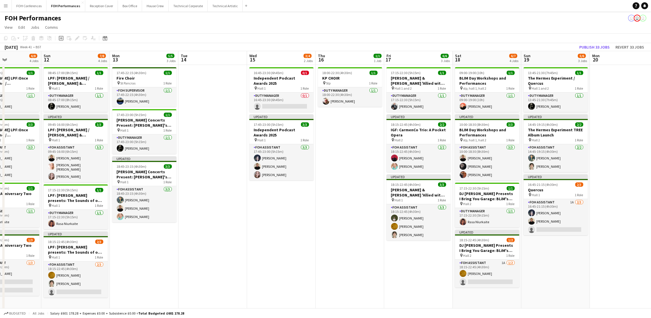
scroll to position [0, 202]
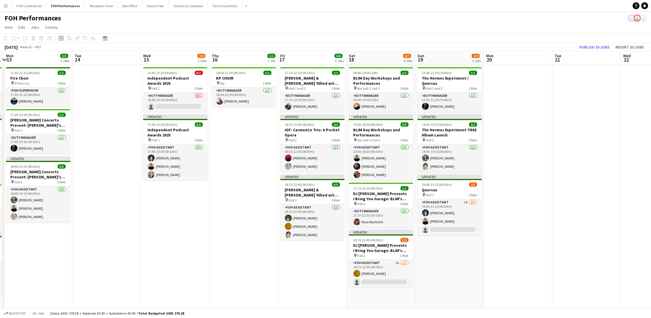
drag, startPoint x: 575, startPoint y: 62, endPoint x: 177, endPoint y: 107, distance: 401.0
click at [177, 107] on app-calendar-viewport "Fri 10 3/4 2 Jobs Sat 11 6/8 4 Jobs Sun 12 7/8 4 Jobs Mon 13 5/5 3 Jobs Tue 14 …" at bounding box center [325, 236] width 651 height 370
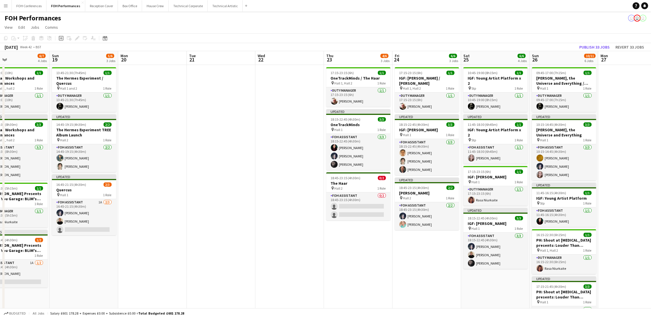
drag, startPoint x: 584, startPoint y: 58, endPoint x: 245, endPoint y: 75, distance: 339.2
click at [219, 74] on app-calendar-viewport "Wed 15 3/4 2 Jobs Thu 16 1/1 1 Job Fri 17 6/6 3 Jobs Sat 18 6/7 4 Jobs Sun 19 5…" at bounding box center [325, 236] width 651 height 370
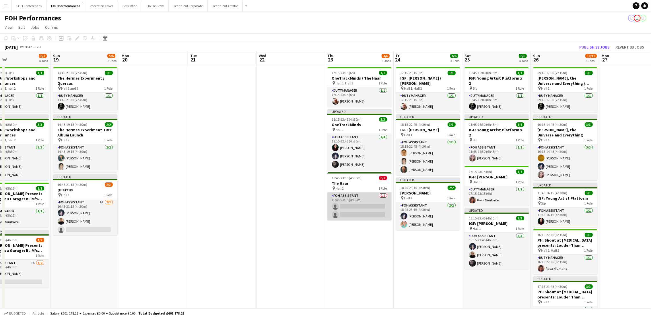
click at [364, 203] on app-card-role "FOH Assistant 0/2 18:45-23:15 (4h30m) single-neutral-actions single-neutral-act…" at bounding box center [359, 206] width 64 height 28
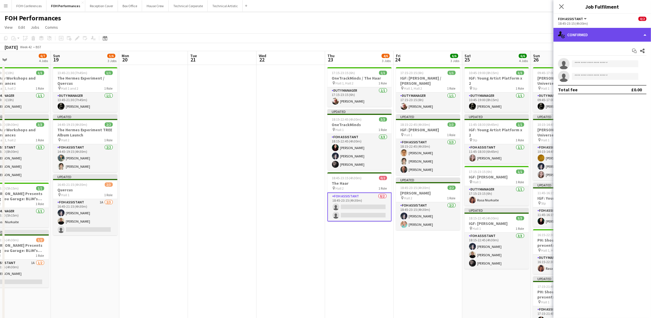
click at [482, 28] on div "single-neutral-actions-check-2 Confirmed" at bounding box center [602, 35] width 98 height 14
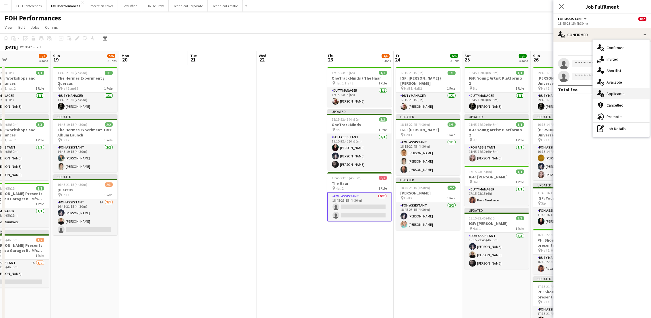
click at [482, 92] on span "Applicants" at bounding box center [615, 93] width 18 height 5
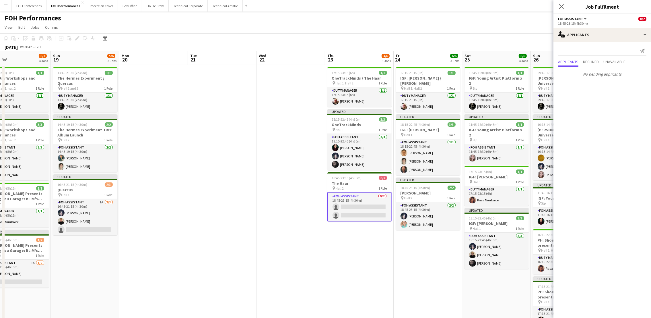
click at [438, 21] on div "FOH Performances user user user" at bounding box center [325, 16] width 651 height 11
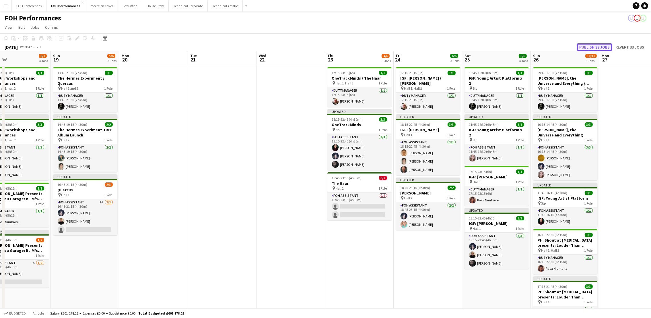
click at [482, 44] on button "Publish 33 jobs" at bounding box center [594, 46] width 35 height 7
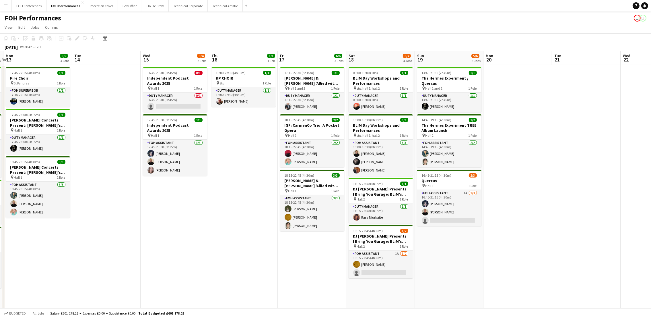
scroll to position [0, 160]
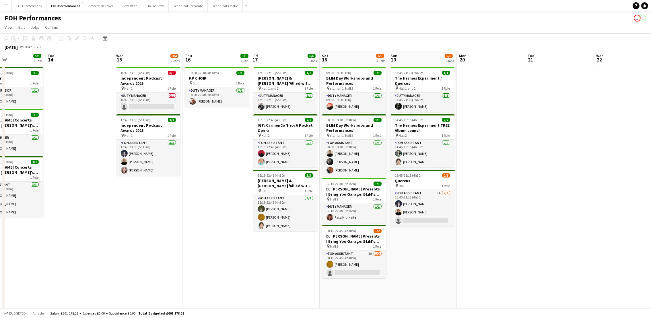
drag, startPoint x: 213, startPoint y: 64, endPoint x: 650, endPoint y: 49, distance: 437.5
click at [482, 55] on html "Menu Boards Boards Boards All jobs Status Workforce Workforce My Workforce Recr…" at bounding box center [325, 215] width 651 height 431
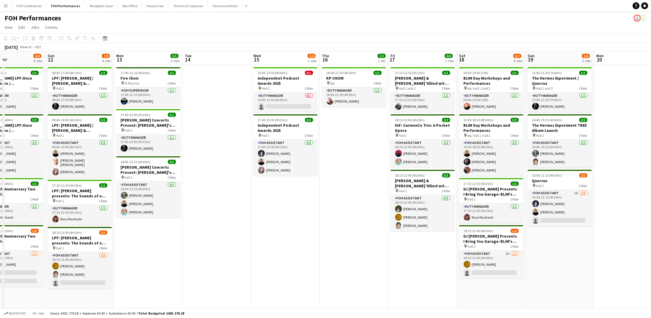
scroll to position [0, 164]
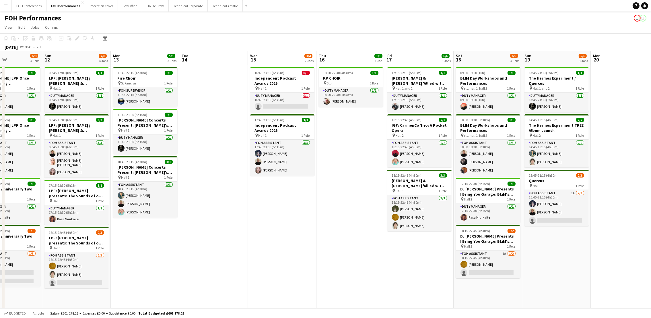
drag, startPoint x: 242, startPoint y: 59, endPoint x: 502, endPoint y: 48, distance: 260.4
click at [482, 48] on app-calendar "Copy Paste Paste Ctrl+V Paste with crew Ctrl+Shift+V Paste linked Job Delete Gr…" at bounding box center [325, 227] width 651 height 388
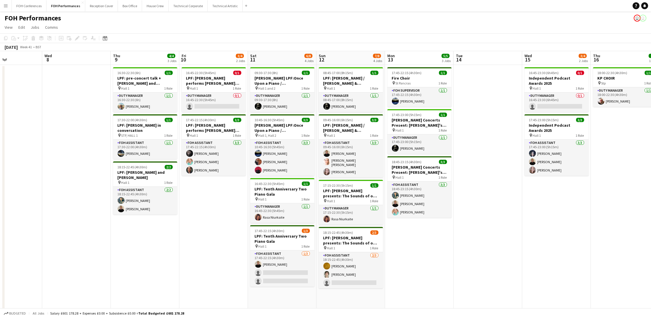
scroll to position [0, 183]
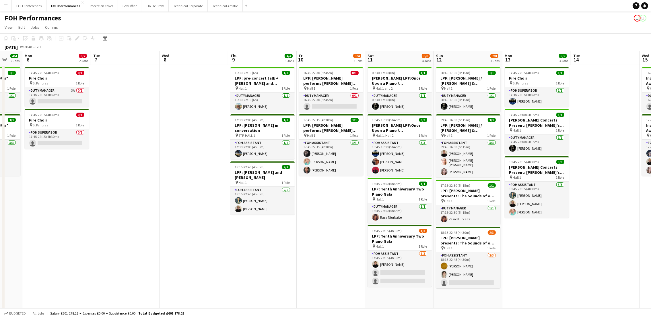
drag, startPoint x: 70, startPoint y: 62, endPoint x: 324, endPoint y: 52, distance: 254.3
click at [324, 52] on app-calendar-viewport "Fri 3 2/3 2 Jobs Sat 4 5/5 3 Jobs Sun 5 4/4 2 Jobs Mon 6 0/2 2 Jobs Tue 7 Wed 8…" at bounding box center [325, 236] width 651 height 370
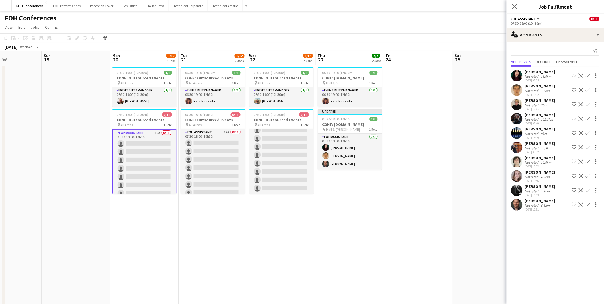
click at [589, 76] on app-icon "Confirm" at bounding box center [588, 75] width 5 height 5
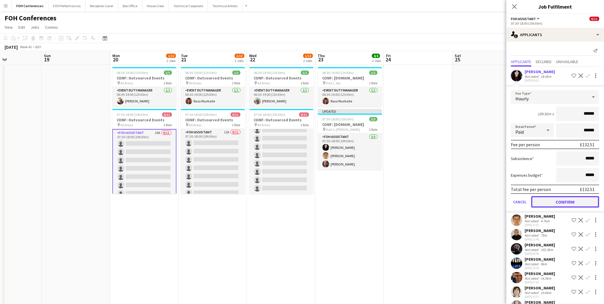
click at [571, 199] on button "Confirm" at bounding box center [566, 201] width 68 height 11
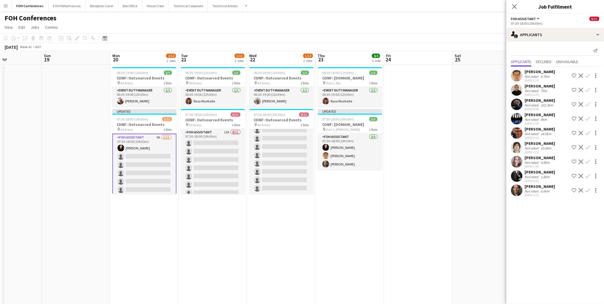
click at [588, 75] on app-icon "Confirm" at bounding box center [588, 75] width 5 height 5
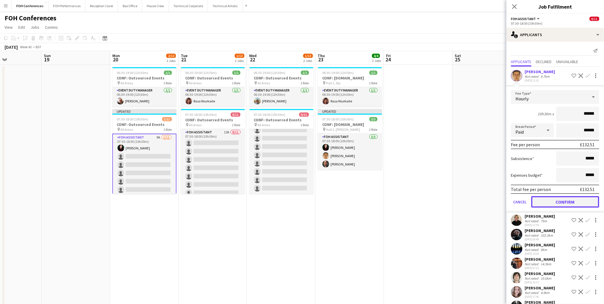
click at [573, 197] on button "Confirm" at bounding box center [566, 201] width 68 height 11
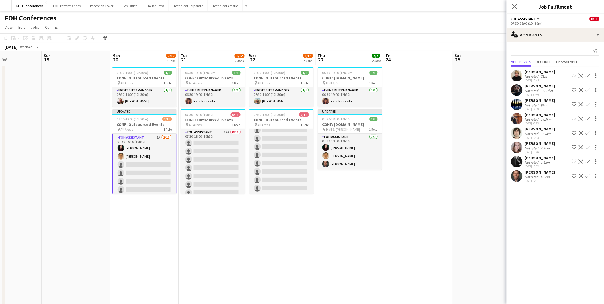
click at [588, 90] on app-icon "Confirm" at bounding box center [588, 90] width 5 height 5
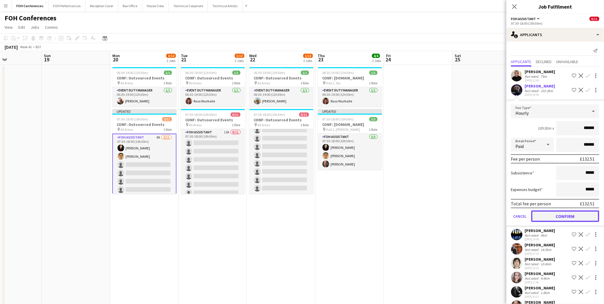
click at [567, 213] on button "Confirm" at bounding box center [566, 216] width 68 height 11
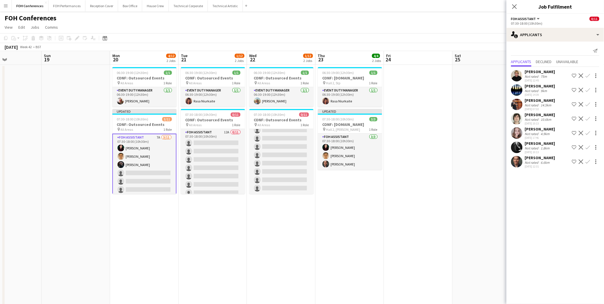
click at [588, 134] on app-icon "Confirm" at bounding box center [588, 133] width 5 height 5
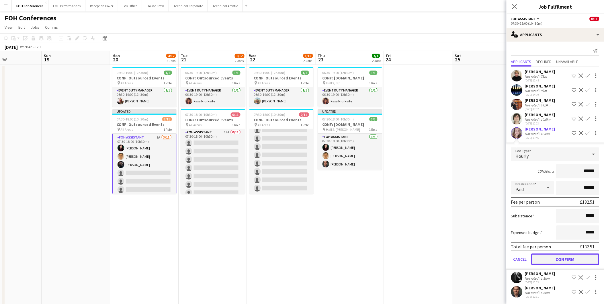
click at [567, 258] on button "Confirm" at bounding box center [566, 259] width 68 height 11
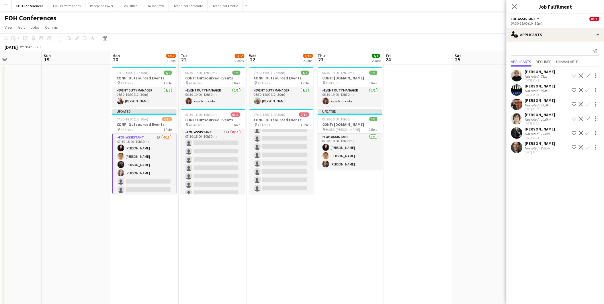
click at [587, 145] on app-icon "Confirm" at bounding box center [588, 147] width 5 height 5
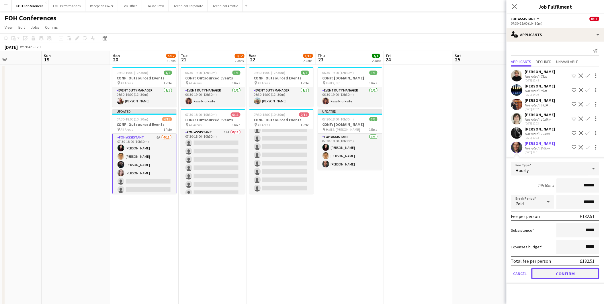
click at [560, 274] on button "Confirm" at bounding box center [566, 273] width 68 height 11
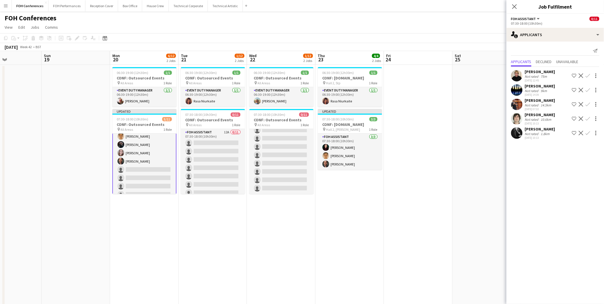
scroll to position [43, 0]
click at [589, 132] on app-icon "Confirm" at bounding box center [588, 133] width 5 height 5
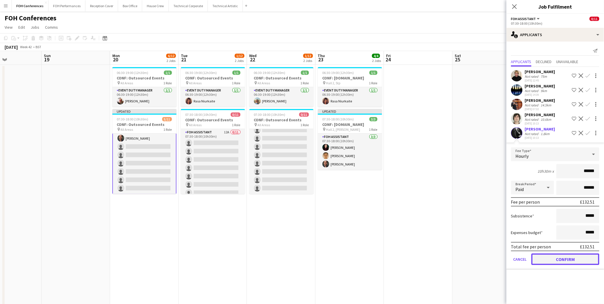
click at [567, 256] on button "Confirm" at bounding box center [566, 259] width 68 height 11
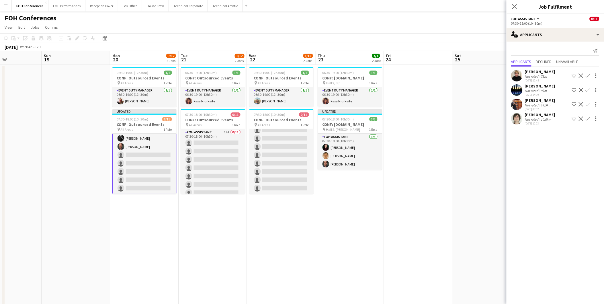
click at [590, 119] on app-icon "Confirm" at bounding box center [588, 118] width 5 height 5
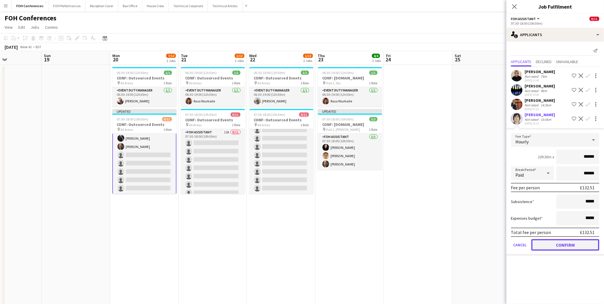
click at [565, 241] on button "Confirm" at bounding box center [566, 244] width 68 height 11
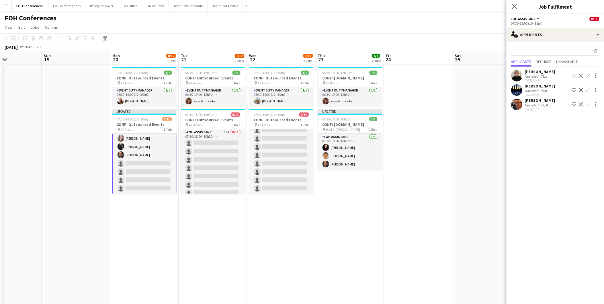
click at [587, 101] on button "Confirm" at bounding box center [588, 104] width 7 height 7
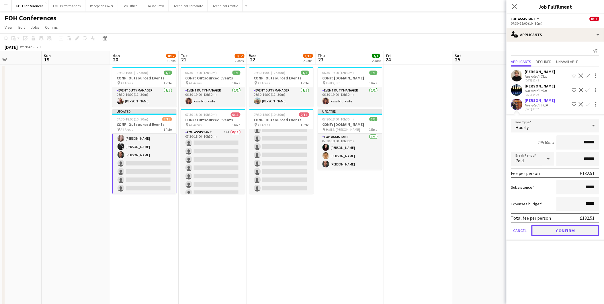
click at [553, 228] on button "Confirm" at bounding box center [566, 230] width 68 height 11
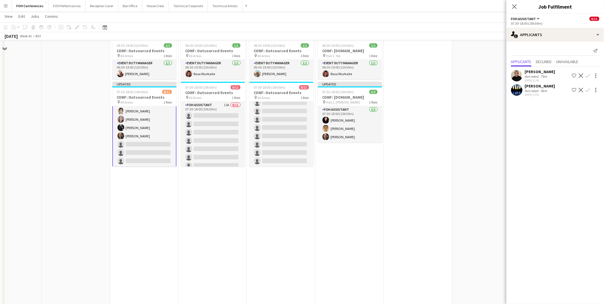
scroll to position [64, 0]
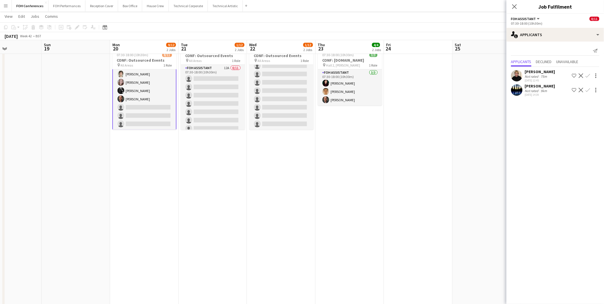
click at [589, 92] on app-icon "Confirm" at bounding box center [588, 90] width 5 height 5
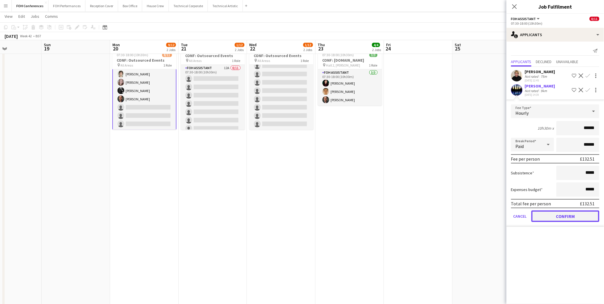
click at [555, 215] on button "Confirm" at bounding box center [566, 216] width 68 height 11
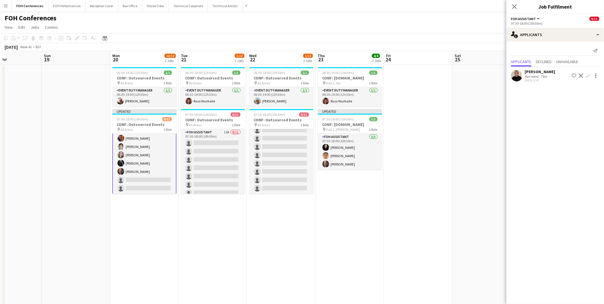
scroll to position [0, 181]
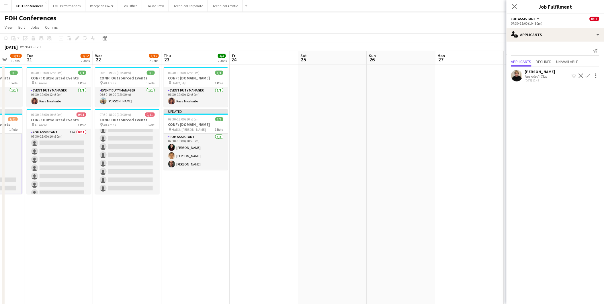
drag, startPoint x: 426, startPoint y: 57, endPoint x: 107, endPoint y: 24, distance: 320.2
click at [0, 38] on html "Menu Boards Boards Boards All jobs Status Workforce Workforce My Workforce Recr…" at bounding box center [302, 239] width 604 height 478
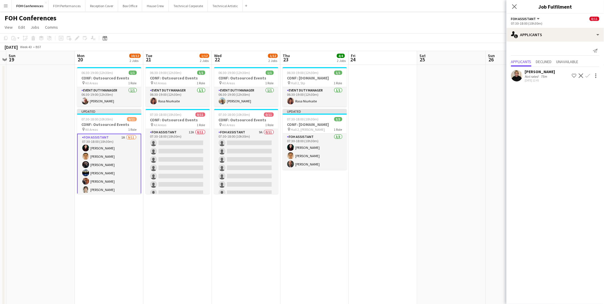
scroll to position [0, 138]
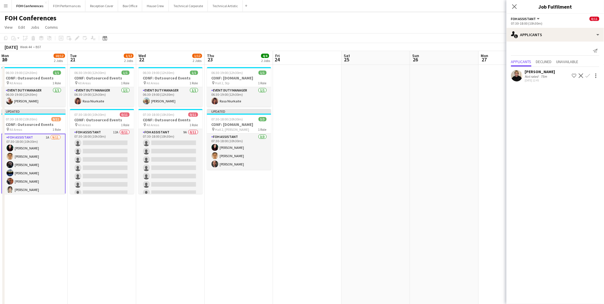
drag, startPoint x: 463, startPoint y: 59, endPoint x: 431, endPoint y: 66, distance: 33.5
click at [507, 76] on app-calendar-viewport "Sat 18 Sun 19 Mon 20 10/12 2 Jobs Tue 21 1/12 2 Jobs Wed 22 1/12 2 Jobs Thu 23 …" at bounding box center [302, 259] width 604 height 417
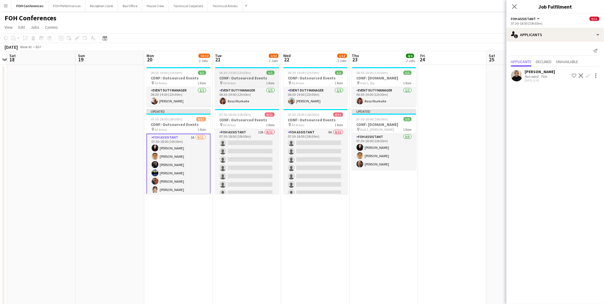
drag, startPoint x: 162, startPoint y: 57, endPoint x: 276, endPoint y: 84, distance: 117.2
click at [312, 80] on app-calendar-viewport "Thu 16 10/12 2 Jobs Fri 17 Sat 18 Sun 19 Mon 20 10/12 2 Jobs Tue 21 1/12 2 Jobs…" at bounding box center [302, 259] width 604 height 417
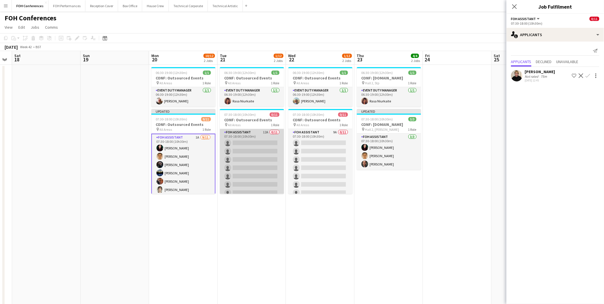
click at [246, 139] on app-card-role "FOH Assistant 12A 0/11 07:30-18:00 (10h30m) single-neutral-actions single-neutr…" at bounding box center [252, 180] width 64 height 103
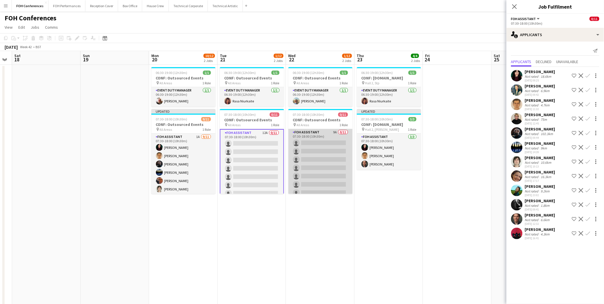
click at [308, 141] on app-card-role "FOH Assistant 9A 0/11 07:30-18:00 (10h30m) single-neutral-actions single-neutra…" at bounding box center [321, 180] width 64 height 103
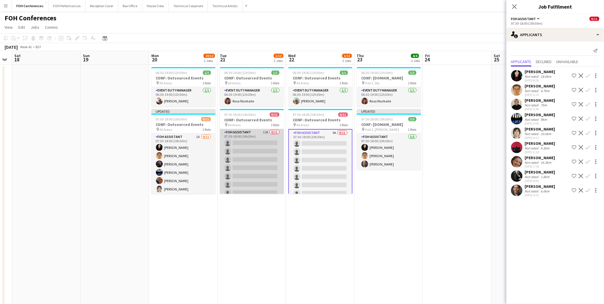
click at [261, 141] on app-card-role "FOH Assistant 12A 0/11 07:30-18:00 (10h30m) single-neutral-actions single-neutr…" at bounding box center [252, 180] width 64 height 103
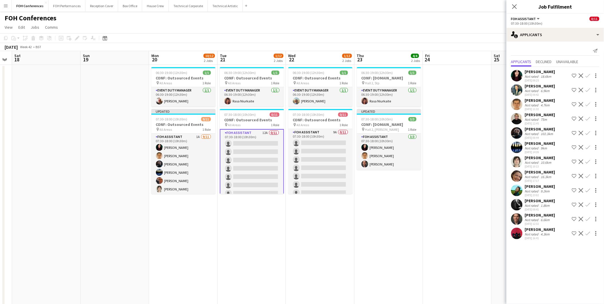
click at [586, 191] on button "Confirm" at bounding box center [588, 190] width 7 height 7
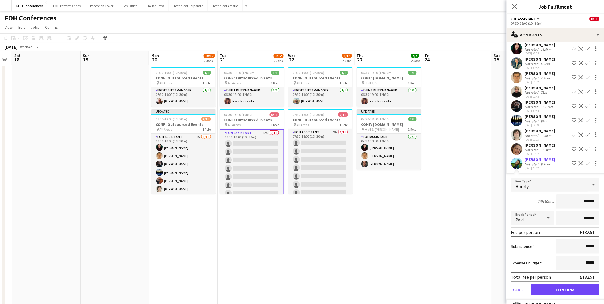
scroll to position [64, 0]
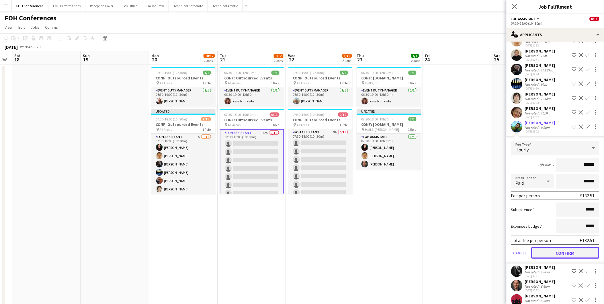
click at [554, 256] on button "Confirm" at bounding box center [566, 252] width 68 height 11
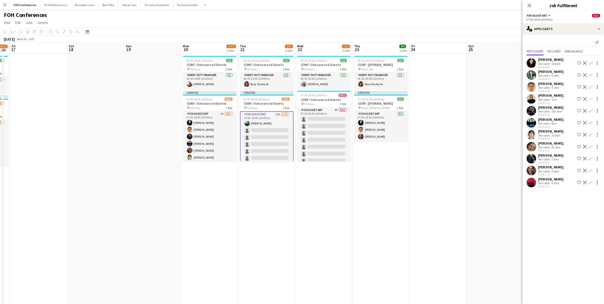
scroll to position [0, 190]
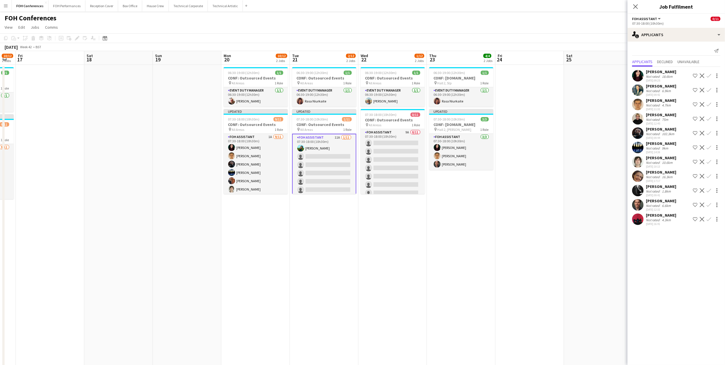
drag, startPoint x: 454, startPoint y: 57, endPoint x: 389, endPoint y: 63, distance: 65.0
click at [389, 63] on app-calendar-viewport "Tue 14 13/18 6 Jobs Wed 15 9/16 4 Jobs Thu 16 10/12 2 Jobs Fri 17 Sat 18 Sun 19…" at bounding box center [362, 259] width 725 height 417
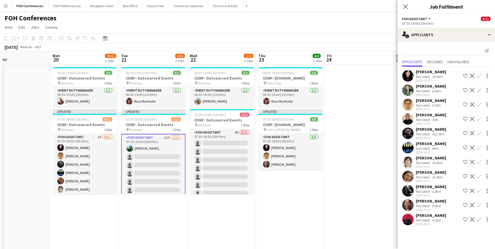
scroll to position [0, 228]
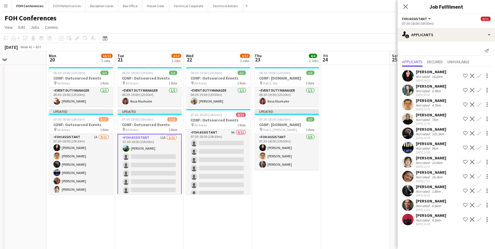
drag, startPoint x: 321, startPoint y: 57, endPoint x: 164, endPoint y: 58, distance: 157.2
click at [480, 88] on app-icon "Confirm" at bounding box center [478, 90] width 5 height 5
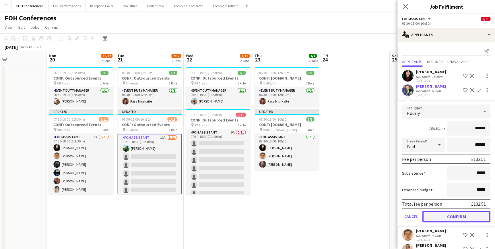
click at [459, 219] on button "Confirm" at bounding box center [456, 216] width 68 height 11
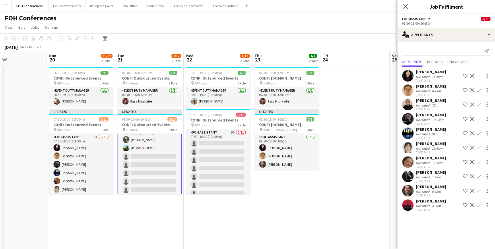
scroll to position [0, 0]
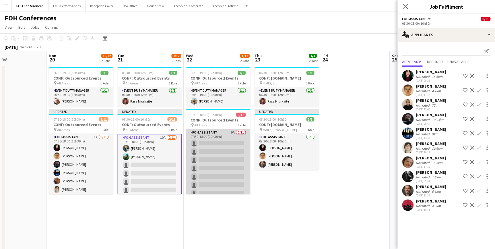
click at [215, 141] on app-card-role "FOH Assistant 9A 0/11 07:30-18:00 (10h30m) single-neutral-actions single-neutra…" at bounding box center [218, 180] width 64 height 103
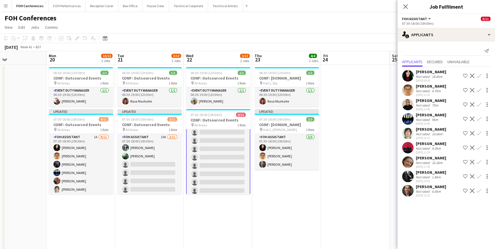
scroll to position [13, 0]
click at [478, 75] on app-icon "Confirm" at bounding box center [478, 75] width 5 height 5
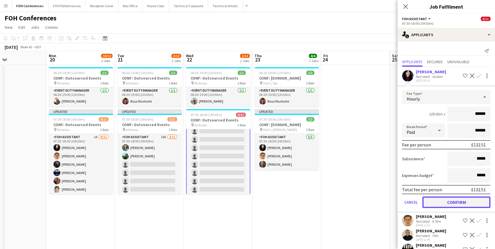
click at [442, 201] on button "Confirm" at bounding box center [456, 201] width 68 height 11
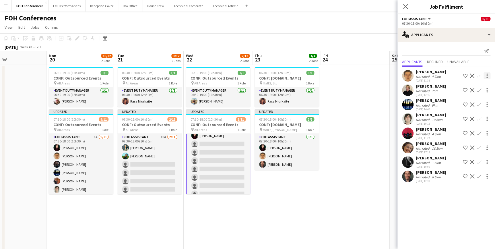
click at [480, 76] on app-icon "Confirm" at bounding box center [478, 75] width 5 height 5
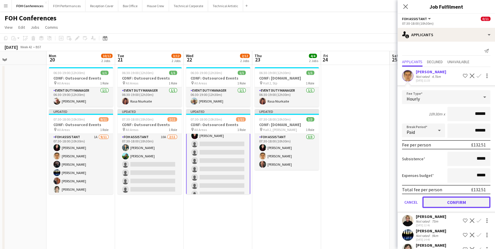
click at [457, 197] on button "Confirm" at bounding box center [456, 201] width 68 height 11
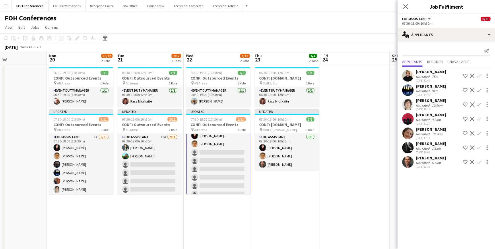
click at [478, 133] on app-icon "Confirm" at bounding box center [478, 133] width 5 height 5
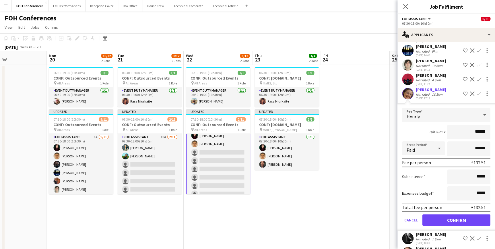
scroll to position [60, 0]
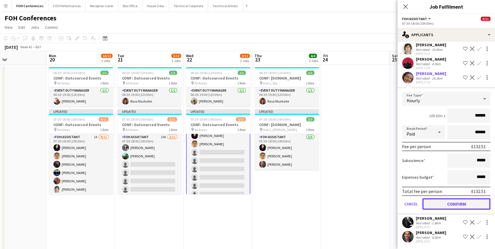
click at [444, 207] on button "Confirm" at bounding box center [456, 203] width 68 height 11
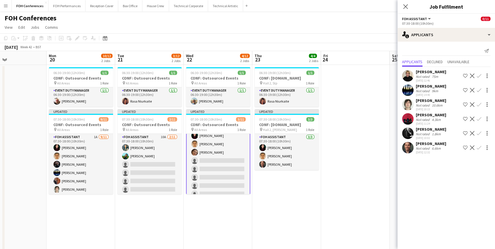
click at [478, 146] on app-icon "Confirm" at bounding box center [478, 147] width 5 height 5
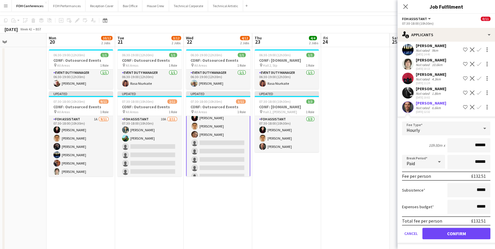
scroll to position [26, 0]
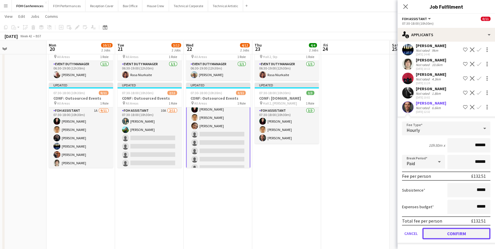
click at [446, 232] on button "Confirm" at bounding box center [456, 232] width 68 height 11
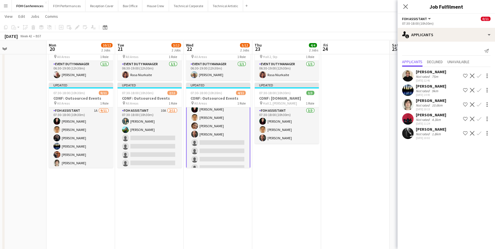
click at [480, 133] on app-icon "Confirm" at bounding box center [478, 133] width 5 height 5
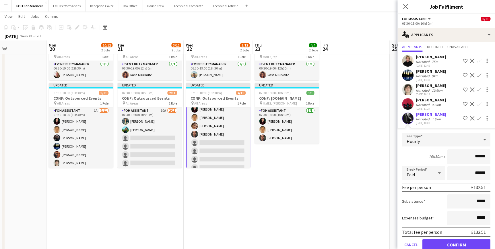
scroll to position [26, 0]
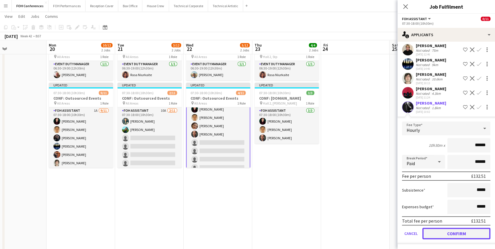
click at [456, 230] on button "Confirm" at bounding box center [456, 232] width 68 height 11
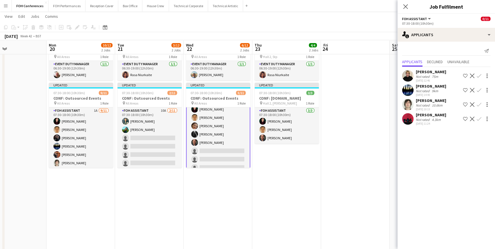
scroll to position [0, 0]
click at [478, 115] on button "Confirm" at bounding box center [478, 118] width 7 height 7
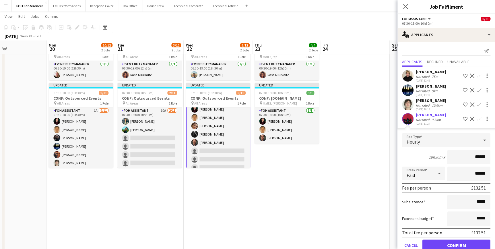
scroll to position [12, 0]
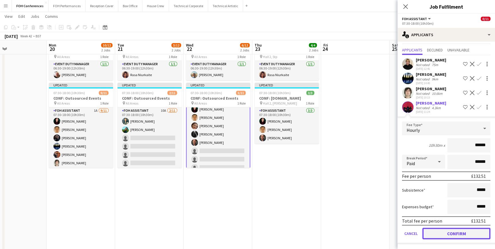
click at [452, 230] on button "Confirm" at bounding box center [456, 232] width 68 height 11
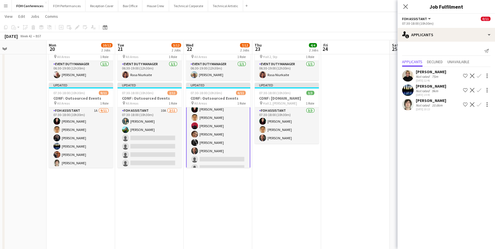
scroll to position [0, 0]
click at [480, 88] on app-icon "Confirm" at bounding box center [478, 90] width 5 height 5
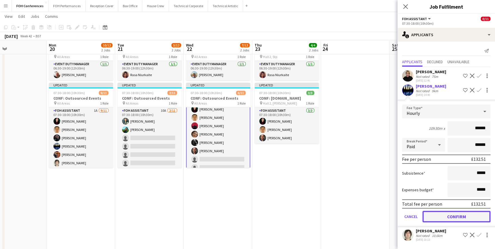
click at [448, 212] on button "Confirm" at bounding box center [456, 216] width 68 height 11
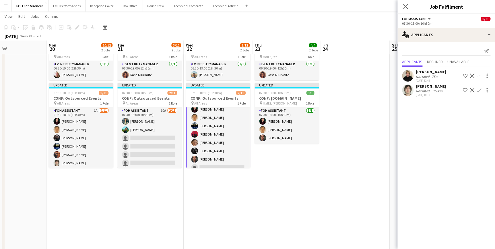
click at [480, 90] on app-icon "Confirm" at bounding box center [478, 90] width 5 height 5
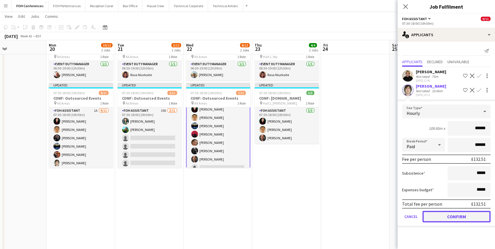
click at [455, 211] on button "Confirm" at bounding box center [456, 216] width 68 height 11
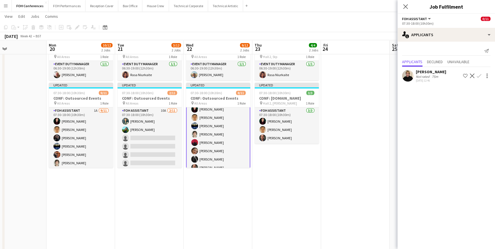
scroll to position [43, 0]
click at [480, 74] on app-icon "Confirm" at bounding box center [478, 75] width 5 height 5
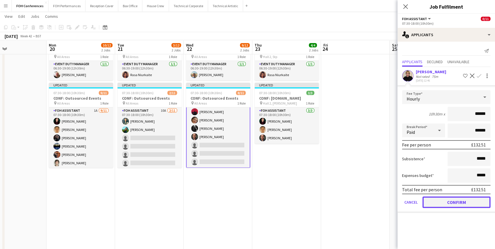
click at [458, 200] on button "Confirm" at bounding box center [456, 201] width 68 height 11
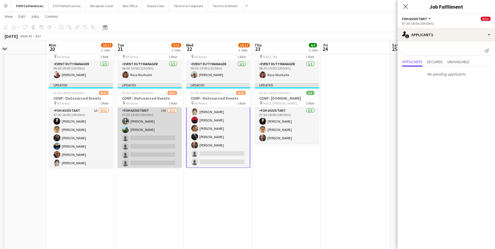
click at [152, 137] on app-card-role "FOH Assistant 10A 2/11 07:30-18:00 (10h30m) Jonathan Woods Katrina Spreyer sing…" at bounding box center [149, 158] width 64 height 103
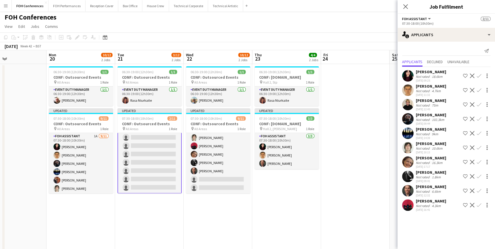
scroll to position [0, 0]
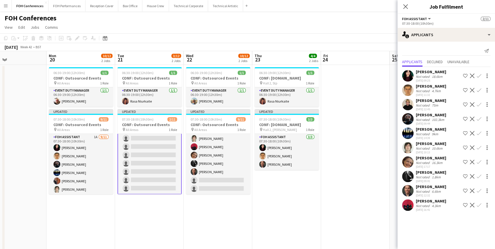
click at [478, 160] on app-icon "Confirm" at bounding box center [478, 161] width 5 height 5
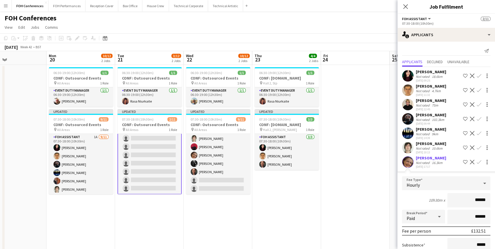
scroll to position [78, 0]
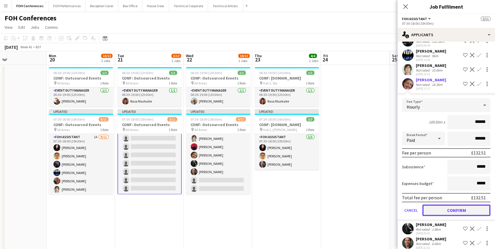
click at [458, 211] on button "Confirm" at bounding box center [456, 209] width 68 height 11
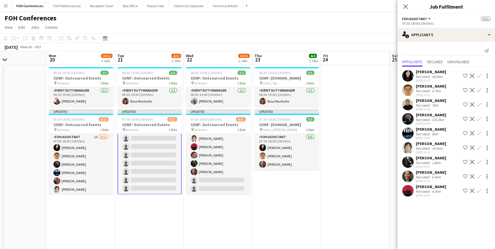
scroll to position [0, 0]
click at [480, 160] on app-icon "Confirm" at bounding box center [478, 161] width 5 height 5
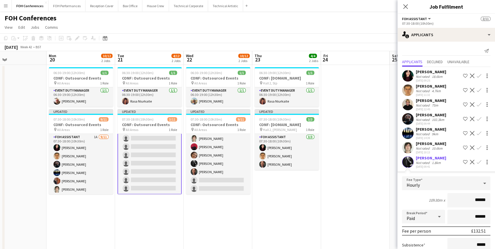
scroll to position [78, 0]
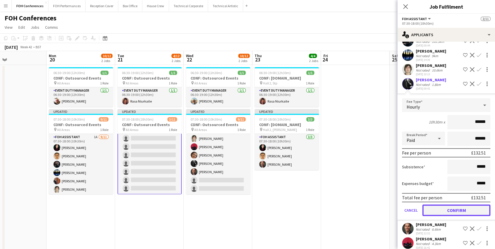
click at [456, 210] on button "Confirm" at bounding box center [456, 209] width 68 height 11
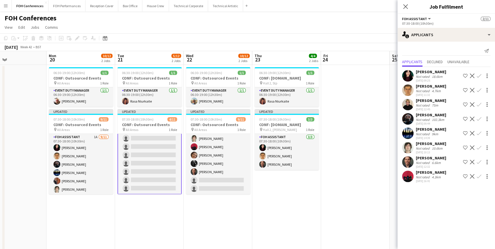
scroll to position [0, 0]
click at [478, 175] on app-icon "Confirm" at bounding box center [478, 176] width 5 height 5
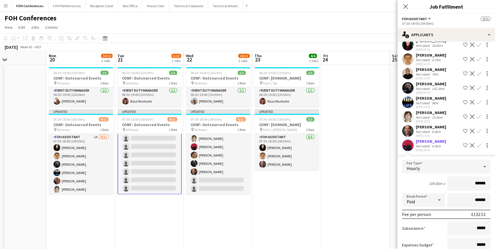
scroll to position [69, 0]
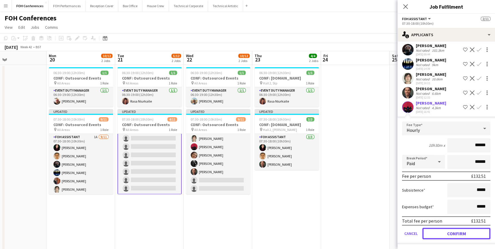
click at [454, 231] on button "Confirm" at bounding box center [456, 232] width 68 height 11
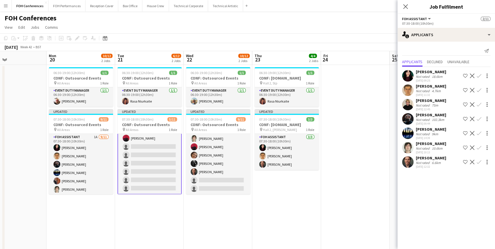
click at [479, 132] on app-icon "Confirm" at bounding box center [478, 133] width 5 height 5
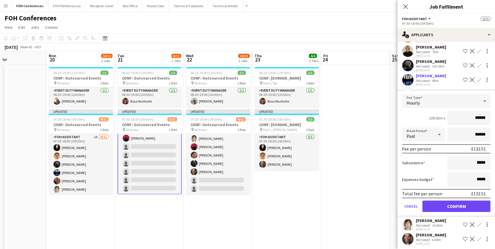
scroll to position [55, 0]
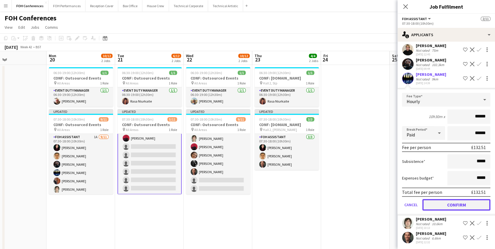
click at [458, 203] on button "Confirm" at bounding box center [456, 204] width 68 height 11
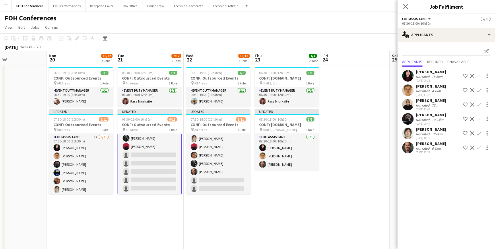
scroll to position [0, 0]
click at [478, 132] on app-icon "Confirm" at bounding box center [478, 133] width 5 height 5
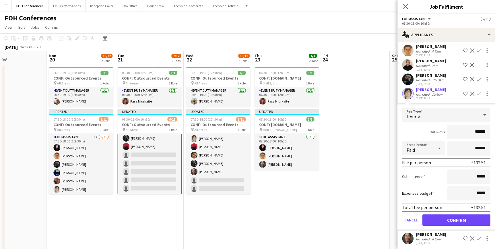
scroll to position [40, 0]
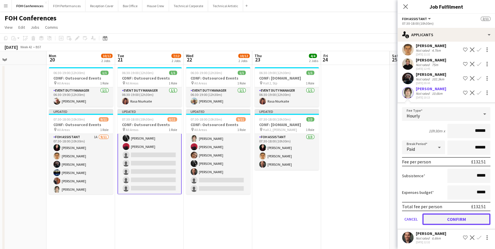
click at [449, 215] on button "Confirm" at bounding box center [456, 218] width 68 height 11
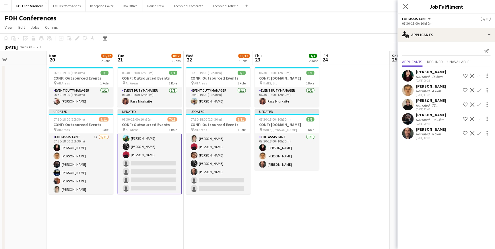
scroll to position [0, 0]
click at [478, 133] on app-icon "Confirm" at bounding box center [478, 133] width 5 height 5
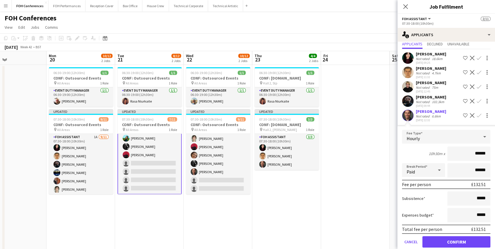
scroll to position [26, 0]
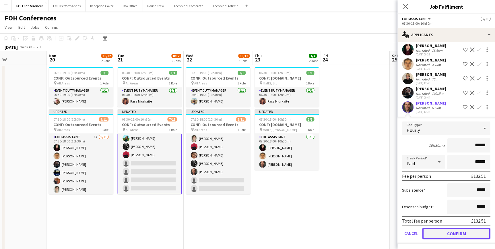
click at [440, 228] on button "Confirm" at bounding box center [456, 232] width 68 height 11
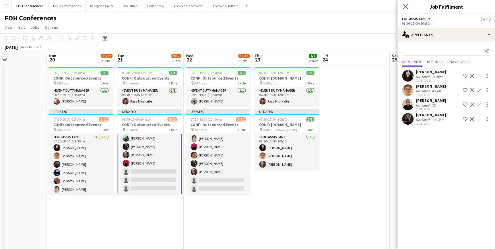
scroll to position [0, 0]
click at [477, 118] on app-icon "Confirm" at bounding box center [478, 118] width 5 height 5
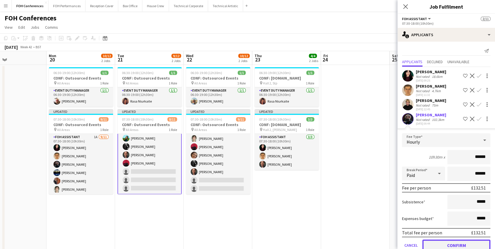
click at [432, 244] on button "Confirm" at bounding box center [456, 244] width 68 height 11
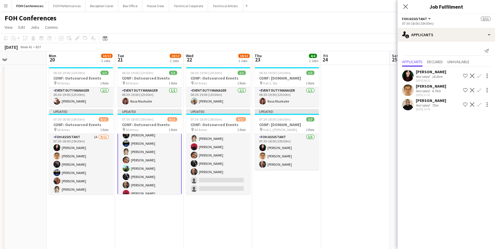
scroll to position [43, 0]
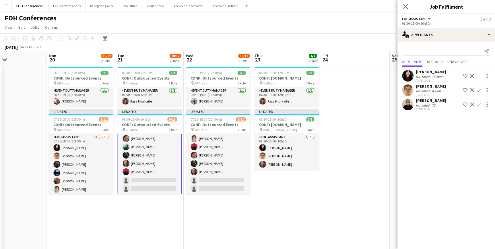
click at [481, 88] on app-icon "Confirm" at bounding box center [478, 90] width 5 height 5
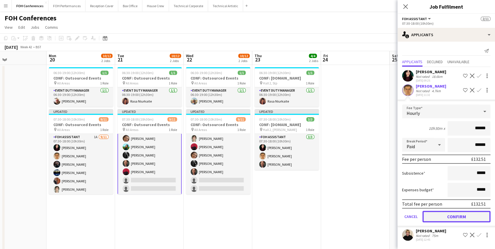
click at [454, 212] on button "Confirm" at bounding box center [456, 216] width 68 height 11
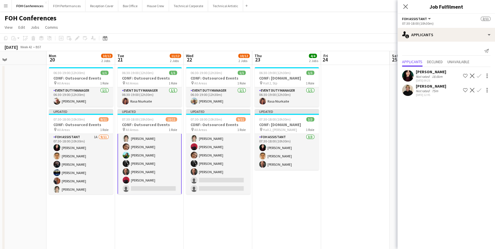
click at [480, 75] on app-icon "Confirm" at bounding box center [478, 75] width 5 height 5
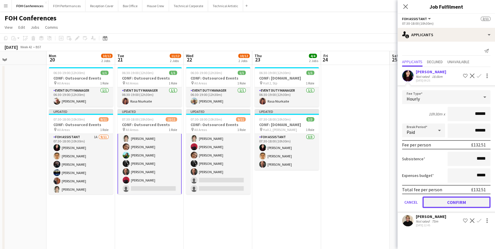
click at [465, 204] on button "Confirm" at bounding box center [456, 201] width 68 height 11
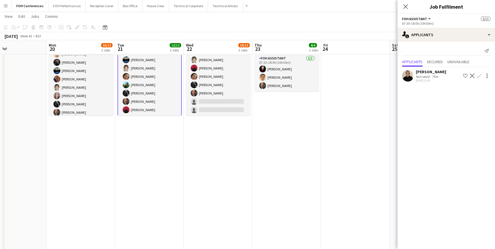
scroll to position [42, 0]
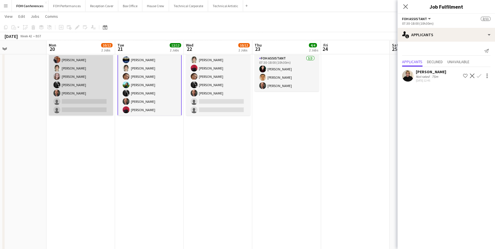
click at [83, 102] on app-card-role "FOH Assistant 1A 9/11 07:30-18:00 (10h30m) Pamela Sledzik William Warren Nathan…" at bounding box center [81, 64] width 64 height 103
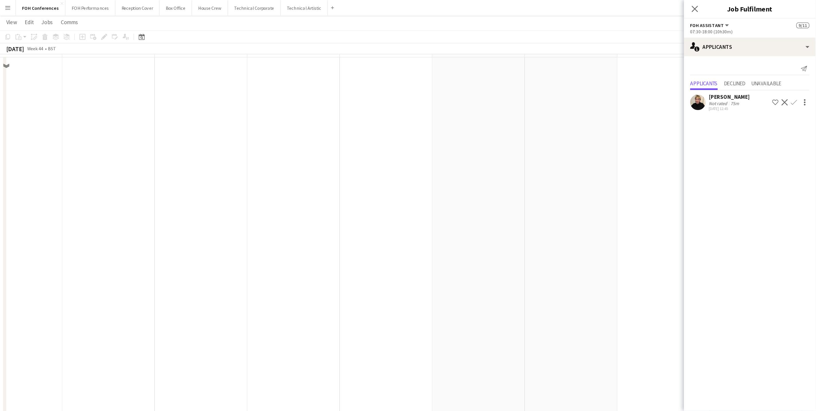
scroll to position [0, 228]
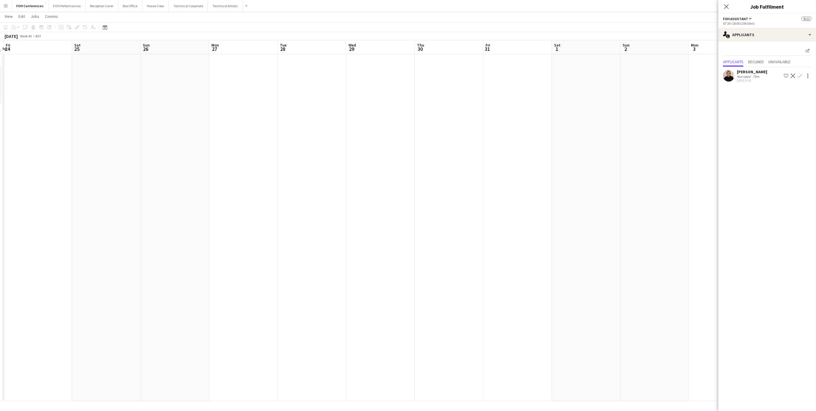
drag, startPoint x: 164, startPoint y: 52, endPoint x: 547, endPoint y: 52, distance: 383.8
click at [546, 52] on app-calendar-viewport "Wed 22 10/12 2 Jobs Thu 23 4/4 2 Jobs Fri 24 Sat 25 Sun 26 Mon 27 Tue 28 Wed 29…" at bounding box center [408, 178] width 816 height 445
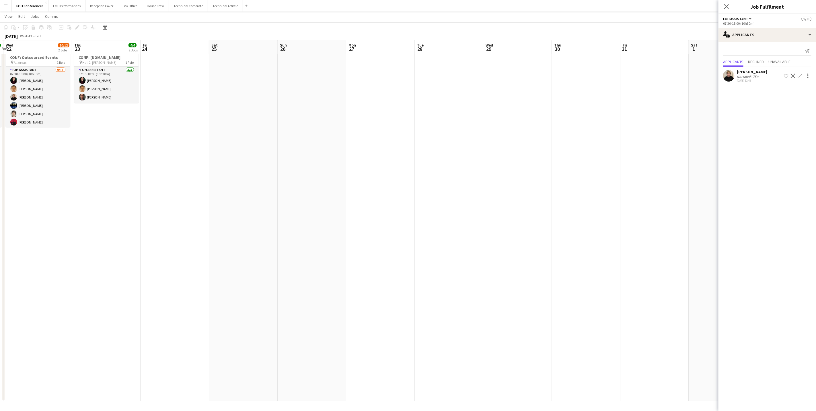
scroll to position [0, 119]
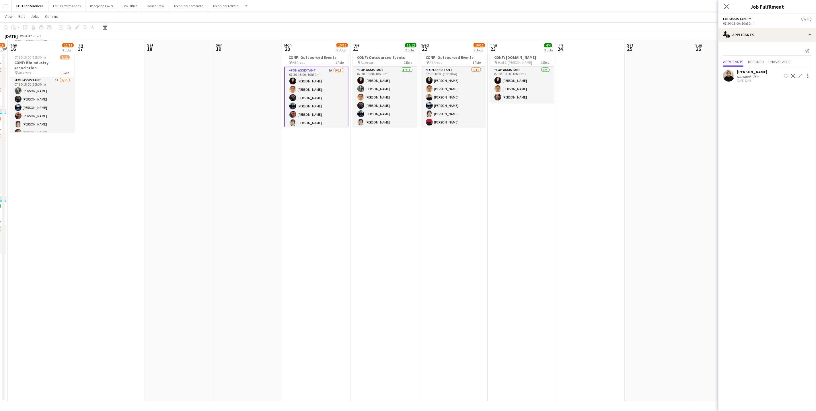
drag, startPoint x: 123, startPoint y: 52, endPoint x: 546, endPoint y: 62, distance: 422.4
click at [546, 62] on app-calendar-viewport "Tue 14 13/18 6 Jobs Wed 15 9/16 4 Jobs Thu 16 10/12 2 Jobs Fri 17 Sat 18 Sun 19…" at bounding box center [408, 178] width 816 height 445
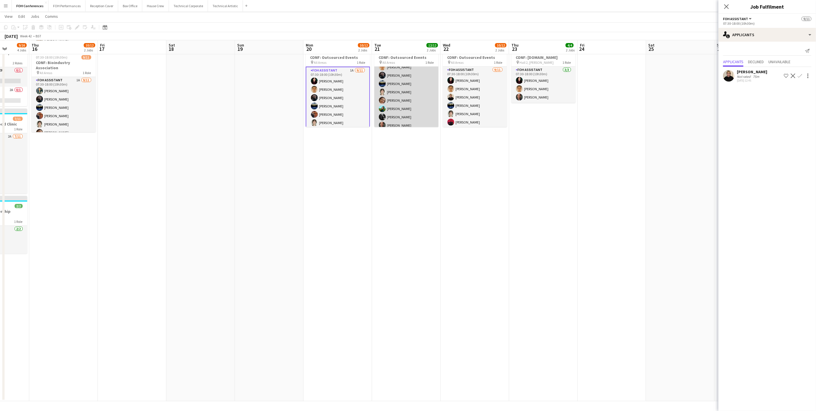
scroll to position [42, 0]
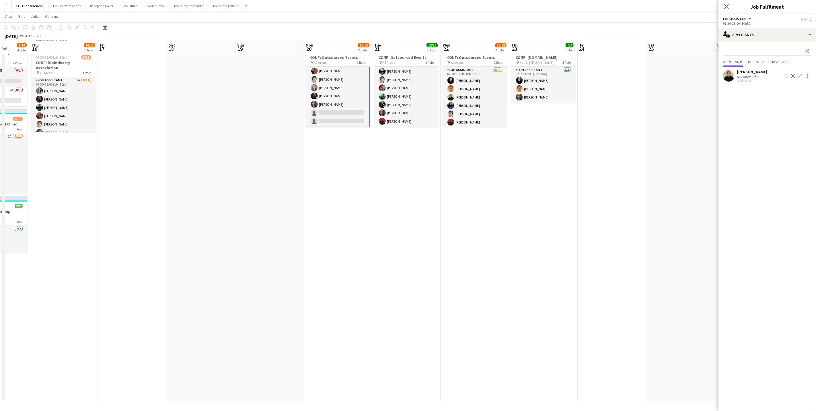
click at [330, 114] on app-card-role "FOH Assistant 1A 9/11 07:30-18:00 (10h30m) Pamela Sledzik William Warren Nathan…" at bounding box center [338, 75] width 64 height 104
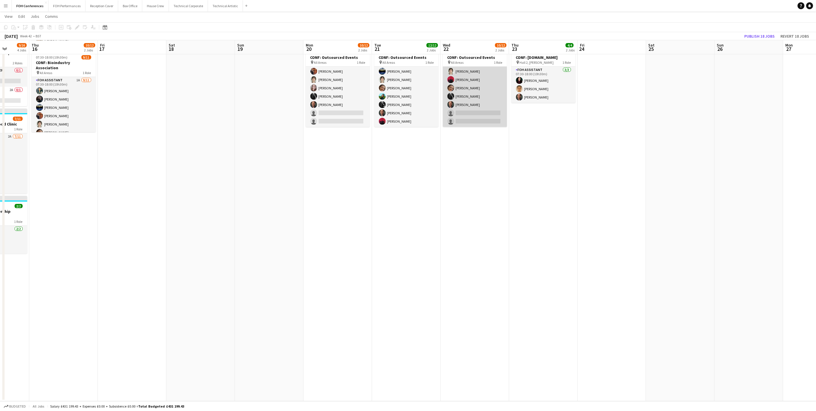
click at [481, 114] on app-card-role "FOH Assistant 9/11 07:30-18:00 (10h30m) Pamela Sledzik William Warren Jojo Ruta…" at bounding box center [475, 75] width 64 height 103
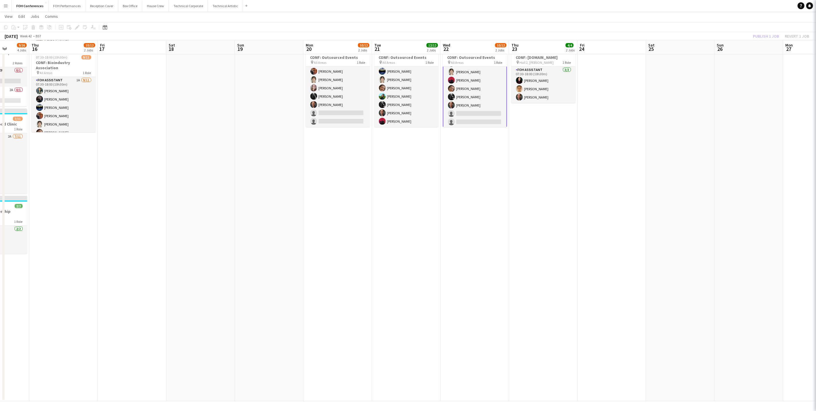
scroll to position [43, 0]
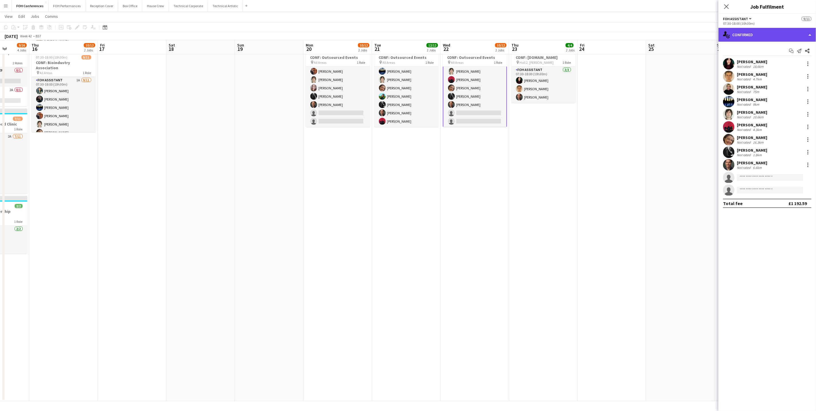
click at [604, 39] on div "single-neutral-actions-check-2 Confirmed" at bounding box center [768, 35] width 98 height 14
click at [604, 96] on span "Applicants" at bounding box center [781, 93] width 18 height 5
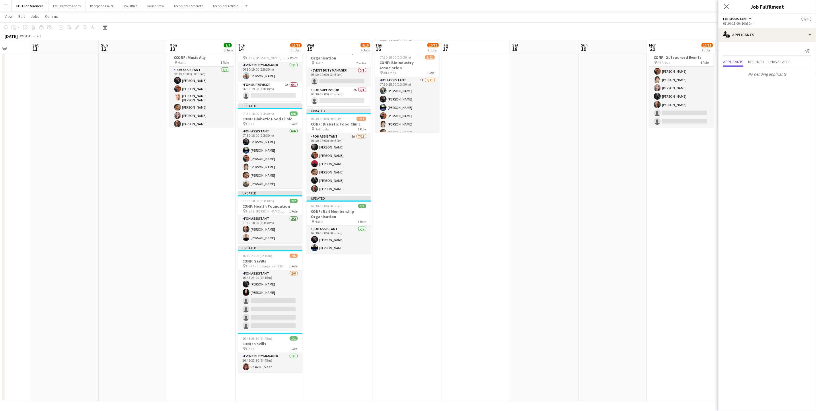
scroll to position [0, 157]
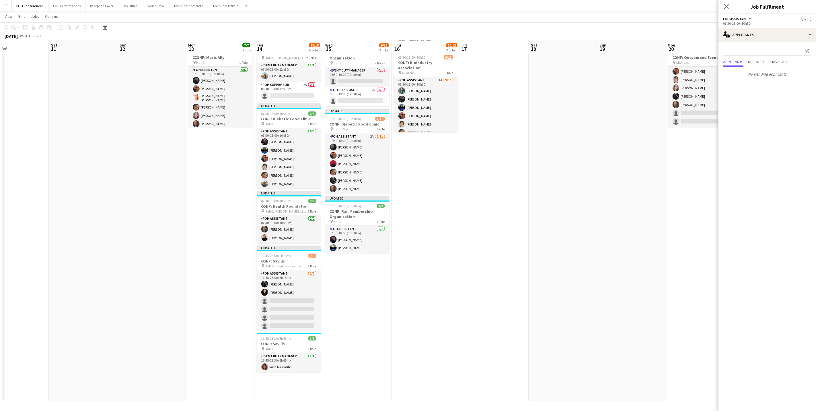
drag, startPoint x: 126, startPoint y: 45, endPoint x: 488, endPoint y: 46, distance: 362.3
click at [488, 46] on app-calendar-viewport "Wed 8 8/12 2 Jobs Thu 9 10/17 4 Jobs Fri 10 Sat 11 Sun 12 Mon 13 7/7 2 Jobs Tue…" at bounding box center [408, 178] width 816 height 445
click at [296, 301] on app-card-role "FOH Assistant 2/6 16:45-23:00 (6h15m) Catriona Lockhart Pamela Sledzik single-n…" at bounding box center [289, 300] width 64 height 61
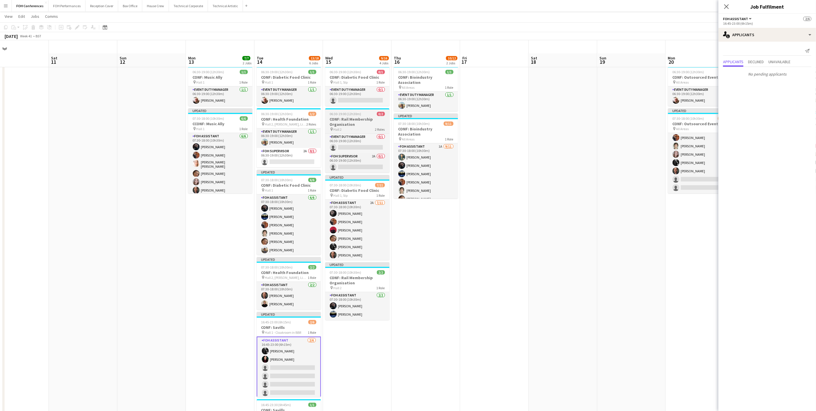
scroll to position [0, 0]
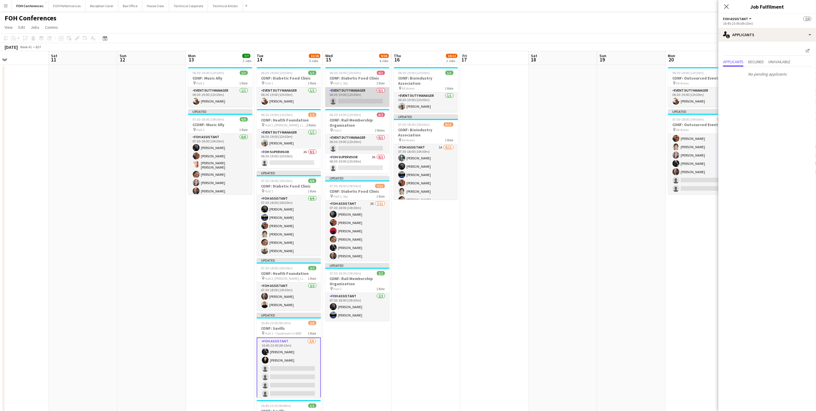
click at [362, 99] on app-card-role "Event Duty Manager 0/1 06:30-19:00 (12h30m) single-neutral-actions" at bounding box center [357, 97] width 64 height 20
click at [364, 168] on app-card-role "FOH Supervisor 2A 0/1 06:30-19:00 (12h30m) single-neutral-actions" at bounding box center [357, 165] width 64 height 20
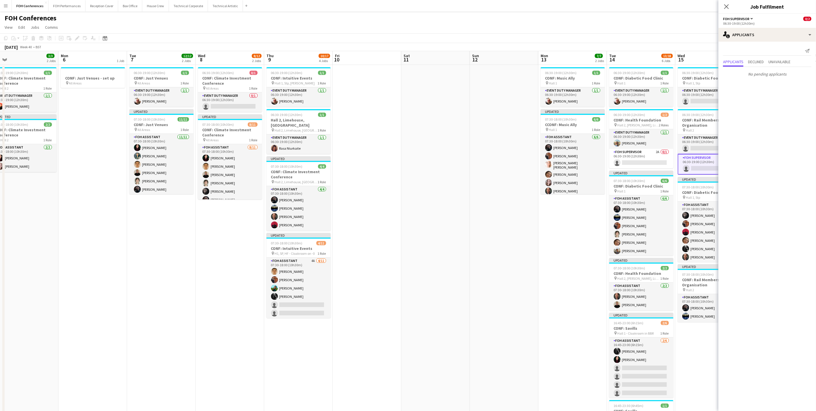
scroll to position [0, 143]
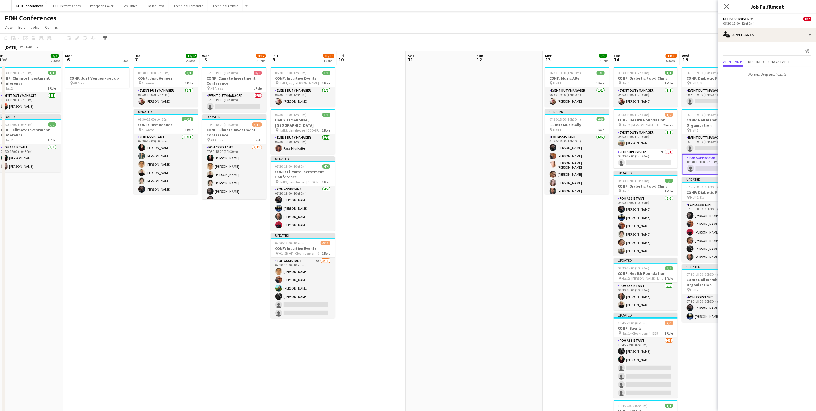
drag, startPoint x: 170, startPoint y: 59, endPoint x: 527, endPoint y: 76, distance: 357.3
click at [527, 76] on app-calendar-viewport "Fri 3 7/12 2 Jobs Sat 4 Sun 5 3/3 2 Jobs Mon 6 1 Job Tue 7 12/12 2 Jobs Wed 8 8…" at bounding box center [408, 259] width 816 height 417
click at [301, 299] on app-card-role "FOH Assistant 4A 4/11 07:30-18:00 (10h30m) William Warren Leroy Bonsu Katrina S…" at bounding box center [303, 308] width 64 height 103
click at [236, 109] on app-card-role "Event Duty Manager 0/1 06:30-19:00 (12h30m) single-neutral-actions" at bounding box center [234, 102] width 64 height 20
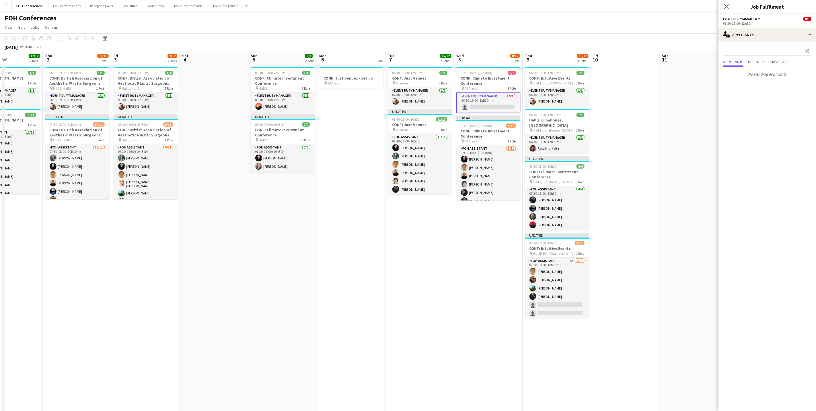
drag, startPoint x: 91, startPoint y: 54, endPoint x: 413, endPoint y: 76, distance: 323.5
click at [413, 76] on app-calendar-viewport "Mon 29 1 Job Tue 30 12/12 2 Jobs Wed 1 12/12 2 Jobs Thu 2 11/12 2 Jobs Fri 3 7/…" at bounding box center [408, 259] width 816 height 417
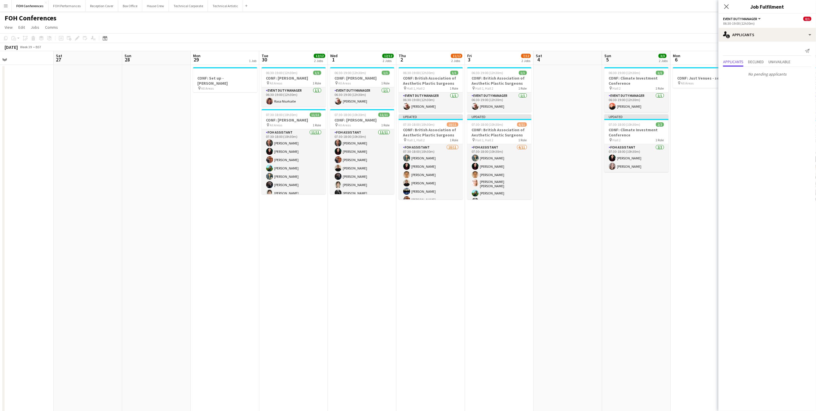
drag, startPoint x: 114, startPoint y: 61, endPoint x: 426, endPoint y: 65, distance: 312.1
click at [426, 65] on app-calendar-viewport "Thu 25 8/8 2 Jobs Fri 26 Sat 27 Sun 28 Mon 29 1 Job Tue 30 12/12 2 Jobs Wed 1 1…" at bounding box center [408, 259] width 816 height 417
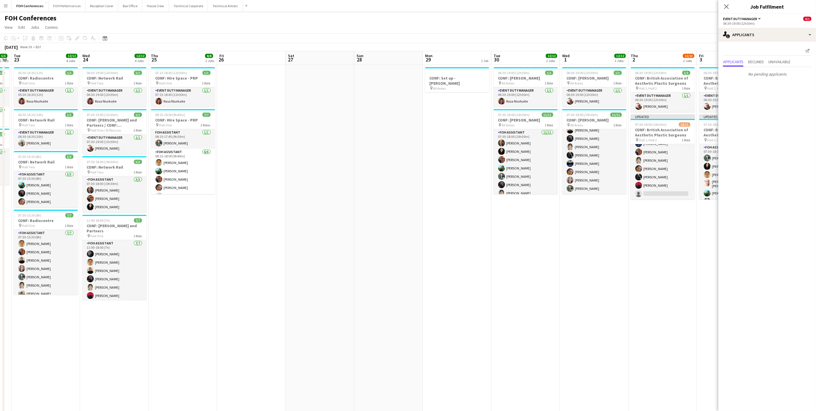
drag, startPoint x: 237, startPoint y: 61, endPoint x: 444, endPoint y: 69, distance: 207.8
click at [444, 69] on app-calendar-viewport "Sun 21 Mon 22 5/5 2 Jobs Tue 23 12/12 4 Jobs Wed 24 12/12 4 Jobs Thu 25 8/8 2 J…" at bounding box center [408, 259] width 816 height 417
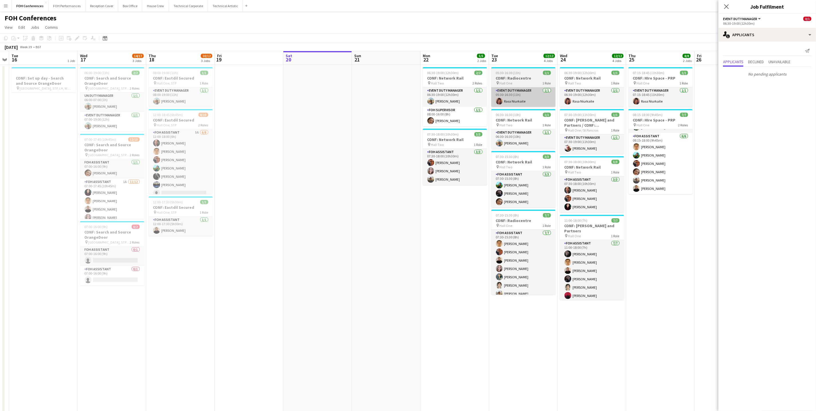
drag, startPoint x: 50, startPoint y: 59, endPoint x: 434, endPoint y: 95, distance: 385.8
click at [437, 95] on app-calendar-viewport "Mon 15 Tue 16 1 Job Wed 17 14/17 3 Jobs Thu 18 10/12 3 Jobs Fri 19 Sat 20 Sun 2…" at bounding box center [408, 259] width 816 height 417
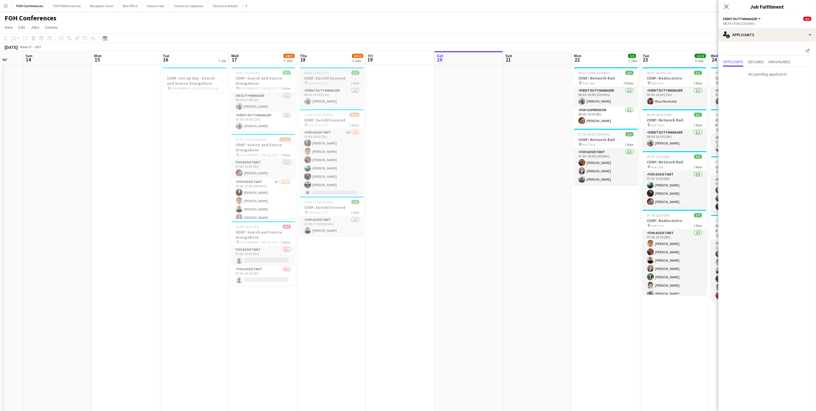
drag, startPoint x: 129, startPoint y: 55, endPoint x: 360, endPoint y: 77, distance: 231.4
click at [369, 76] on app-calendar-viewport "Fri 12 Sat 13 Sun 14 Mon 15 Tue 16 1 Job Wed 17 14/17 3 Jobs Thu 18 10/12 3 Job…" at bounding box center [408, 259] width 816 height 417
click at [252, 261] on app-card-role "FOH Assistant 0/1 07:00-16:00 (9h) single-neutral-actions" at bounding box center [263, 256] width 64 height 20
click at [467, 28] on app-page-menu "View Day view expanded Day view collapsed Month view Date picker Jump to [DATE]…" at bounding box center [408, 27] width 816 height 11
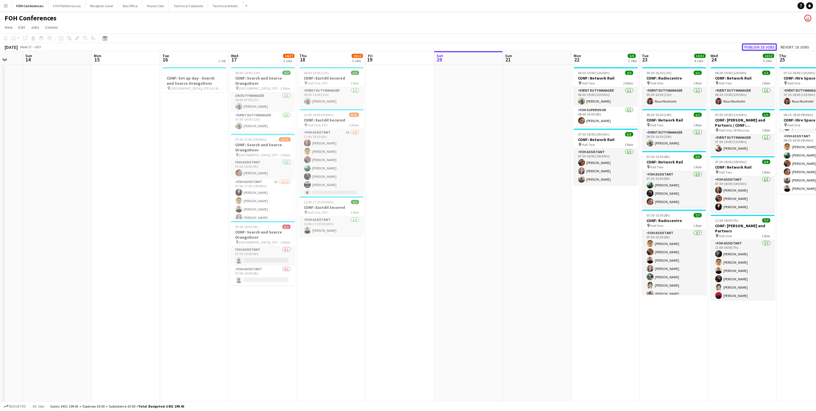
click at [604, 50] on button "Publish 18 jobs" at bounding box center [759, 46] width 35 height 7
click at [423, 32] on app-page-menu "View Day view expanded Day view collapsed Month view Date picker Jump to [DATE]…" at bounding box center [408, 27] width 816 height 11
